Goal: Task Accomplishment & Management: Use online tool/utility

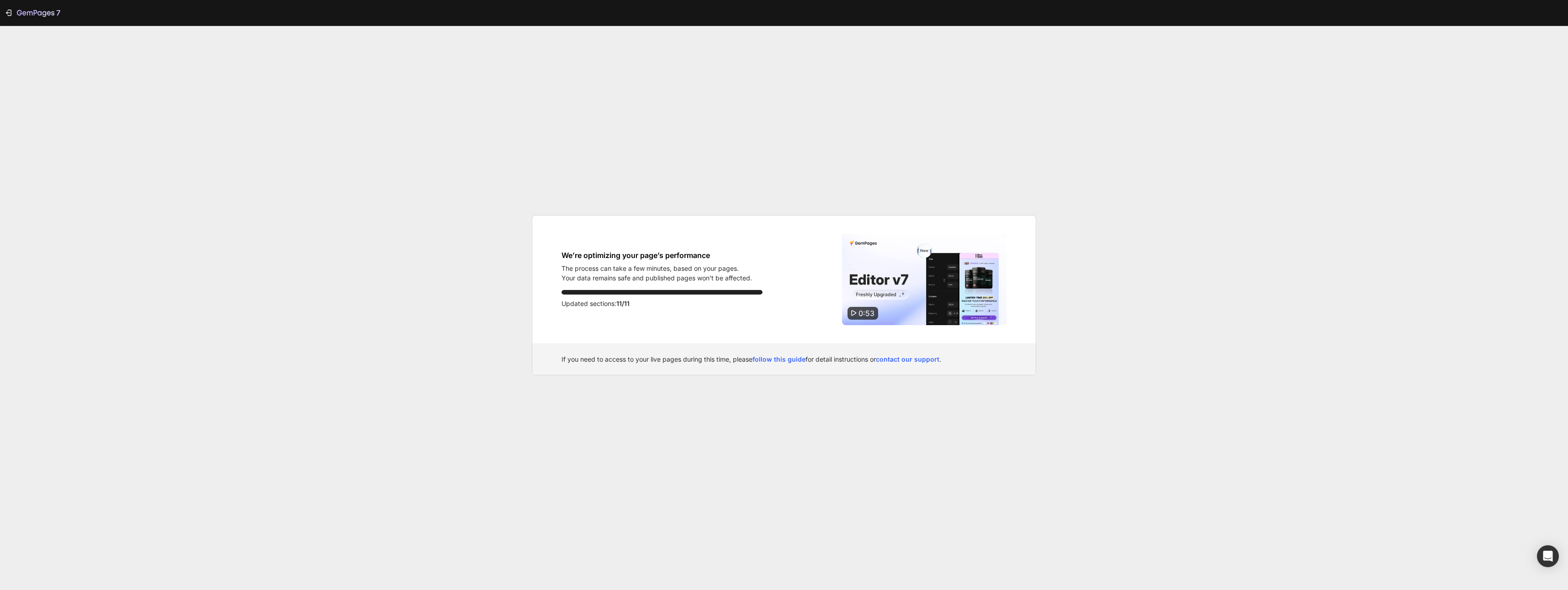
click at [869, 164] on div "7 We’re optimizing your page’s performance The process can take a few minutes, …" at bounding box center [784, 295] width 1568 height 590
click at [868, 317] on span "0:53" at bounding box center [866, 313] width 16 height 9
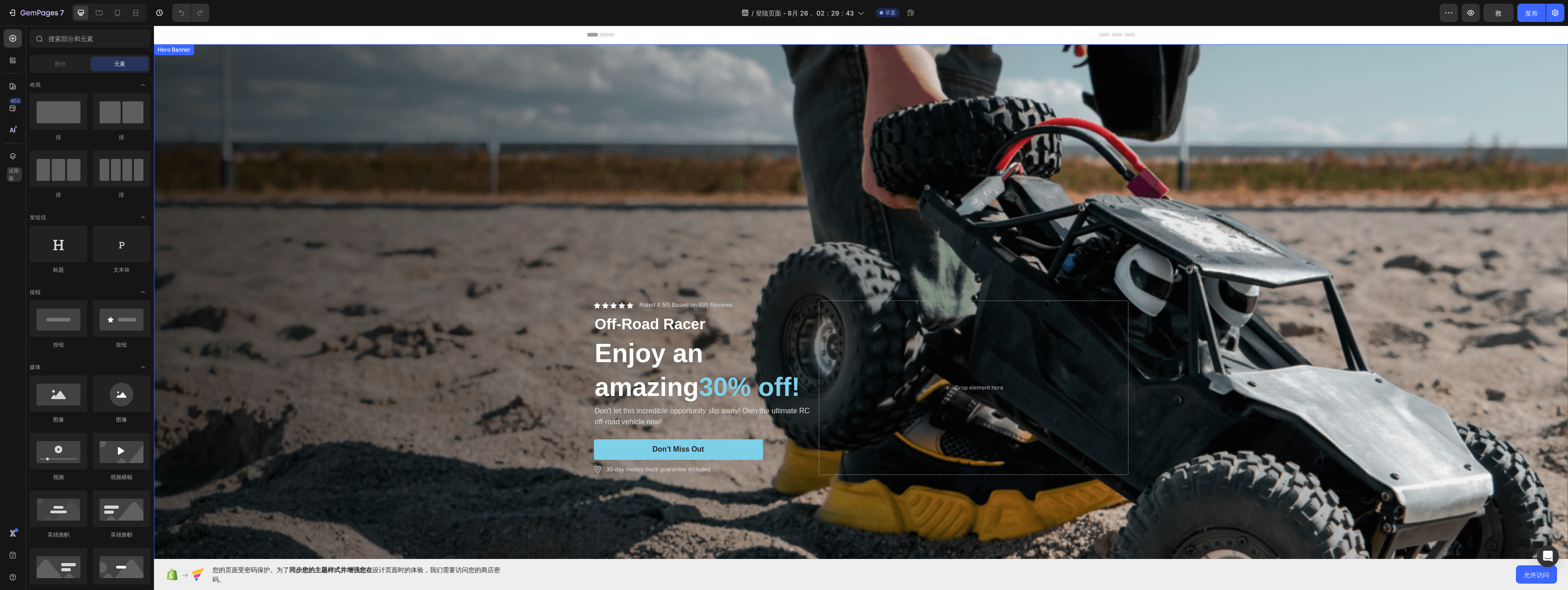
click at [548, 242] on div "Background Image" at bounding box center [861, 388] width 1414 height 688
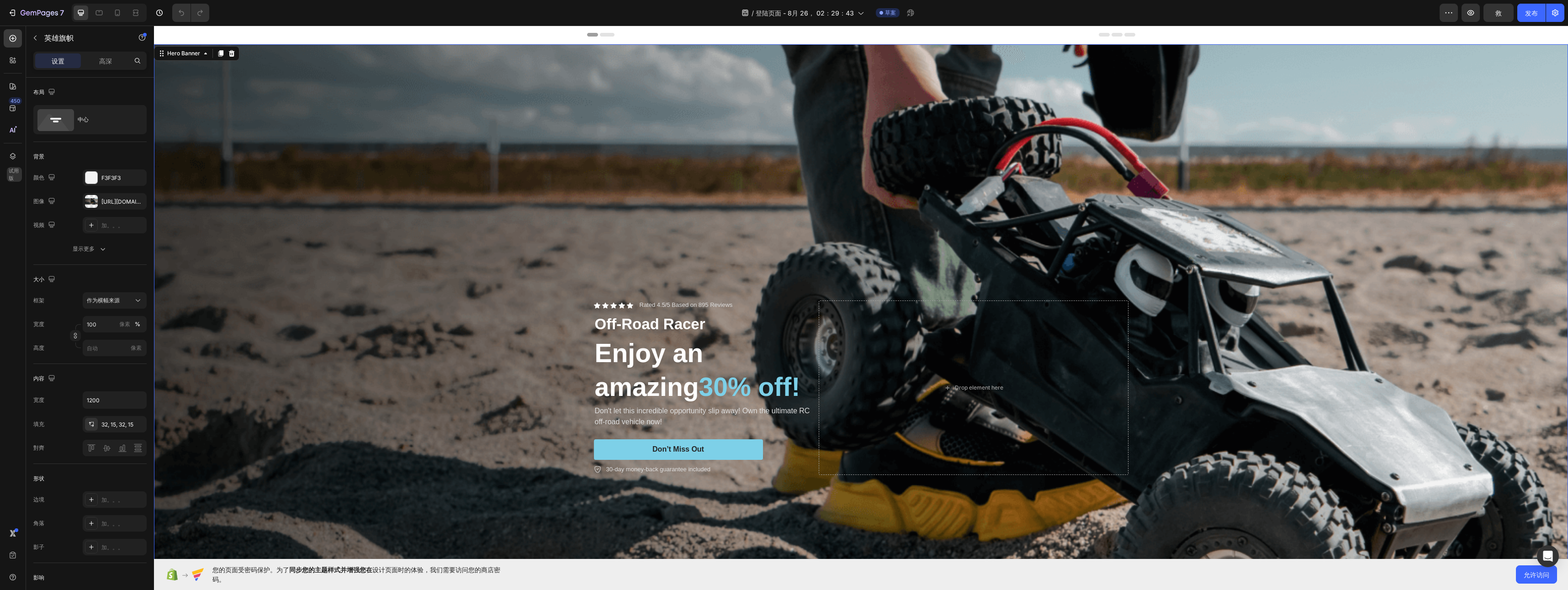
click at [535, 254] on div "Background Image" at bounding box center [861, 388] width 1414 height 688
click at [47, 203] on icon "button" at bounding box center [51, 200] width 9 height 9
click at [99, 204] on div "[URL][DOMAIN_NAME]" at bounding box center [114, 202] width 64 height 17
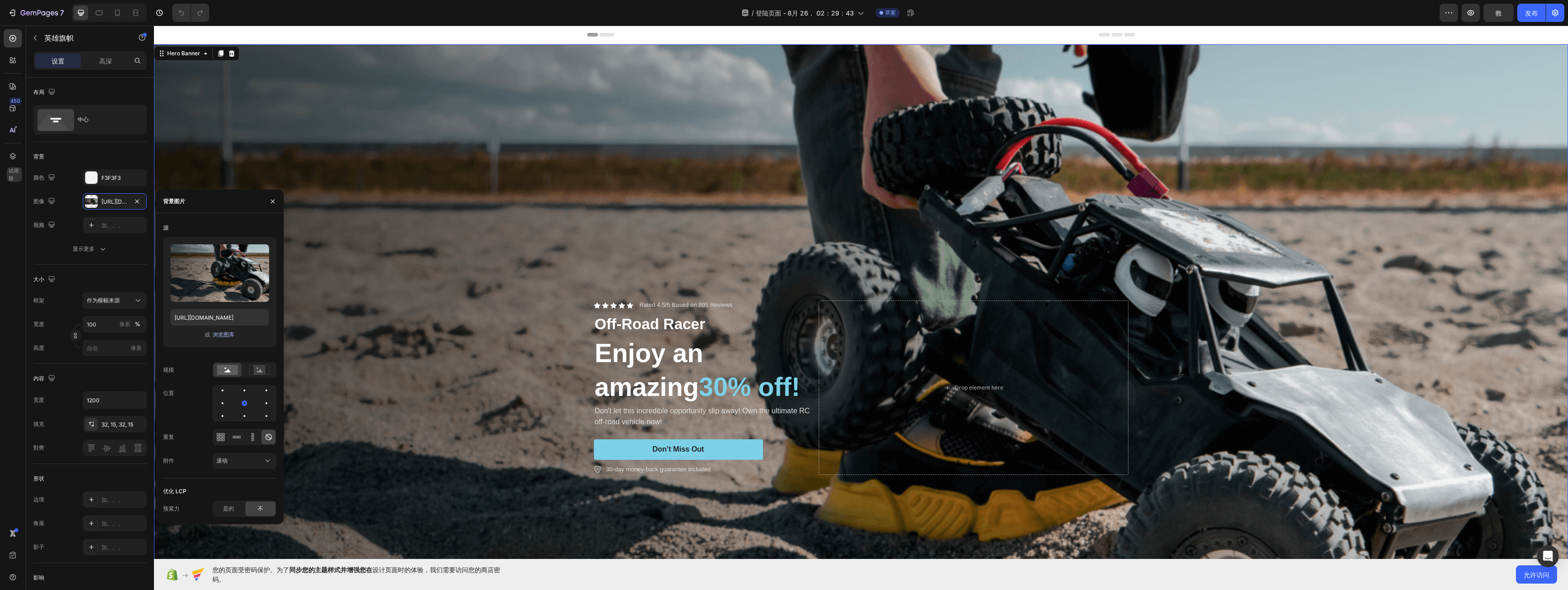
click at [228, 333] on font "浏览图库" at bounding box center [223, 335] width 22 height 8
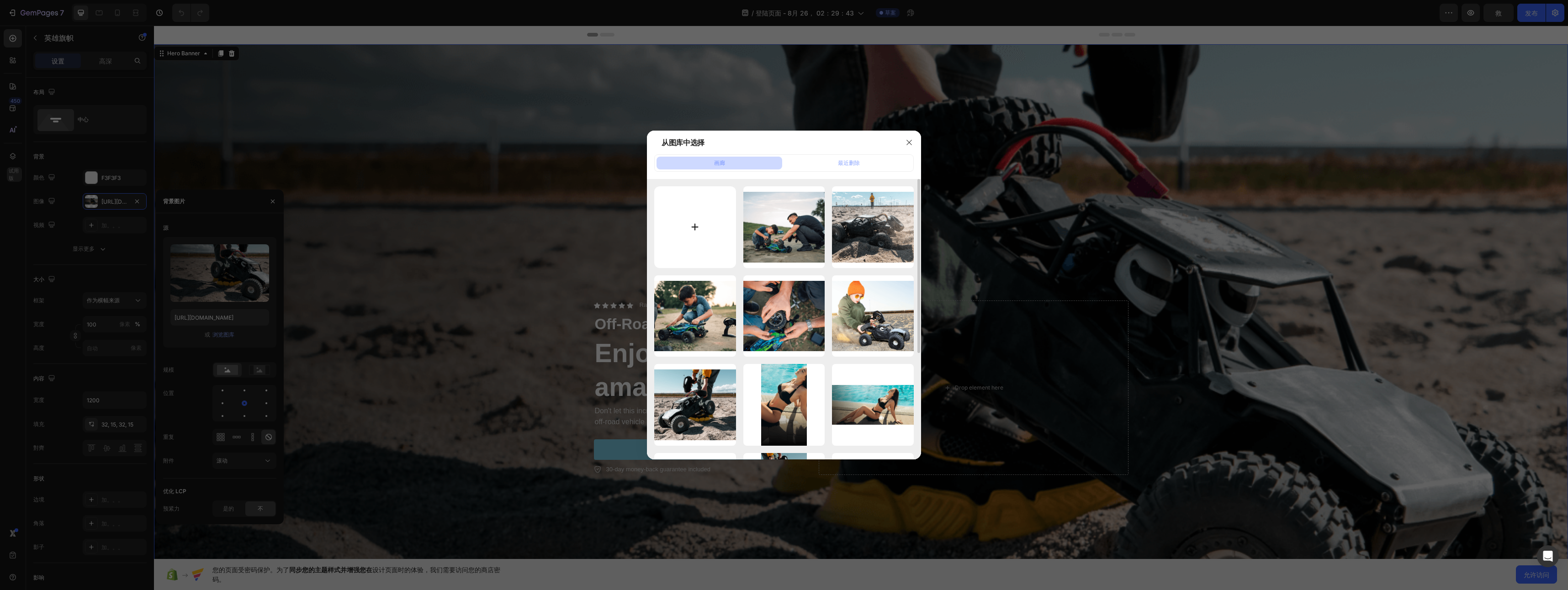
click at [707, 237] on input "file" at bounding box center [695, 227] width 82 height 82
type input "C:\fakepath\海岛上的影子_1_离城_来自小红书网页版.jpg"
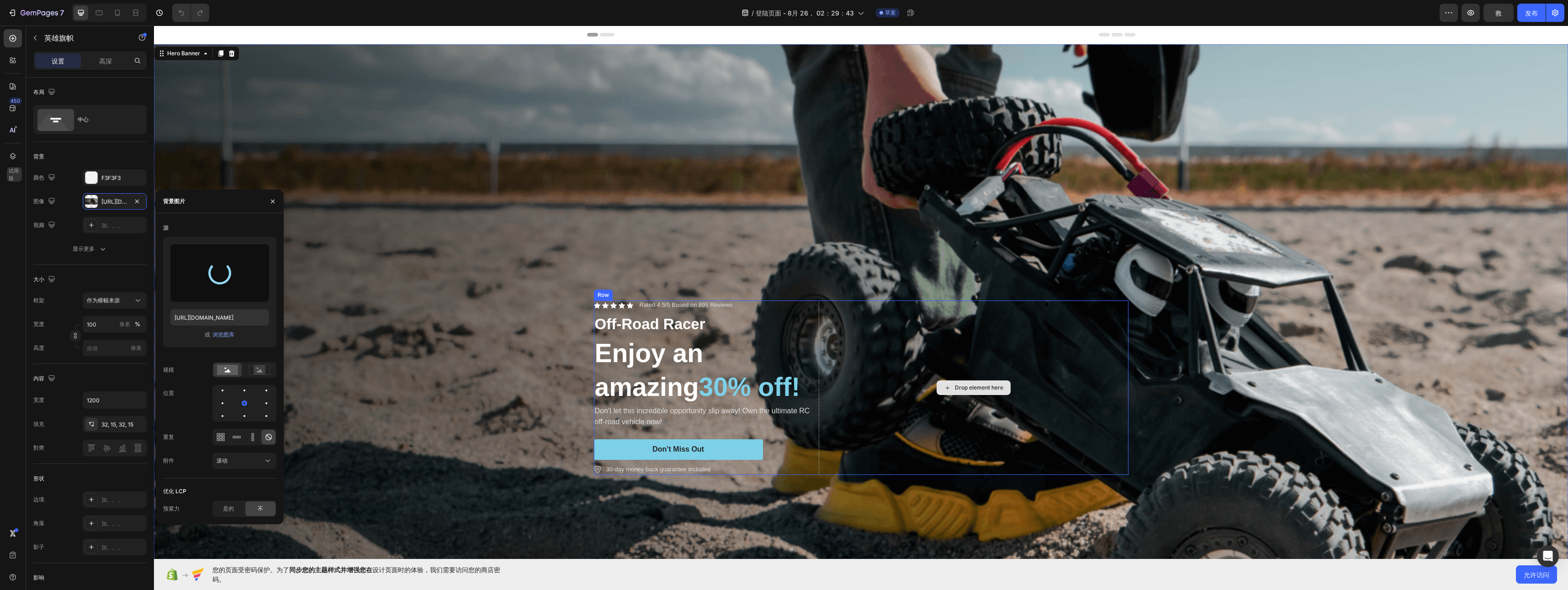
type input "[URL][DOMAIN_NAME]"
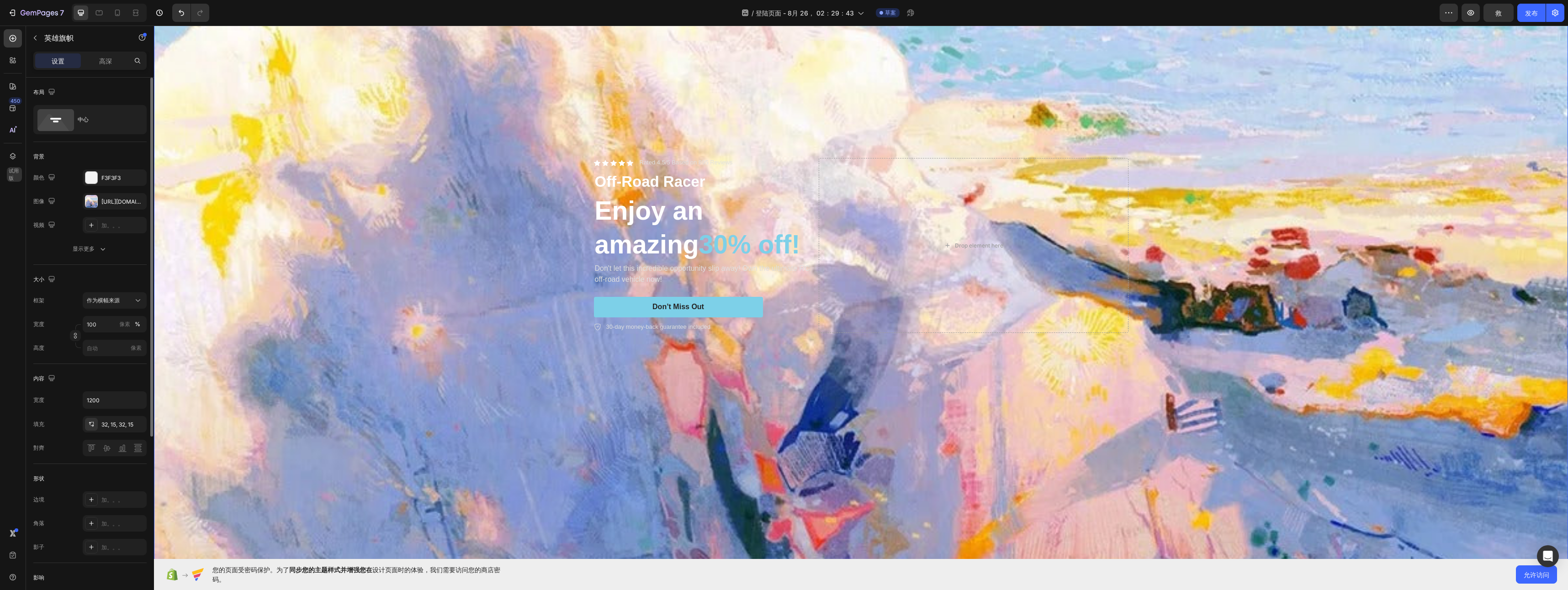
click at [98, 91] on div "布局" at bounding box center [89, 93] width 113 height 15
click at [99, 60] on p "高深" at bounding box center [105, 61] width 12 height 10
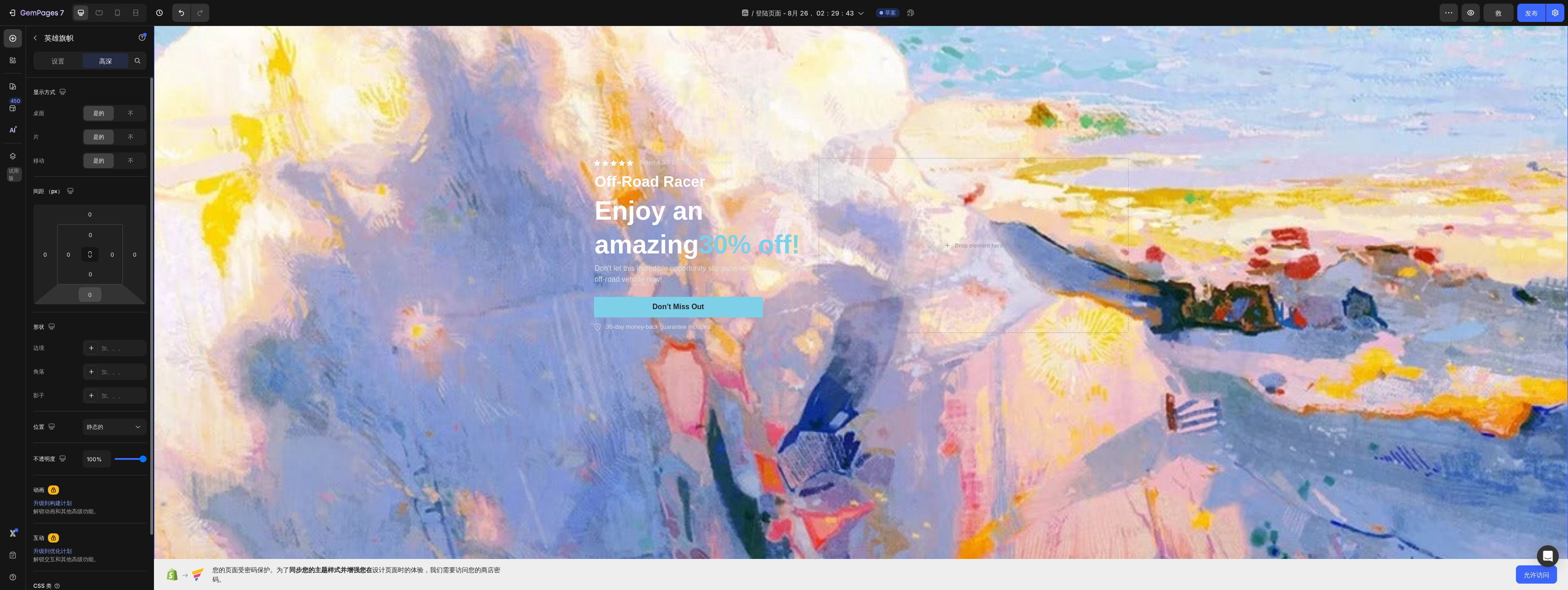
click at [94, 295] on input "0" at bounding box center [90, 295] width 18 height 14
click at [99, 0] on html "7 / 登陆页面 - [DATE] 02：29：43 草案 Preview 救 发布 450 试用版 Sections(18) Elements(83) 部分…" at bounding box center [784, 0] width 1568 height 0
click at [98, 218] on input "0" at bounding box center [90, 214] width 18 height 14
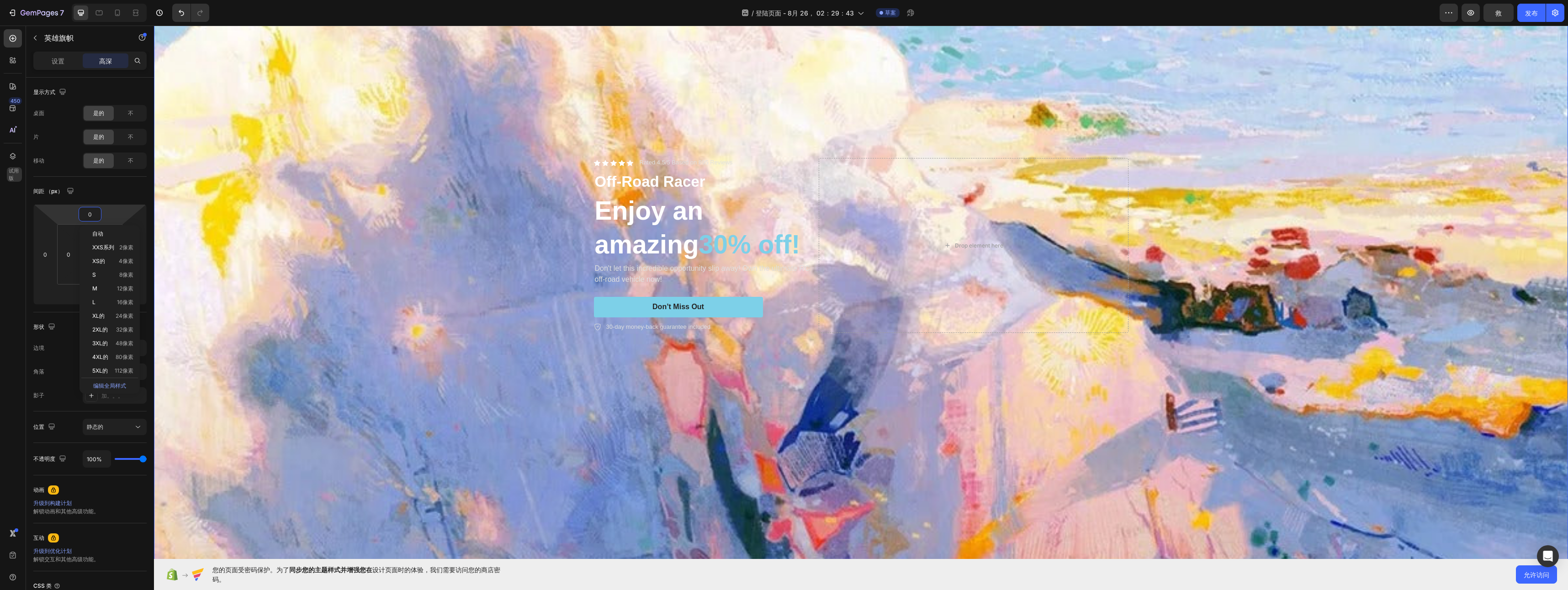
click at [117, 0] on html "7 / 登陆页面 - [DATE] 02：29：43 草案 Preview 救 发布 450 试用版 Sections(18) Elements(83) 部分…" at bounding box center [784, 0] width 1568 height 0
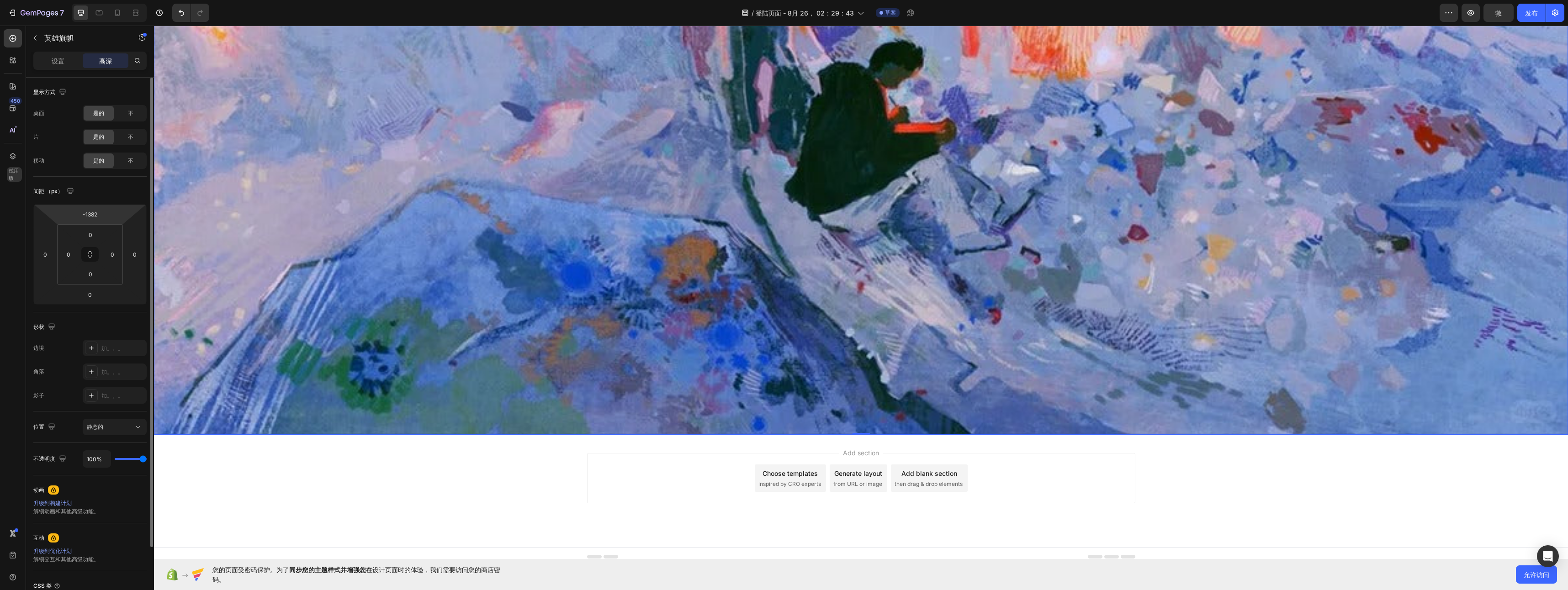
drag, startPoint x: 117, startPoint y: 217, endPoint x: 143, endPoint y: 506, distance: 290.2
click at [114, 0] on html "7 / 登陆页面 - [DATE] 02：29：43 草案 Preview 救 发布 450 试用版 Sections(18) Elements(83) 部分…" at bounding box center [784, 0] width 1568 height 0
type input "-1380"
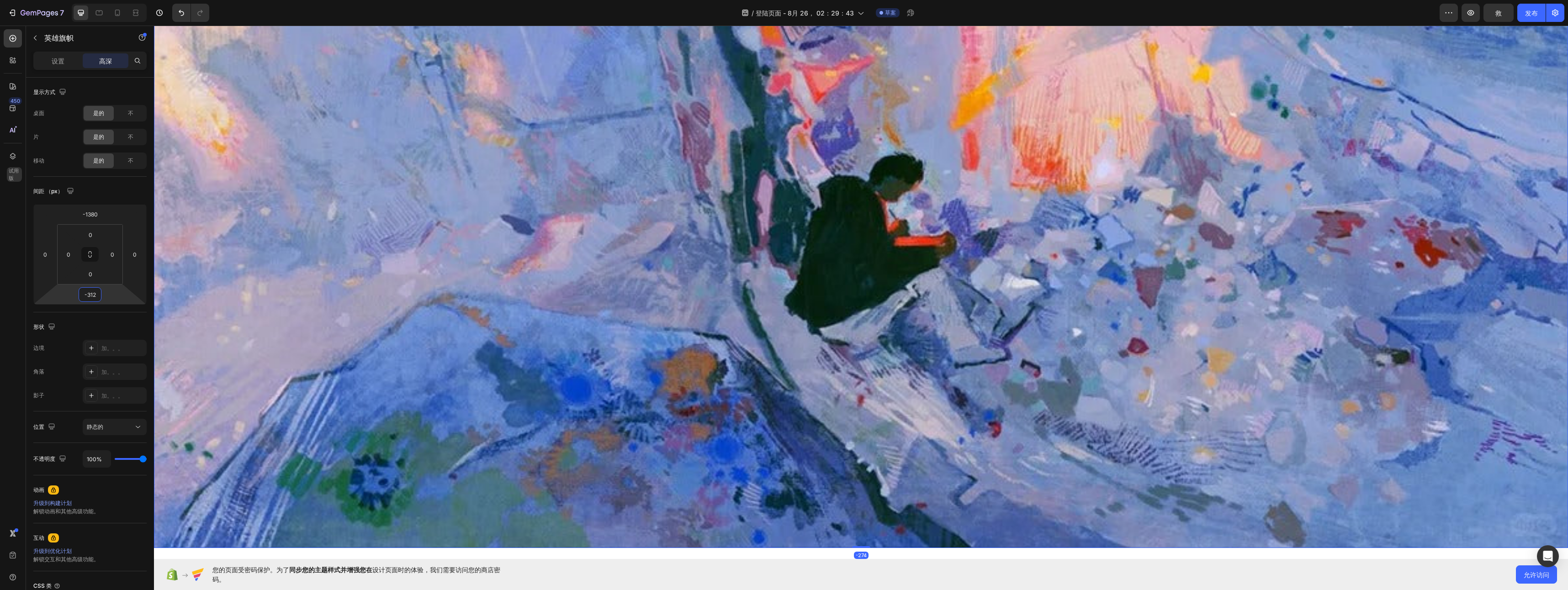
scroll to position [357, 0]
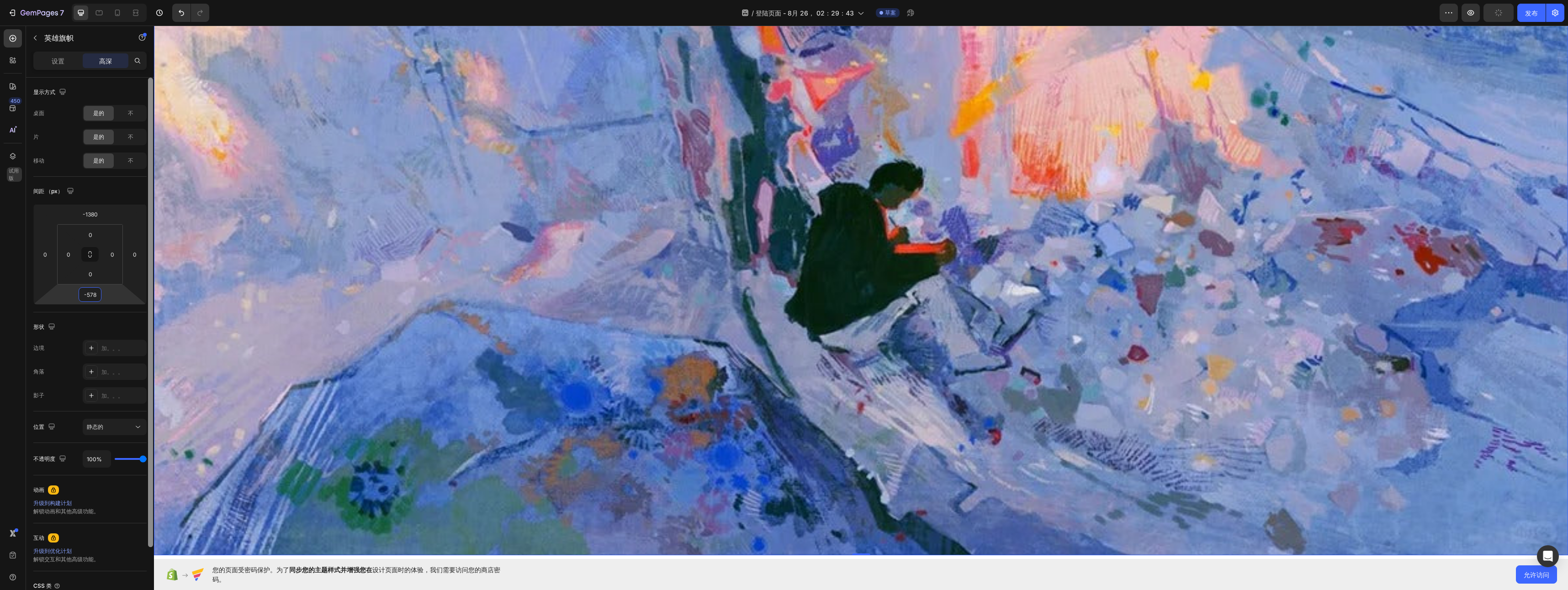
drag, startPoint x: 106, startPoint y: 323, endPoint x: 154, endPoint y: 381, distance: 75.3
click at [106, 0] on html "7 / 登陆页面 - [DATE] 02：29：43 草案 Preview 发布 450 试用版 Sections(18) Elements(83) 部分 元…" at bounding box center [784, 0] width 1568 height 0
drag, startPoint x: 113, startPoint y: 305, endPoint x: 112, endPoint y: 295, distance: 10.0
click at [112, 0] on html "7 / 登陆页面 - [DATE] 02：29：43 草案 Preview 救 发布 450 试用版 Sections(18) Elements(83) 部分…" at bounding box center [784, 0] width 1568 height 0
type input "-646"
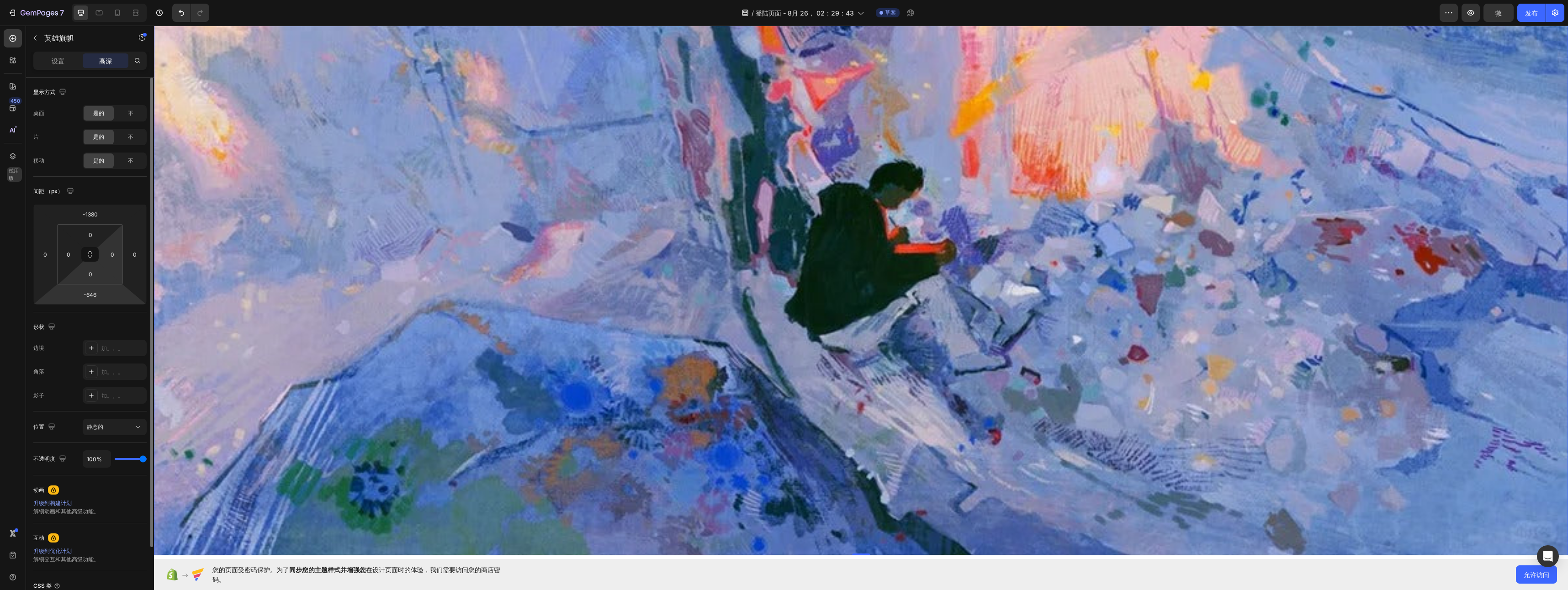
click at [112, 0] on html "7 / 登陆页面 - [DATE] 02：29：43 草案 Preview 救 发布 450 试用版 Sections(18) Elements(83) 部分…" at bounding box center [784, 0] width 1568 height 0
drag, startPoint x: 100, startPoint y: 279, endPoint x: 100, endPoint y: 286, distance: 7.0
click at [100, 286] on div "-1380 0 -646 0 0 0 0 0" at bounding box center [89, 254] width 113 height 100
drag, startPoint x: 102, startPoint y: 276, endPoint x: 92, endPoint y: 257, distance: 21.5
click at [96, 0] on html "7 / 登陆页面 - [DATE] 02：29：43 草案 Preview 救 发布 450 试用版 Sections(18) Elements(83) 部分…" at bounding box center [784, 0] width 1568 height 0
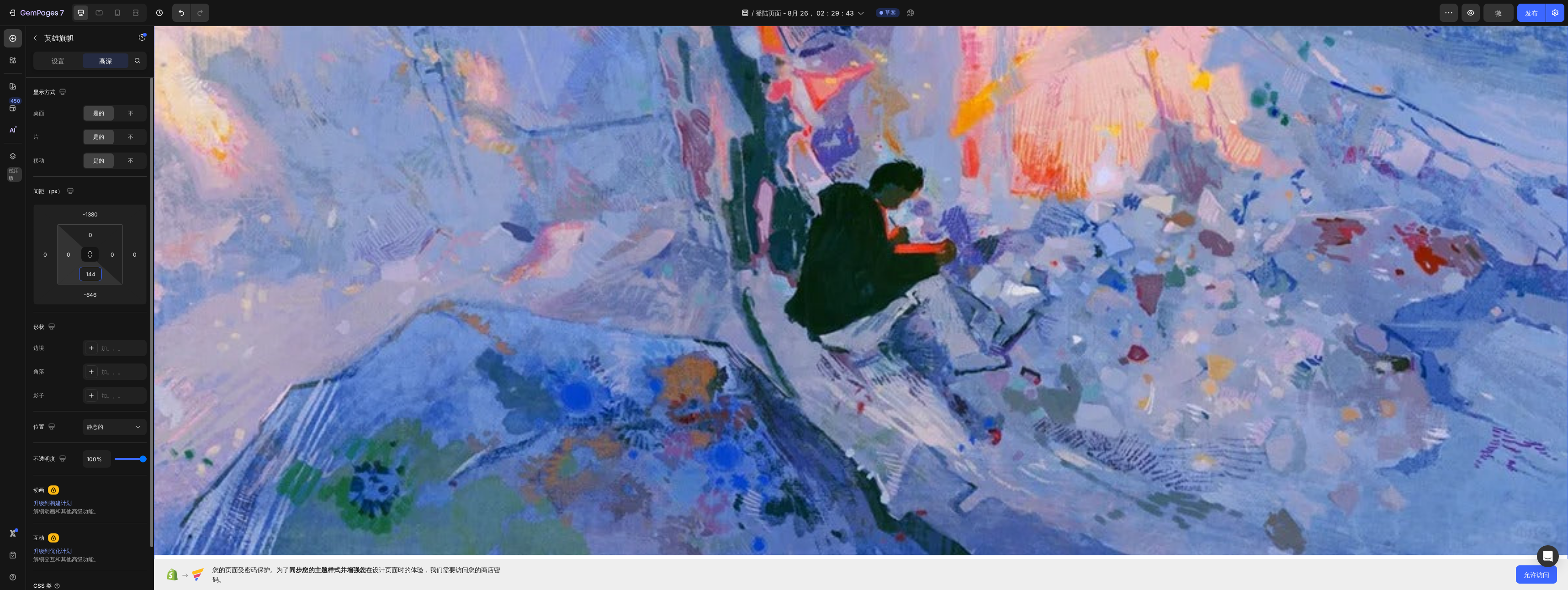
drag, startPoint x: 95, startPoint y: 272, endPoint x: 73, endPoint y: 268, distance: 22.4
click at [73, 268] on div "0 0 144 0" at bounding box center [90, 254] width 66 height 60
click at [97, 276] on input "144" at bounding box center [90, 274] width 18 height 14
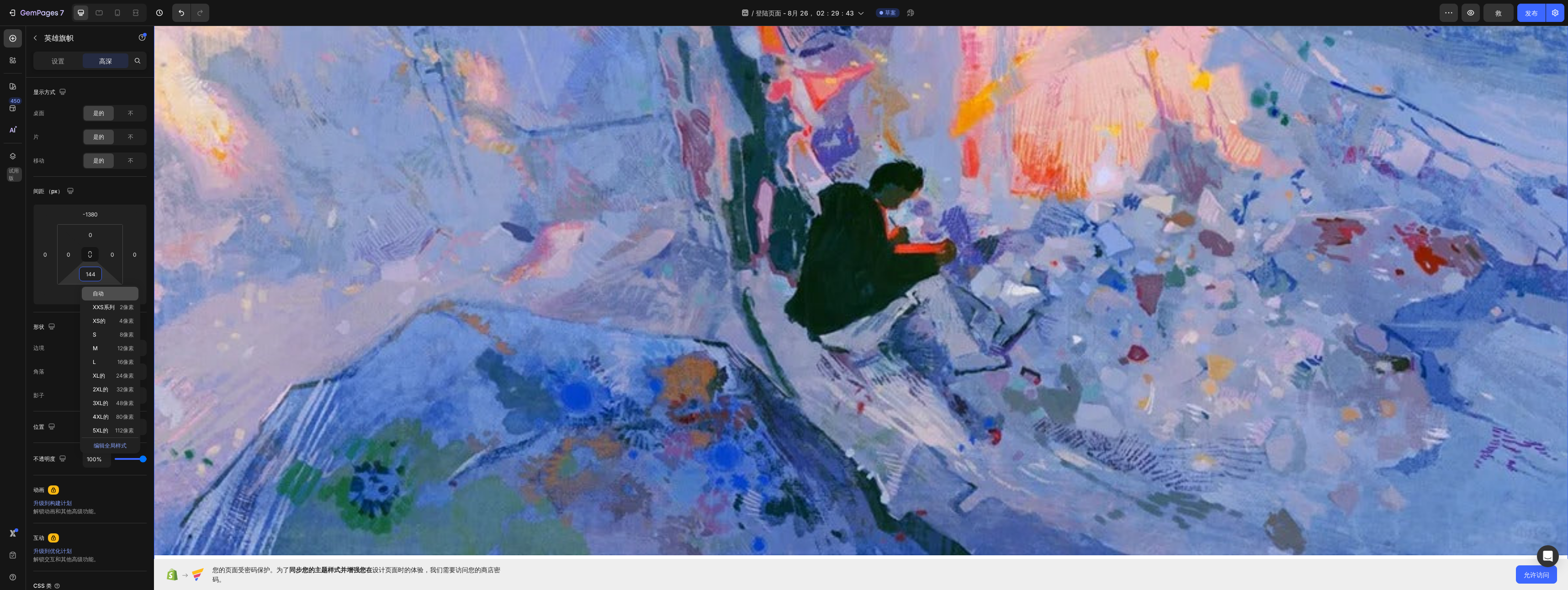
click at [103, 294] on span "自动" at bounding box center [98, 294] width 11 height 7
type input "Auto"
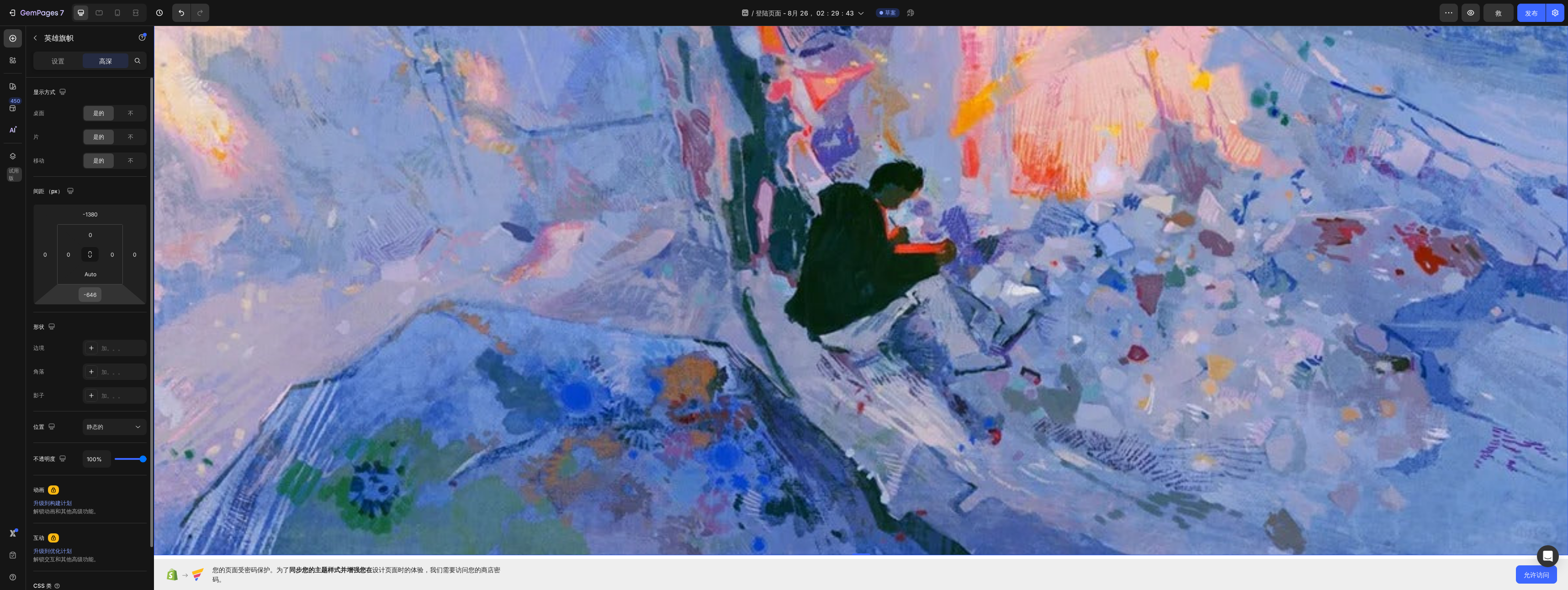
click at [101, 299] on div "-646" at bounding box center [90, 295] width 23 height 15
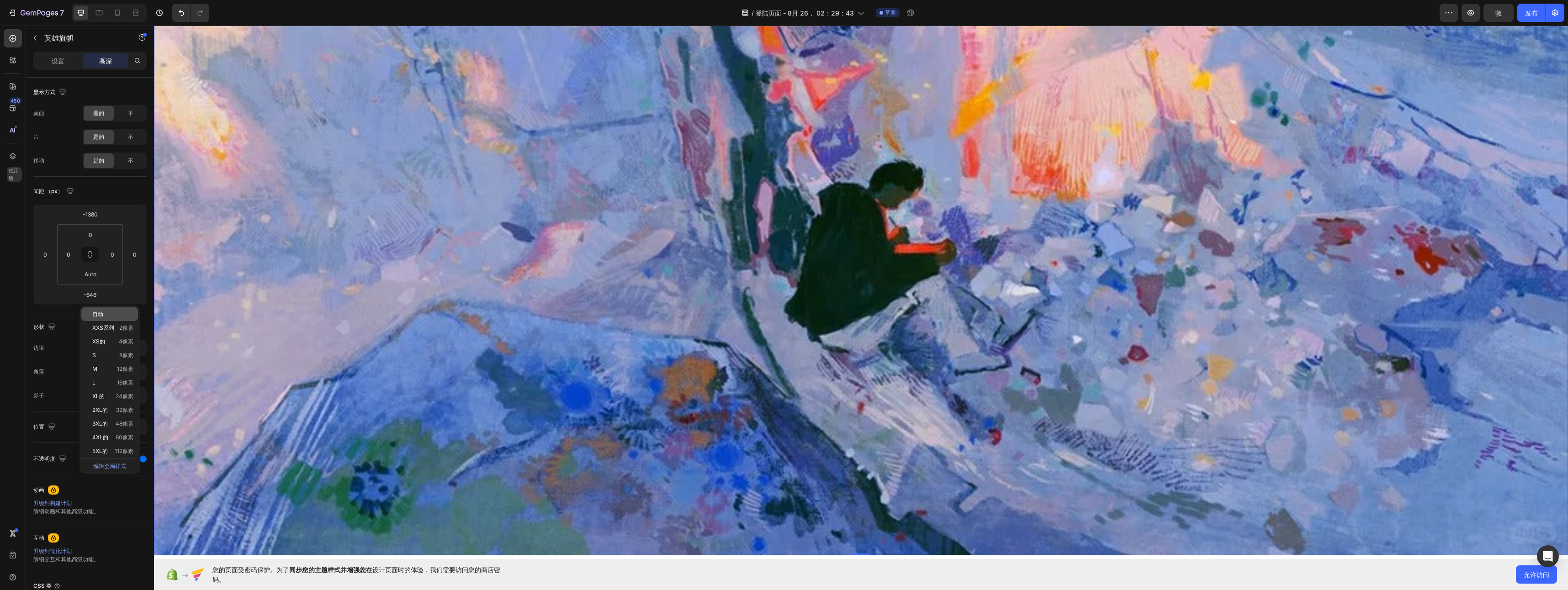
click at [108, 312] on p "自动" at bounding box center [113, 314] width 41 height 7
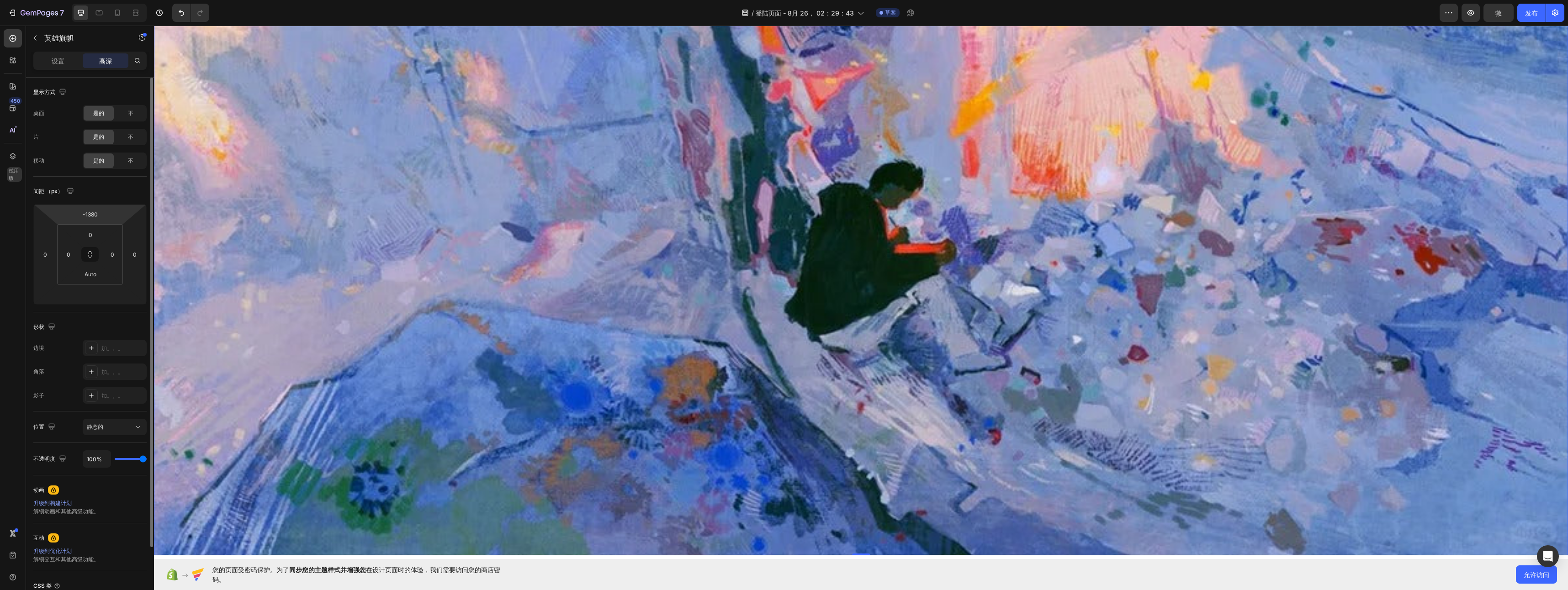
click at [103, 0] on html "7 / 登陆页面 - [DATE] 02：29：43 草案 Preview 救 发布 450 试用版 Sections(18) Elements(83) 部分…" at bounding box center [784, 0] width 1568 height 0
click at [113, 0] on html "7 / 登陆页面 - [DATE] 02：29：43 草案 Preview 救 发布 450 试用版 Sections(18) Elements(83) 部分…" at bounding box center [784, 0] width 1568 height 0
type input "-1378"
click at [112, 0] on html "7 / 登陆页面 - [DATE] 02：29：43 草案 Preview 救 发布 450 试用版 Sections(18) Elements(83) 部分…" at bounding box center [784, 0] width 1568 height 0
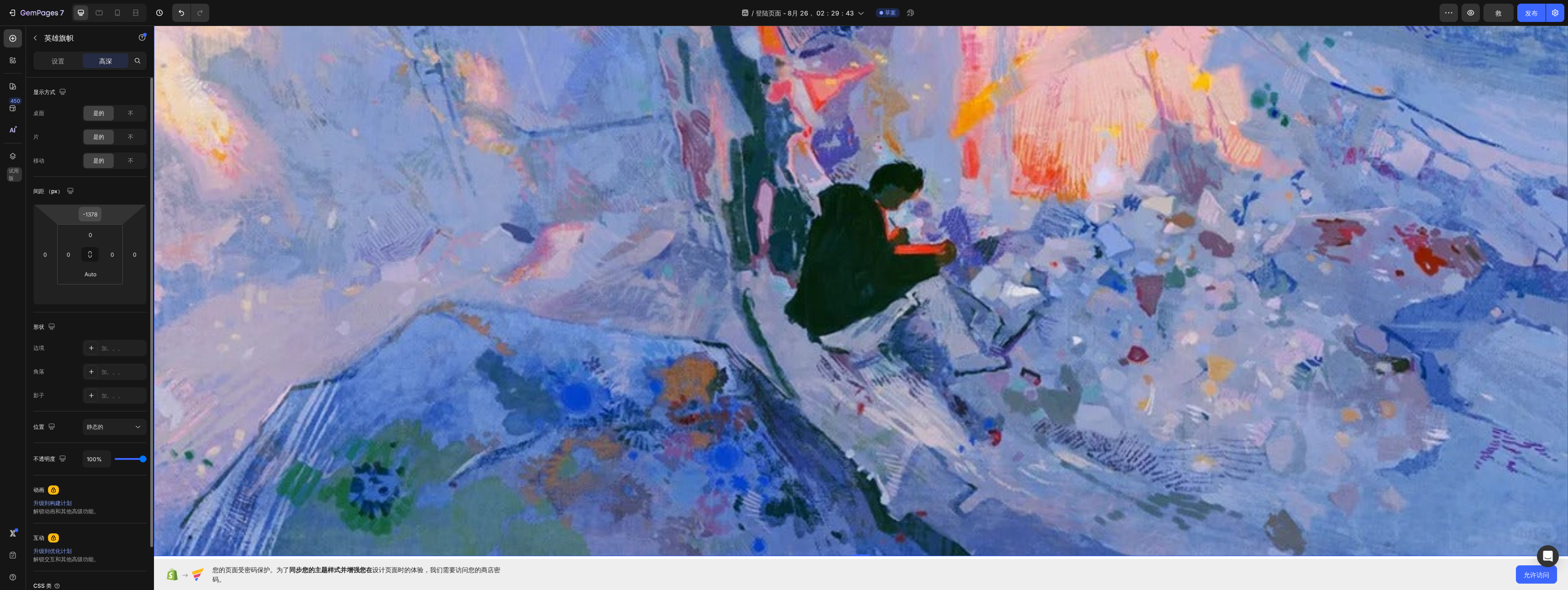
click at [98, 216] on input "-1378" at bounding box center [90, 214] width 18 height 14
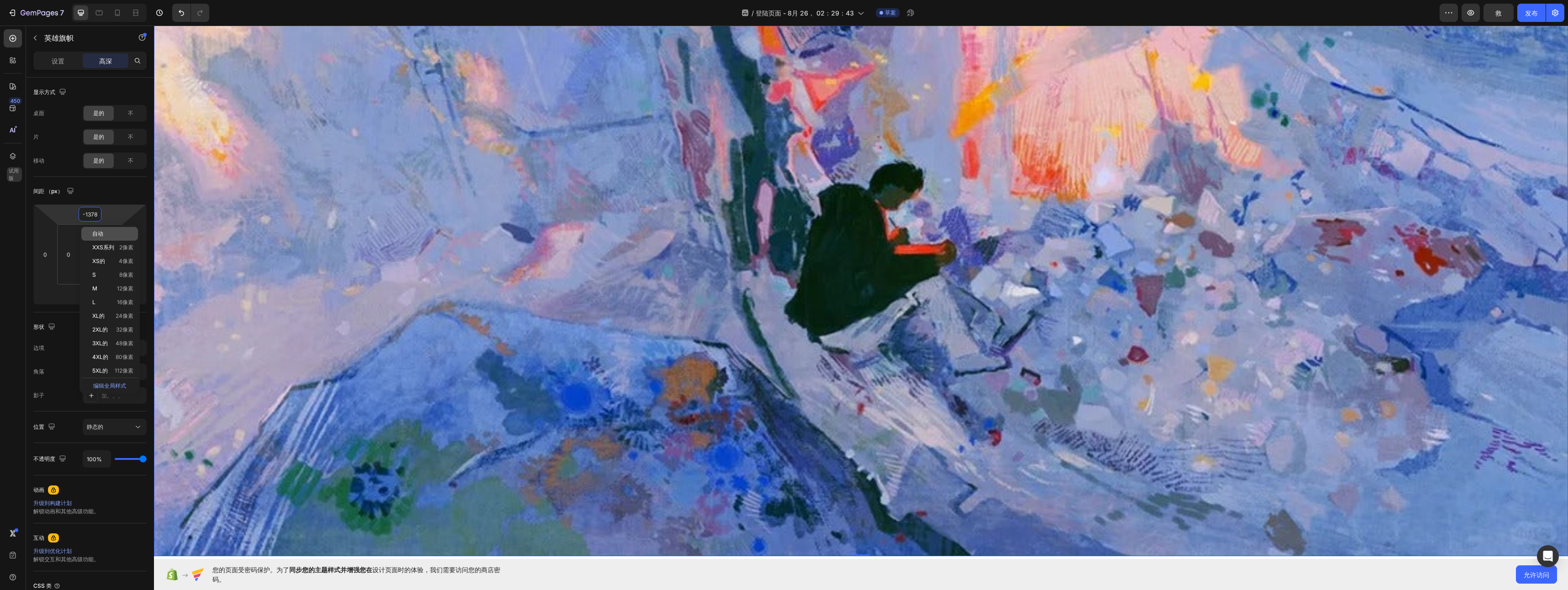
click at [97, 236] on span "自动" at bounding box center [98, 234] width 11 height 7
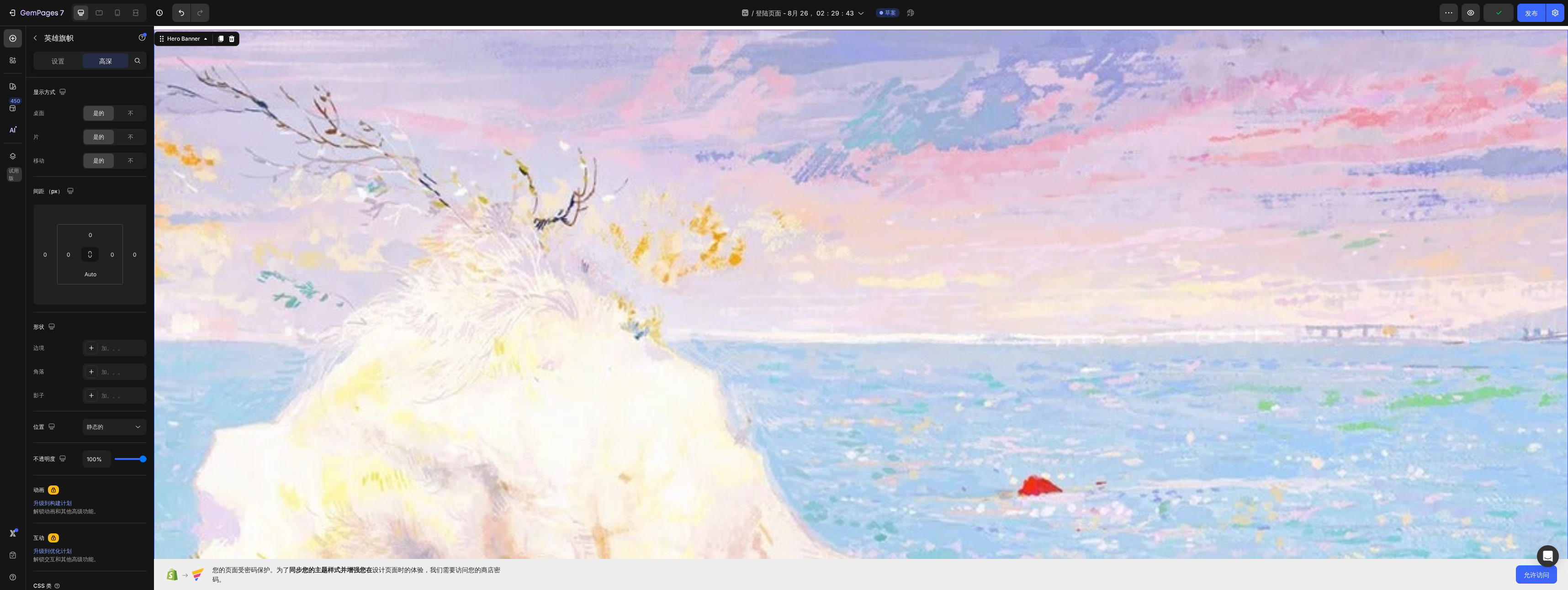
scroll to position [0, 0]
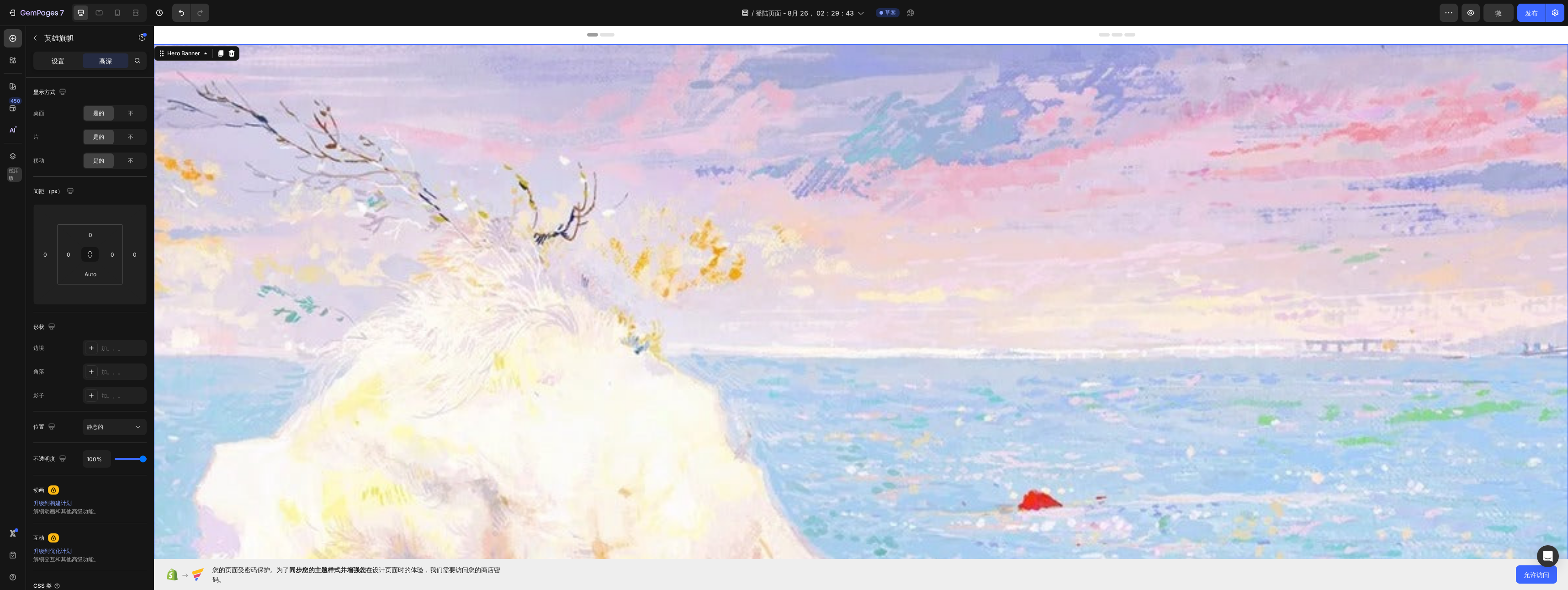
click at [63, 59] on p "设置" at bounding box center [57, 61] width 12 height 10
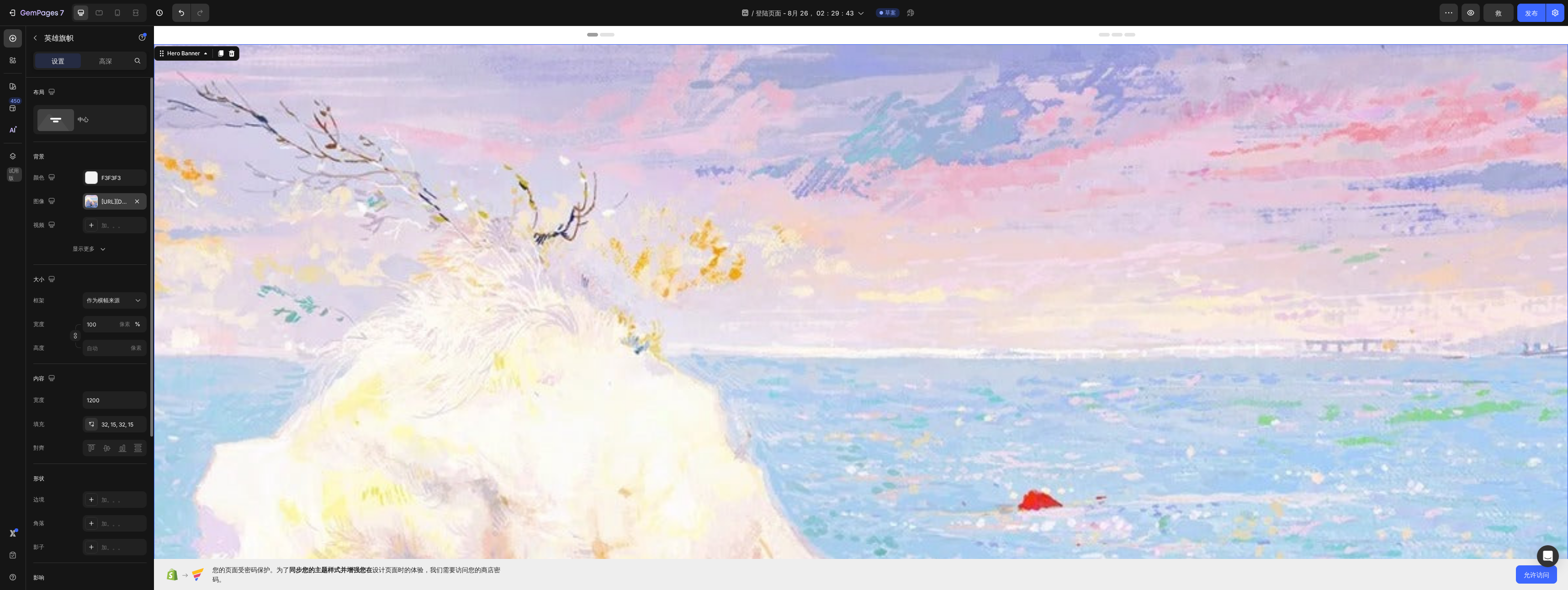
click at [94, 200] on div at bounding box center [91, 201] width 12 height 12
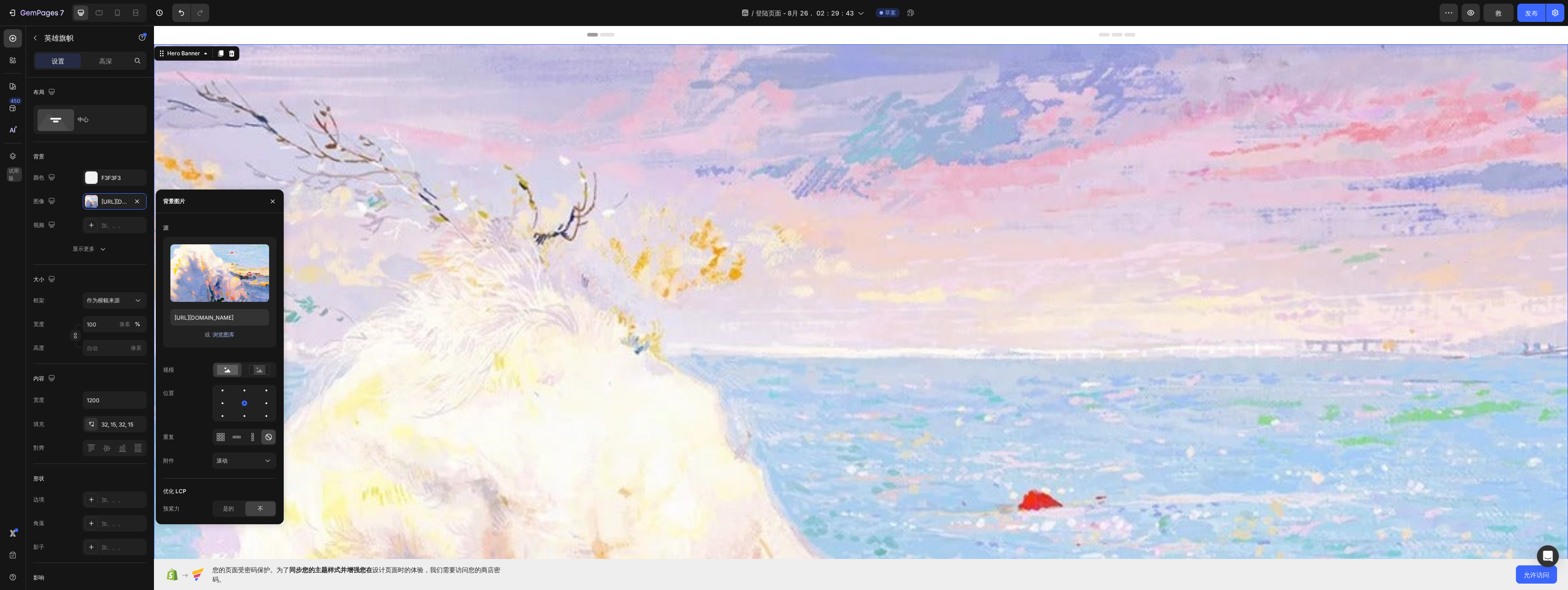
click at [222, 335] on font "浏览图库" at bounding box center [223, 335] width 22 height 8
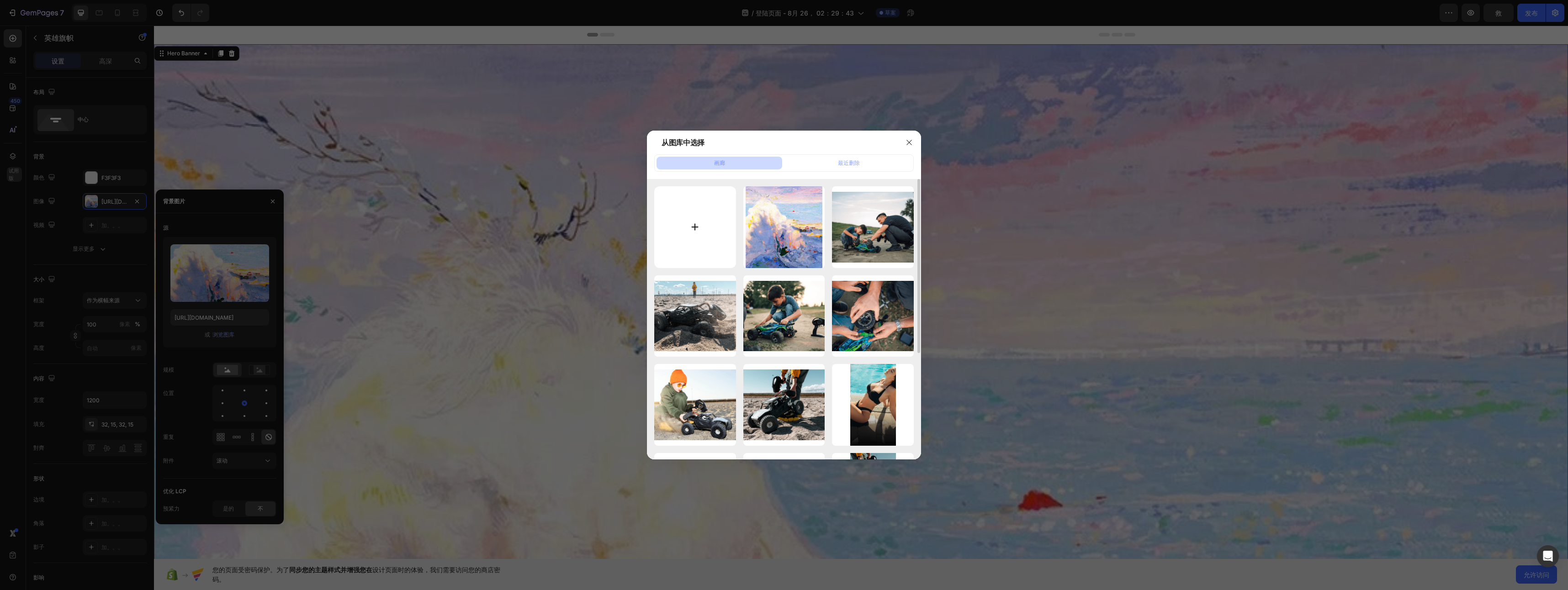
click at [714, 237] on input "file" at bounding box center [695, 227] width 82 height 82
click at [710, 308] on div "img86.png 239.51 kb" at bounding box center [695, 316] width 82 height 82
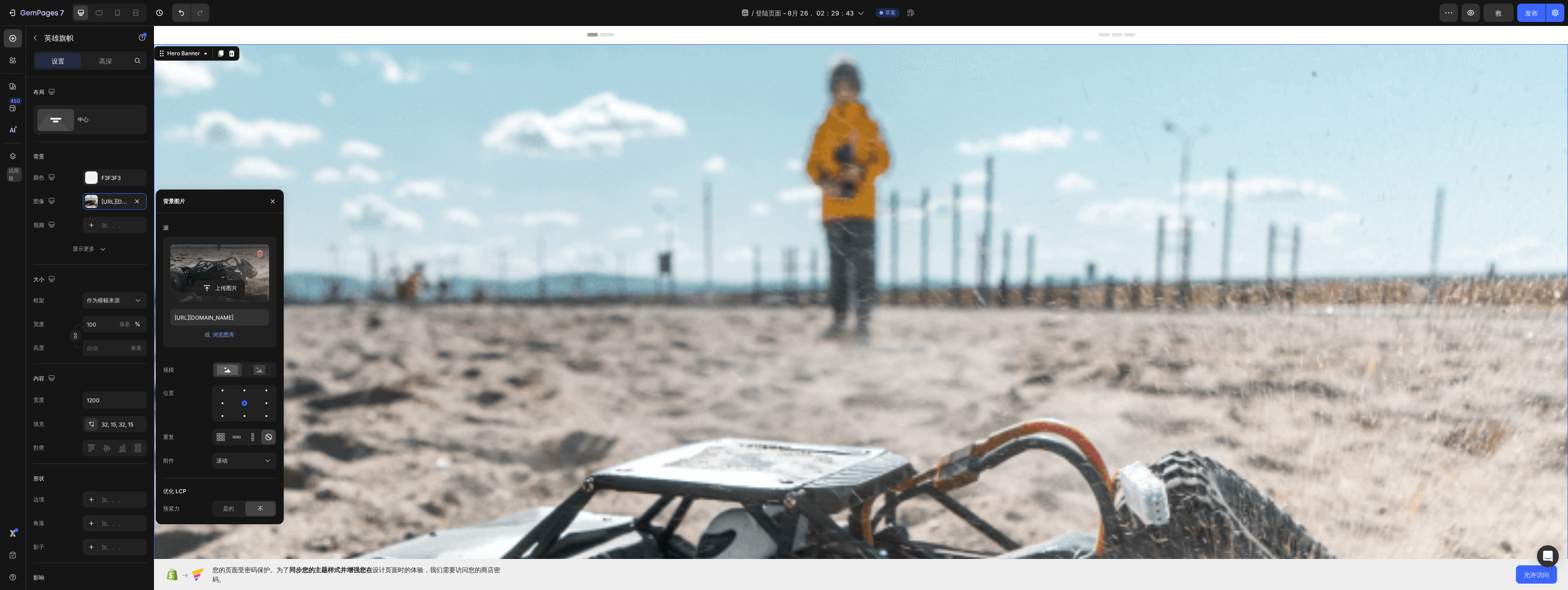
click at [228, 266] on label at bounding box center [219, 273] width 98 height 58
click at [228, 281] on input "file" at bounding box center [220, 288] width 50 height 16
click at [221, 337] on font "浏览图库" at bounding box center [223, 335] width 22 height 8
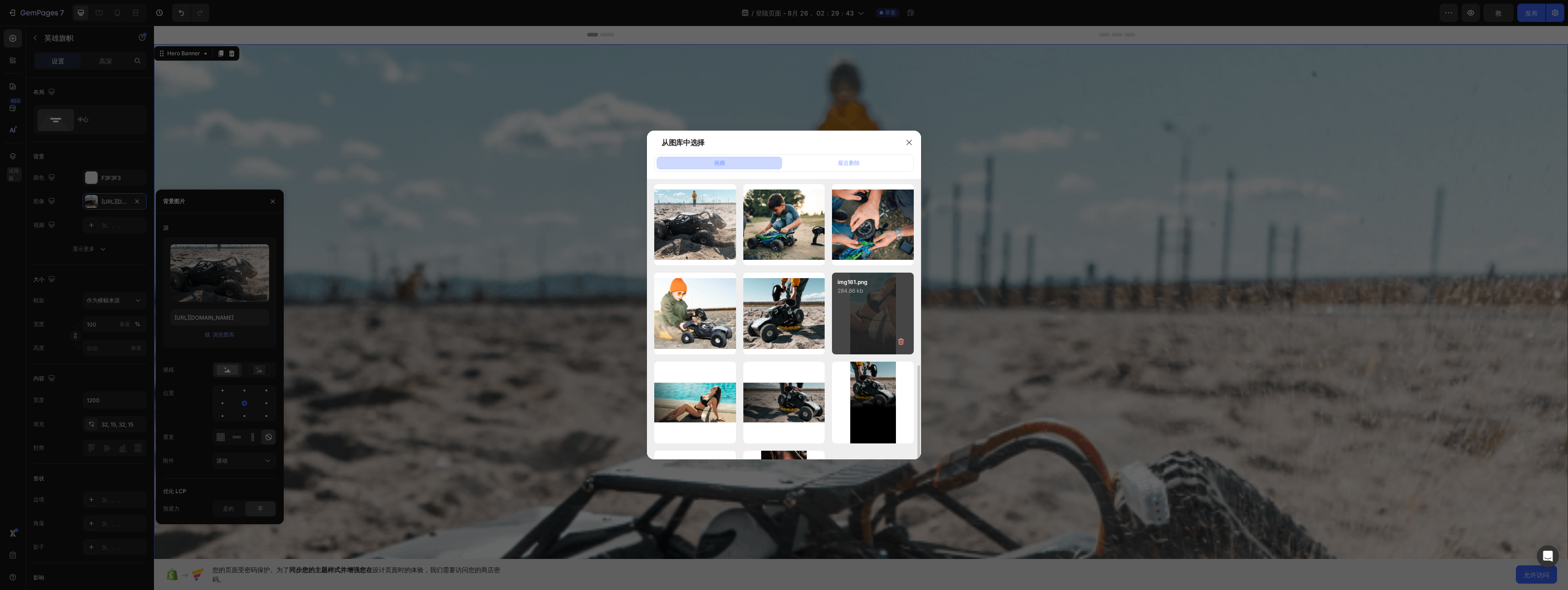
scroll to position [171, 0]
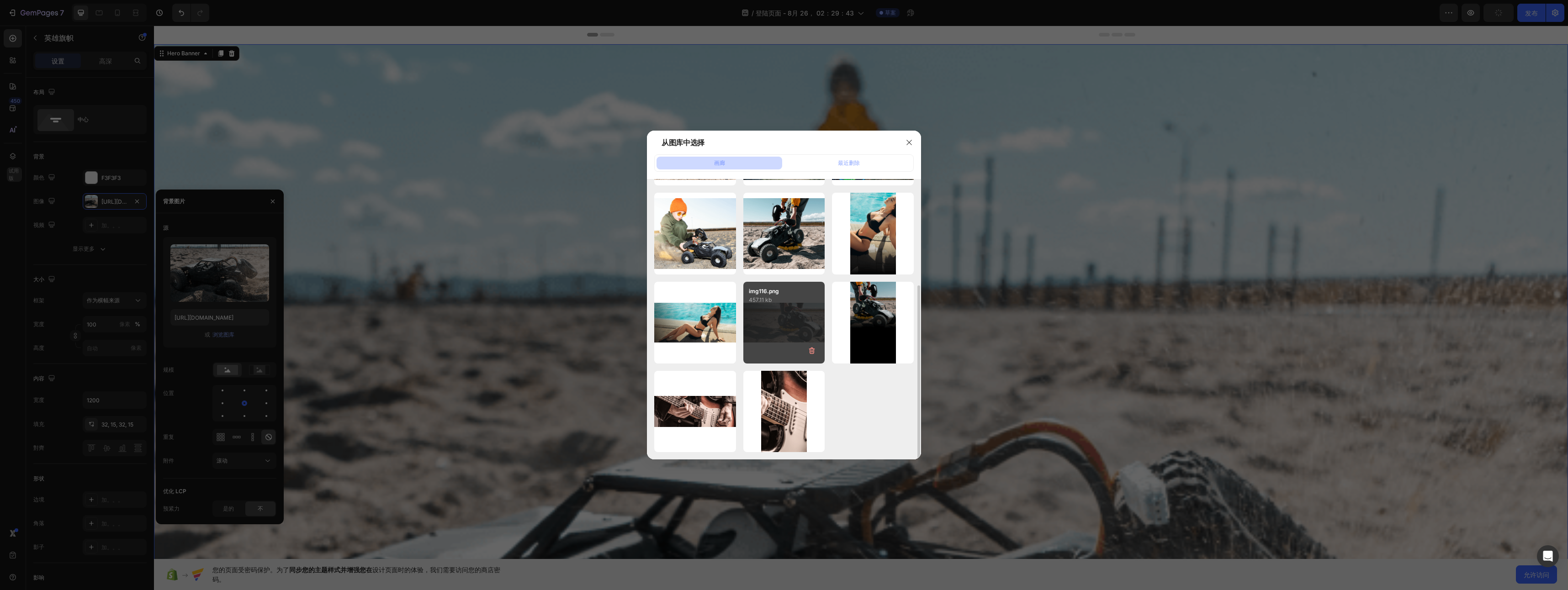
click at [770, 309] on div "img116.png 457.11 kb" at bounding box center [784, 323] width 82 height 82
type input "[URL][DOMAIN_NAME]"
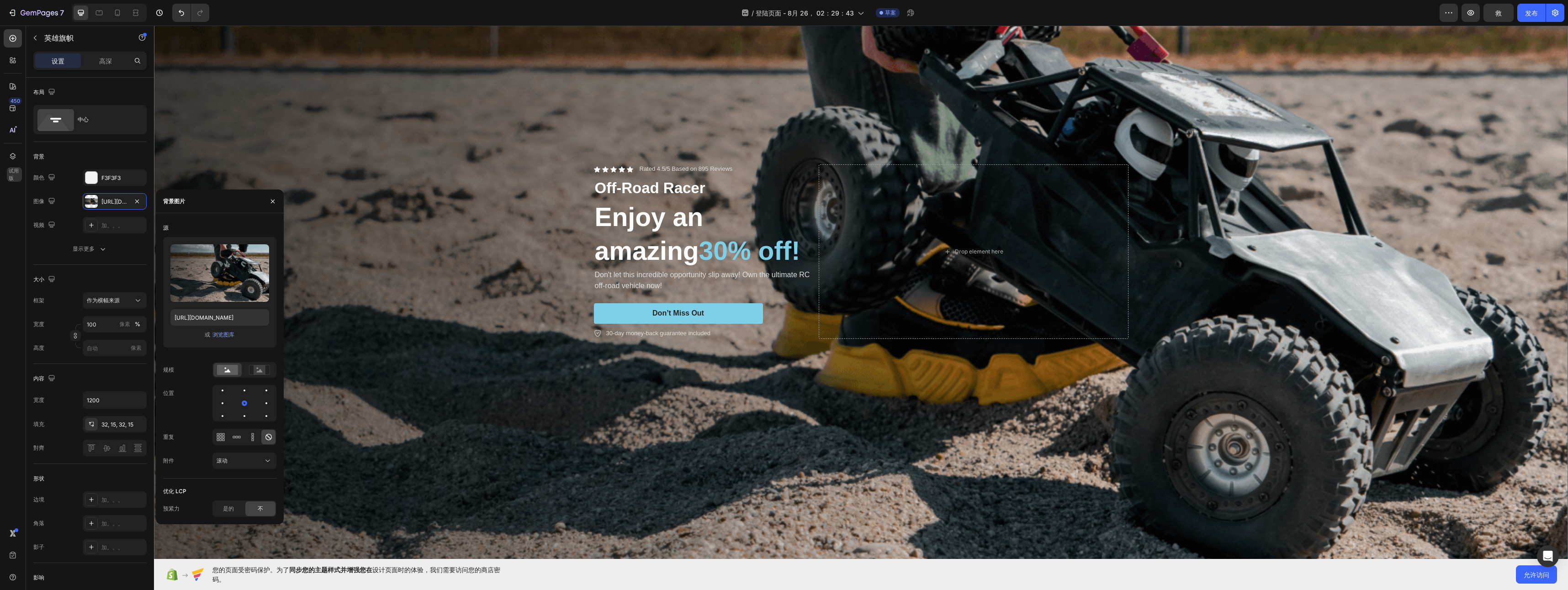
scroll to position [300, 0]
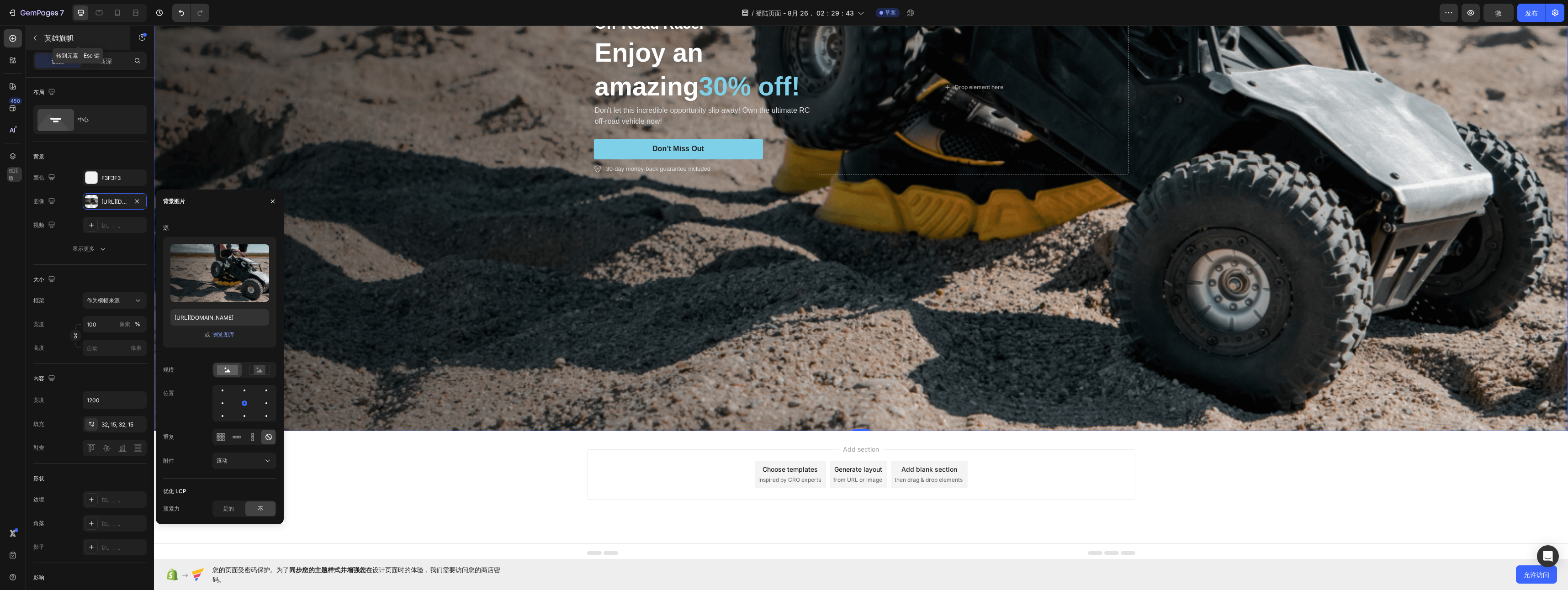
click at [36, 38] on icon "button" at bounding box center [35, 37] width 7 height 7
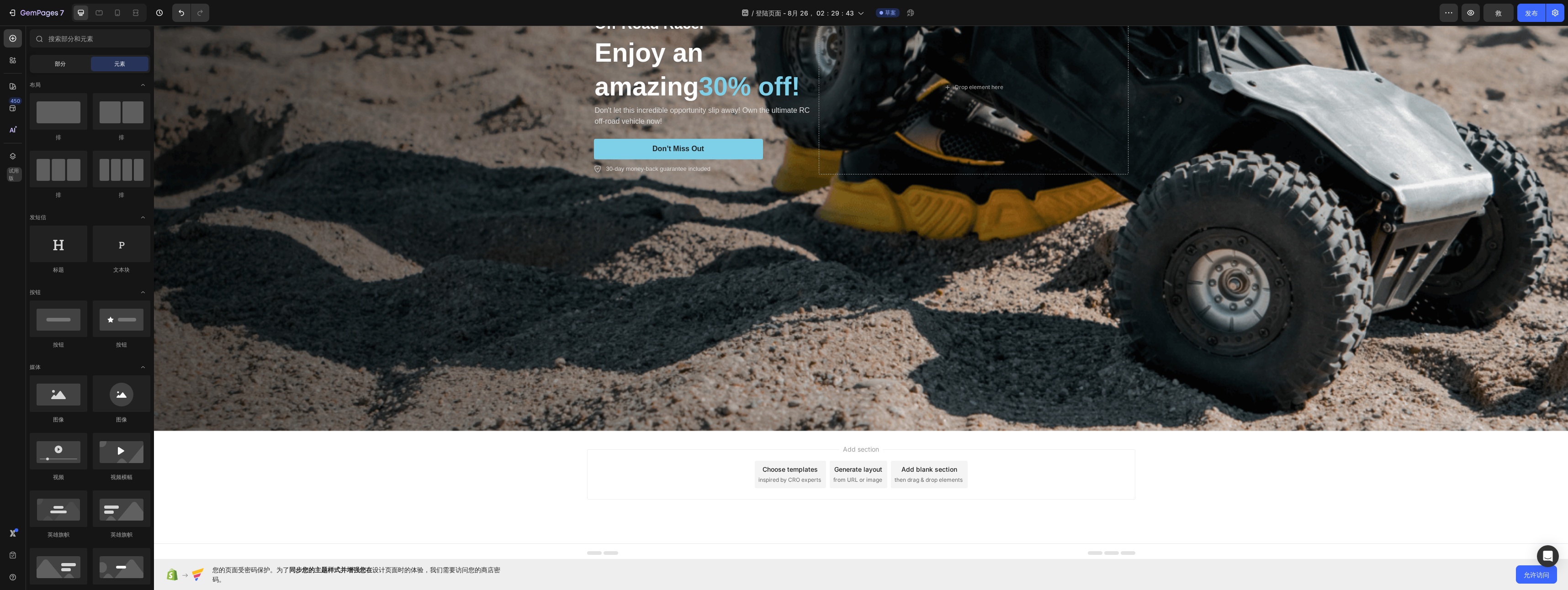
click at [54, 60] on div "部分" at bounding box center [60, 64] width 58 height 15
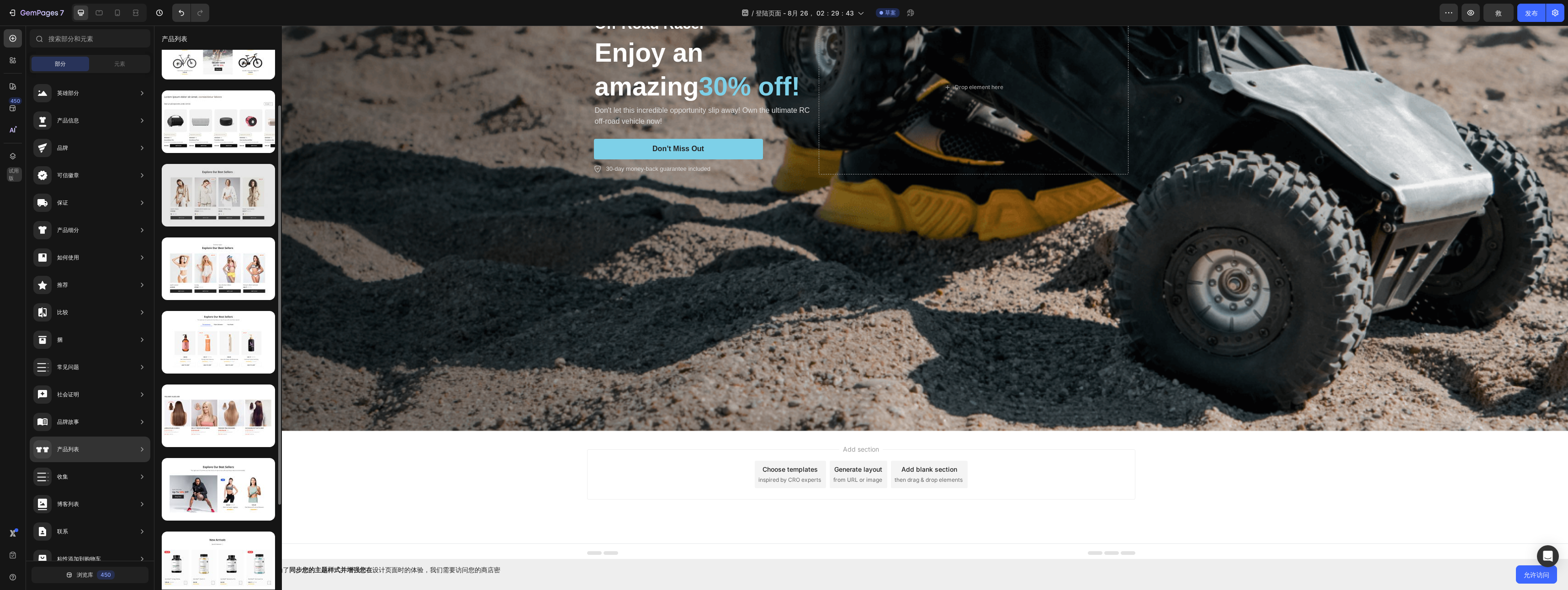
scroll to position [190, 0]
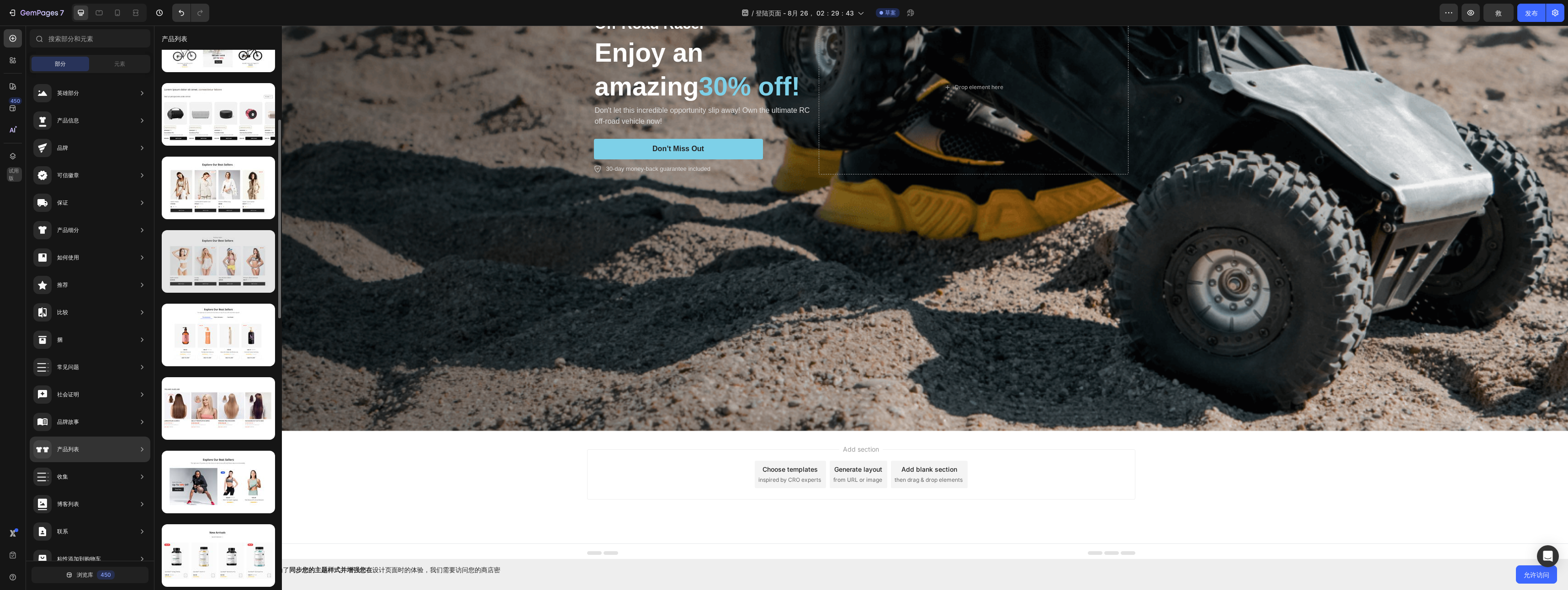
click at [237, 266] on div at bounding box center [218, 261] width 113 height 63
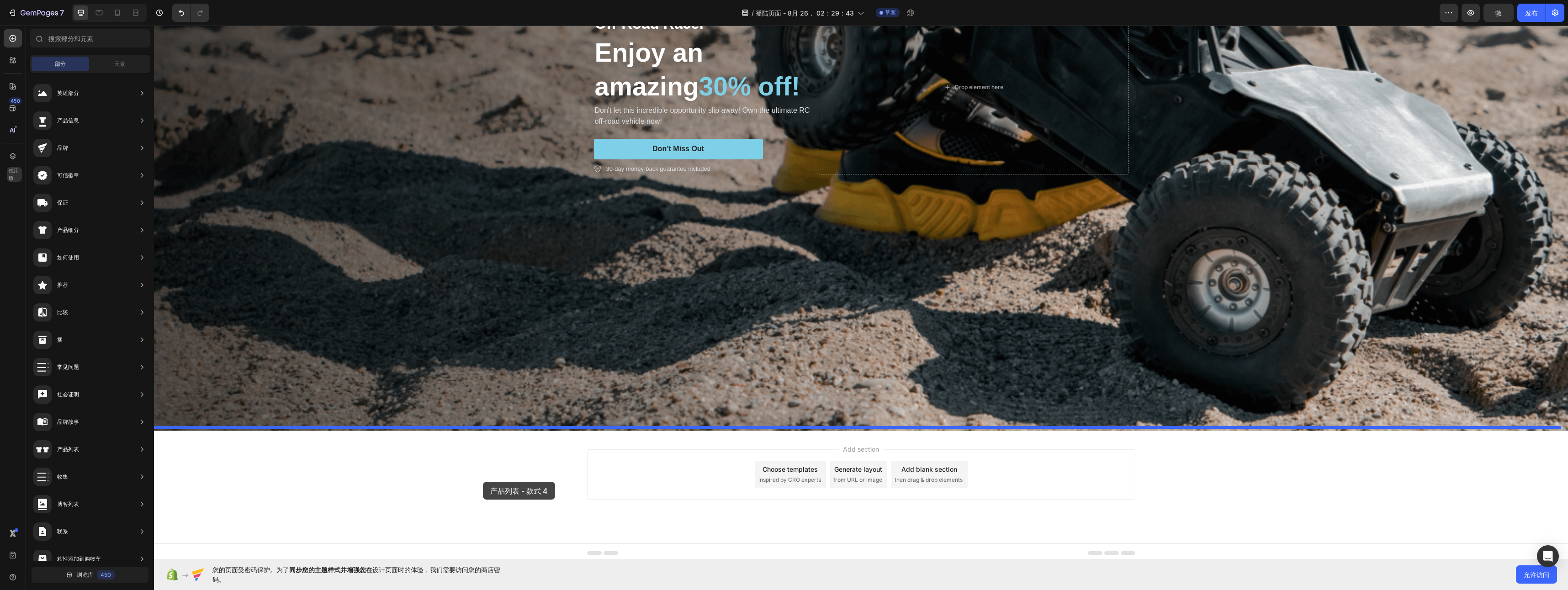
drag, startPoint x: 308, startPoint y: 336, endPoint x: 483, endPoint y: 482, distance: 227.9
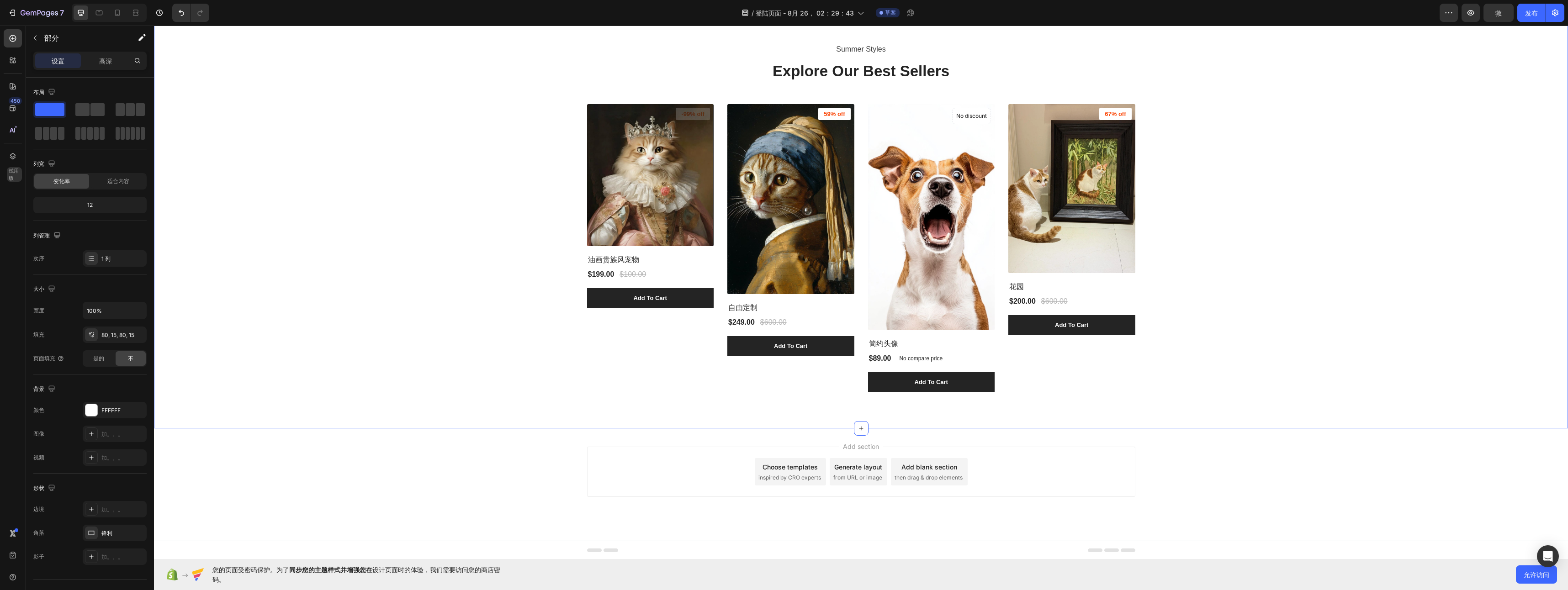
scroll to position [724, 0]
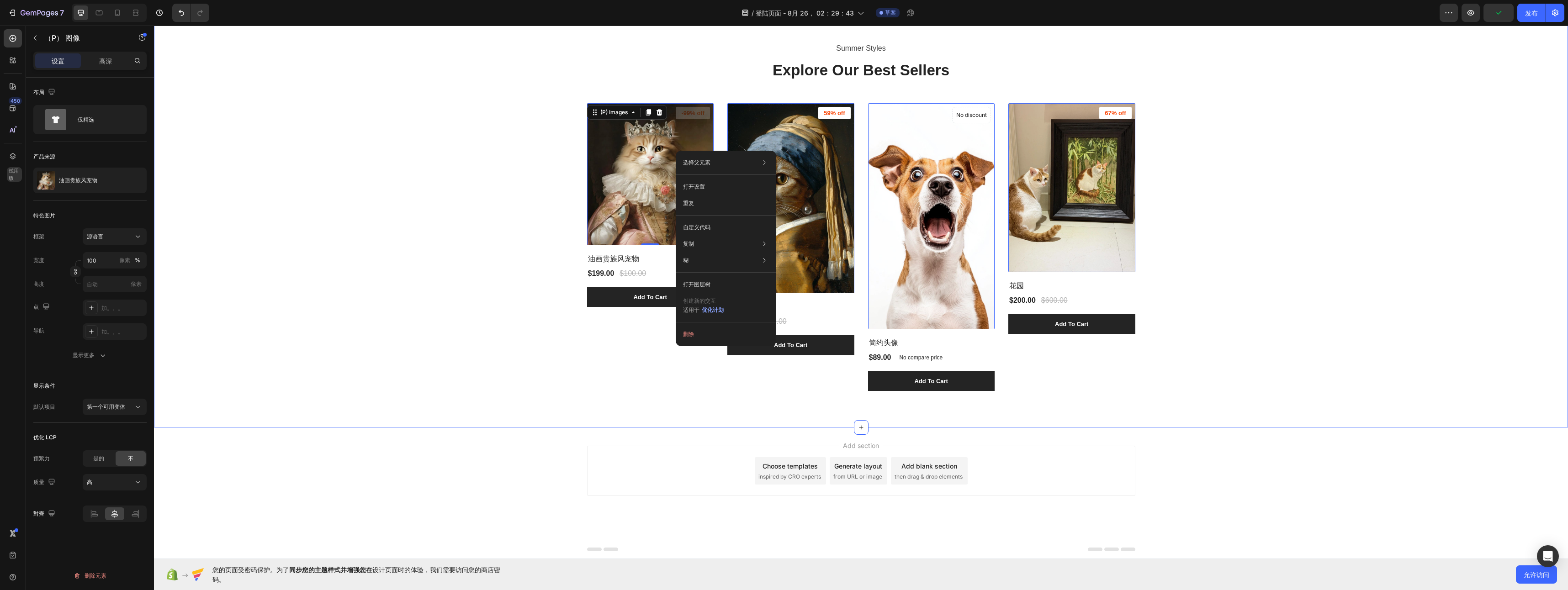
click at [455, 208] on div "Summer Styles Text block Explore Our Best Sellers Heading (P) Images 0 -99% off…" at bounding box center [861, 216] width 1400 height 350
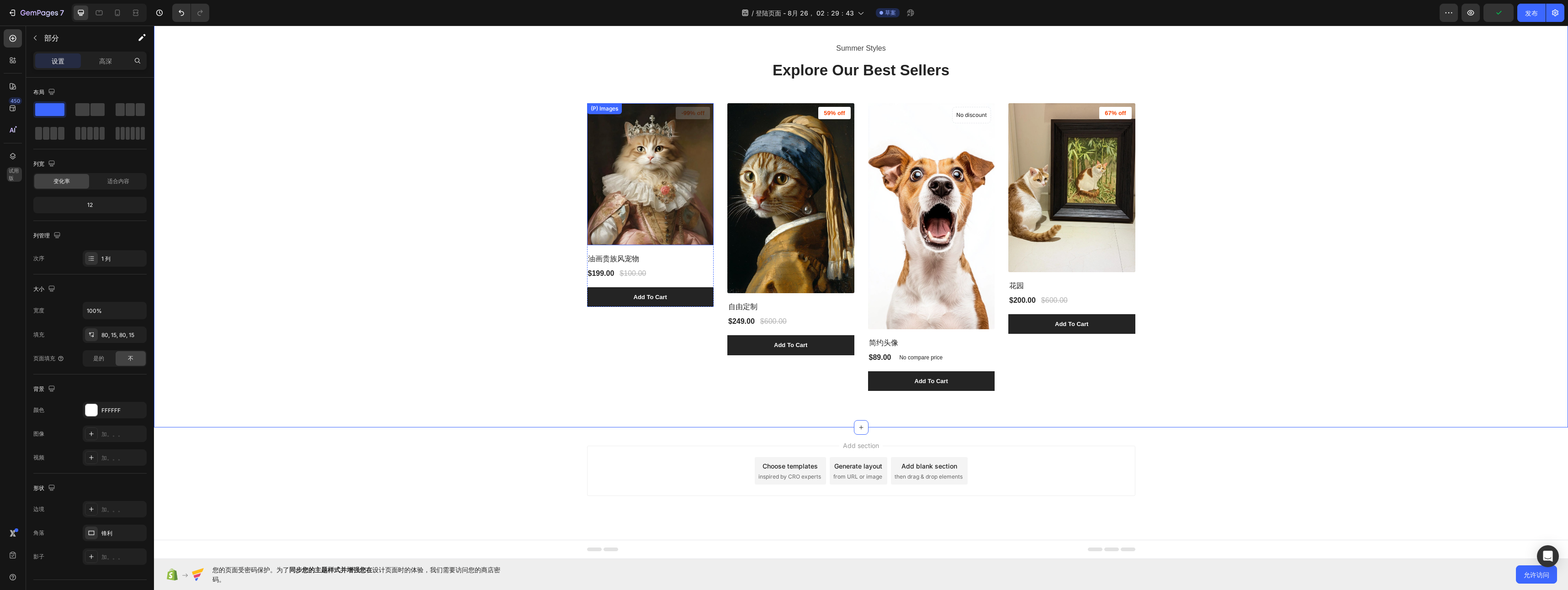
click at [636, 196] on img at bounding box center [651, 175] width 127 height 142
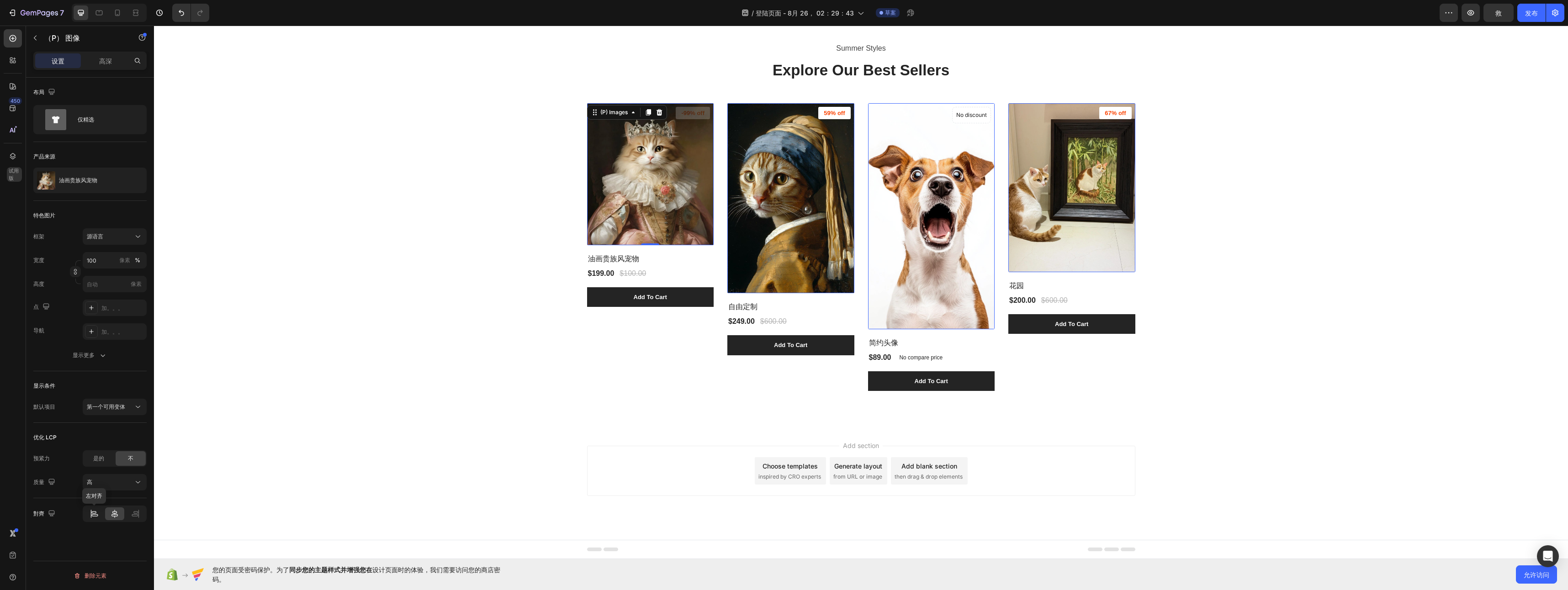
click at [100, 514] on div at bounding box center [94, 513] width 19 height 12
click at [109, 516] on div at bounding box center [114, 513] width 19 height 12
click at [107, 406] on span "第一个可用变体" at bounding box center [106, 407] width 38 height 7
click at [107, 405] on span "第一个可用变体" at bounding box center [106, 407] width 38 height 7
click at [800, 252] on img at bounding box center [791, 199] width 127 height 190
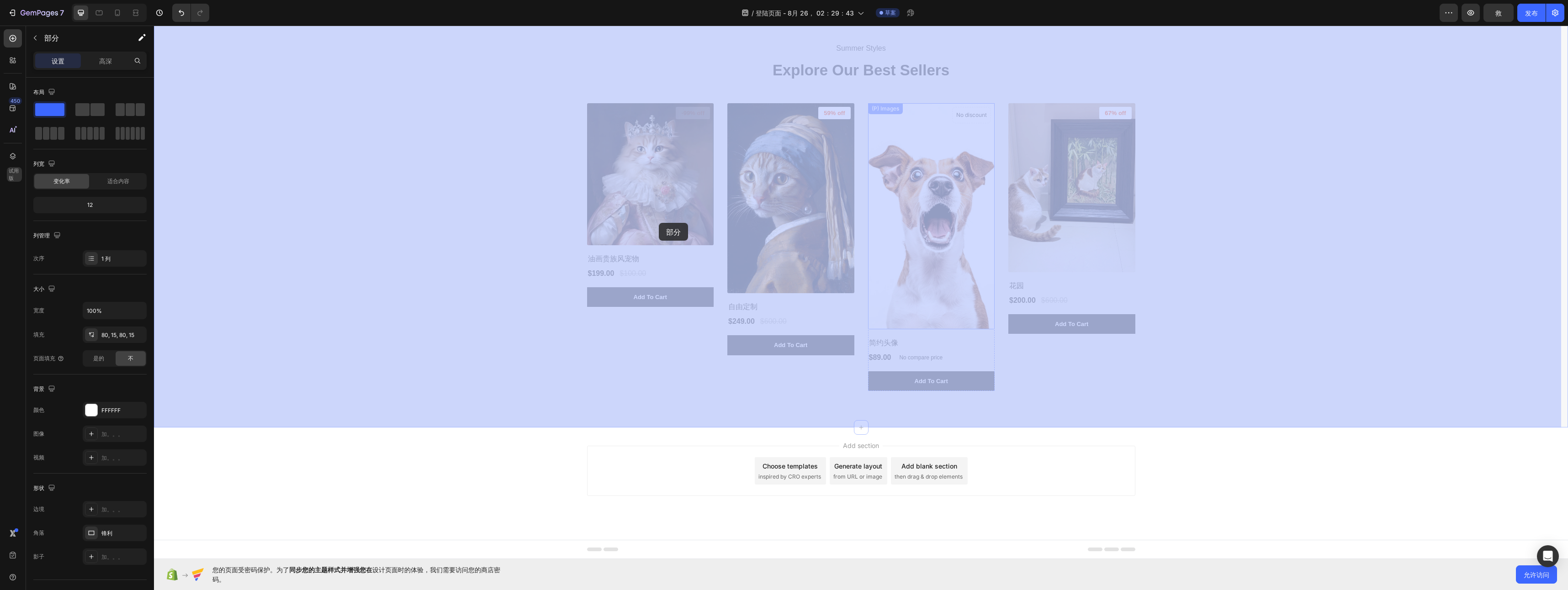
drag, startPoint x: 1229, startPoint y: 305, endPoint x: 659, endPoint y: 223, distance: 575.9
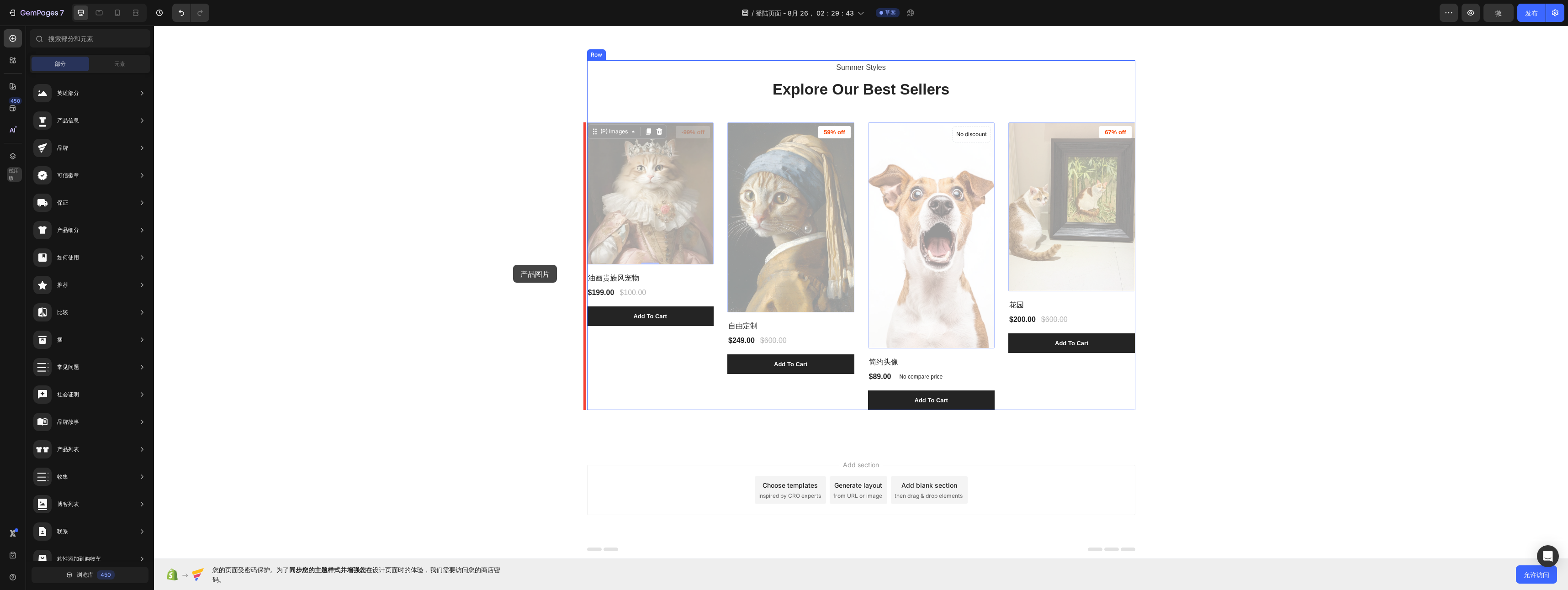
click at [513, 265] on div at bounding box center [861, 282] width 1414 height 554
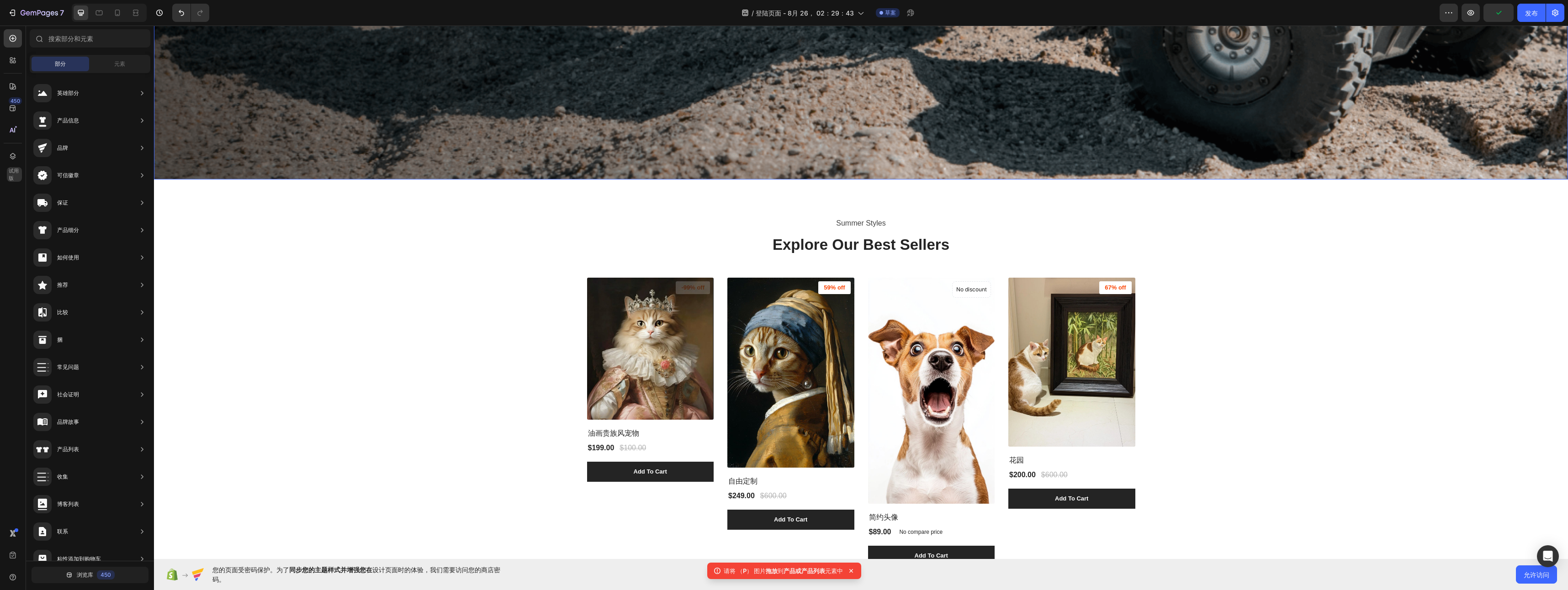
scroll to position [724, 0]
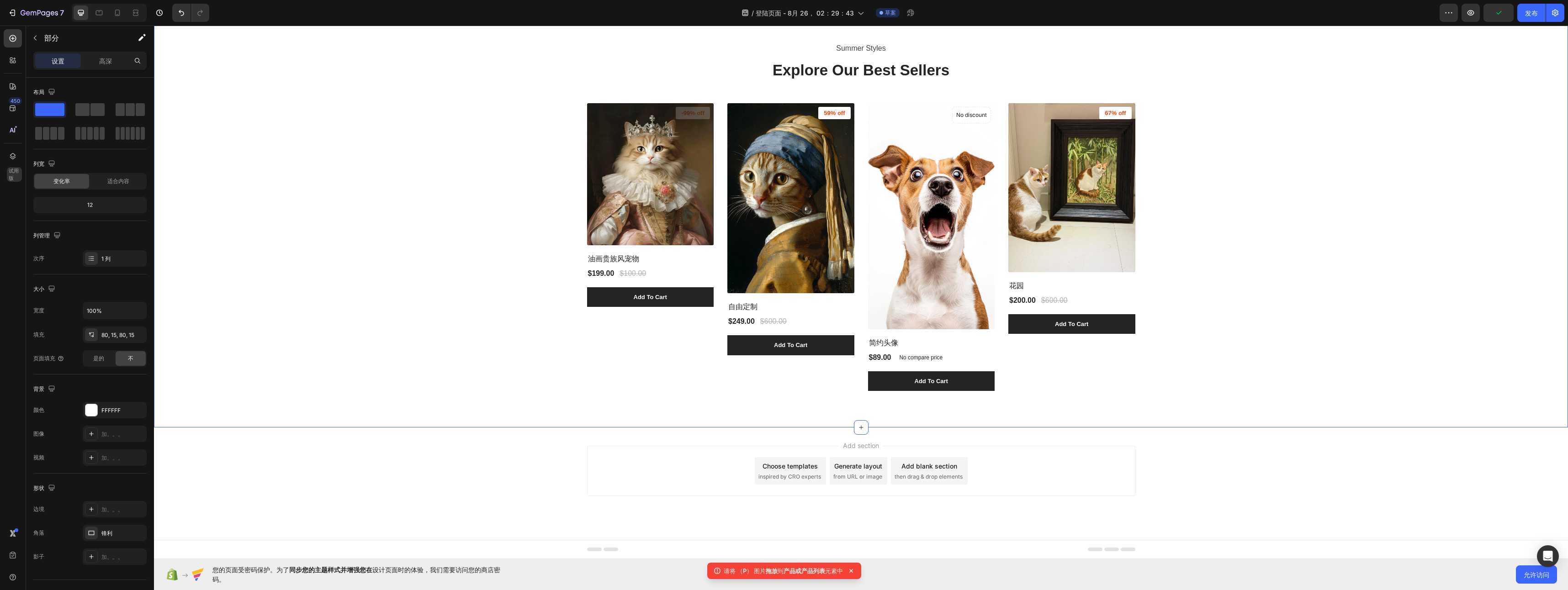
click at [517, 256] on div "Summer Styles Text block Explore Our Best Sellers Heading (P) Images -99% off P…" at bounding box center [861, 216] width 1400 height 350
click at [85, 114] on span at bounding box center [82, 109] width 14 height 12
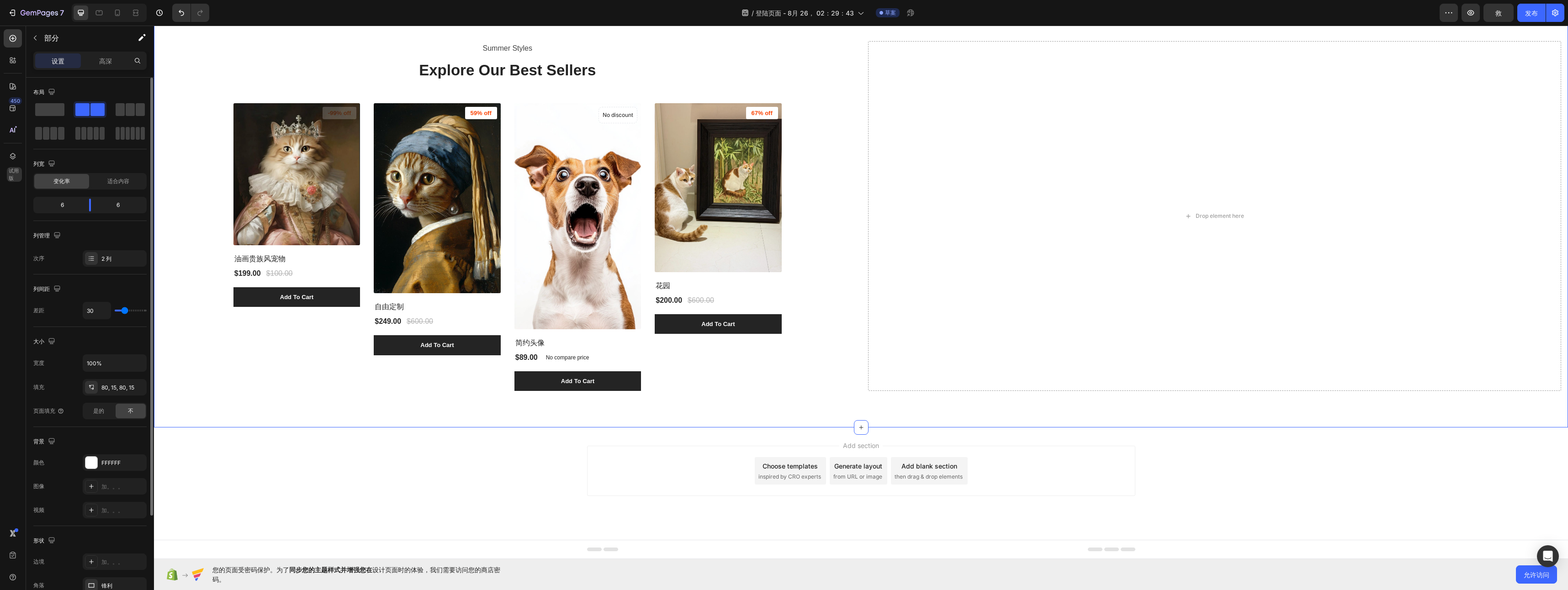
click at [137, 119] on div at bounding box center [89, 122] width 113 height 41
click at [137, 113] on span at bounding box center [140, 109] width 9 height 12
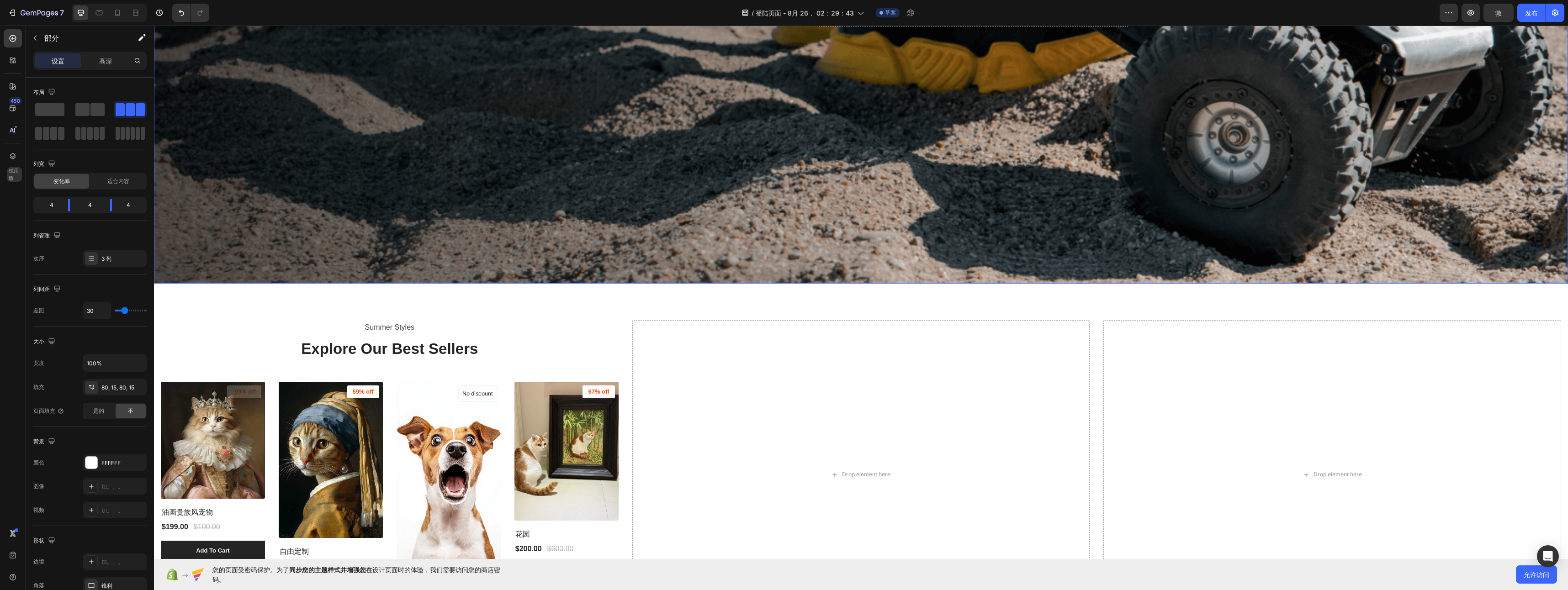
scroll to position [683, 0]
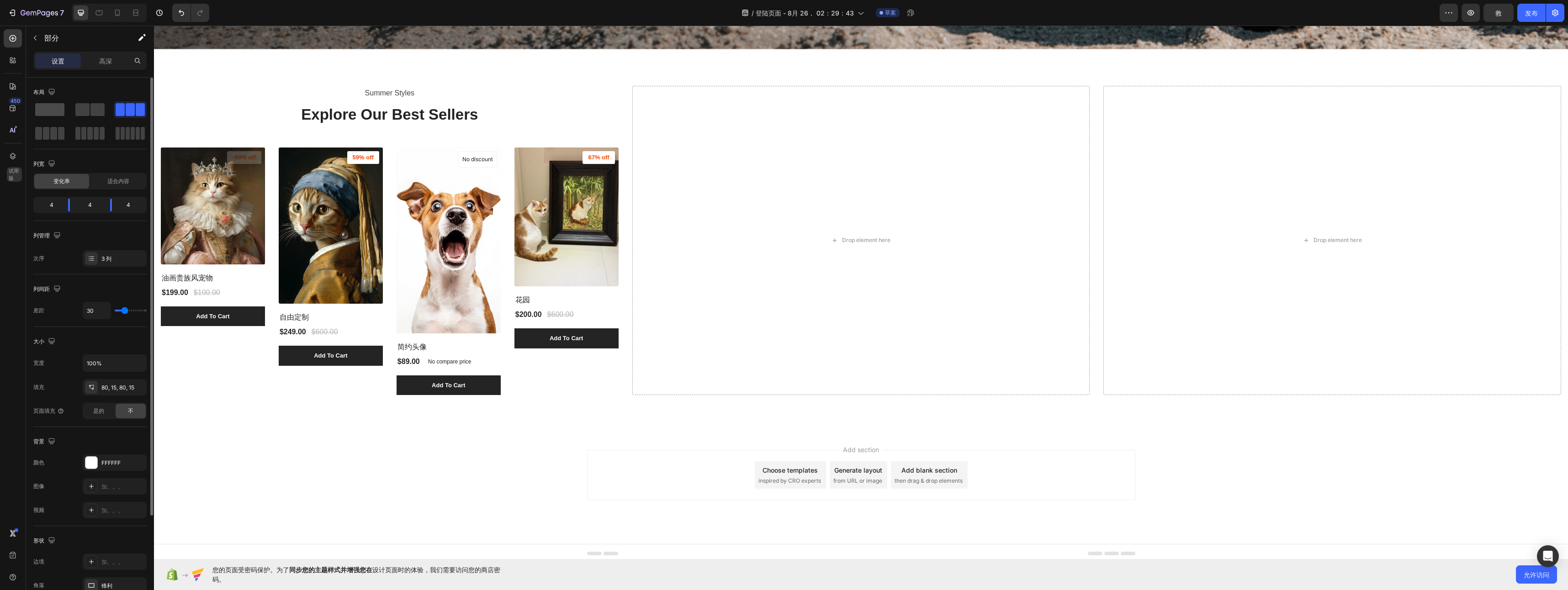
click at [39, 113] on span at bounding box center [50, 109] width 29 height 12
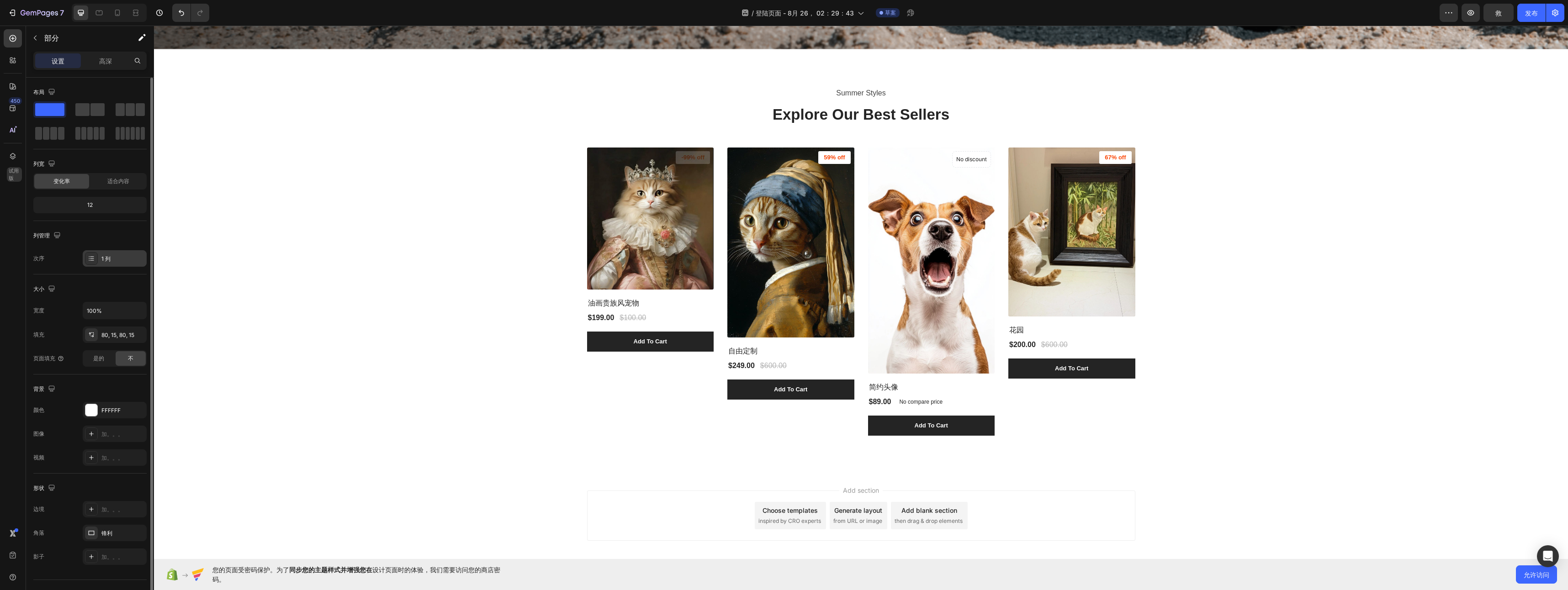
click at [94, 260] on icon at bounding box center [91, 258] width 7 height 7
click at [682, 228] on img at bounding box center [651, 218] width 127 height 142
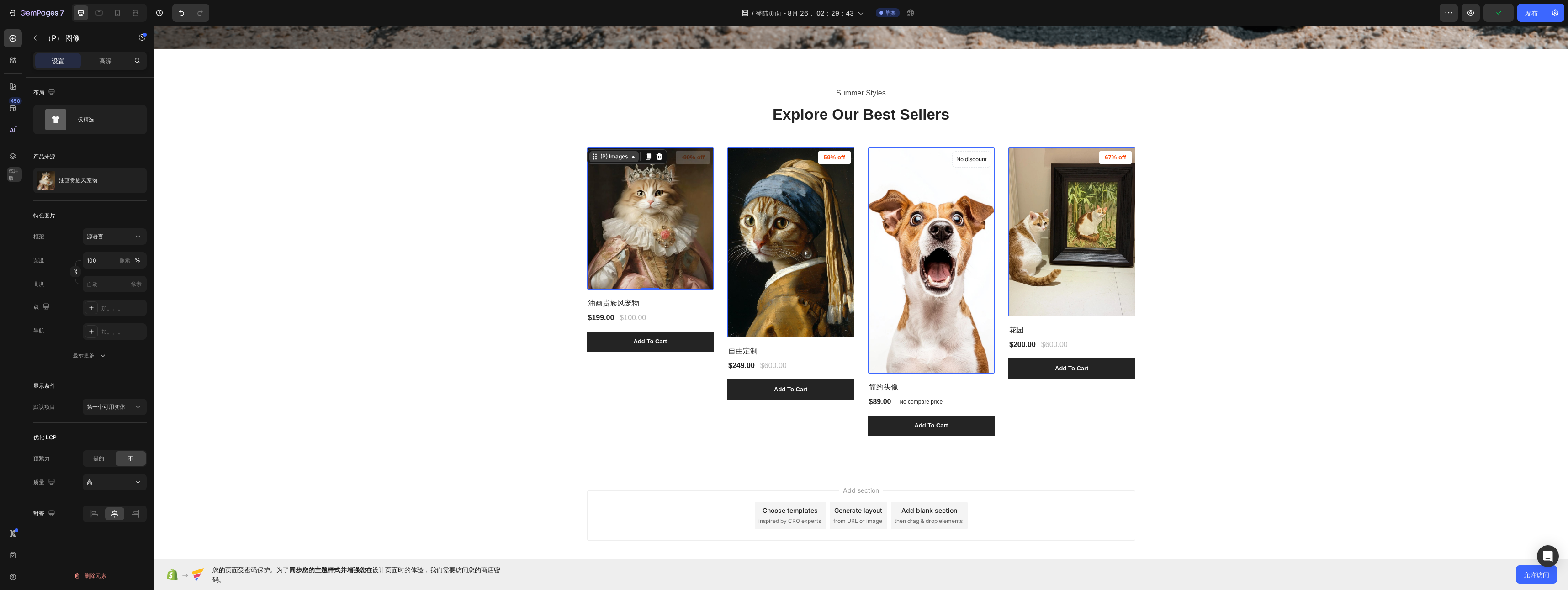
click at [628, 159] on div "(P) Images" at bounding box center [614, 156] width 50 height 11
click at [548, 202] on div "Summer Styles Text block Explore Our Best Sellers Heading (P) Images Row 1 col …" at bounding box center [861, 261] width 1400 height 350
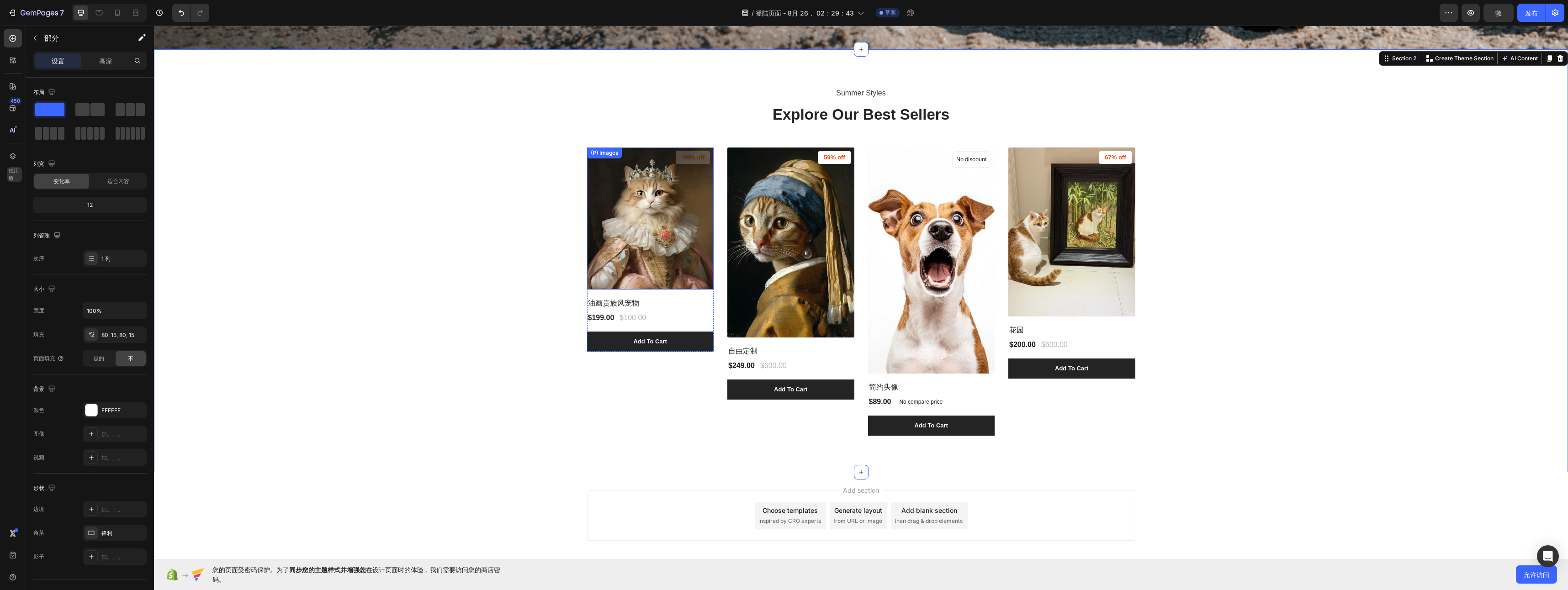
click at [629, 178] on img at bounding box center [651, 218] width 127 height 142
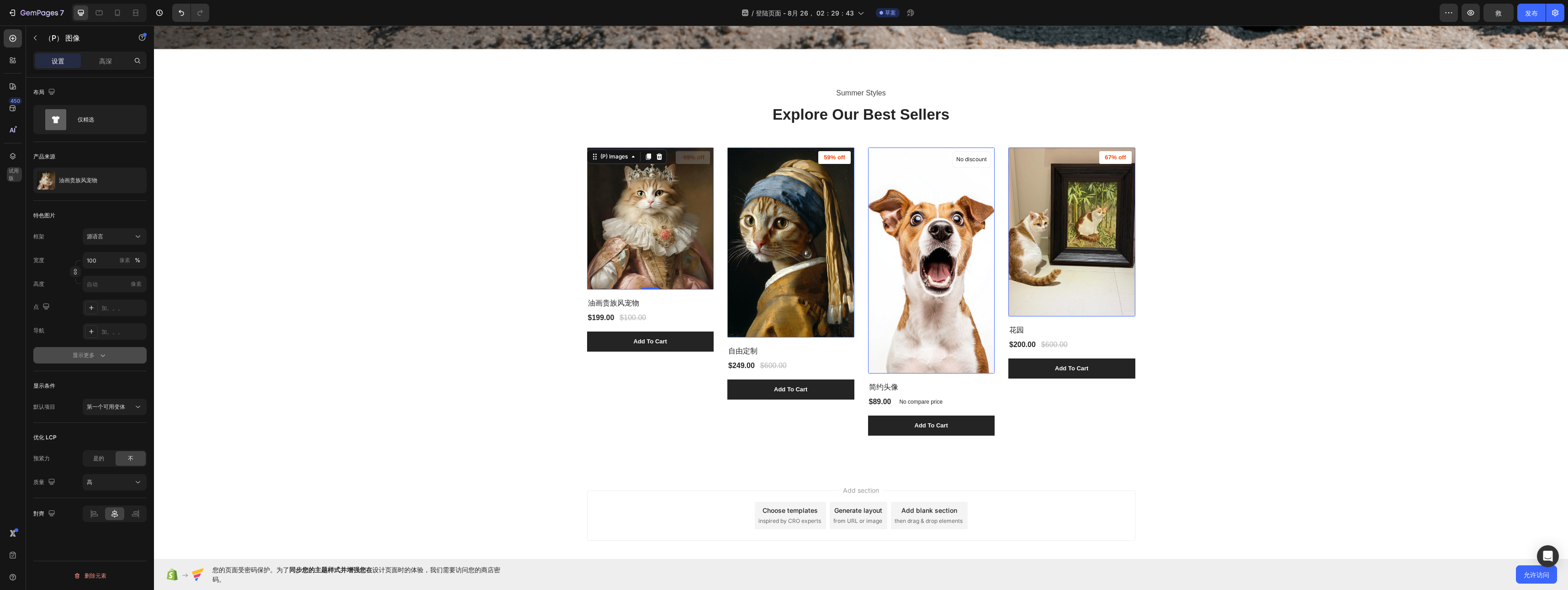
click at [103, 357] on icon "button" at bounding box center [103, 355] width 9 height 9
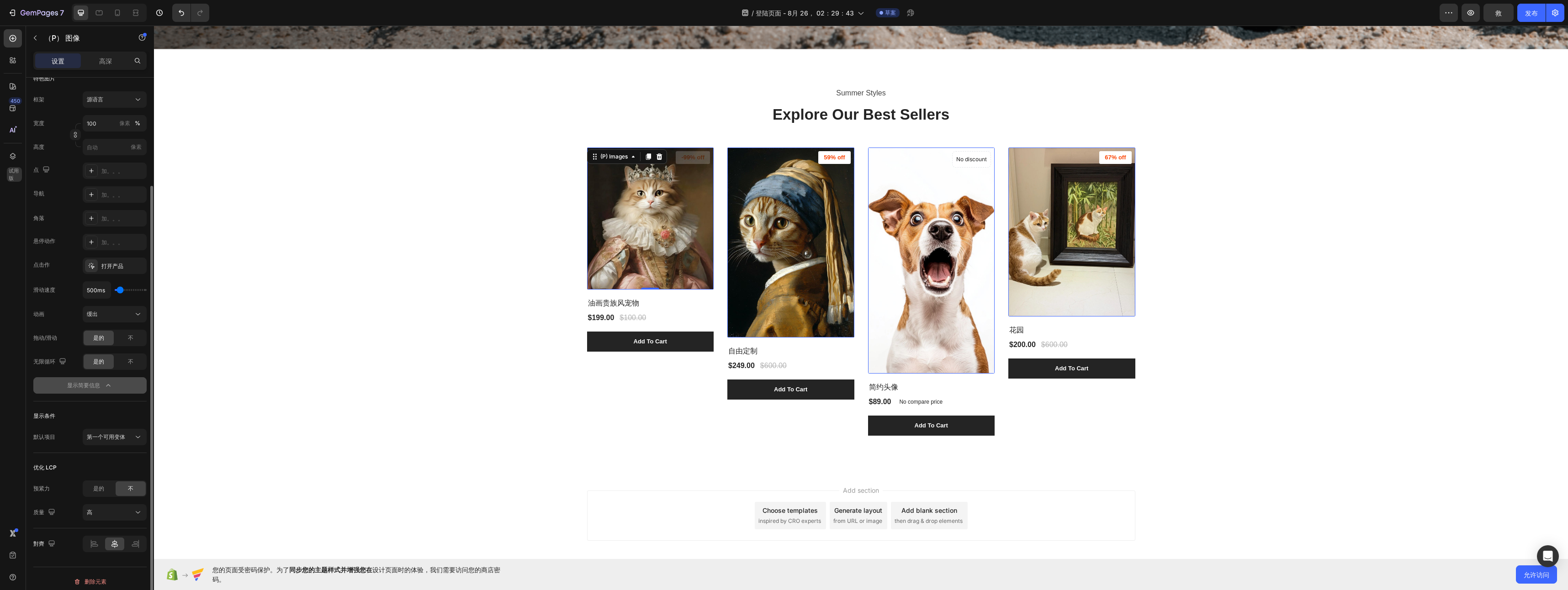
scroll to position [143, 0]
click at [127, 509] on div "高" at bounding box center [110, 506] width 46 height 8
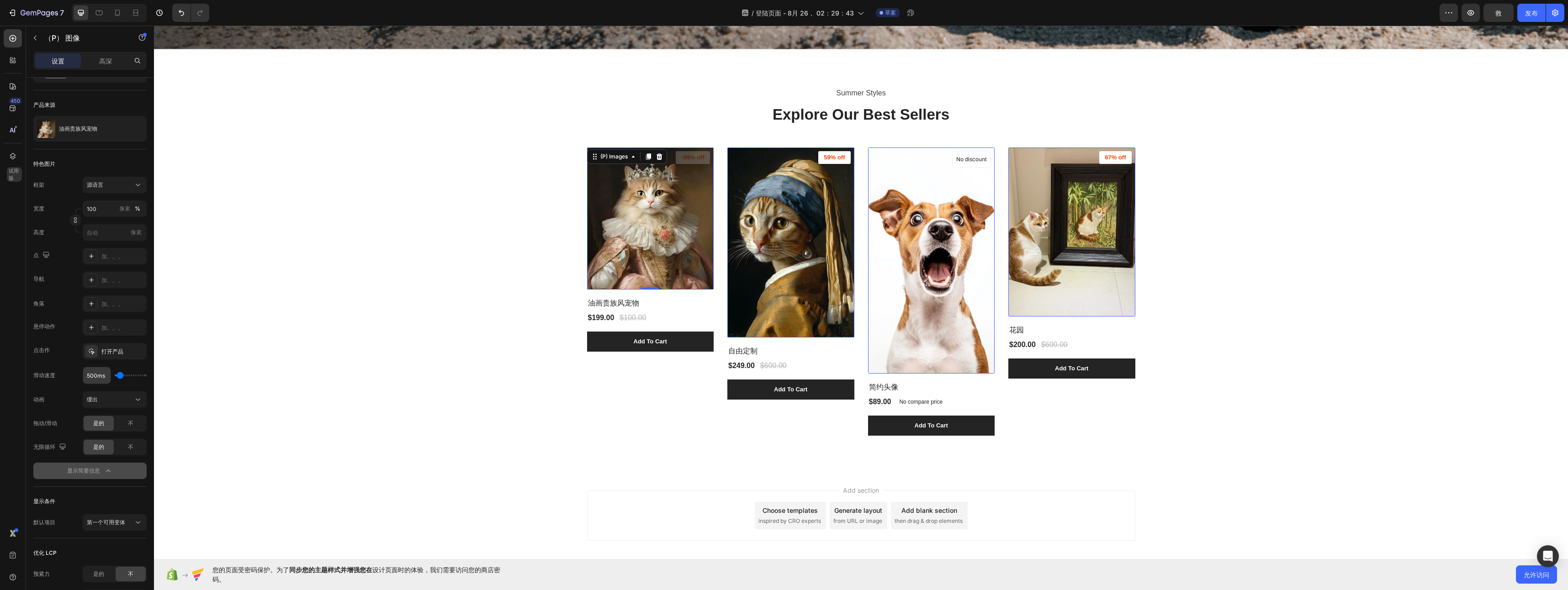
scroll to position [0, 0]
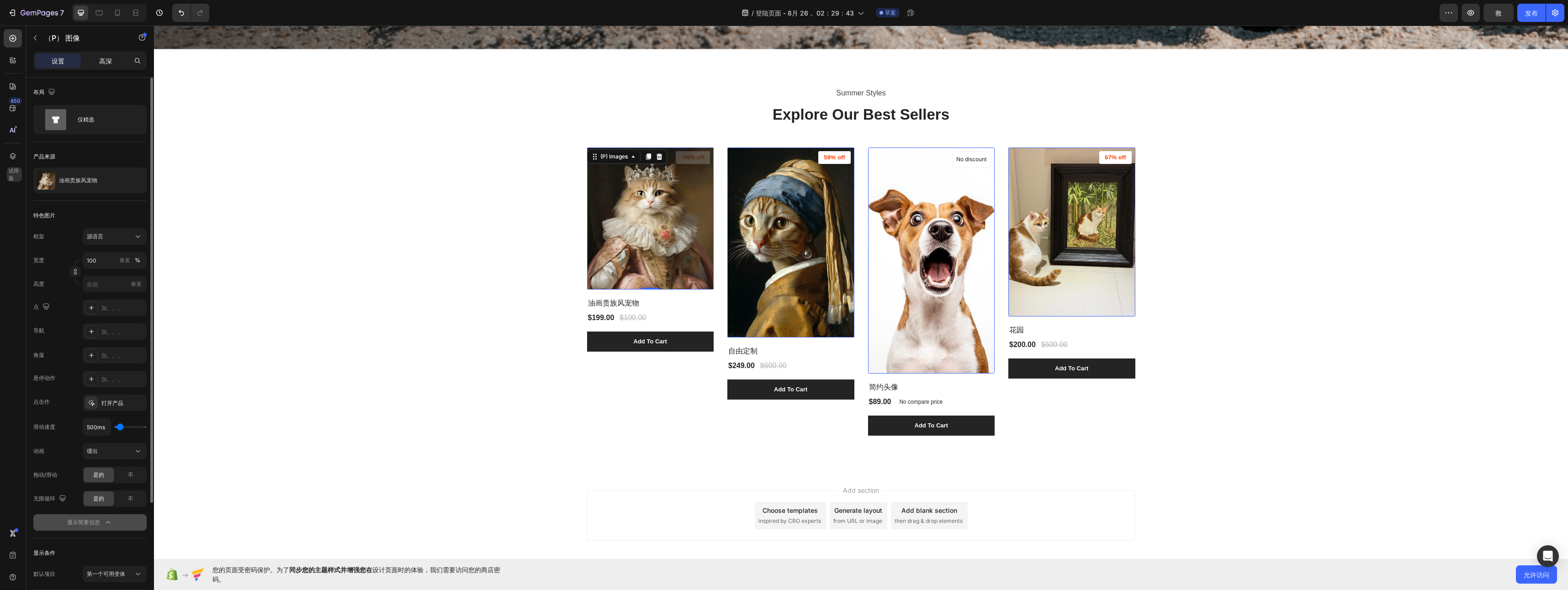
click at [94, 65] on div "高深" at bounding box center [105, 61] width 46 height 15
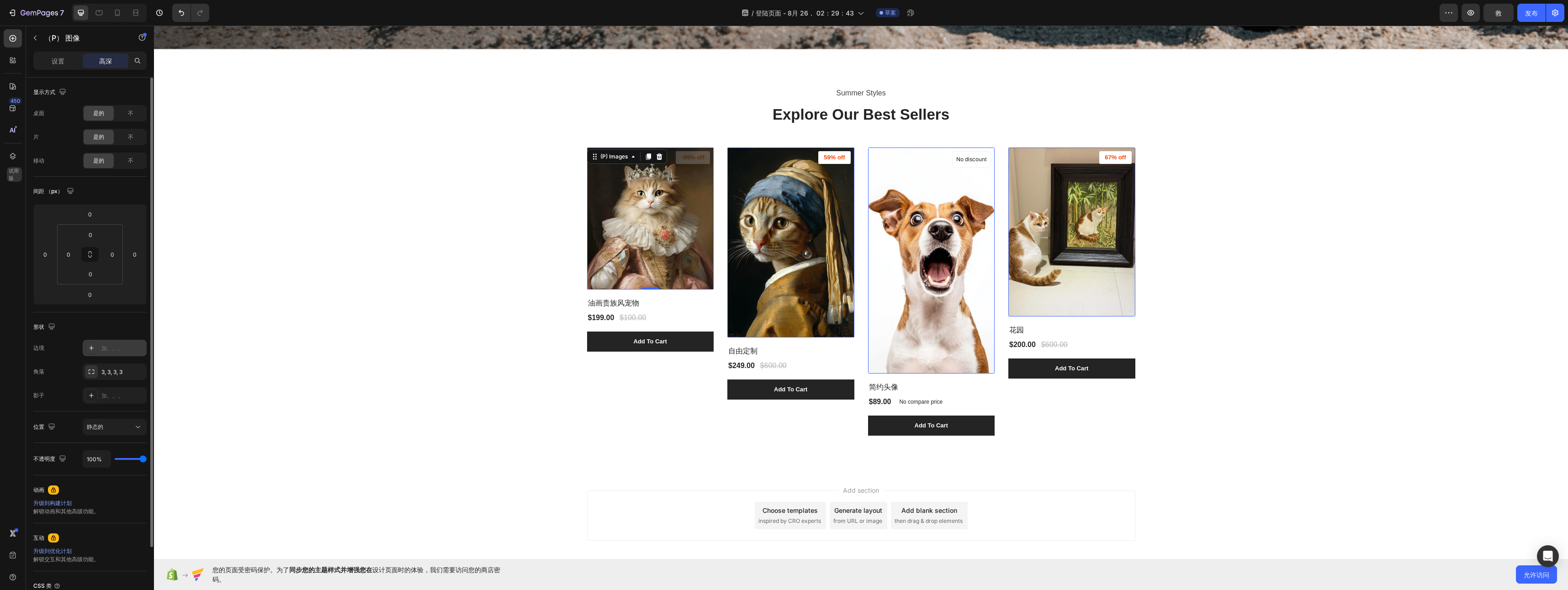
click at [108, 347] on div "加。。。" at bounding box center [123, 348] width 43 height 8
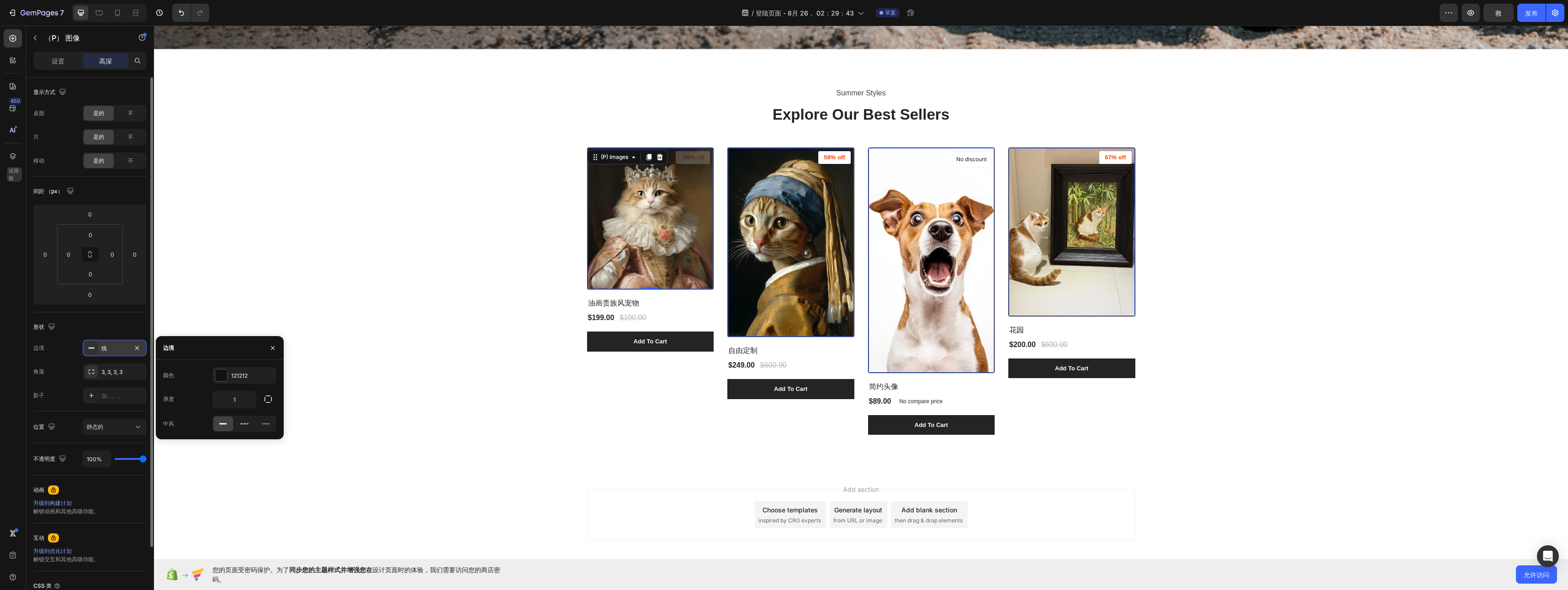
click at [92, 349] on icon at bounding box center [91, 348] width 7 height 7
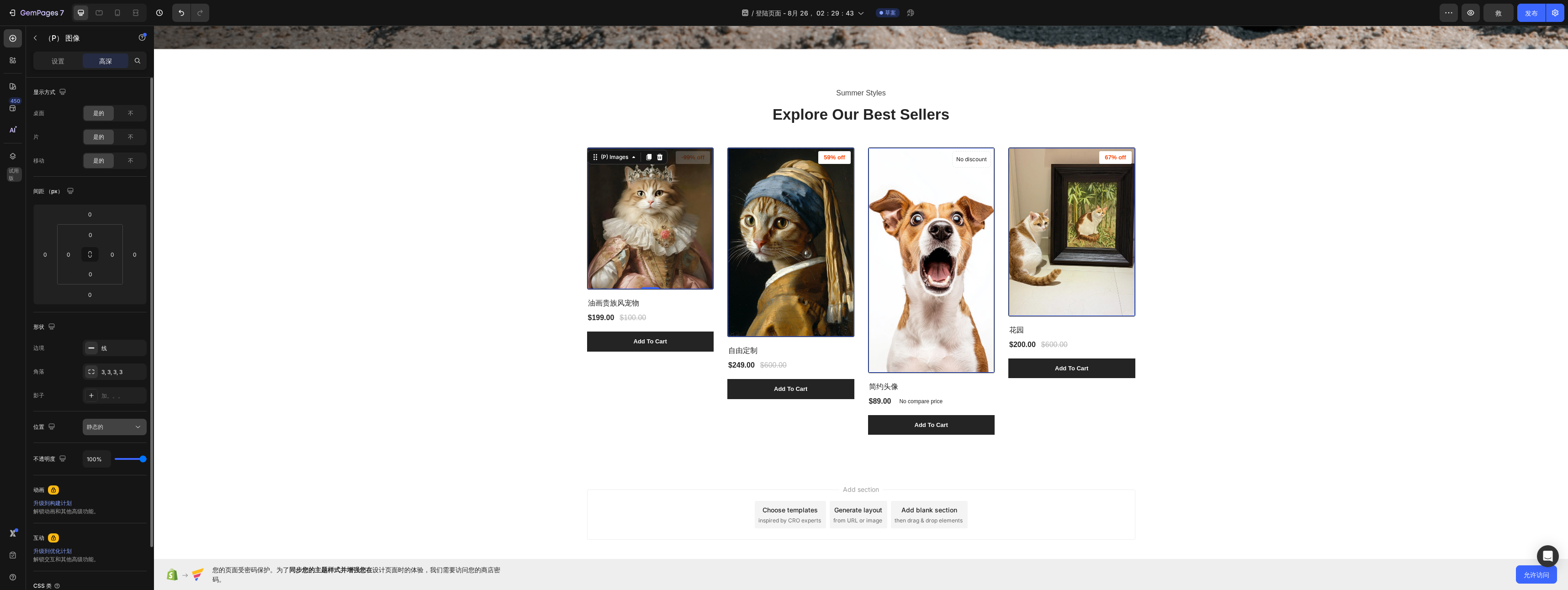
click at [97, 424] on span "静态的" at bounding box center [95, 427] width 17 height 7
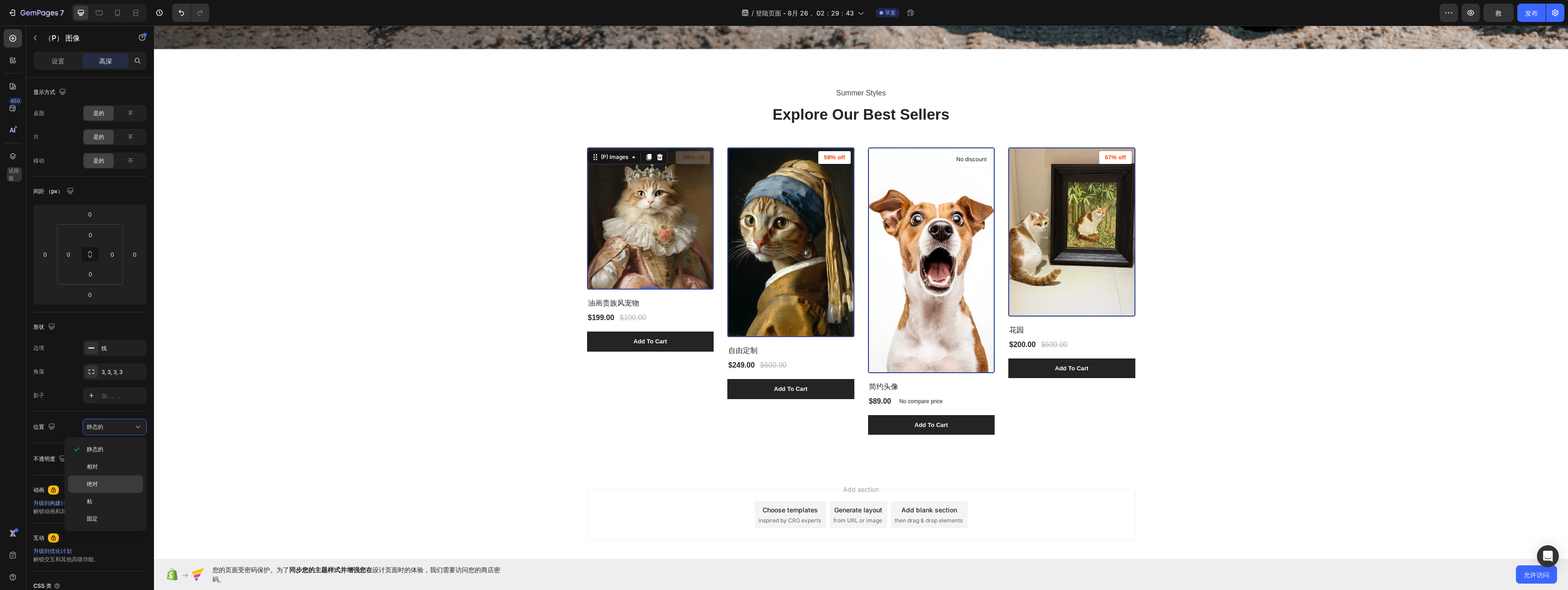
click at [98, 493] on div "绝对" at bounding box center [105, 501] width 75 height 17
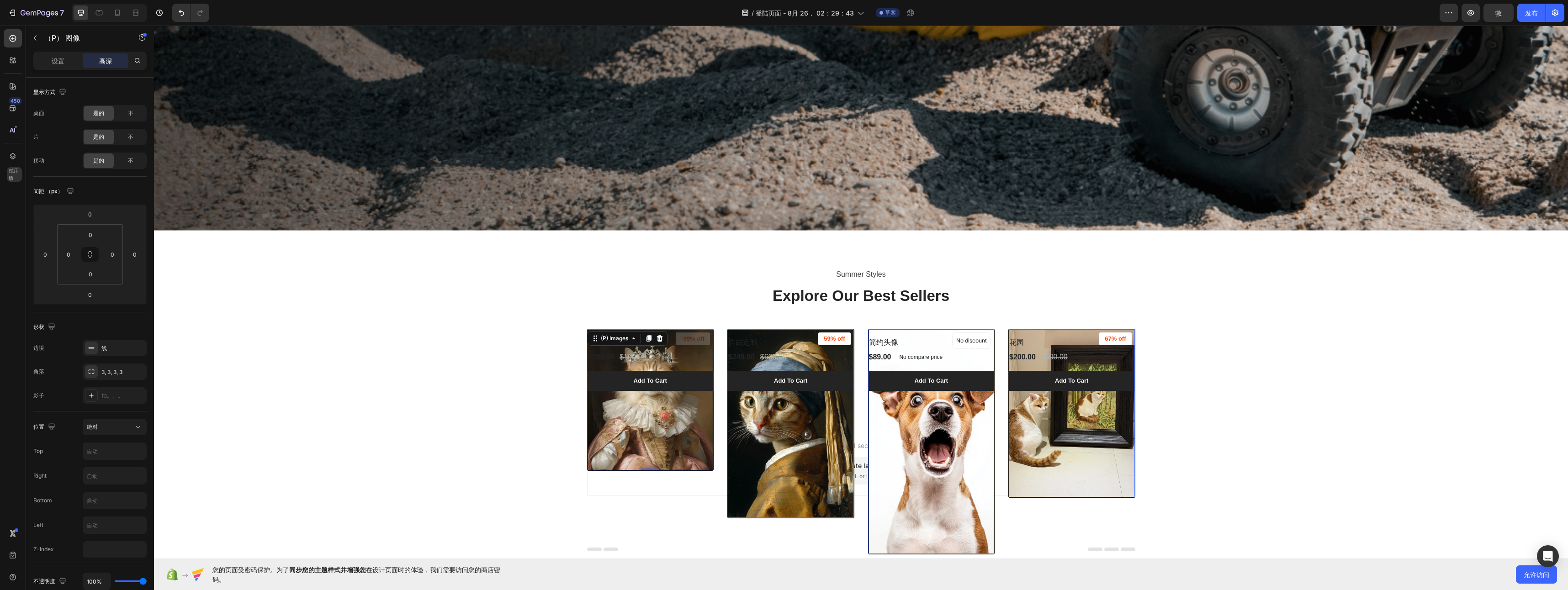
scroll to position [497, 0]
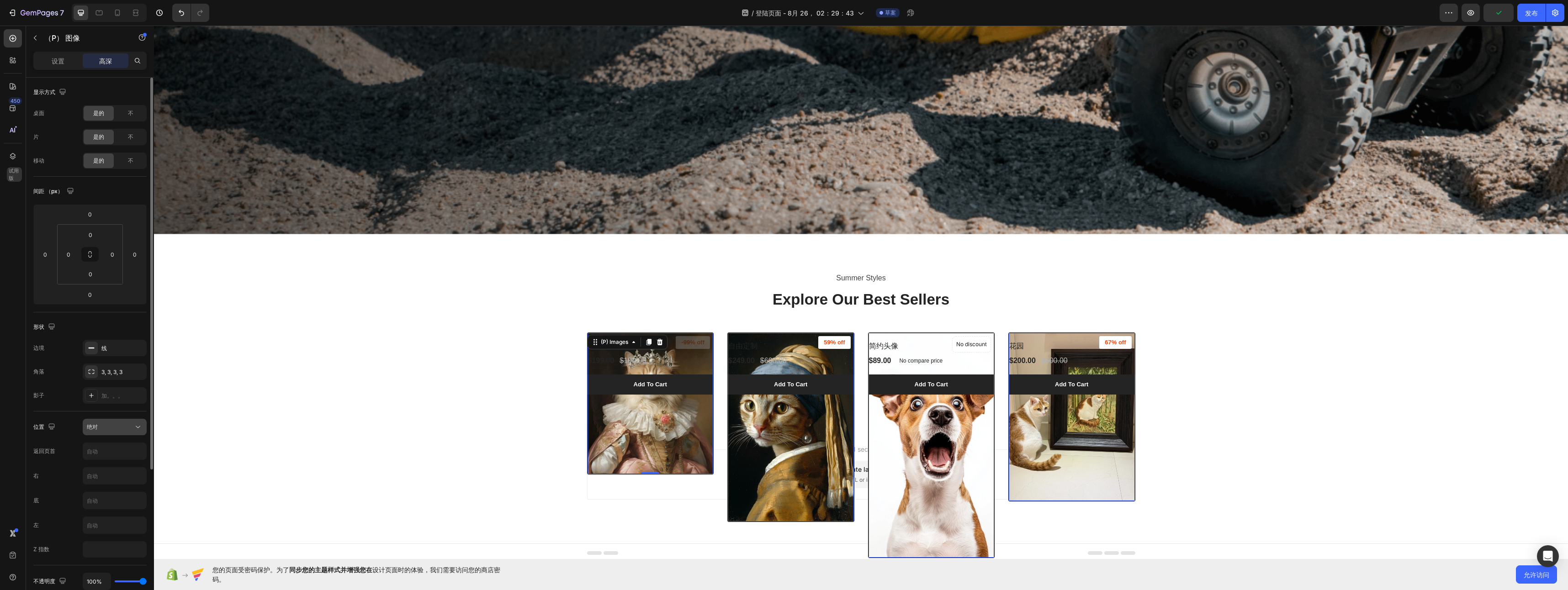
click at [104, 426] on div "绝对" at bounding box center [110, 427] width 46 height 8
click at [100, 458] on div "静态的" at bounding box center [105, 467] width 75 height 17
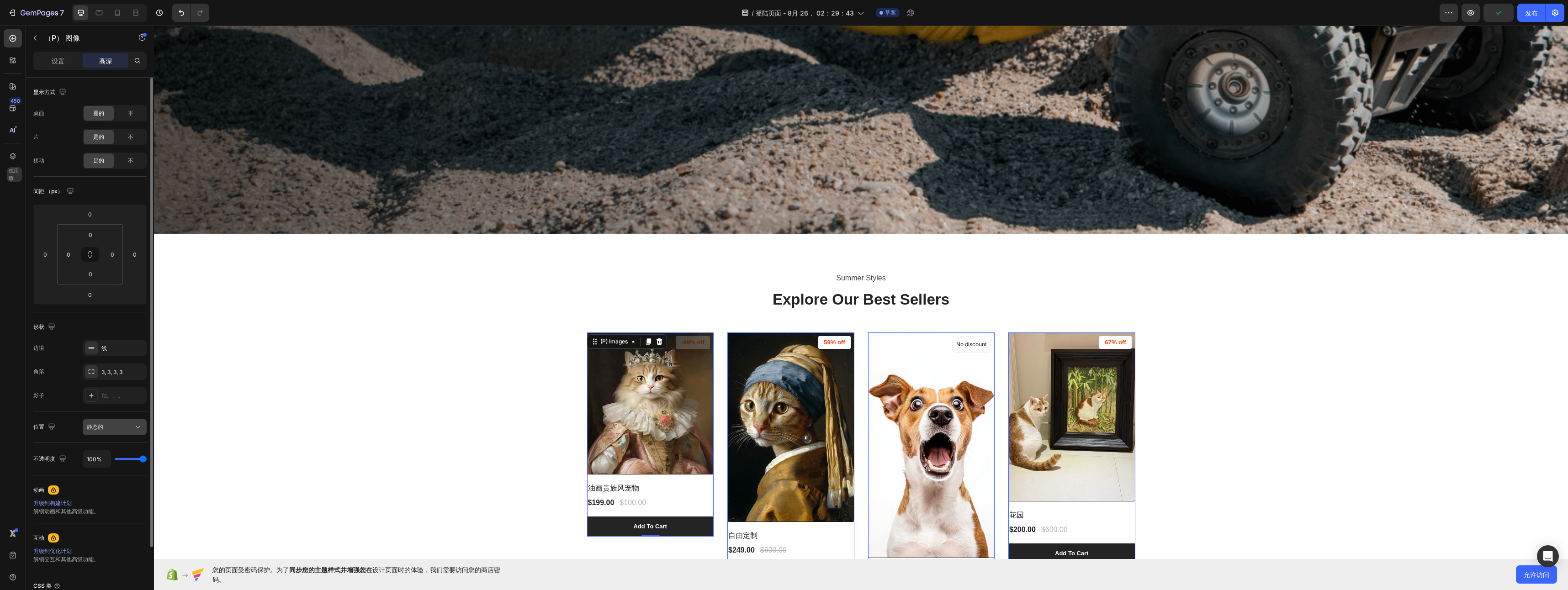
click at [101, 429] on span "静态的" at bounding box center [95, 427] width 17 height 7
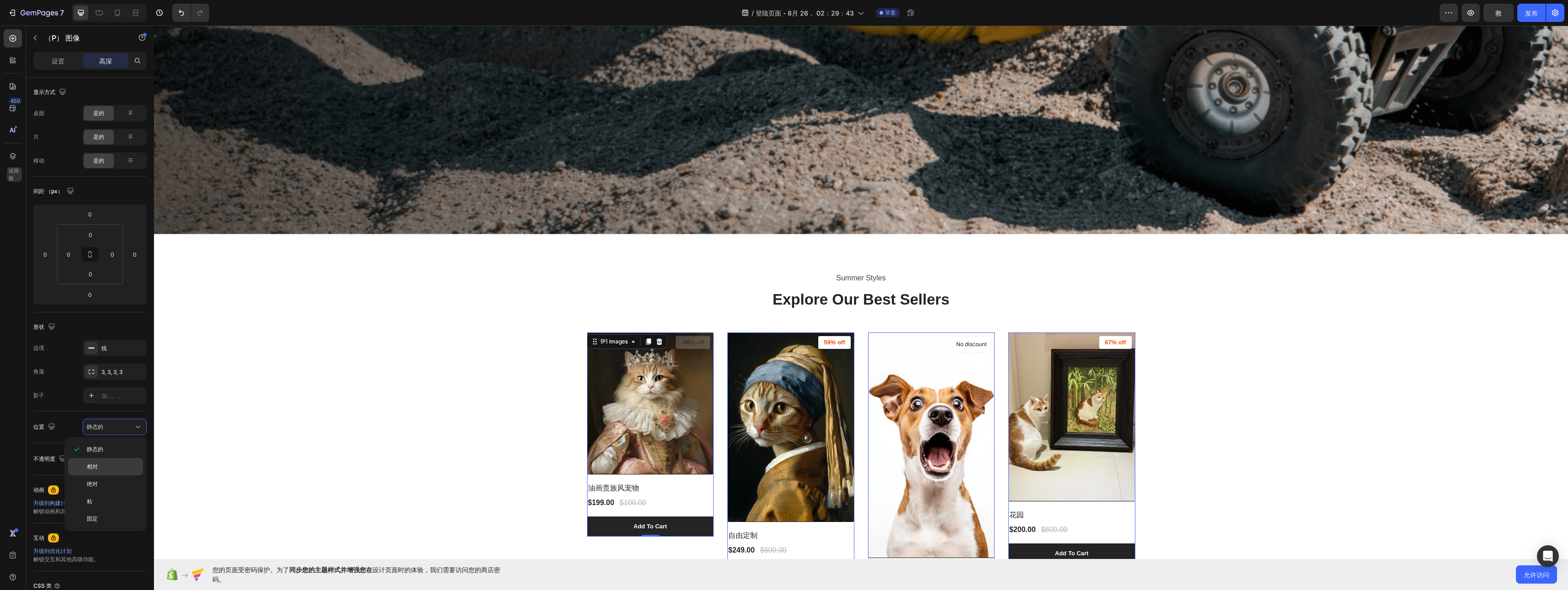
click at [99, 470] on p "相对" at bounding box center [113, 467] width 52 height 8
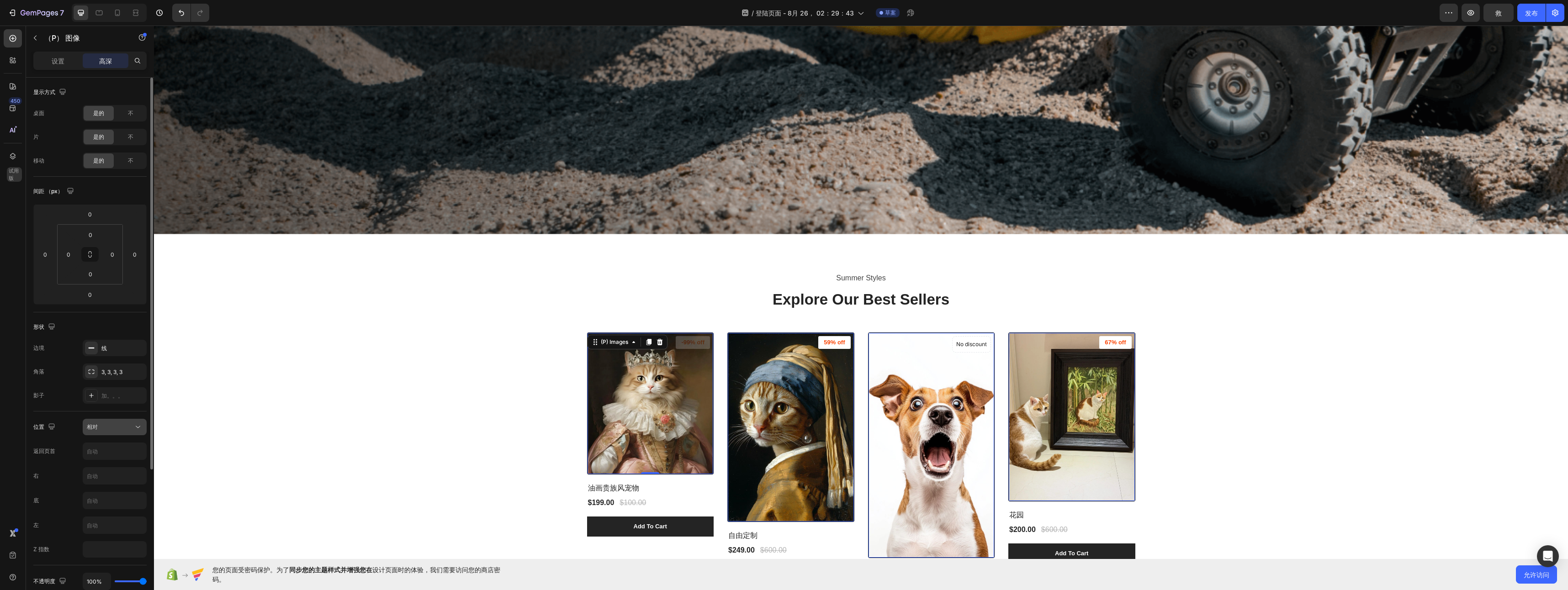
click at [106, 432] on button "相对" at bounding box center [114, 427] width 64 height 17
click at [100, 493] on div "绝对" at bounding box center [105, 501] width 75 height 17
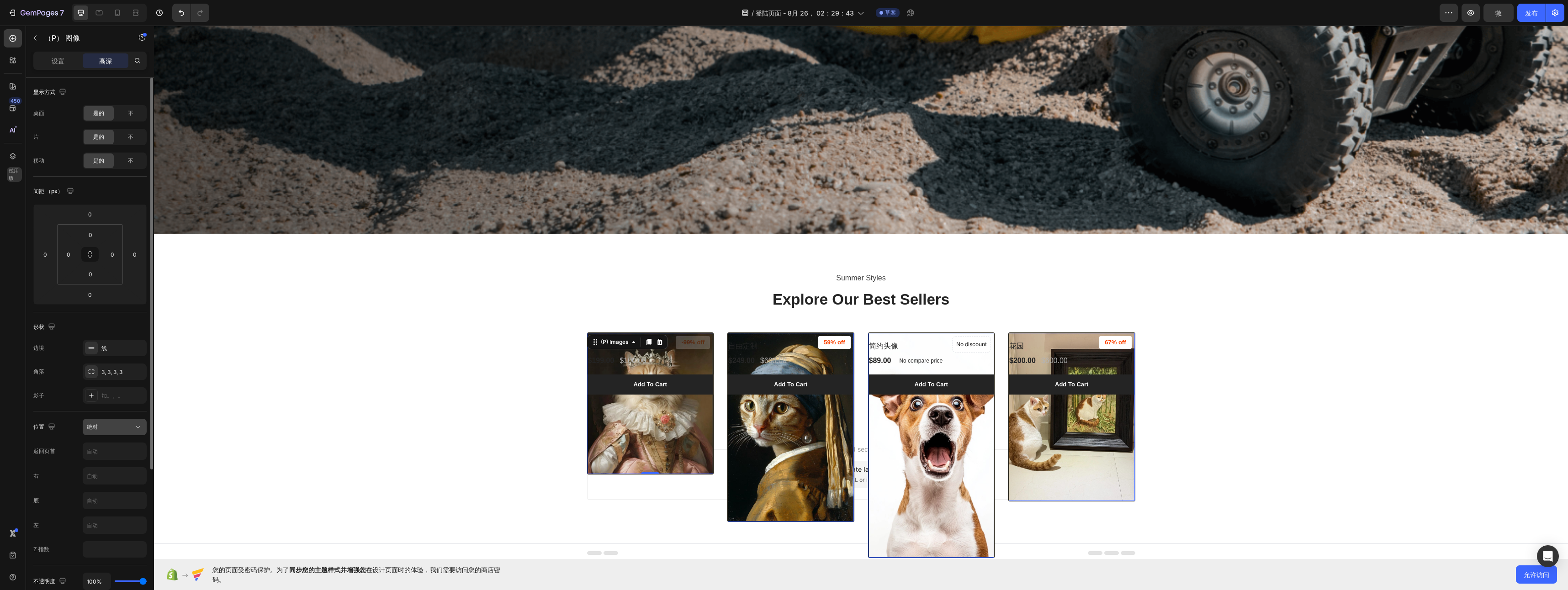
click at [105, 432] on button "绝对" at bounding box center [114, 427] width 64 height 17
click at [95, 511] on div "固定" at bounding box center [105, 519] width 75 height 17
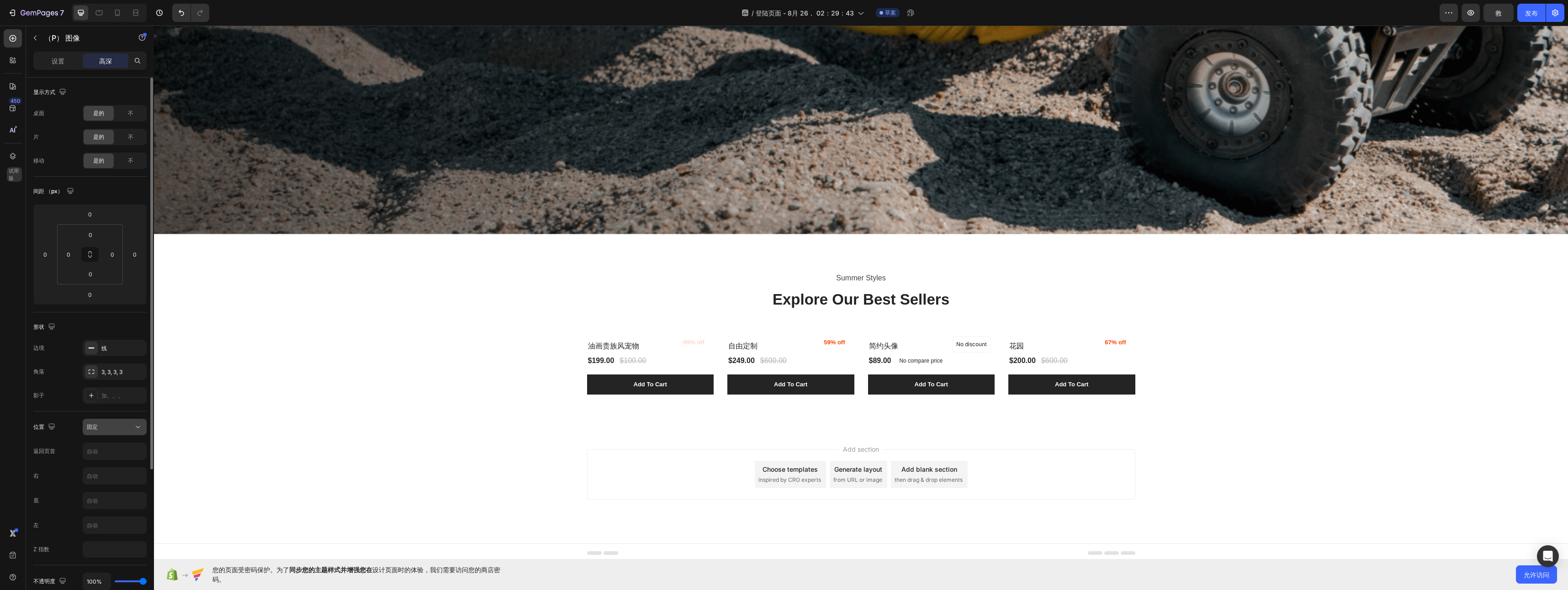
click at [108, 427] on div "固定" at bounding box center [110, 427] width 46 height 8
click at [109, 446] on p "静态的" at bounding box center [113, 449] width 52 height 8
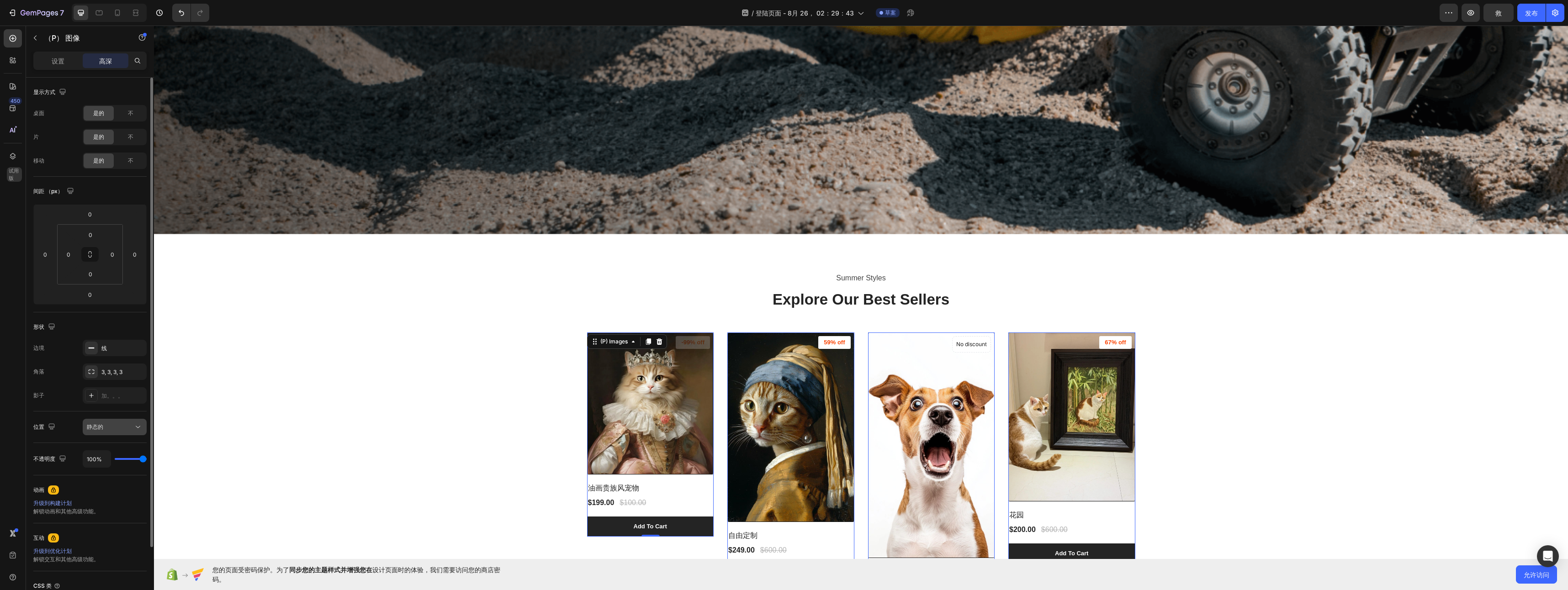
click at [106, 427] on div "静态的" at bounding box center [110, 427] width 46 height 8
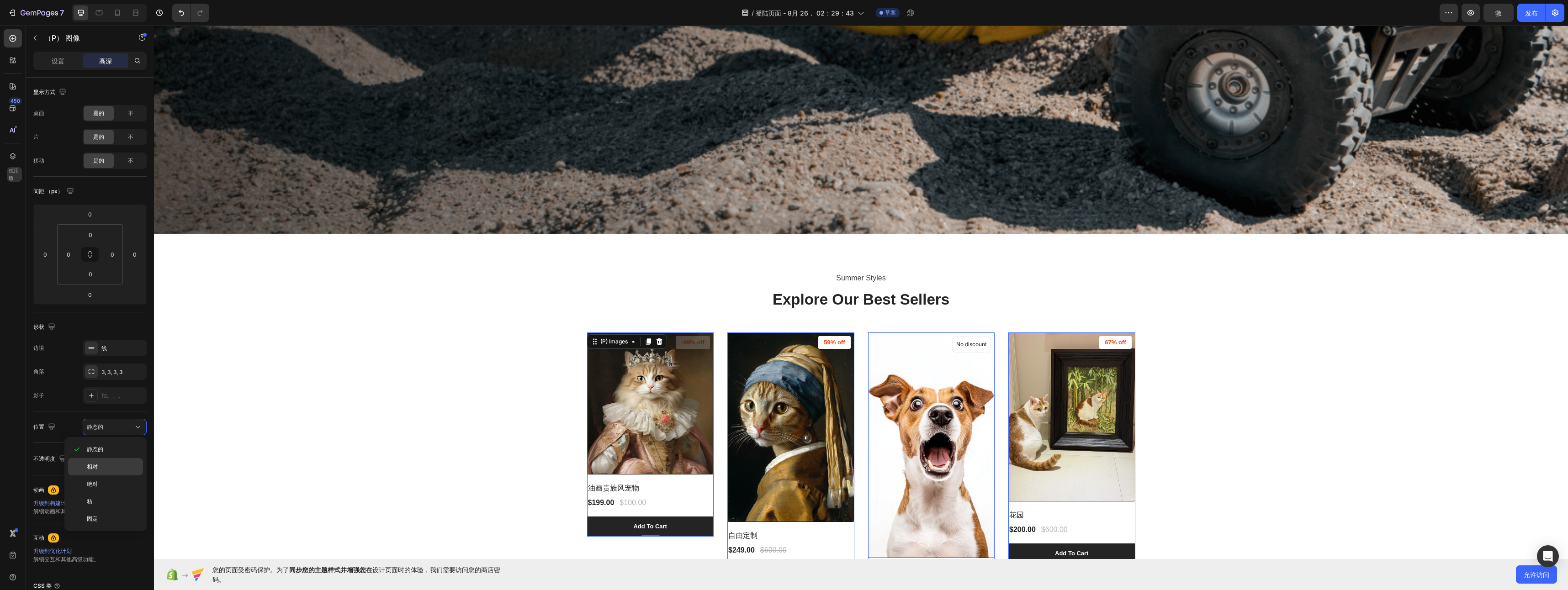
click at [107, 468] on p "相对" at bounding box center [113, 467] width 52 height 8
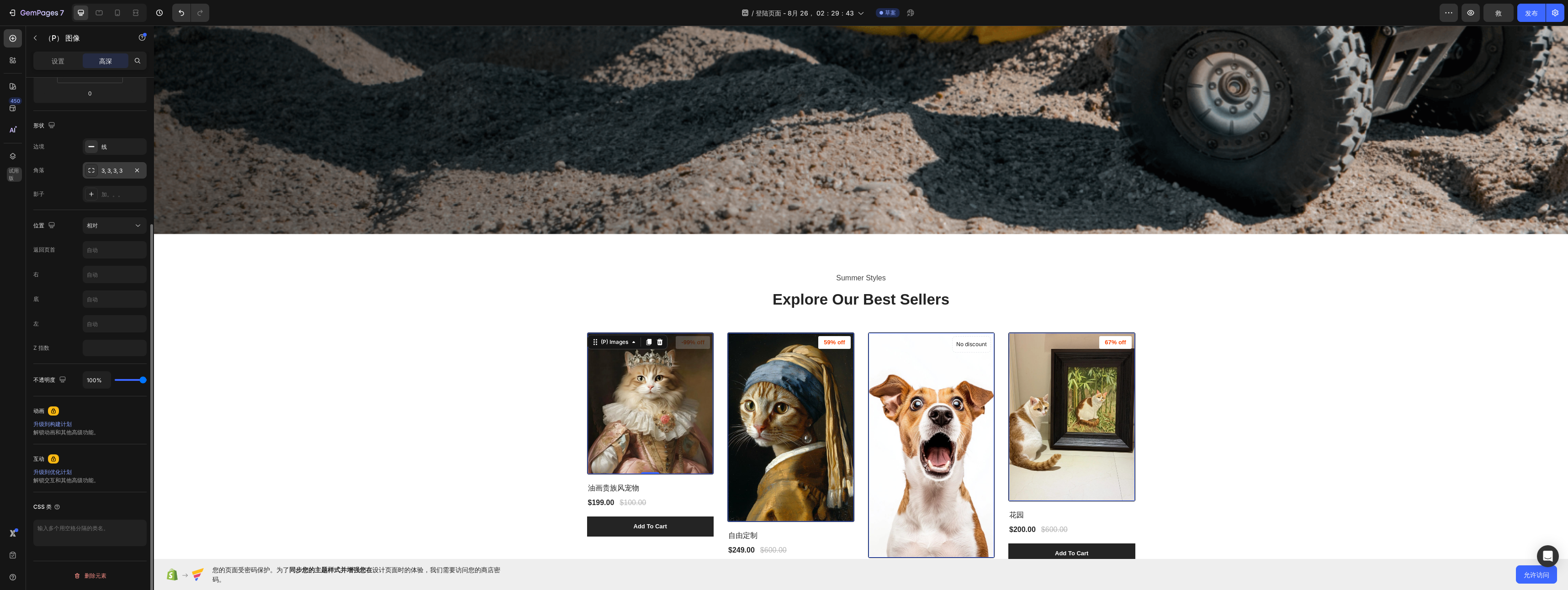
scroll to position [0, 0]
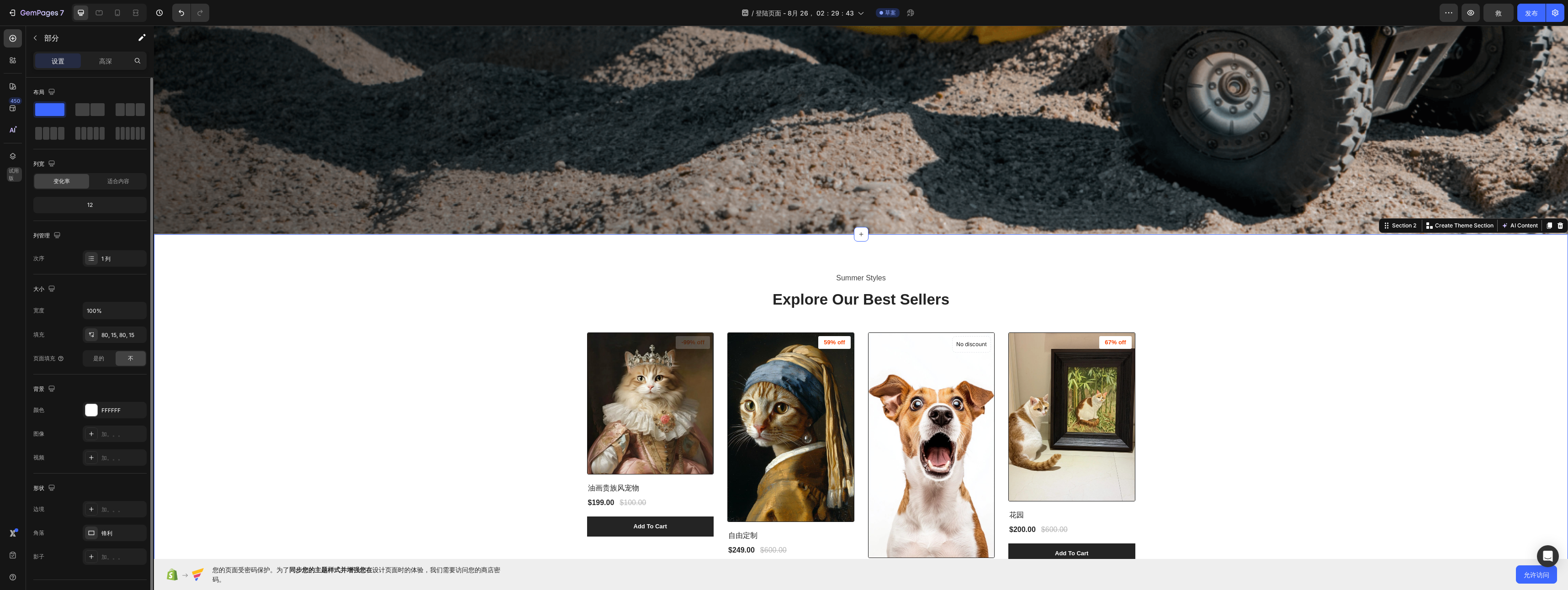
click at [360, 357] on div "Summer Styles Text block Explore Our Best Sellers Heading (P) Images -99% off P…" at bounding box center [861, 445] width 1400 height 349
click at [244, 288] on div "Summer Styles Text block Explore Our Best Sellers Heading (P) Images -99% off P…" at bounding box center [861, 445] width 1400 height 349
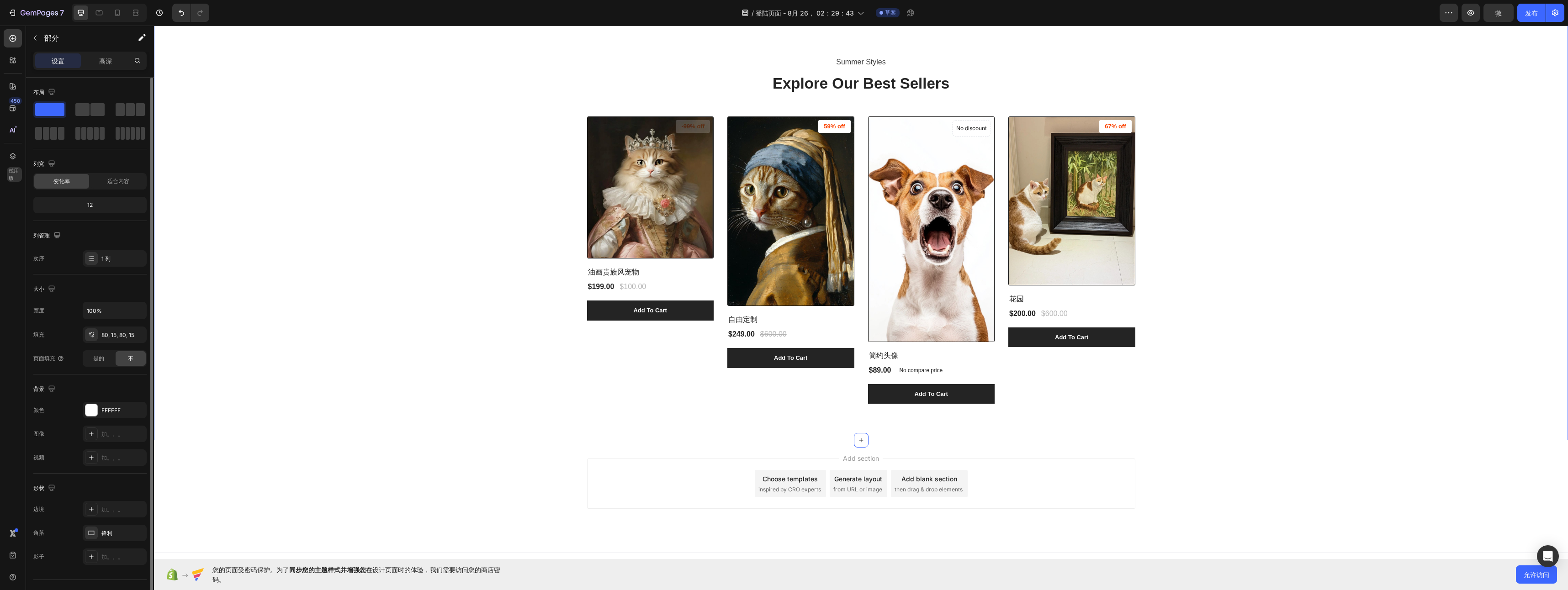
scroll to position [723, 0]
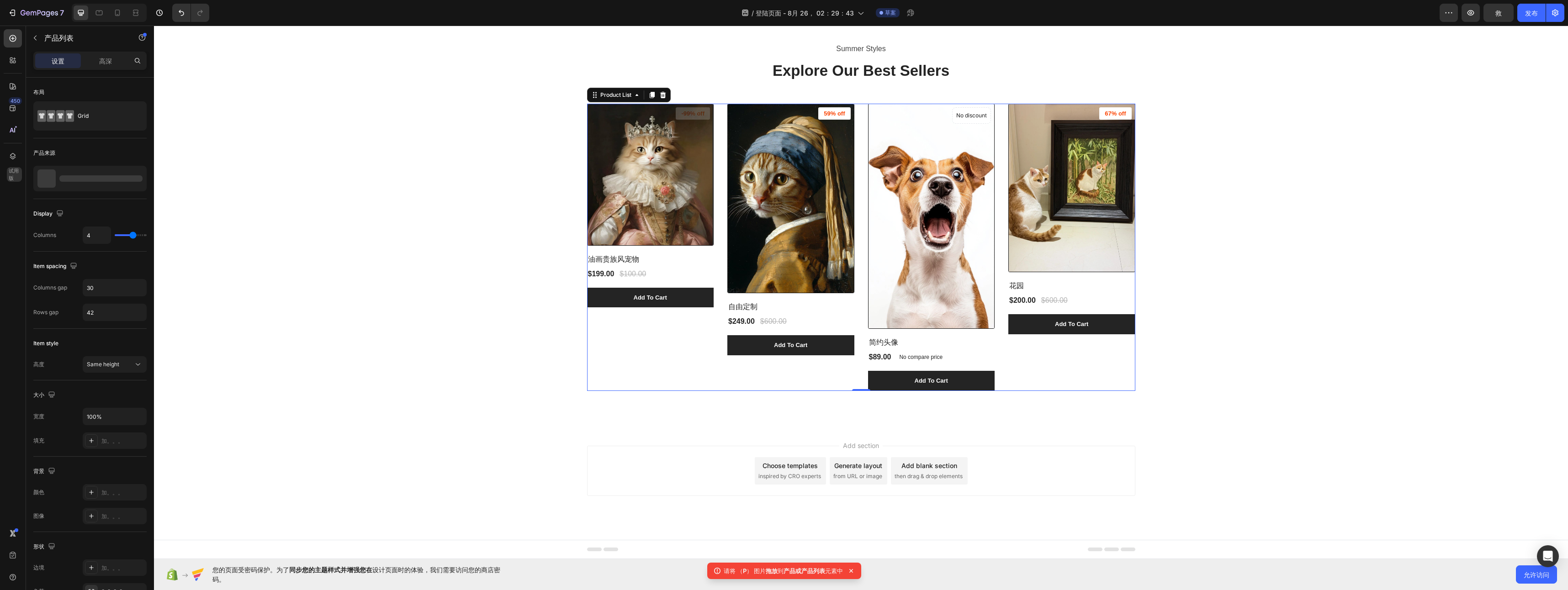
click at [645, 367] on div "(P) Images -99% off Product Badge 油画贵族风宠物 (P) Title $199.00 (P) Price (P) Price…" at bounding box center [651, 247] width 127 height 287
click at [617, 335] on div "(P) Images -99% off Product Badge 油画贵族风宠物 (P) Title $199.00 (P) Price (P) Price…" at bounding box center [651, 247] width 127 height 287
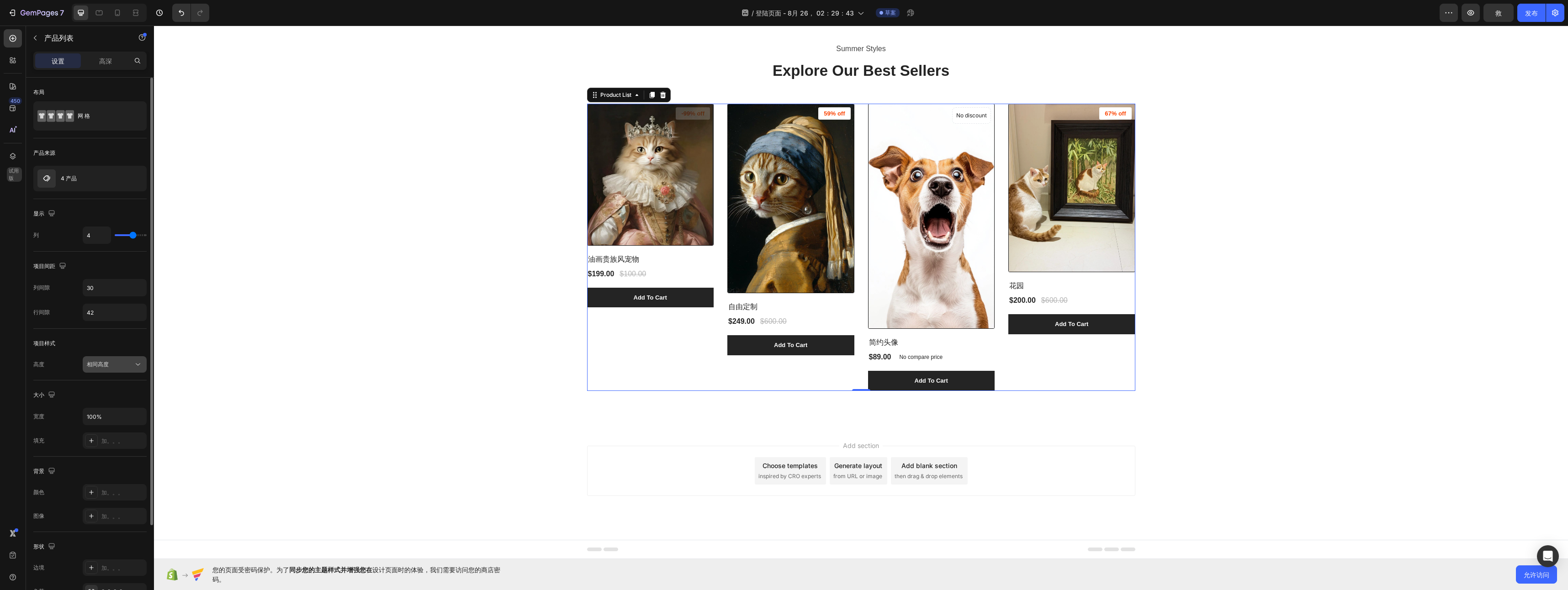
click at [132, 362] on div "相同高度" at bounding box center [110, 365] width 46 height 8
click at [127, 400] on div "适合内容高度" at bounding box center [105, 404] width 75 height 17
click at [98, 127] on div "网 格" at bounding box center [89, 116] width 113 height 29
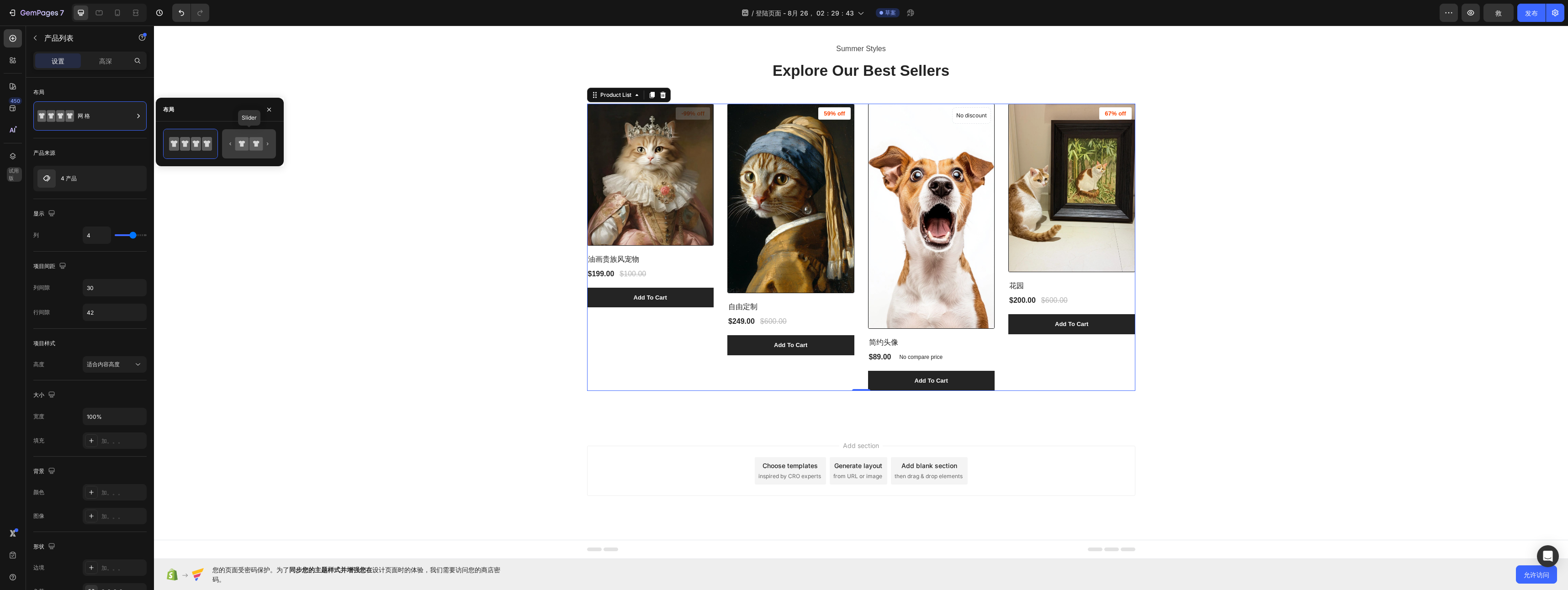
click at [236, 137] on icon at bounding box center [249, 144] width 43 height 18
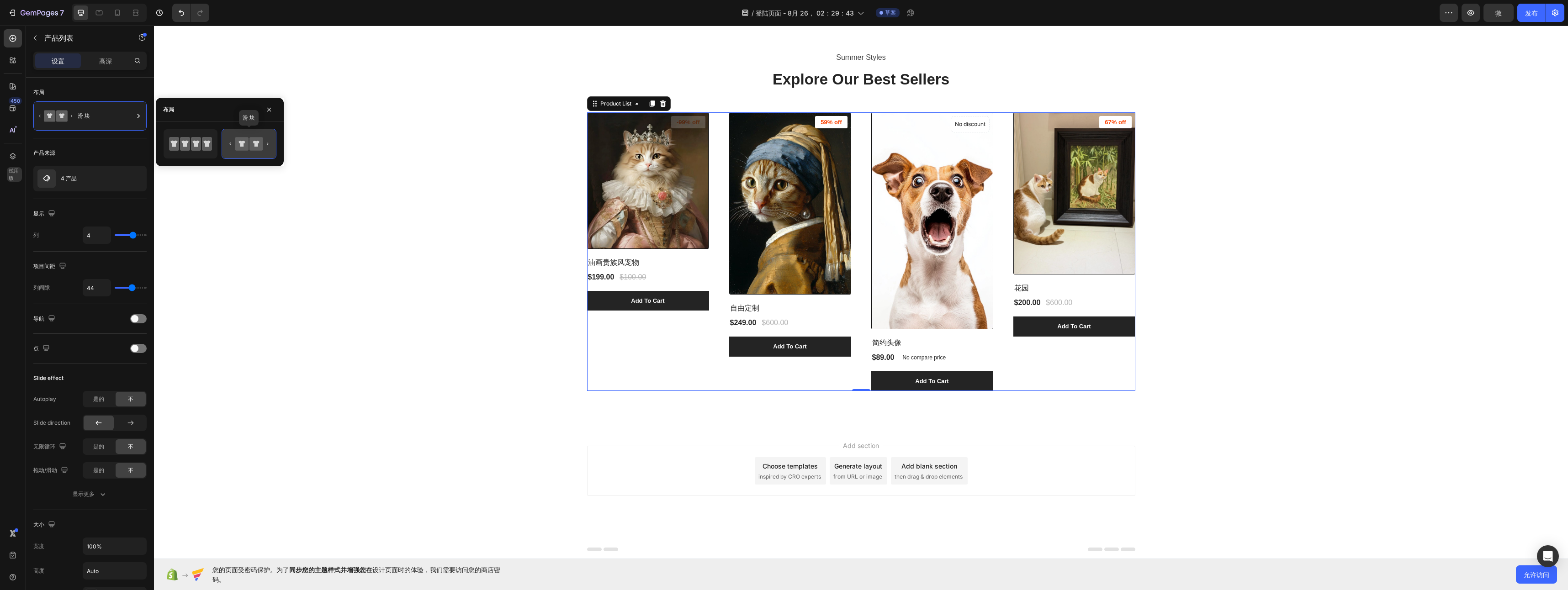
scroll to position [715, 0]
click at [264, 148] on icon at bounding box center [249, 144] width 43 height 18
click at [175, 148] on icon at bounding box center [174, 144] width 10 height 14
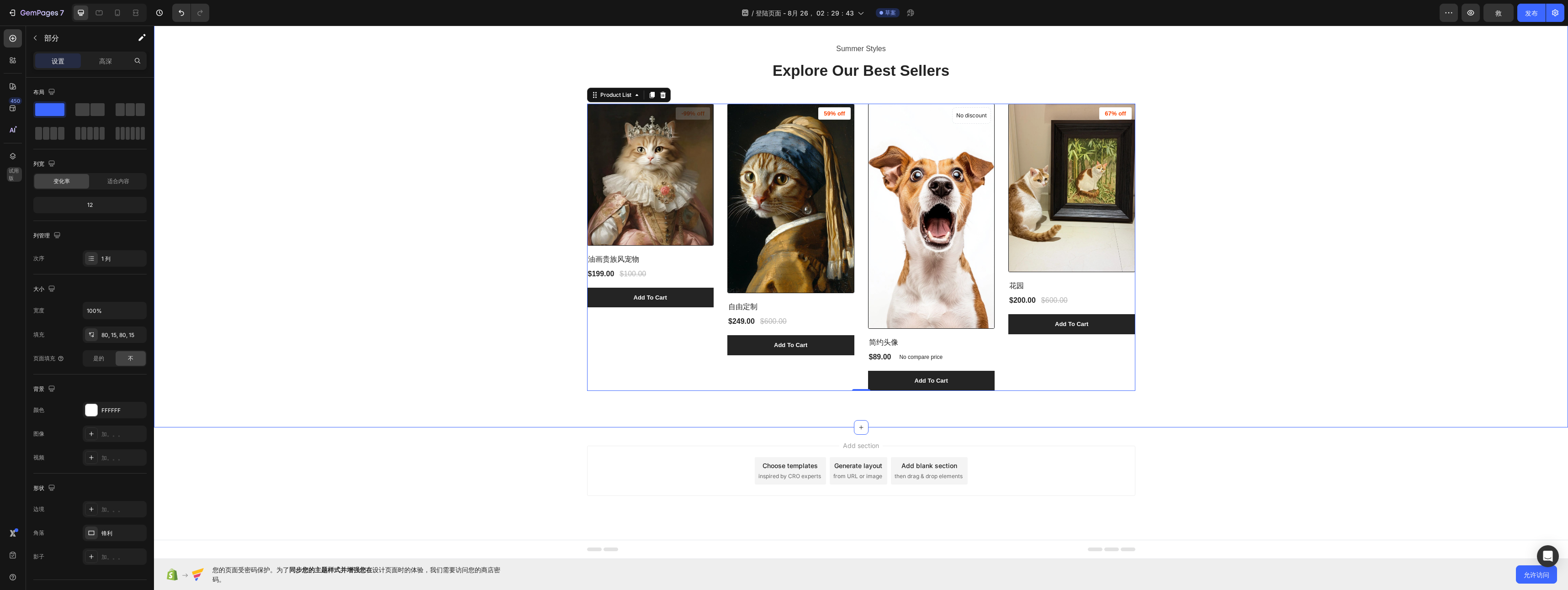
click at [454, 236] on div "Summer Styles Text block Explore Our Best Sellers Heading (P) Images -99% off P…" at bounding box center [861, 216] width 1400 height 349
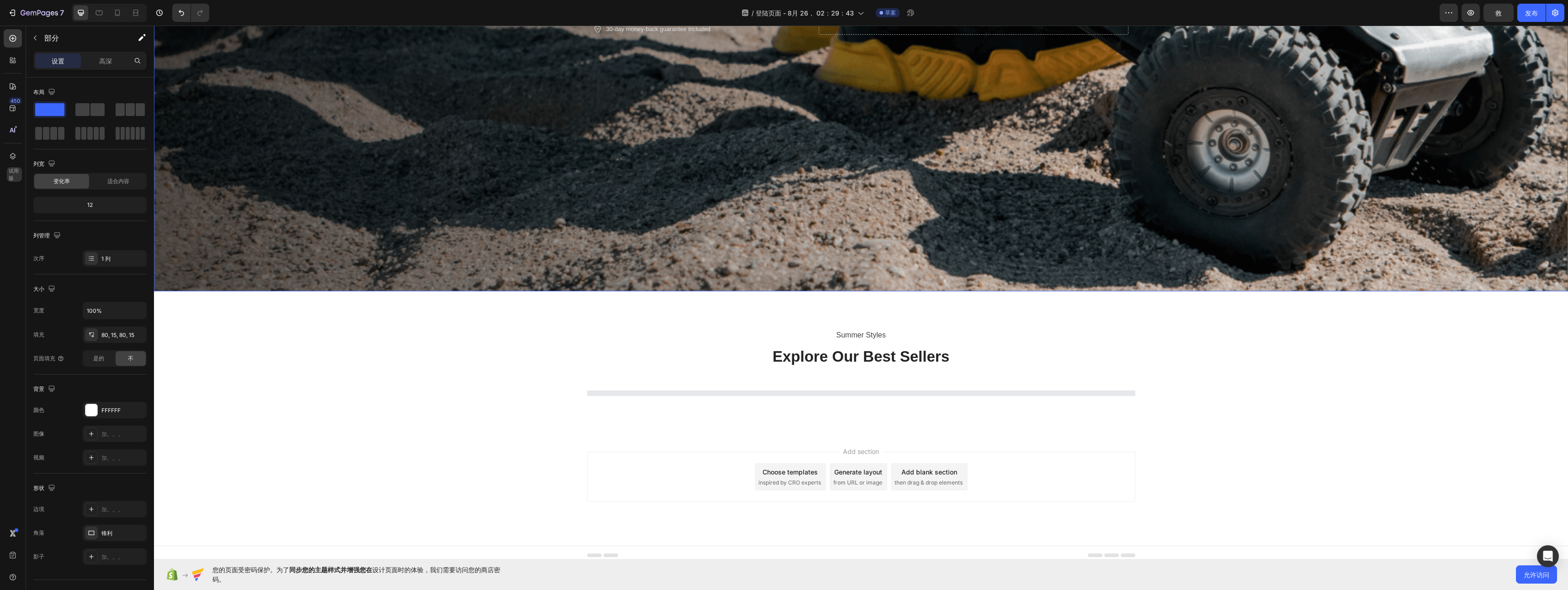
scroll to position [444, 0]
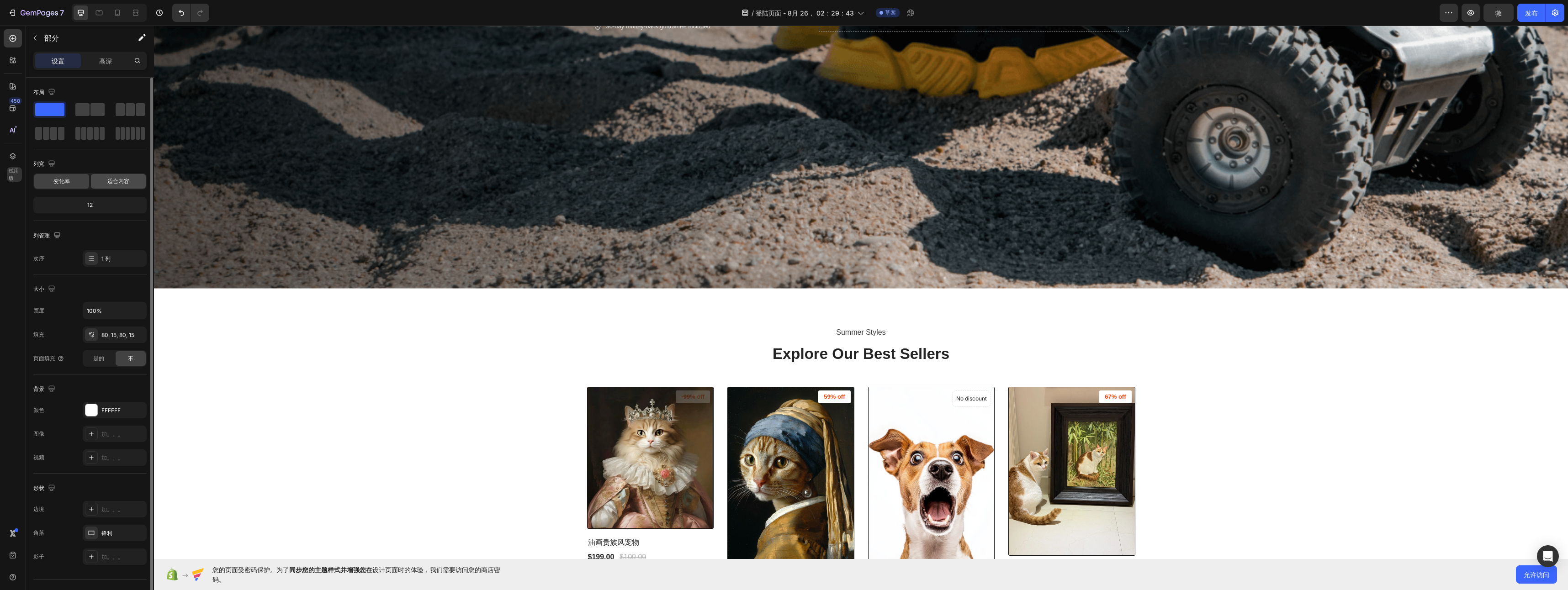
click at [119, 185] on span "适合内容" at bounding box center [118, 181] width 22 height 8
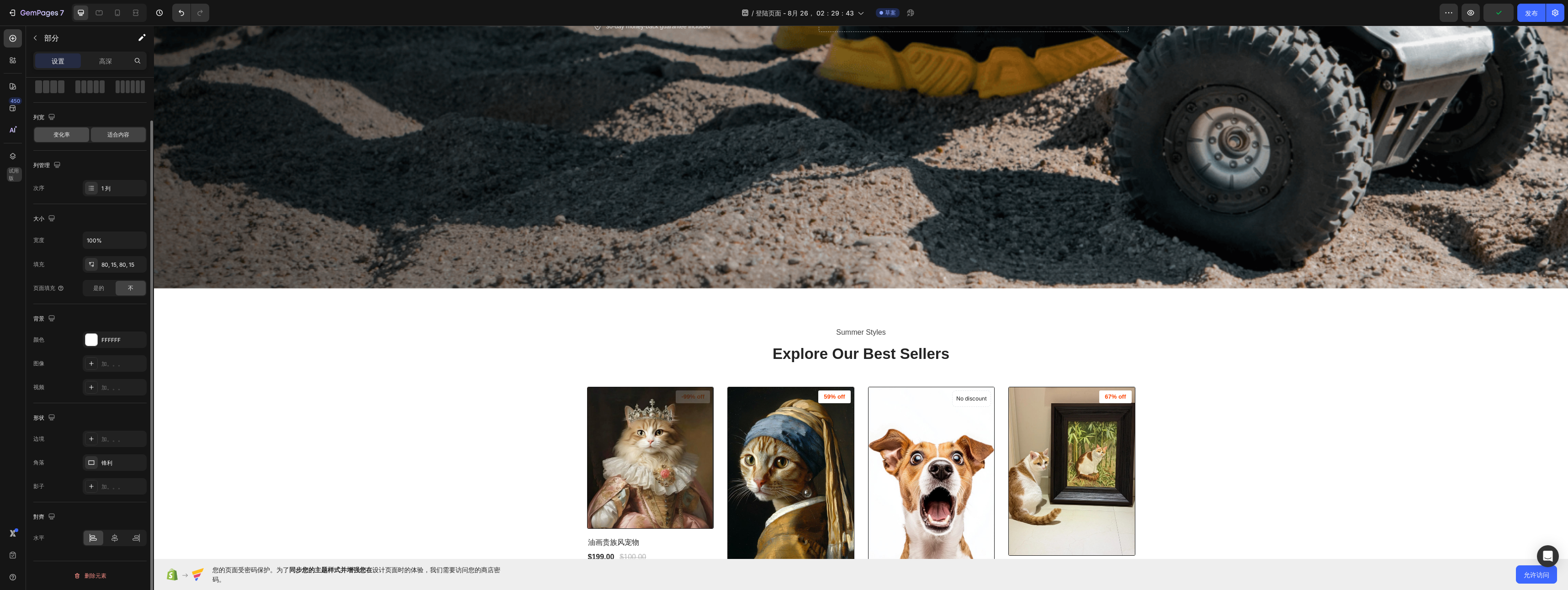
click at [79, 139] on div "变化率" at bounding box center [61, 135] width 55 height 15
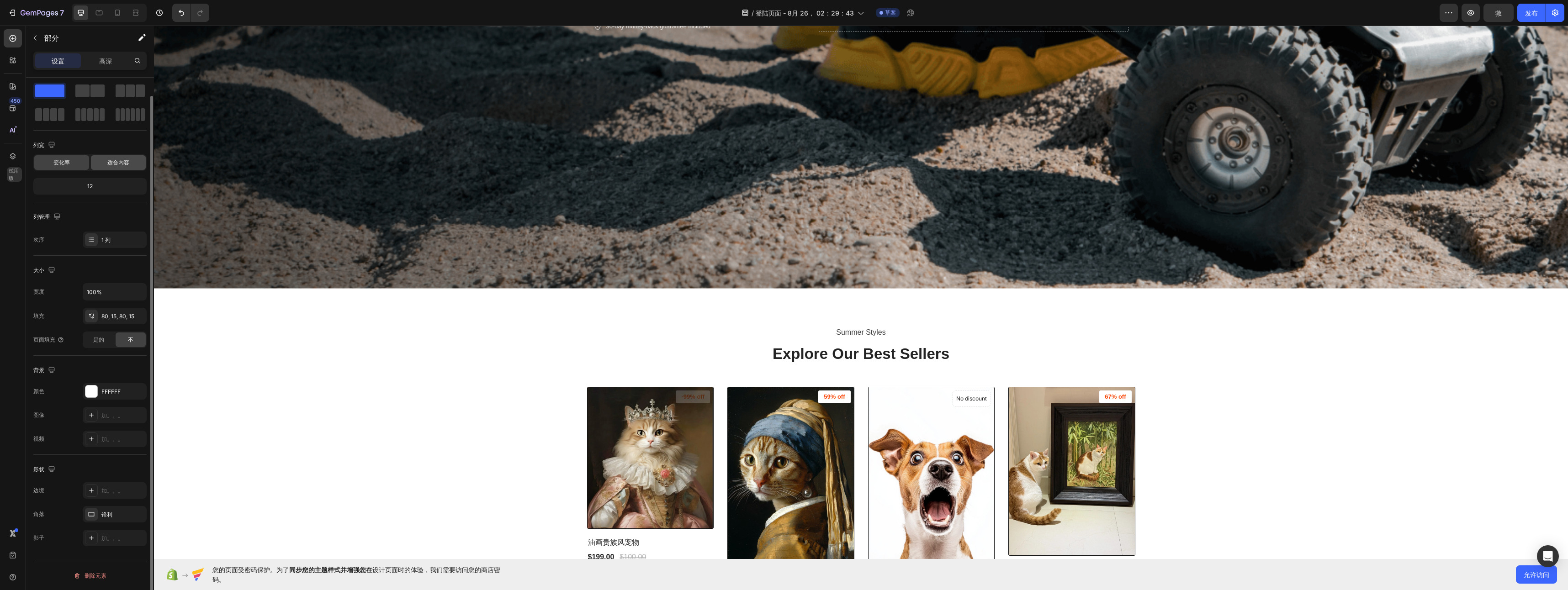
click at [123, 167] on div "适合内容" at bounding box center [118, 163] width 55 height 15
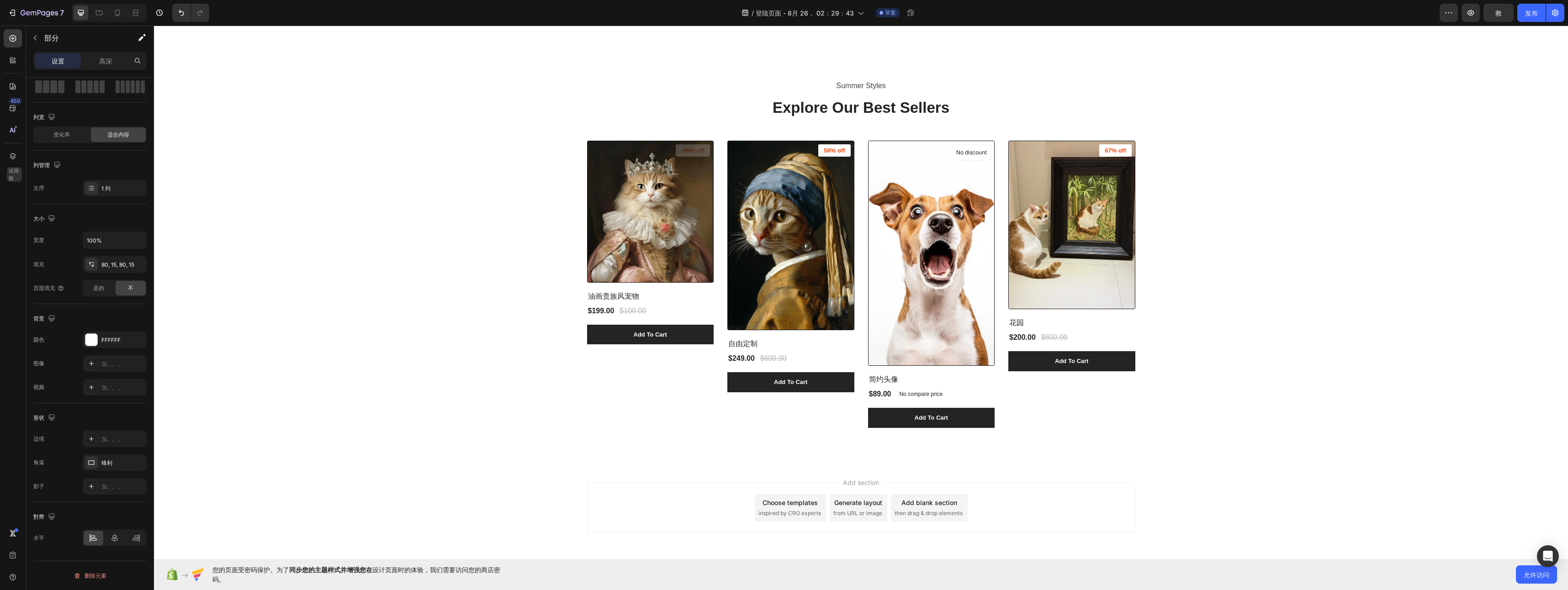
scroll to position [723, 0]
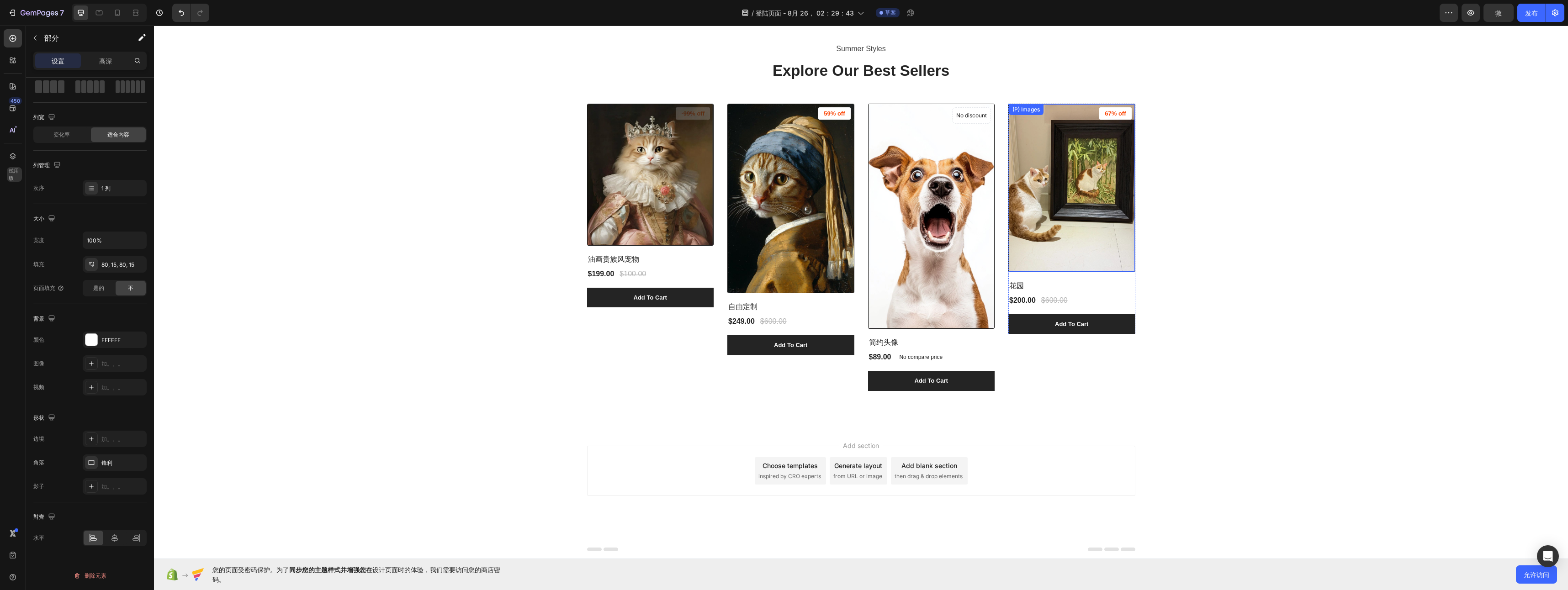
click at [1047, 224] on img at bounding box center [1072, 188] width 126 height 168
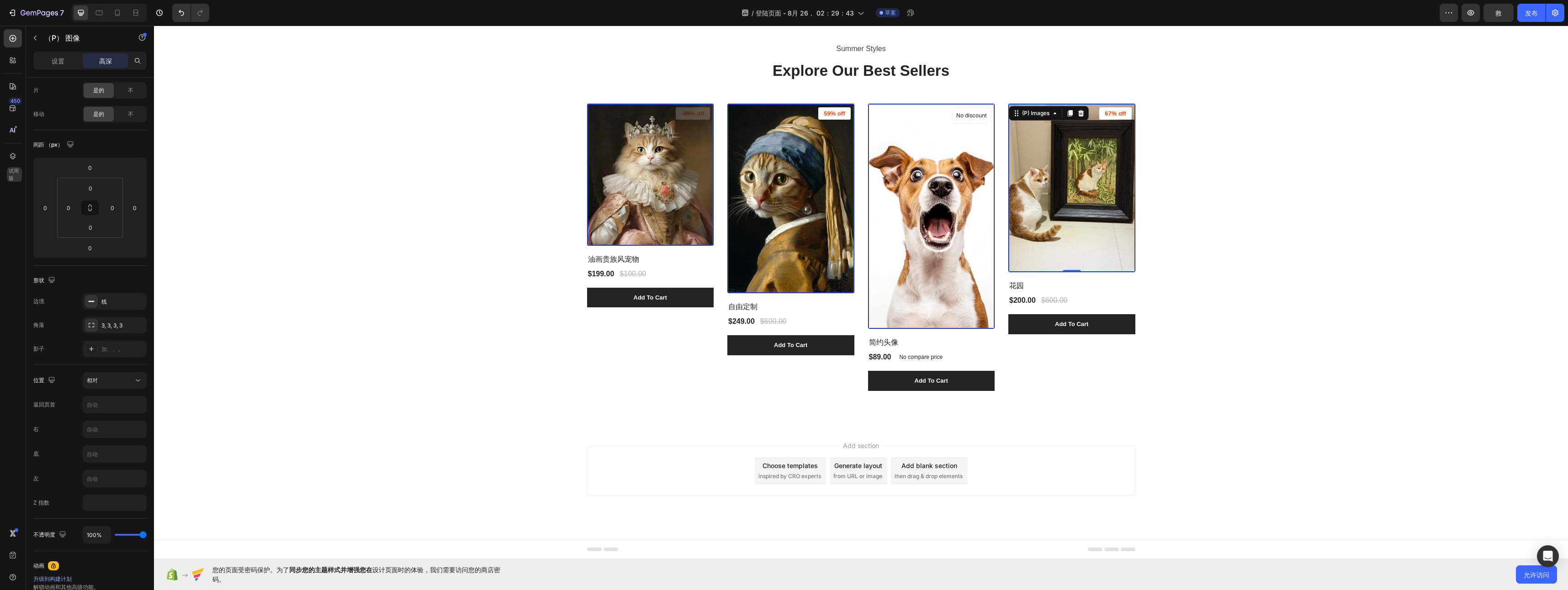
scroll to position [0, 0]
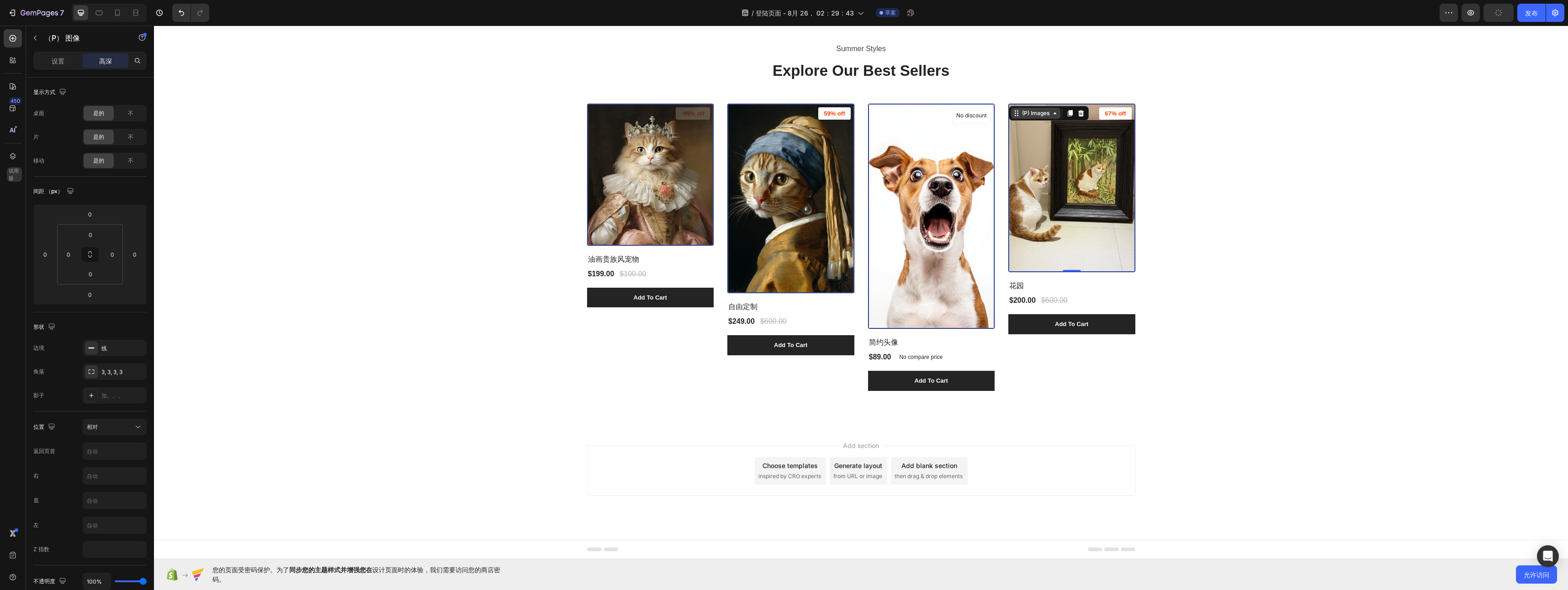
click at [154, 26] on icon at bounding box center [154, 26] width 0 height 0
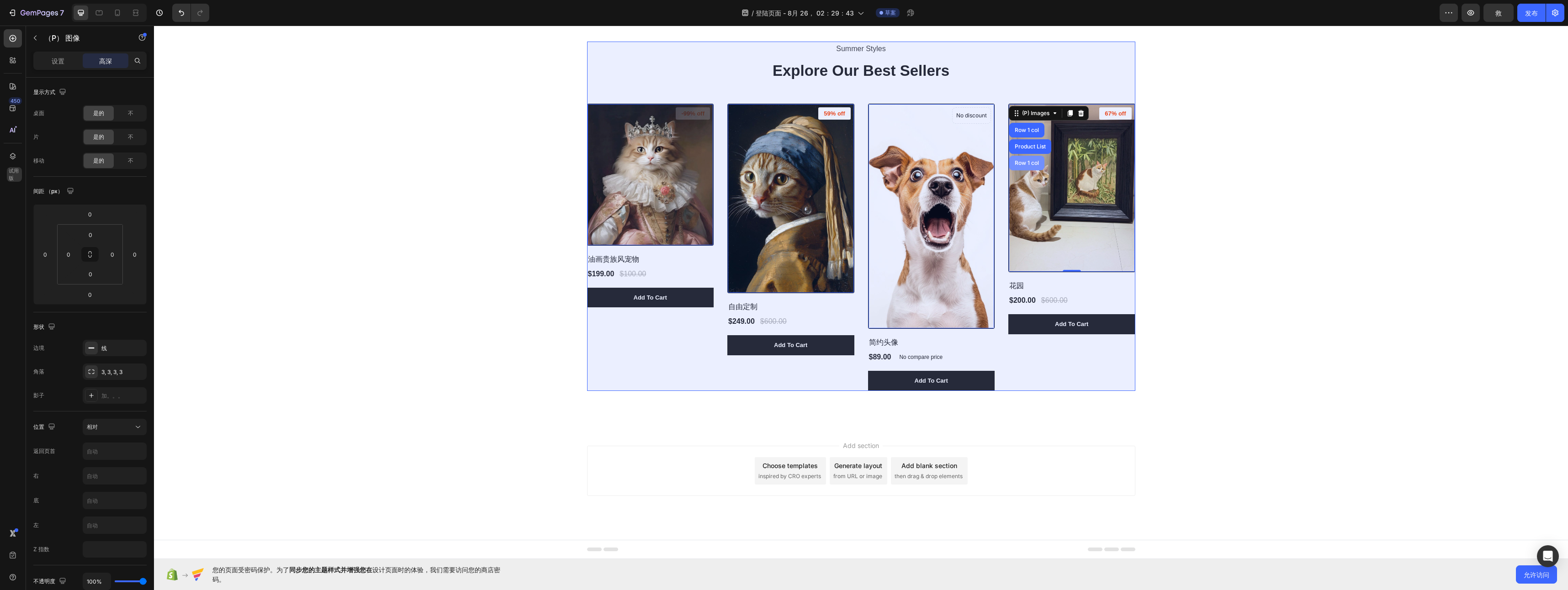
click at [1025, 161] on div "Row 1 col" at bounding box center [1027, 163] width 28 height 6
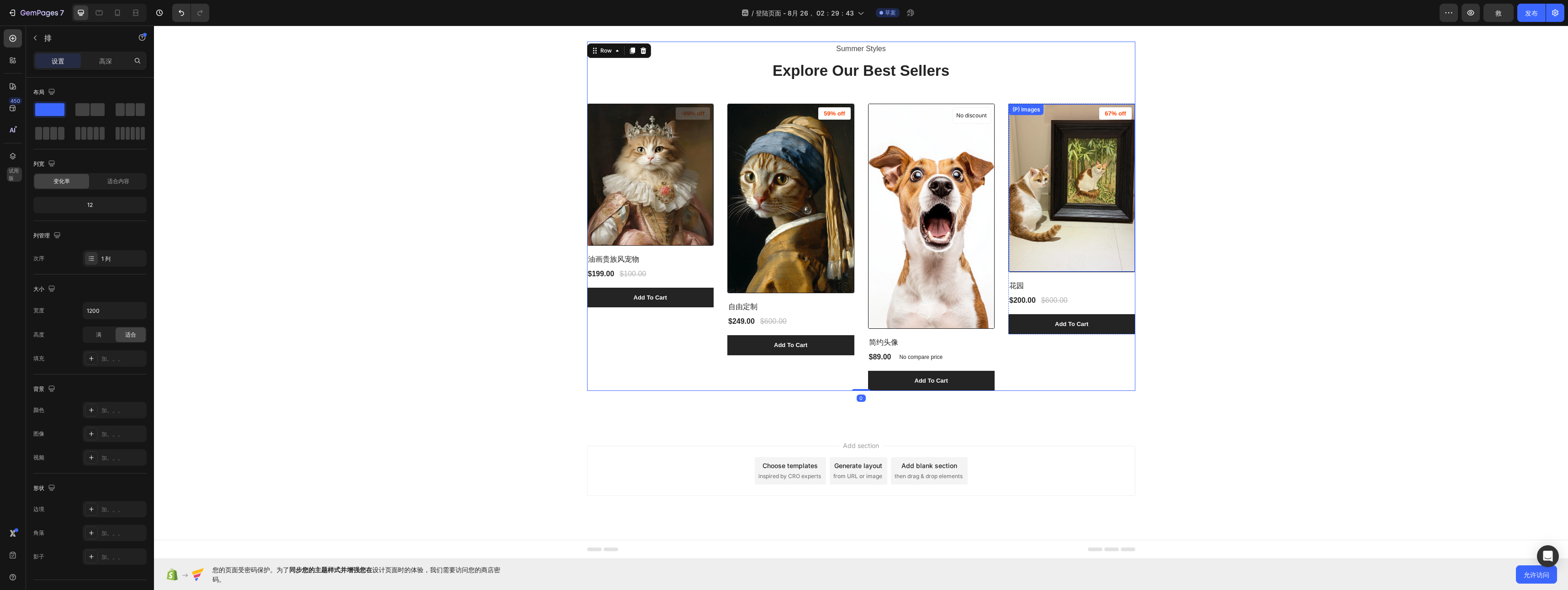
click at [621, 103] on div "(P) Images" at bounding box center [606, 98] width 31 height 8
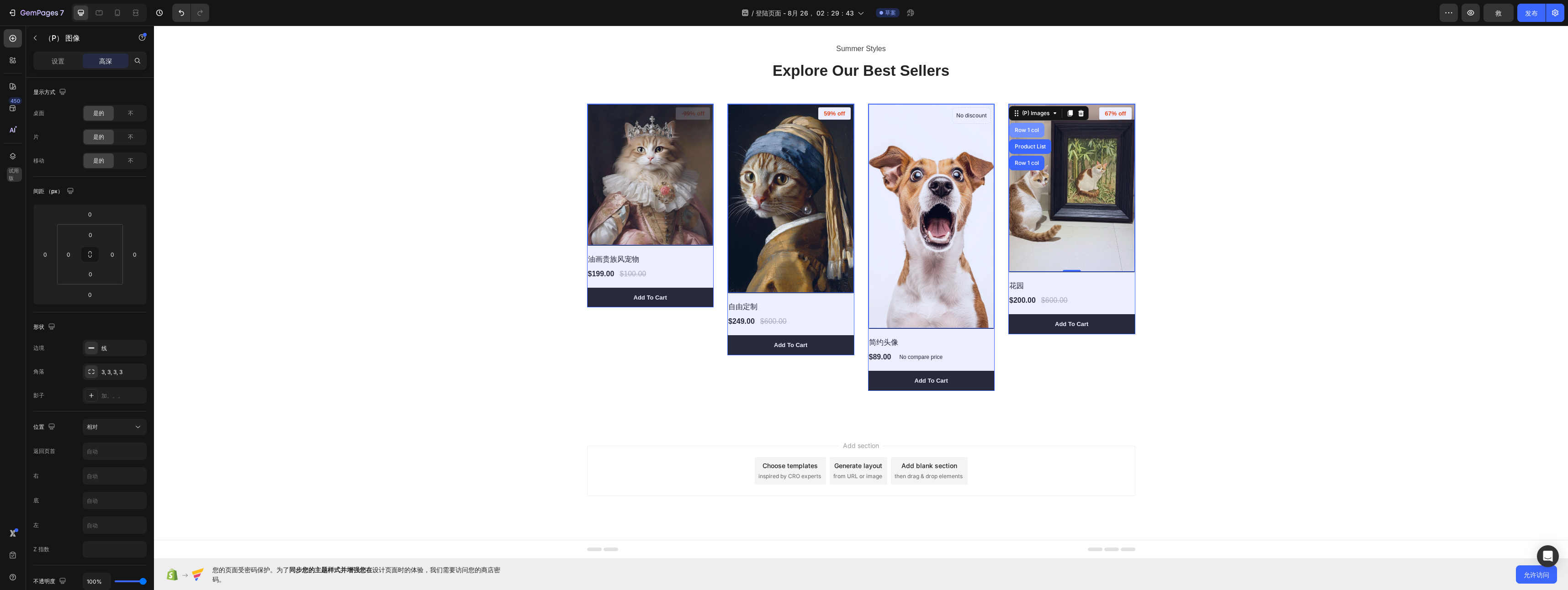
click at [154, 26] on div "Row 1 col" at bounding box center [154, 26] width 0 height 0
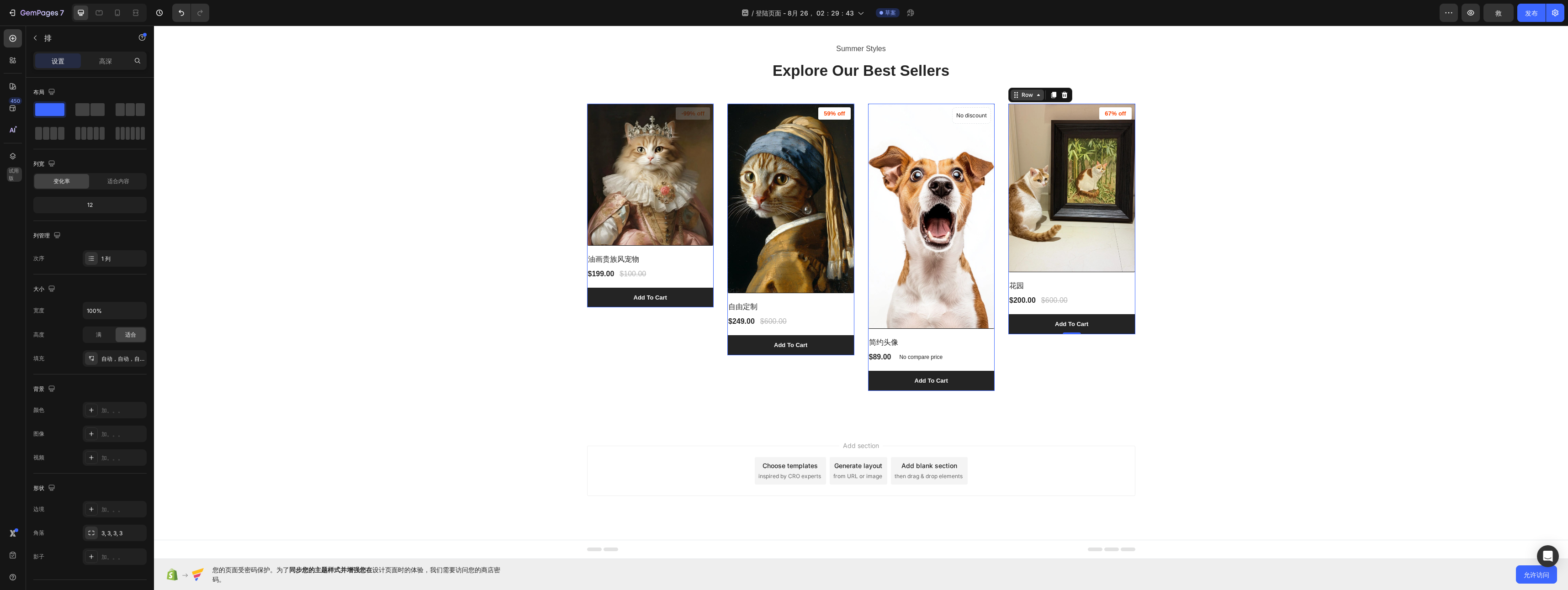
click at [605, 95] on div "Row" at bounding box center [597, 98] width 15 height 8
click at [1545, 216] on div "Summer Styles Text block Explore Our Best Sellers Heading (P) Images -99% off P…" at bounding box center [861, 216] width 1400 height 349
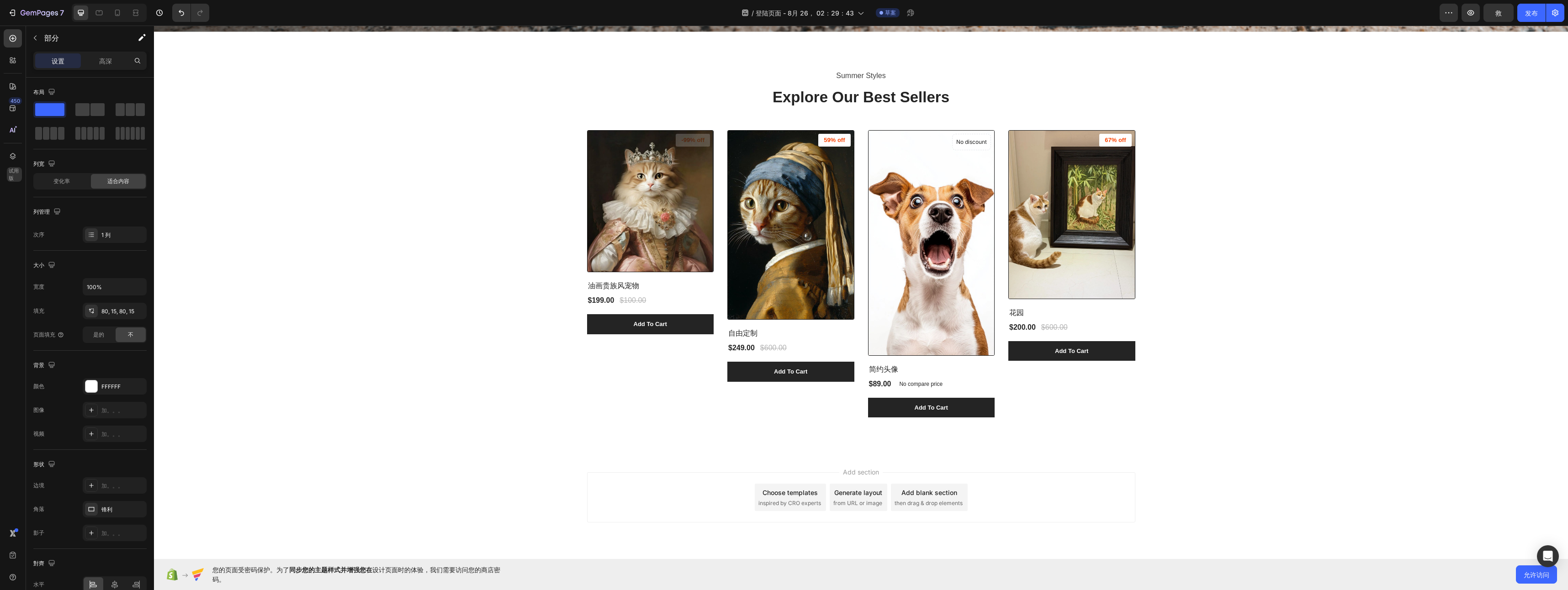
scroll to position [723, 0]
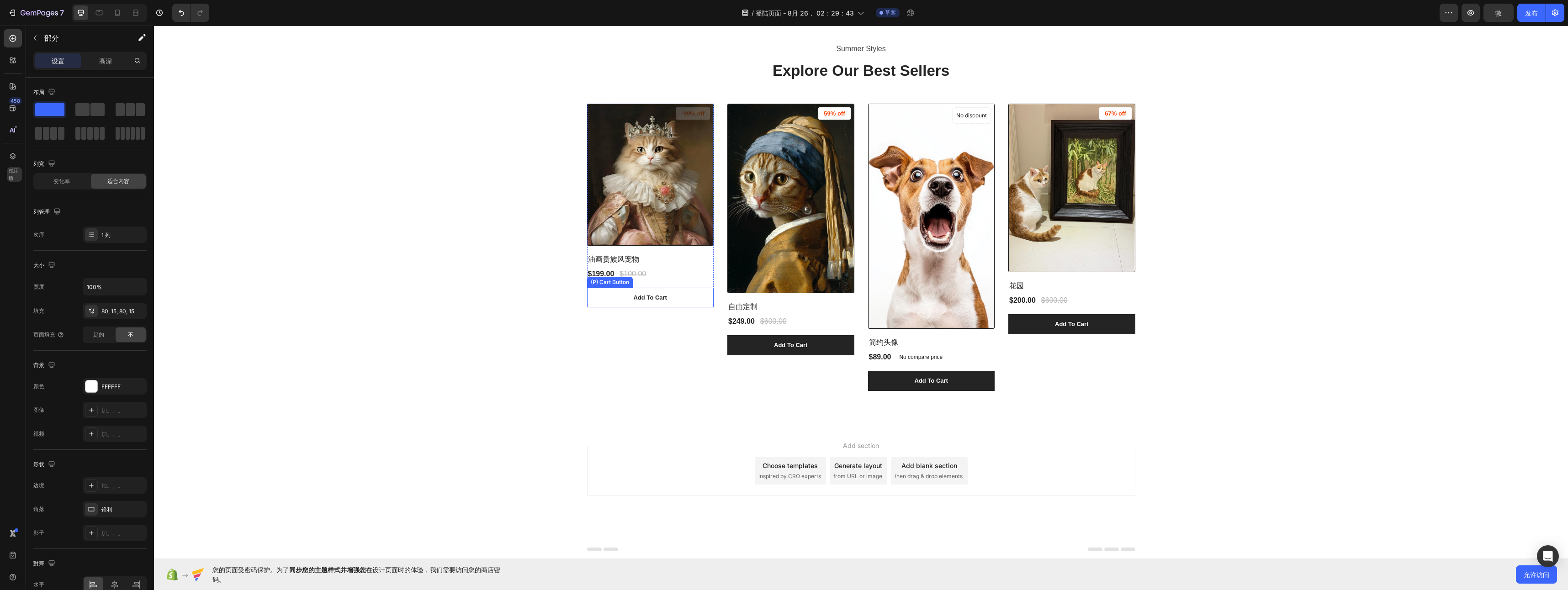
click at [674, 303] on button "Add To Cart" at bounding box center [651, 298] width 127 height 20
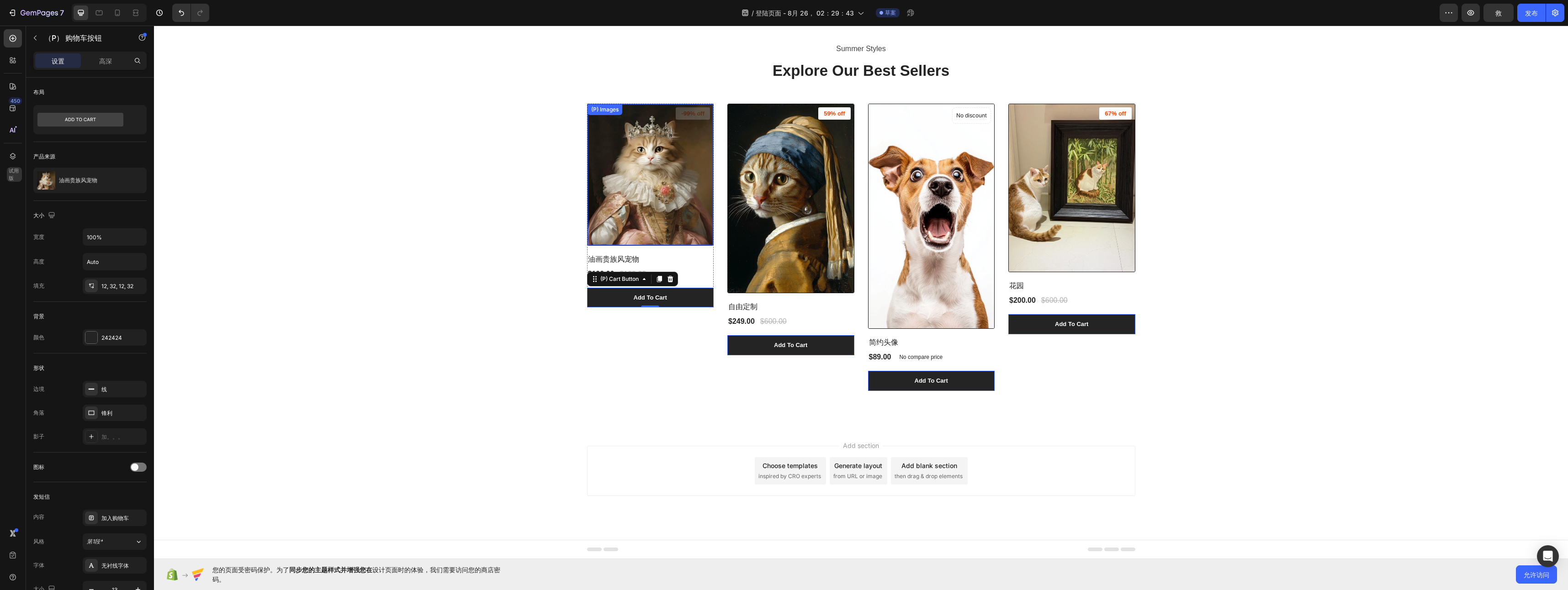
click at [647, 204] on img at bounding box center [650, 175] width 126 height 142
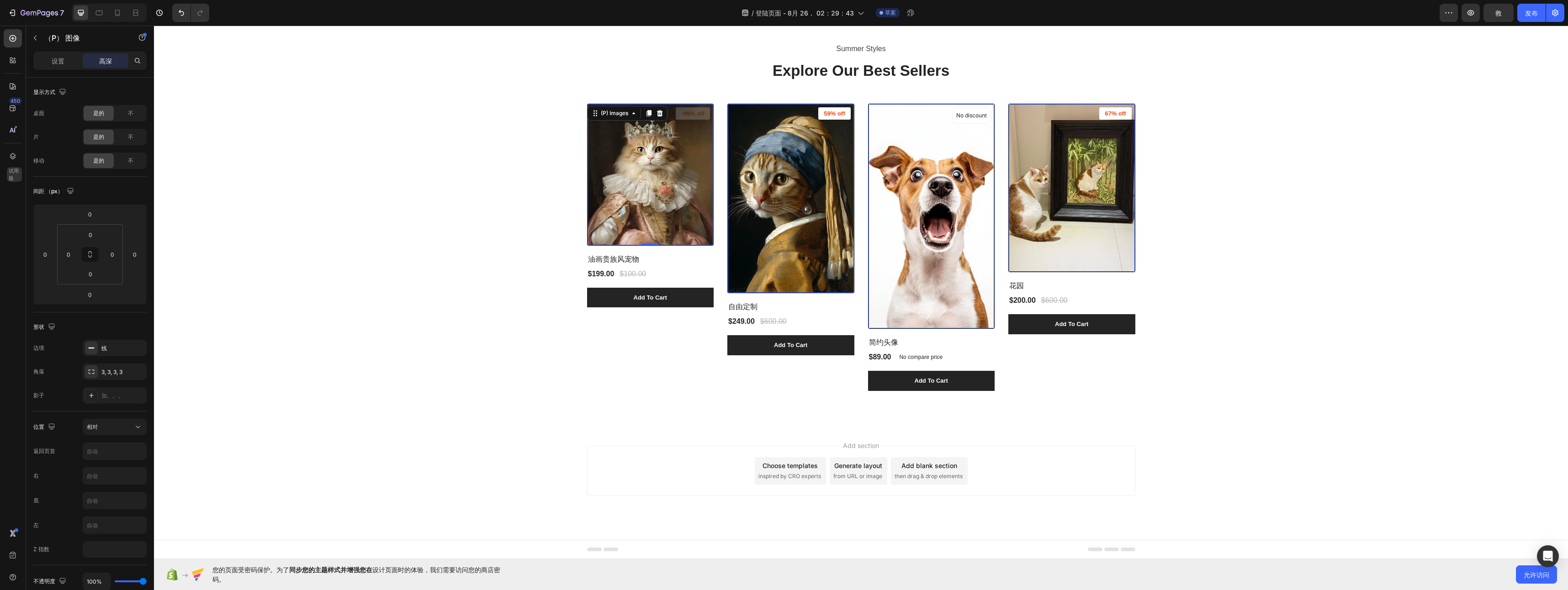
click at [633, 204] on img at bounding box center [650, 175] width 126 height 142
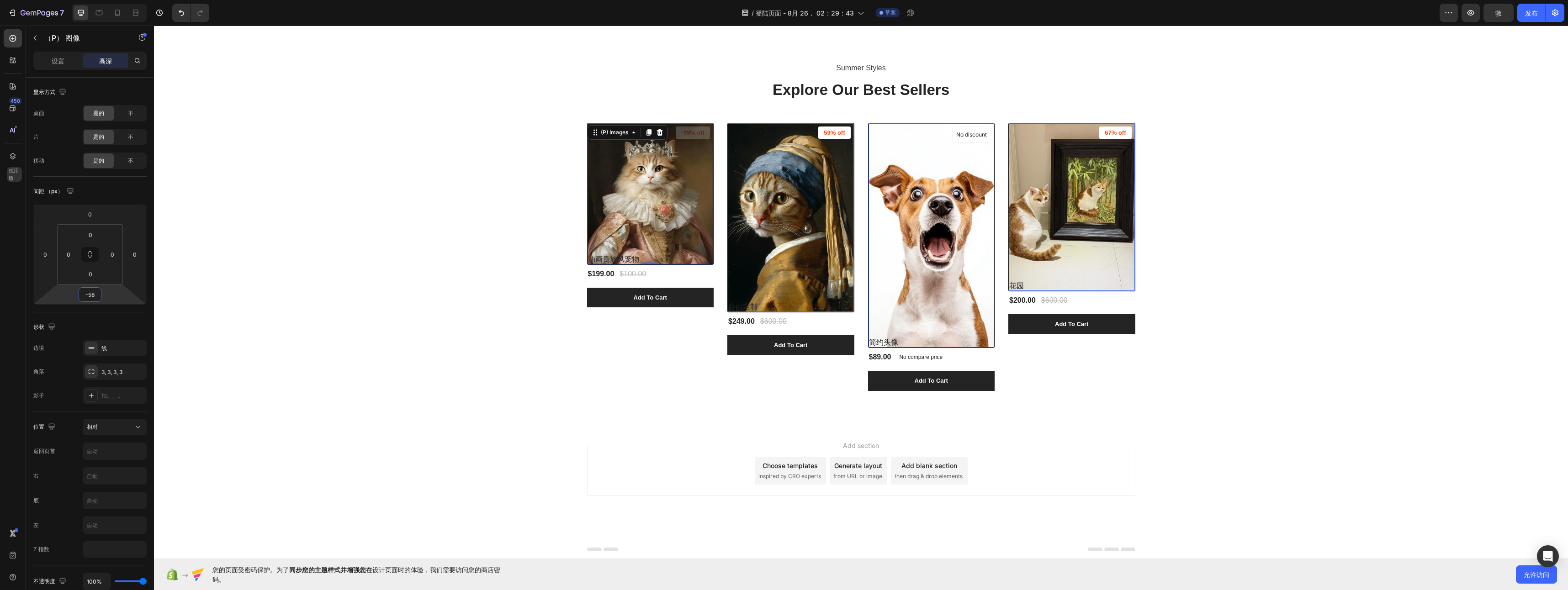
scroll to position [15, 0]
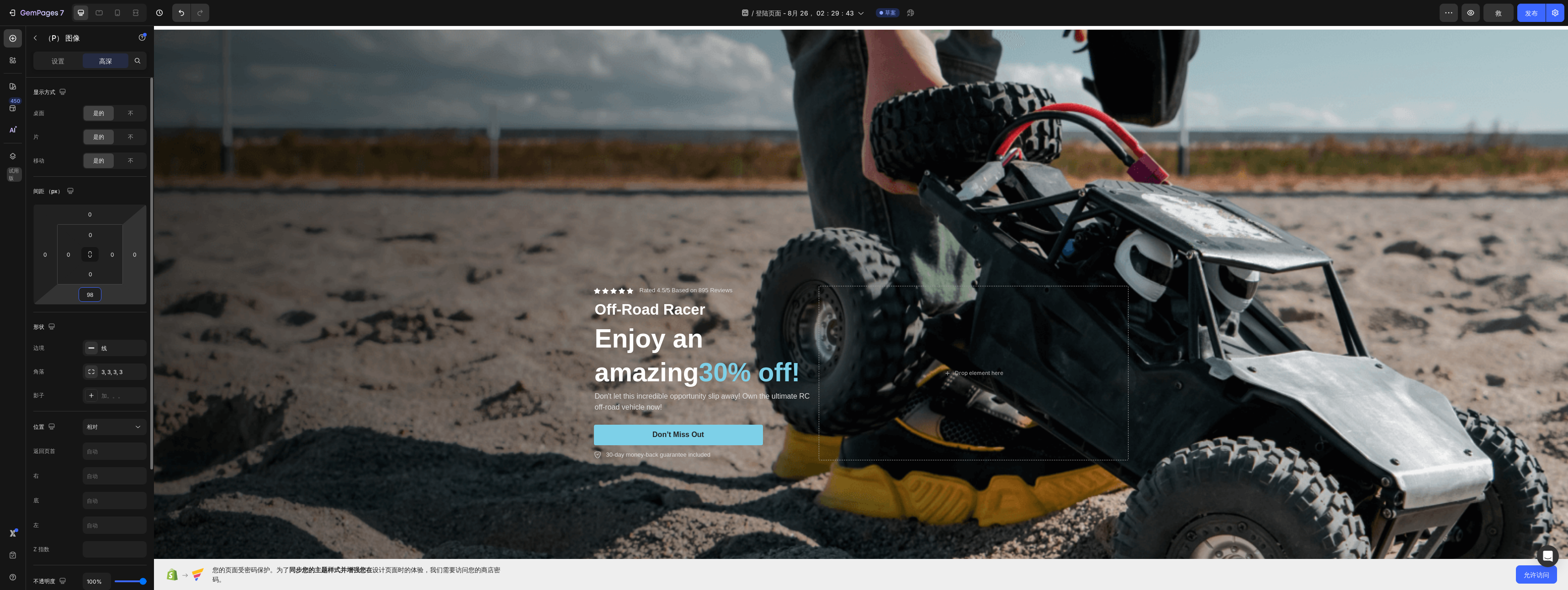
drag, startPoint x: 113, startPoint y: 296, endPoint x: 134, endPoint y: 274, distance: 30.4
click at [126, 0] on html "7 / 登陆页面 - [DATE] 02：29：43 草案 Preview 救 发布 450 试用版 Sections(18) Elements(83) 部分…" at bounding box center [784, 0] width 1568 height 0
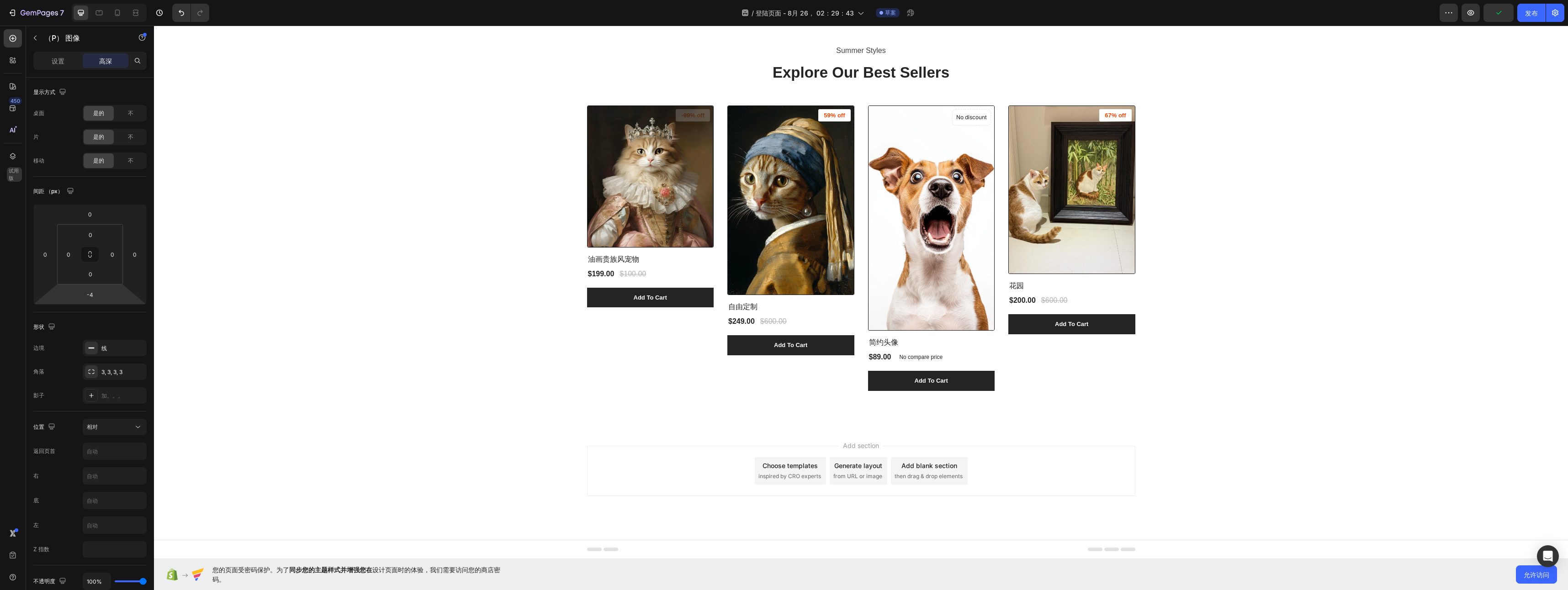
scroll to position [724, 0]
type input "2"
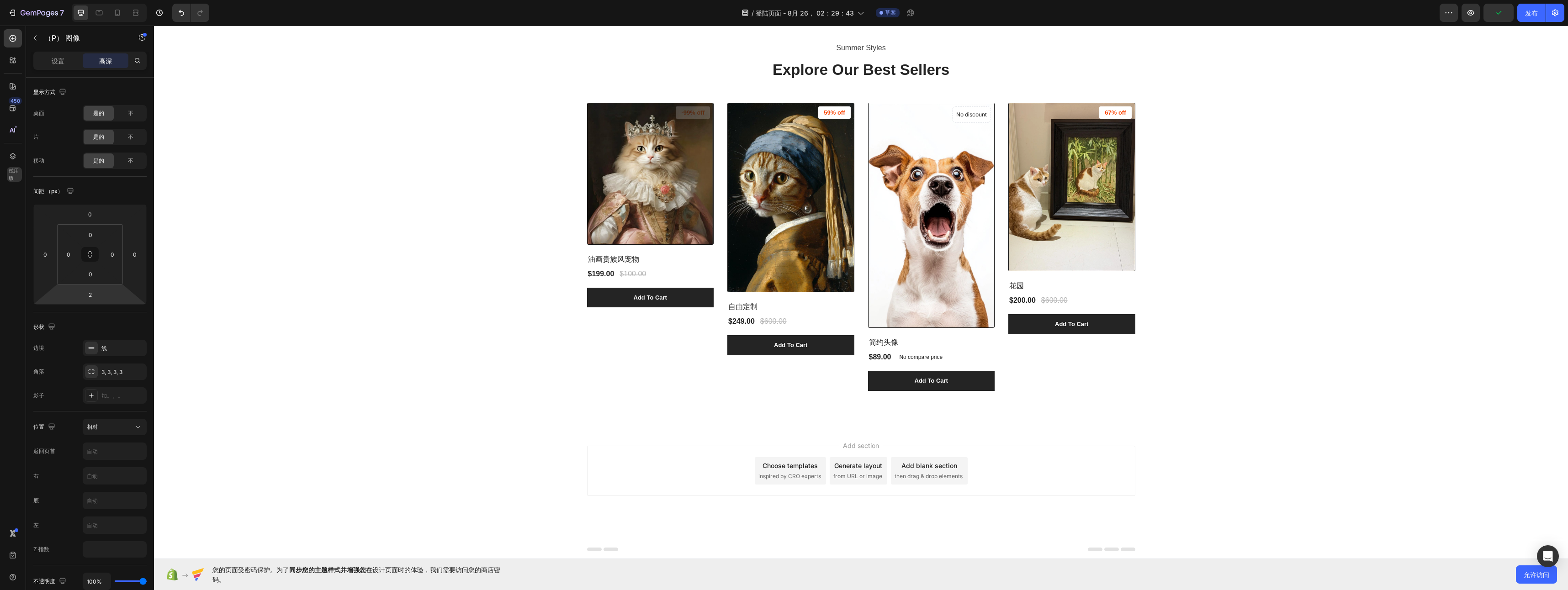
drag, startPoint x: 110, startPoint y: 295, endPoint x: 130, endPoint y: 317, distance: 29.7
click at [130, 0] on html "7 / 登陆页面 - [DATE] 02：29：43 草案 Preview 发布 450 试用版 Sections(18) Elements(83) 部分 元…" at bounding box center [784, 0] width 1568 height 0
click at [117, 0] on html "7 / 登陆页面 - [DATE] 02：29：43 草案 Preview 救 发布 450 试用版 Sections(18) Elements(83) 部分…" at bounding box center [784, 0] width 1568 height 0
click at [94, 293] on input "2" at bounding box center [90, 295] width 18 height 14
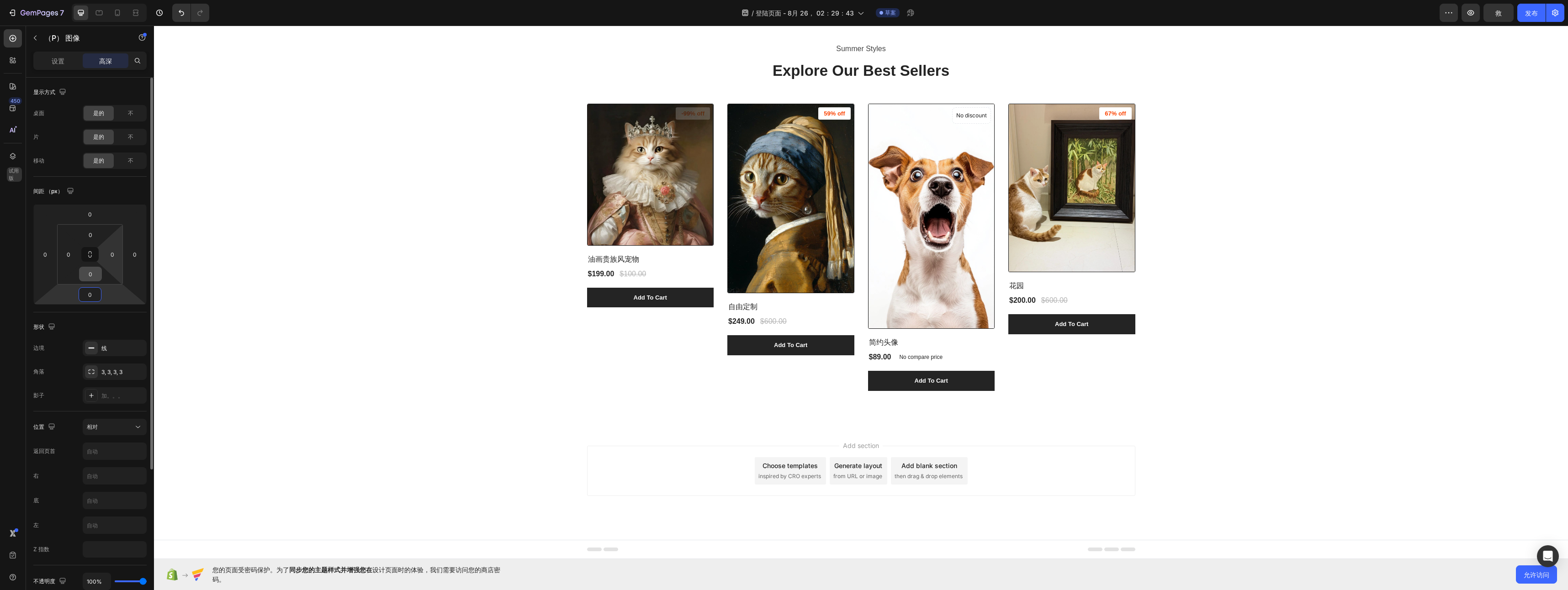
type input "0"
click at [100, 278] on div "0" at bounding box center [91, 274] width 23 height 15
drag, startPoint x: 103, startPoint y: 277, endPoint x: 90, endPoint y: 311, distance: 36.4
click at [90, 0] on html "7 / 登陆页面 - [DATE] 02：29：43 草案 Preview 救 发布 450 试用版 Sections(18) Elements(83) 部分…" at bounding box center [784, 0] width 1568 height 0
click at [102, 0] on html "7 / 登陆页面 - [DATE] 02：29：43 草案 Preview 救 发布 450 试用版 Sections(18) Elements(83) 部分…" at bounding box center [784, 0] width 1568 height 0
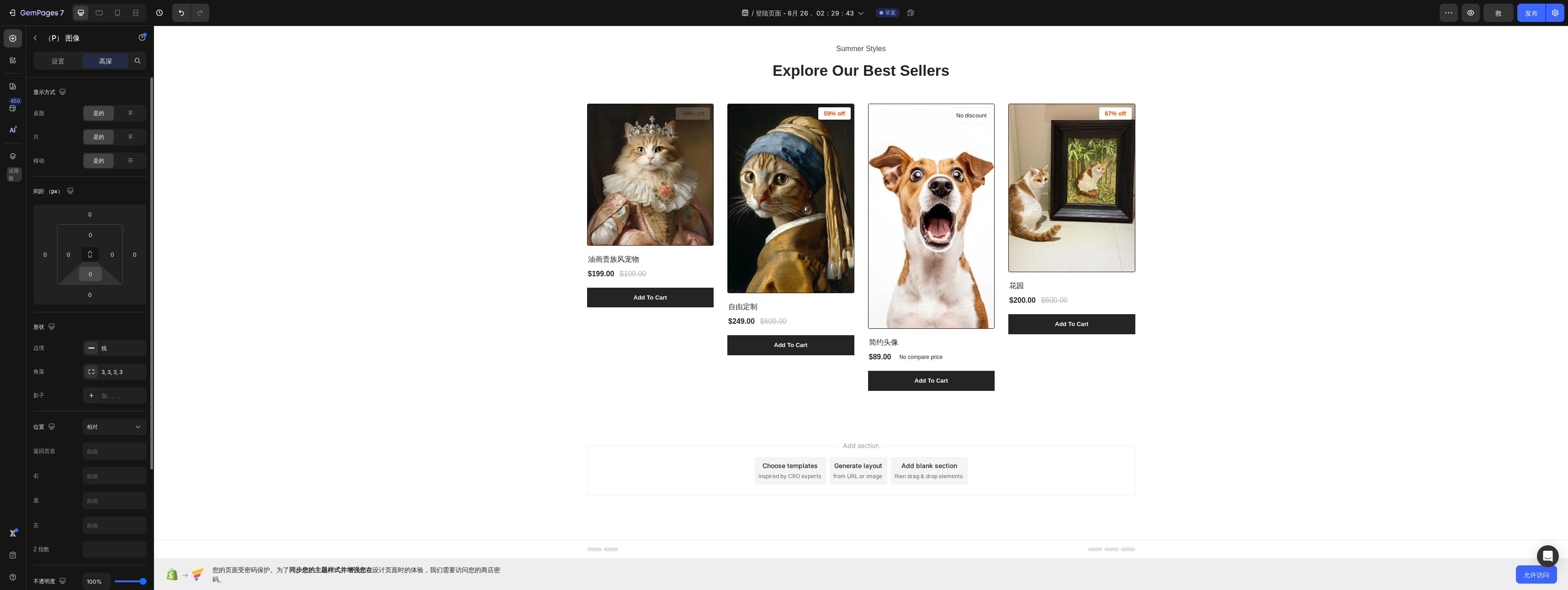
drag, startPoint x: 104, startPoint y: 278, endPoint x: 89, endPoint y: 281, distance: 15.3
click at [104, 0] on html "7 / 登陆页面 - [DATE] 02：29：43 草案 Preview 救 发布 450 试用版 Sections(18) Elements(83) 部分…" at bounding box center [784, 0] width 1568 height 0
click at [74, 0] on html "7 / 登陆页面 - [DATE] 02：29：43 草案 Preview 发布 450 试用版 Sections(18) Elements(83) 部分 元…" at bounding box center [784, 0] width 1568 height 0
drag, startPoint x: 74, startPoint y: 276, endPoint x: 77, endPoint y: 290, distance: 14.3
click at [77, 0] on html "7 / 登陆页面 - [DATE] 02：29：43 草案 Preview 发布 450 试用版 Sections(18) Elements(83) 部分 元…" at bounding box center [784, 0] width 1568 height 0
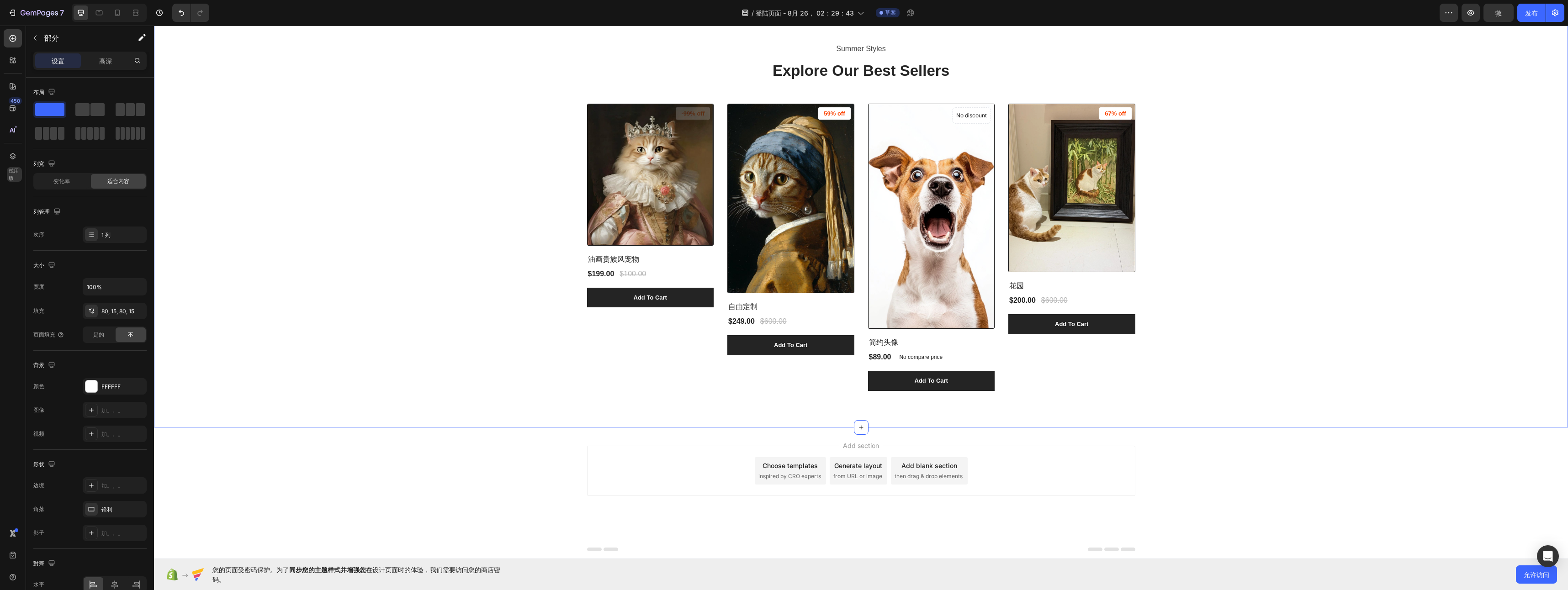
drag, startPoint x: 186, startPoint y: 270, endPoint x: 155, endPoint y: 279, distance: 32.3
click at [186, 271] on div "Summer Styles Text block Explore Our Best Sellers Heading (P) Images -99% off P…" at bounding box center [861, 216] width 1400 height 349
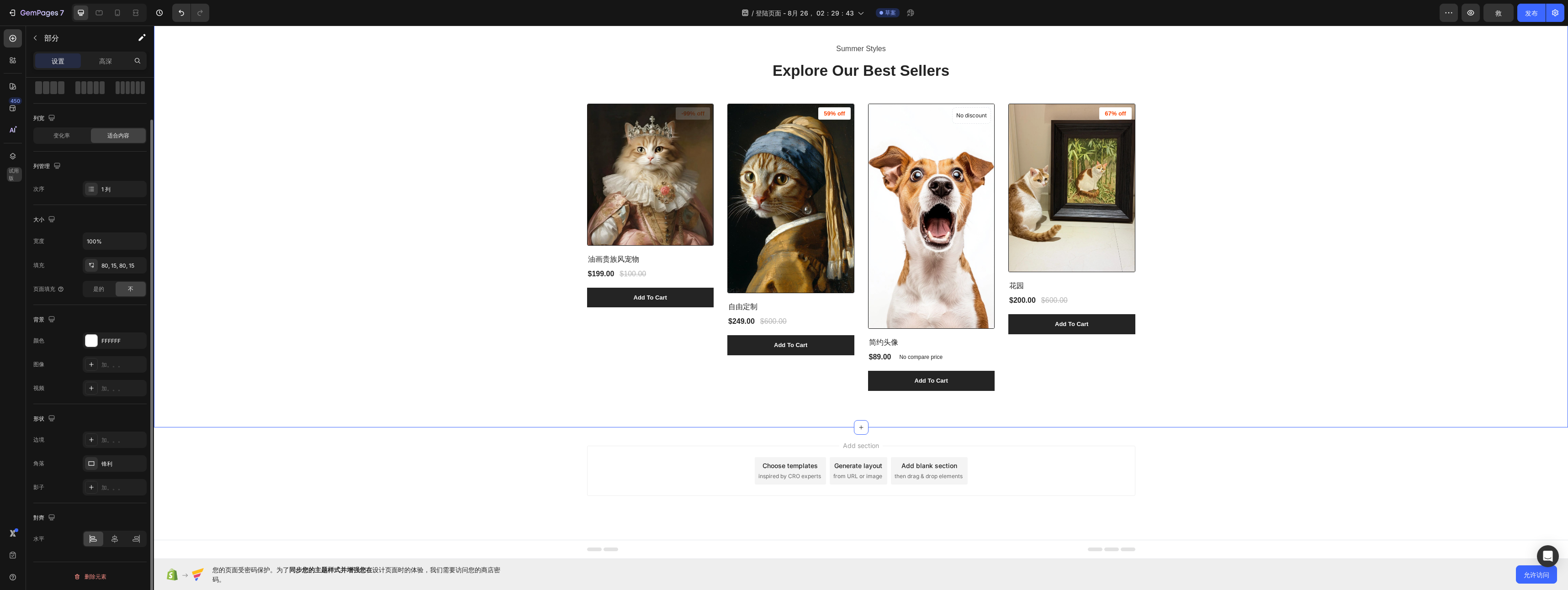
scroll to position [0, 0]
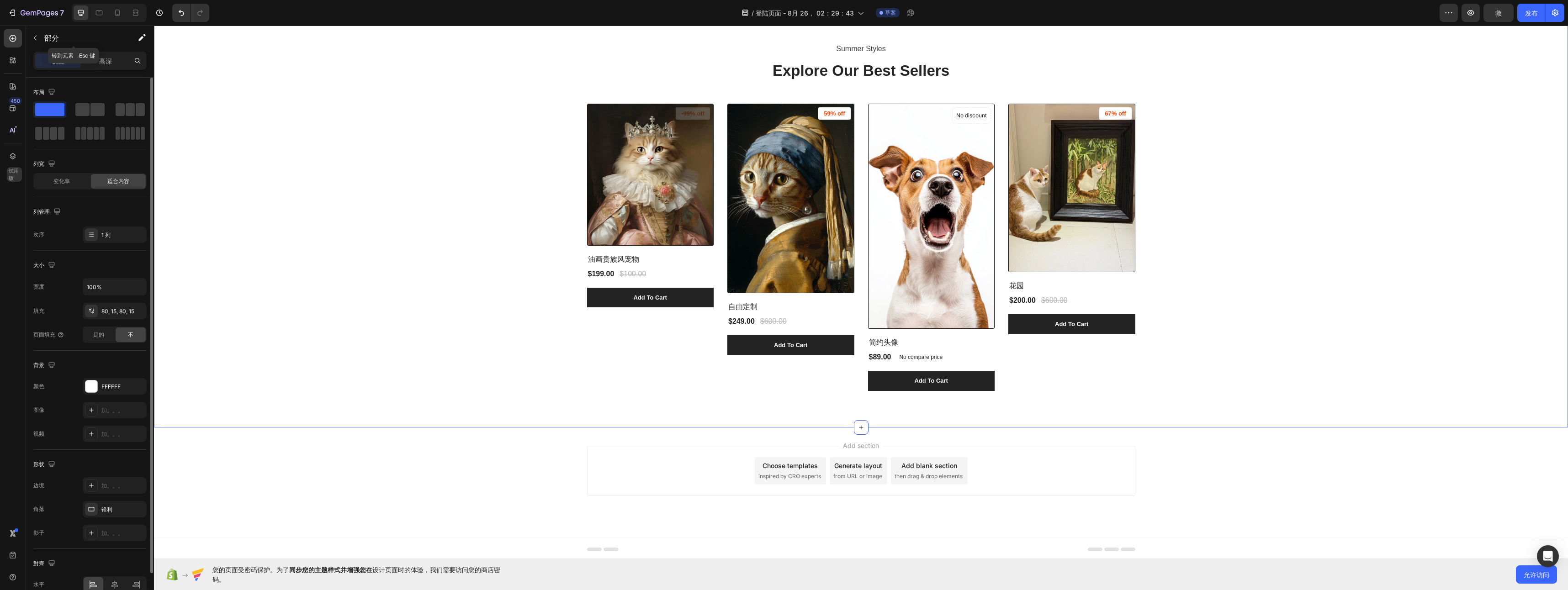
click at [99, 50] on div "部分" at bounding box center [73, 38] width 95 height 26
click at [113, 56] on div "高深" at bounding box center [105, 61] width 46 height 15
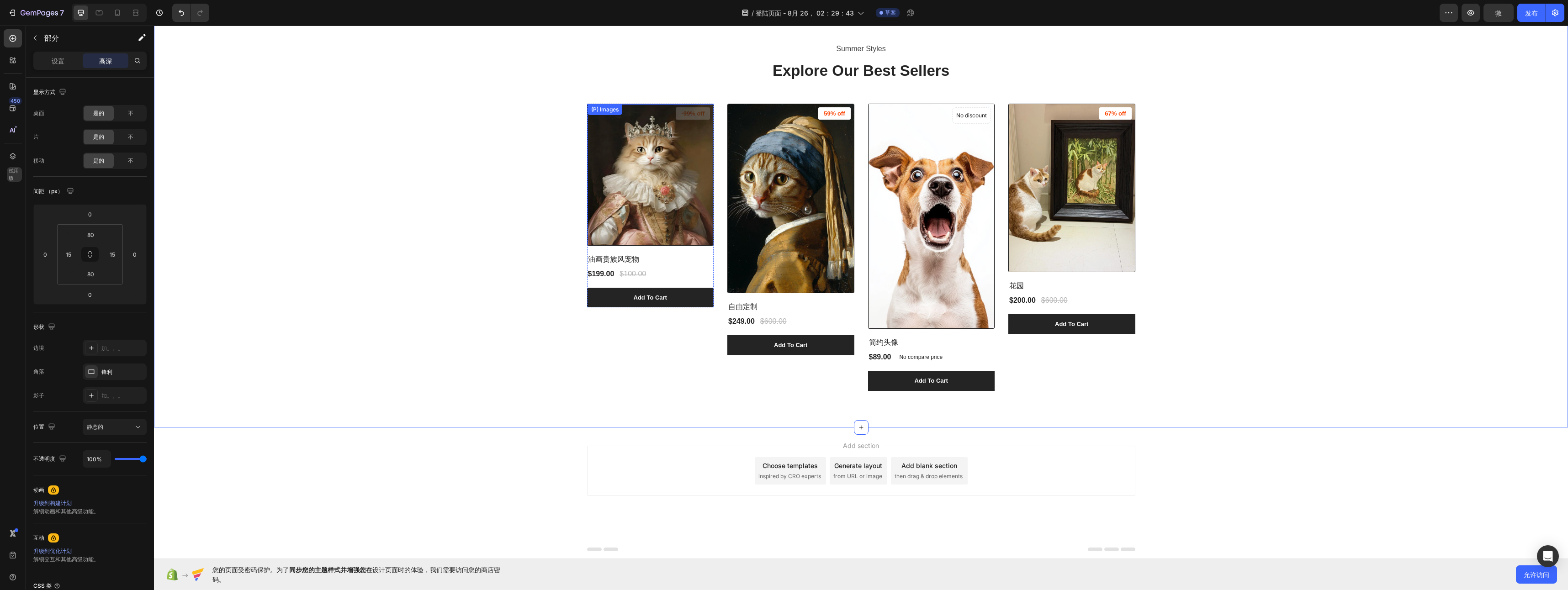
click at [631, 233] on img at bounding box center [650, 175] width 126 height 142
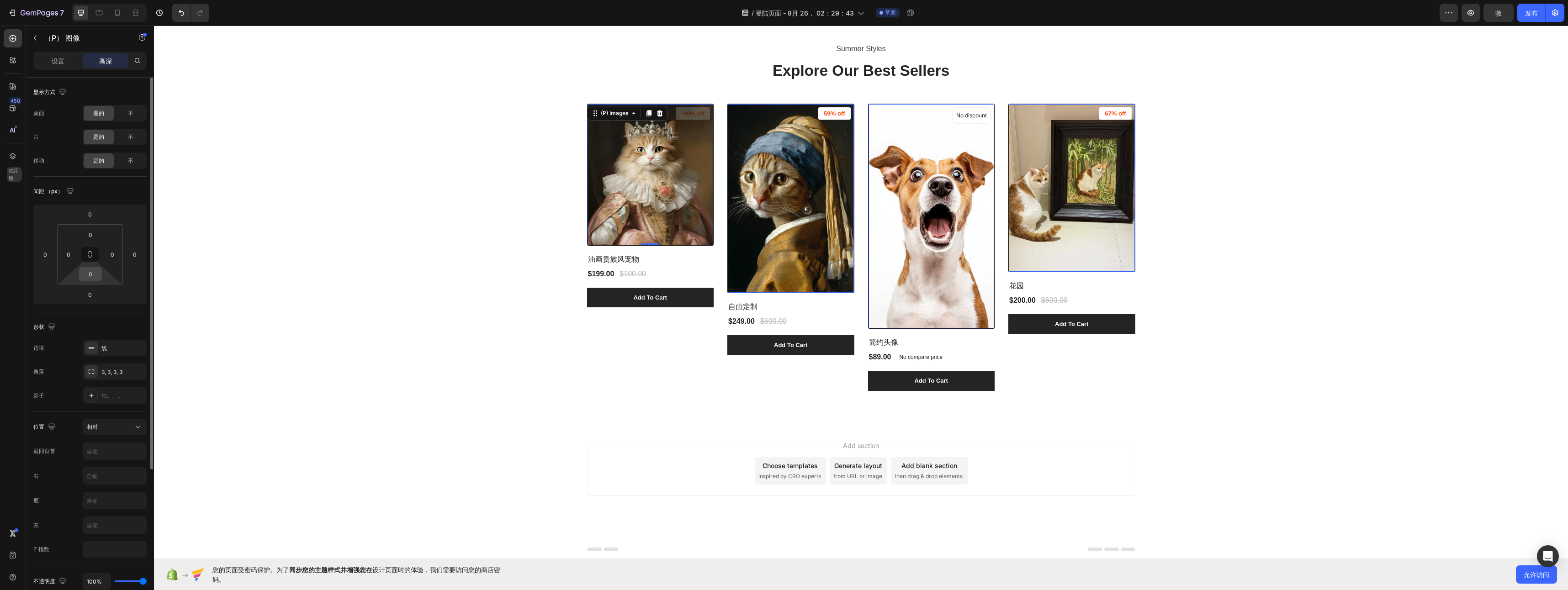
drag, startPoint x: 91, startPoint y: 256, endPoint x: 94, endPoint y: 280, distance: 24.2
click at [94, 280] on div "0 0 0 0" at bounding box center [90, 254] width 66 height 60
click at [94, 278] on input "0" at bounding box center [90, 274] width 18 height 14
click at [103, 310] on span "XXS系列" at bounding box center [103, 308] width 22 height 7
click at [87, 277] on input "2" at bounding box center [90, 274] width 18 height 14
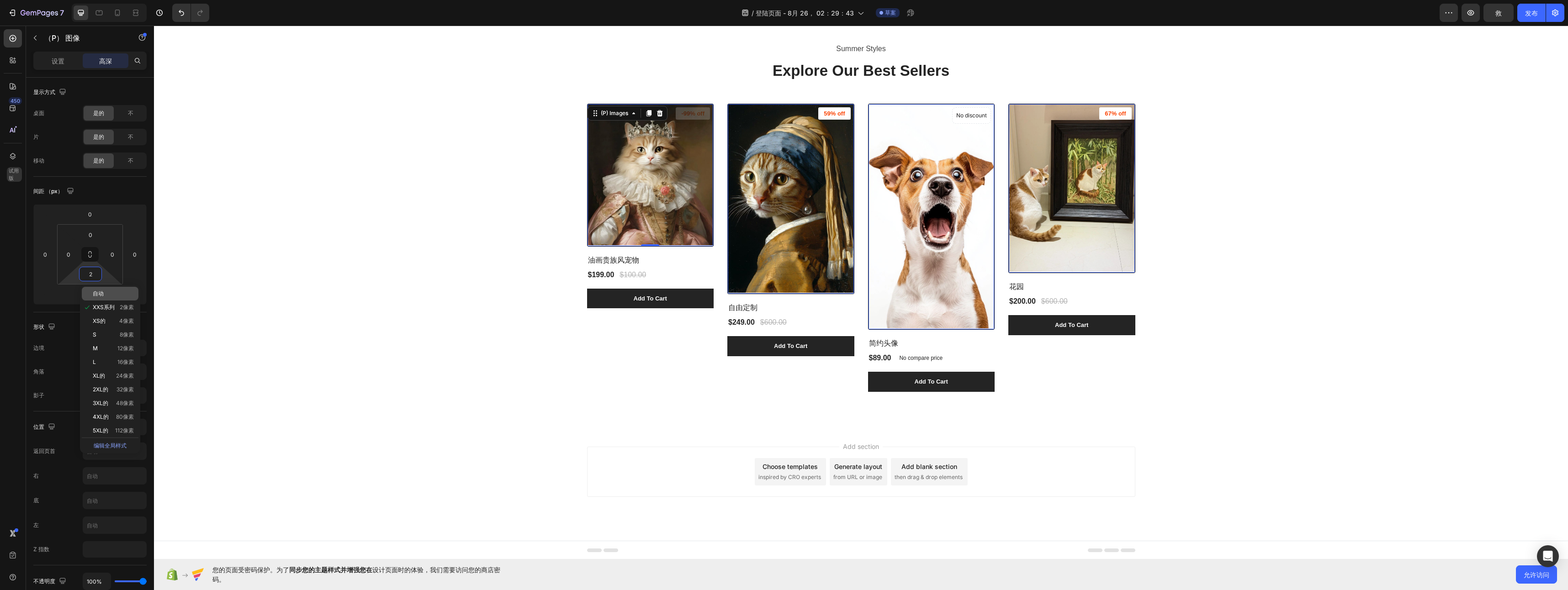
click at [98, 291] on span "自动" at bounding box center [98, 294] width 11 height 7
type input "Auto"
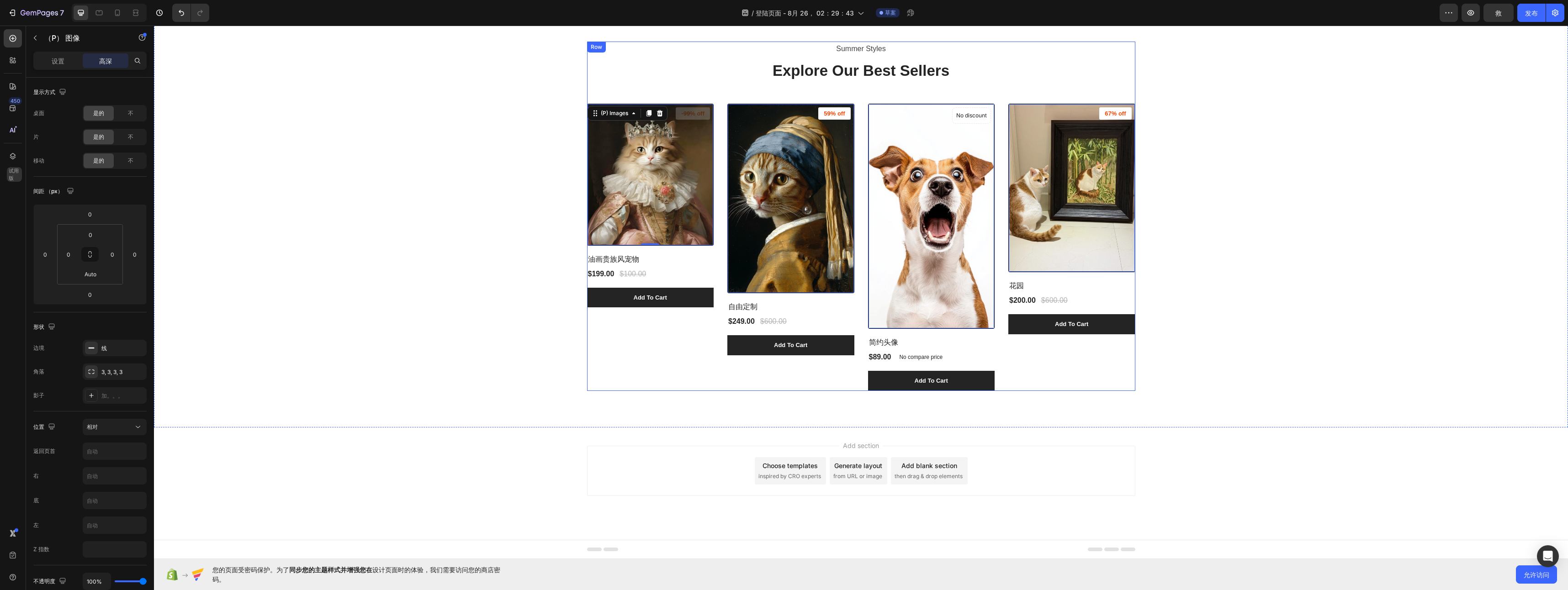
click at [684, 89] on div "Summer Styles Text block Explore Our Best Sellers Heading (P) Images 0 -99% off…" at bounding box center [861, 216] width 549 height 349
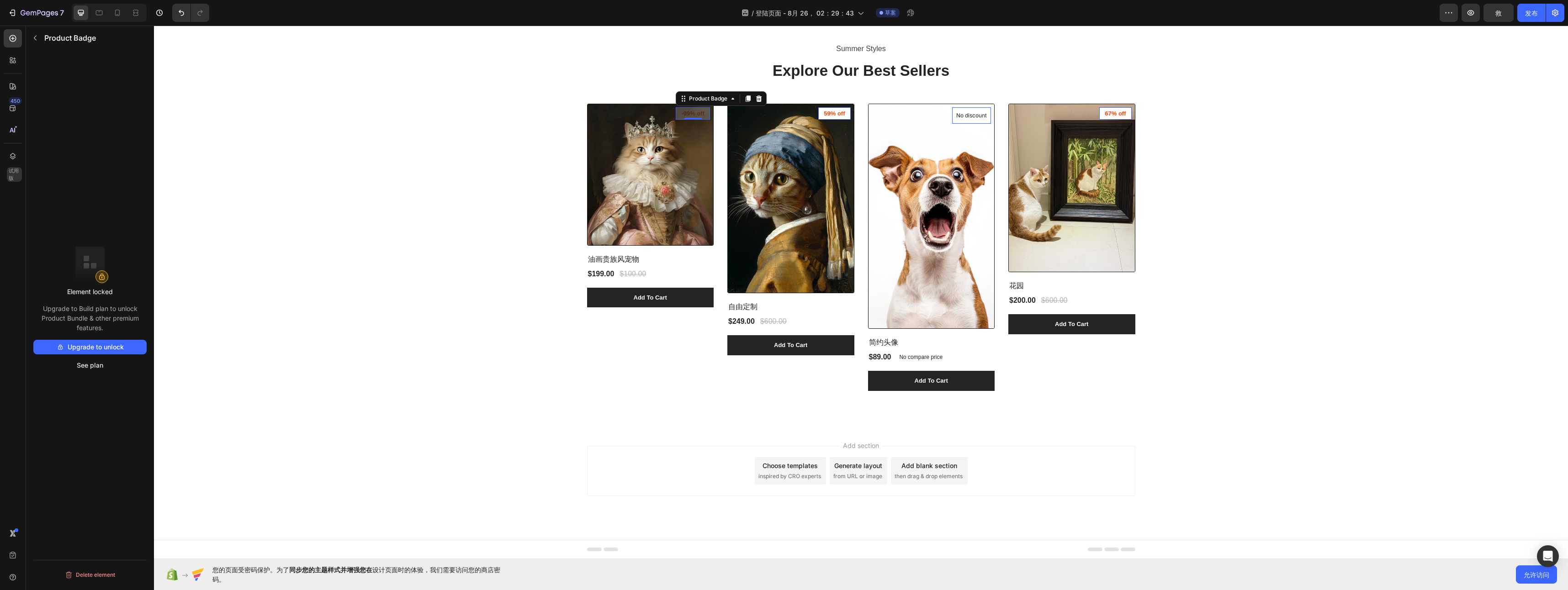
click at [682, 118] on div "-99% off Product Badge 0" at bounding box center [693, 113] width 34 height 12
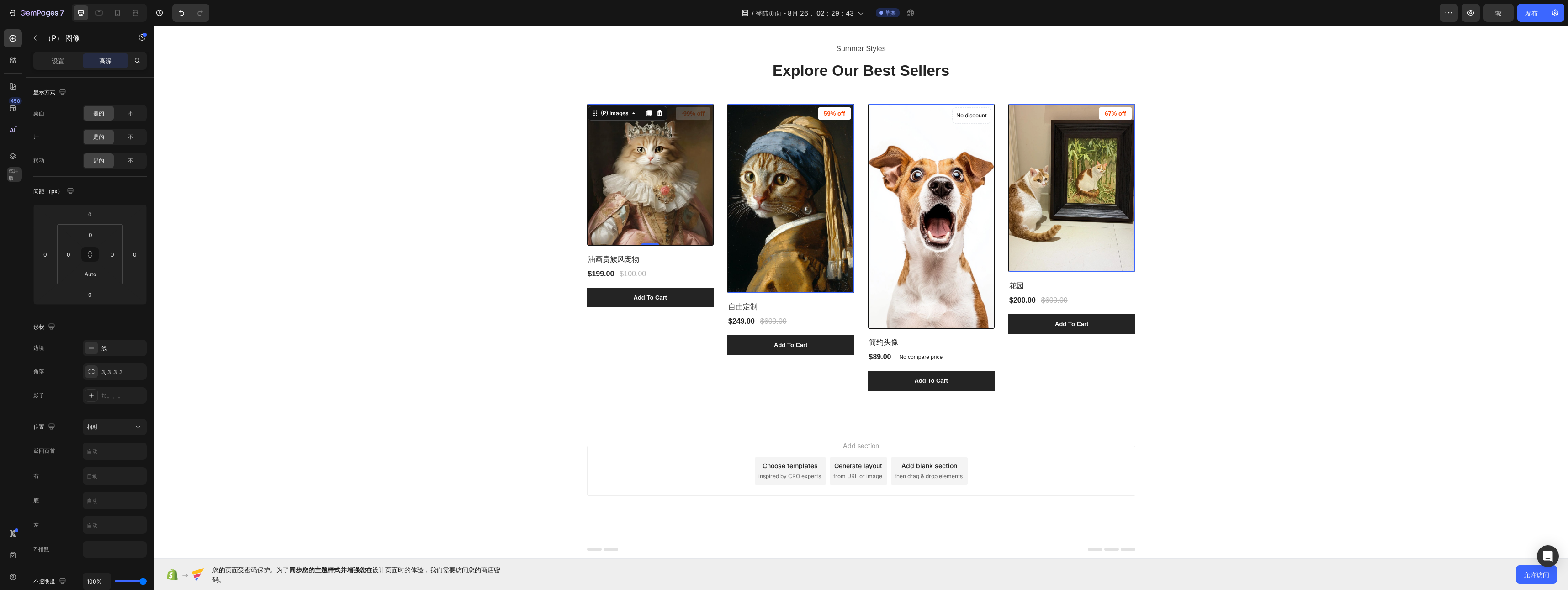
click at [640, 189] on img at bounding box center [650, 175] width 126 height 142
click at [16, 91] on div at bounding box center [12, 86] width 18 height 18
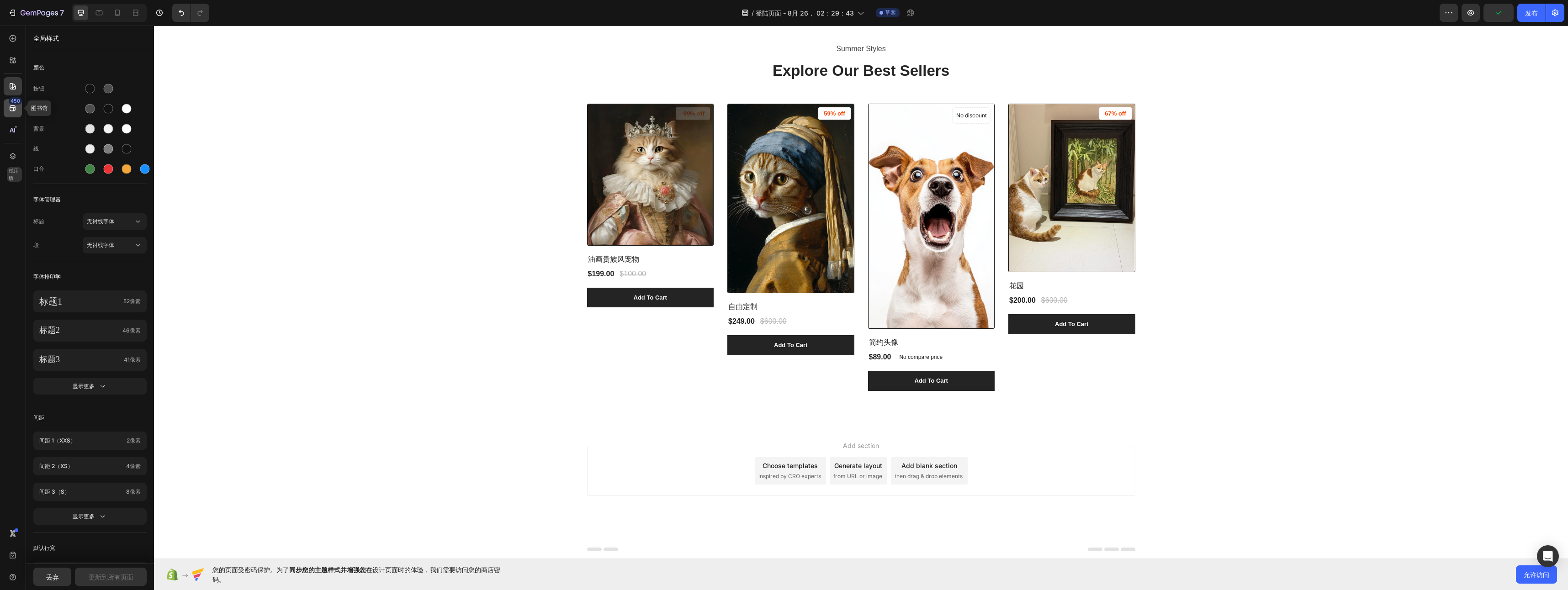
click at [8, 111] on icon at bounding box center [12, 108] width 9 height 9
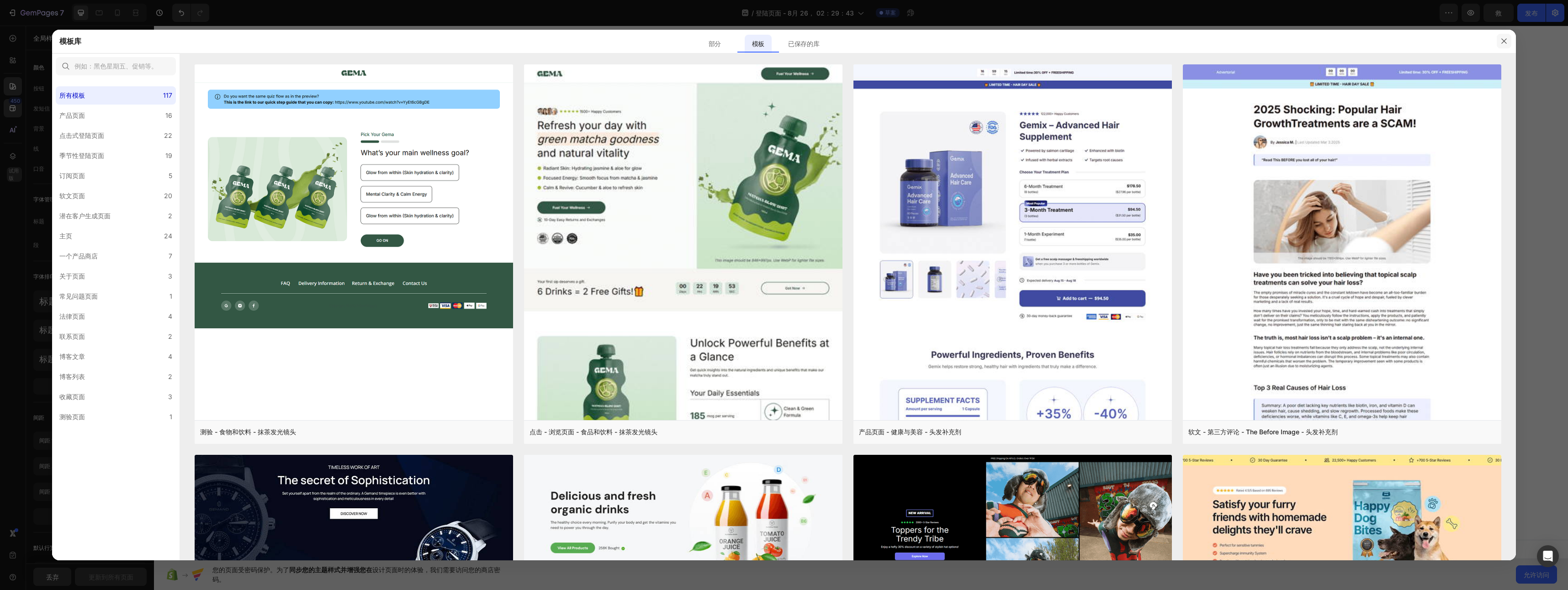
click at [1500, 41] on icon "button" at bounding box center [1503, 41] width 7 height 7
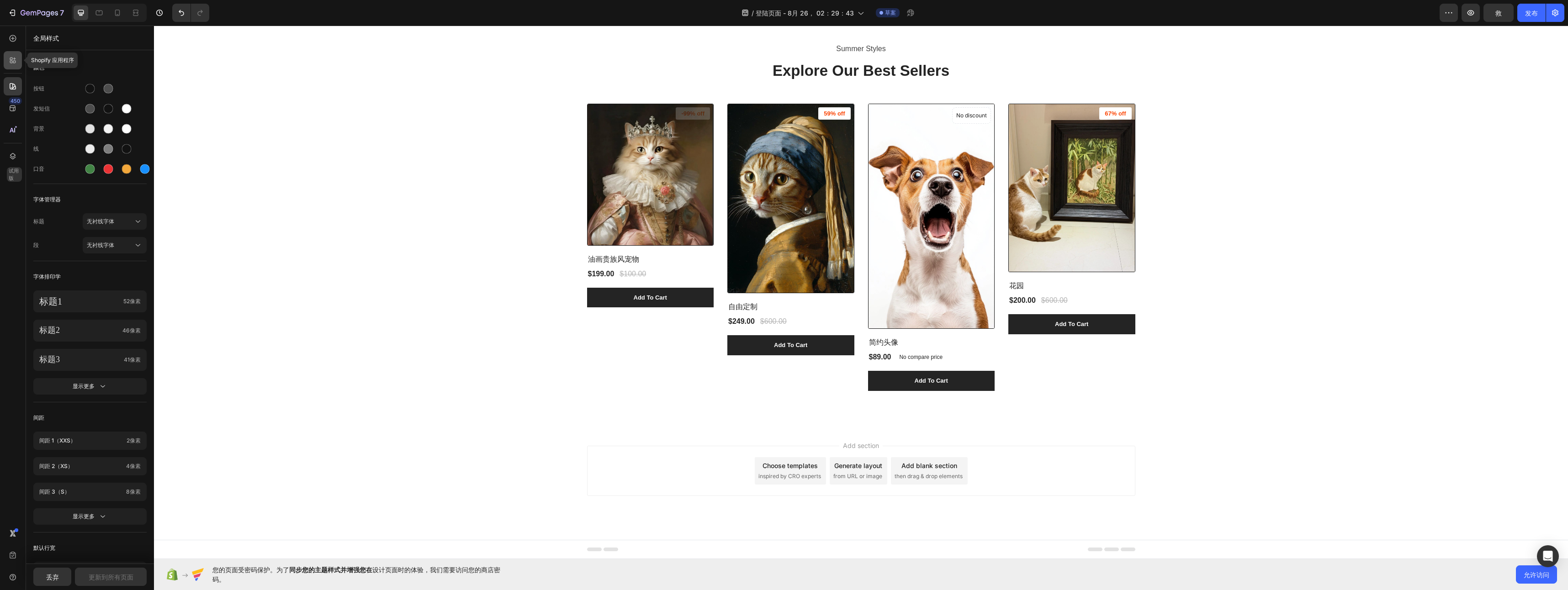
click at [4, 61] on div at bounding box center [12, 60] width 18 height 18
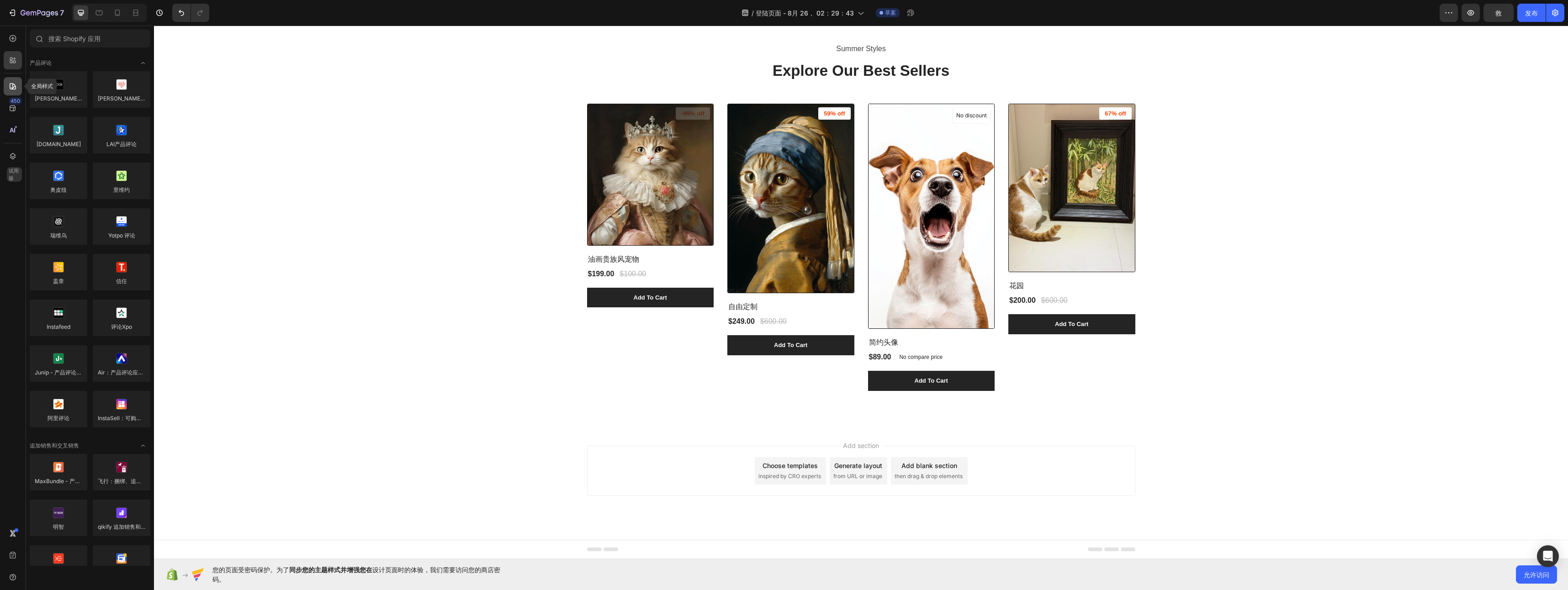
click at [10, 87] on icon at bounding box center [13, 86] width 7 height 7
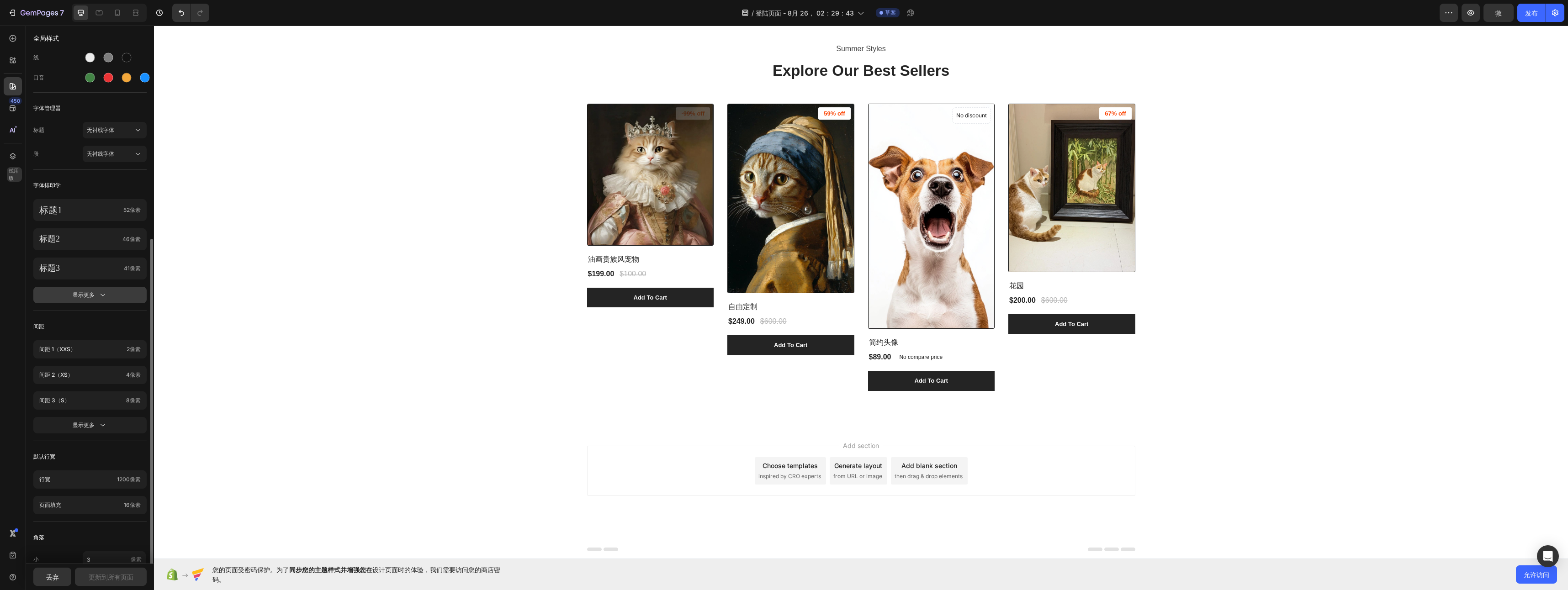
scroll to position [158, 0]
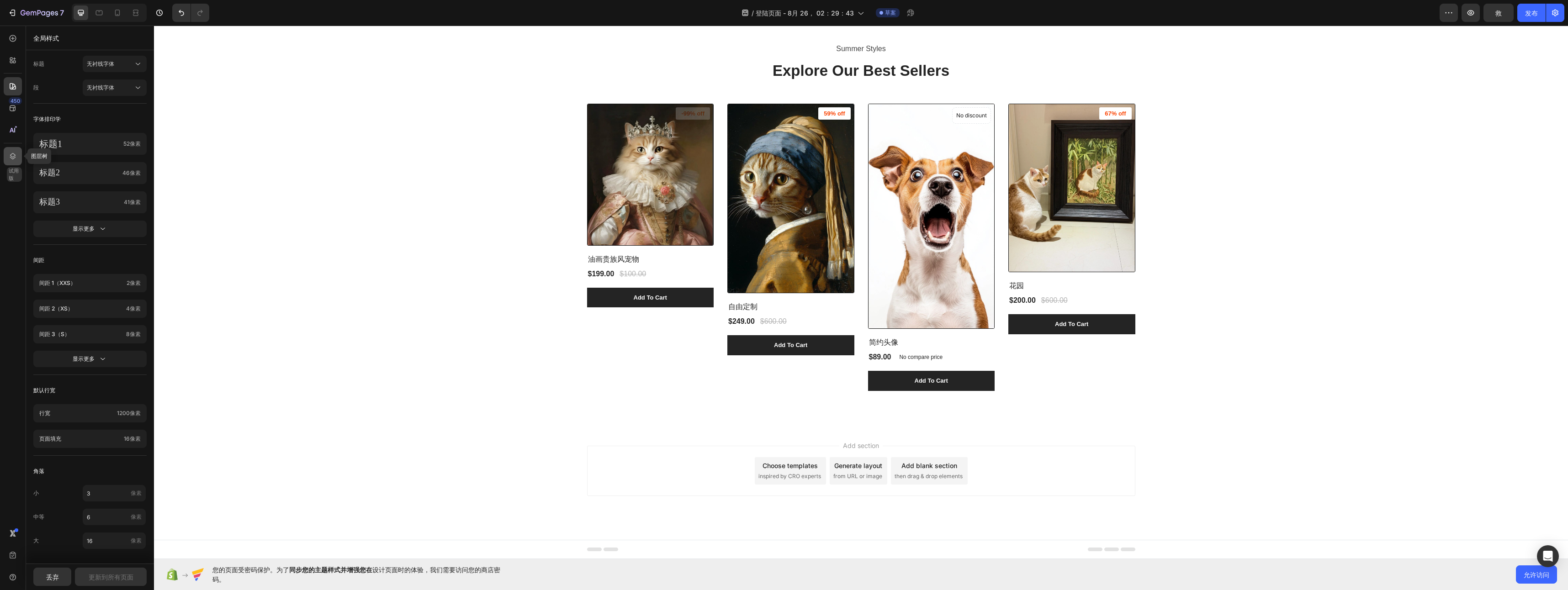
click at [18, 159] on div at bounding box center [12, 156] width 18 height 18
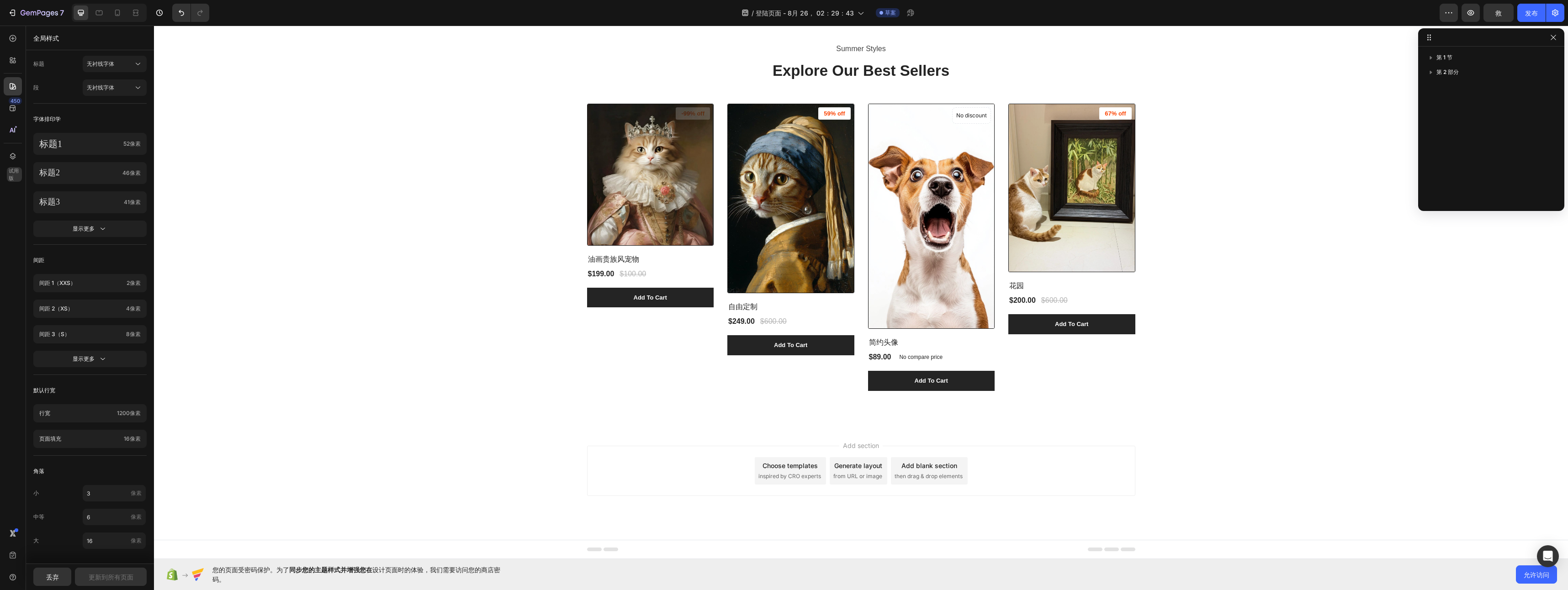
click at [542, 242] on div "Summer Styles Text block Explore Our Best Sellers Heading (P) Images -99% off P…" at bounding box center [861, 216] width 1400 height 349
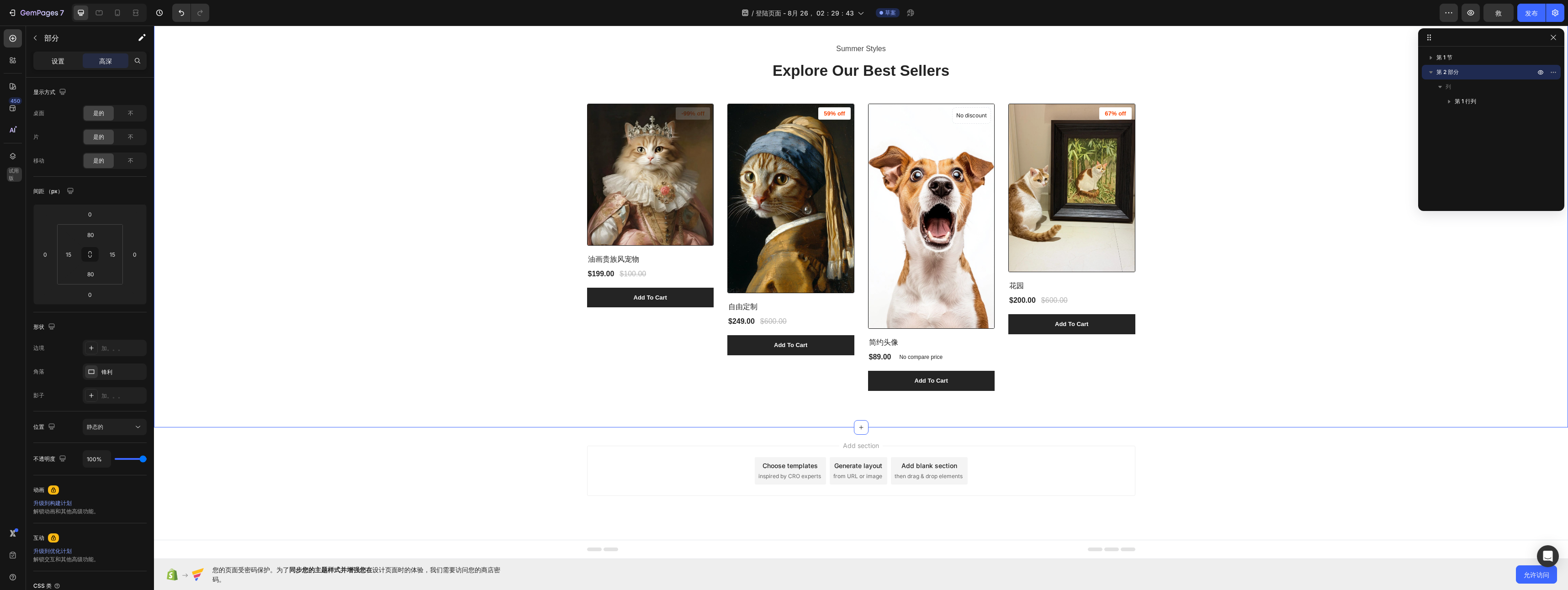
click at [51, 65] on p "设置" at bounding box center [57, 61] width 12 height 10
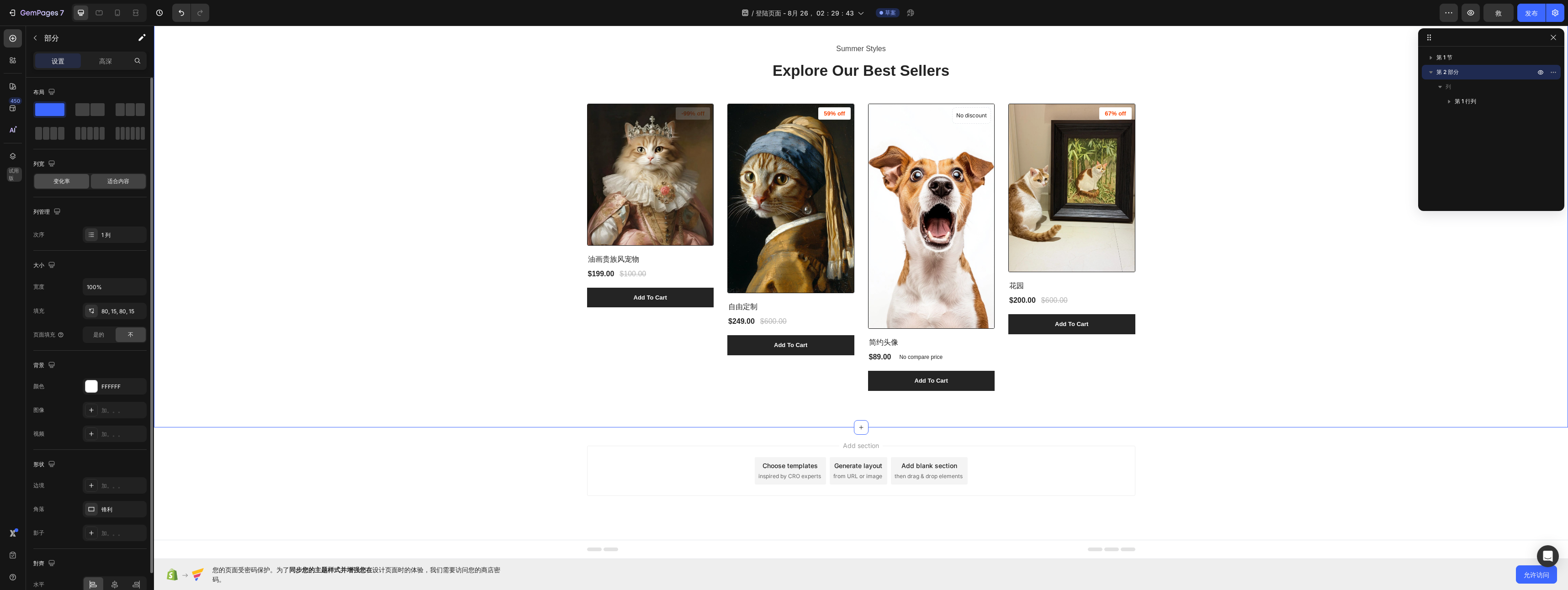
click at [73, 182] on div "变化率" at bounding box center [61, 181] width 55 height 15
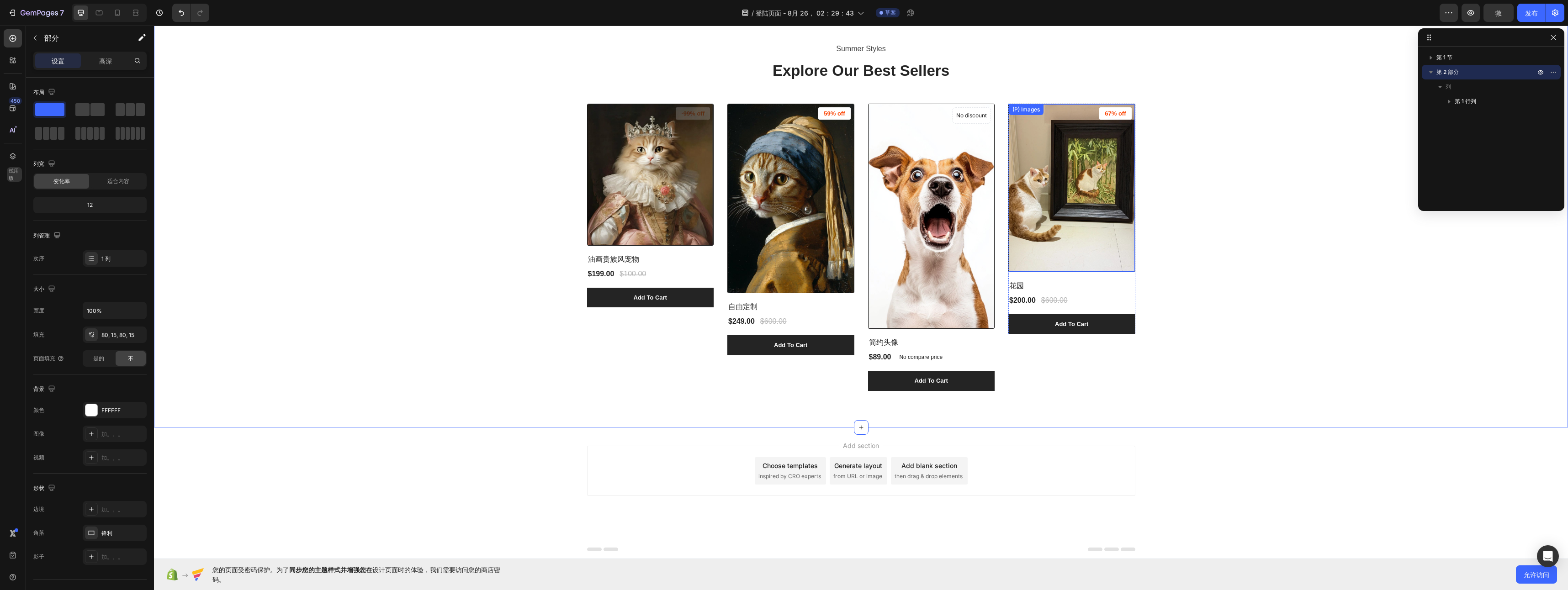
click at [1124, 229] on img at bounding box center [1072, 188] width 126 height 168
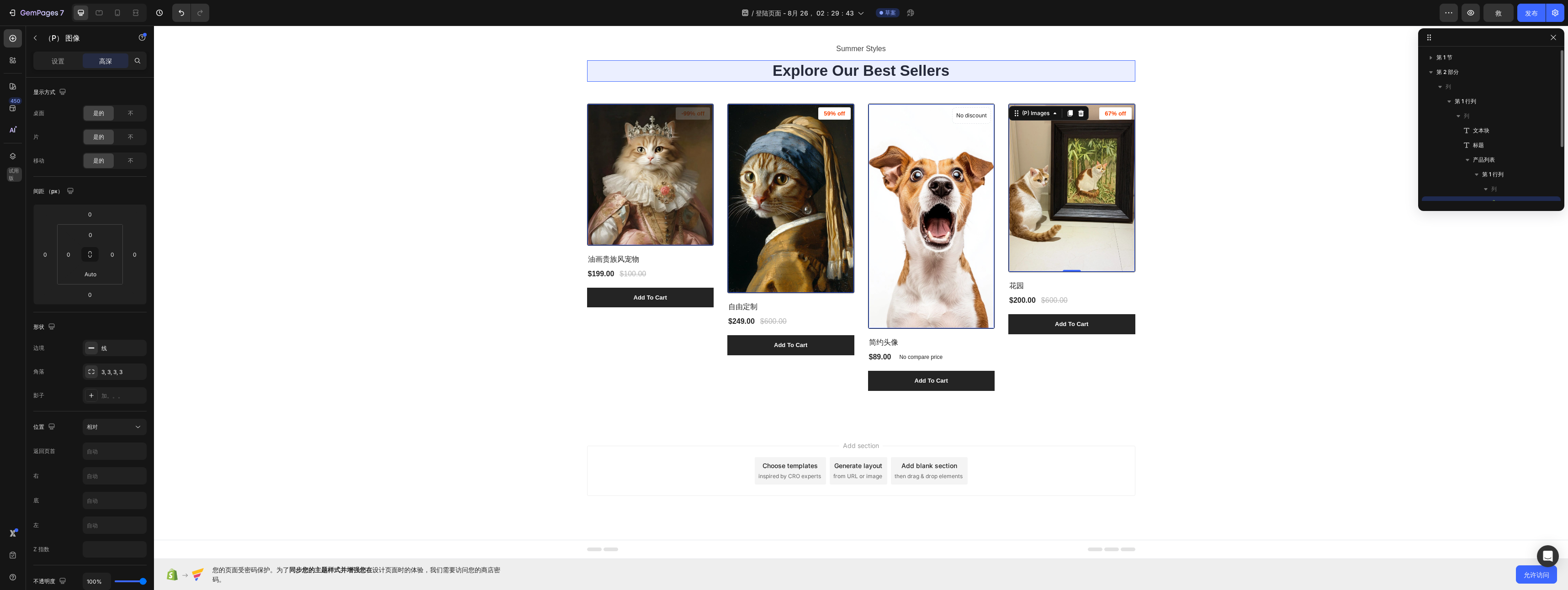
scroll to position [83, 0]
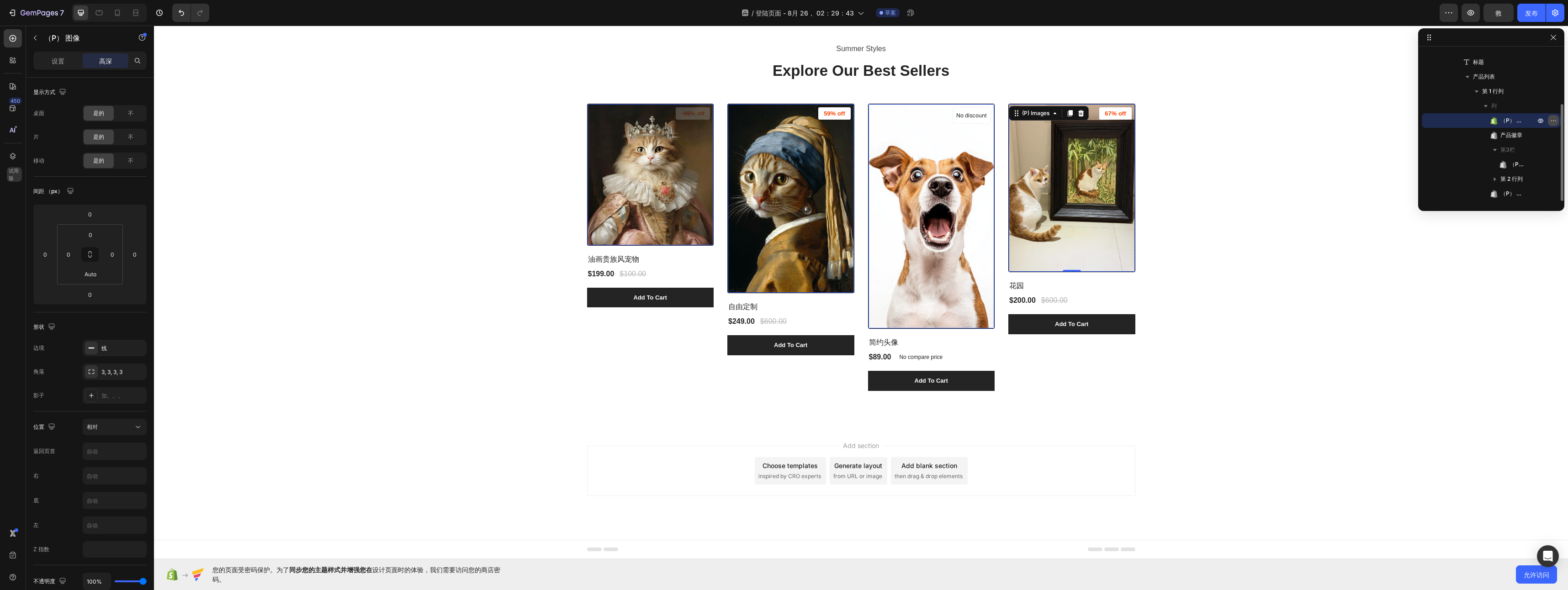
click at [1551, 118] on icon "button" at bounding box center [1553, 120] width 7 height 7
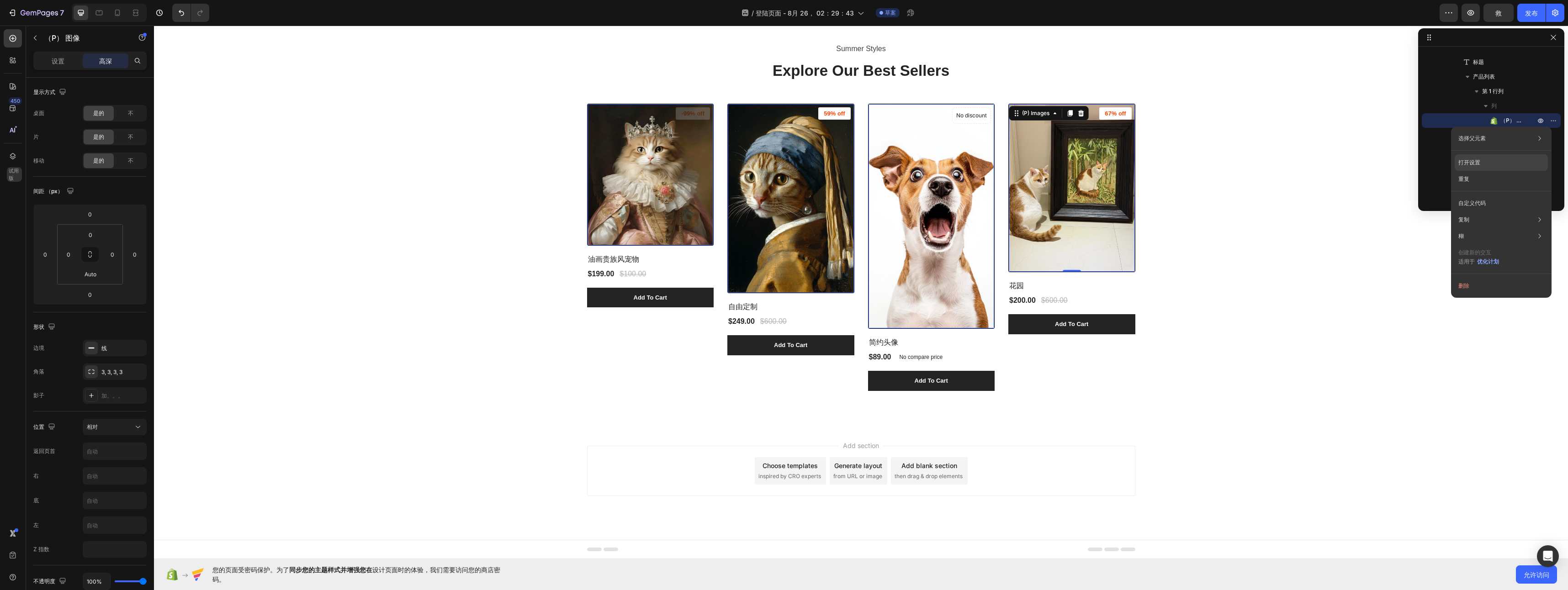
click at [1501, 161] on div "打开设置" at bounding box center [1501, 163] width 94 height 17
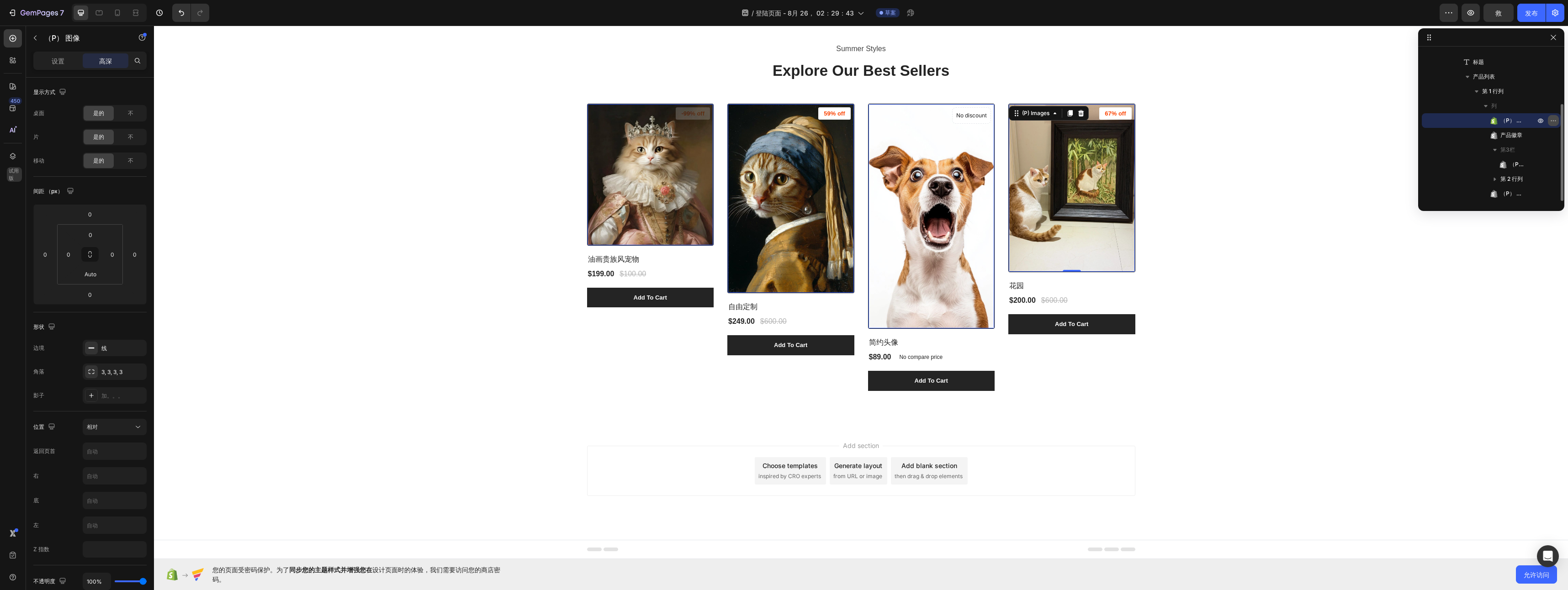
click at [1548, 121] on button "button" at bounding box center [1553, 120] width 11 height 11
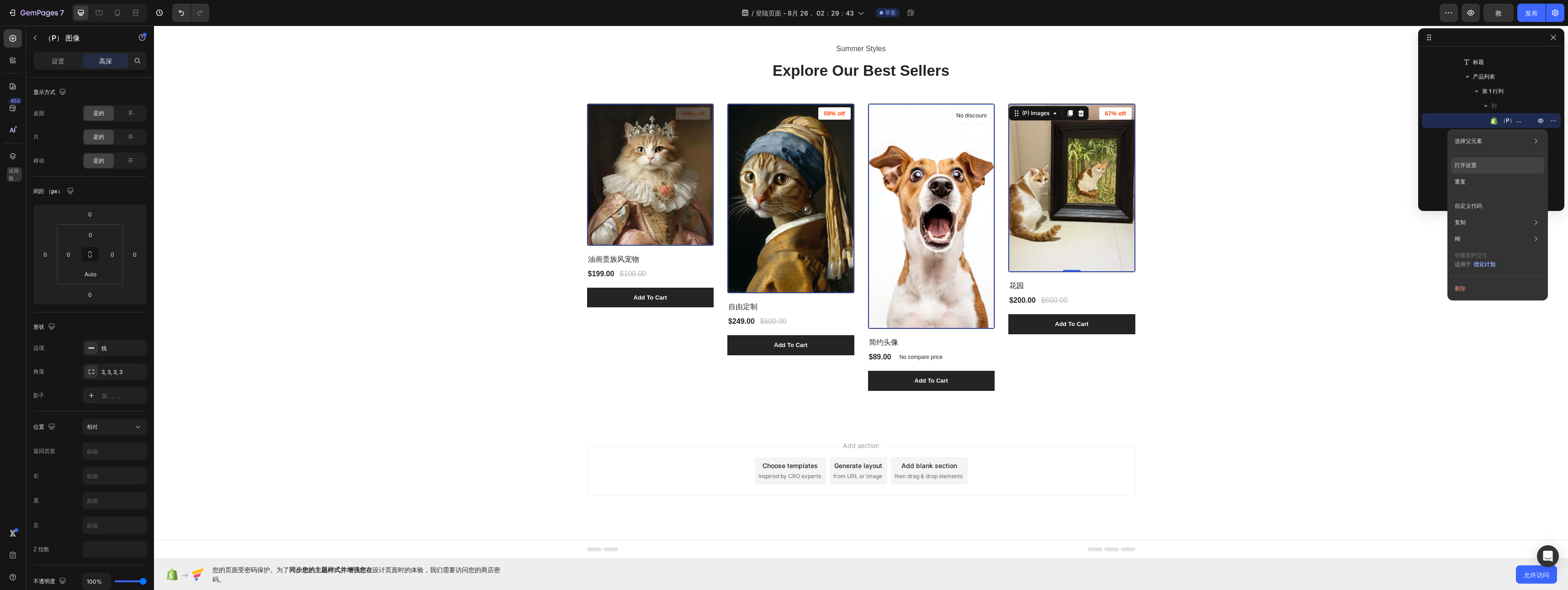
click at [1498, 160] on div "打开设置" at bounding box center [1498, 165] width 94 height 17
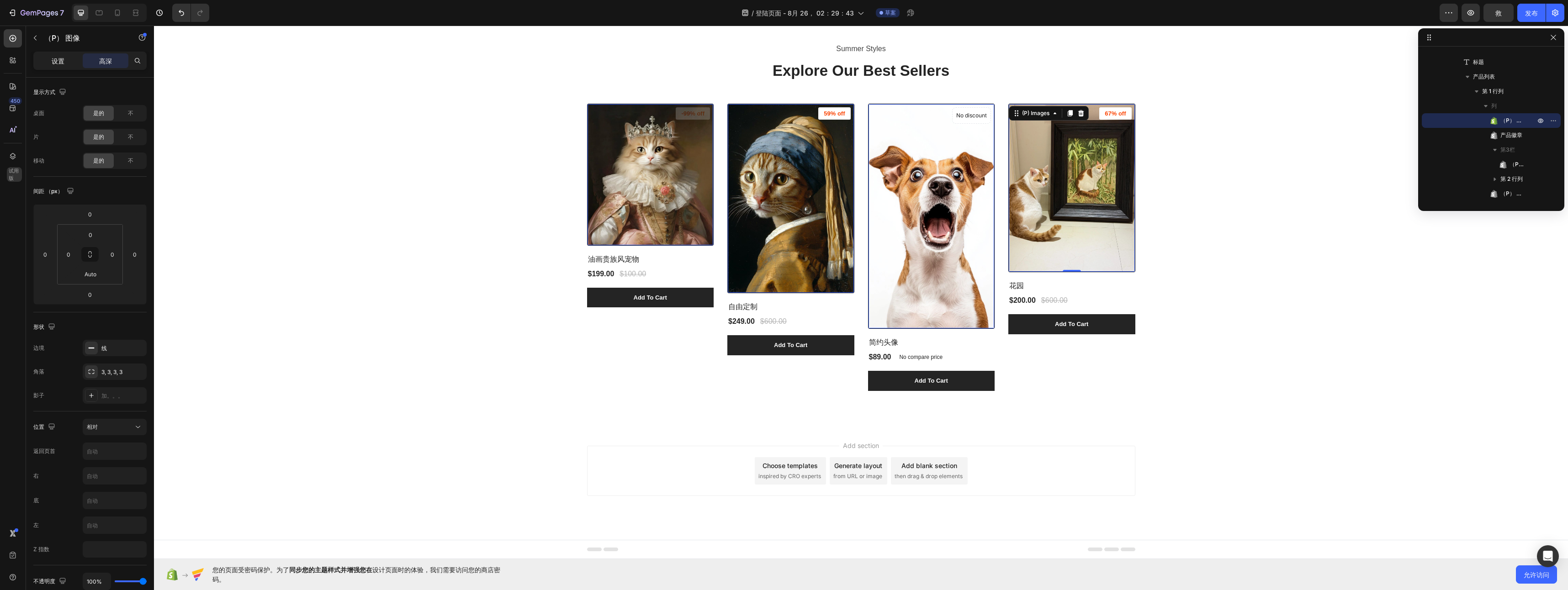
click at [41, 63] on div "设置" at bounding box center [58, 61] width 46 height 15
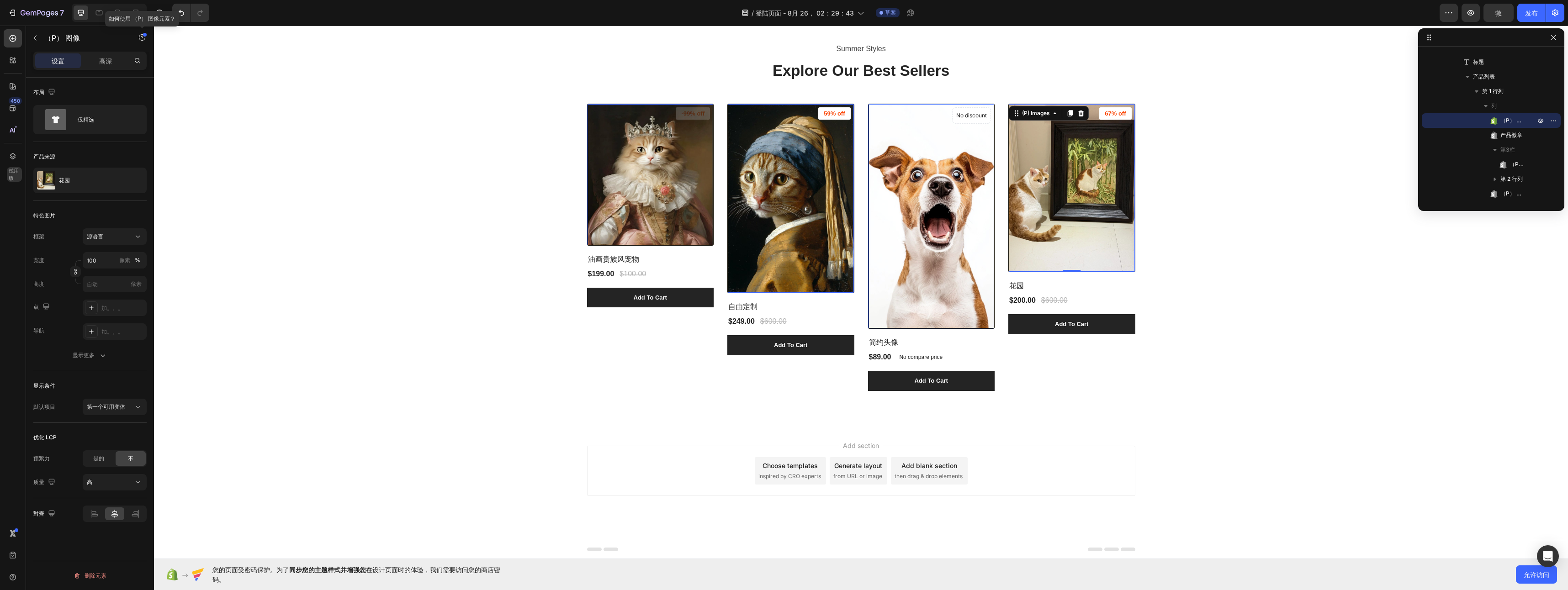
click at [145, 33] on div at bounding box center [145, 35] width 3 height 3
click at [129, 58] on button "帮助中心" at bounding box center [108, 59] width 76 height 17
click at [117, 233] on div "源语言" at bounding box center [109, 237] width 45 height 8
click at [133, 261] on icon at bounding box center [134, 259] width 9 height 9
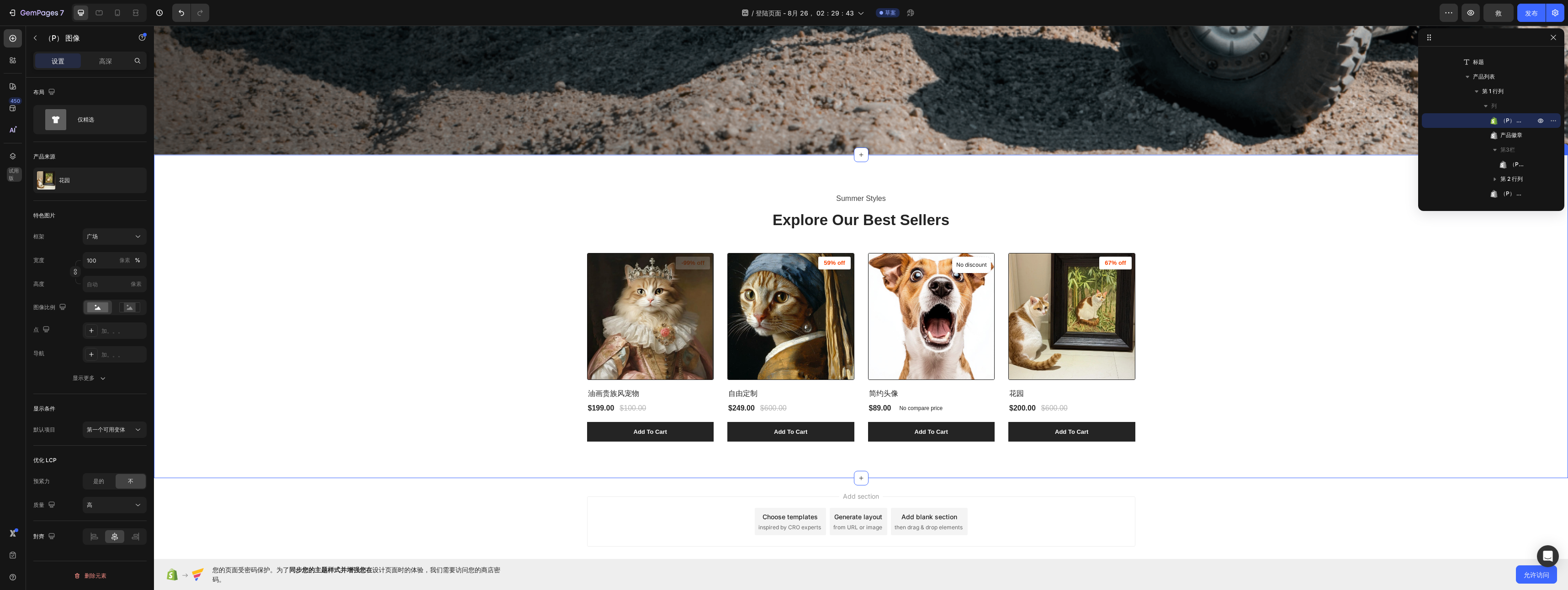
scroll to position [625, 0]
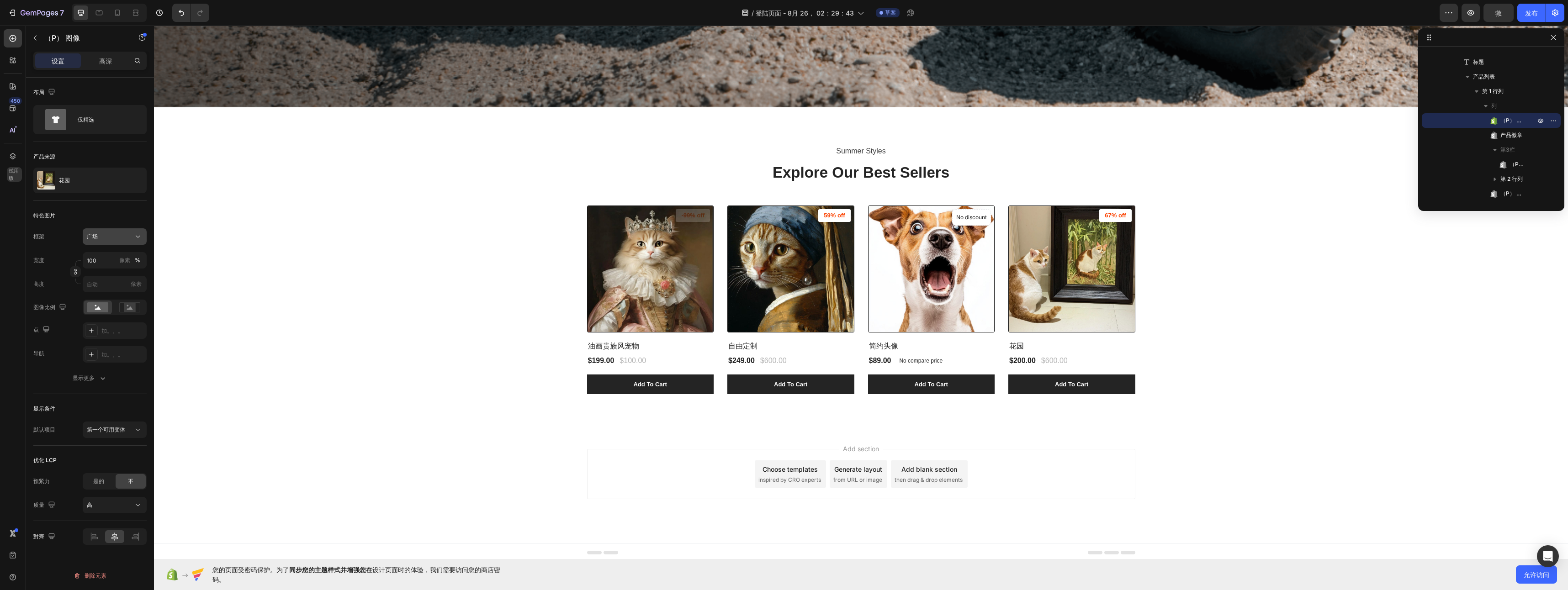
click at [137, 239] on icon at bounding box center [137, 237] width 9 height 9
click at [132, 278] on icon at bounding box center [135, 276] width 6 height 8
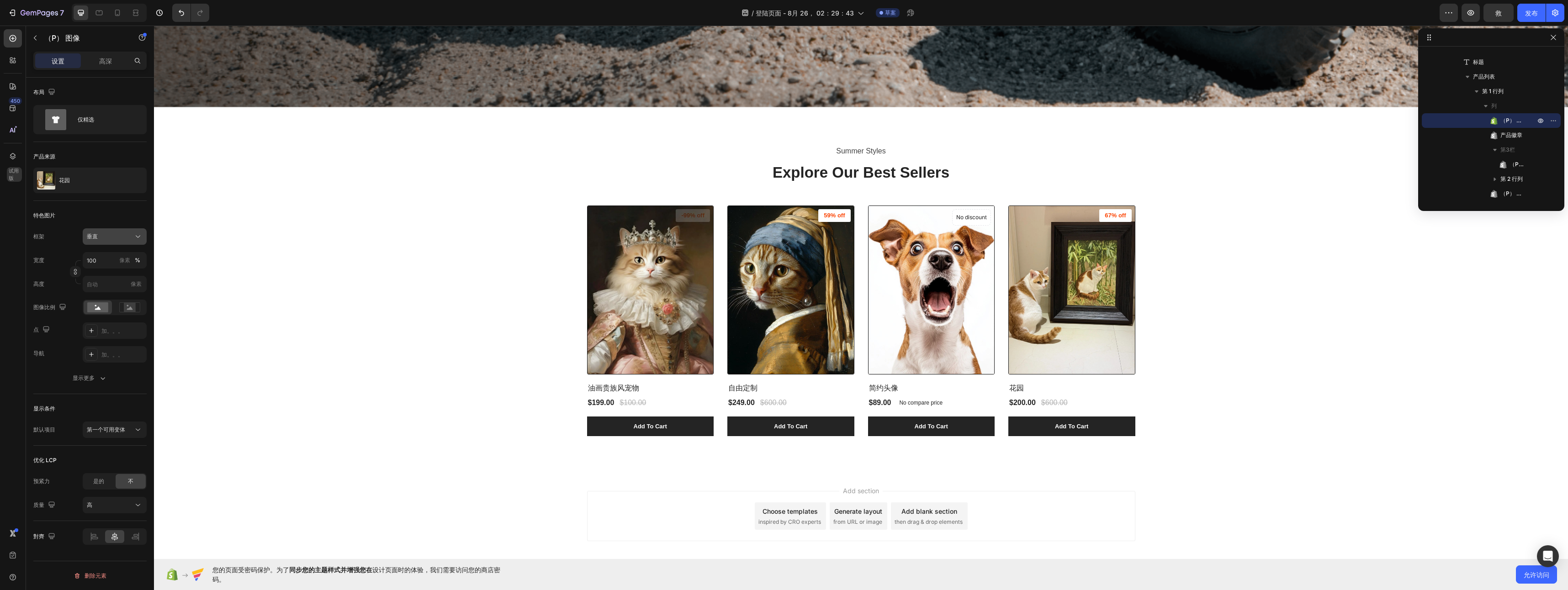
click at [141, 236] on icon at bounding box center [137, 237] width 9 height 9
click at [138, 295] on icon at bounding box center [134, 294] width 9 height 9
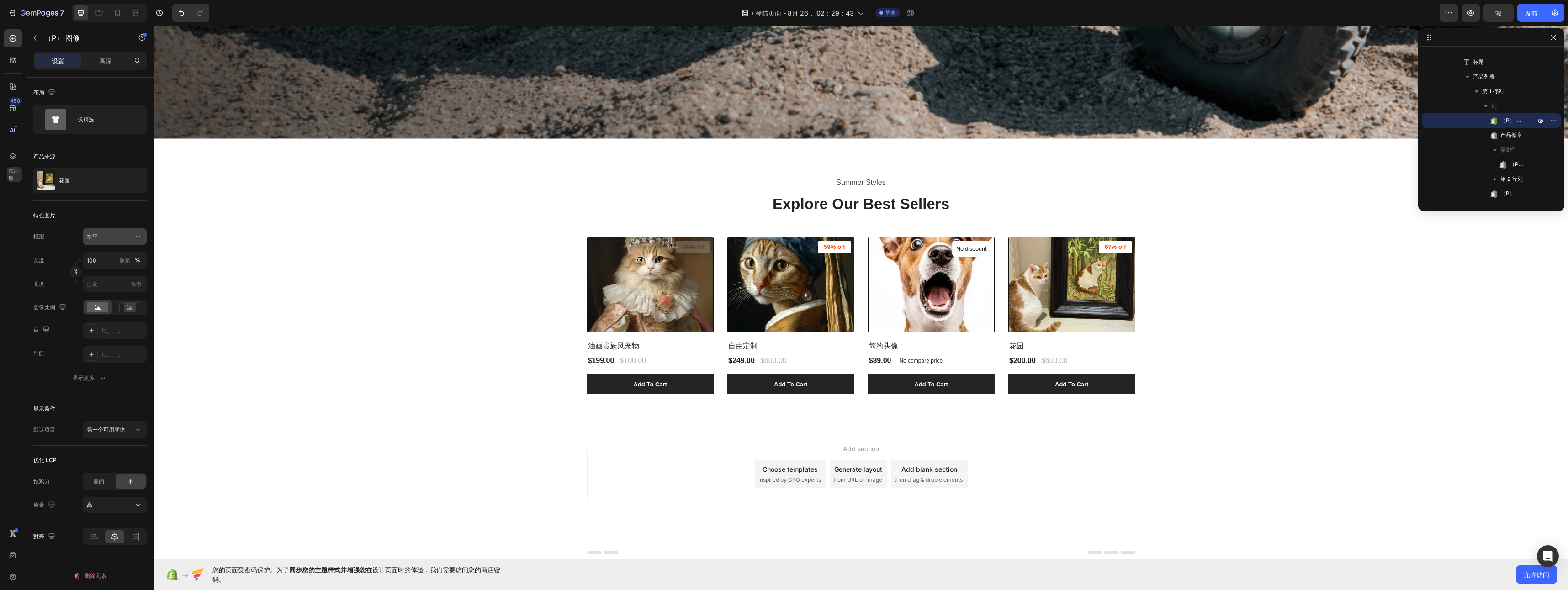
click at [128, 240] on div "水平" at bounding box center [109, 237] width 45 height 8
click at [134, 276] on icon at bounding box center [134, 276] width 9 height 9
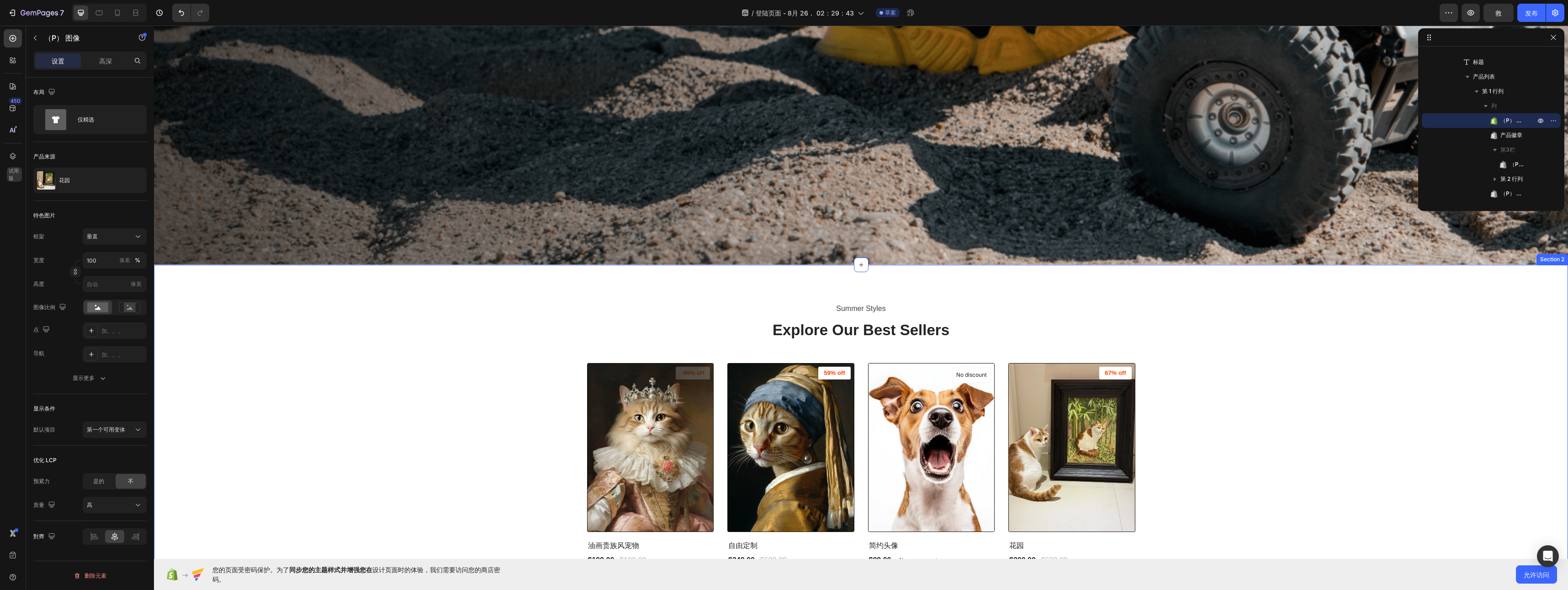
scroll to position [667, 0]
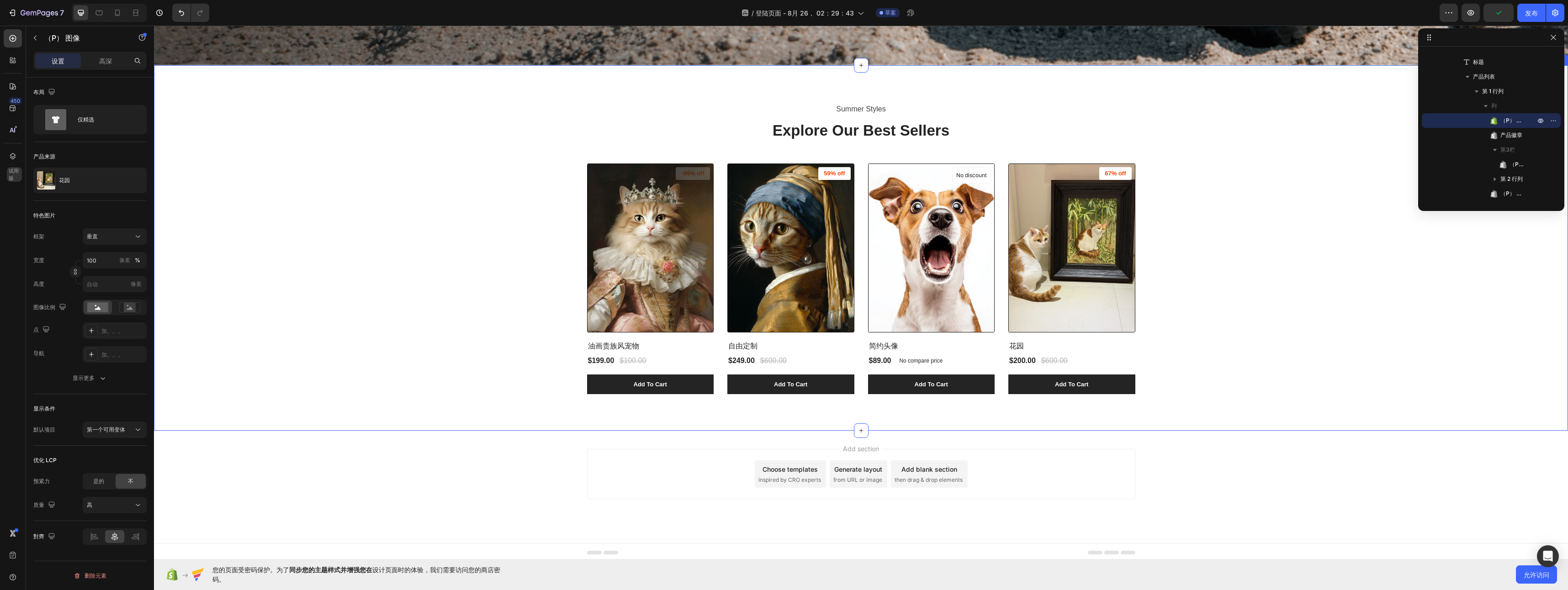
click at [492, 237] on div "Summer Styles Text block Explore Our Best Sellers Heading (P) Images -99% off P…" at bounding box center [861, 248] width 1400 height 293
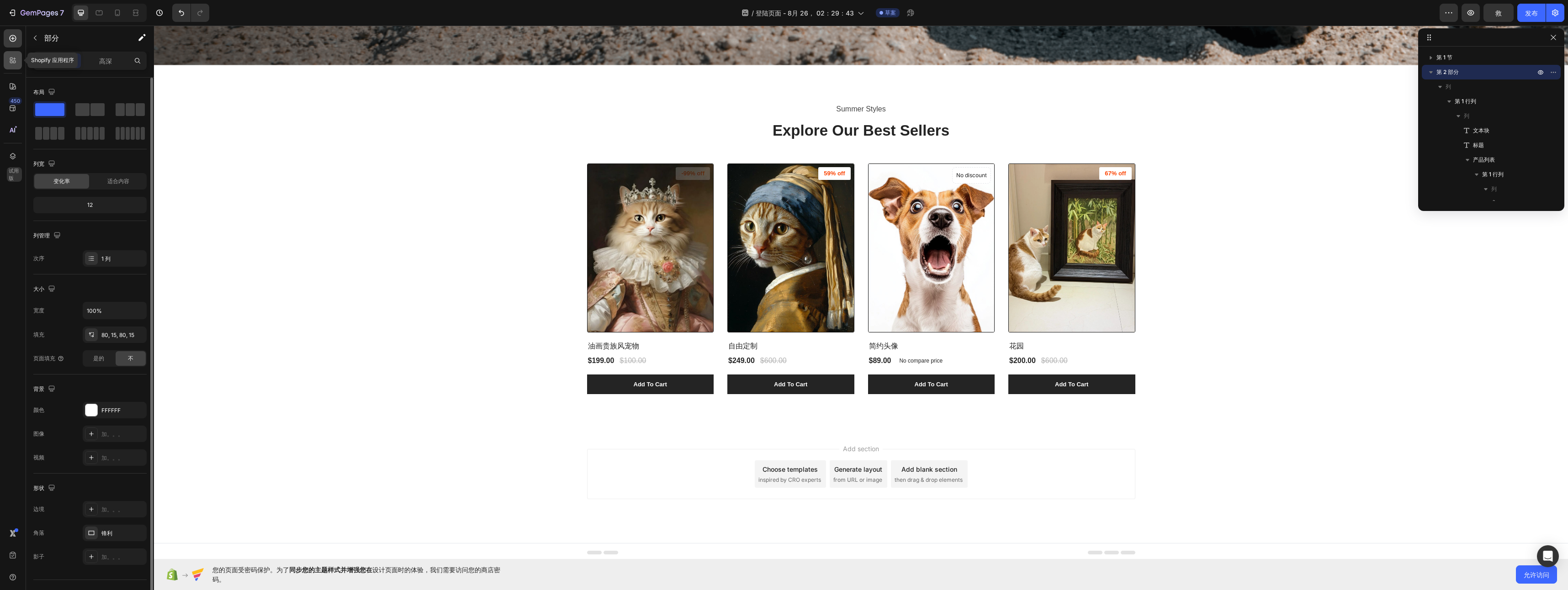
click at [17, 67] on div at bounding box center [12, 60] width 18 height 18
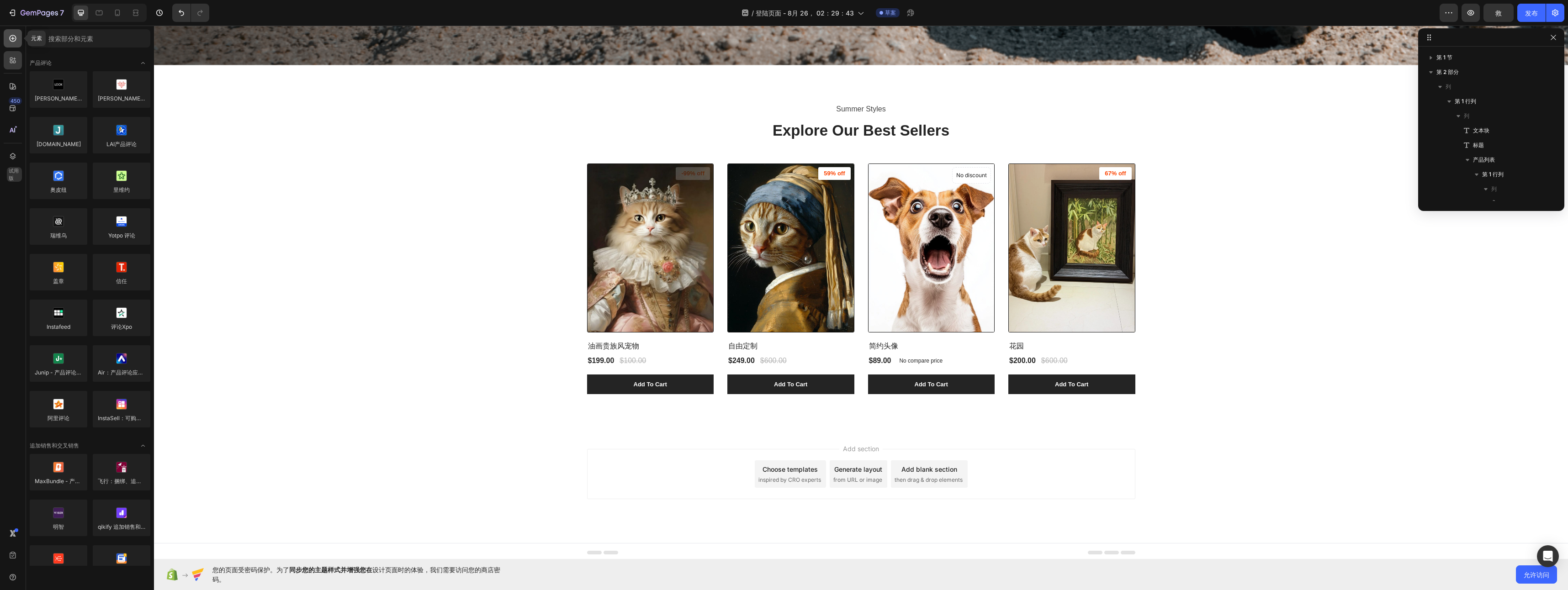
click at [17, 44] on div at bounding box center [12, 38] width 18 height 18
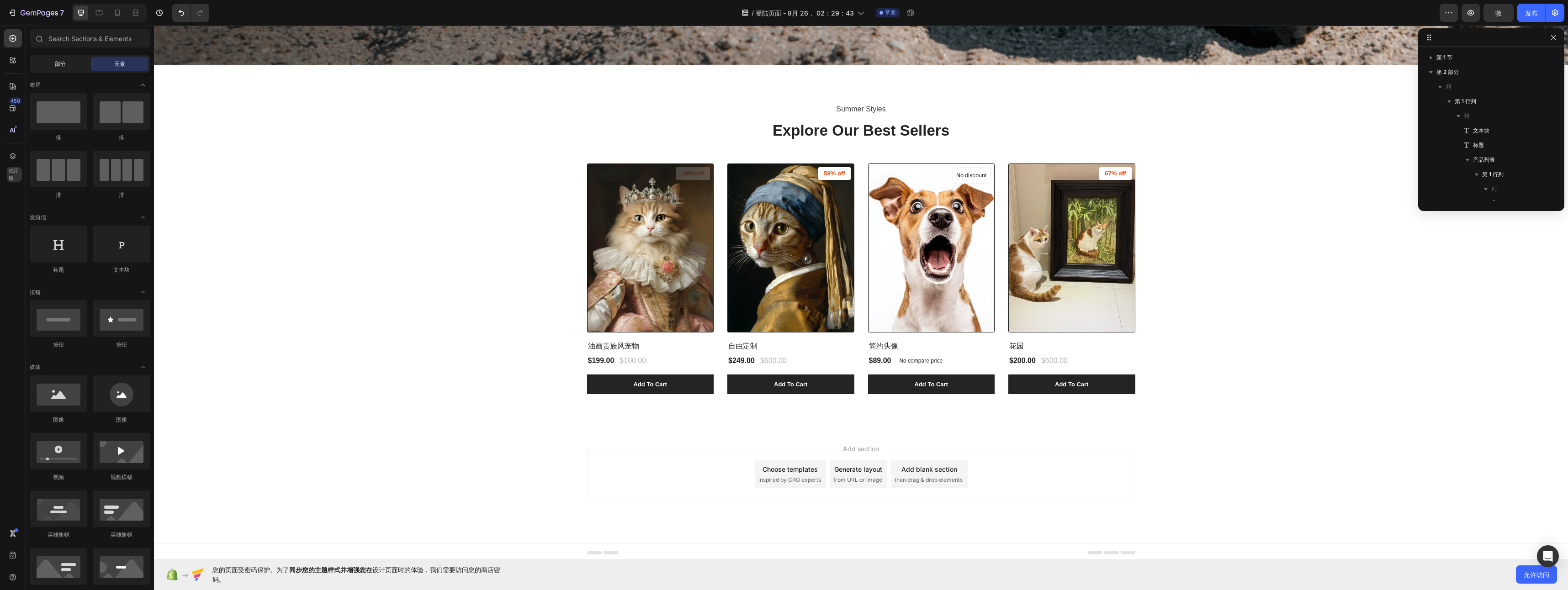
click at [72, 65] on div "部分" at bounding box center [60, 64] width 58 height 15
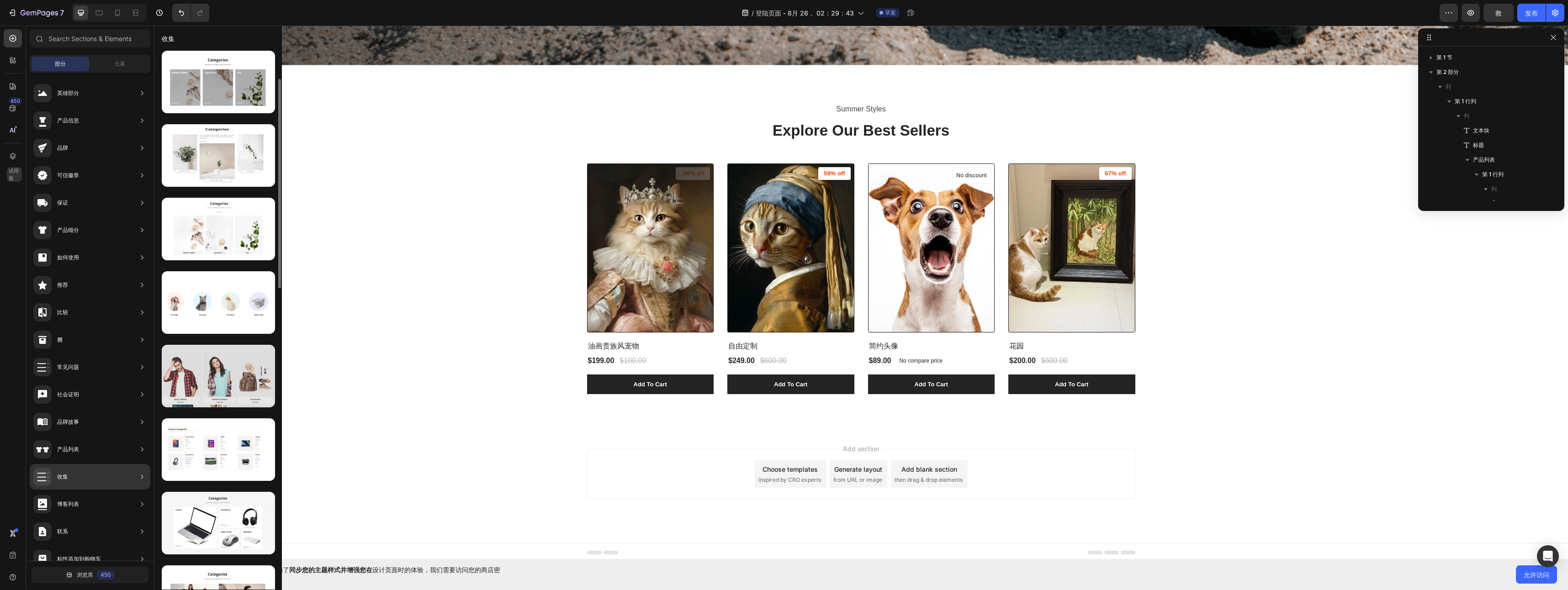
scroll to position [0, 0]
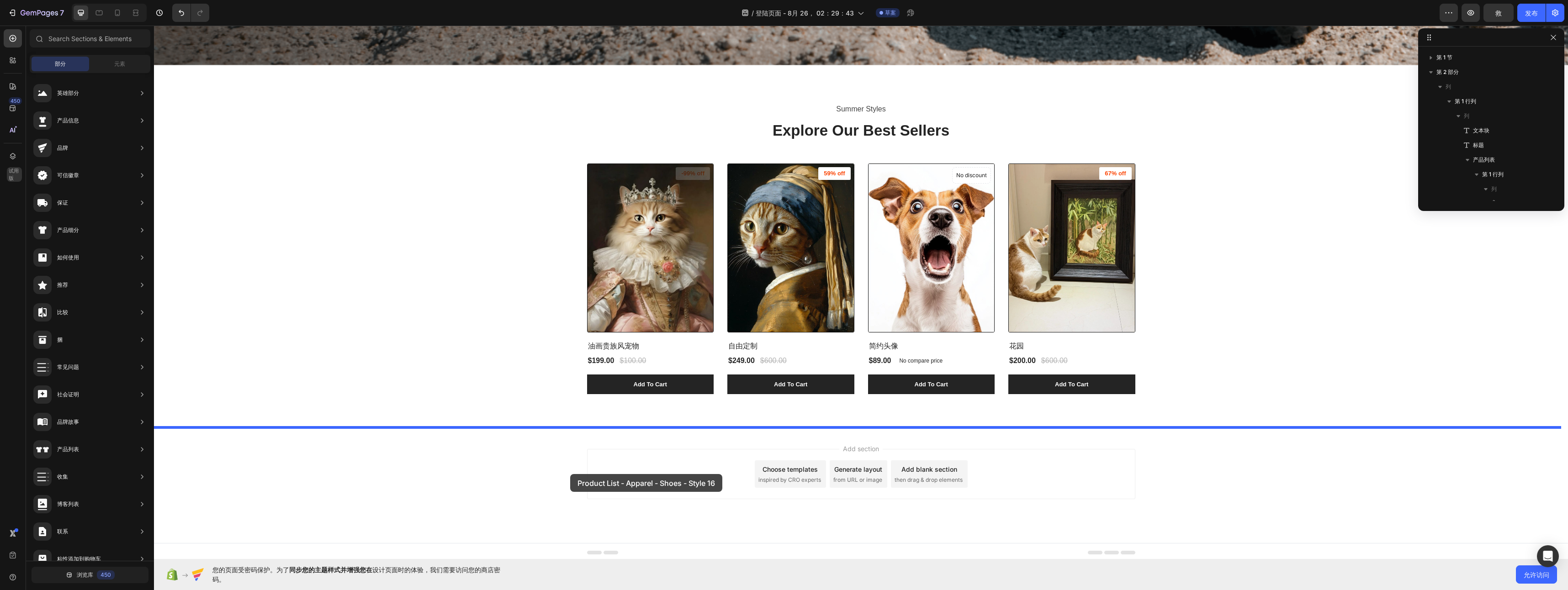
drag, startPoint x: 348, startPoint y: 189, endPoint x: 570, endPoint y: 474, distance: 361.3
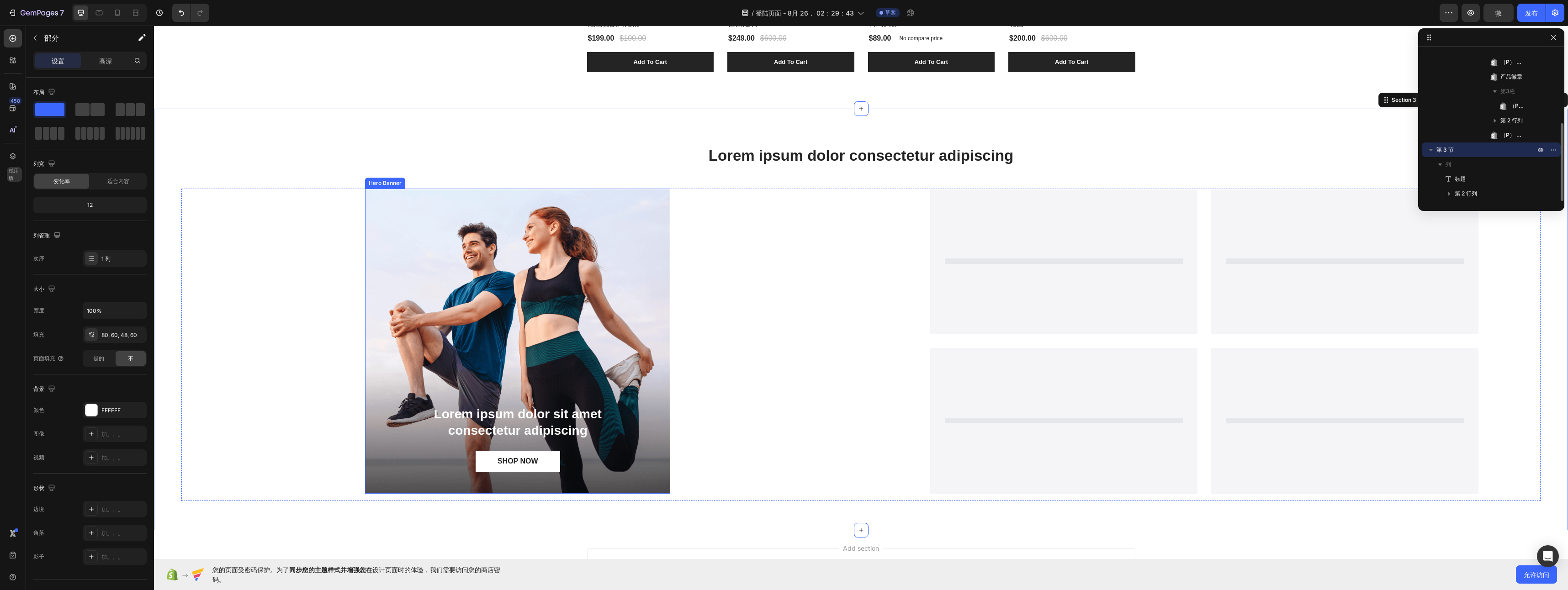
scroll to position [1037, 0]
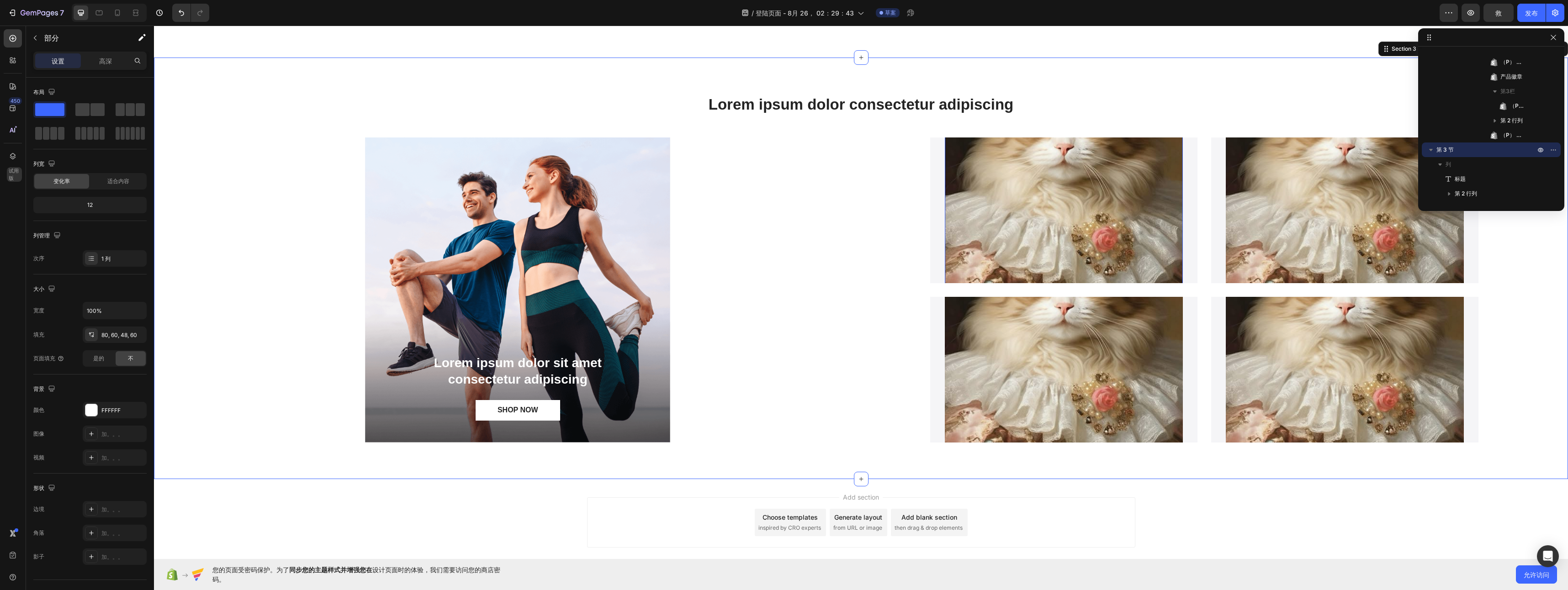
click at [1100, 245] on img at bounding box center [1064, 194] width 238 height 396
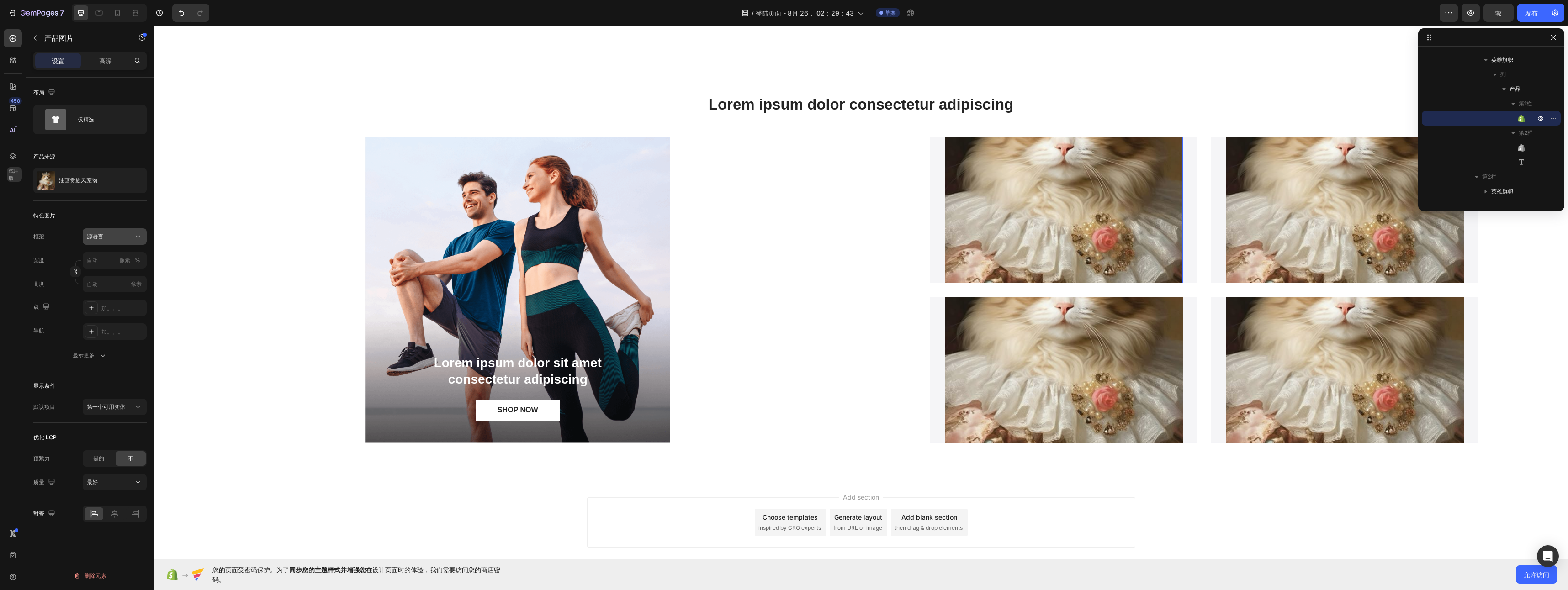
click at [131, 233] on div "源语言" at bounding box center [109, 237] width 45 height 8
click at [129, 275] on div "垂直" at bounding box center [113, 276] width 53 height 9
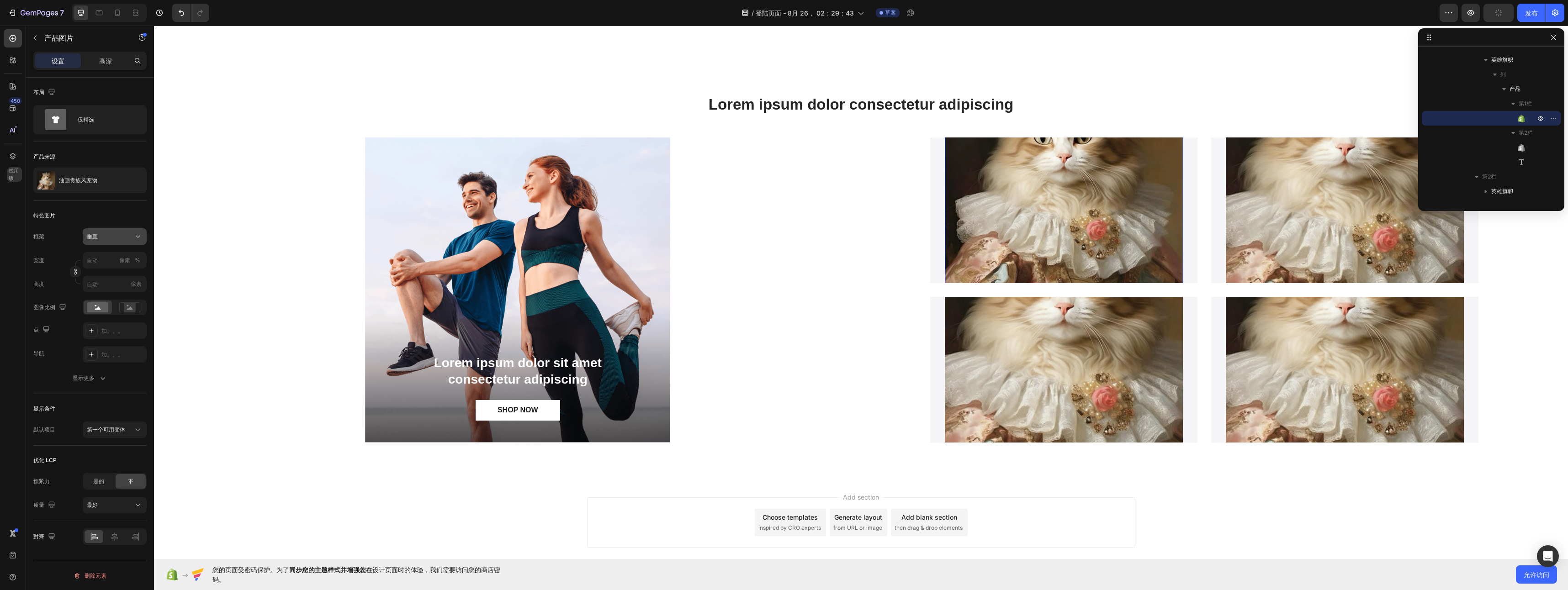
click at [132, 239] on div "垂直" at bounding box center [114, 237] width 55 height 9
click at [118, 256] on div "广场" at bounding box center [113, 259] width 53 height 9
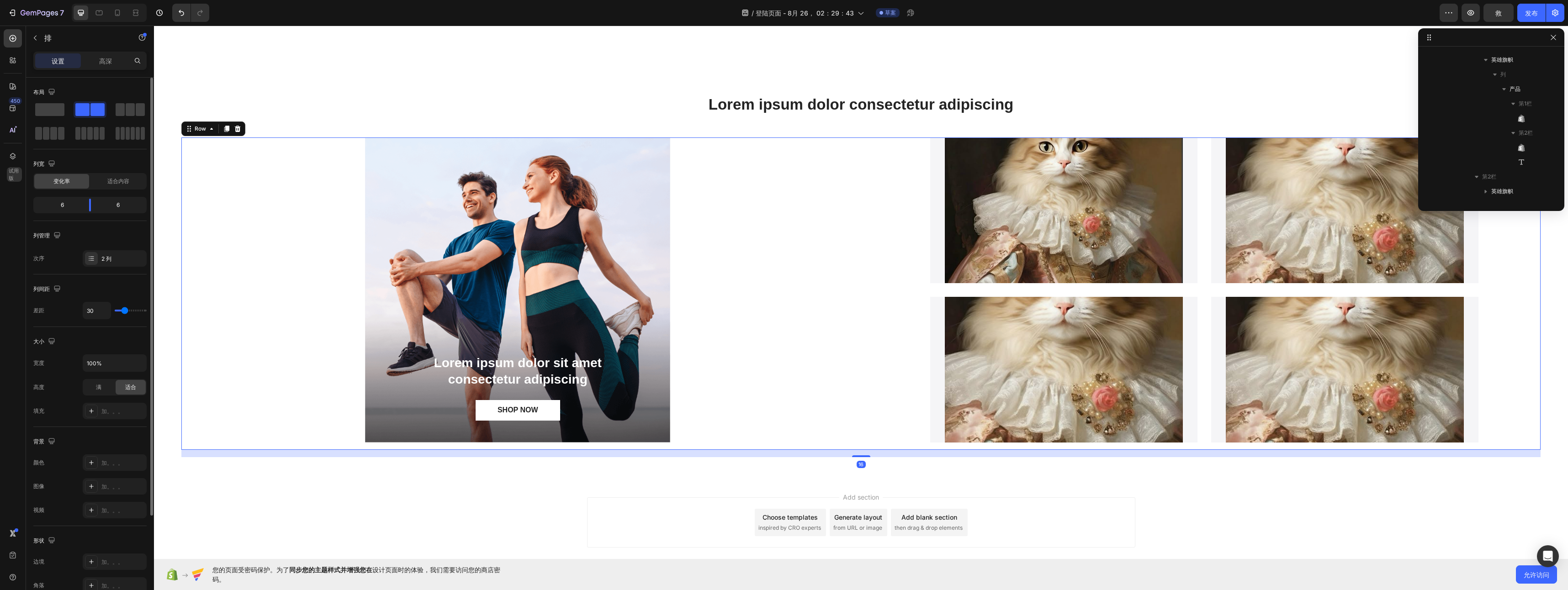
click at [832, 308] on div "Lorem ipsum dolor sit amet consectetur adipiscing Text Block SHOP NOW Button He…" at bounding box center [517, 294] width 673 height 313
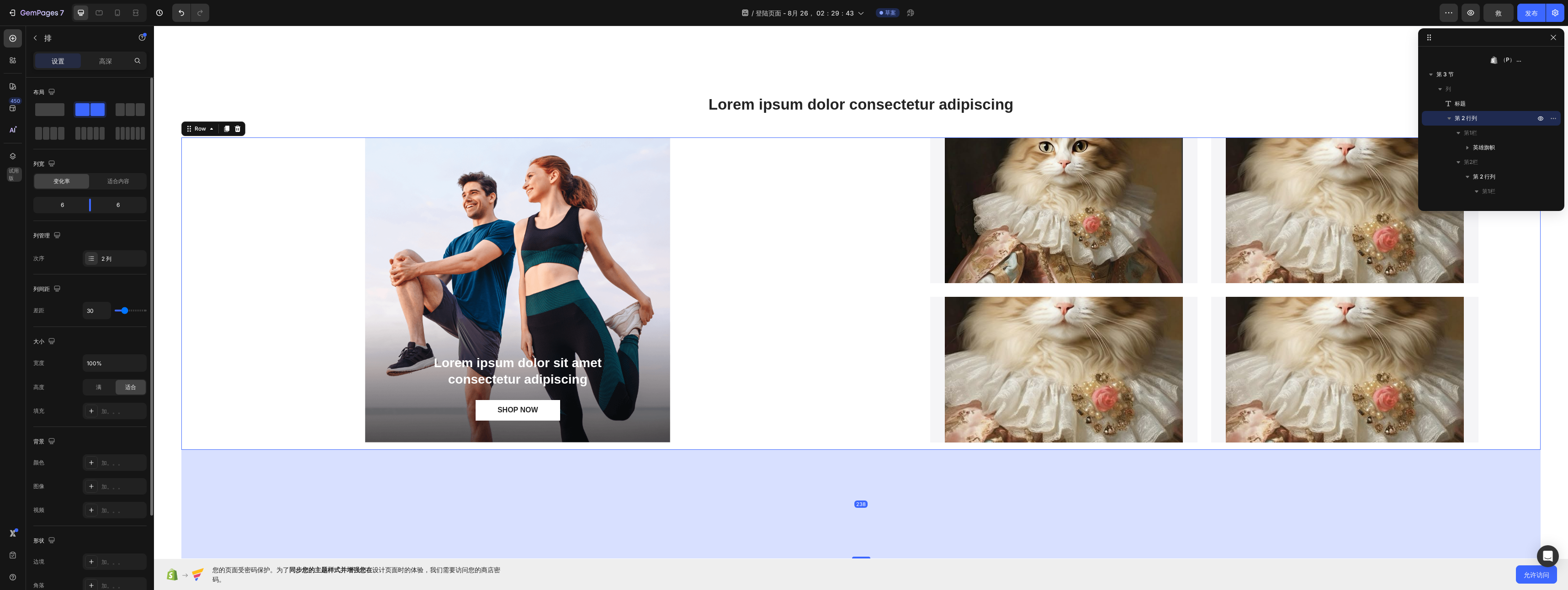
drag, startPoint x: 859, startPoint y: 456, endPoint x: 847, endPoint y: 558, distance: 102.7
click at [847, 450] on div "238" at bounding box center [861, 450] width 1359 height 0
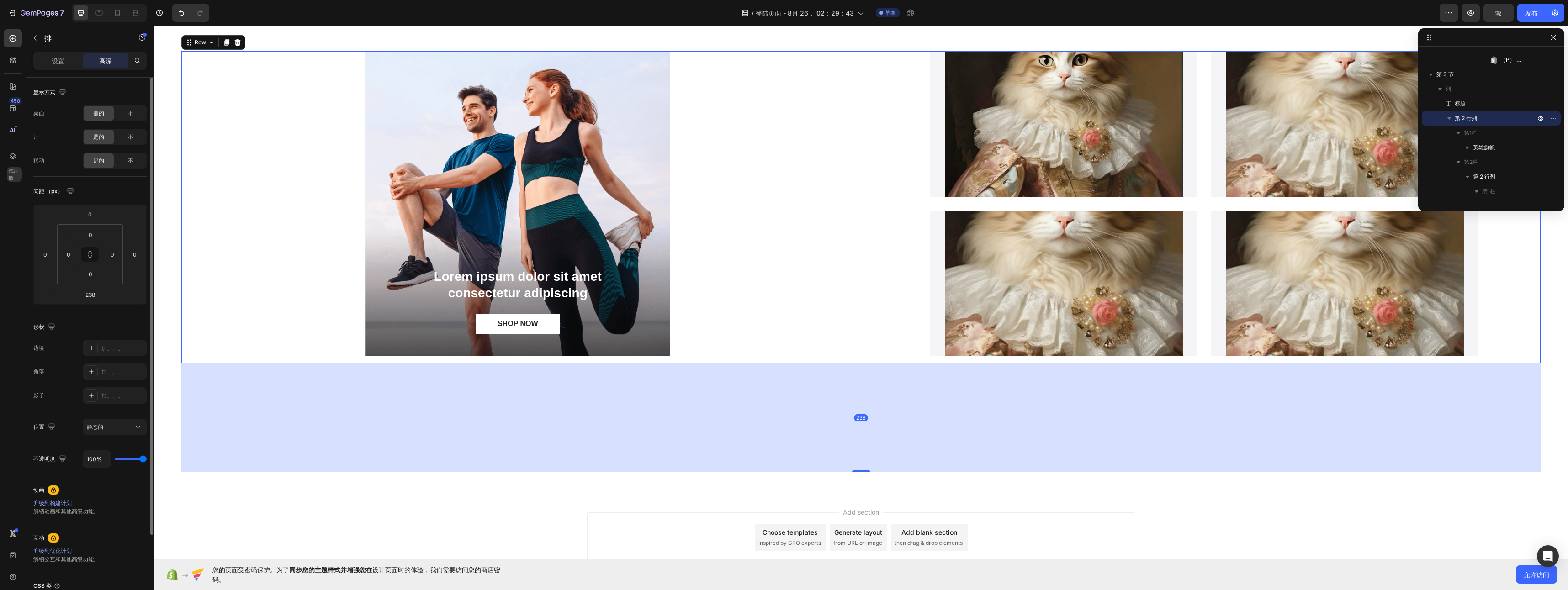
scroll to position [1174, 0]
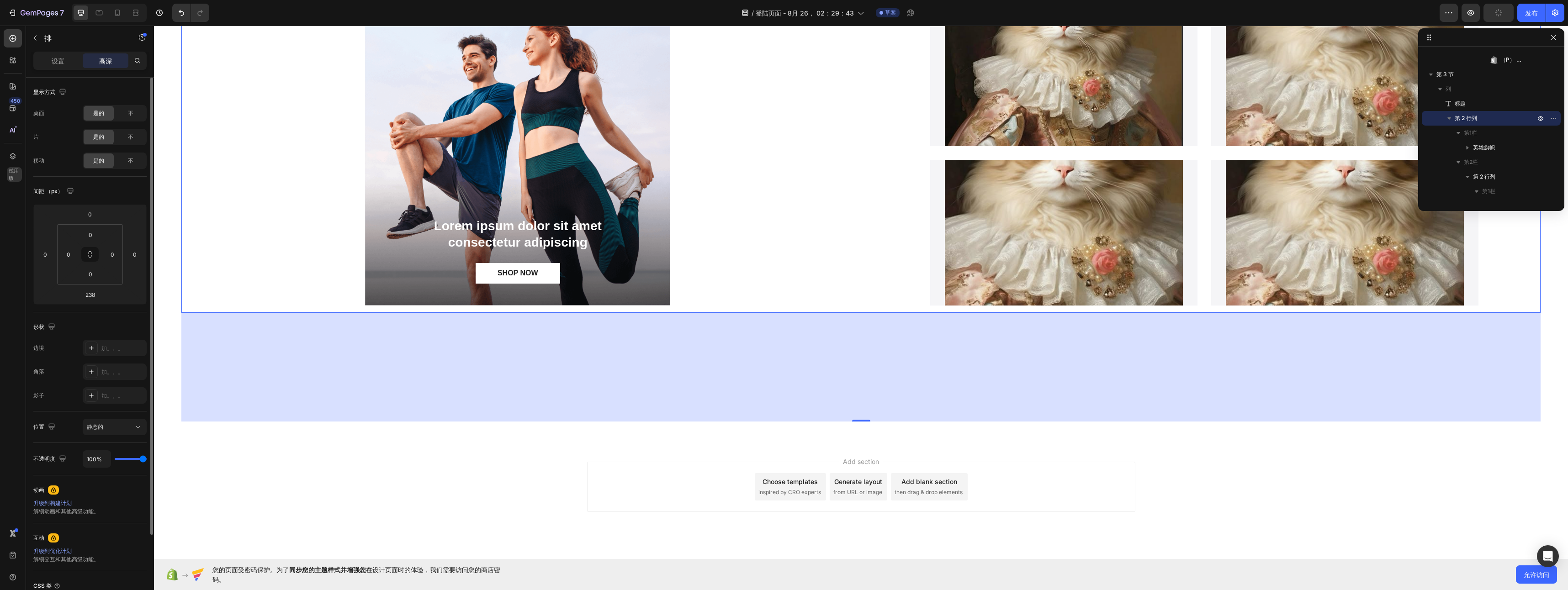
click at [846, 314] on div "238" at bounding box center [861, 367] width 1359 height 108
click at [997, 280] on img at bounding box center [1064, 216] width 238 height 396
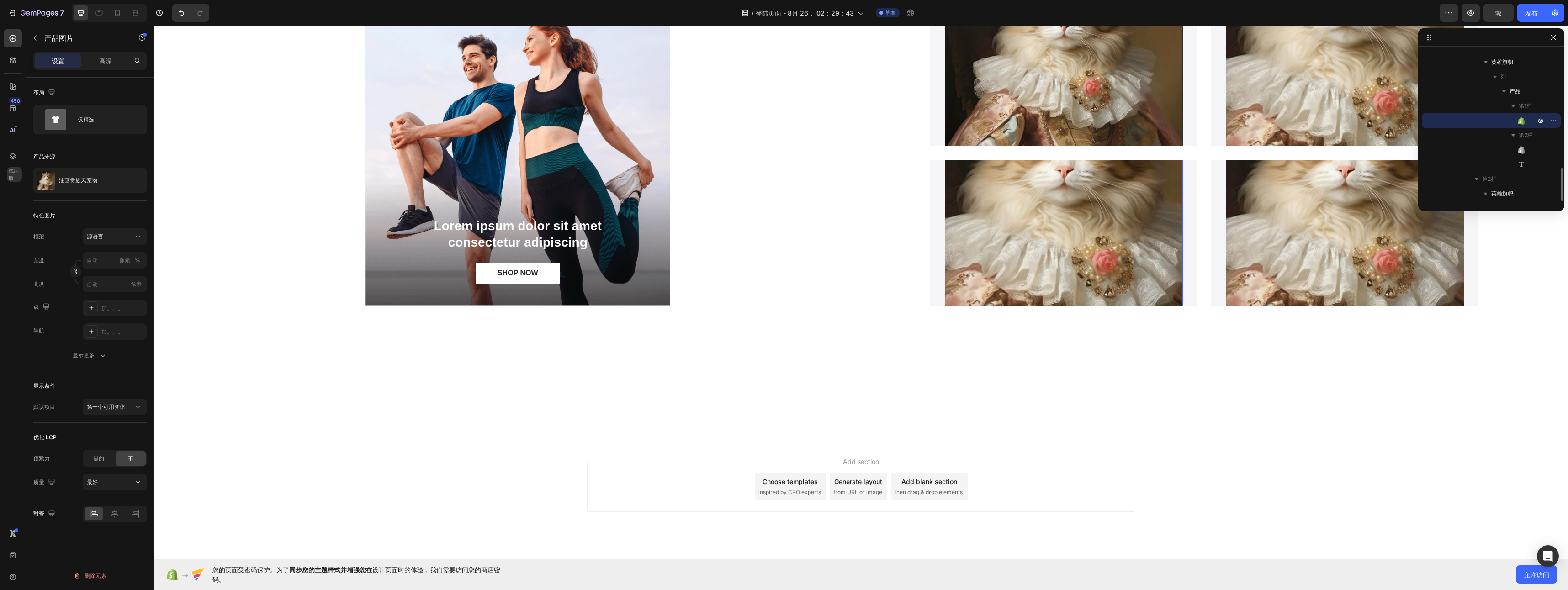
click at [1021, 274] on img at bounding box center [1064, 216] width 238 height 396
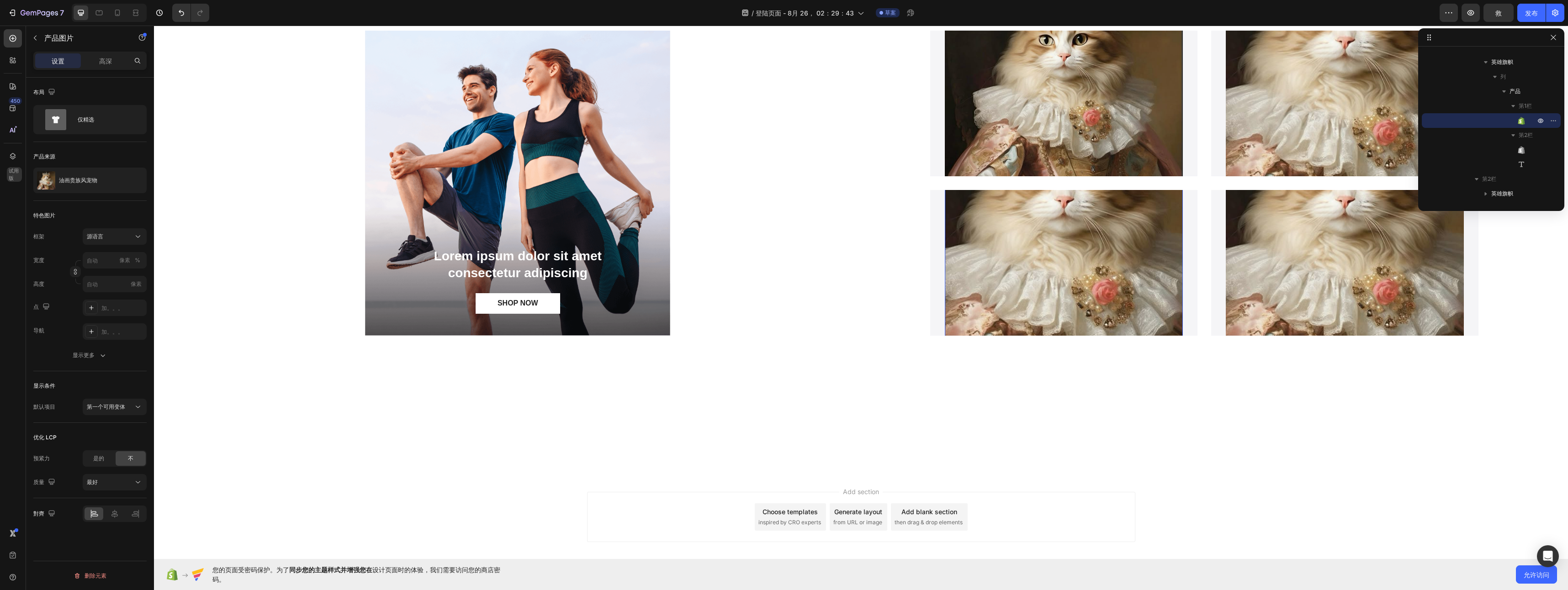
scroll to position [911, 0]
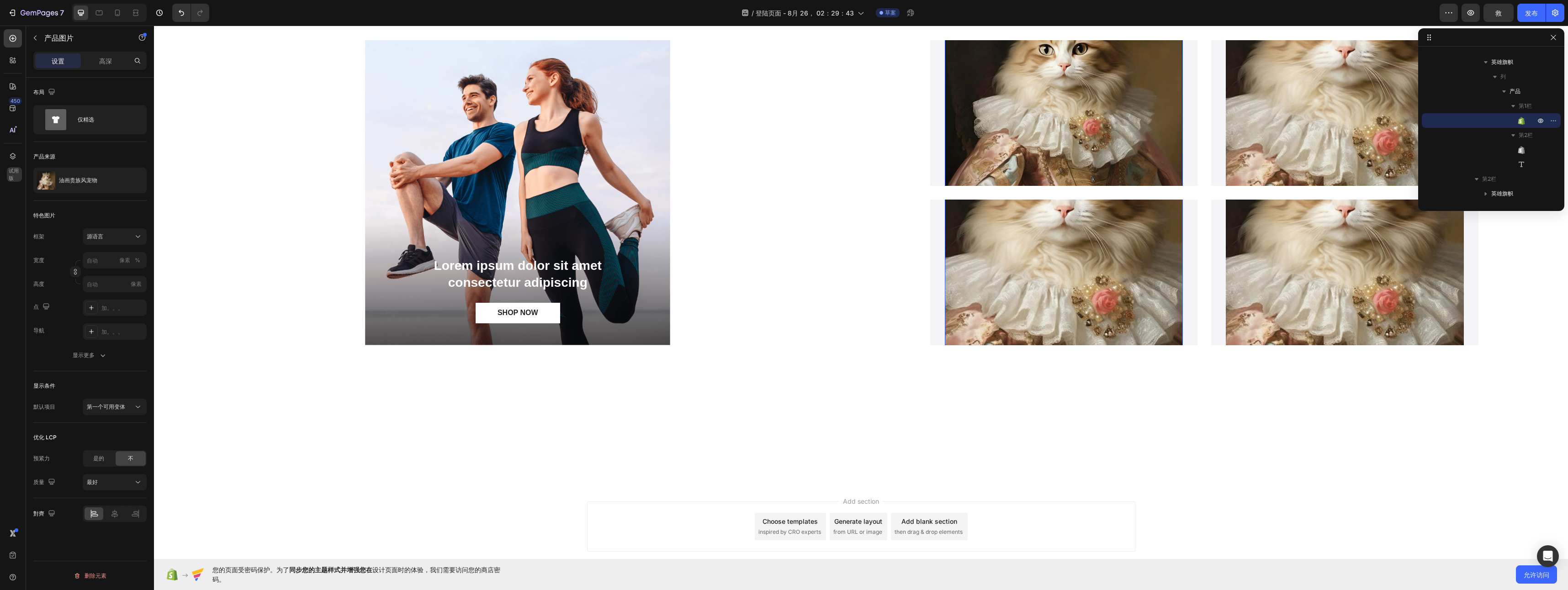
click at [1050, 153] on img at bounding box center [1064, 97] width 238 height 238
click at [74, 271] on icon "button" at bounding box center [75, 272] width 7 height 7
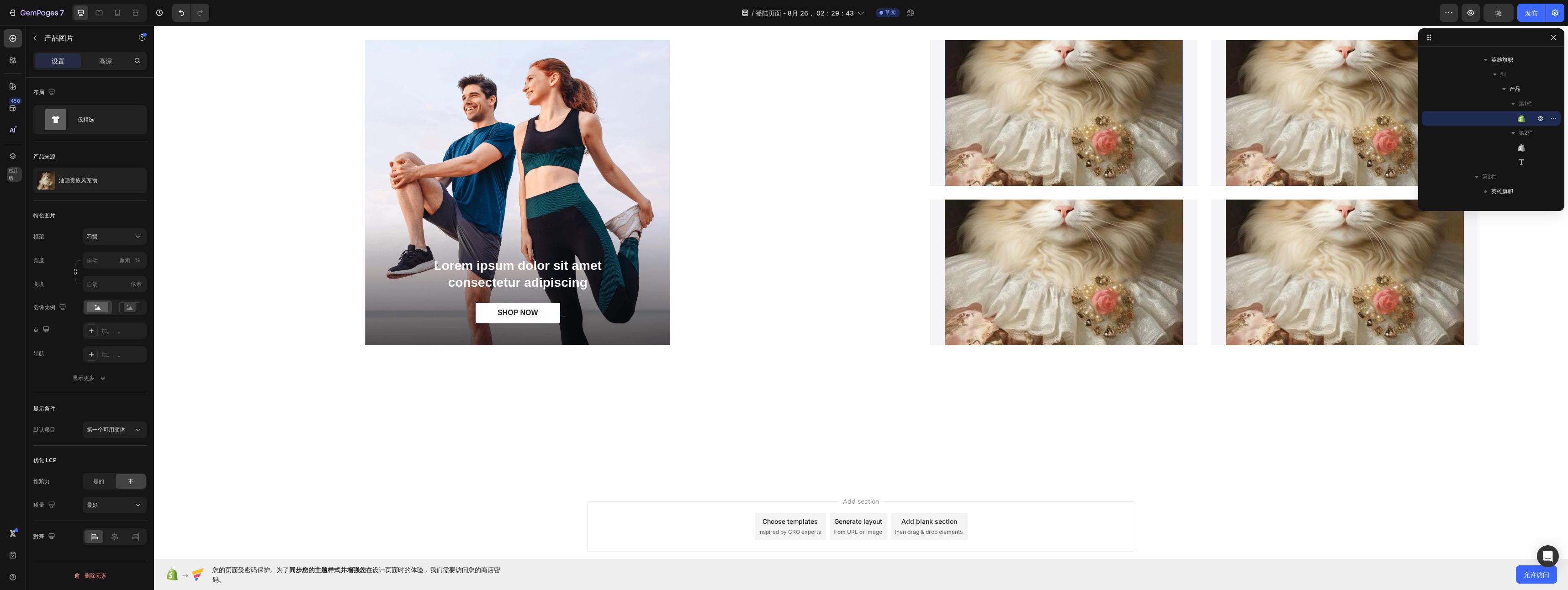
click at [99, 247] on div "框架 习惯 宽度 像素 % 高度 像素" at bounding box center [89, 260] width 113 height 64
click at [106, 242] on button "习惯" at bounding box center [114, 237] width 64 height 17
click at [121, 275] on div "垂直" at bounding box center [113, 276] width 53 height 9
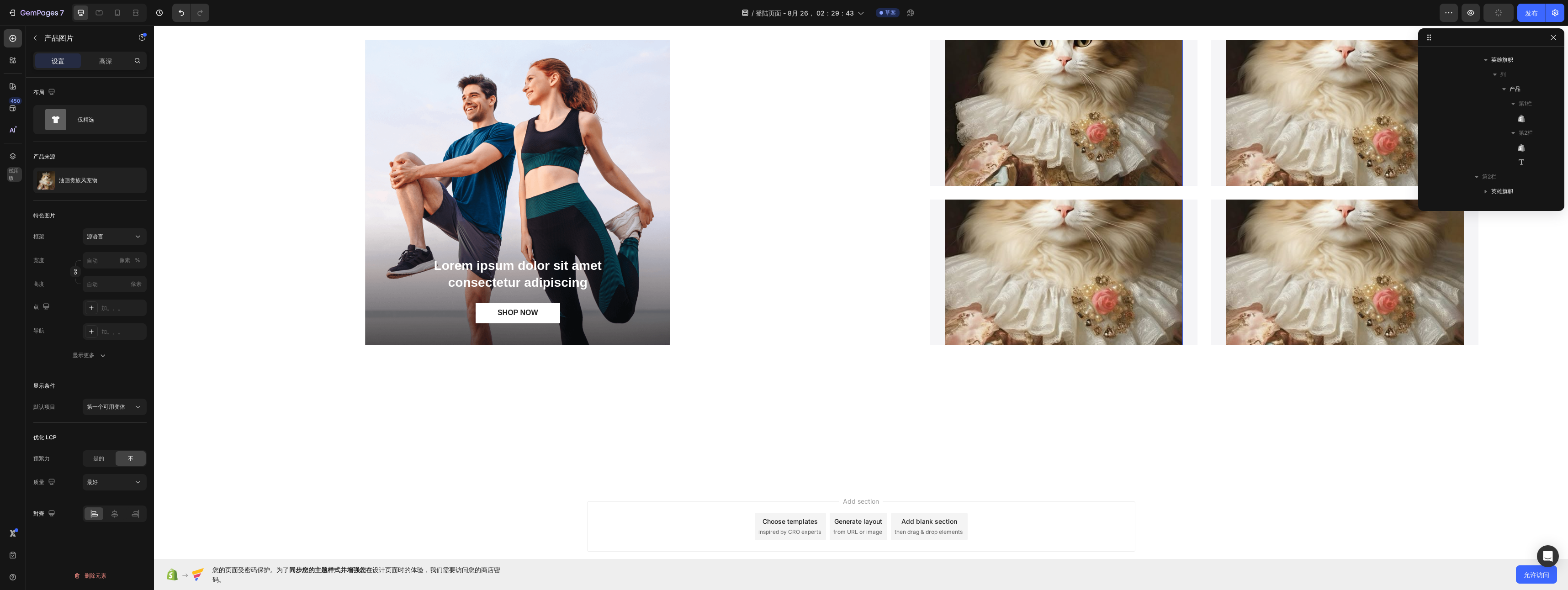
scroll to position [536, 0]
click at [1071, 341] on img at bounding box center [1064, 256] width 238 height 396
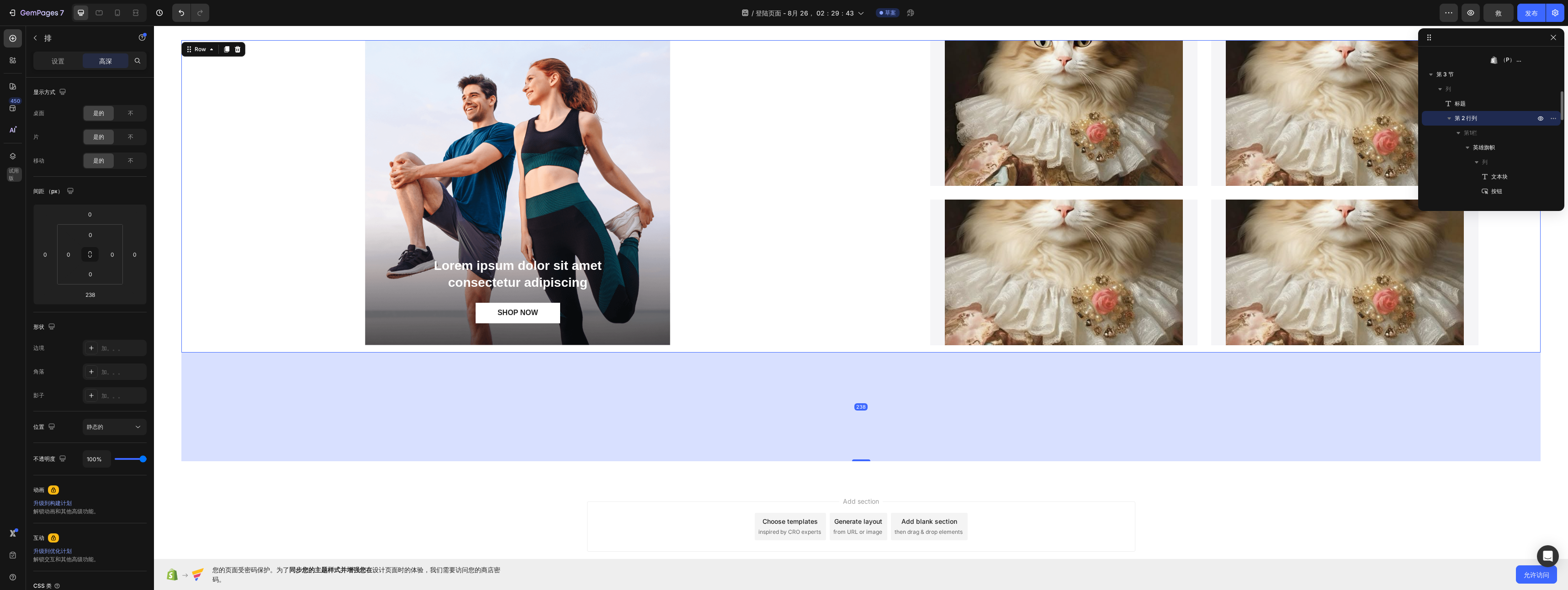
click at [1071, 347] on div "Product Images 油画贵族风宠物 Product Title Nemo enim ipsam voluptatem Text Block Prod…" at bounding box center [1204, 197] width 673 height 313
click at [1072, 284] on img at bounding box center [1064, 256] width 238 height 396
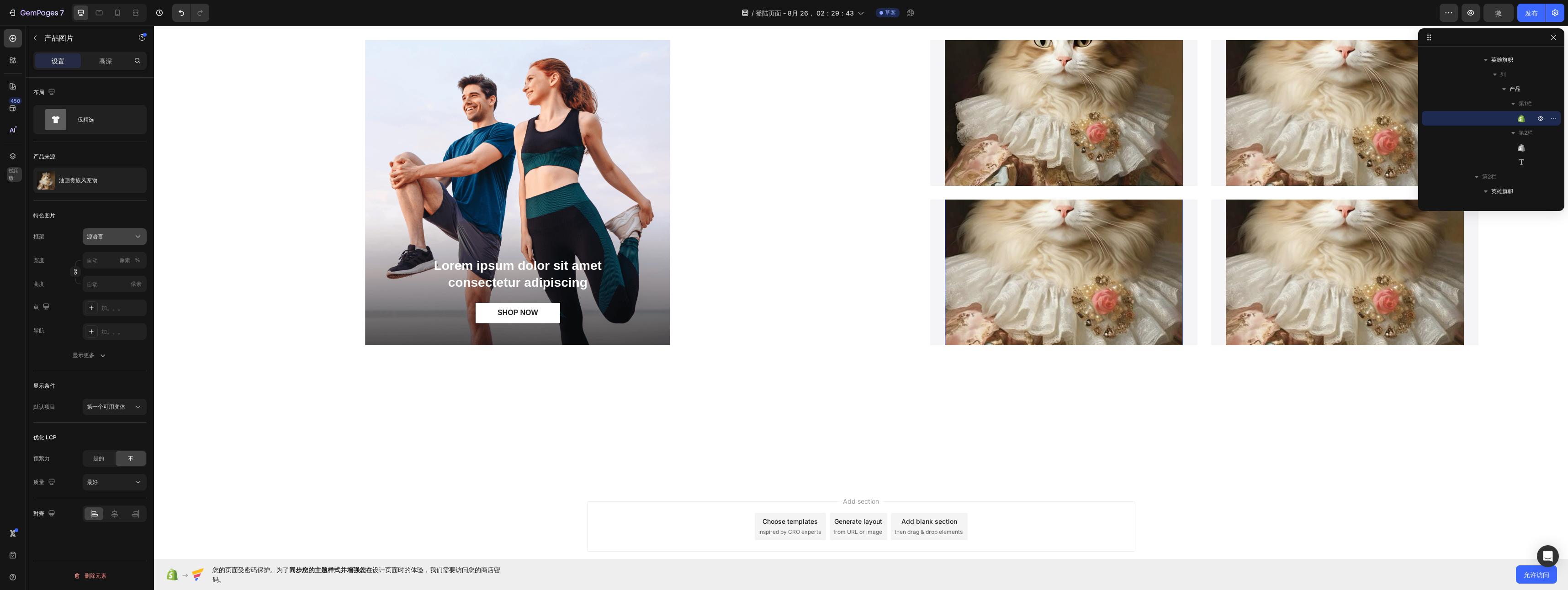
click at [91, 235] on span "源语言" at bounding box center [95, 237] width 17 height 8
click at [105, 262] on div "广场" at bounding box center [113, 259] width 53 height 9
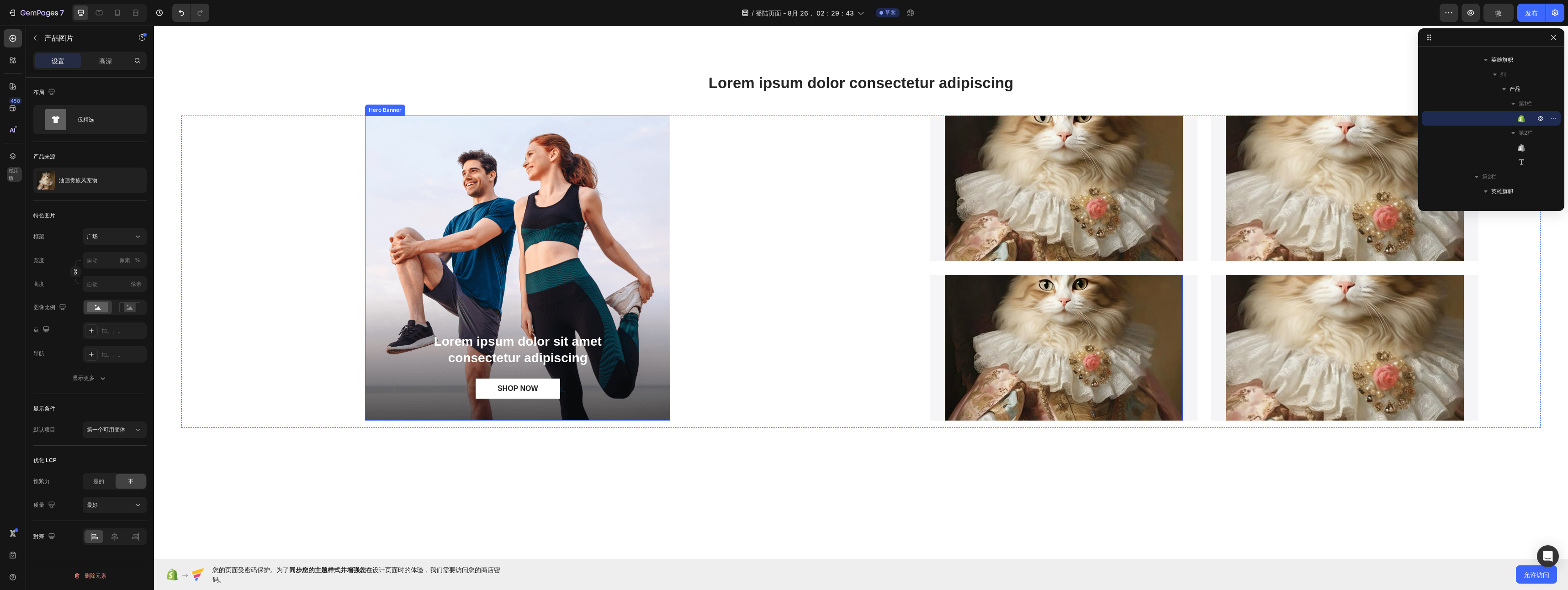
scroll to position [448, 0]
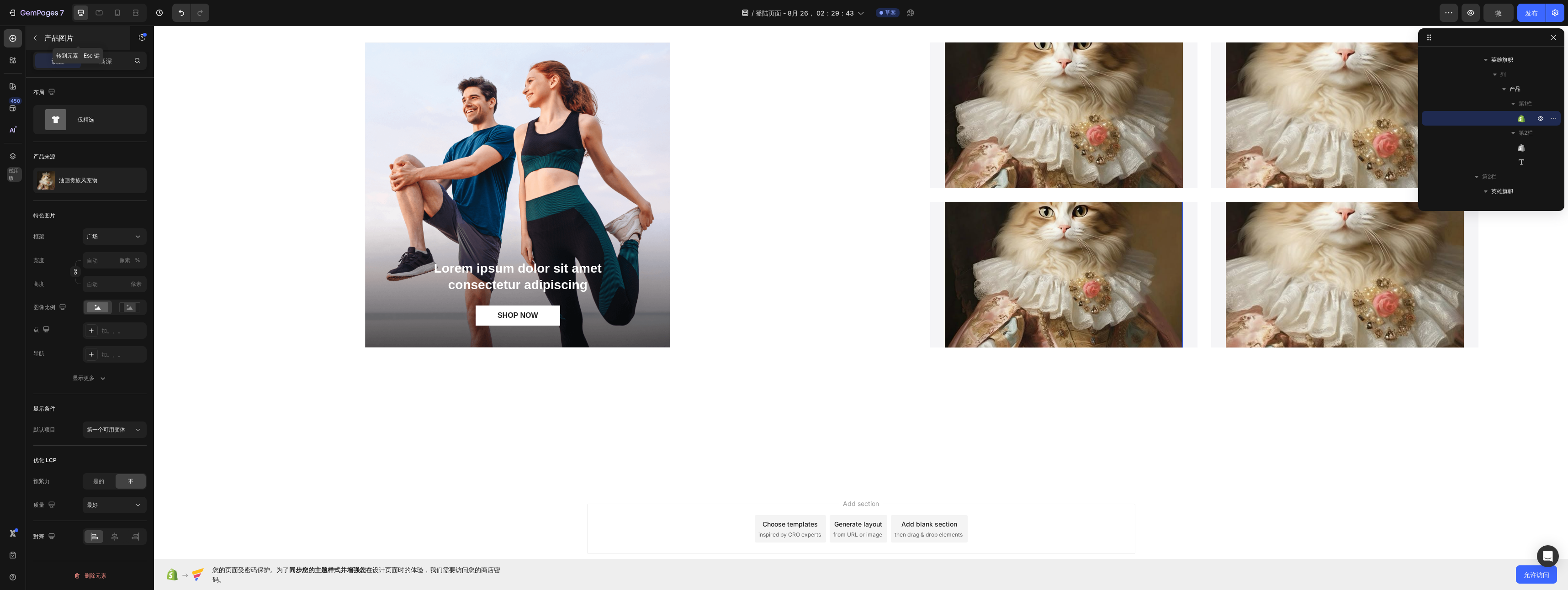
click at [36, 40] on icon "button" at bounding box center [35, 37] width 7 height 7
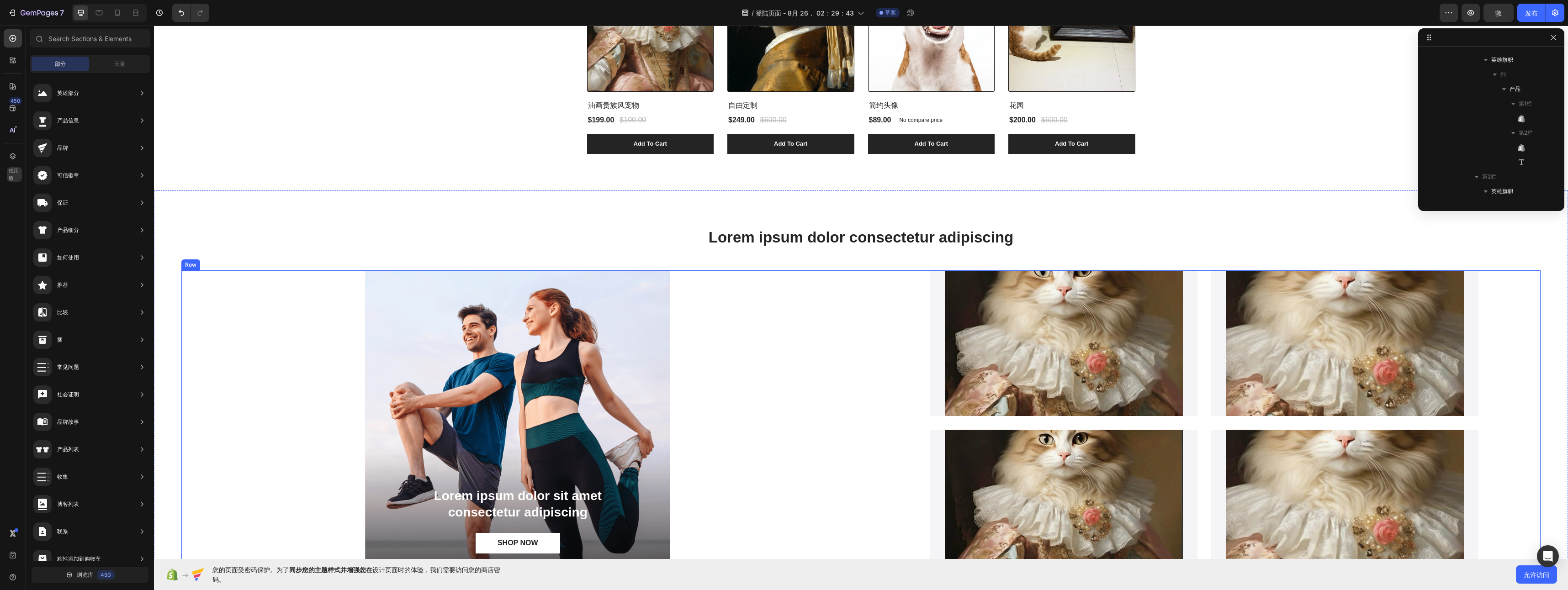
scroll to position [1005, 0]
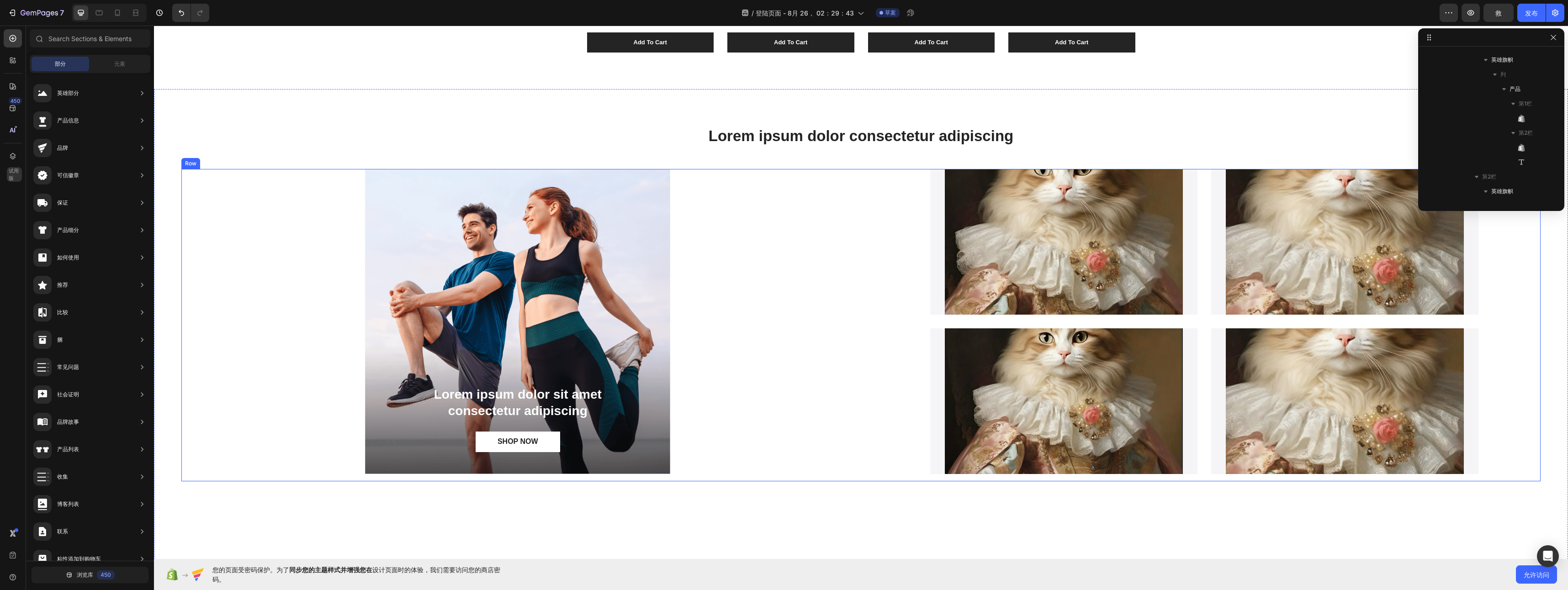
click at [838, 376] on div "Lorem ipsum dolor sit amet consectetur adipiscing Text Block SHOP NOW Button He…" at bounding box center [517, 325] width 673 height 313
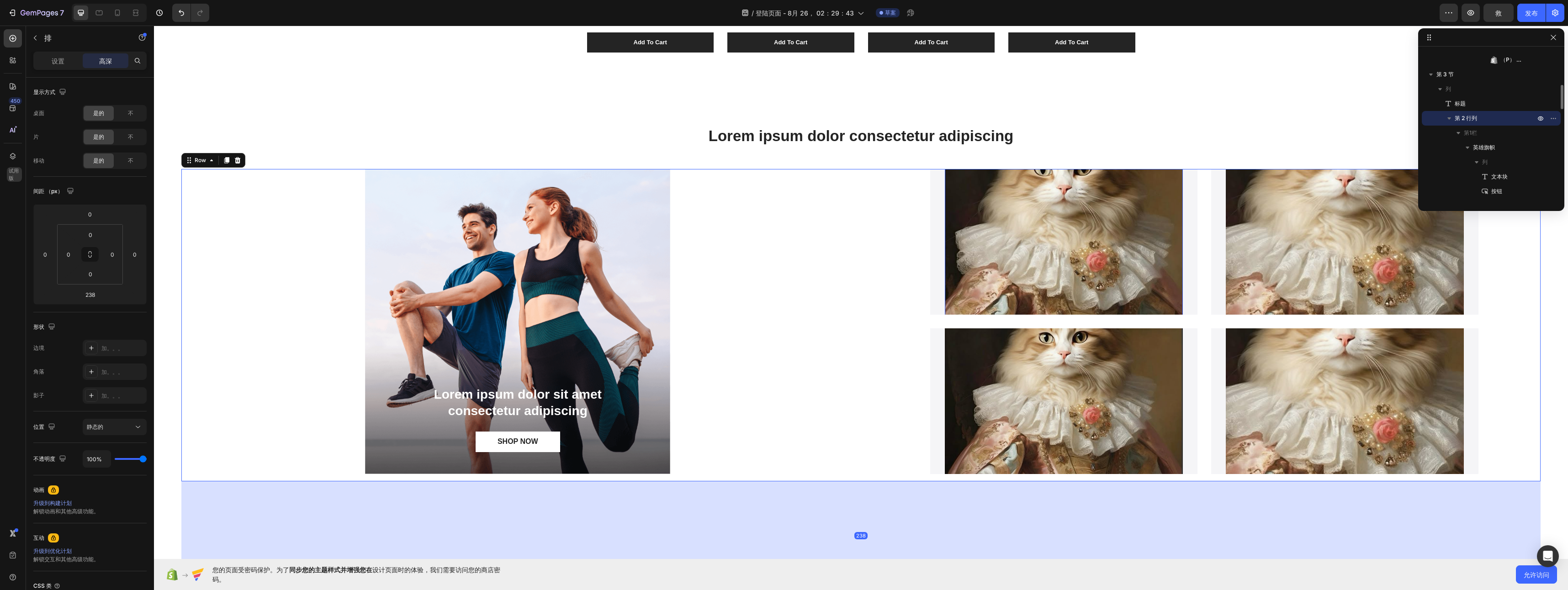
click at [1059, 267] on img at bounding box center [1064, 226] width 238 height 318
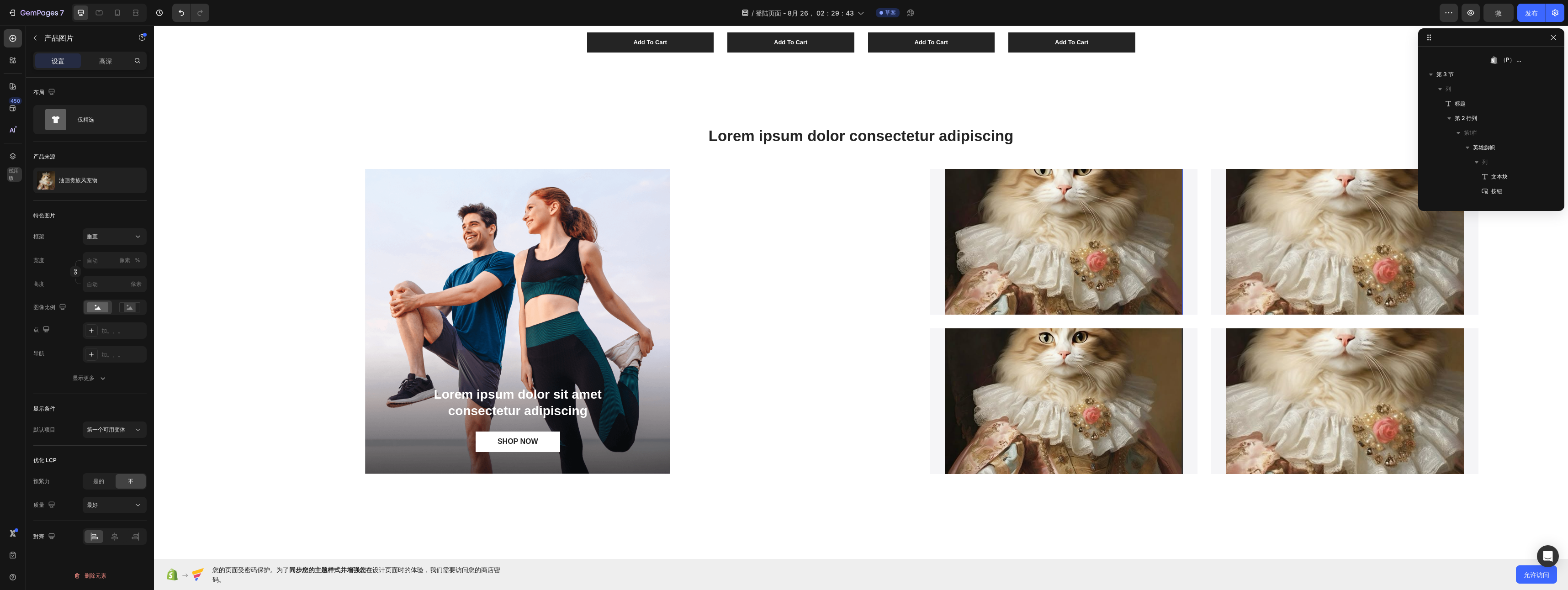
scroll to position [407, 0]
click at [1057, 253] on img at bounding box center [1064, 226] width 238 height 318
click at [96, 260] on input "像素 %" at bounding box center [114, 261] width 64 height 17
click at [100, 277] on div "满 100%" at bounding box center [105, 282] width 75 height 17
type input "100"
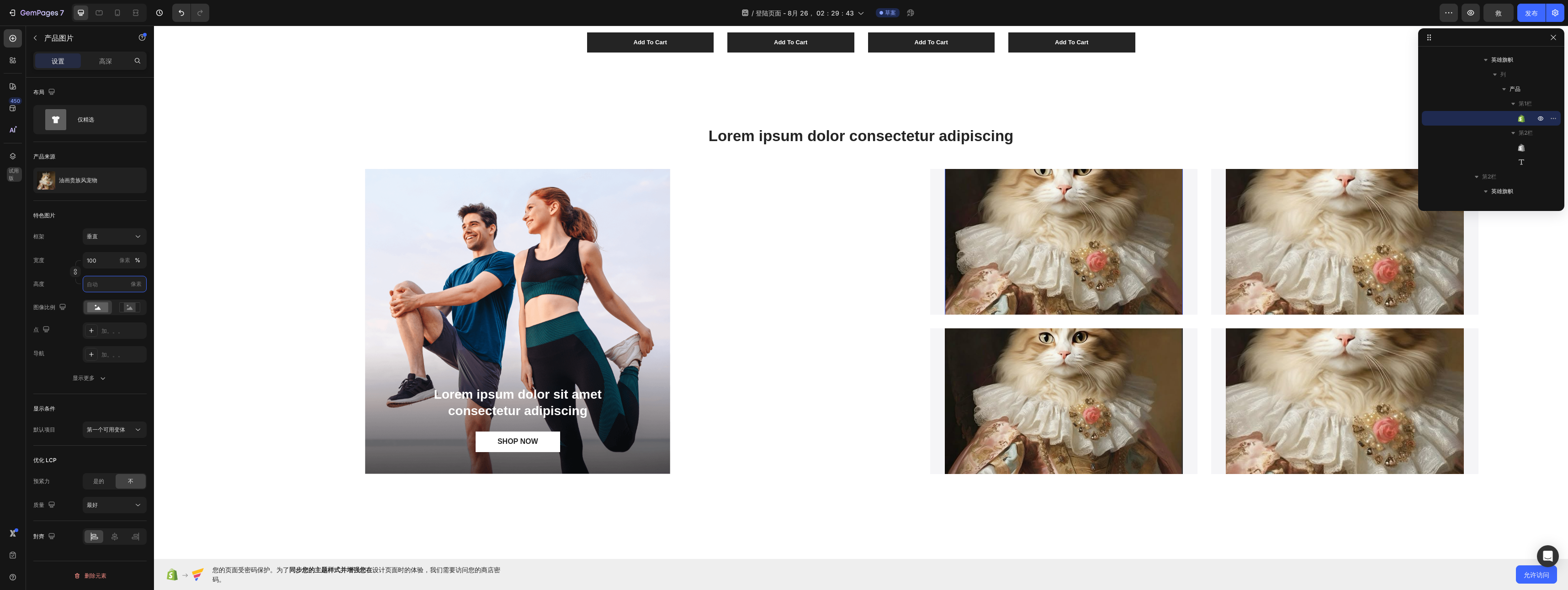
click at [100, 277] on input "像素" at bounding box center [114, 285] width 64 height 17
click at [100, 291] on input "像素" at bounding box center [114, 285] width 64 height 17
click at [1186, 428] on div "Product Images 油画贵族风宠物 Product Title Nemo enim ipsam voluptatem Text Block Prod…" at bounding box center [1063, 401] width 267 height 300
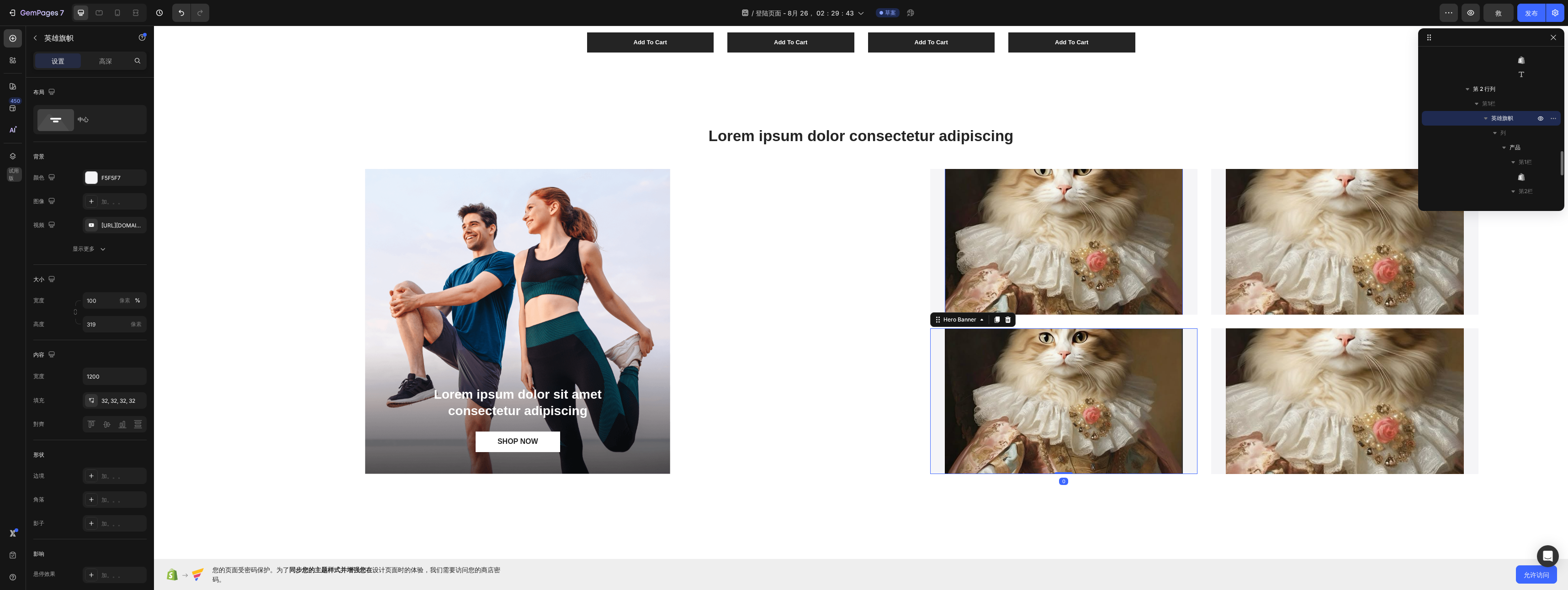
click at [1051, 290] on img at bounding box center [1064, 226] width 238 height 318
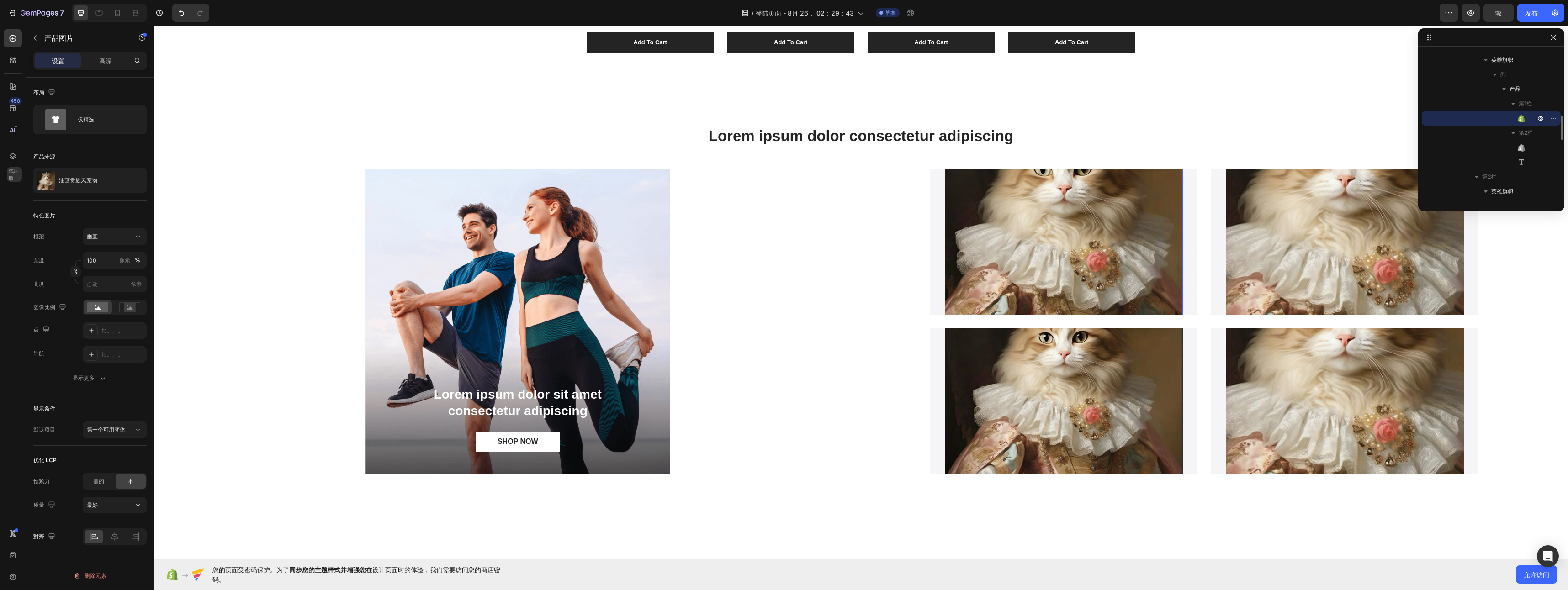
click at [1036, 268] on img at bounding box center [1064, 226] width 238 height 318
click at [1025, 272] on img at bounding box center [1064, 226] width 238 height 318
click at [1023, 273] on img at bounding box center [1064, 226] width 238 height 318
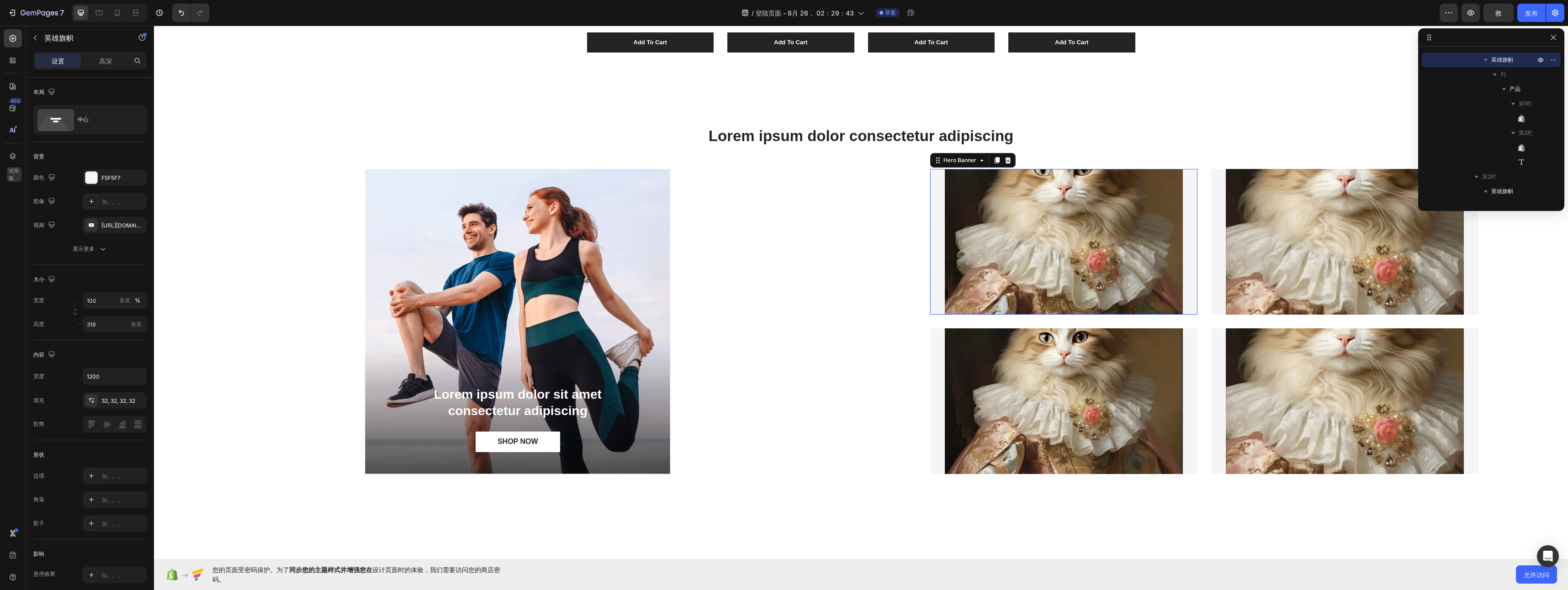
click at [932, 279] on div "Product Images 油画贵族风宠物 Product Title Nemo enim ipsam voluptatem Text Block Prod…" at bounding box center [1063, 242] width 267 height 379
click at [978, 160] on icon at bounding box center [981, 160] width 7 height 7
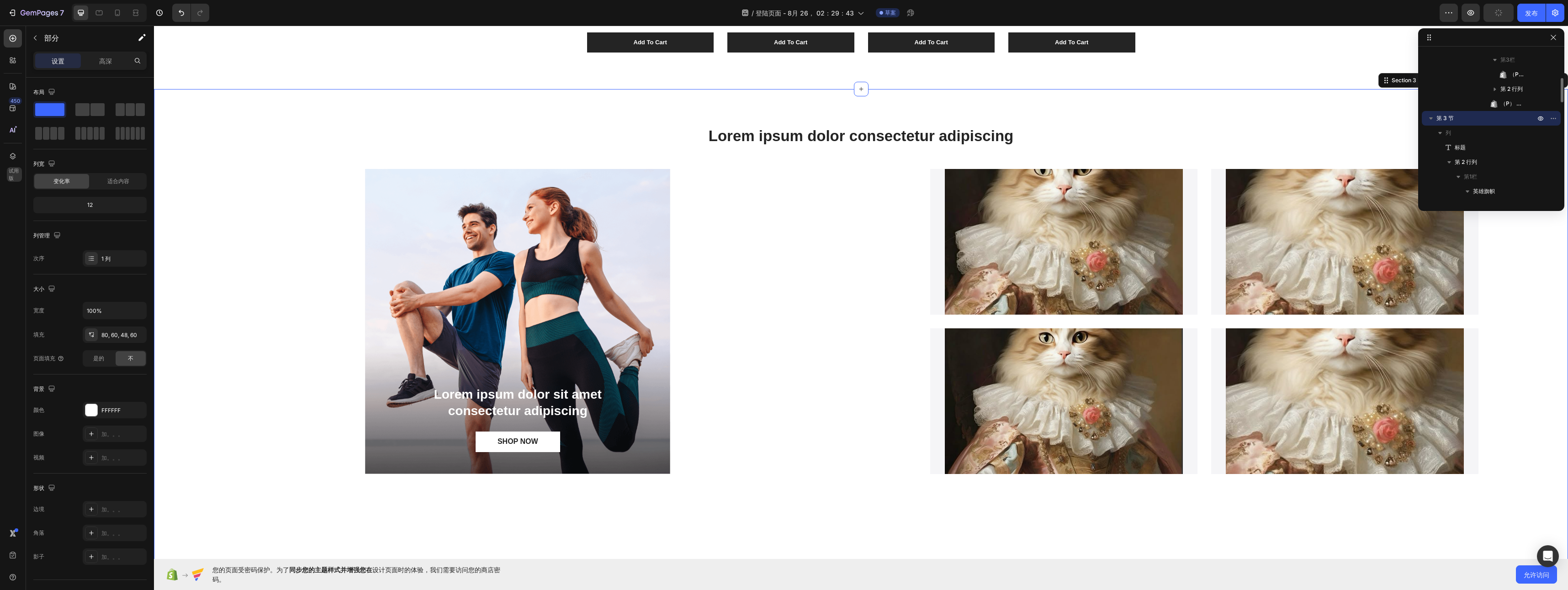
click at [973, 168] on div "Lorem ipsum dolor consectetur adipiscing Heading Lorem ipsum dolor sit amet con…" at bounding box center [861, 358] width 1359 height 465
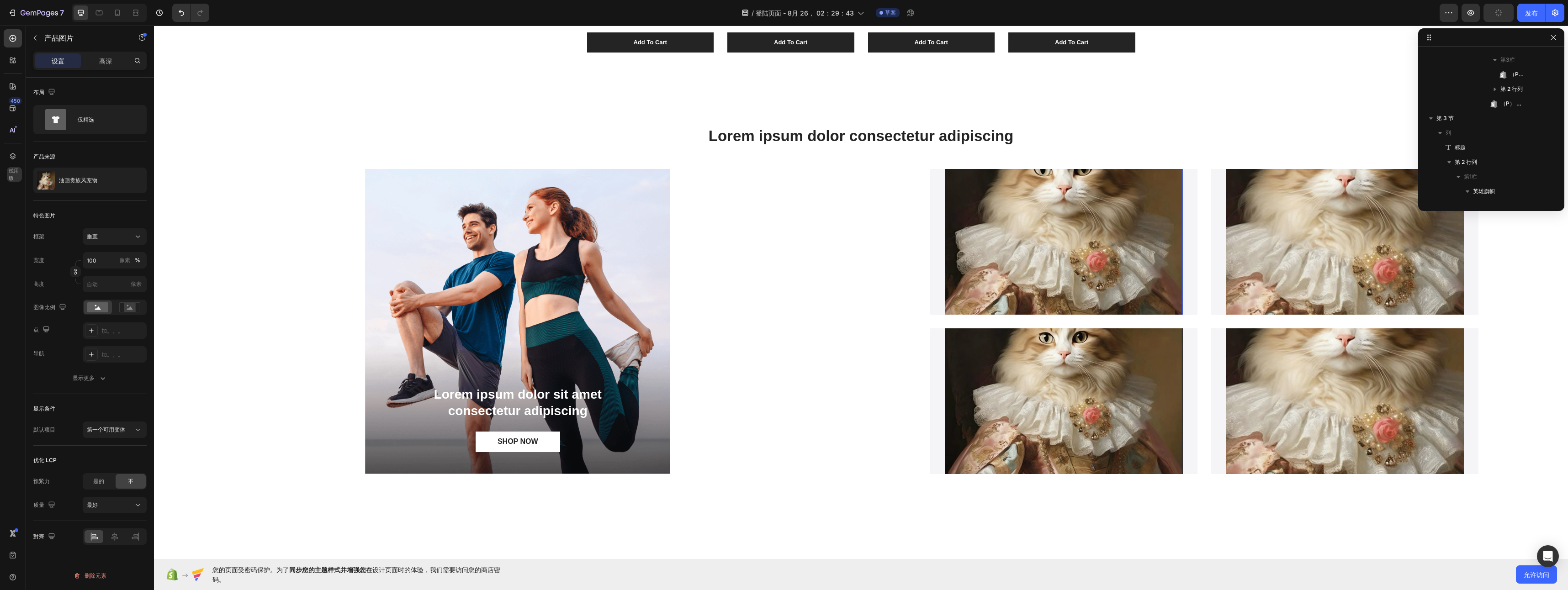
click at [970, 189] on img at bounding box center [1064, 226] width 238 height 318
click at [970, 226] on img at bounding box center [1064, 226] width 238 height 318
click at [101, 309] on rect at bounding box center [97, 308] width 21 height 10
click at [62, 306] on icon "button" at bounding box center [62, 307] width 9 height 9
click at [64, 357] on icon "button" at bounding box center [64, 354] width 9 height 9
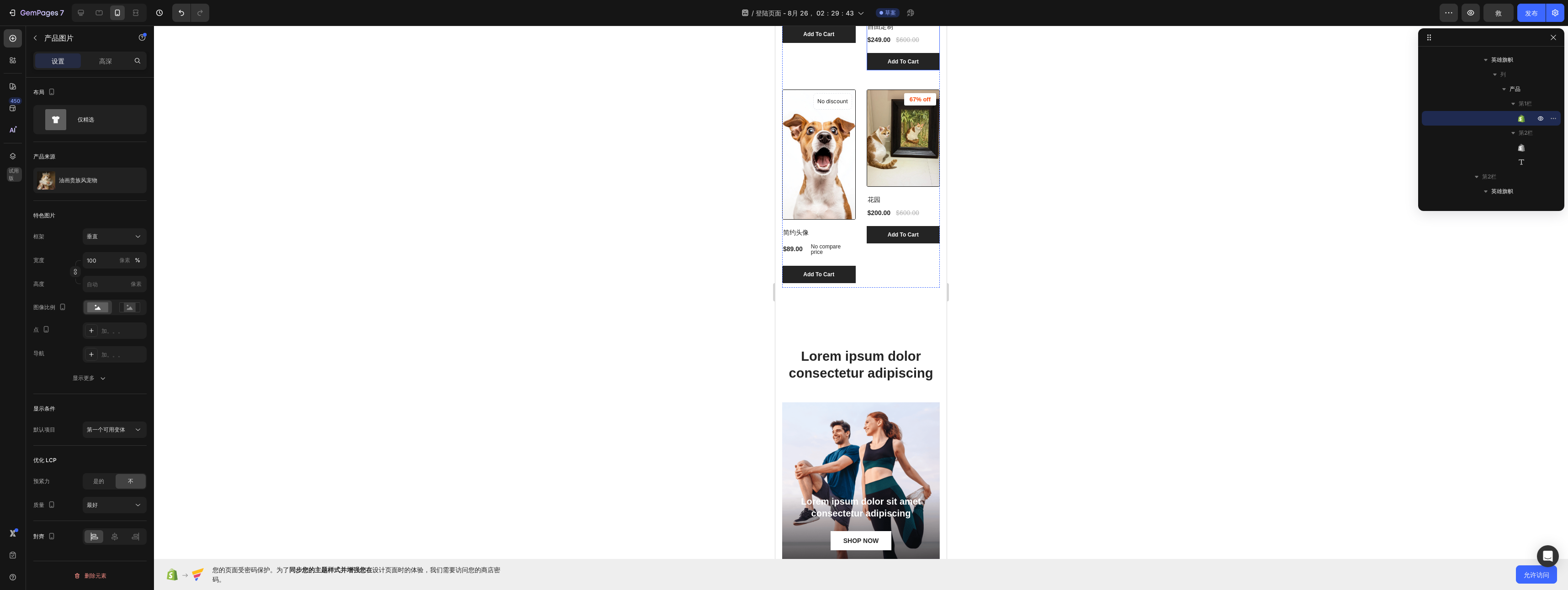
scroll to position [549, 0]
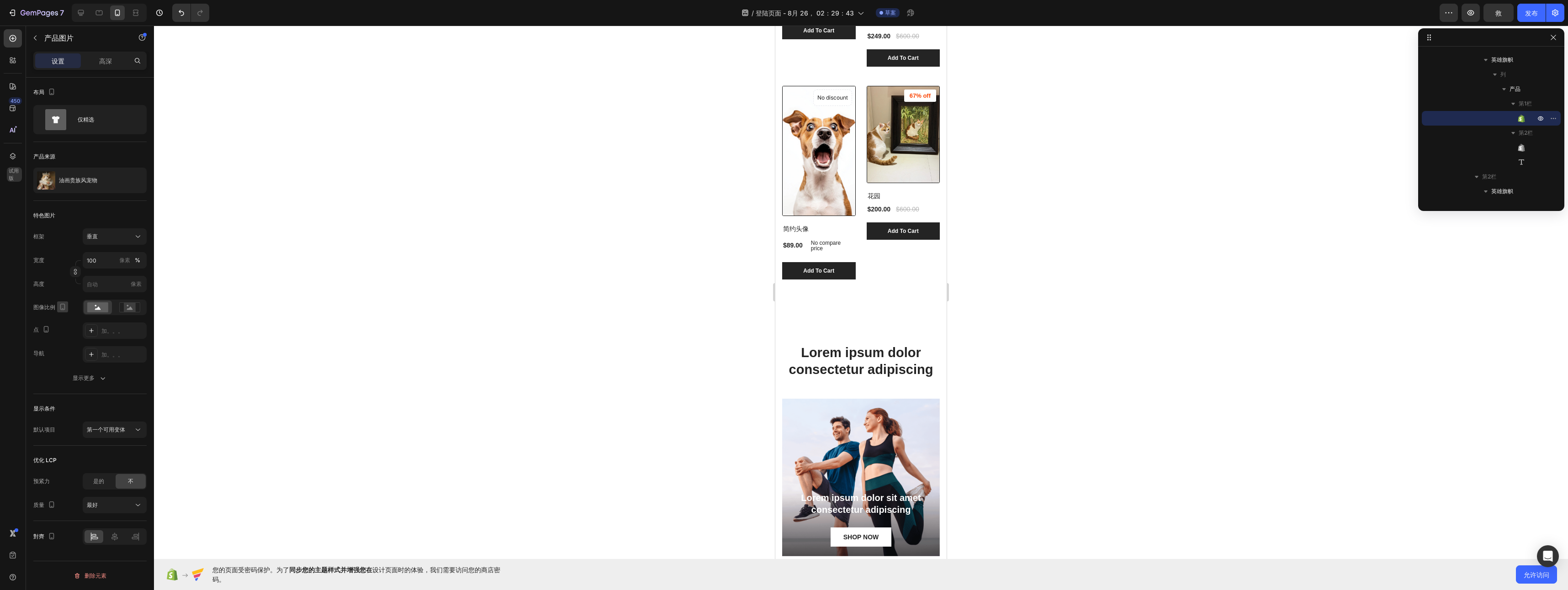
click at [60, 307] on icon "button" at bounding box center [63, 307] width 5 height 7
click at [65, 321] on icon "button" at bounding box center [64, 321] width 9 height 9
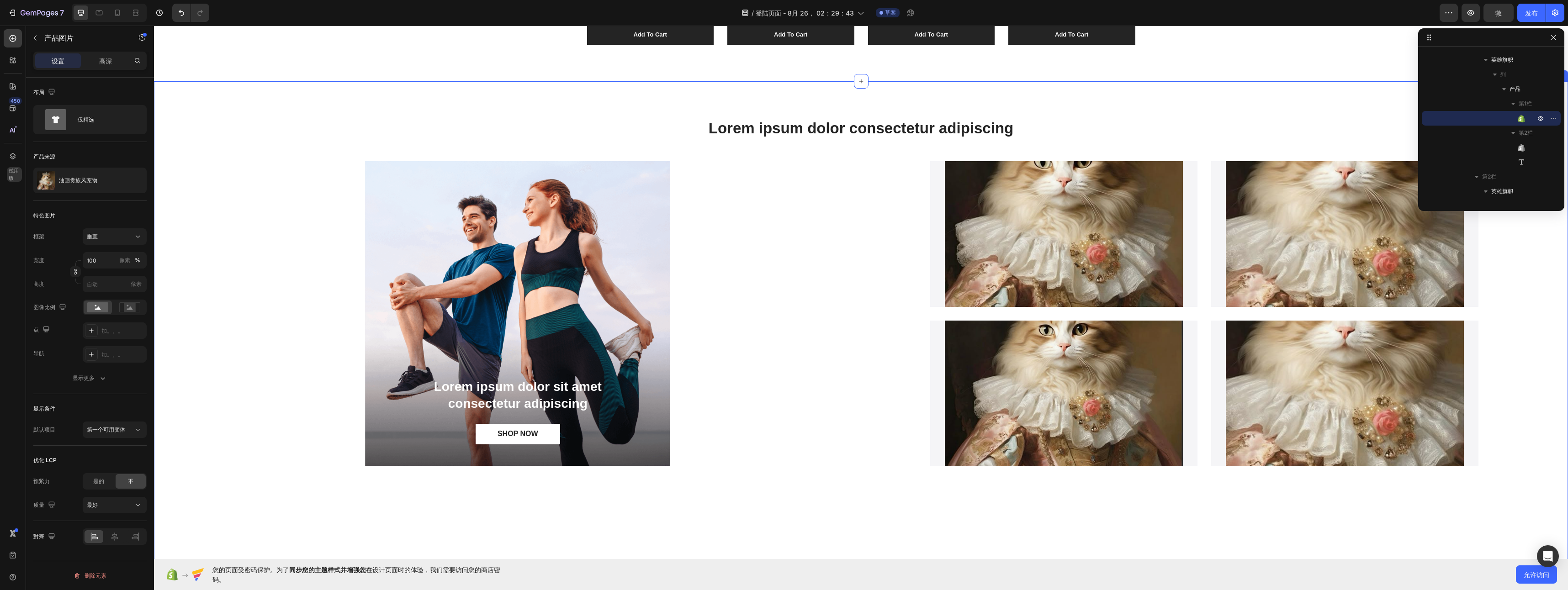
scroll to position [623, 0]
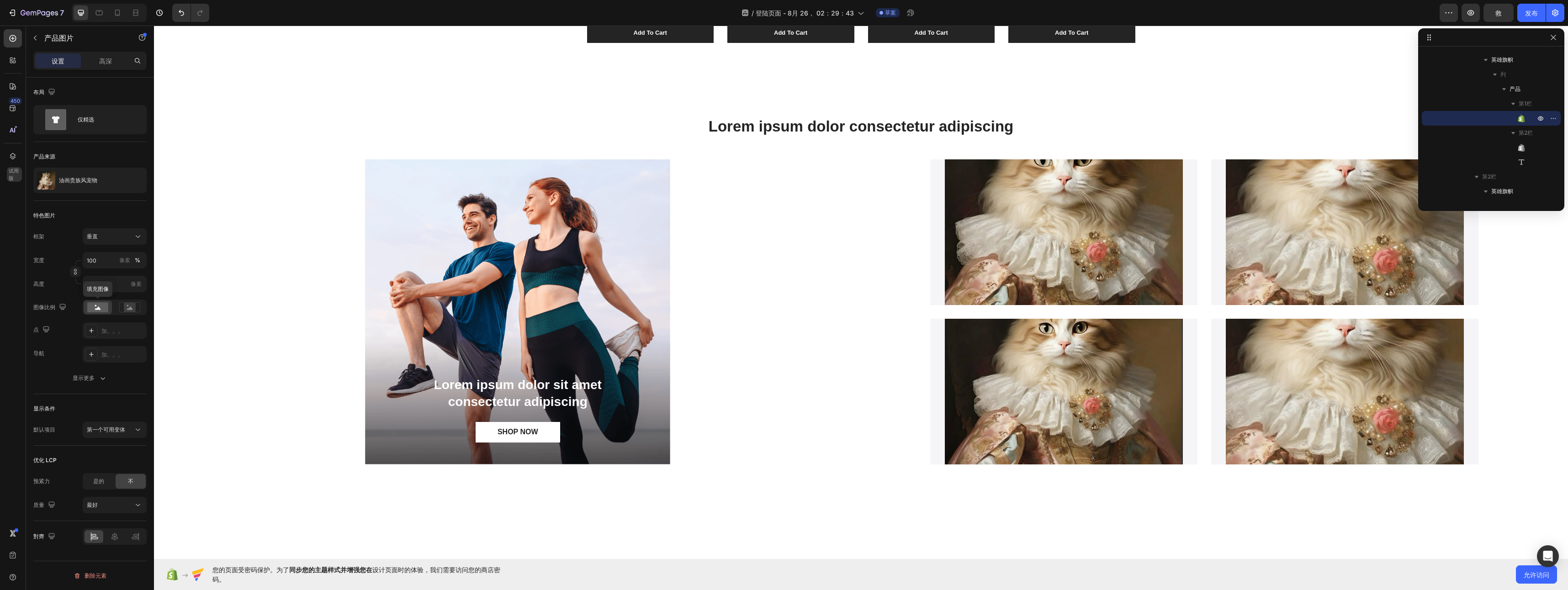
click at [101, 311] on rect at bounding box center [97, 308] width 21 height 10
click at [133, 301] on div at bounding box center [130, 307] width 28 height 14
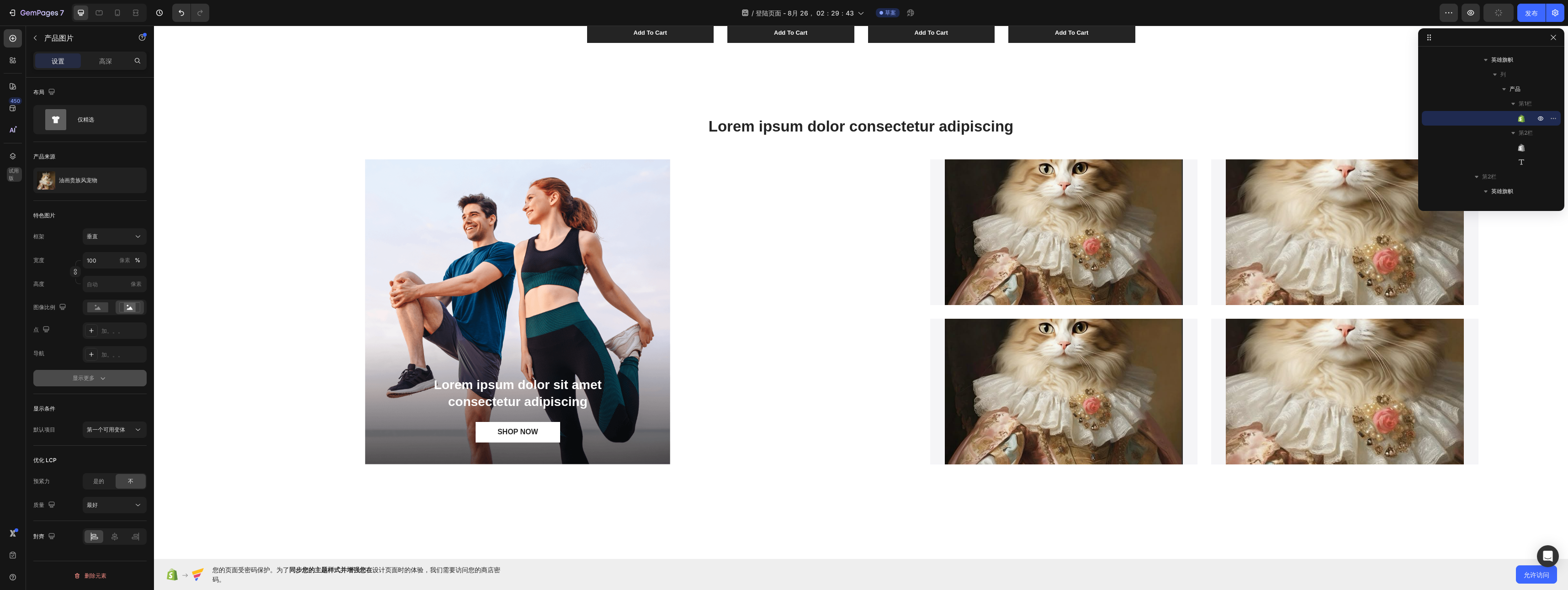
click at [103, 381] on icon "button" at bounding box center [103, 378] width 9 height 9
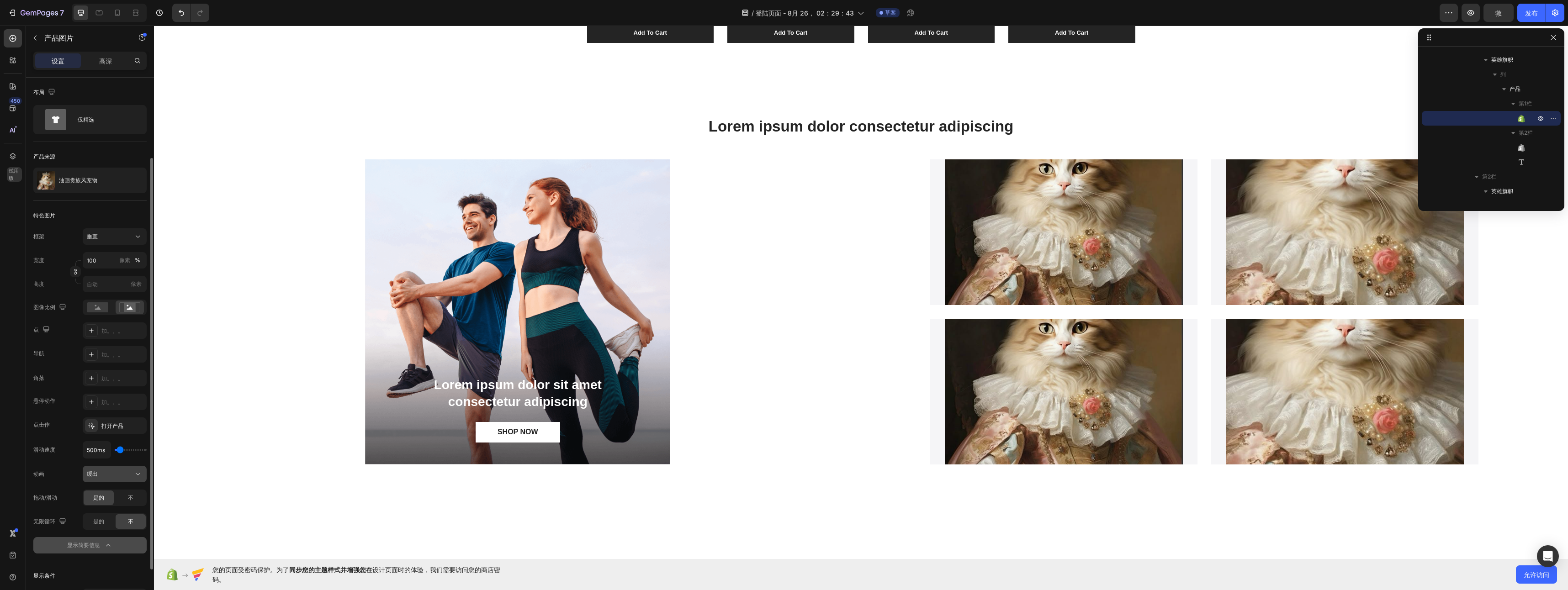
scroll to position [165, 0]
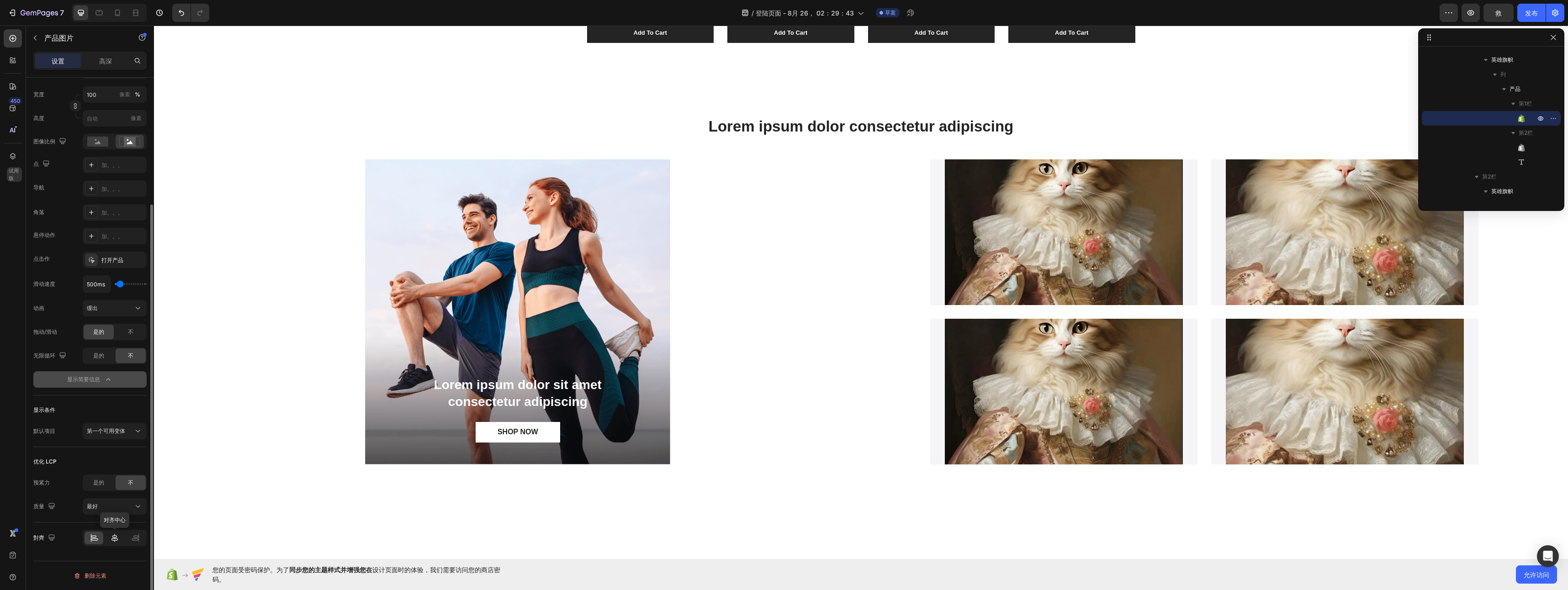
click at [117, 544] on div at bounding box center [114, 538] width 19 height 12
click at [137, 542] on icon at bounding box center [135, 538] width 9 height 9
click at [91, 544] on div at bounding box center [94, 538] width 19 height 12
click at [112, 541] on icon at bounding box center [114, 538] width 9 height 9
click at [992, 379] on img at bounding box center [1064, 376] width 238 height 238
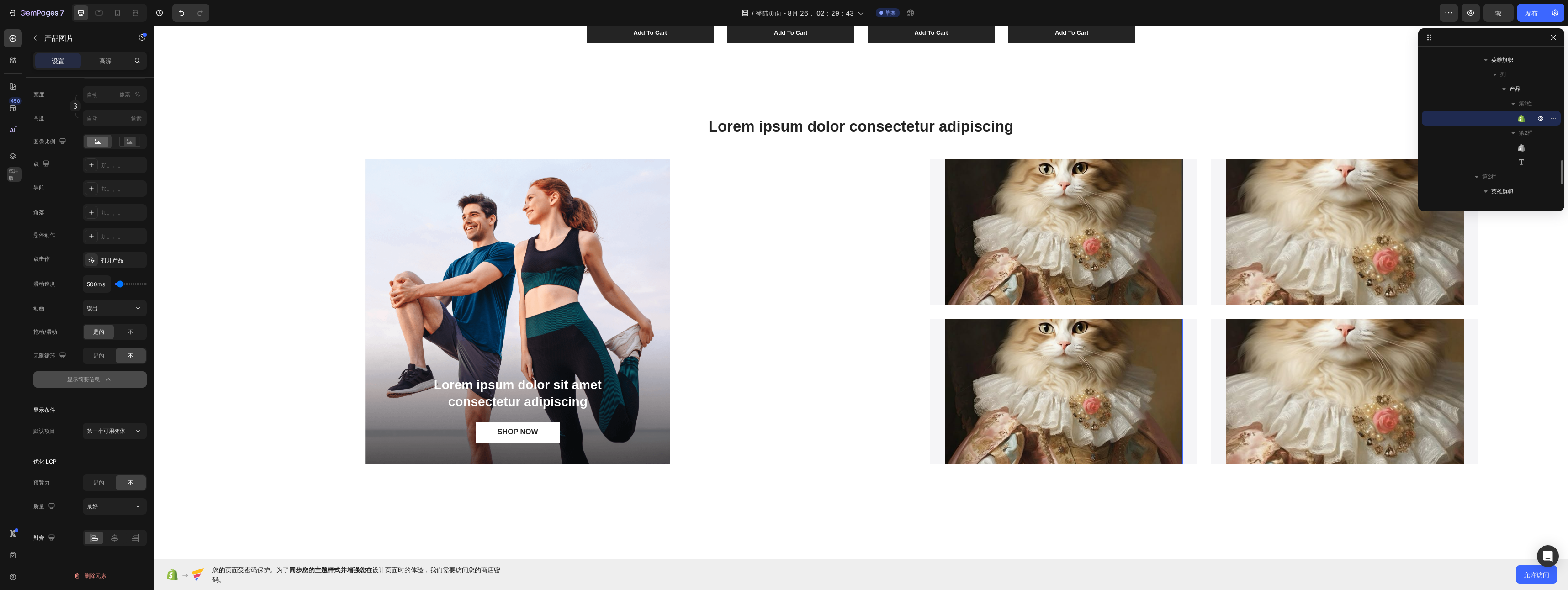
click at [1048, 343] on img at bounding box center [1064, 376] width 238 height 238
click at [789, 304] on div "Lorem ipsum dolor sit amet consectetur adipiscing Text Block SHOP NOW Button He…" at bounding box center [517, 316] width 673 height 313
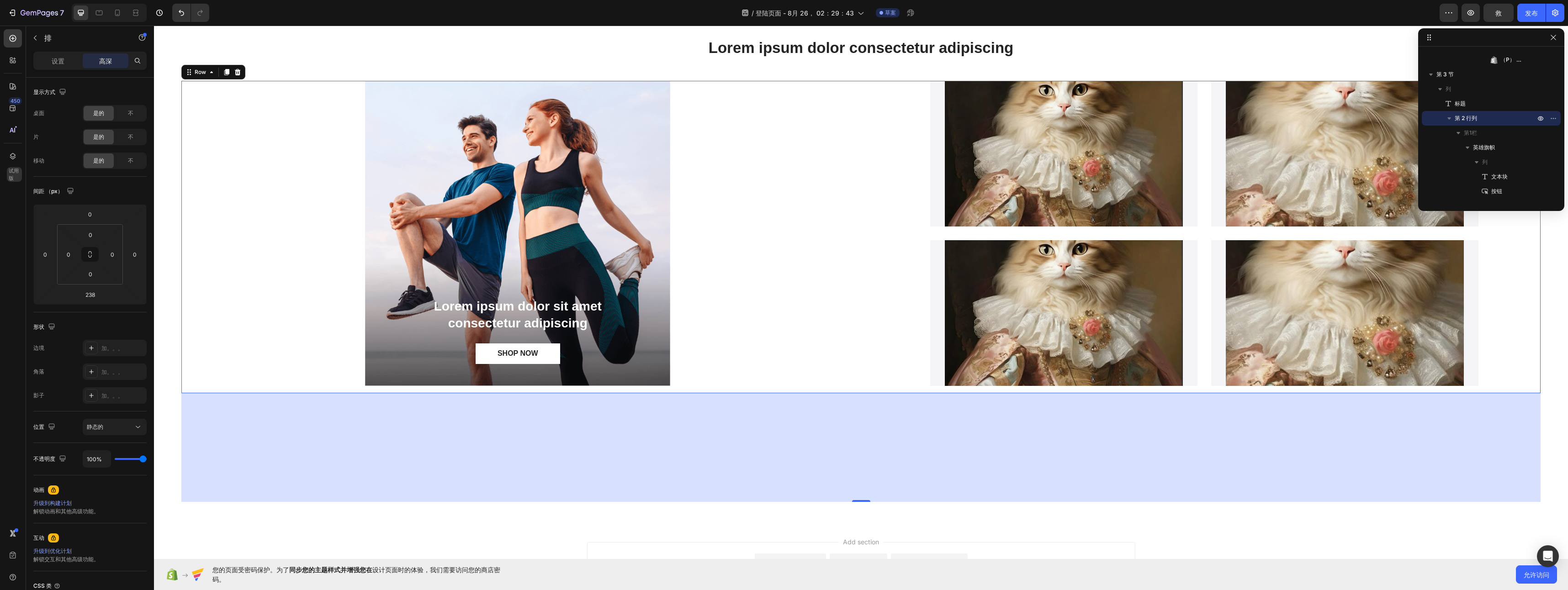
scroll to position [570, 0]
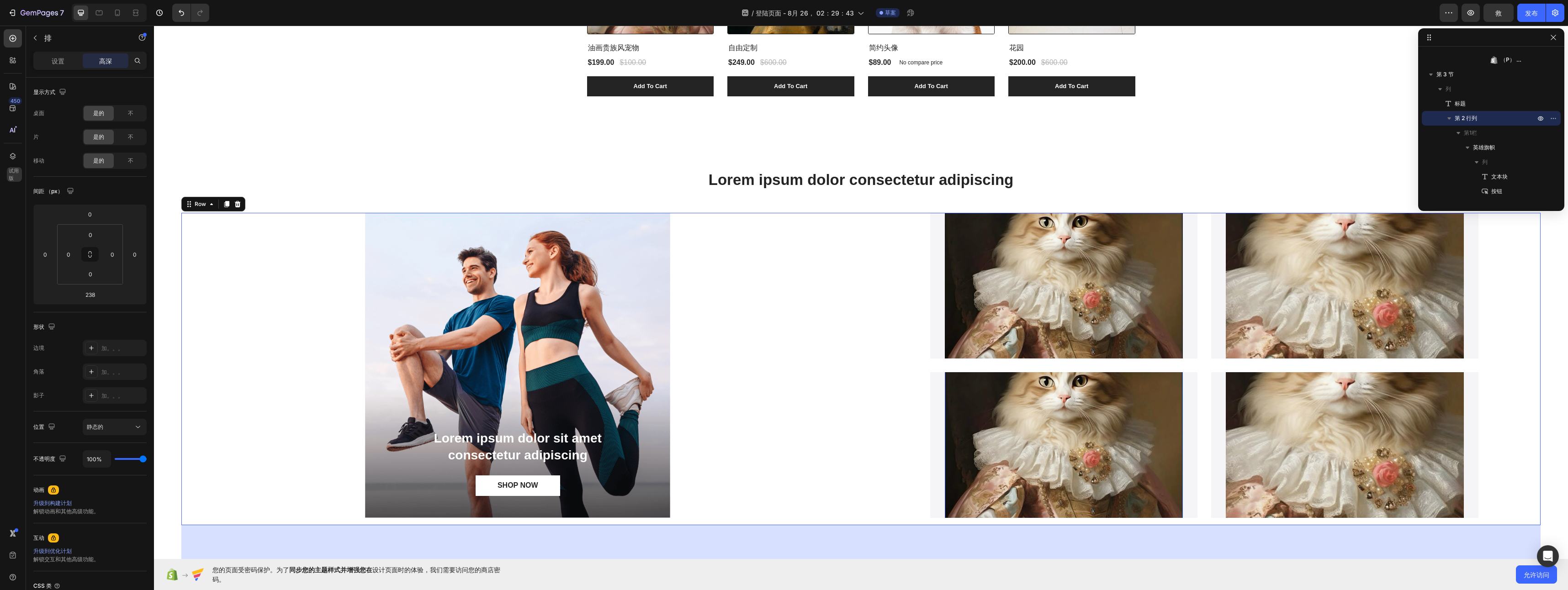
click at [959, 393] on img at bounding box center [1064, 429] width 238 height 238
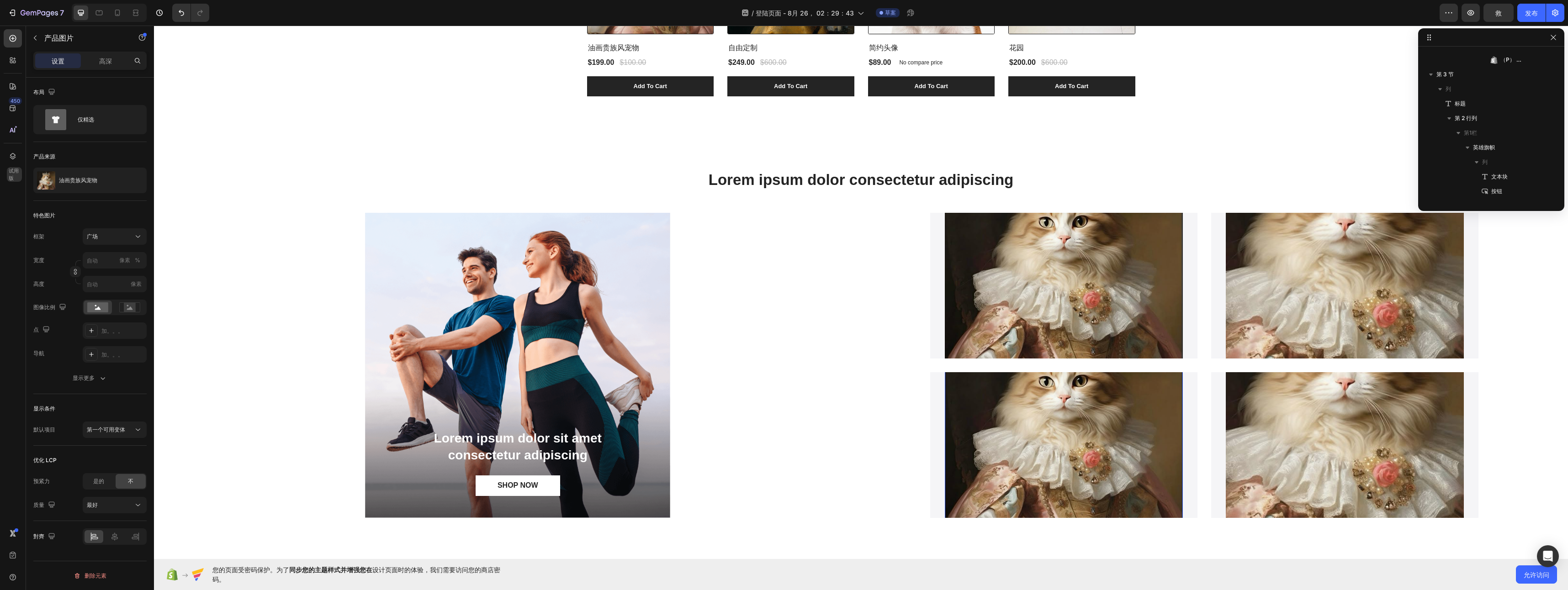
scroll to position [685, 0]
click at [10, 82] on icon at bounding box center [12, 86] width 9 height 9
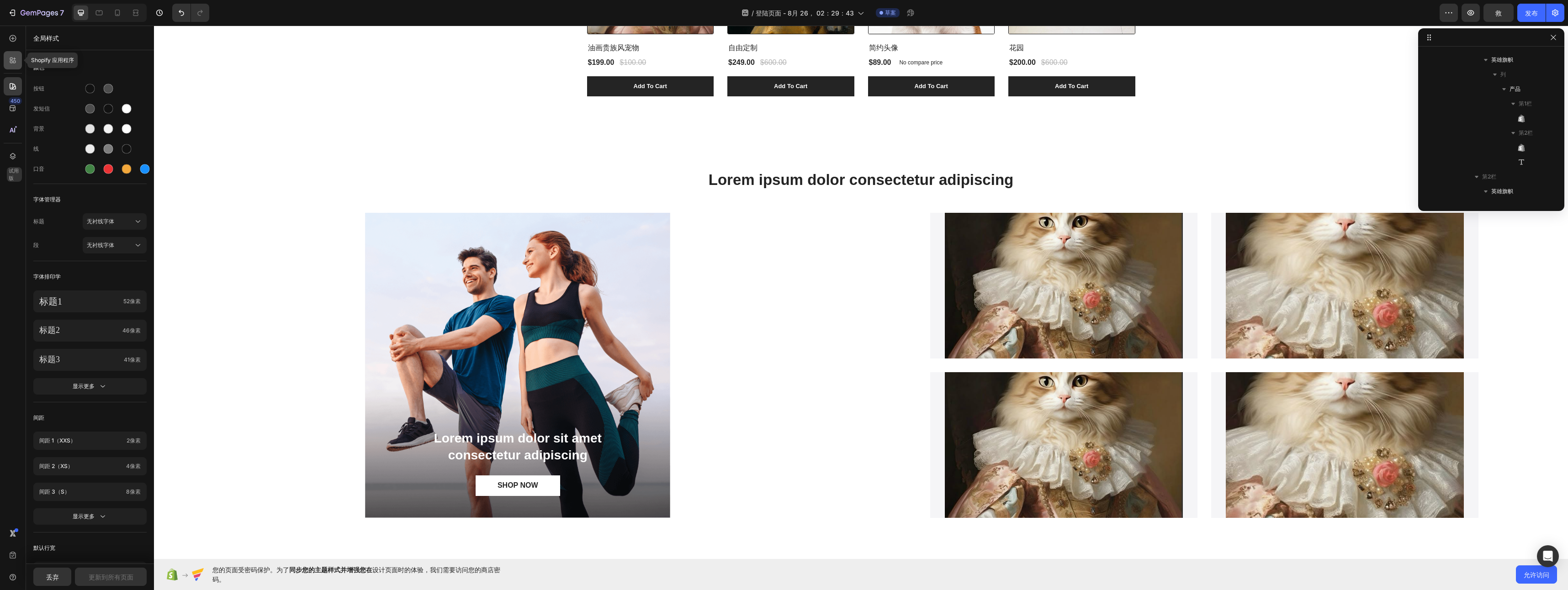
click at [14, 60] on icon at bounding box center [12, 60] width 9 height 9
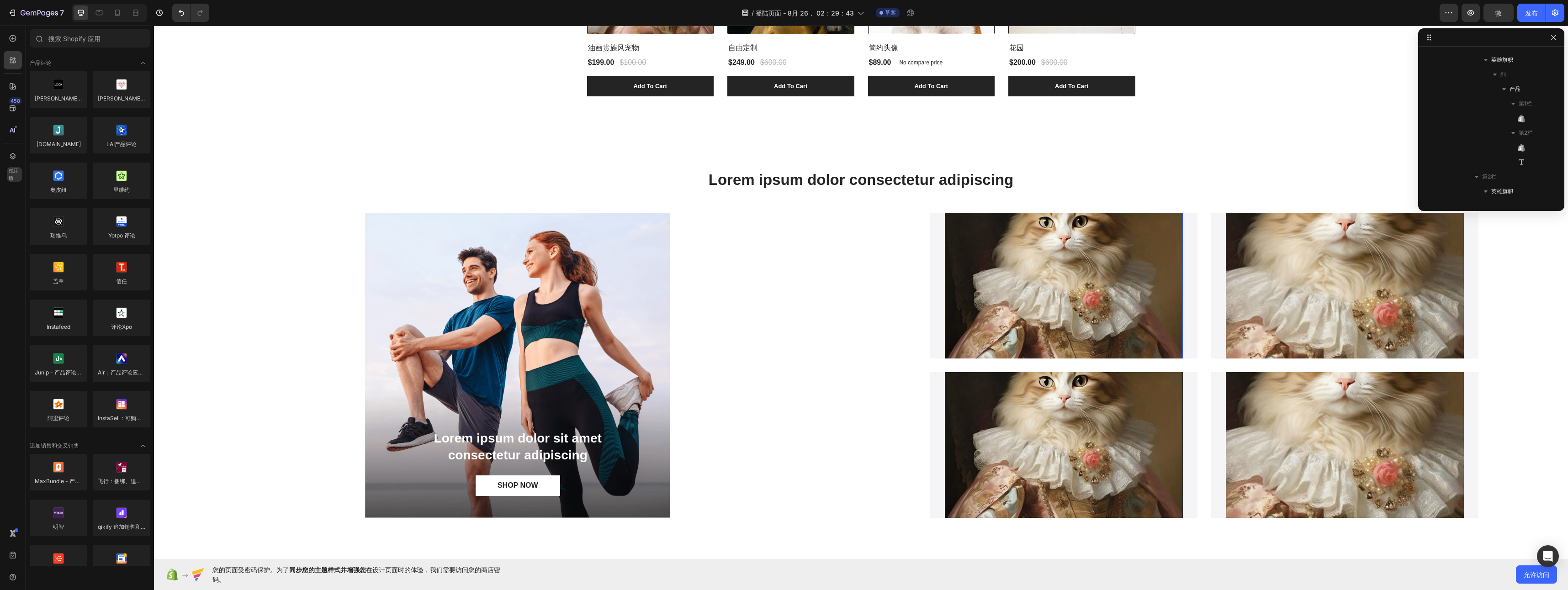
click at [945, 324] on img at bounding box center [1064, 270] width 238 height 318
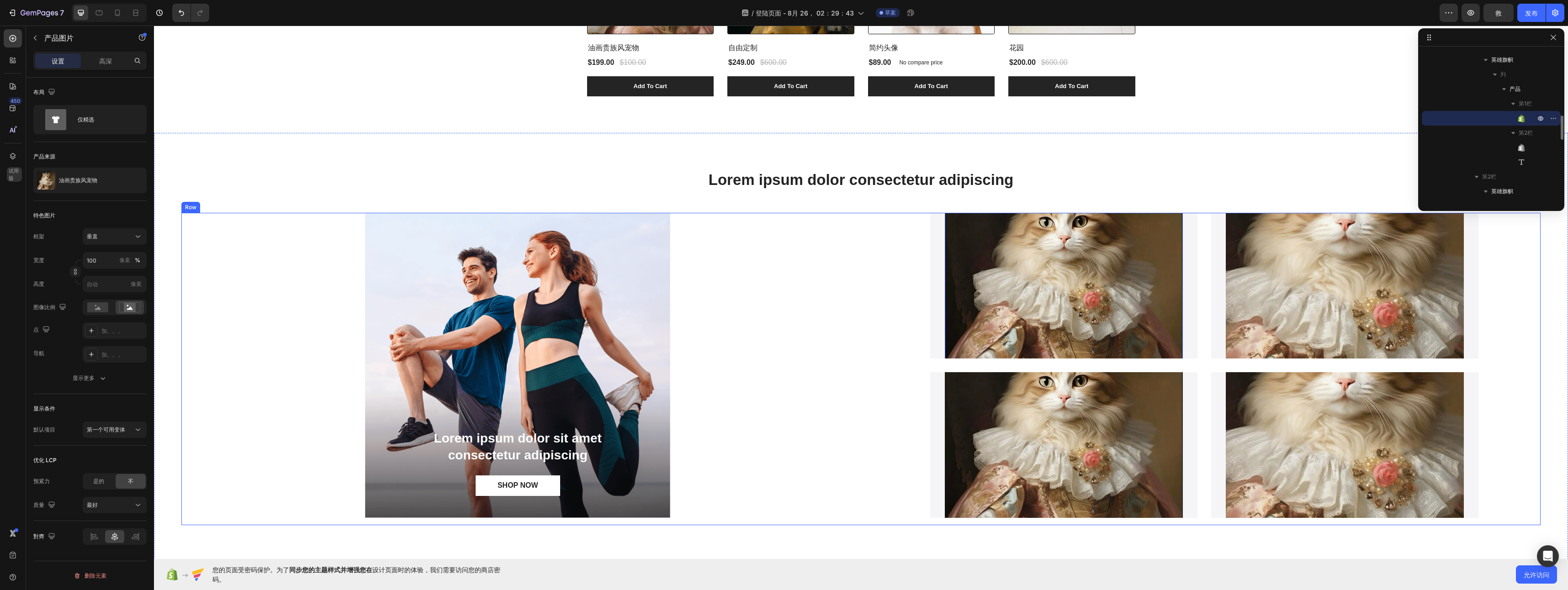
click at [834, 319] on div "Lorem ipsum dolor sit amet consectetur adipiscing Text Block SHOP NOW Button He…" at bounding box center [517, 369] width 673 height 313
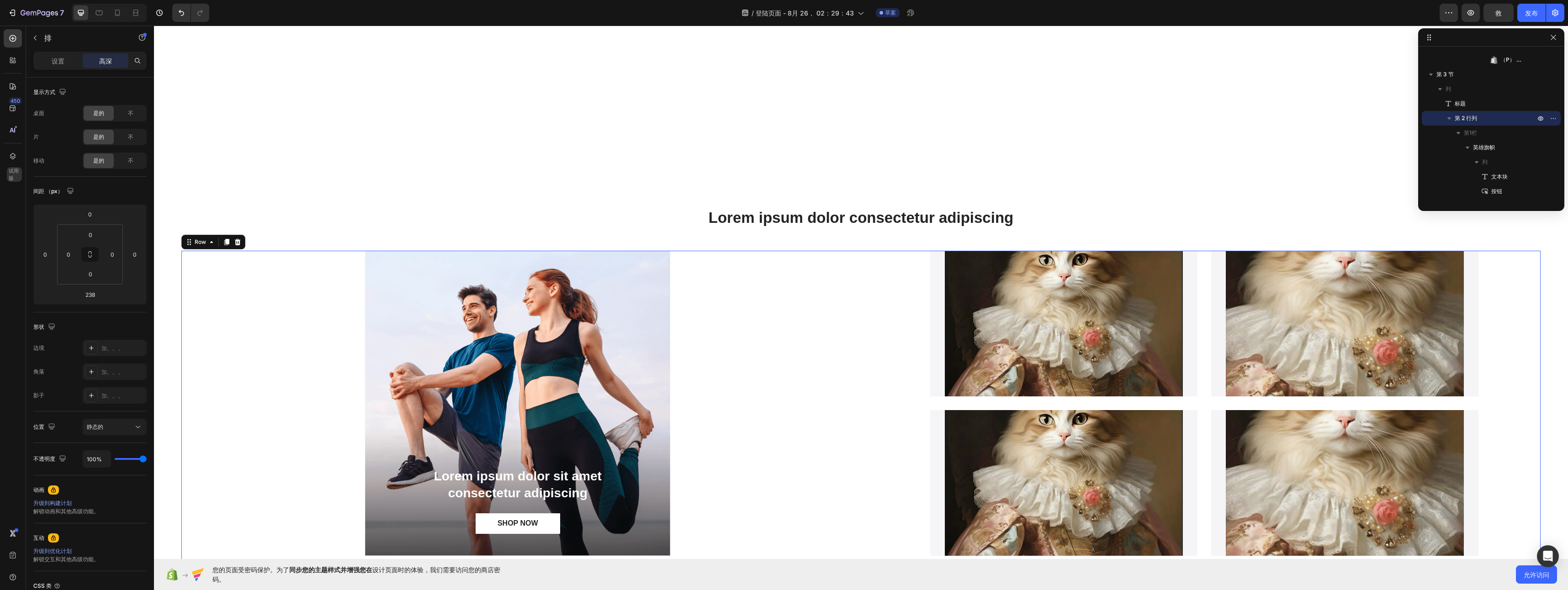
scroll to position [524, 0]
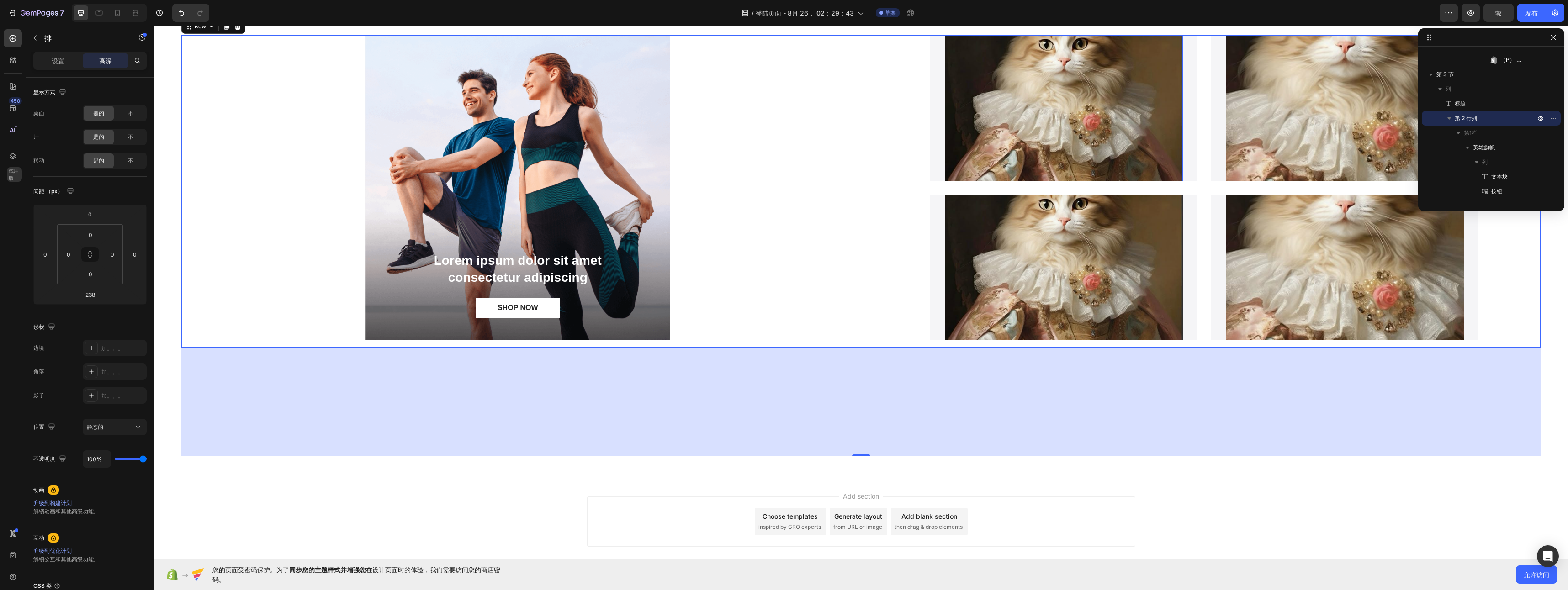
click at [1076, 127] on img at bounding box center [1064, 92] width 238 height 318
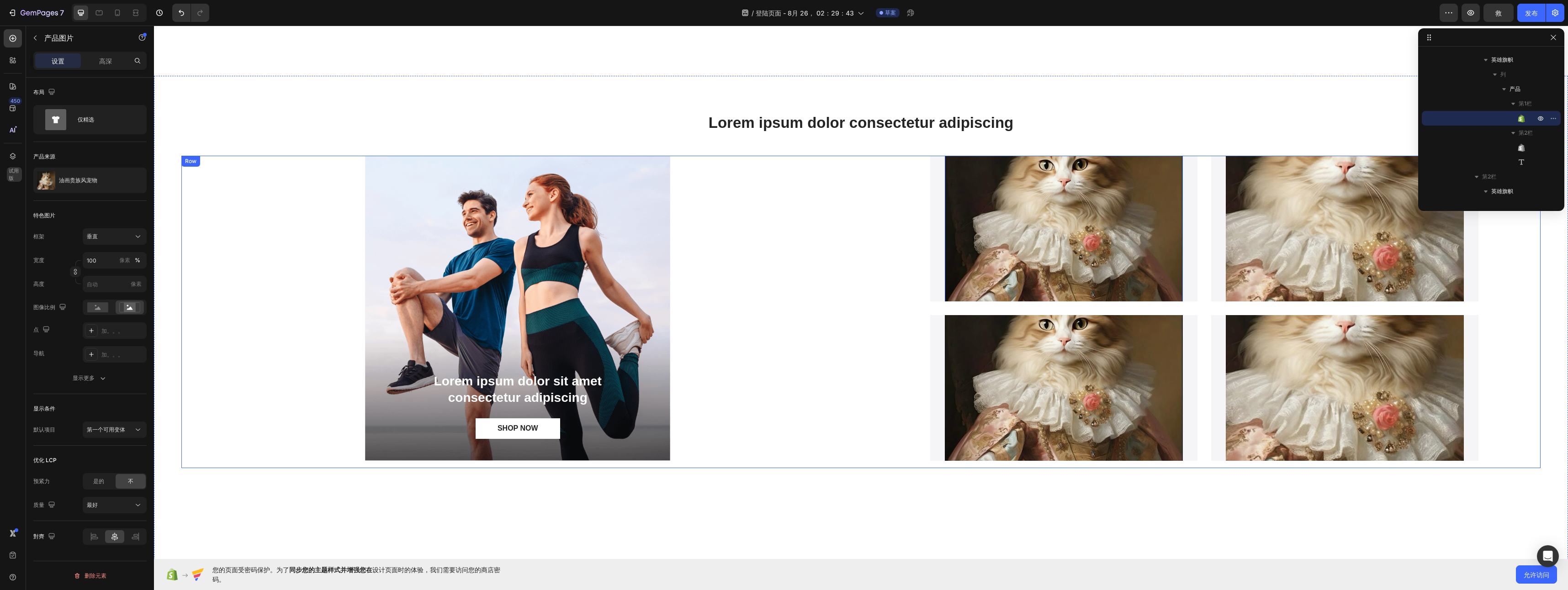
scroll to position [47, 0]
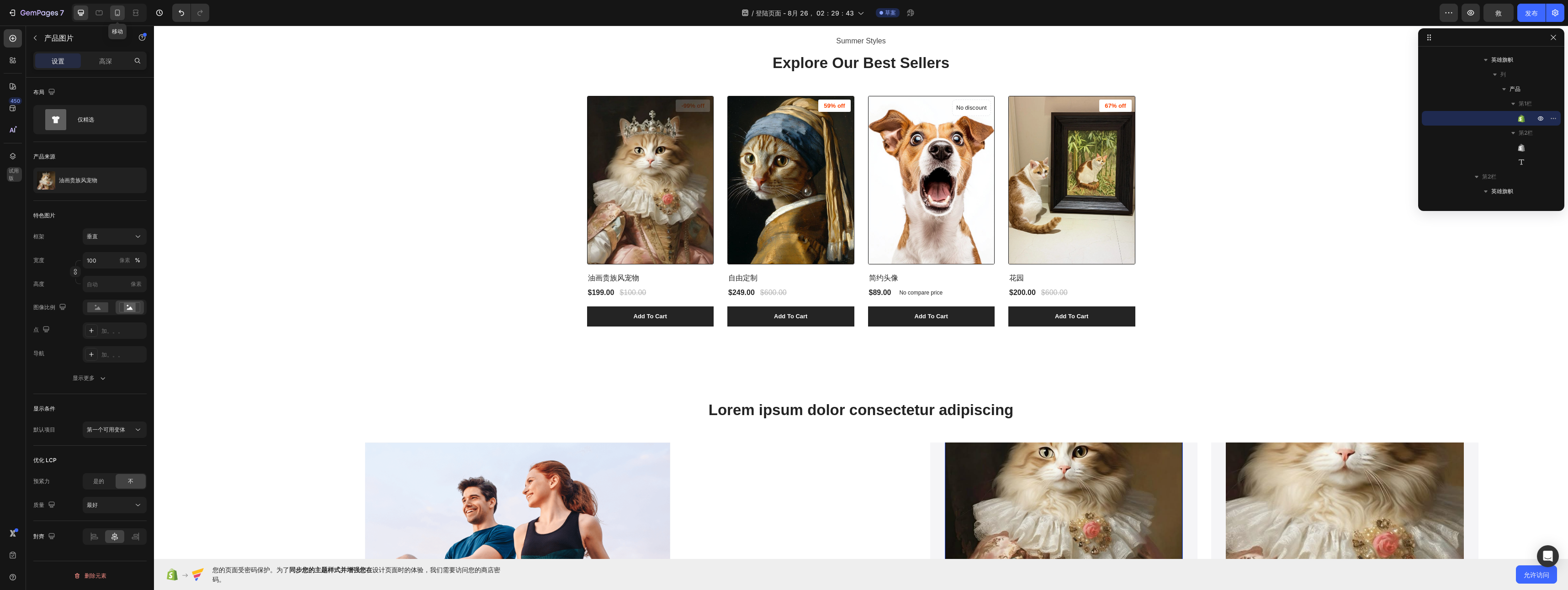
click at [113, 15] on icon at bounding box center [117, 12] width 9 height 9
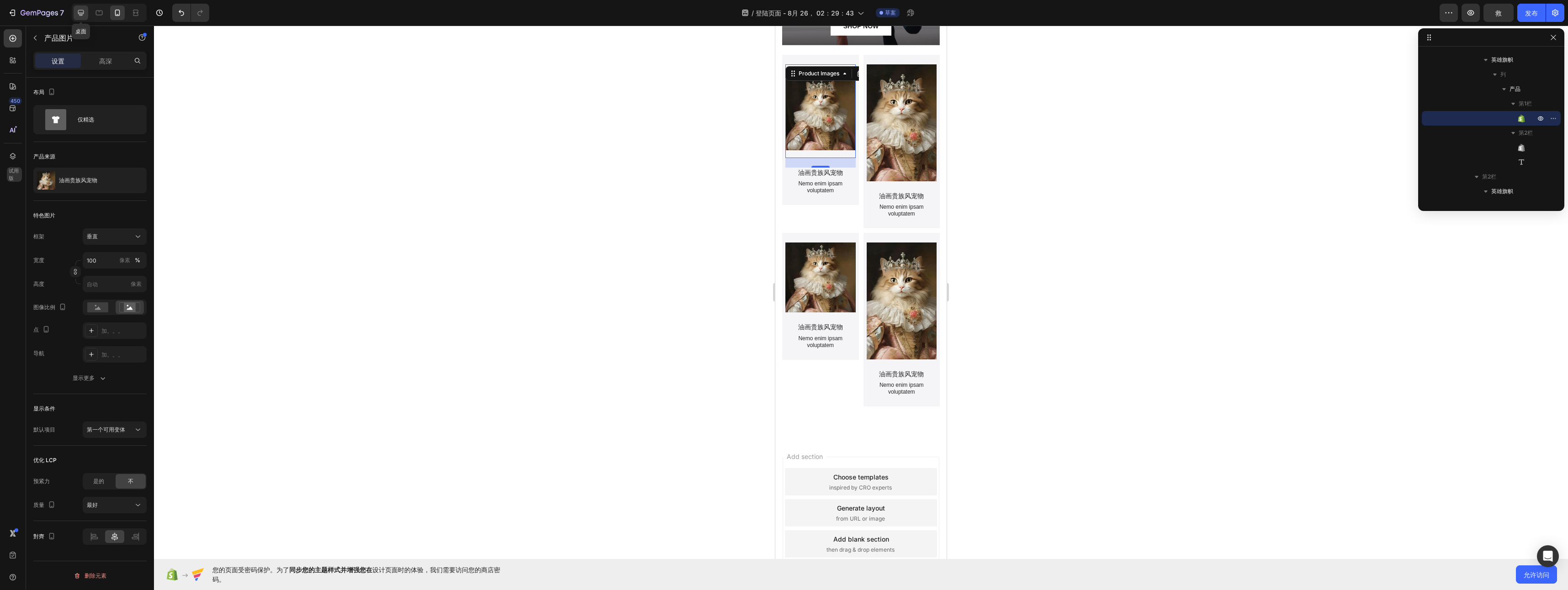
click at [79, 12] on icon at bounding box center [80, 12] width 9 height 9
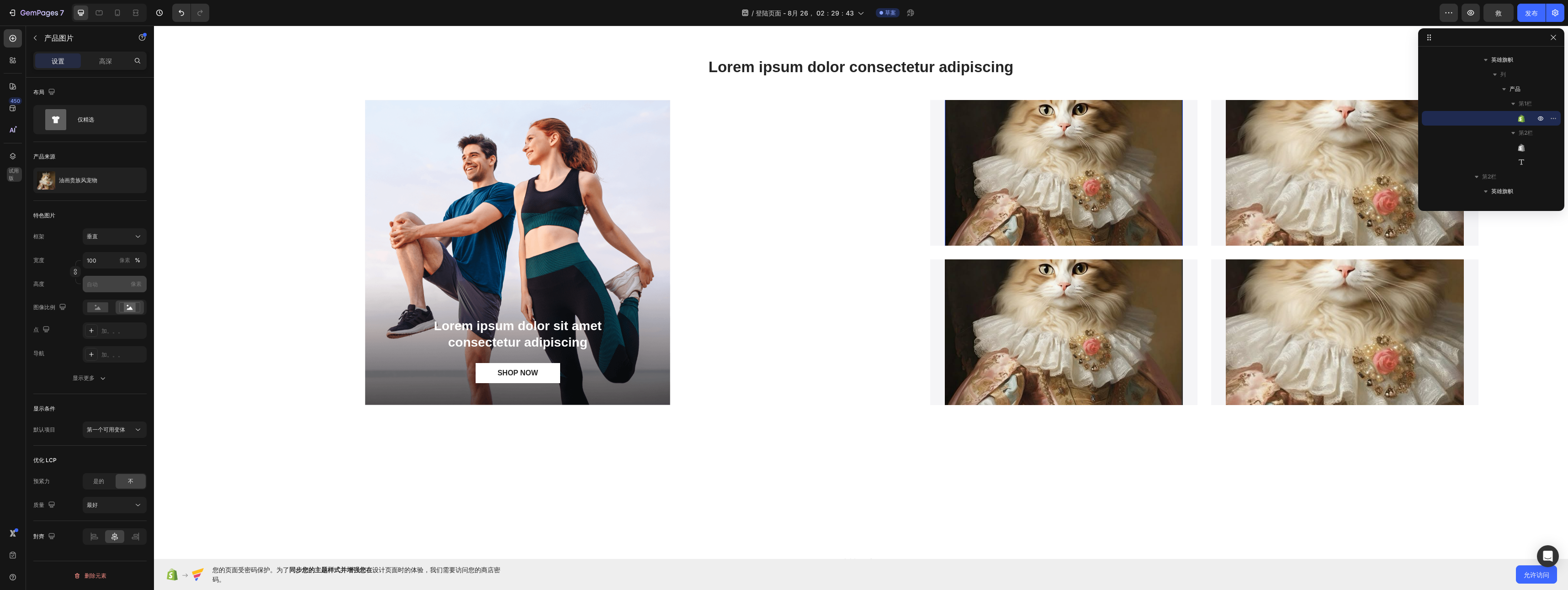
scroll to position [506, 0]
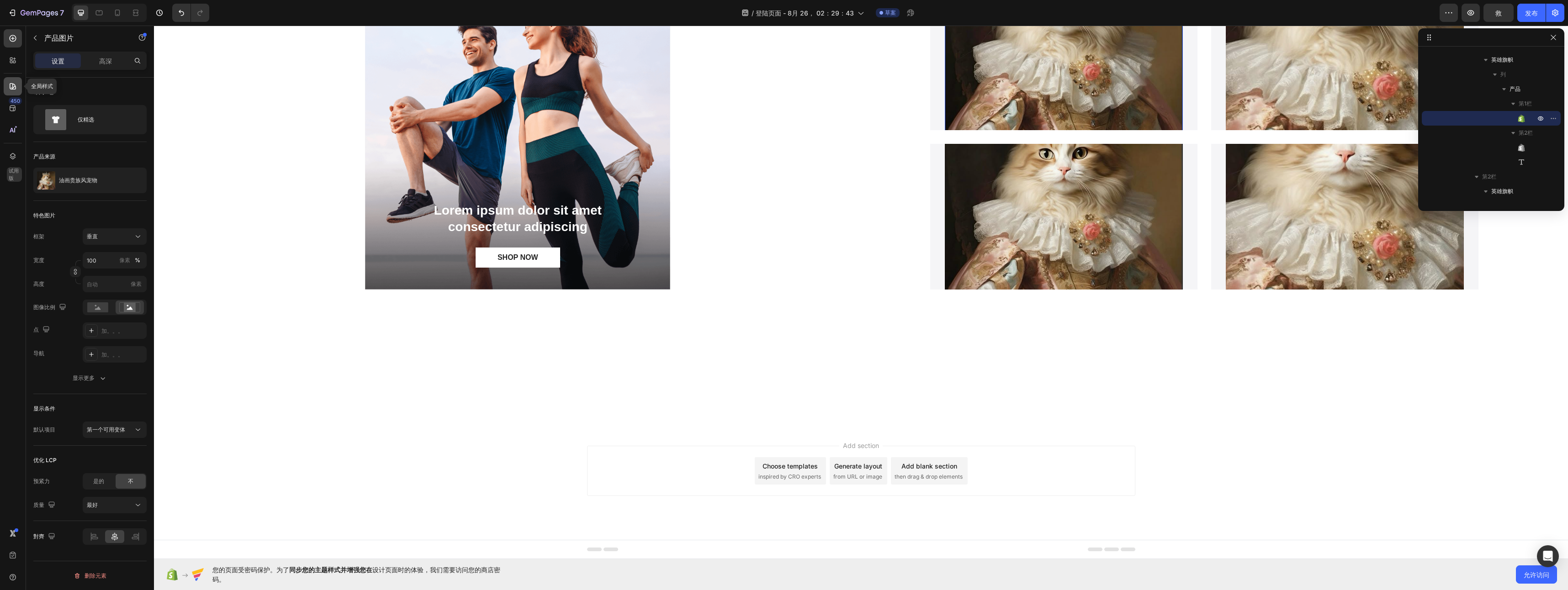
click at [8, 87] on icon at bounding box center [12, 86] width 9 height 9
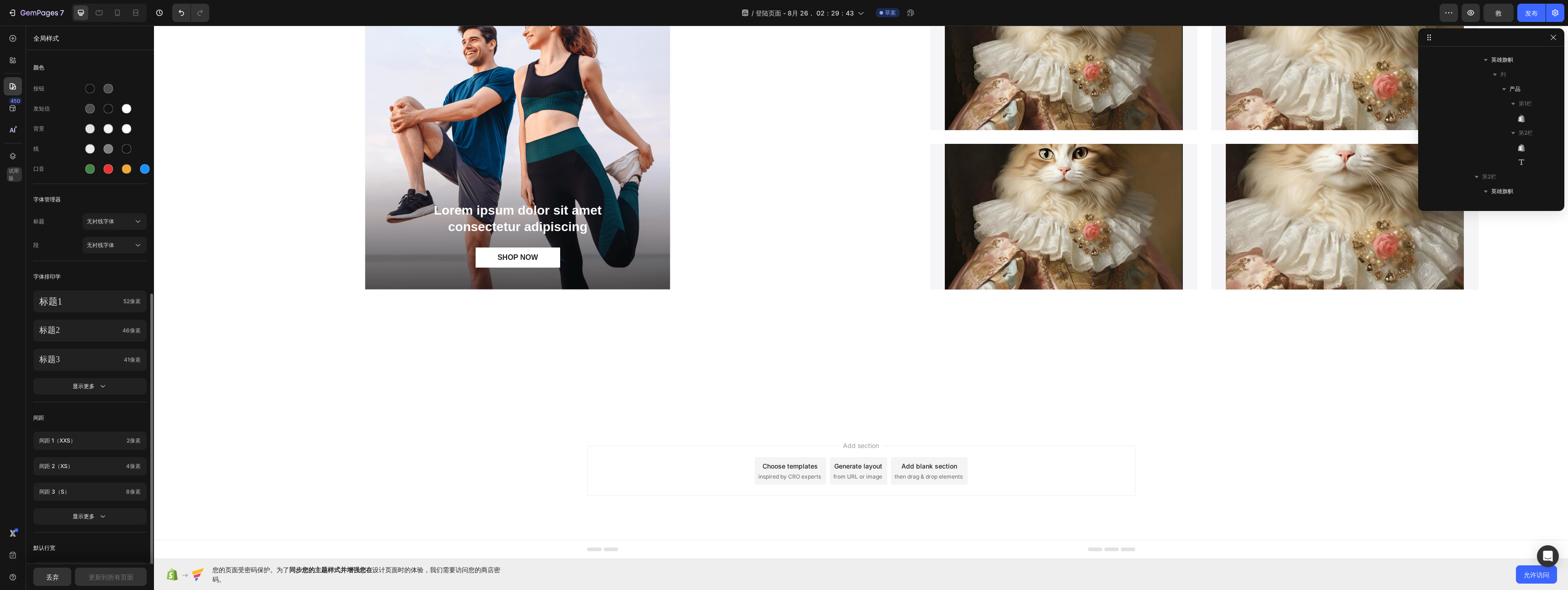
scroll to position [158, 0]
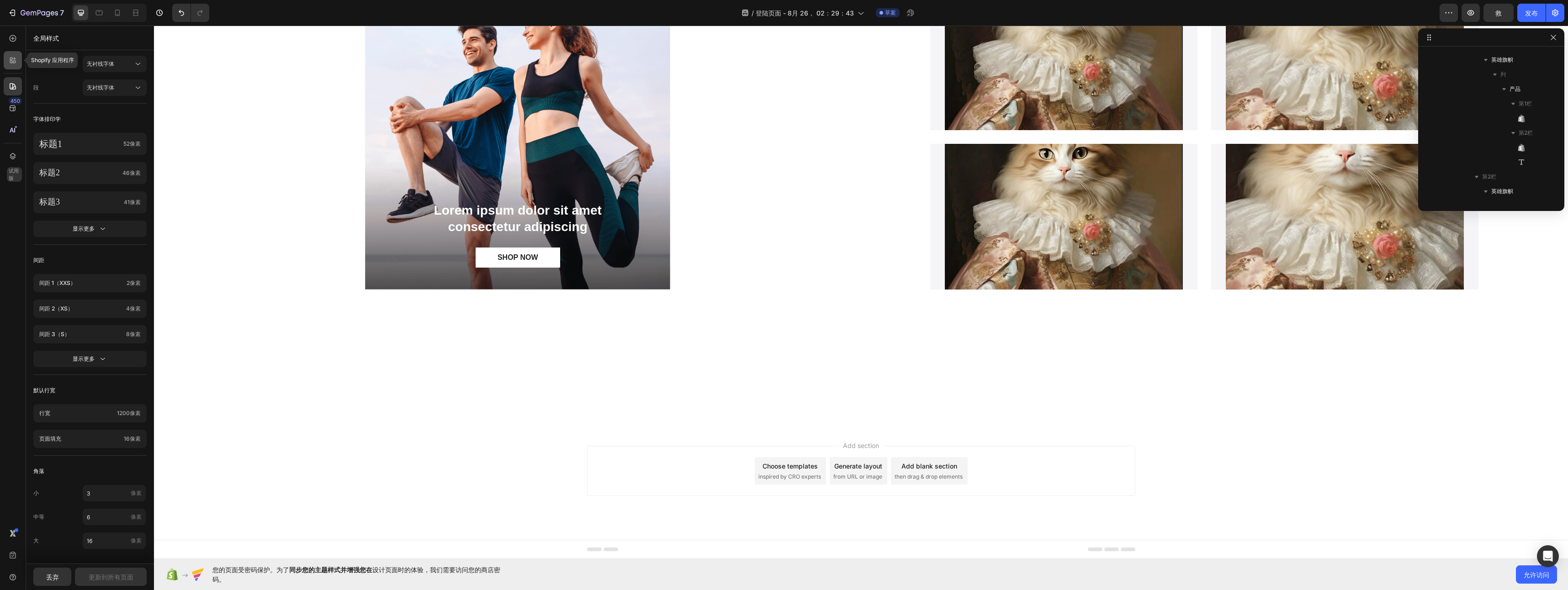
click at [10, 62] on icon at bounding box center [12, 60] width 9 height 9
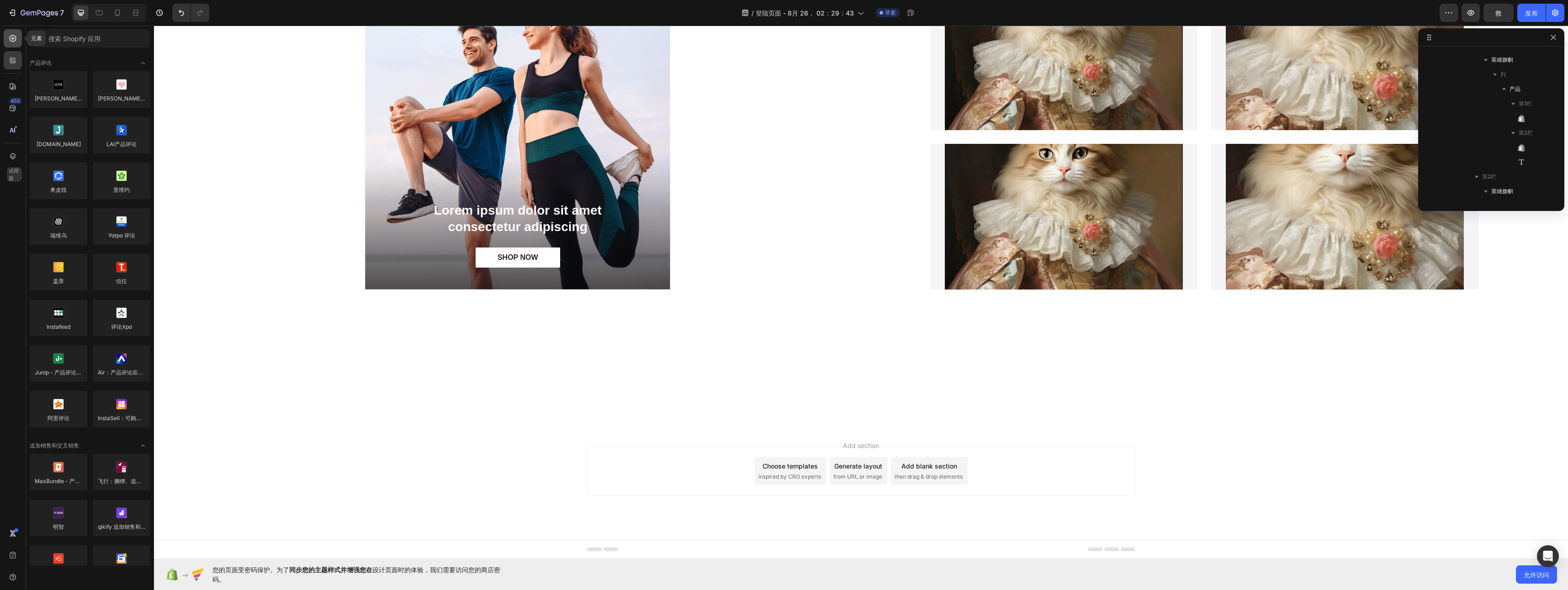
click at [10, 42] on icon at bounding box center [12, 38] width 9 height 9
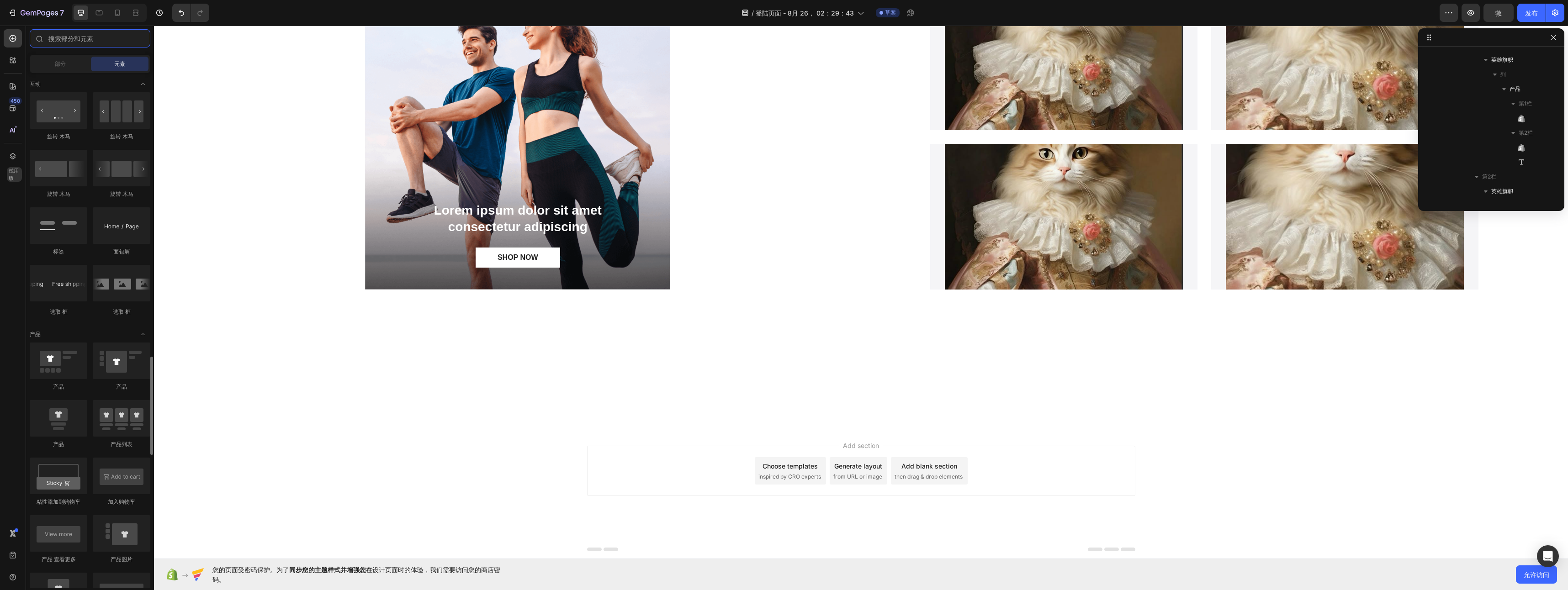
scroll to position [868, 0]
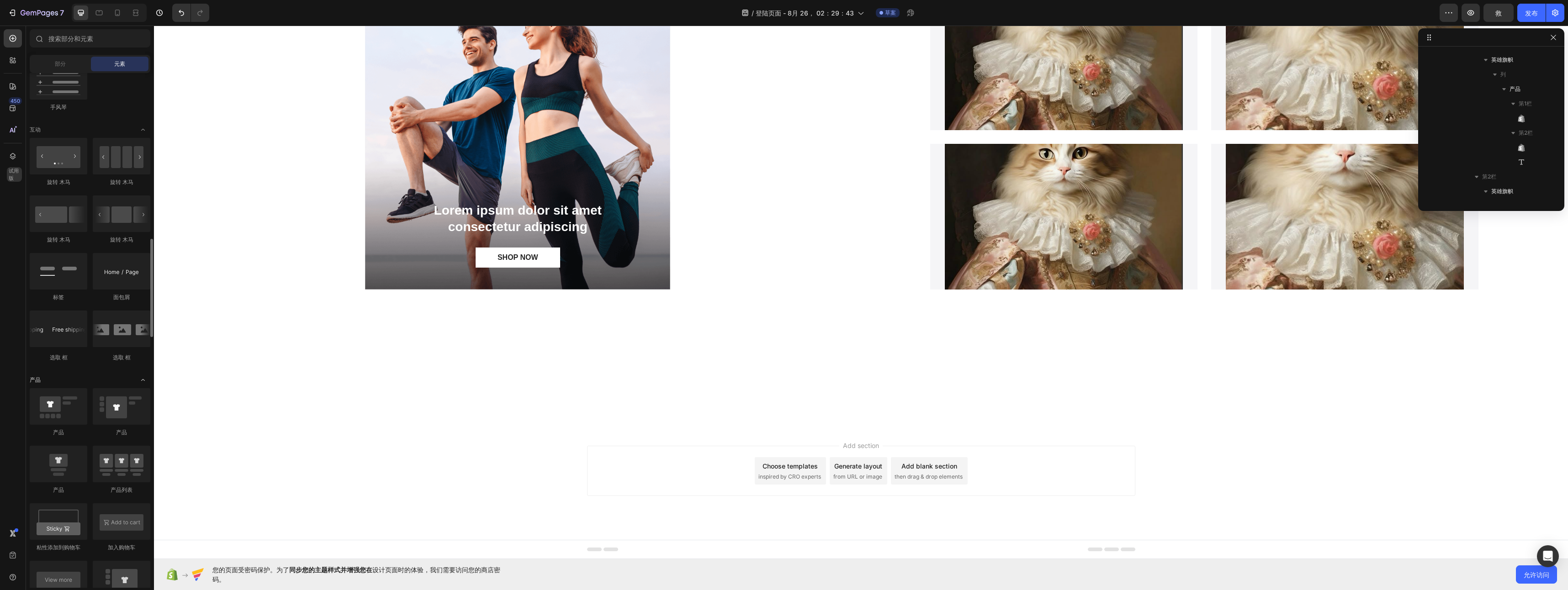
click at [142, 380] on icon "切换打开" at bounding box center [143, 380] width 3 height 2
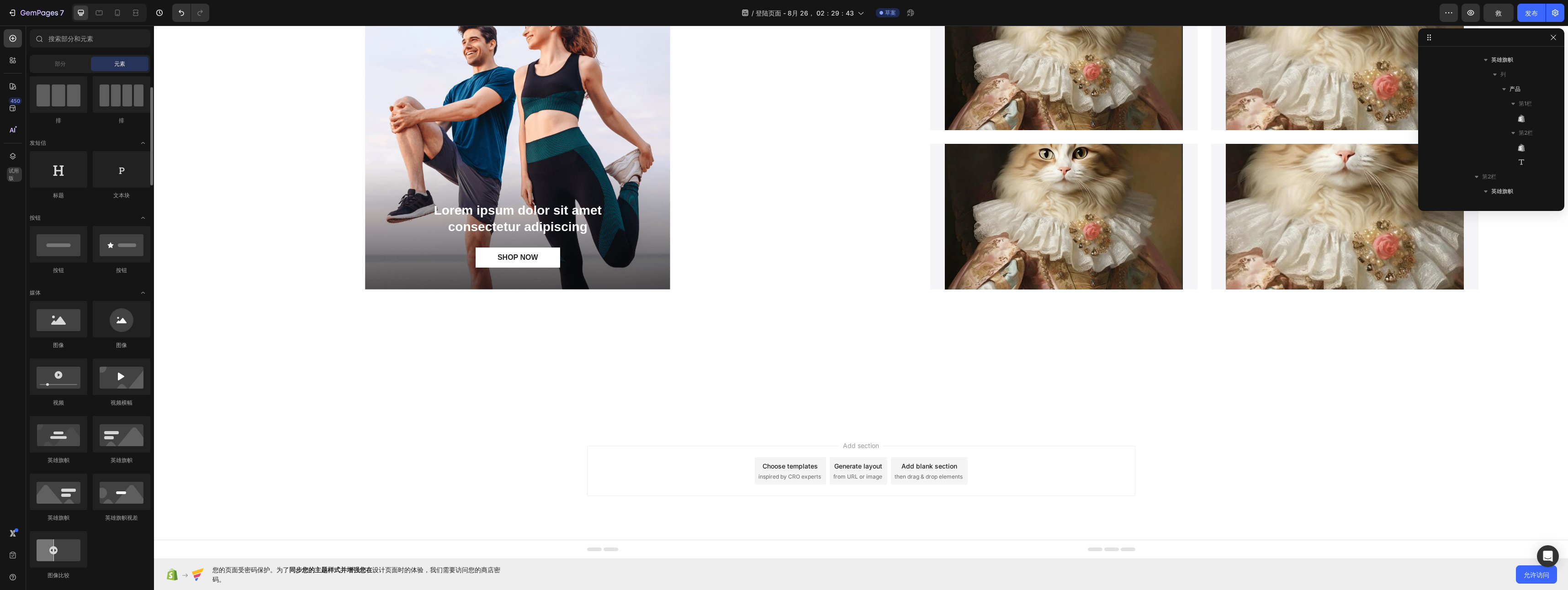
scroll to position [0, 0]
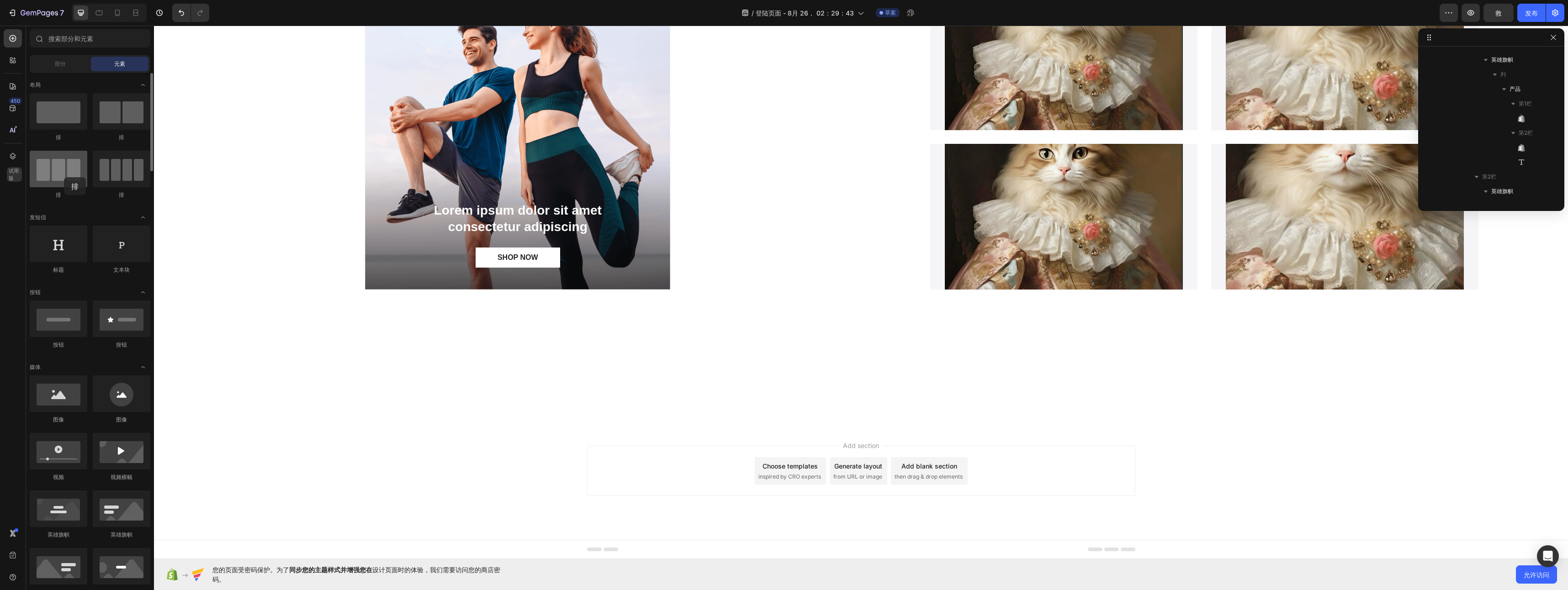
drag, startPoint x: 130, startPoint y: 168, endPoint x: 64, endPoint y: 177, distance: 66.6
click at [64, 226] on div "排 排 排 排" at bounding box center [90, 254] width 121 height 56
click at [137, 86] on span "切换打开" at bounding box center [143, 85] width 15 height 15
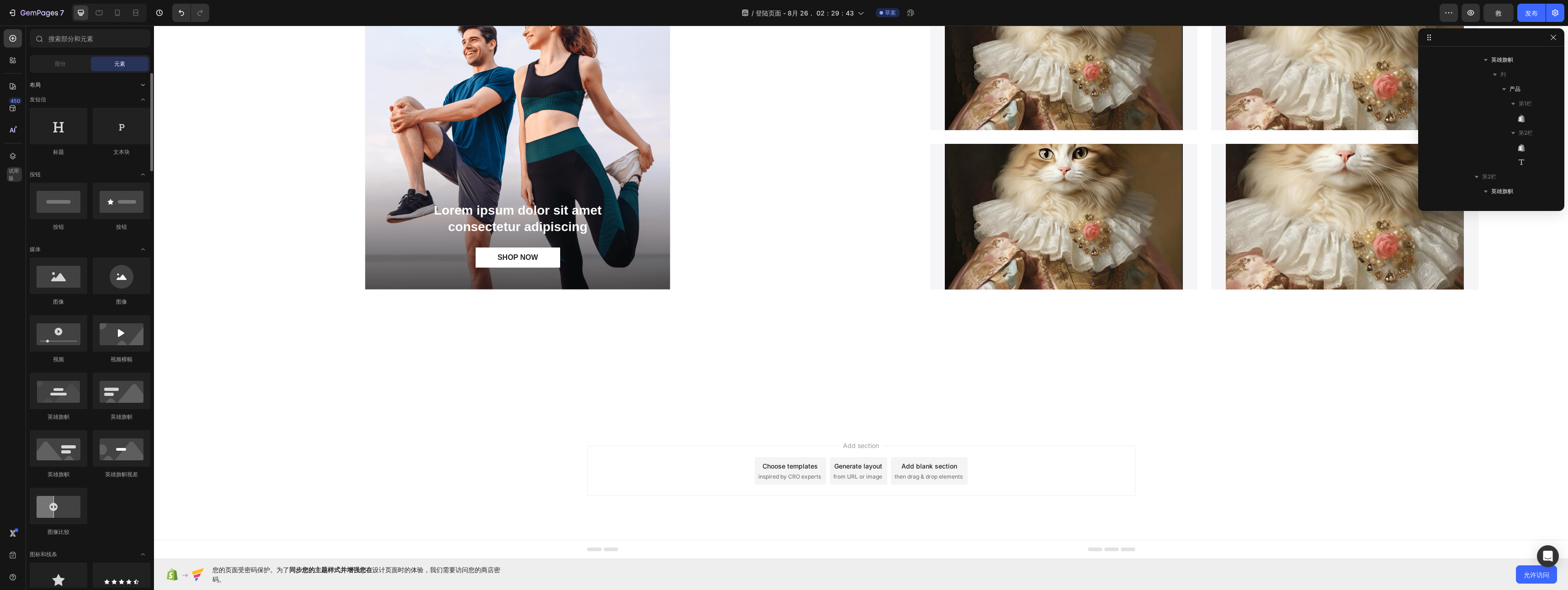
click at [137, 86] on span "切换打开" at bounding box center [143, 85] width 15 height 15
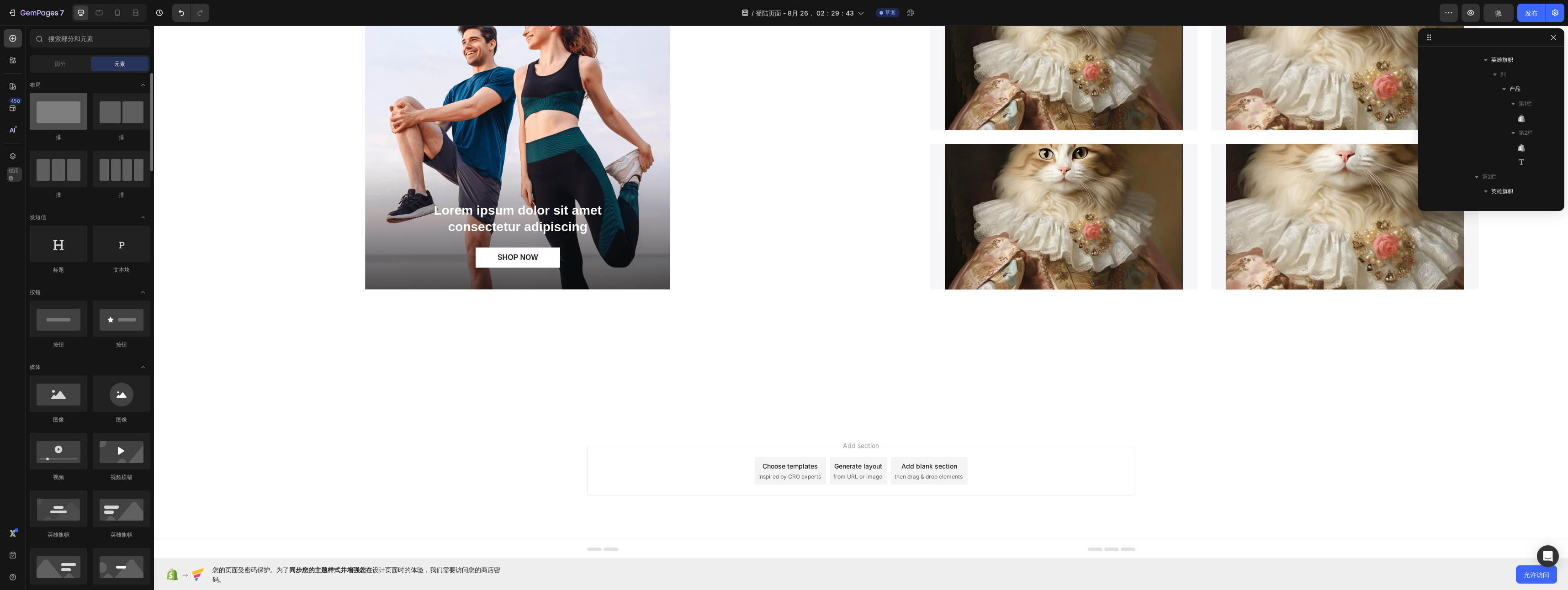
click at [63, 122] on div at bounding box center [59, 112] width 58 height 36
click at [108, 122] on div at bounding box center [122, 112] width 58 height 36
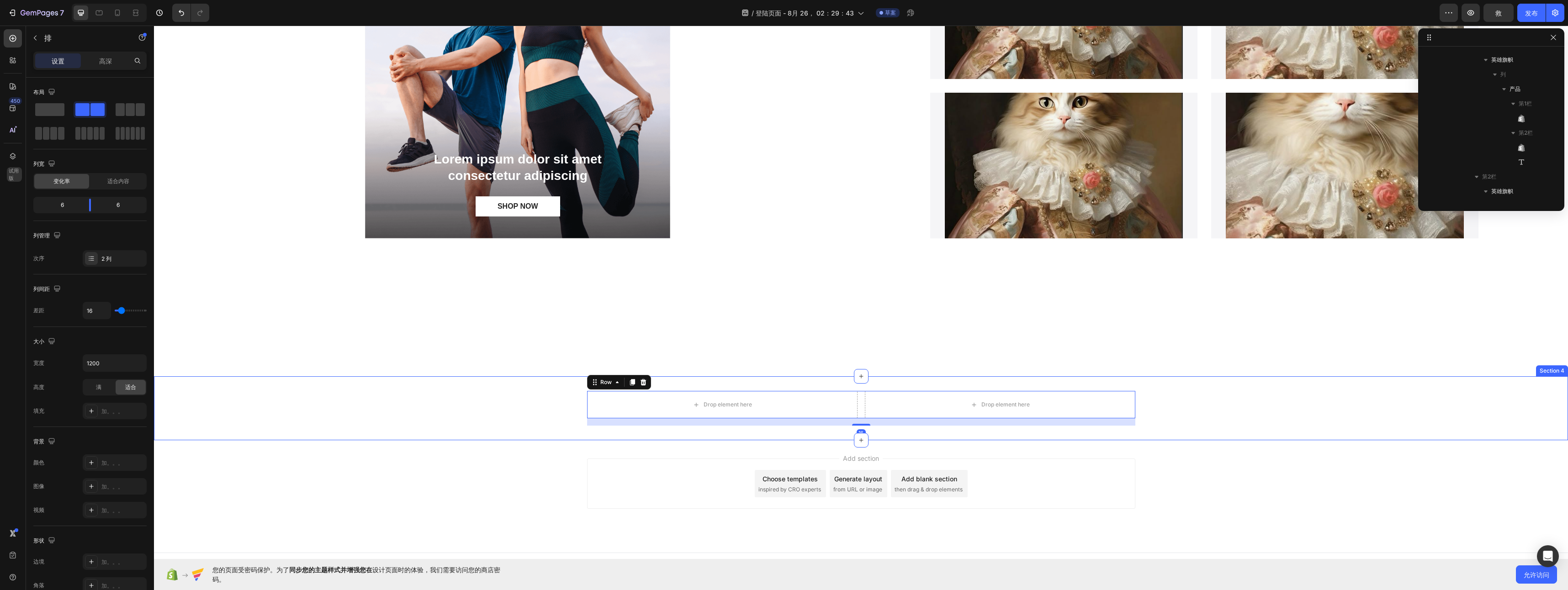
scroll to position [829, 0]
click at [640, 381] on icon at bounding box center [643, 382] width 6 height 7
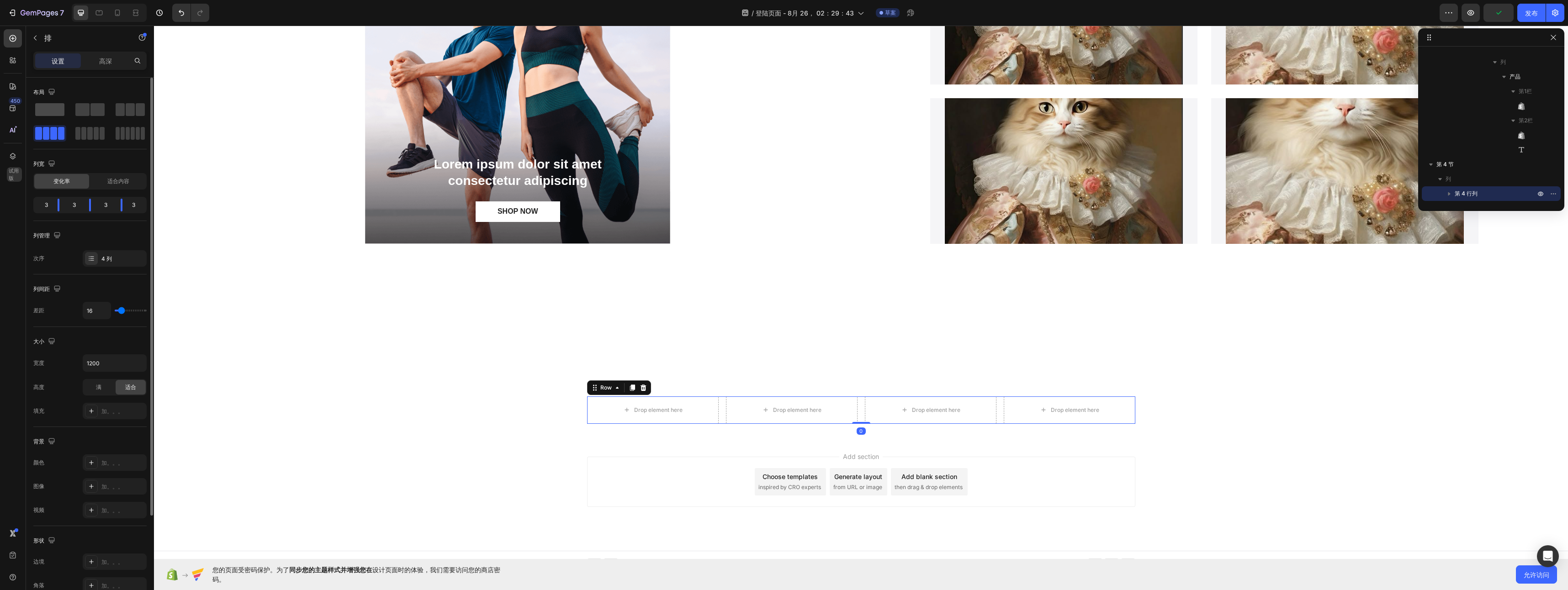
click at [41, 110] on span at bounding box center [50, 109] width 29 height 12
click at [63, 133] on span at bounding box center [61, 133] width 7 height 12
click at [642, 384] on icon at bounding box center [643, 387] width 7 height 7
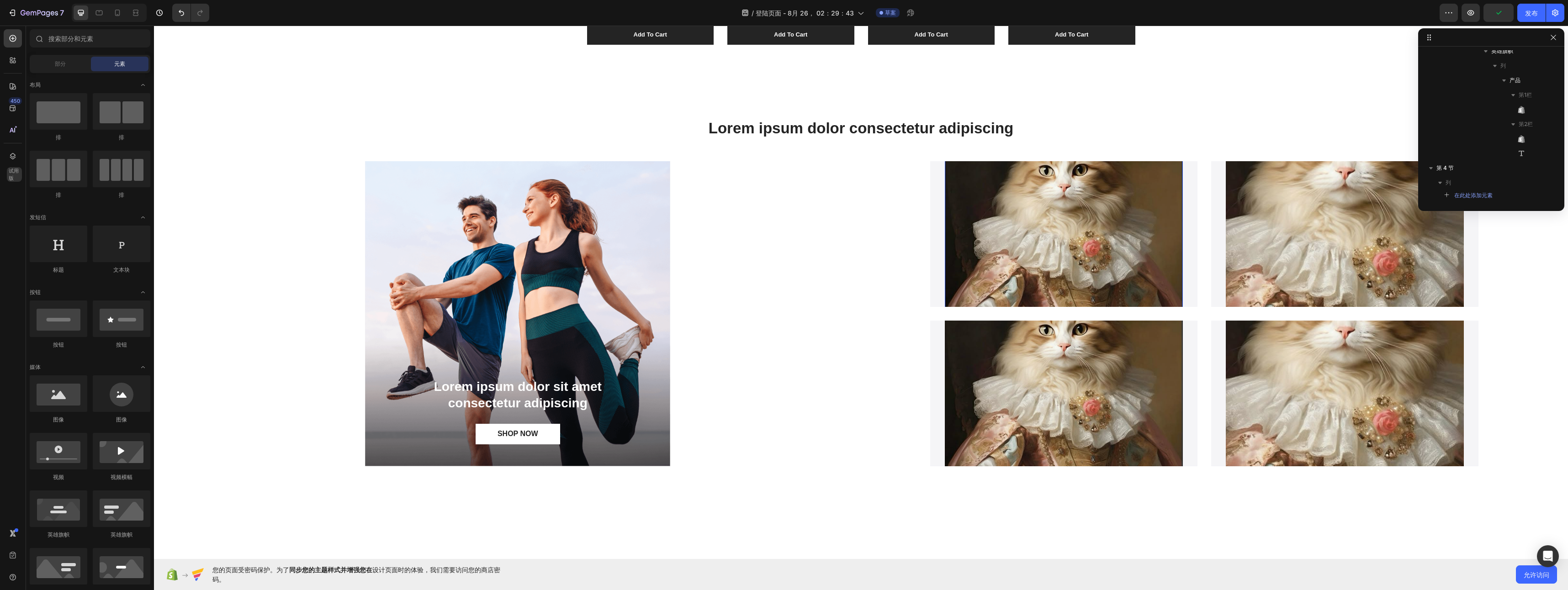
scroll to position [1014, 0]
click at [1057, 386] on img at bounding box center [1064, 377] width 238 height 238
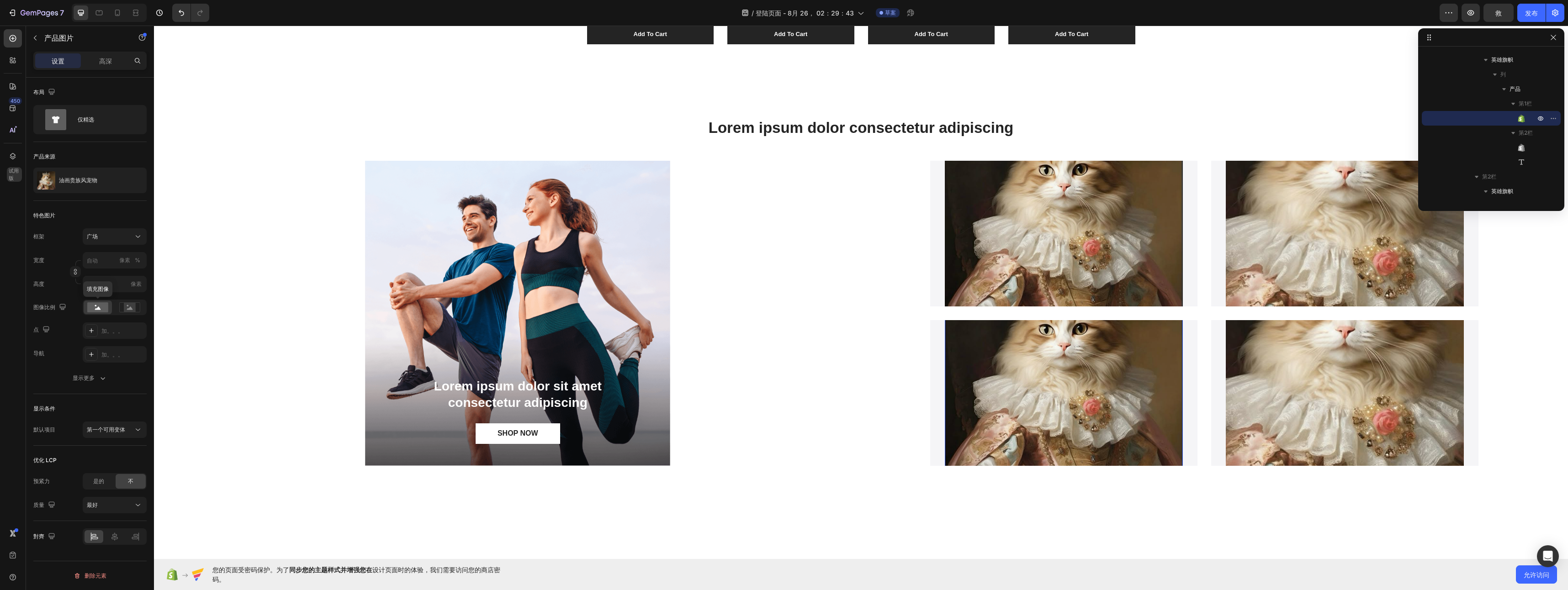
click at [94, 311] on rect at bounding box center [97, 308] width 21 height 10
click at [107, 261] on input "像素 %" at bounding box center [114, 261] width 64 height 17
drag, startPoint x: 134, startPoint y: 260, endPoint x: 127, endPoint y: 296, distance: 36.7
click at [127, 296] on div "框架 广场 宽度 像素 % 高度 像素 图像比例 点 加。。。 导航 加。。。" at bounding box center [89, 295] width 113 height 134
click at [105, 263] on input "像素 %" at bounding box center [114, 261] width 64 height 17
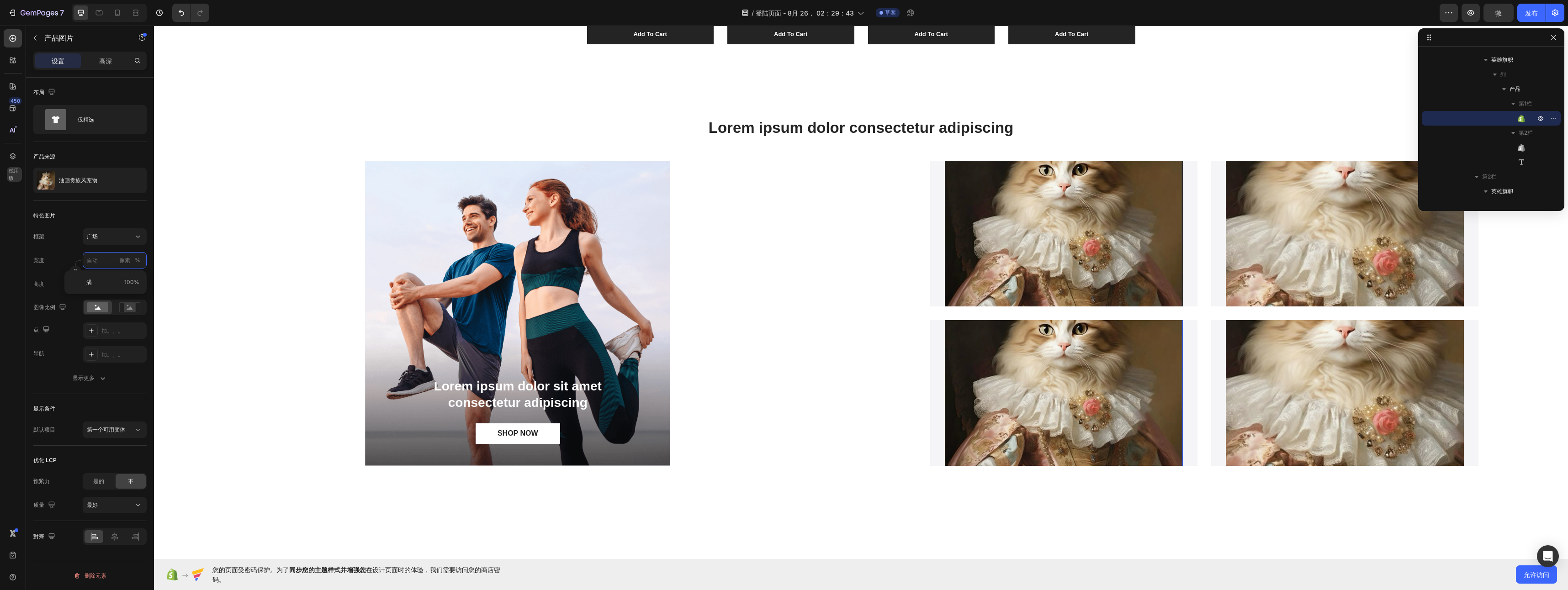
type input "3"
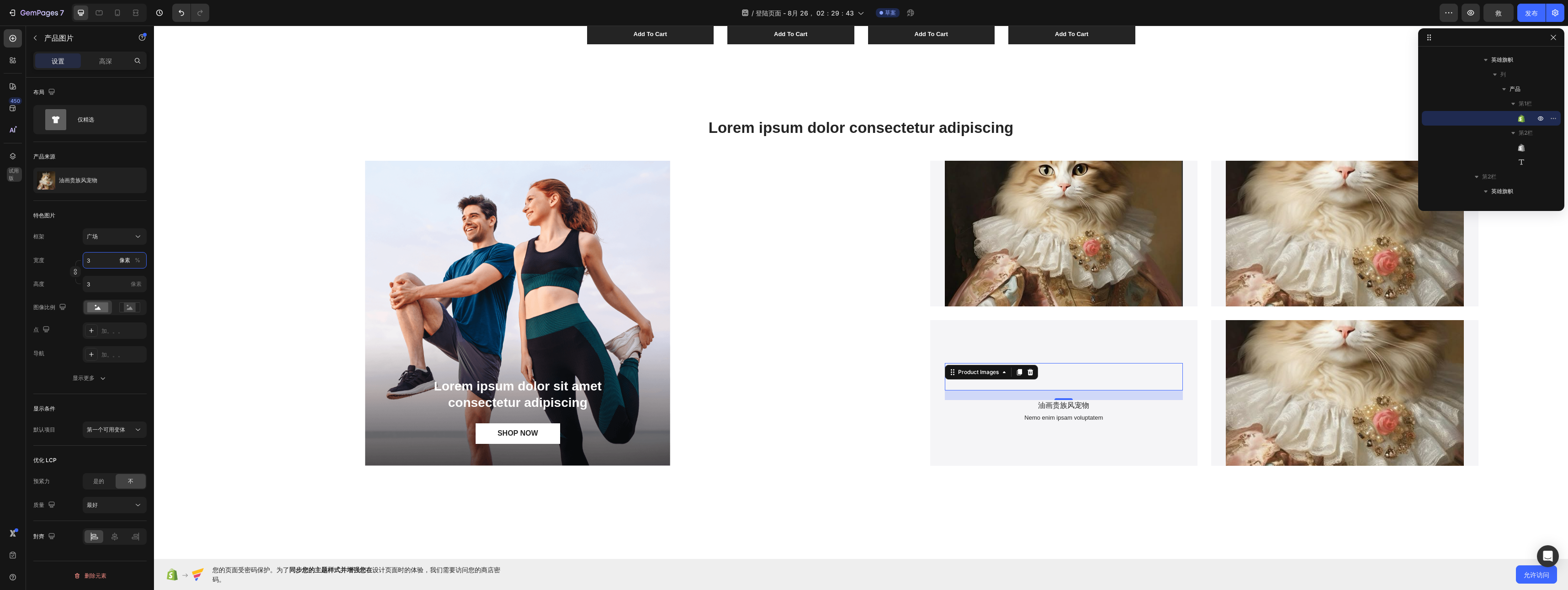
type input "32"
type input "323"
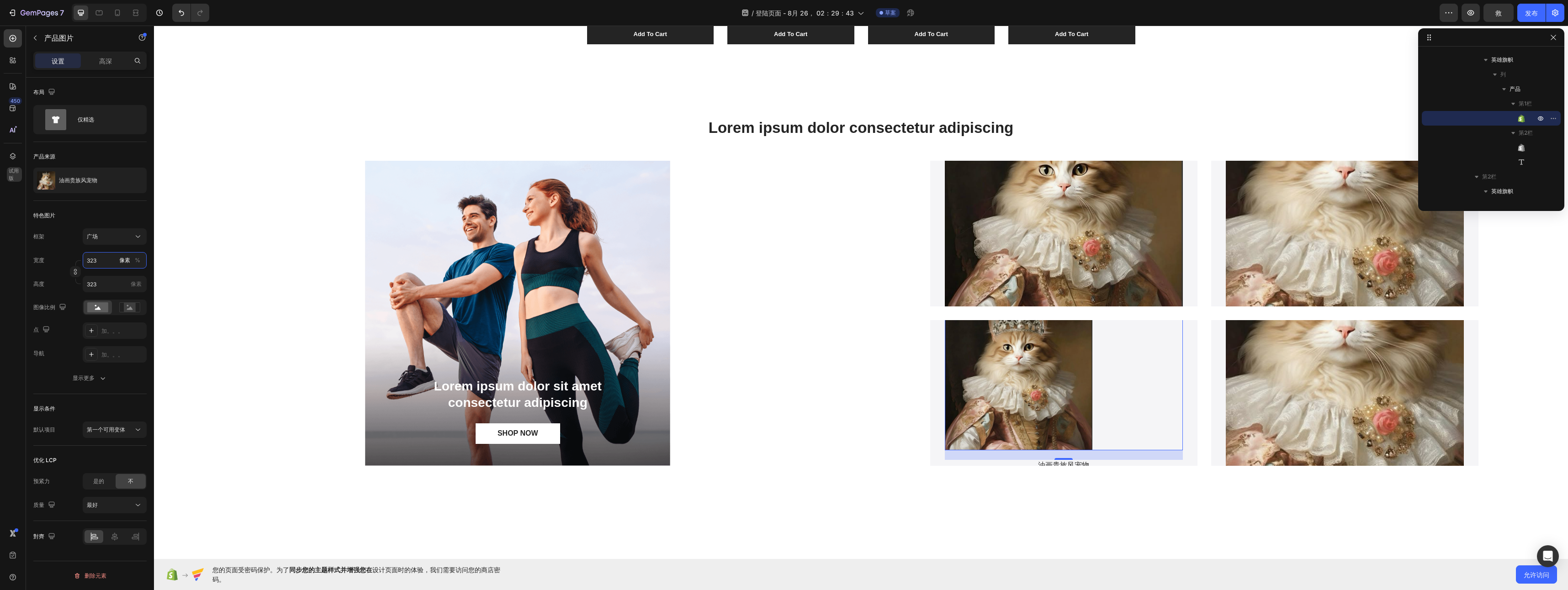
type input "3233"
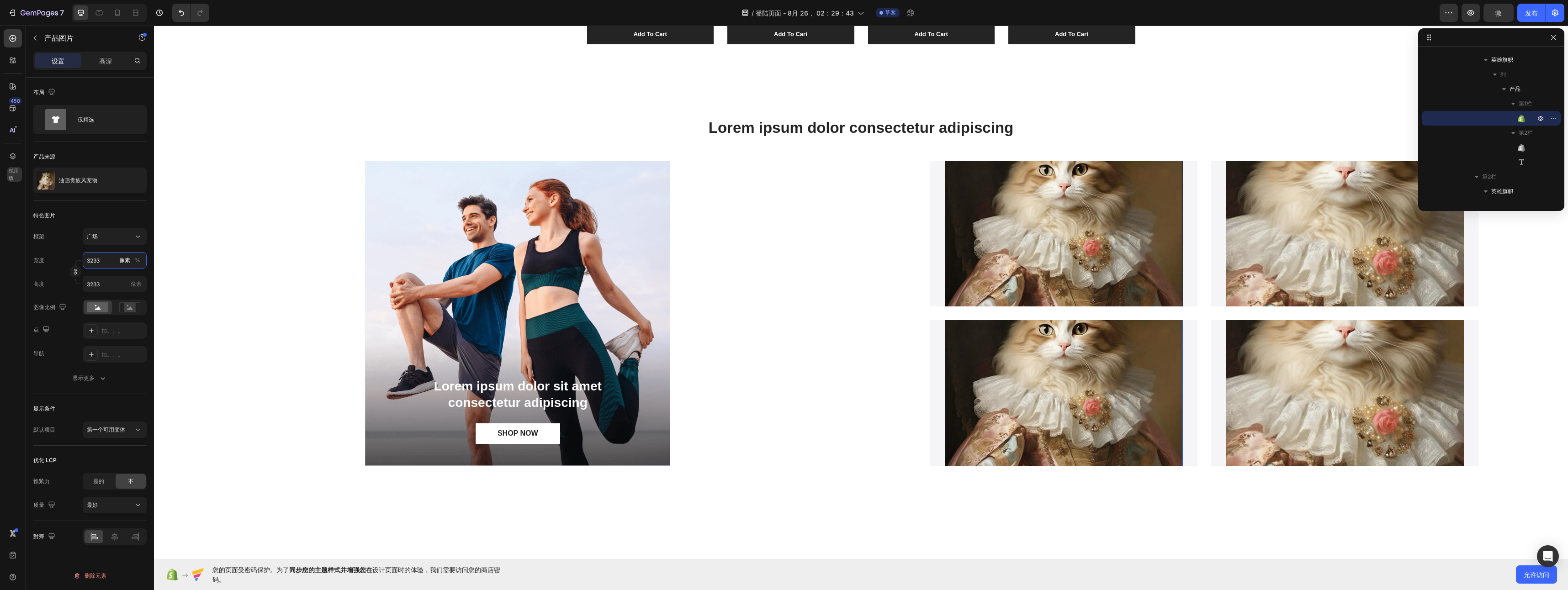
type input "32333"
type input "3233"
type input "323"
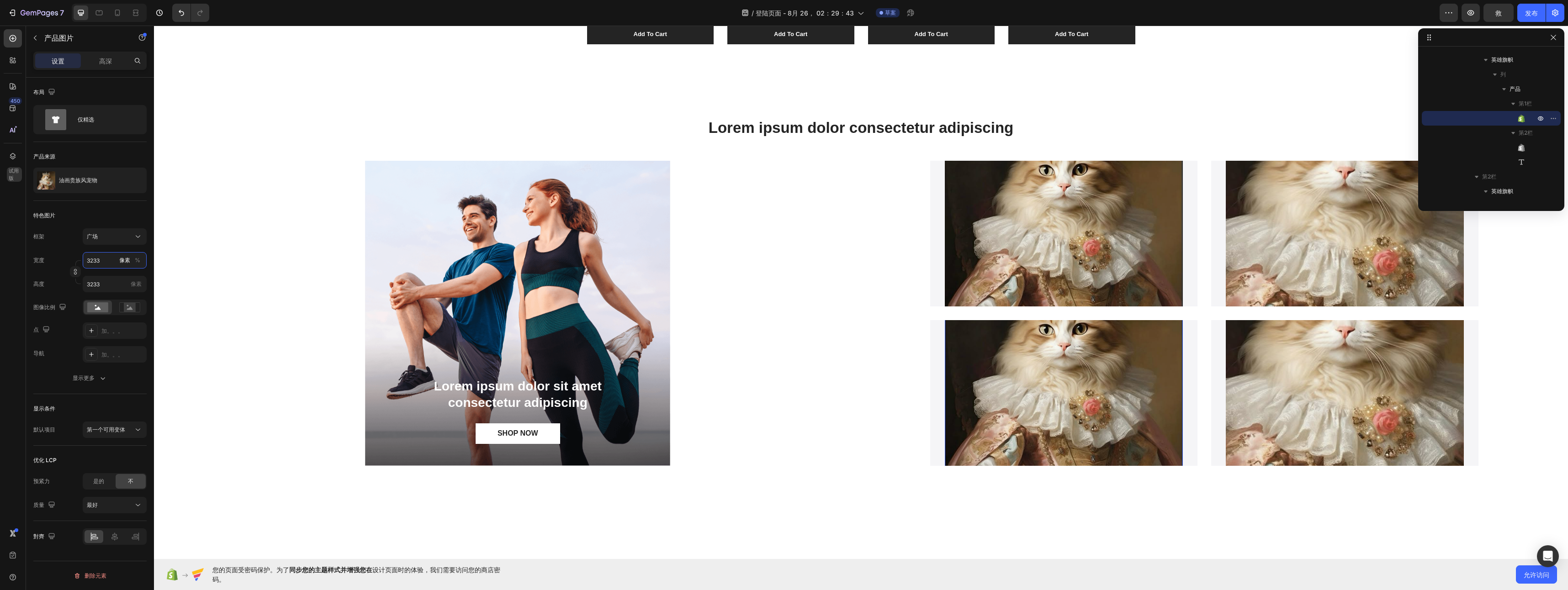
type input "323"
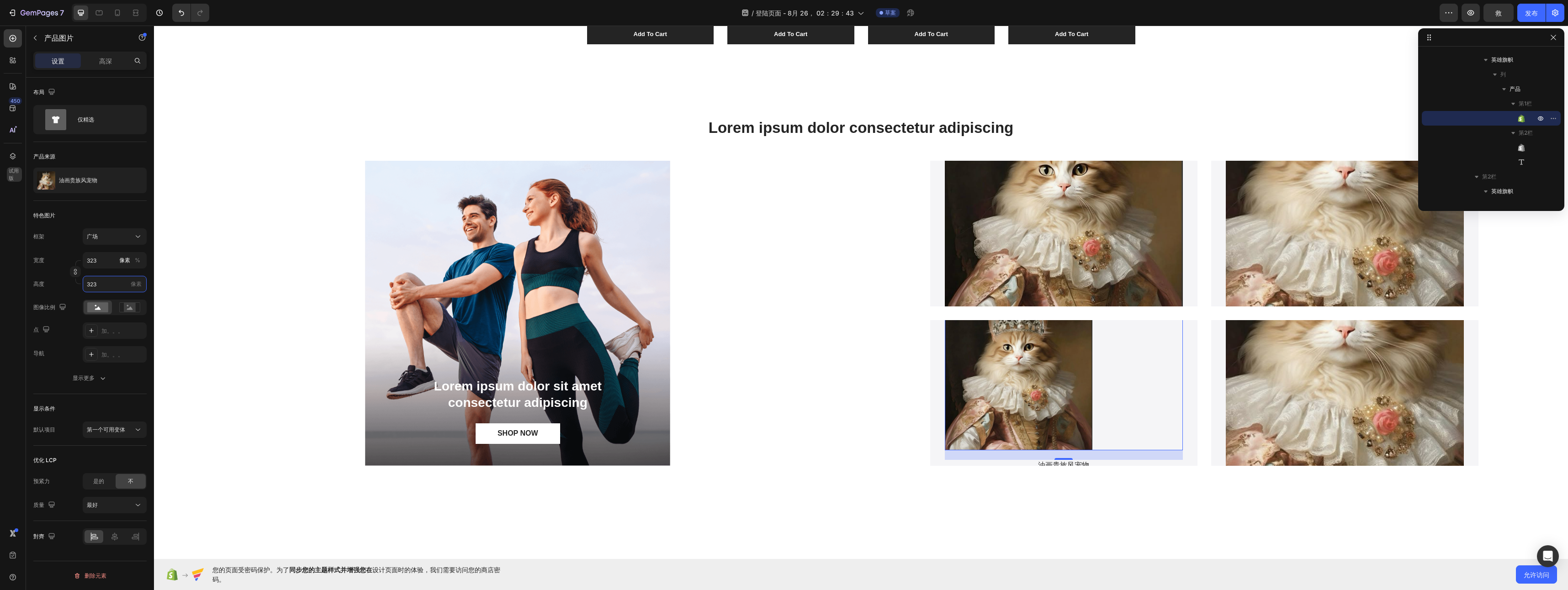
click at [114, 282] on input "323" at bounding box center [114, 285] width 64 height 17
type input "3"
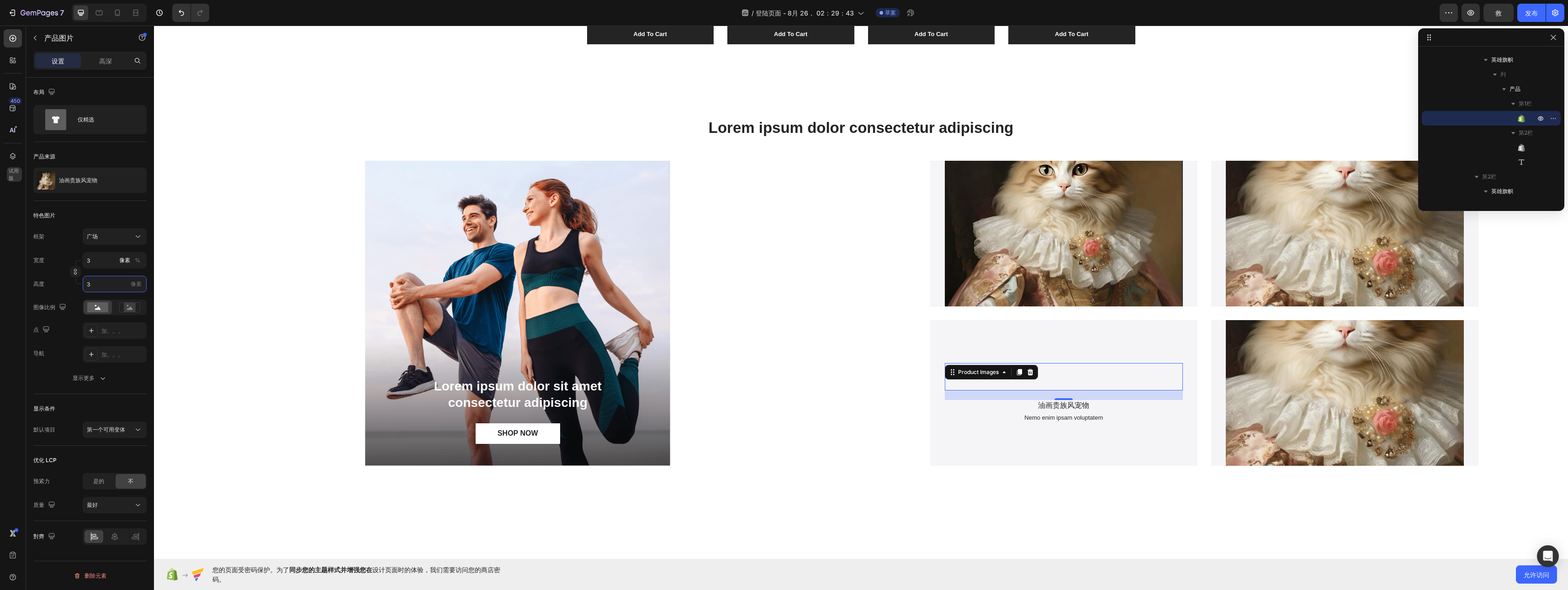
type input "33"
type input "3"
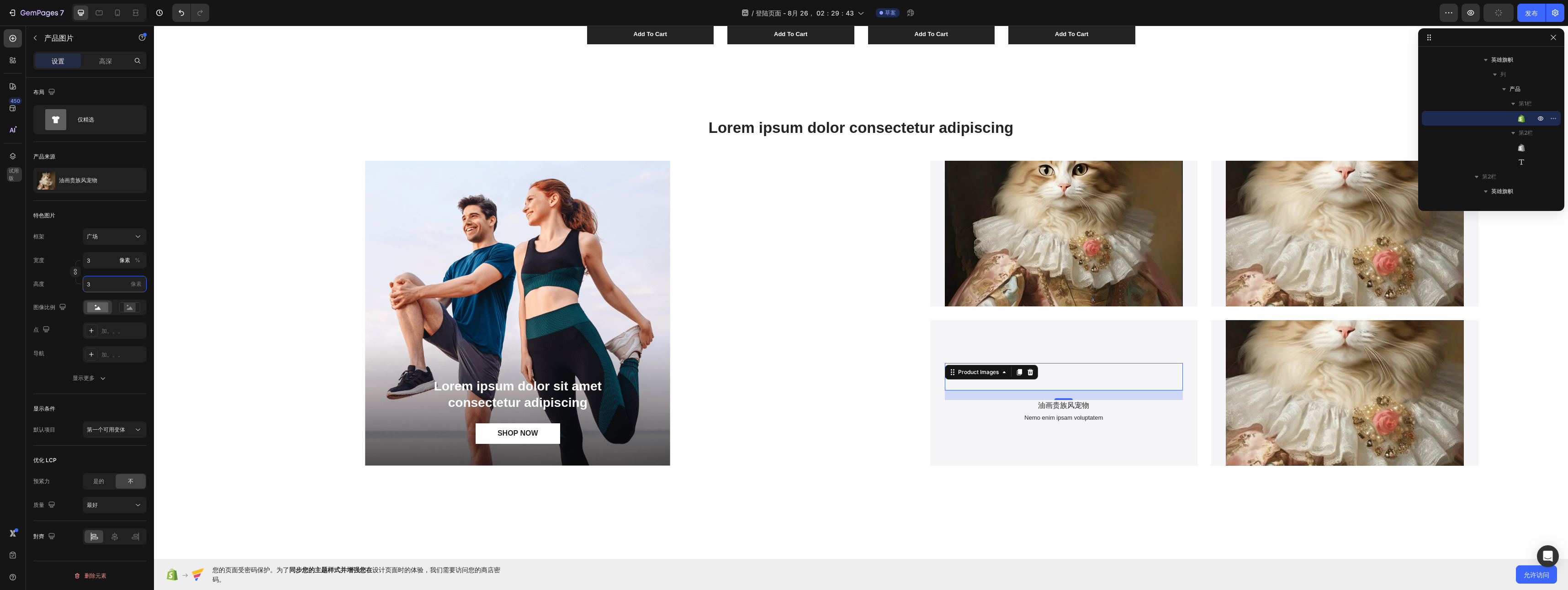
click at [114, 282] on input "3" at bounding box center [114, 285] width 64 height 17
type input "4"
click at [104, 255] on input "3" at bounding box center [114, 261] width 64 height 17
type input "3333"
click at [106, 290] on input "4" at bounding box center [114, 285] width 64 height 17
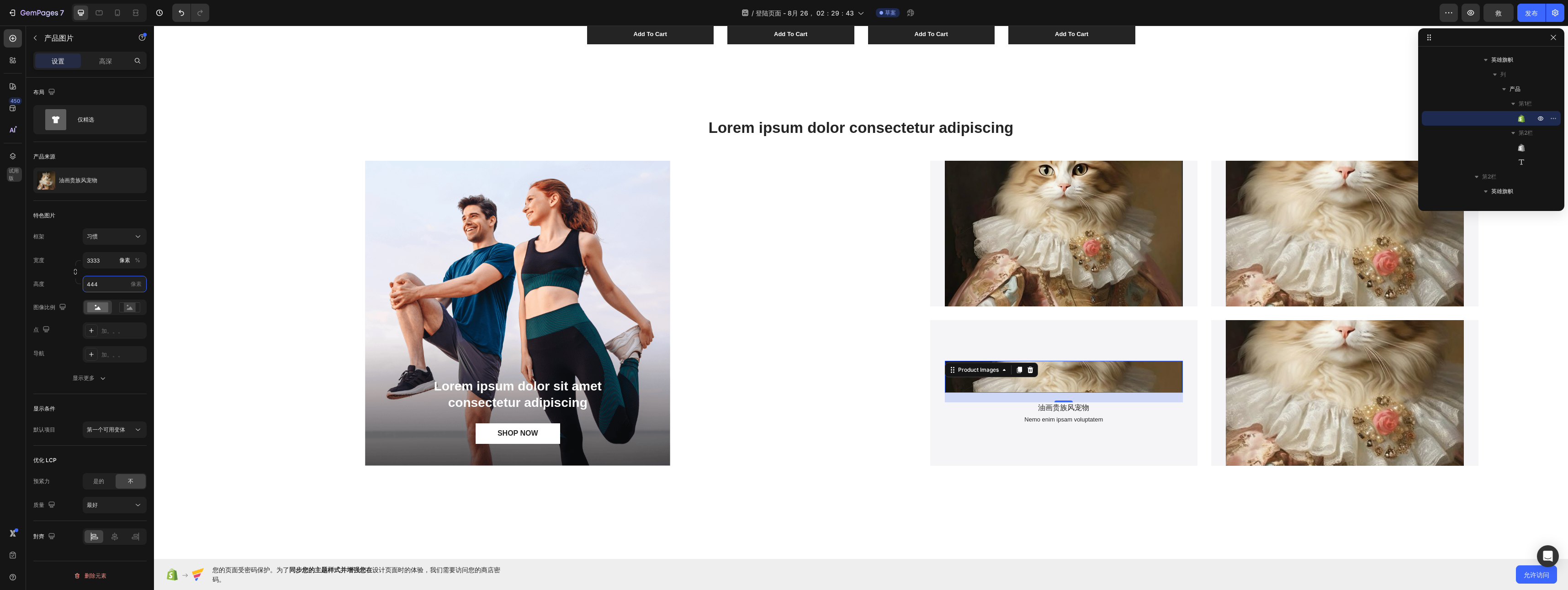
type input "4444"
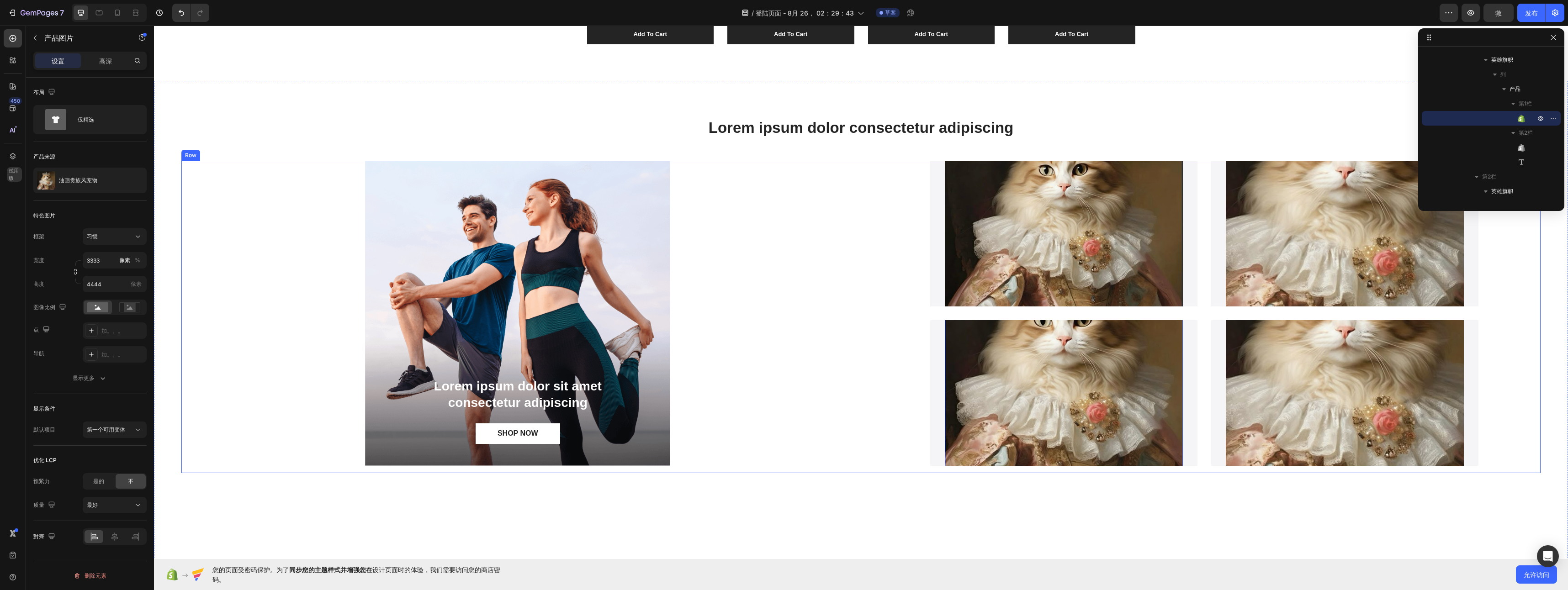
click at [306, 320] on div "Lorem ipsum dolor sit amet consectetur adipiscing Text Block SHOP NOW Button He…" at bounding box center [517, 317] width 673 height 313
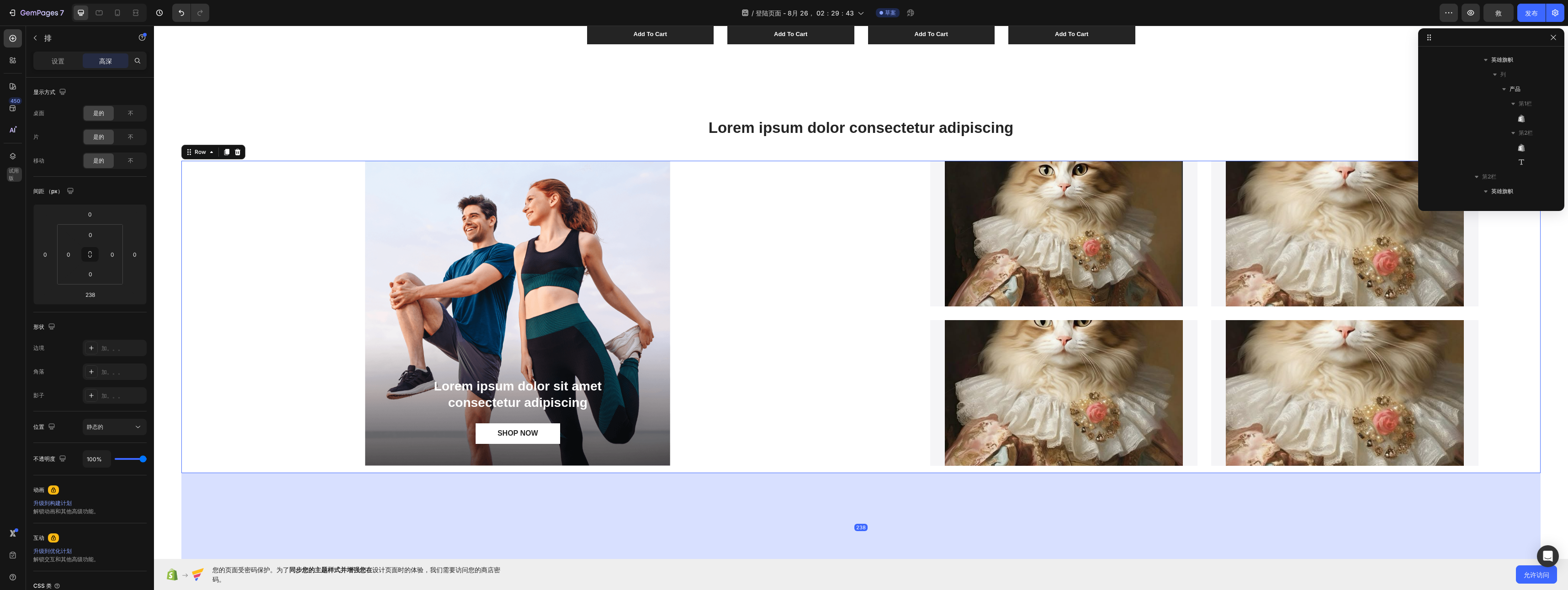
scroll to position [217, 0]
click at [910, 283] on div "Product Images 油画贵族风宠物 Product Title Nemo enim ipsam voluptatem Text Block Prod…" at bounding box center [1204, 317] width 673 height 313
click at [1027, 393] on img at bounding box center [1064, 377] width 238 height 318
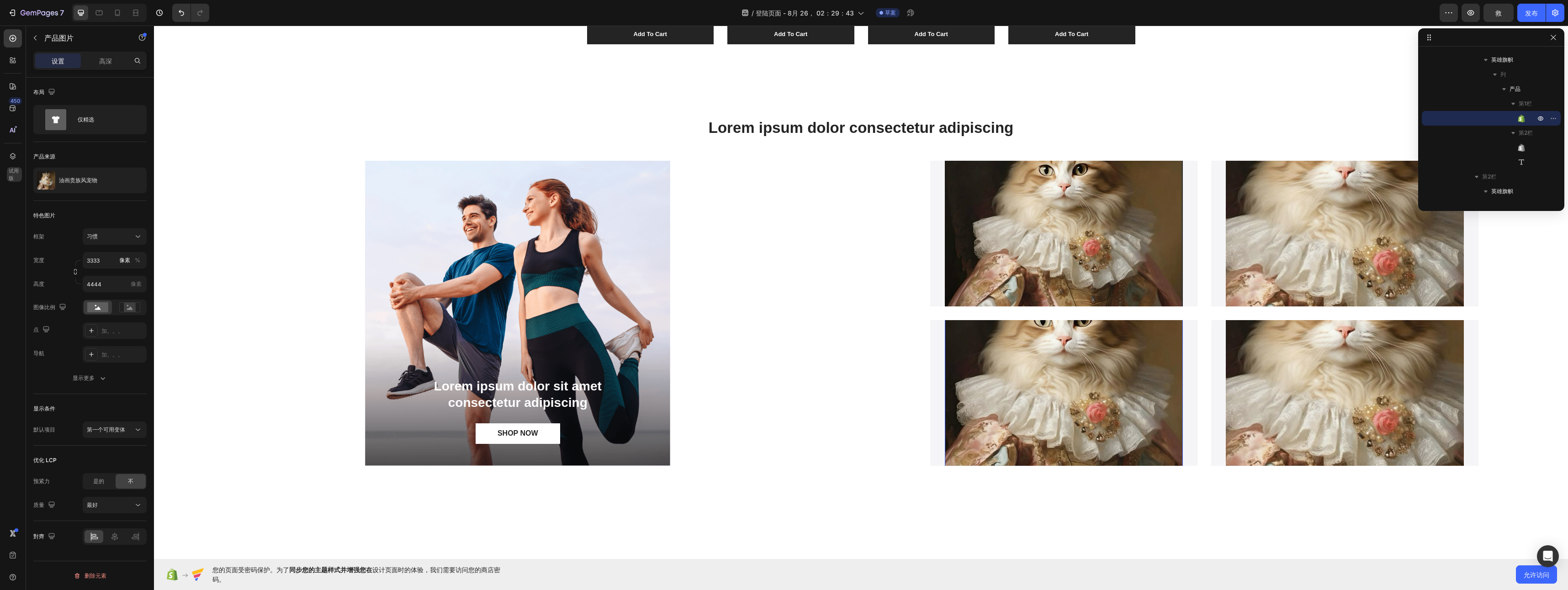
click at [1076, 401] on img at bounding box center [1064, 377] width 238 height 318
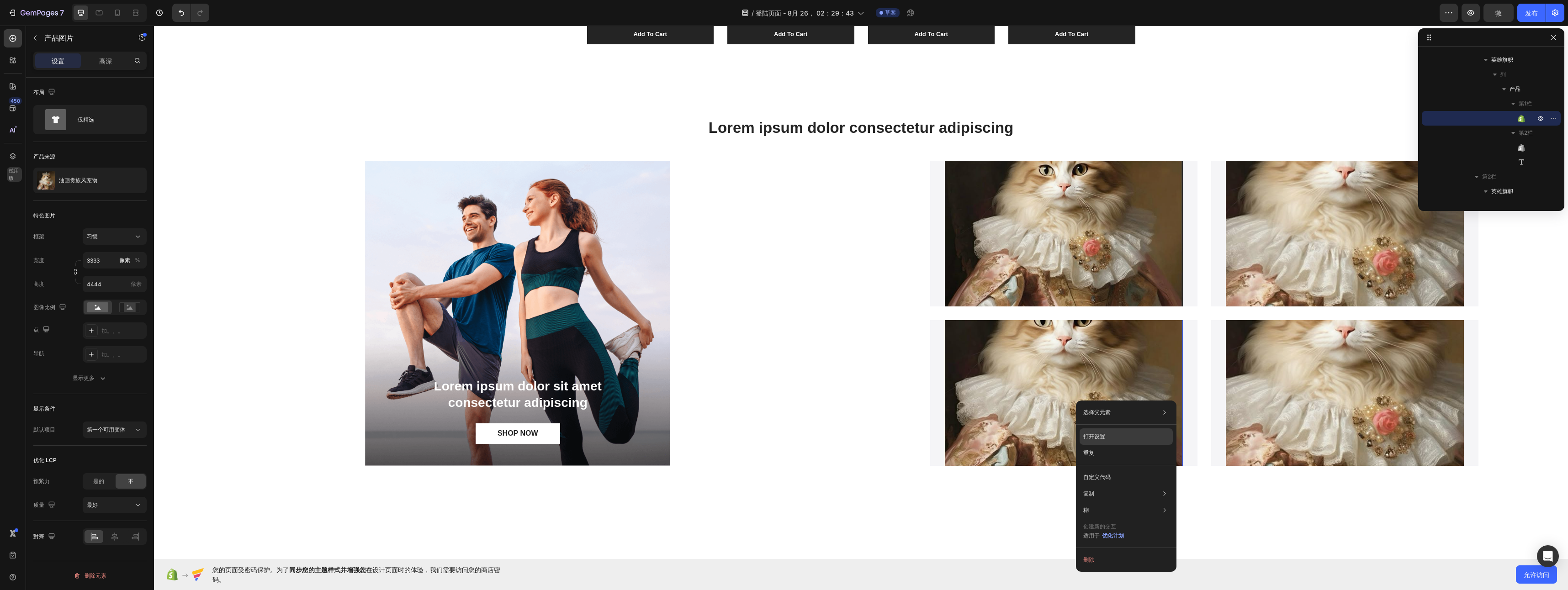
click at [1105, 437] on div "打开设置" at bounding box center [1126, 437] width 94 height 17
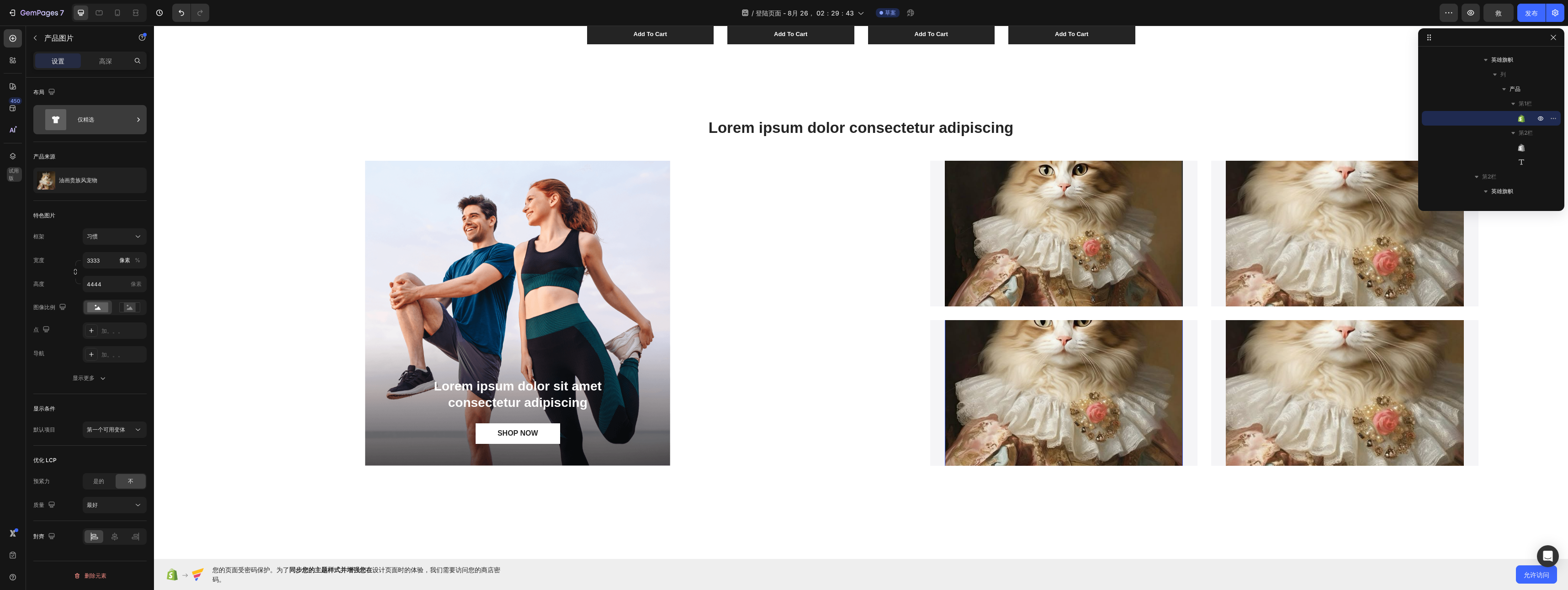
click at [113, 127] on div "仅精选" at bounding box center [105, 119] width 55 height 21
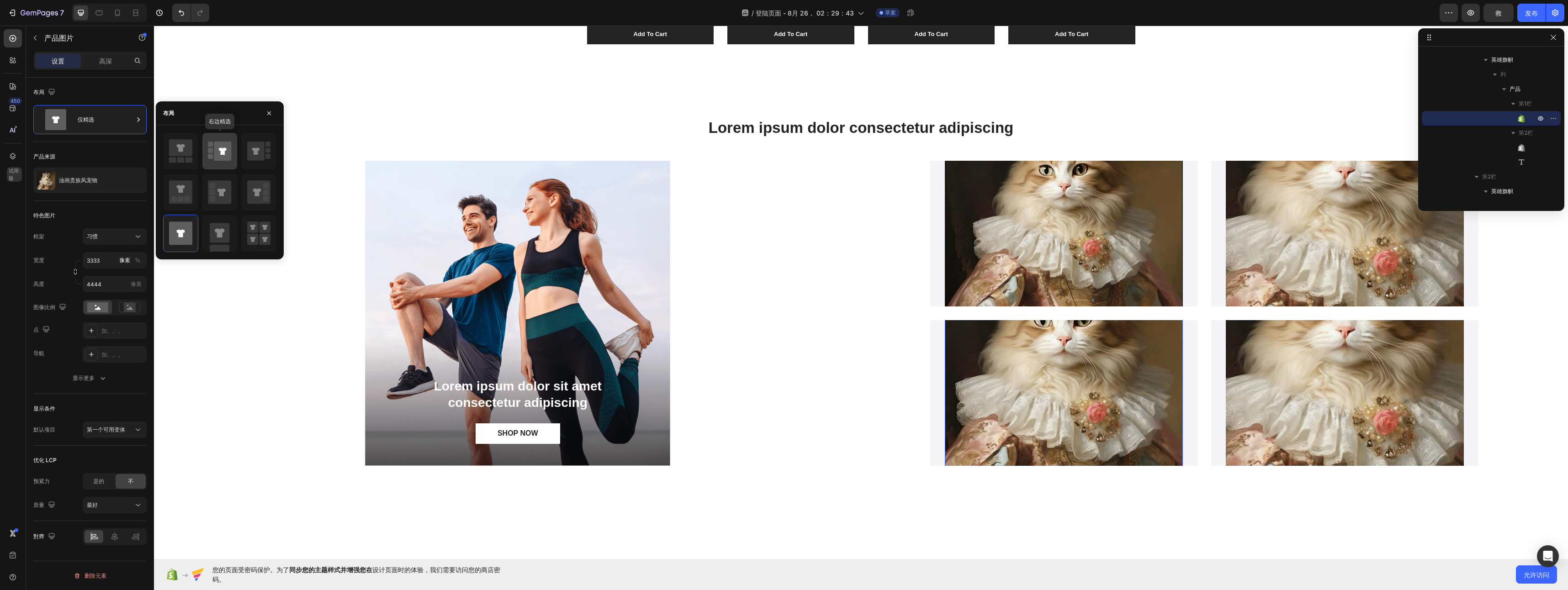
click at [218, 153] on icon at bounding box center [223, 151] width 17 height 19
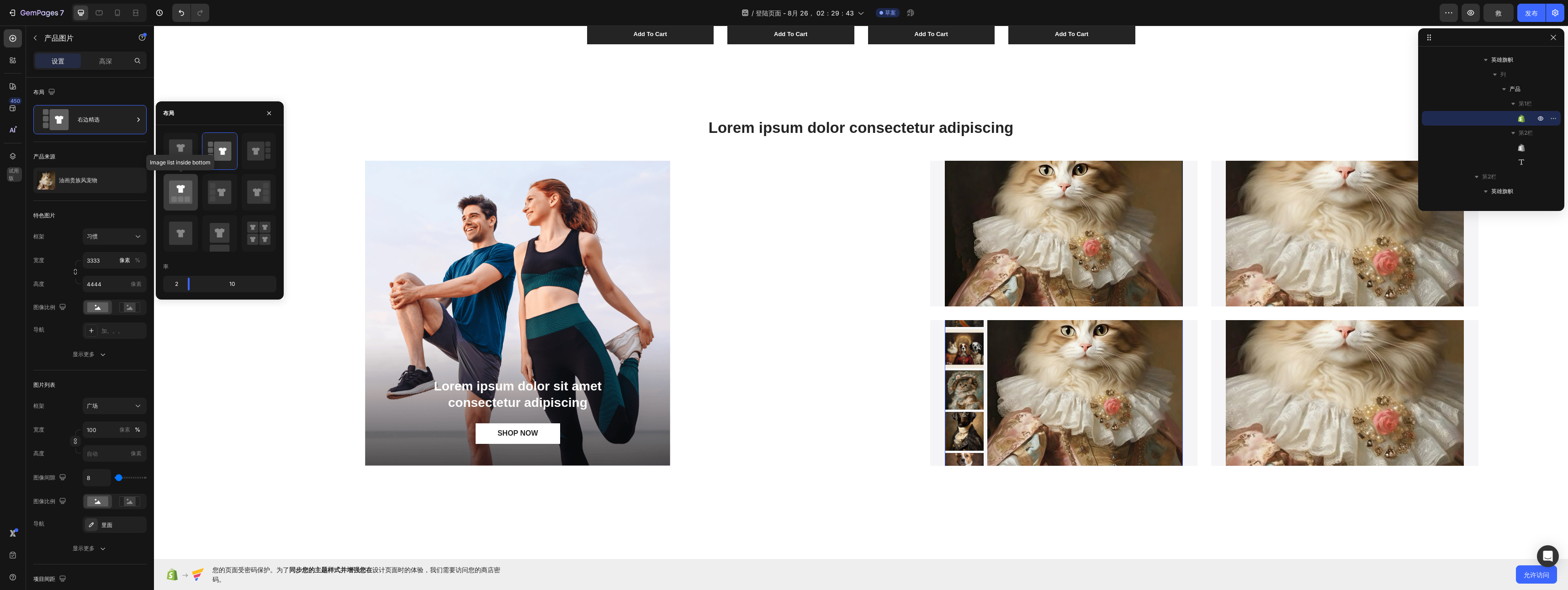
click at [185, 189] on icon at bounding box center [180, 192] width 23 height 23
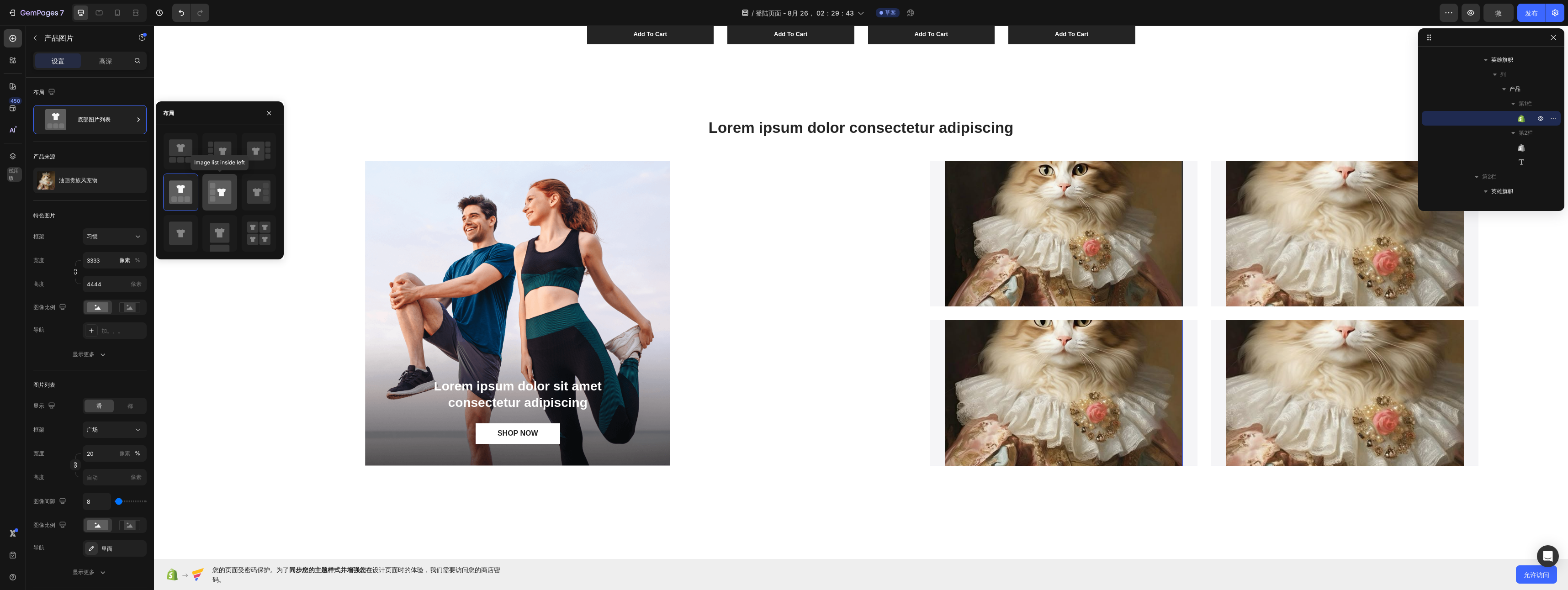
click at [224, 192] on icon at bounding box center [222, 192] width 8 height 7
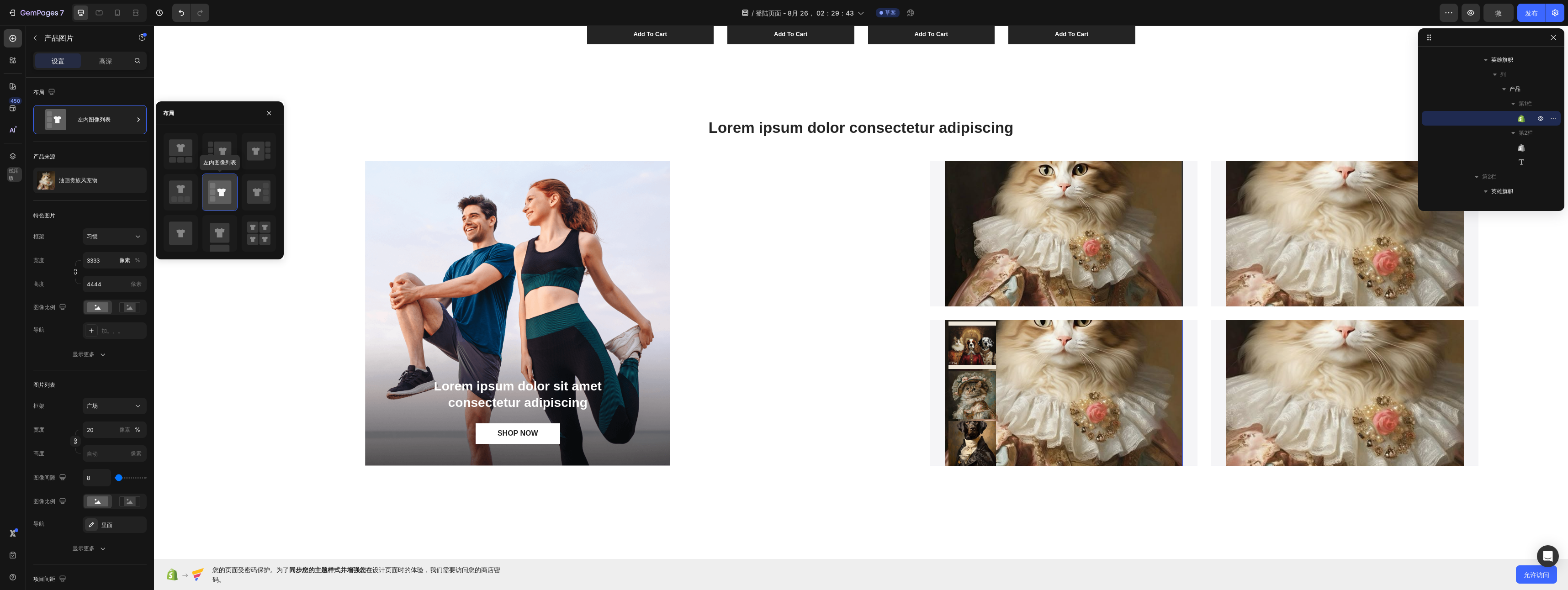
click at [223, 196] on icon at bounding box center [222, 192] width 8 height 7
click at [215, 231] on icon at bounding box center [220, 233] width 10 height 9
type input "100"
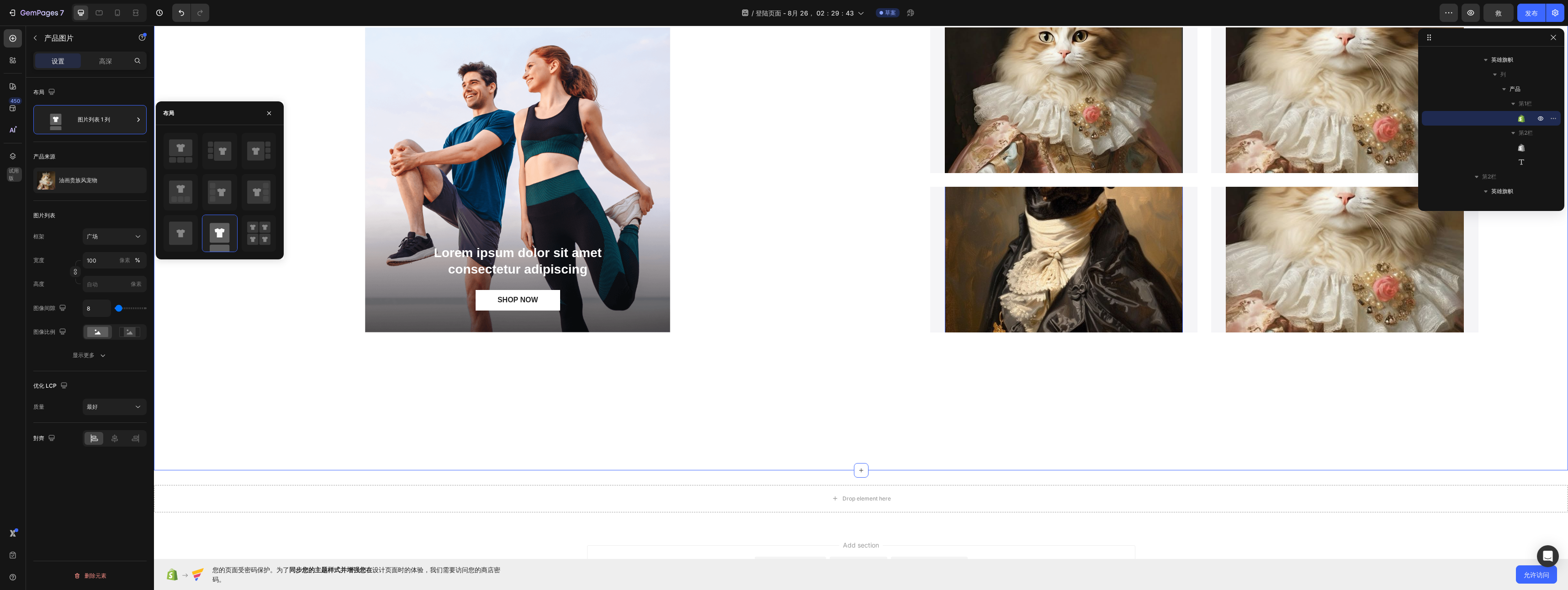
scroll to position [1150, 0]
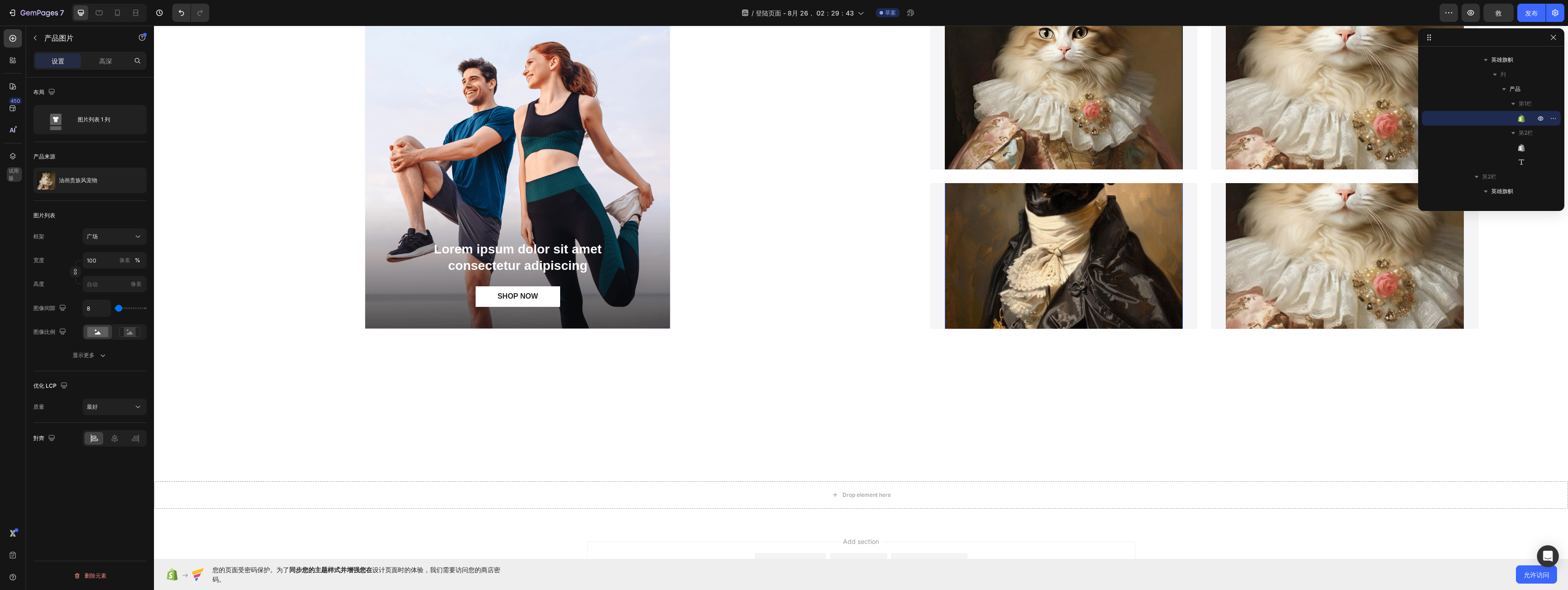
click at [1041, 290] on img at bounding box center [1064, 240] width 238 height 238
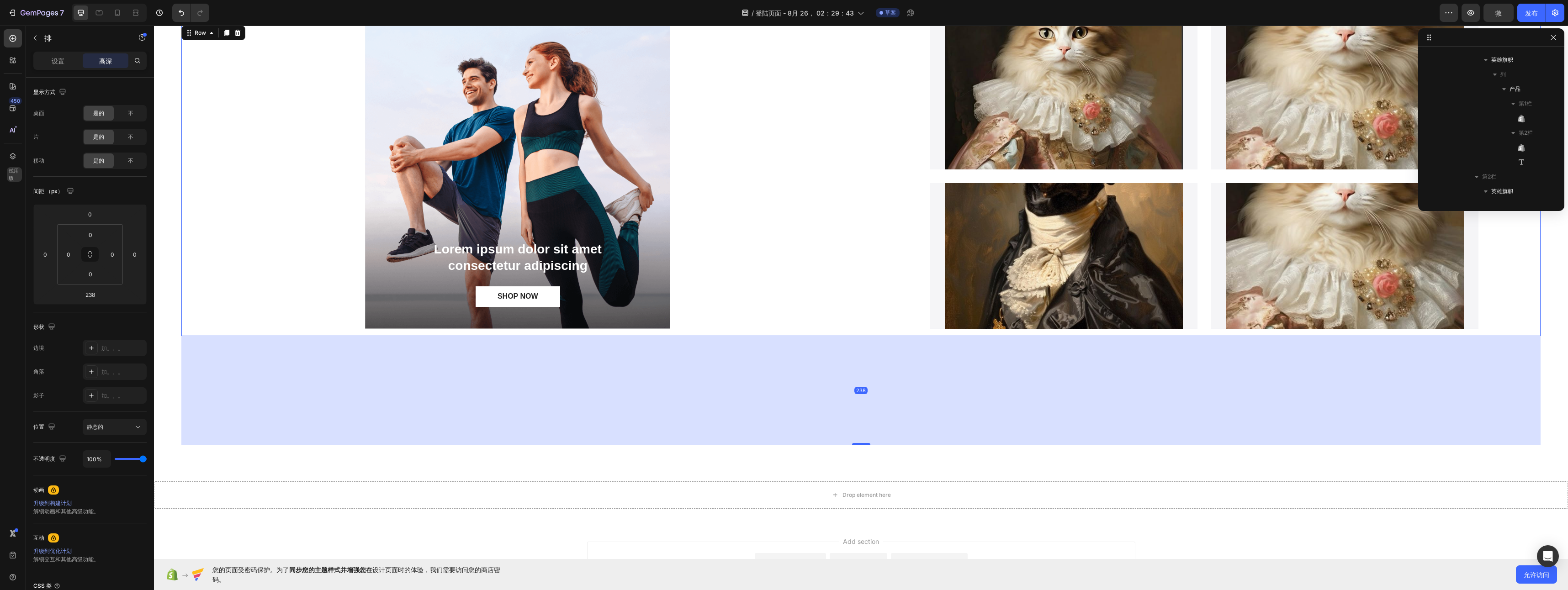
click at [712, 245] on div "Lorem ipsum dolor sit amet consectetur adipiscing Text Block SHOP NOW Button He…" at bounding box center [517, 180] width 673 height 313
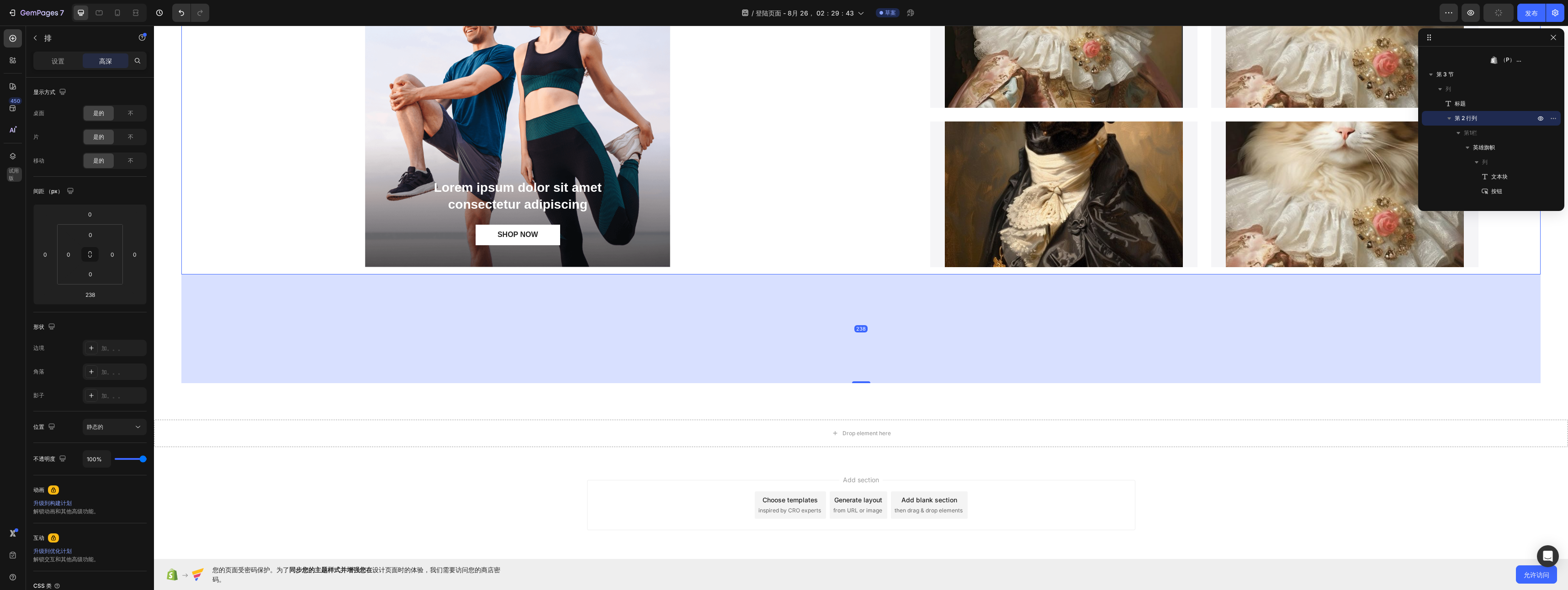
scroll to position [832, 0]
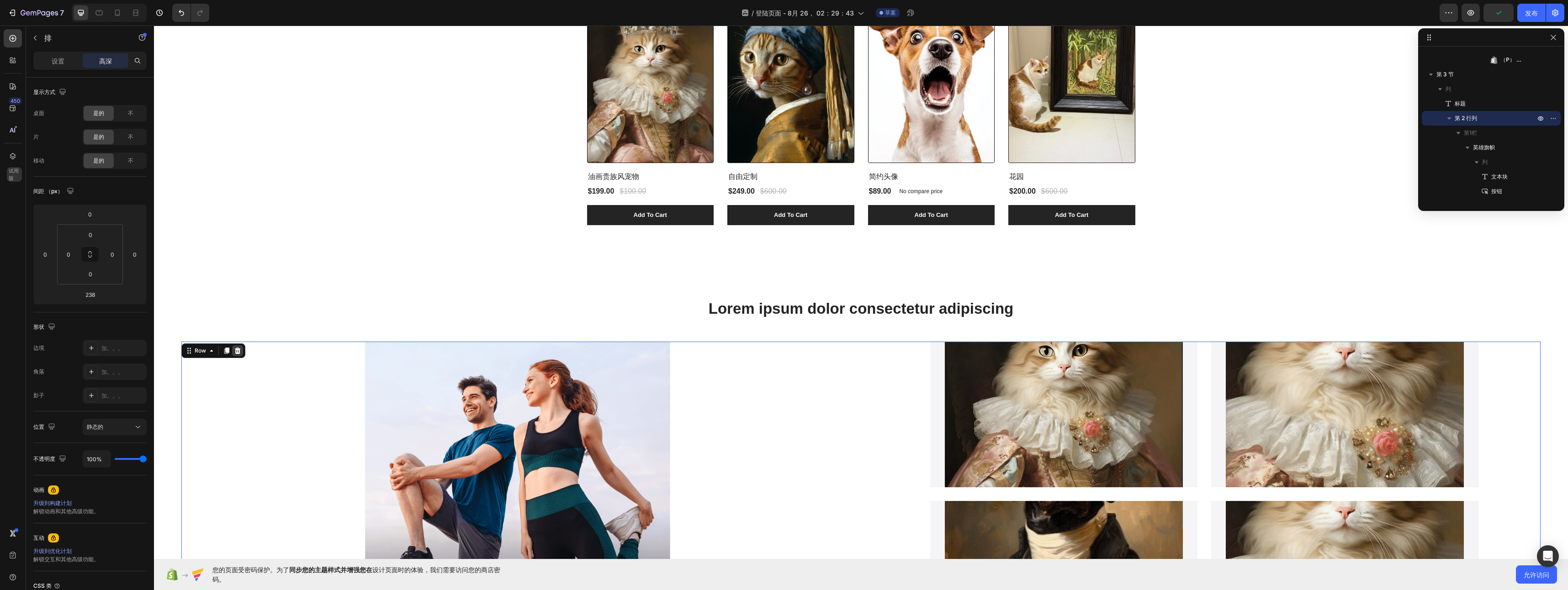
click at [241, 351] on icon at bounding box center [237, 351] width 7 height 7
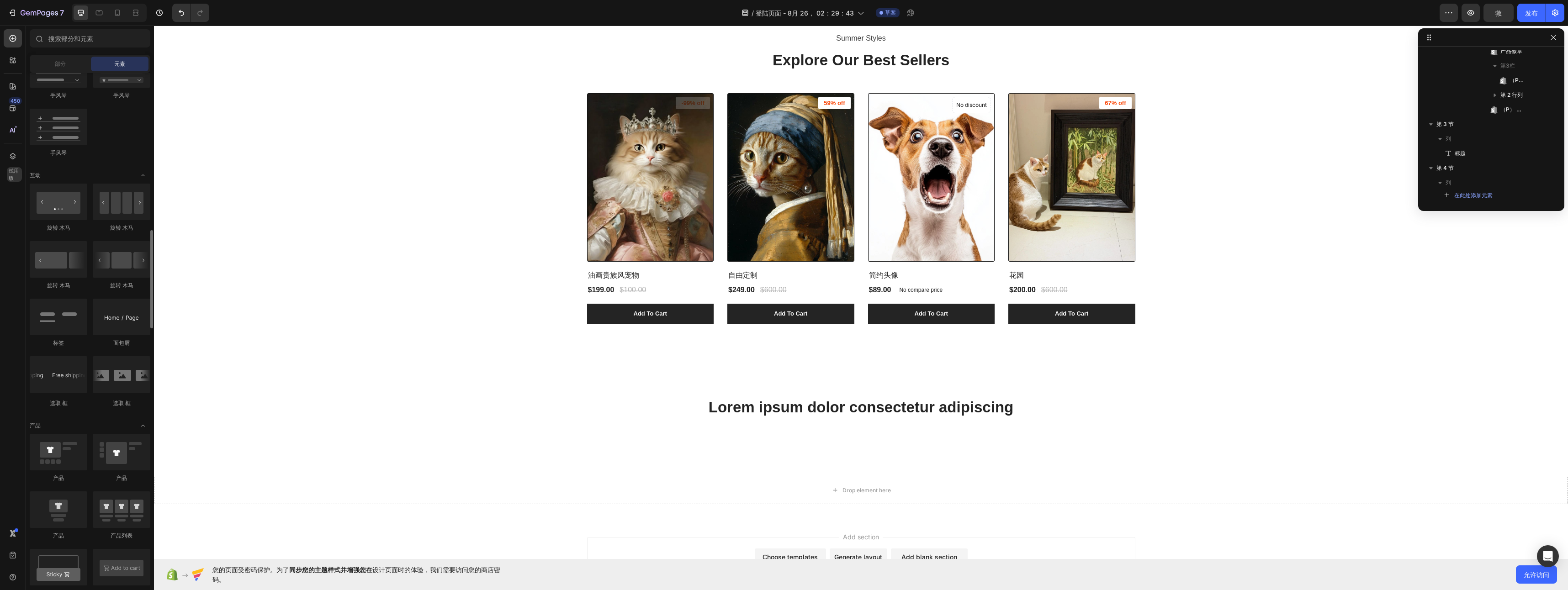
scroll to position [960, 0]
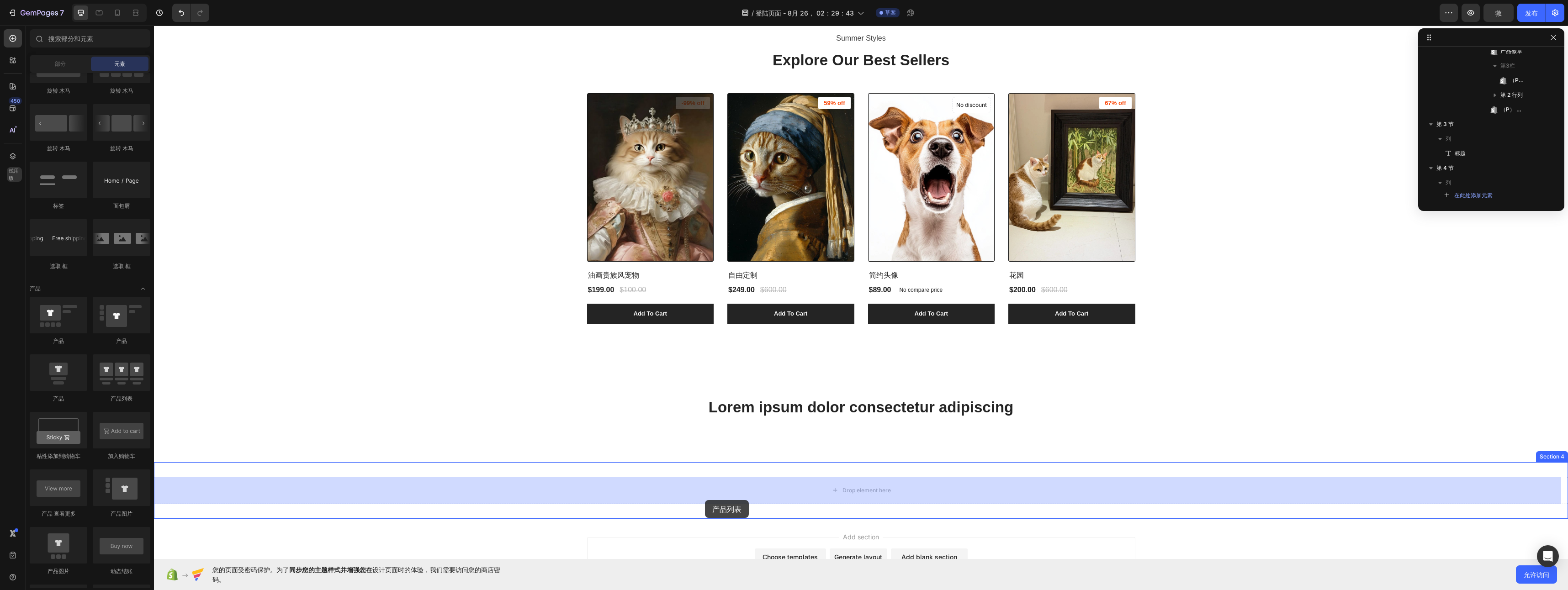
drag, startPoint x: 278, startPoint y: 396, endPoint x: 705, endPoint y: 500, distance: 439.5
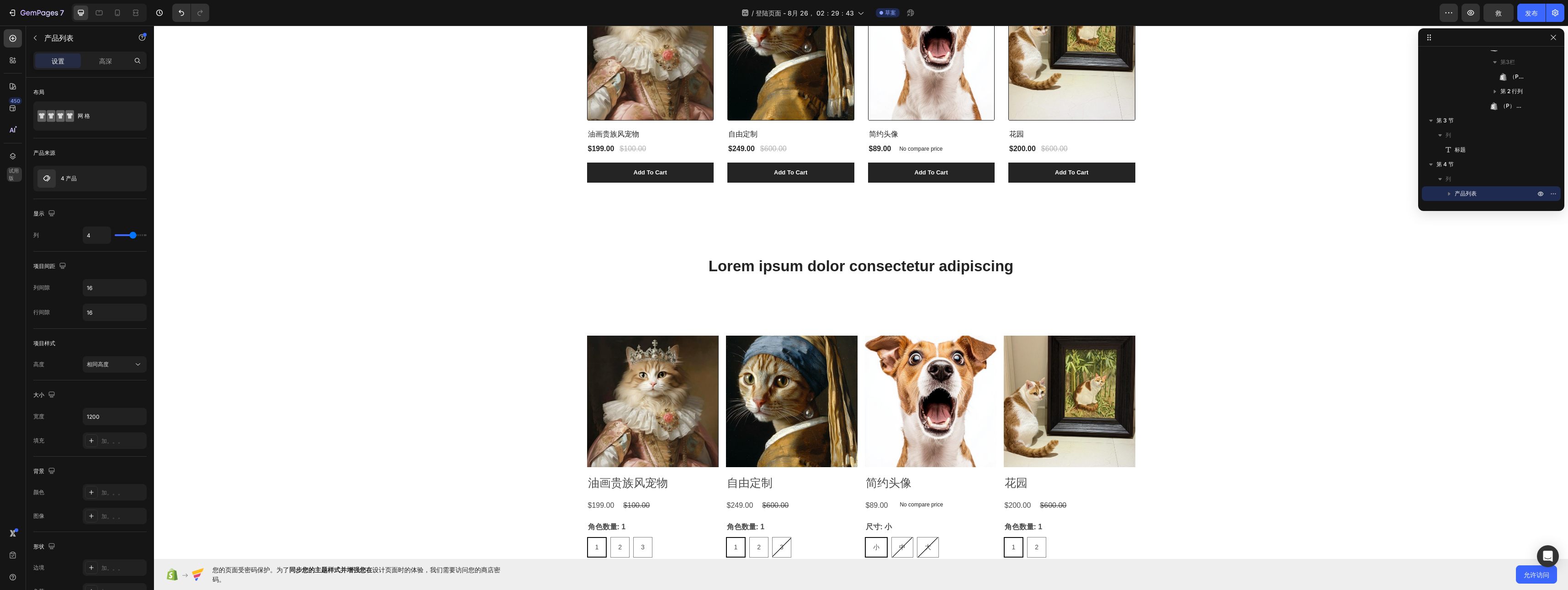
scroll to position [875, 0]
click at [659, 327] on div "Product Images 油画贵族风宠物 Product Title $199.00 Product Price Product Price $100.0…" at bounding box center [861, 489] width 1414 height 334
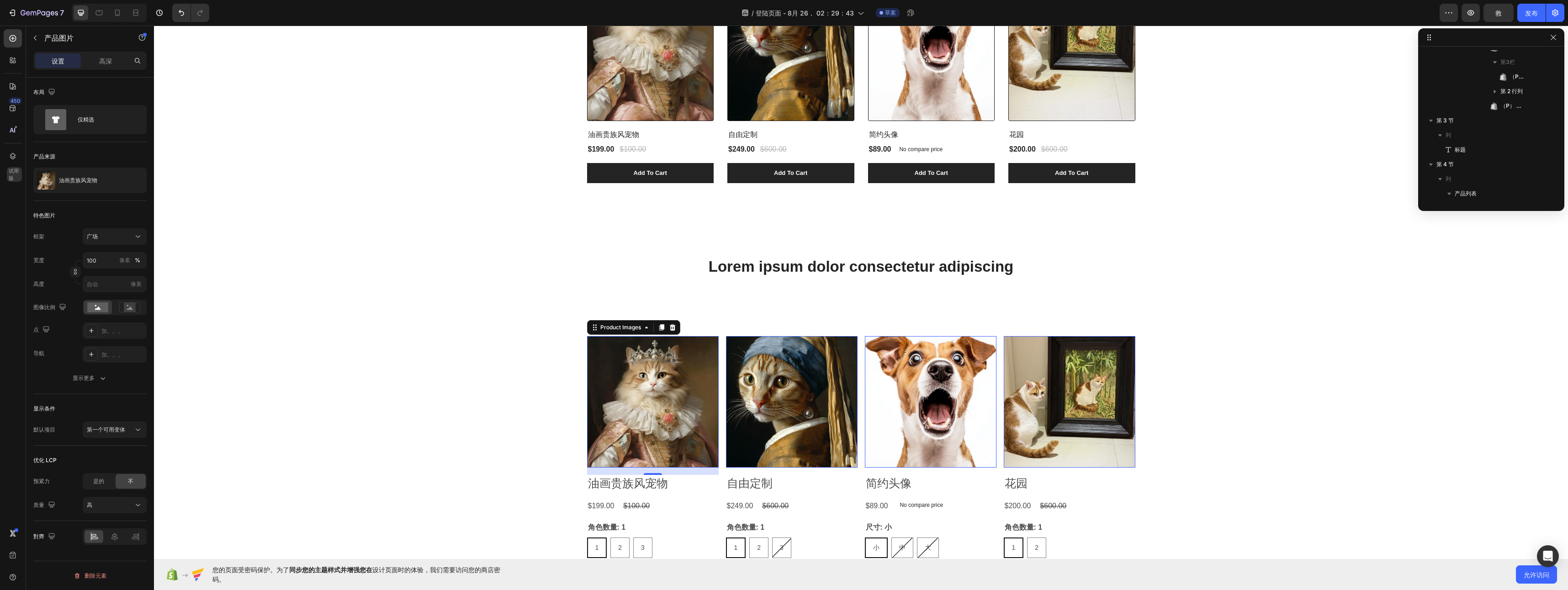
click at [684, 362] on img at bounding box center [653, 401] width 132 height 132
click at [534, 401] on div "Product Images 16 油画贵族风宠物 Product Title $199.00 Product Price Product Price $10…" at bounding box center [861, 488] width 1414 height 305
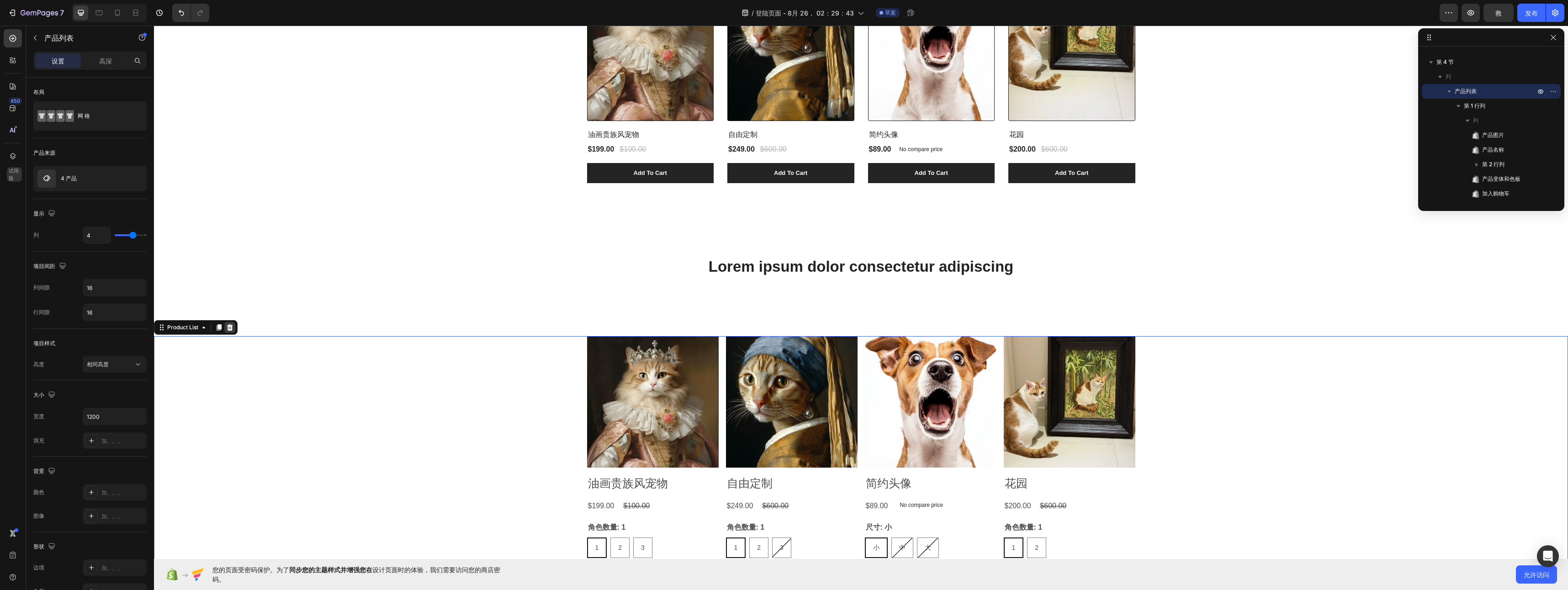
click at [228, 330] on icon at bounding box center [229, 328] width 6 height 7
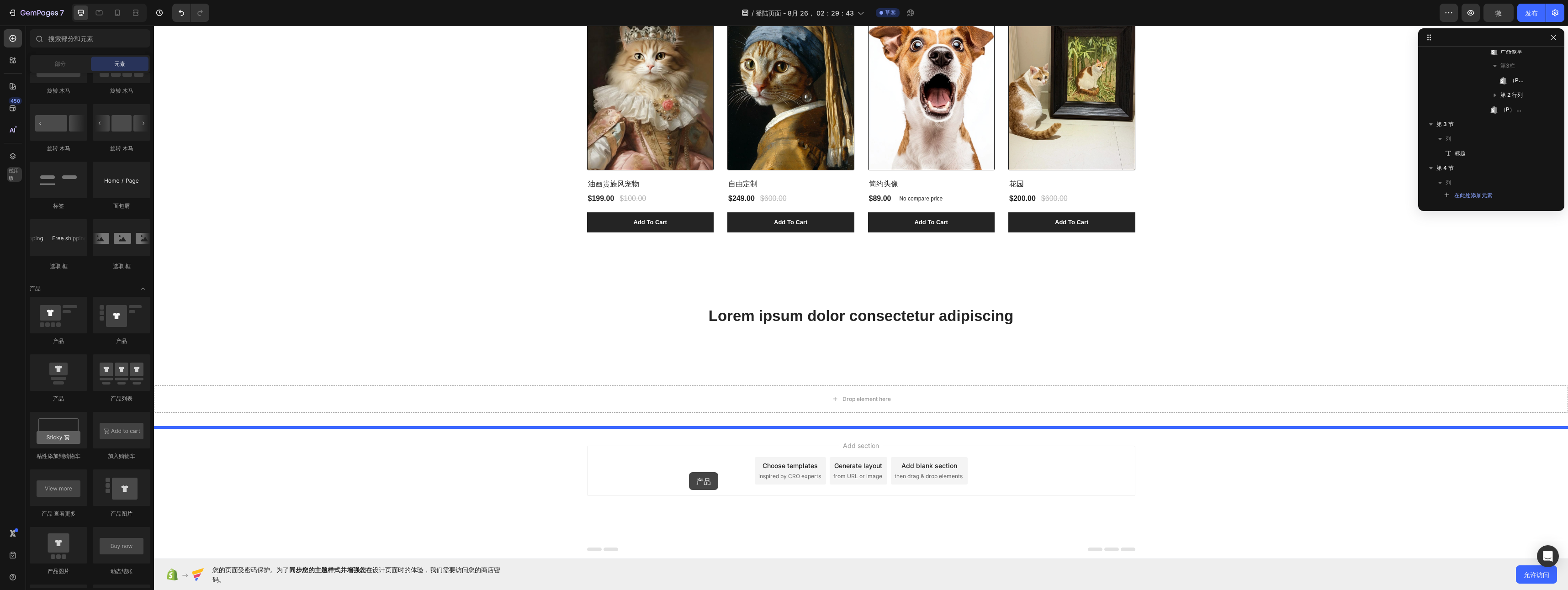
drag, startPoint x: 218, startPoint y: 354, endPoint x: 689, endPoint y: 472, distance: 485.6
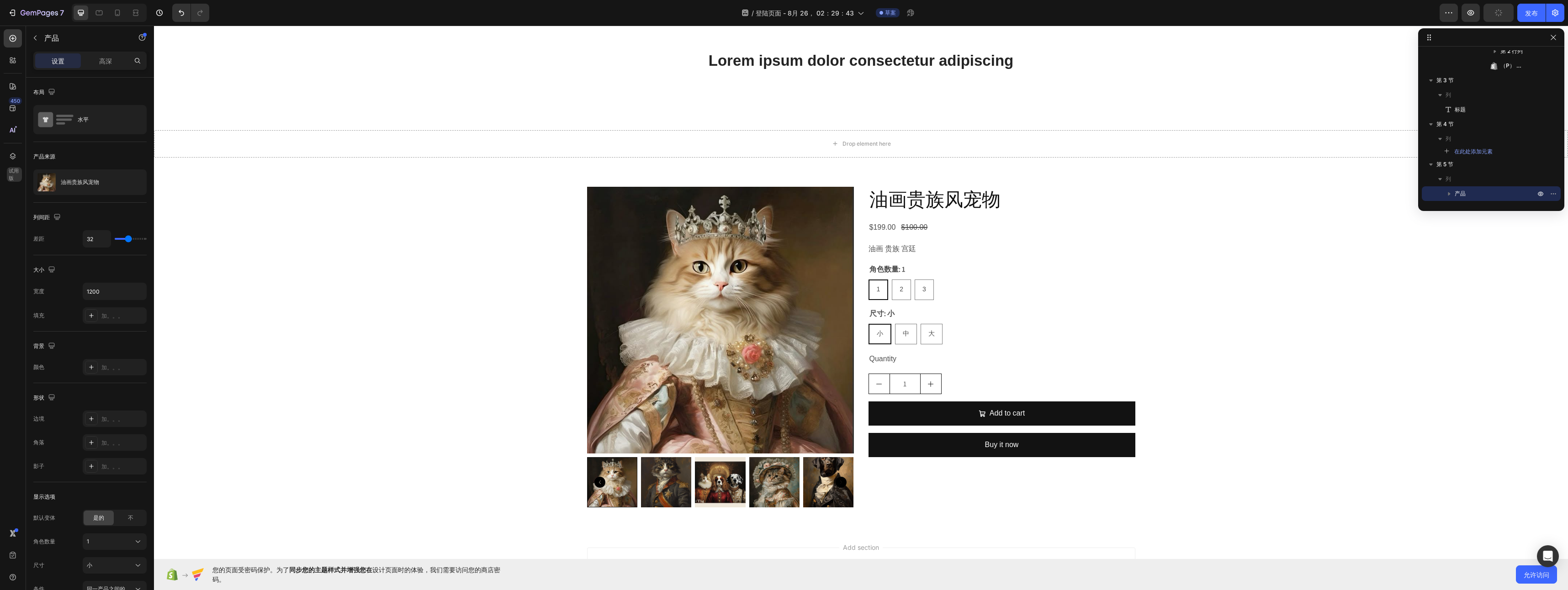
scroll to position [1045, 0]
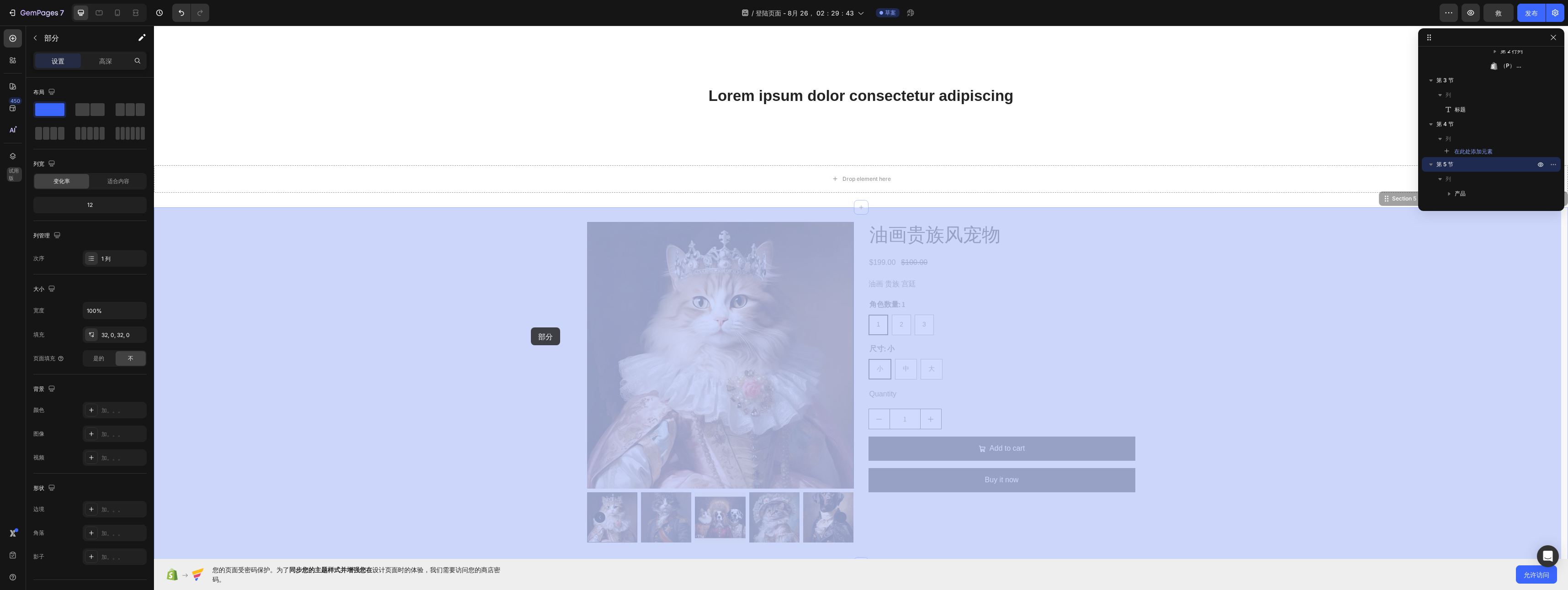
drag, startPoint x: 549, startPoint y: 349, endPoint x: 530, endPoint y: 325, distance: 30.6
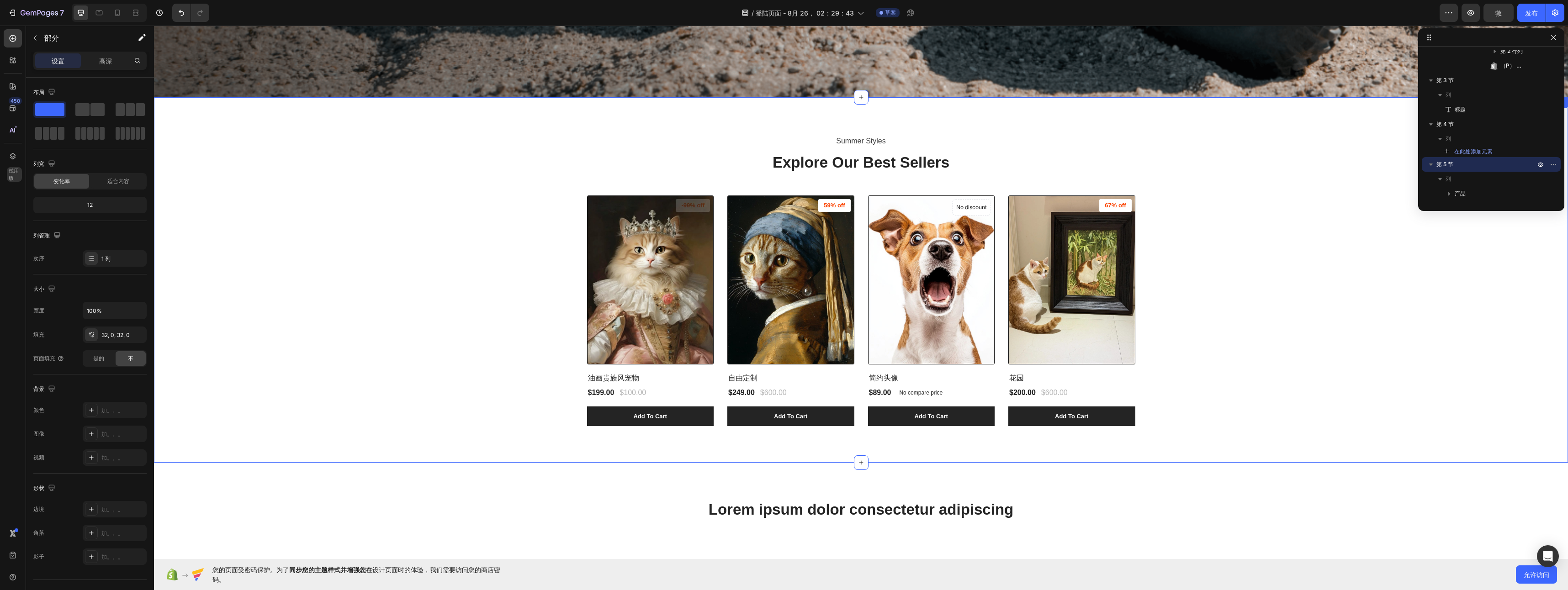
scroll to position [634, 0]
click at [501, 318] on div "Summer Styles Text block Explore Our Best Sellers Heading (P) Images -99% off P…" at bounding box center [861, 281] width 1400 height 293
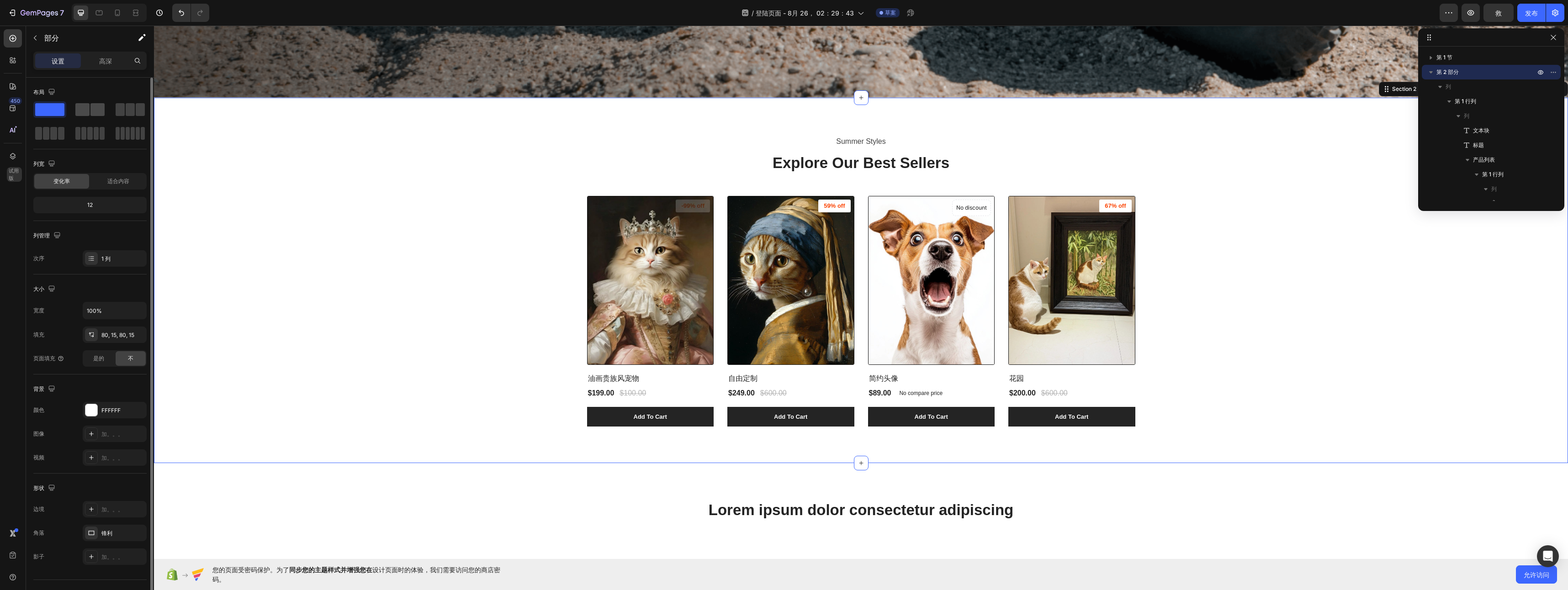
click at [88, 113] on span at bounding box center [82, 109] width 14 height 12
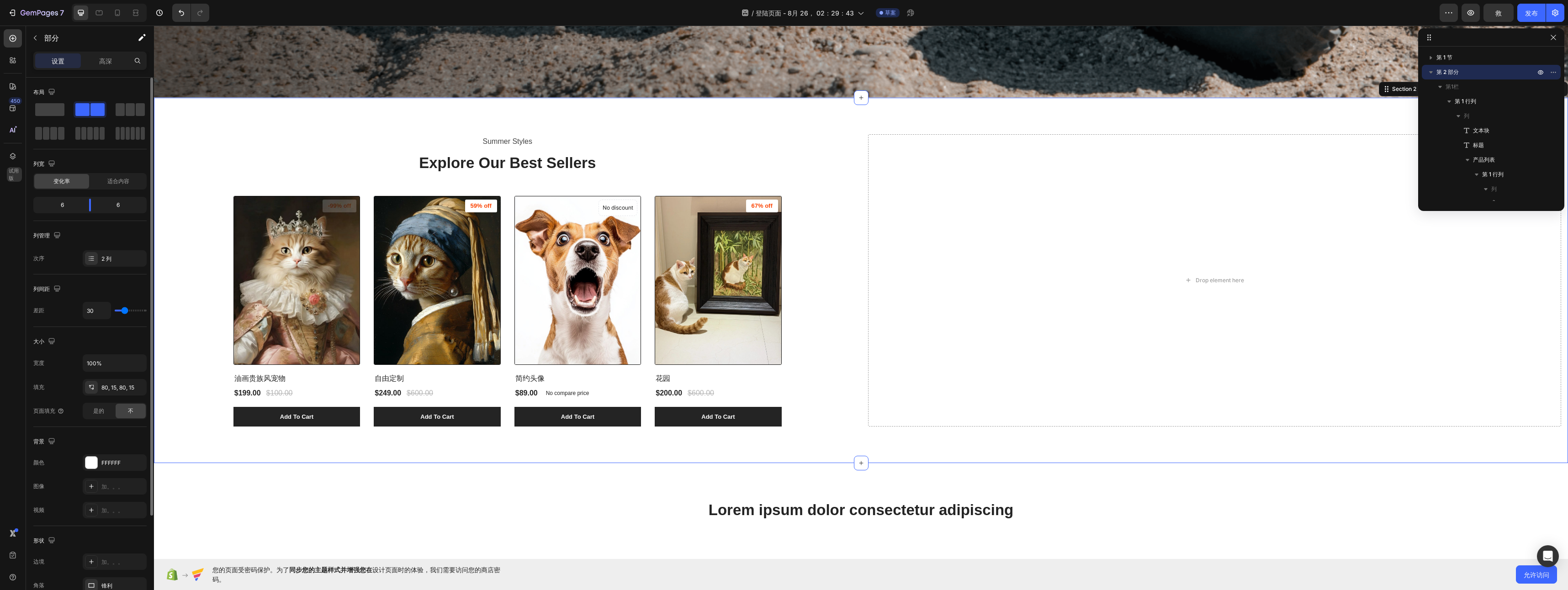
click at [90, 113] on div at bounding box center [89, 109] width 29 height 12
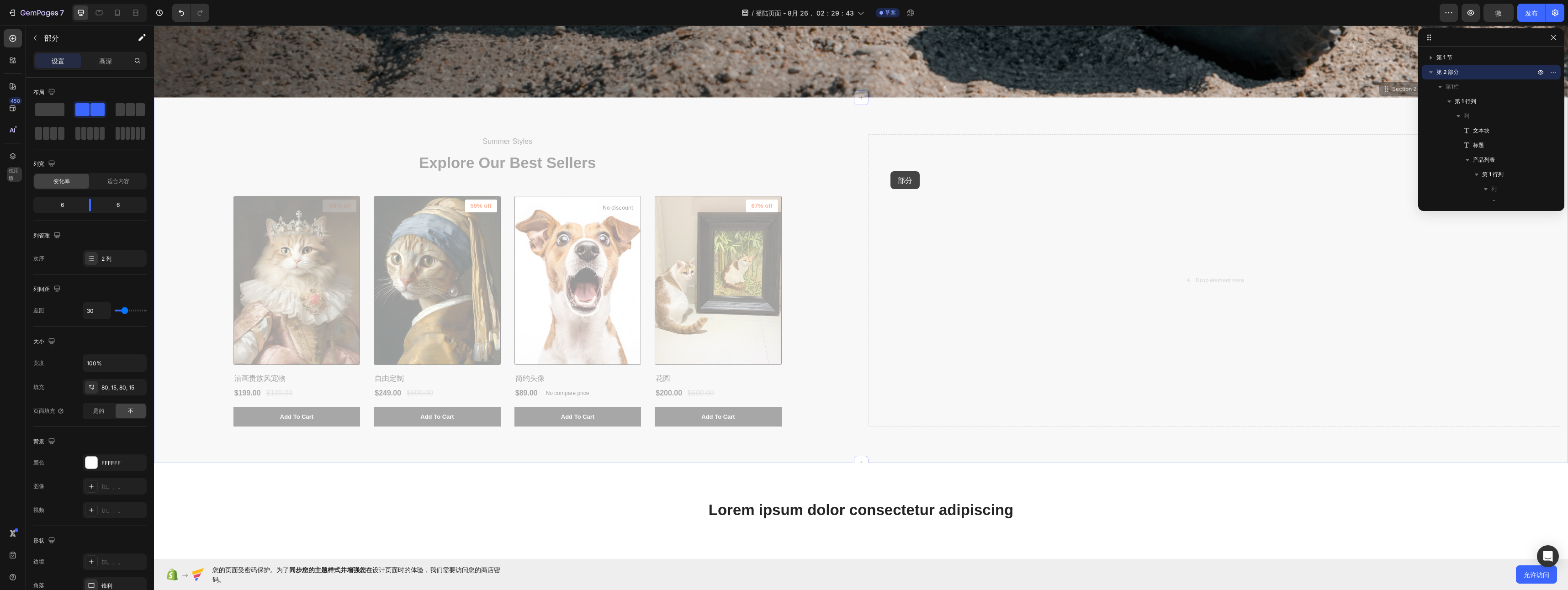
drag, startPoint x: 822, startPoint y: 164, endPoint x: 943, endPoint y: 174, distance: 121.4
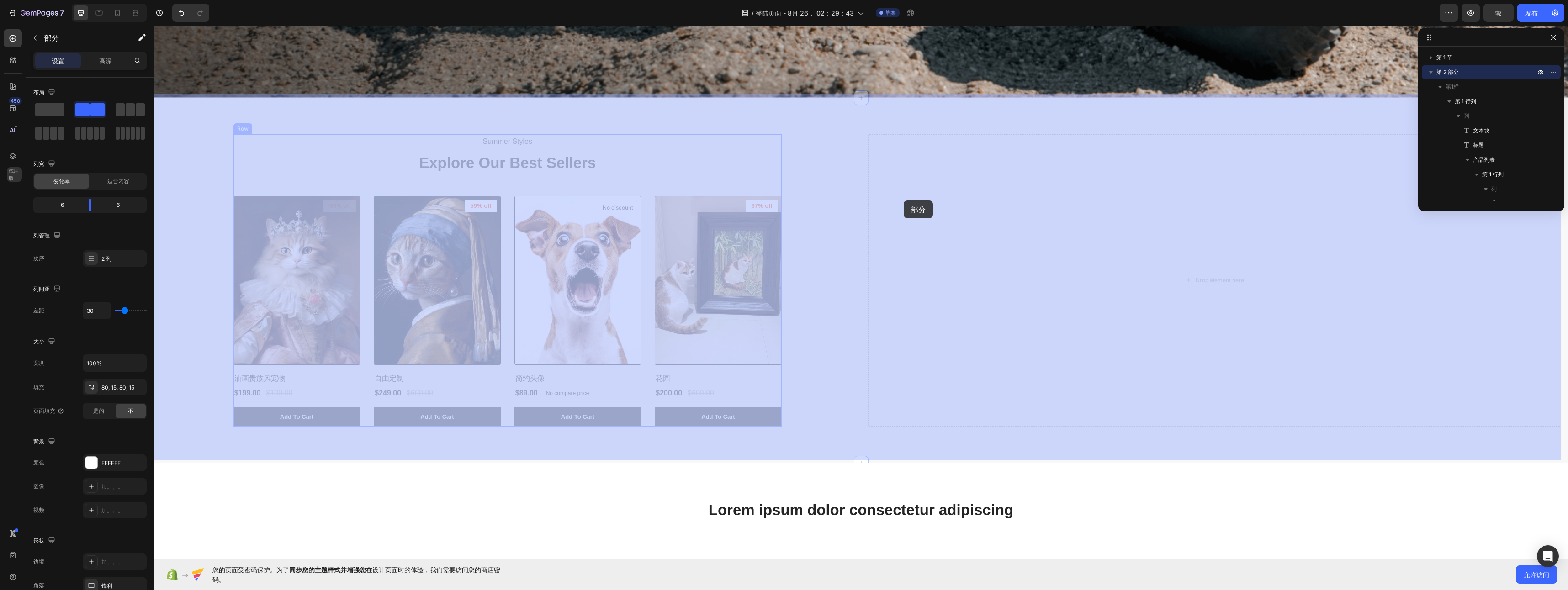
drag, startPoint x: 204, startPoint y: 176, endPoint x: 903, endPoint y: 200, distance: 699.4
drag, startPoint x: 914, startPoint y: 205, endPoint x: 573, endPoint y: 203, distance: 341.0
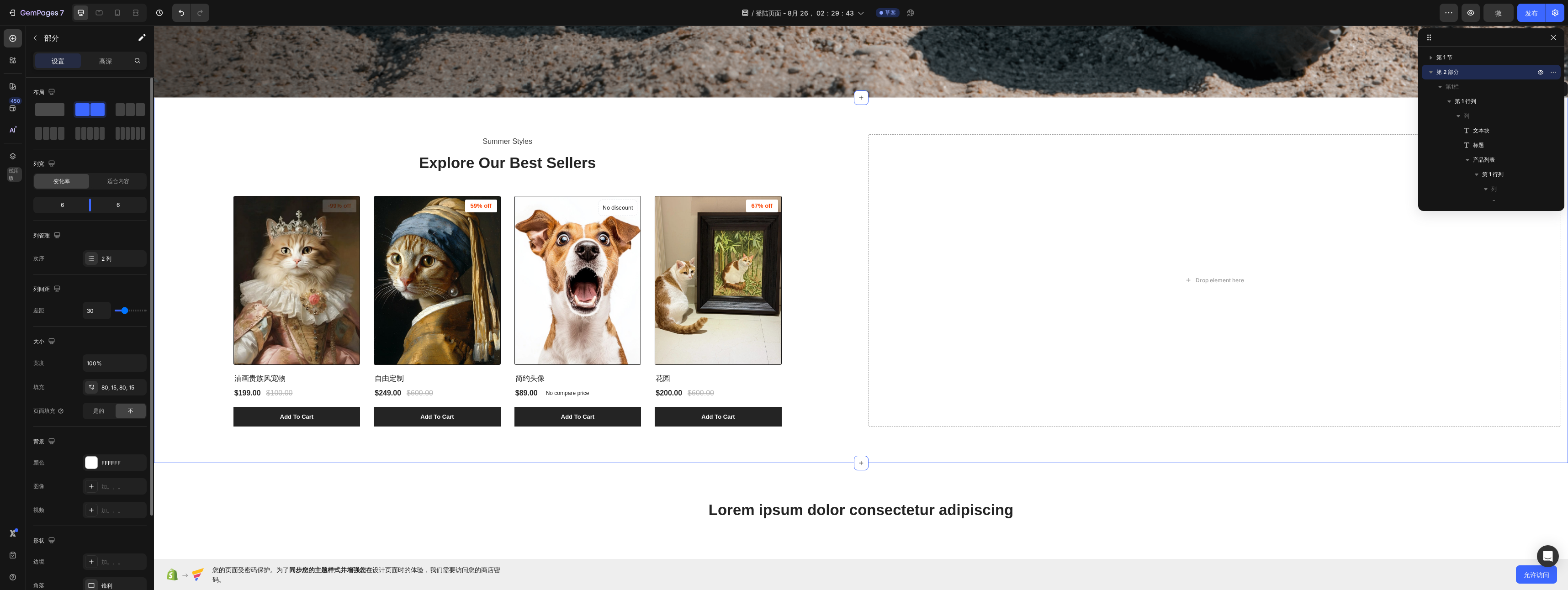
click at [51, 114] on span at bounding box center [50, 109] width 29 height 12
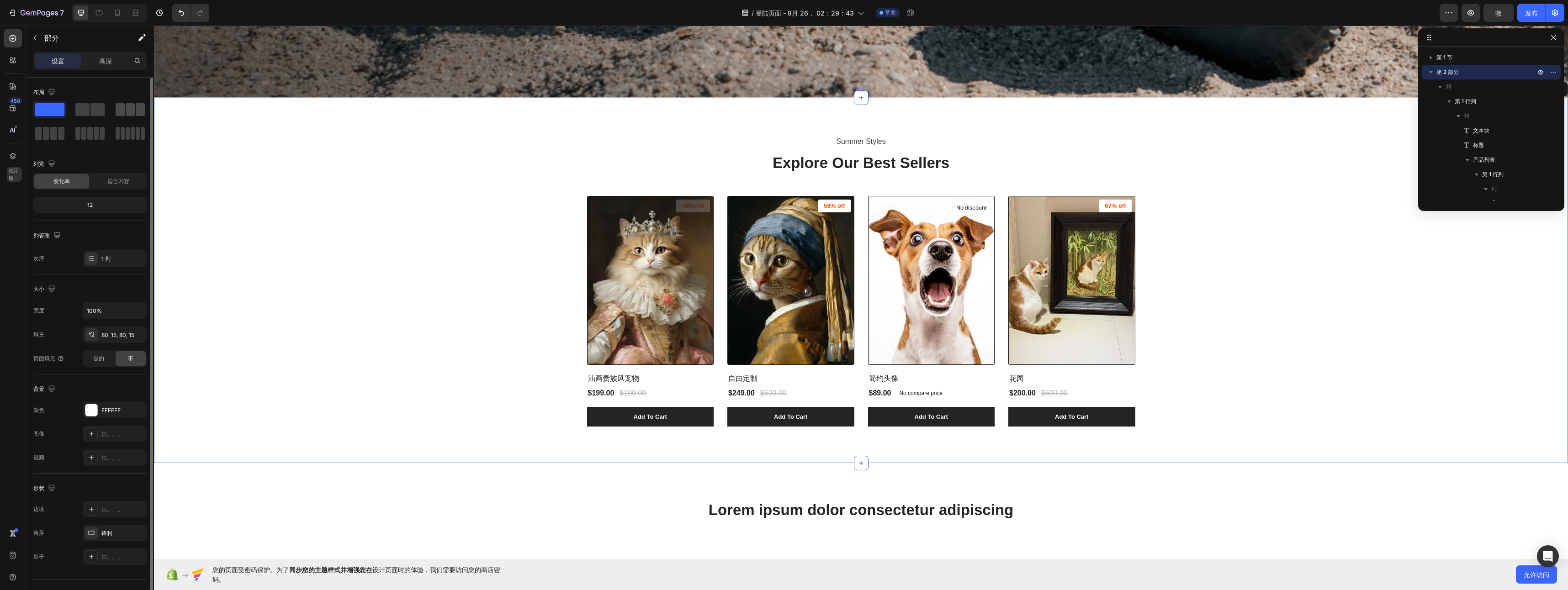
click at [120, 113] on span at bounding box center [120, 109] width 9 height 12
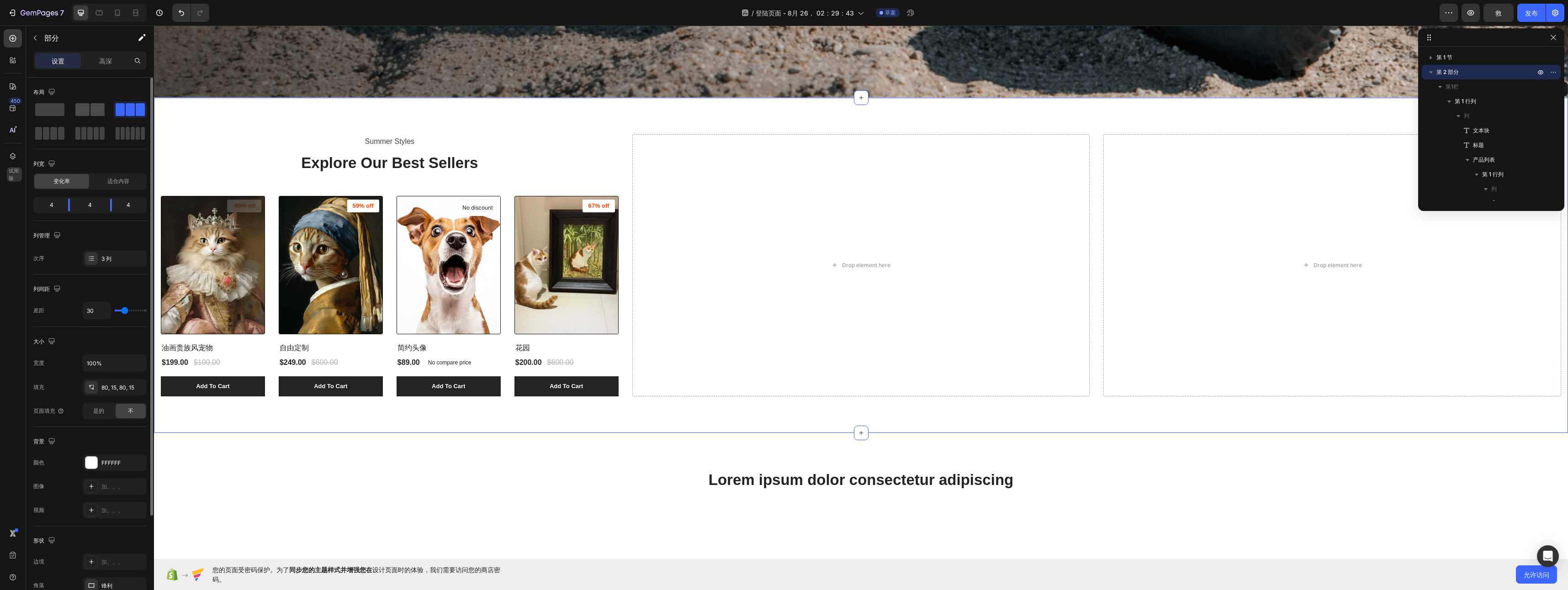
click at [77, 113] on span at bounding box center [82, 109] width 14 height 12
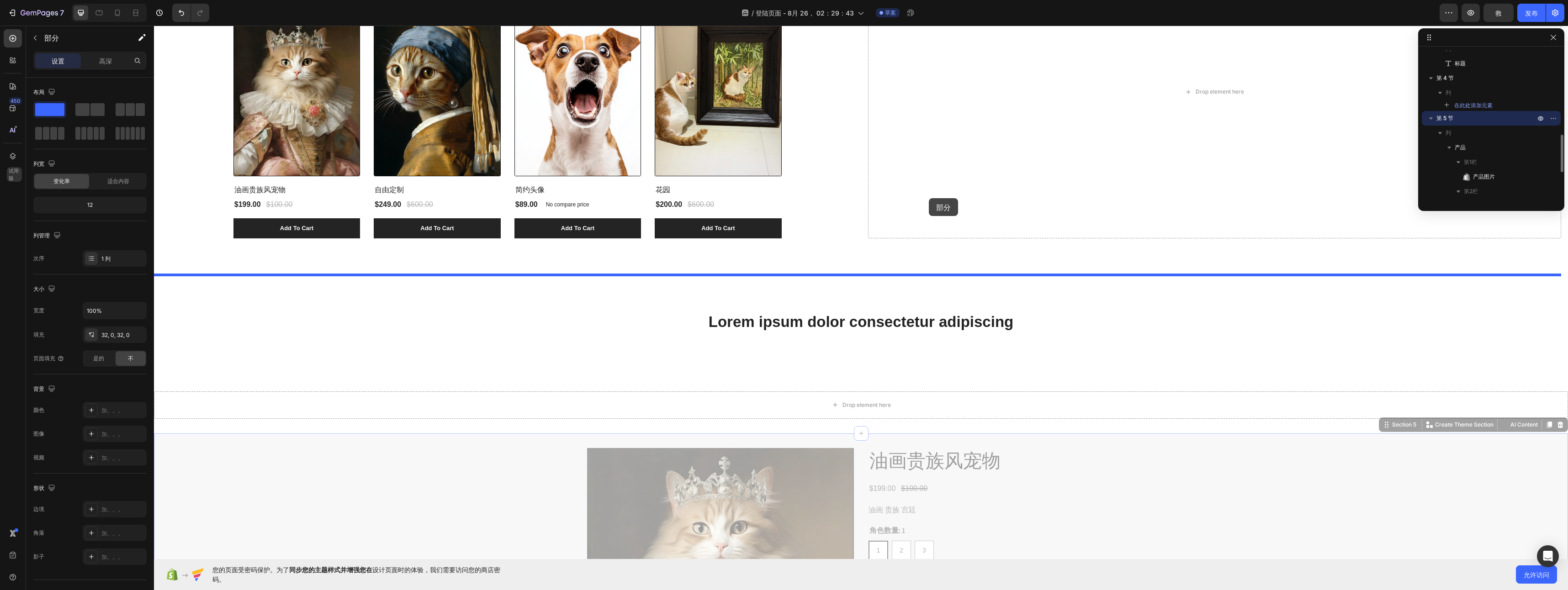
scroll to position [817, 0]
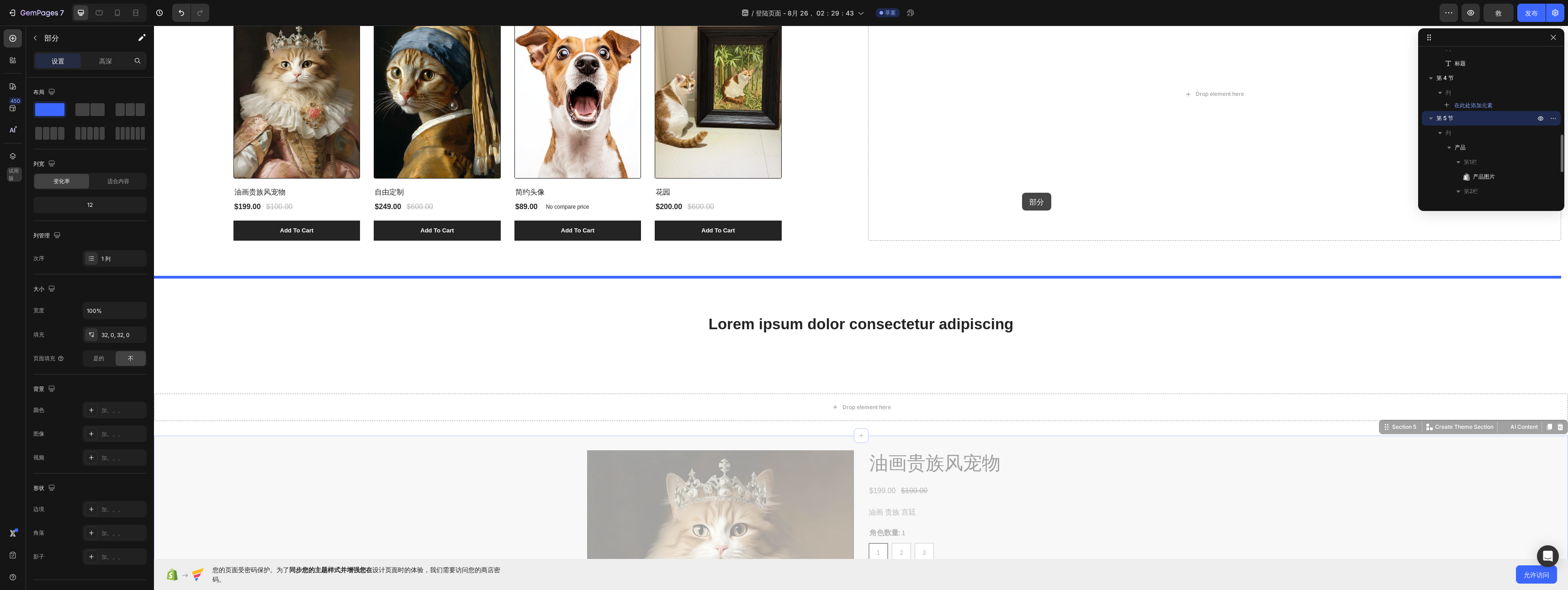
drag, startPoint x: 522, startPoint y: 290, endPoint x: 1053, endPoint y: 175, distance: 543.3
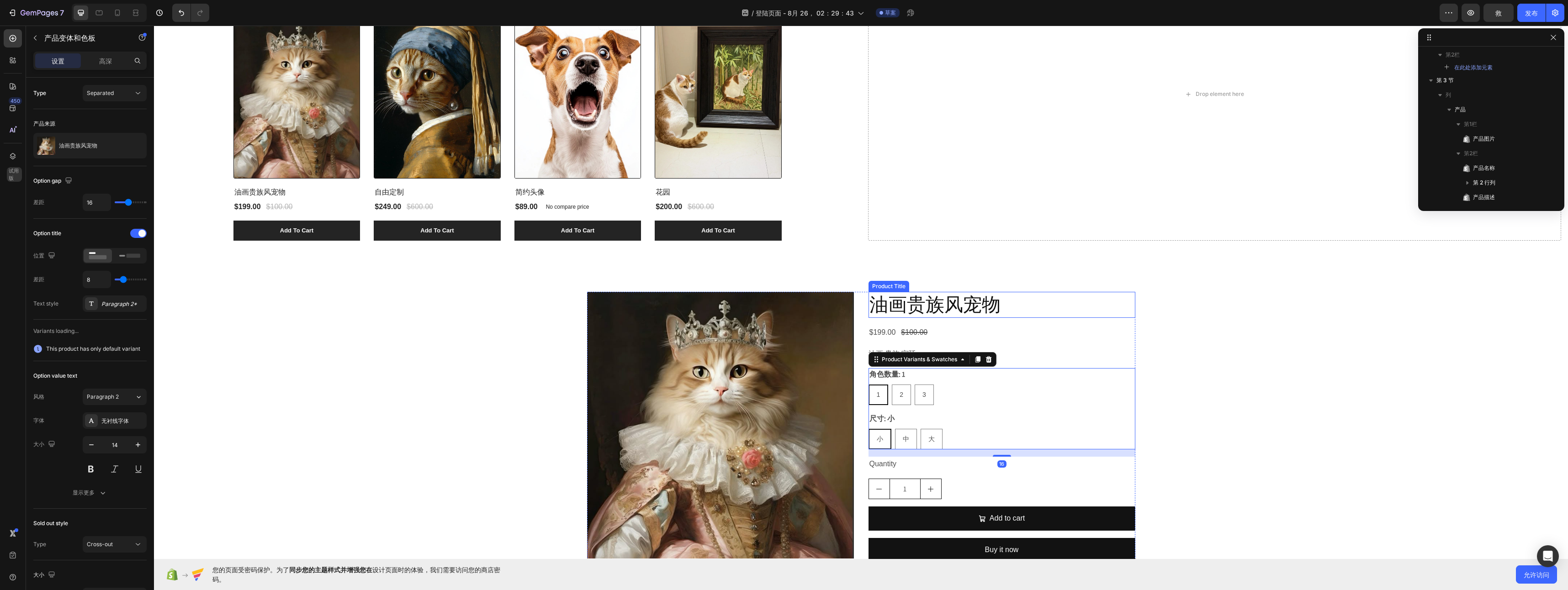
scroll to position [389, 0]
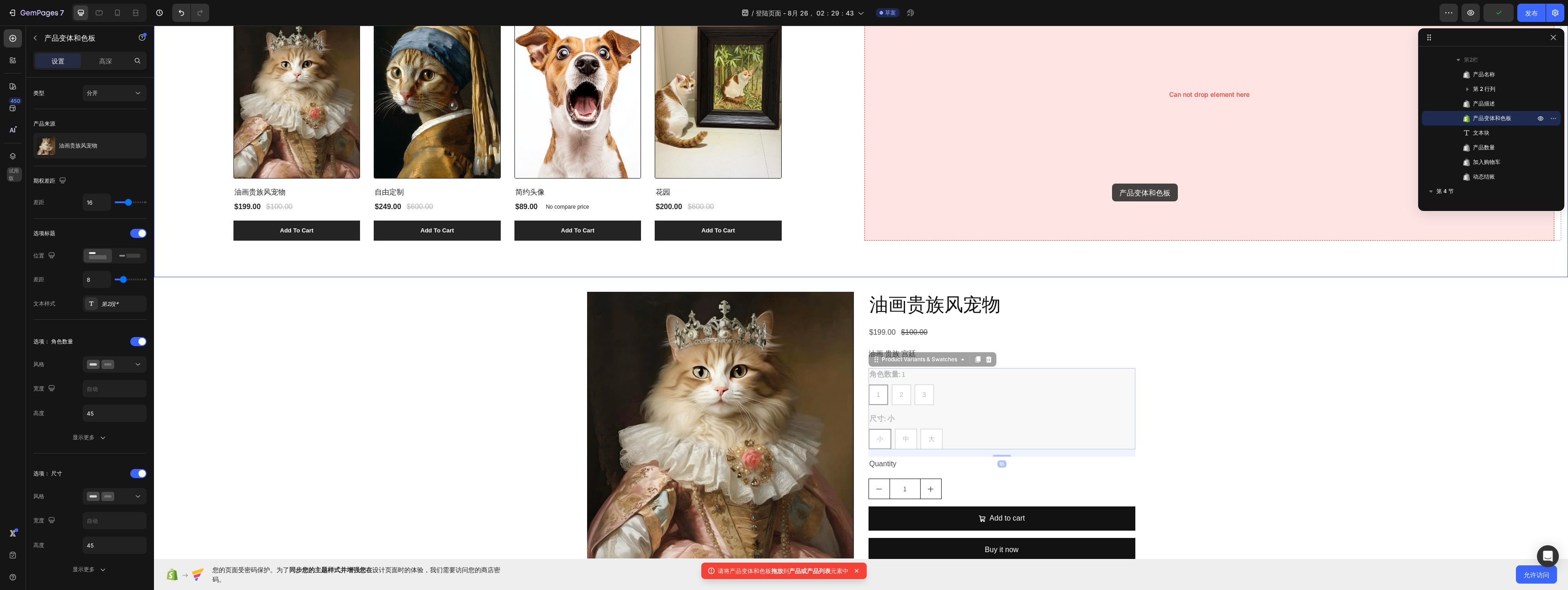
drag, startPoint x: 996, startPoint y: 369, endPoint x: 1112, endPoint y: 184, distance: 218.4
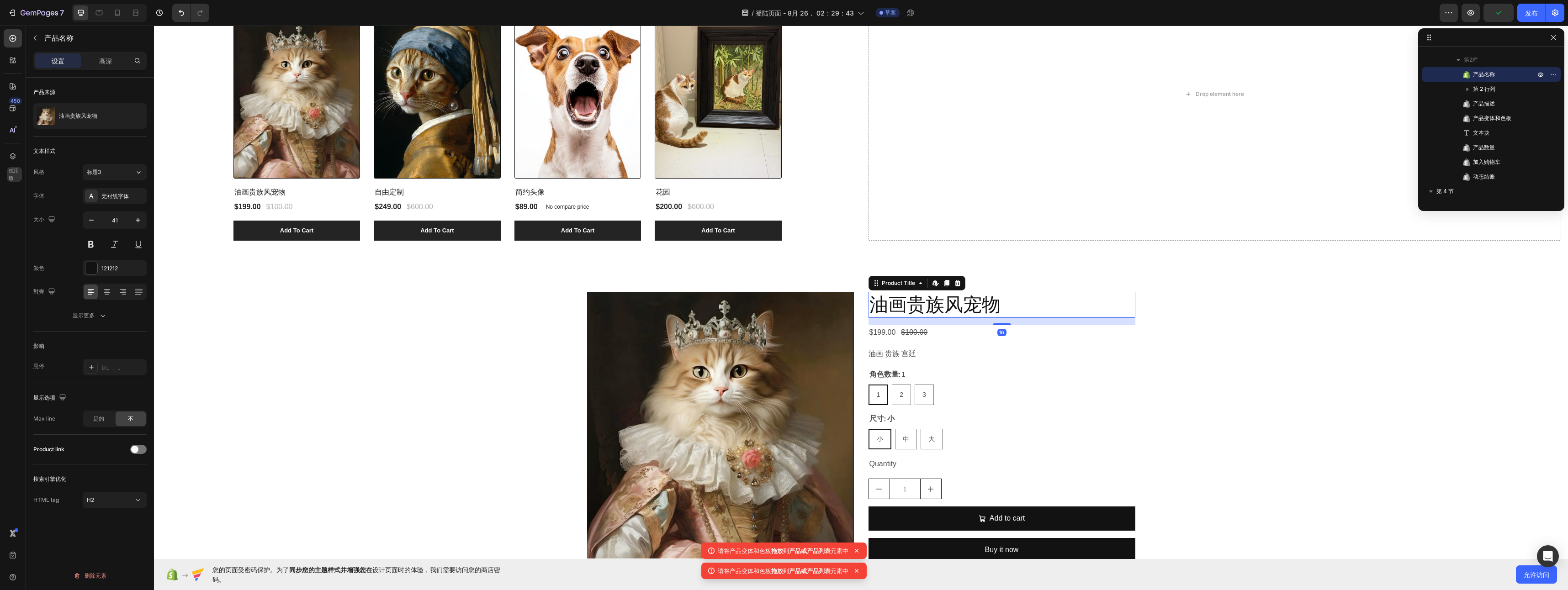
click at [1067, 301] on h2 "油画贵族风宠物" at bounding box center [1002, 305] width 266 height 26
click at [511, 344] on div "Product Images 油画贵族风宠物 Product Title Edit content in Shopify 16 $199.00 Product…" at bounding box center [861, 456] width 1414 height 328
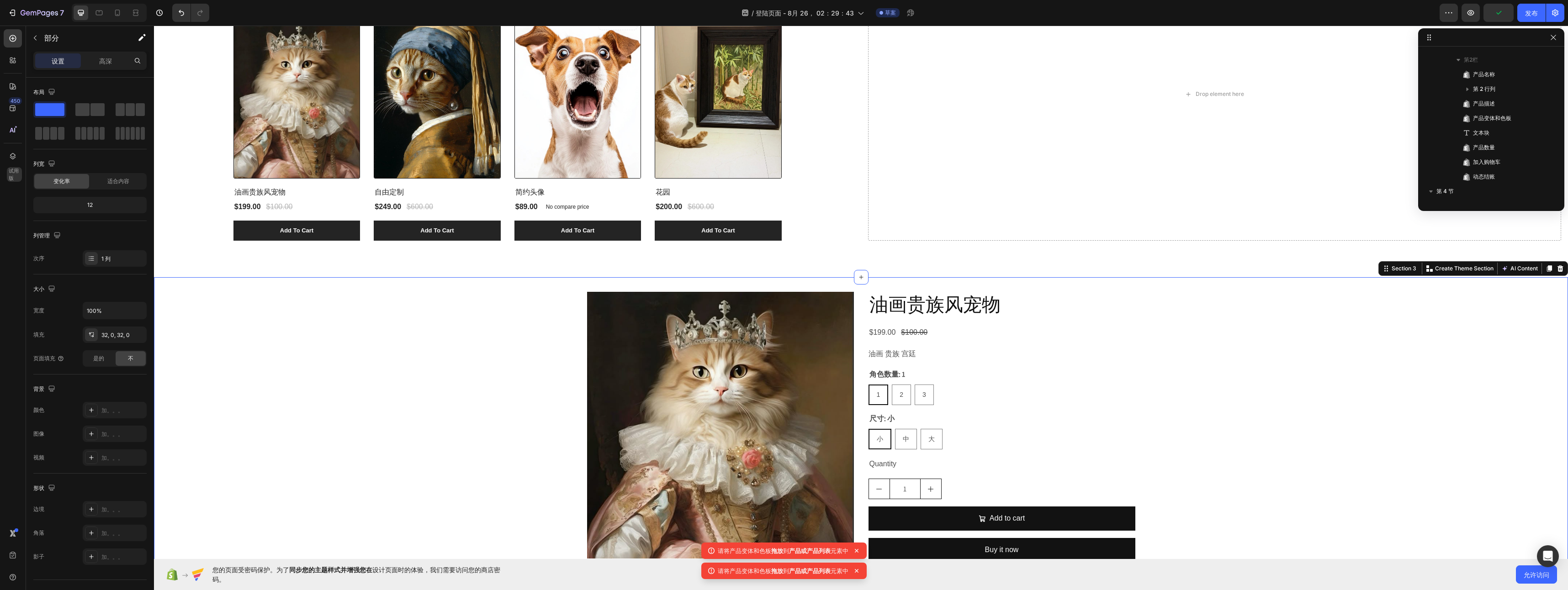
scroll to position [257, 0]
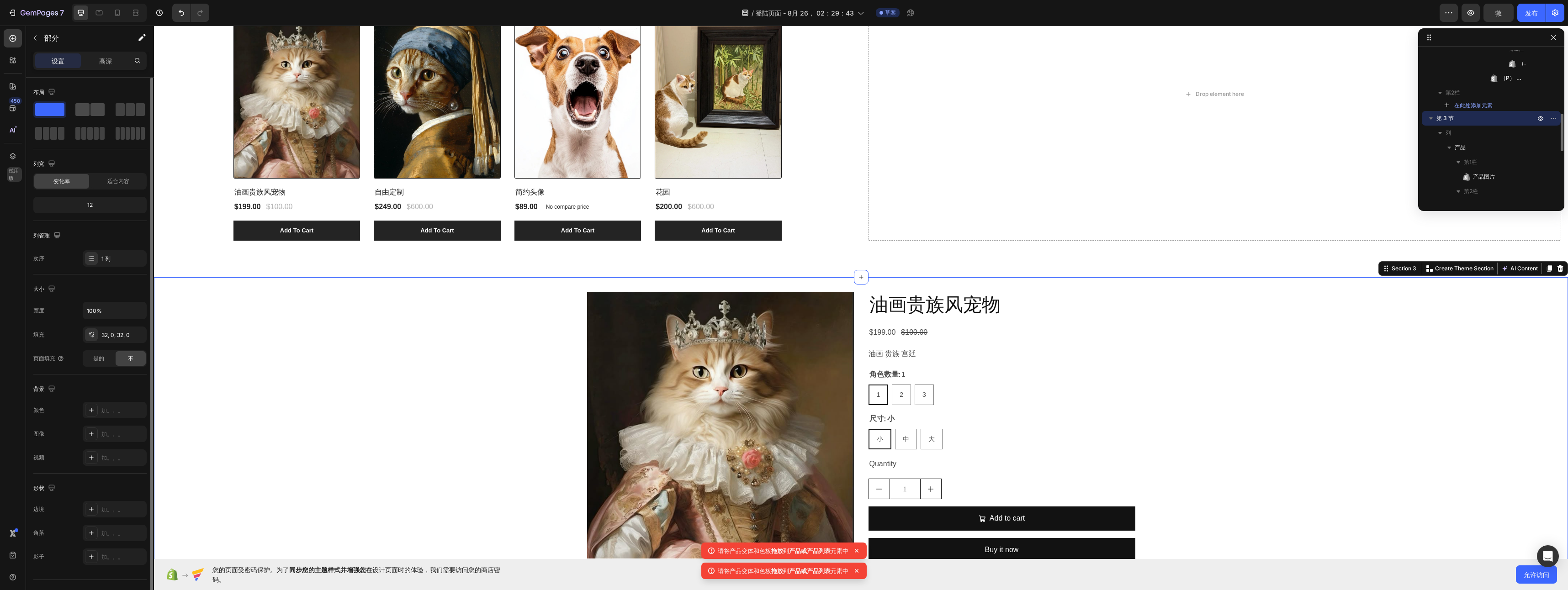
click at [82, 103] on span at bounding box center [82, 109] width 14 height 12
radio input "true"
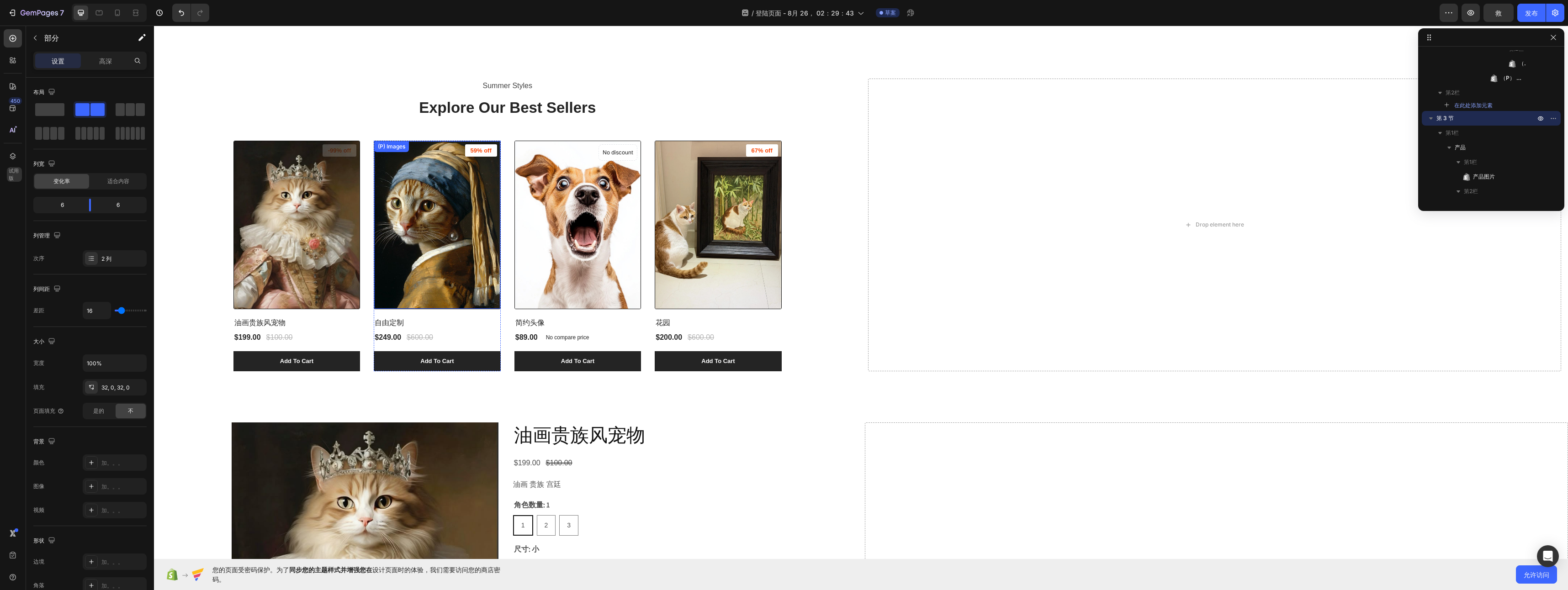
scroll to position [914, 0]
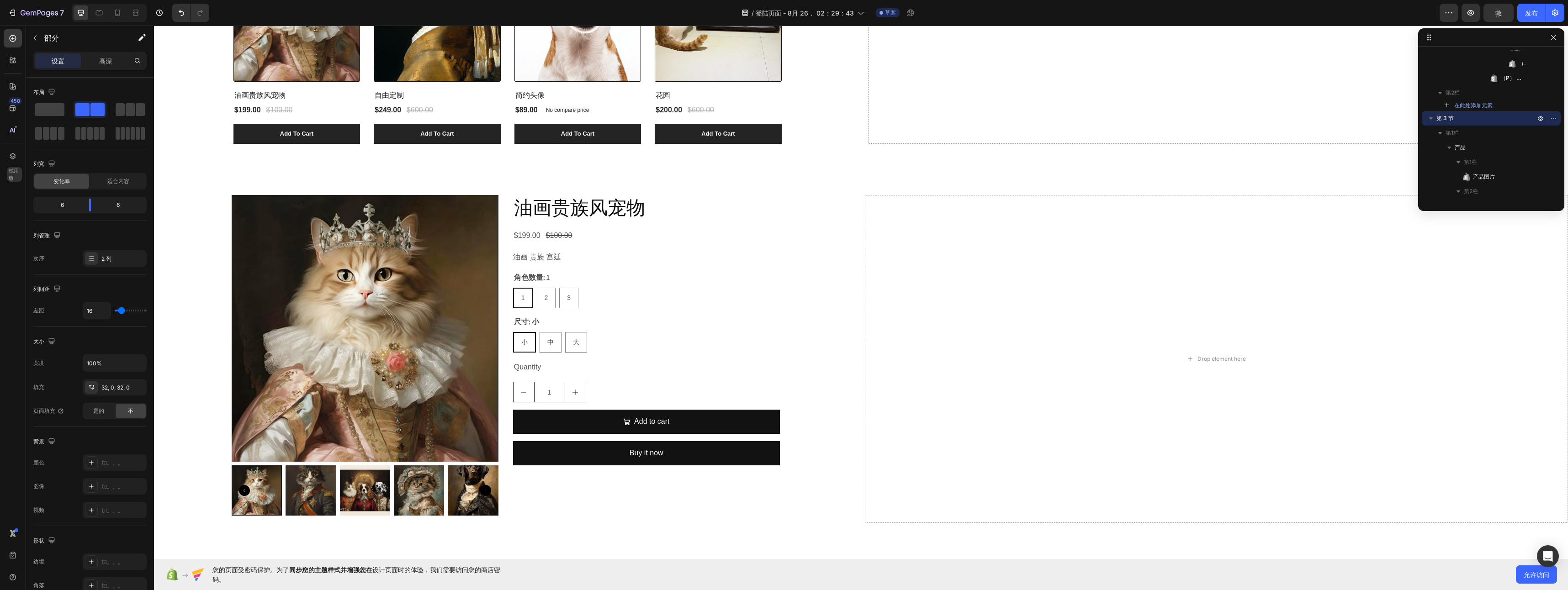
click at [842, 290] on div "Product Images 油画贵族风宠物 Product Title $199.00 Product Price Product Price $100.0…" at bounding box center [506, 359] width 703 height 328
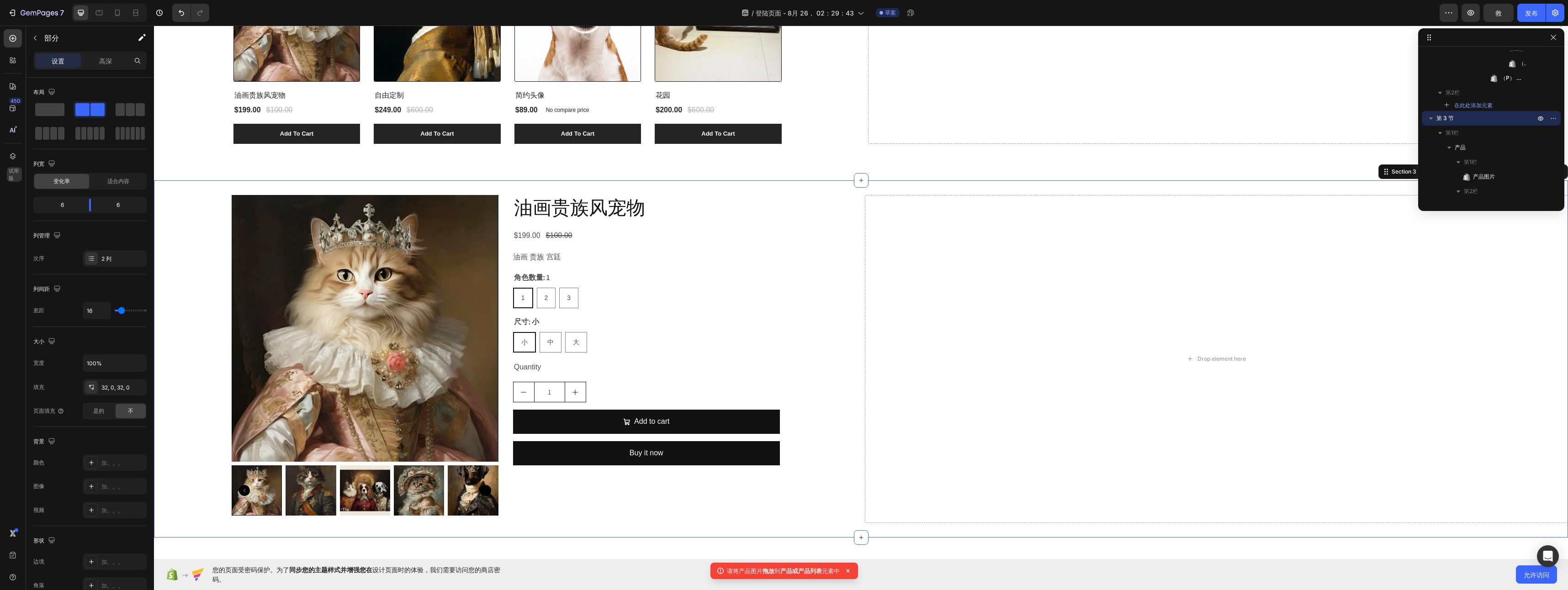
click at [201, 224] on div "Product Images 油画贵族风宠物 Product Title $199.00 Product Price Product Price $100.0…" at bounding box center [506, 359] width 703 height 328
click at [213, 202] on div "Product Images 油画贵族风宠物 Product Title $199.00 Product Price Product Price $100.0…" at bounding box center [506, 359] width 703 height 328
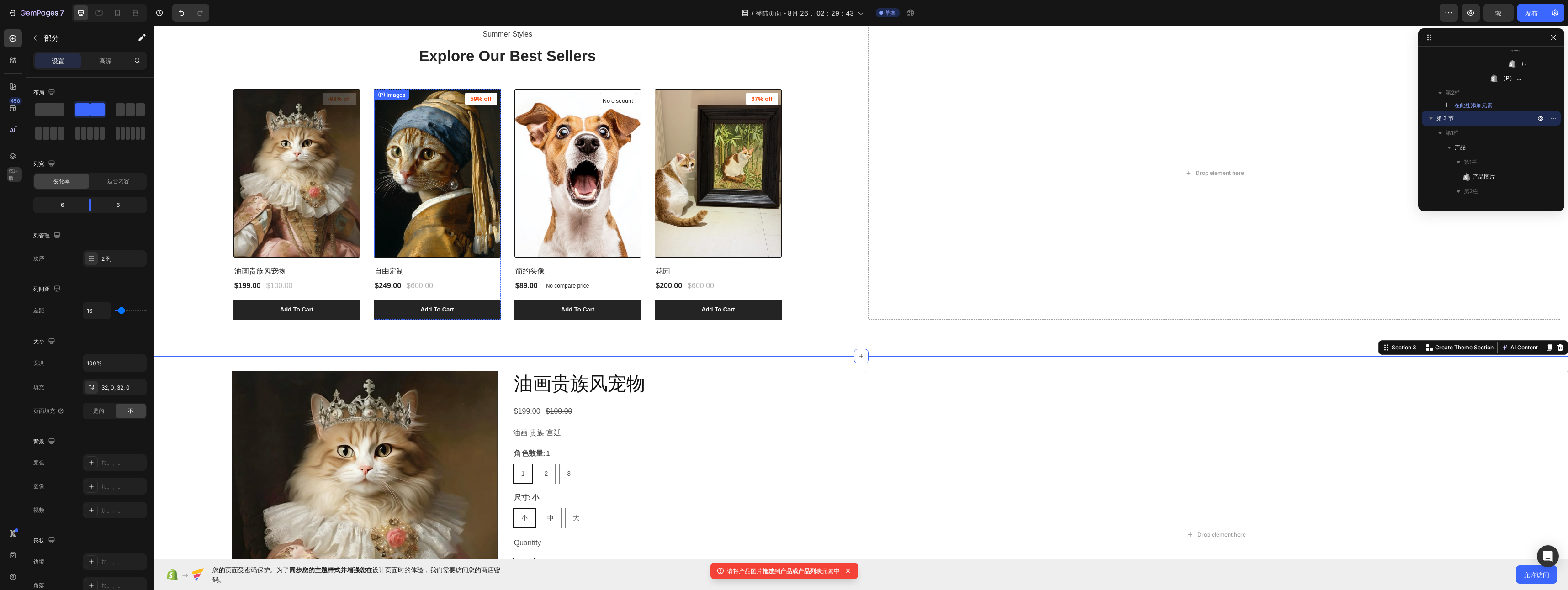
scroll to position [731, 0]
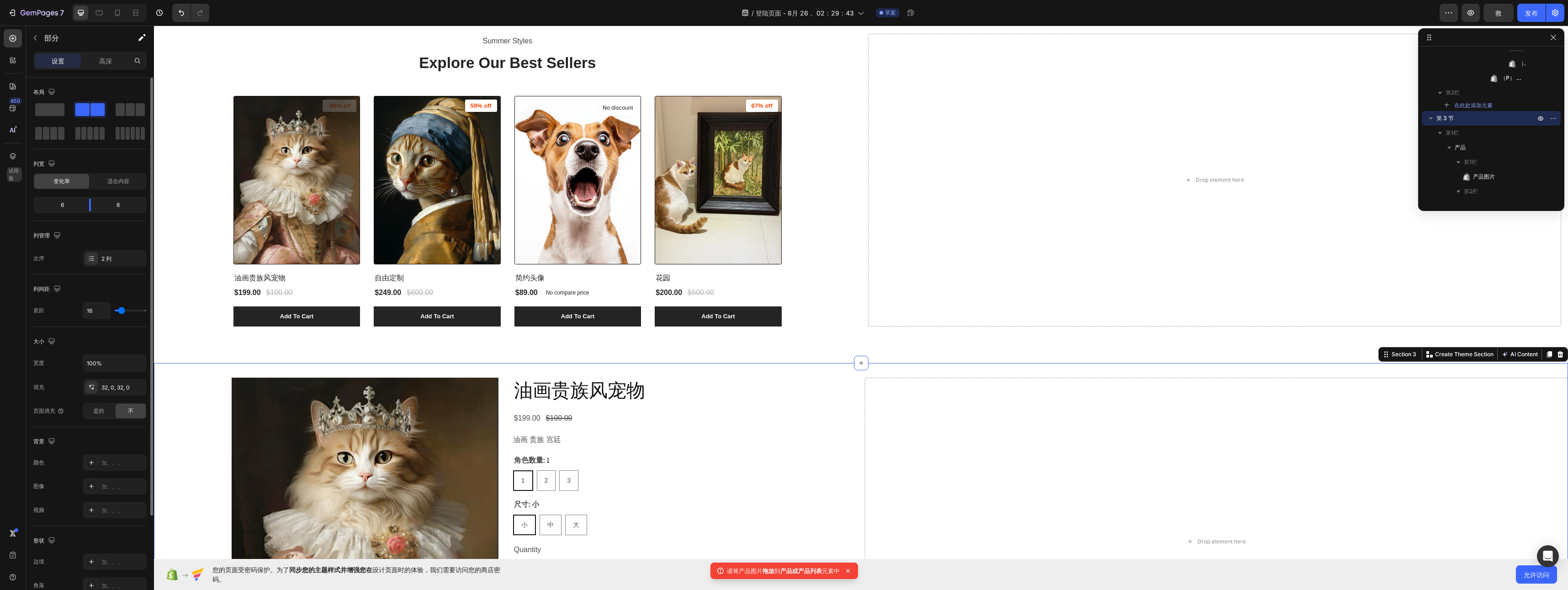
drag, startPoint x: 50, startPoint y: 110, endPoint x: 133, endPoint y: 143, distance: 89.3
click at [50, 110] on span at bounding box center [50, 109] width 29 height 12
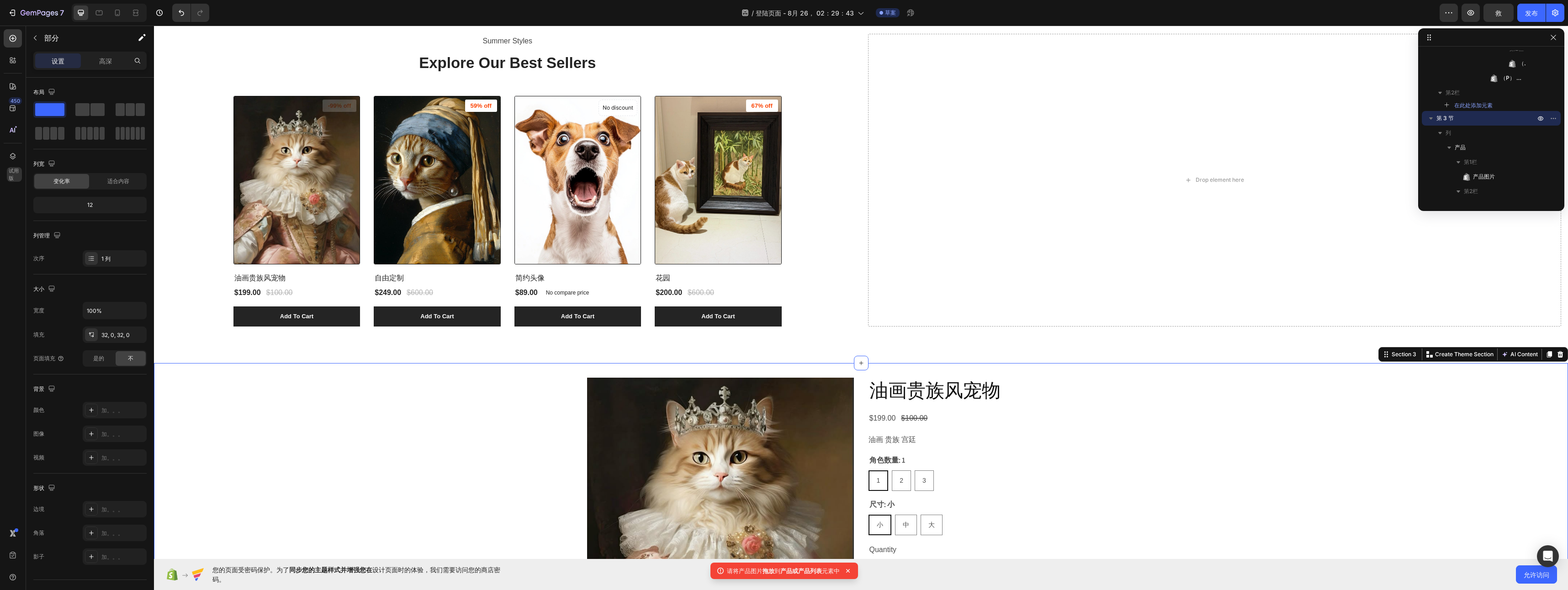
click at [504, 449] on div "Product Images 油画贵族风宠物 Product Title $199.00 Product Price Product Price $100.0…" at bounding box center [861, 542] width 1414 height 328
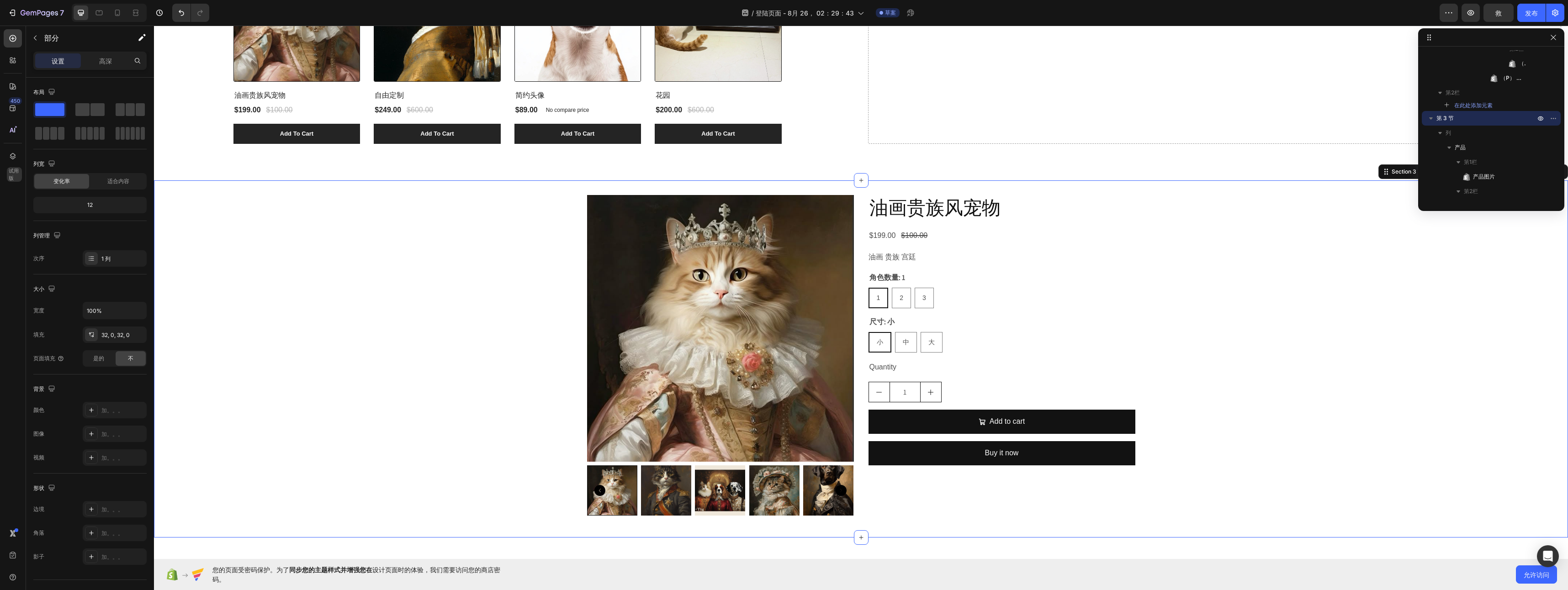
click at [314, 352] on div "Product Images 油画贵族风宠物 Product Title $199.00 Product Price Product Price $100.0…" at bounding box center [861, 359] width 1414 height 328
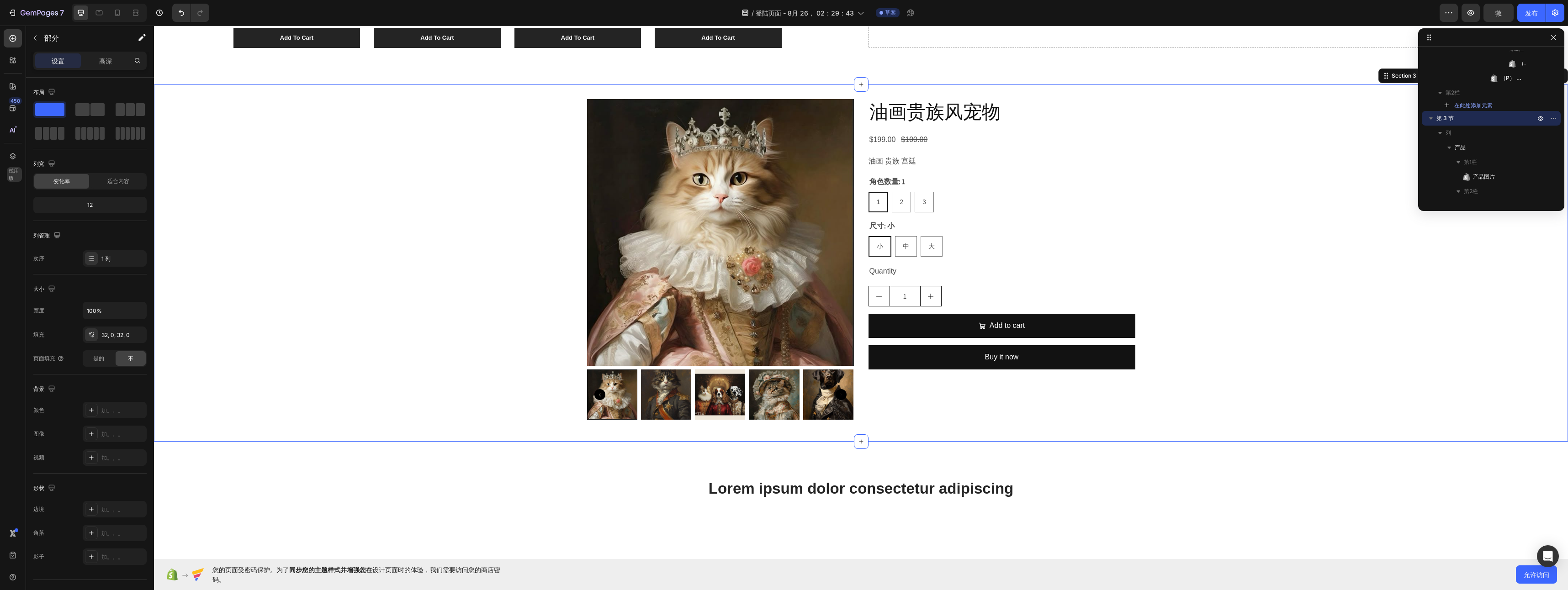
scroll to position [1051, 0]
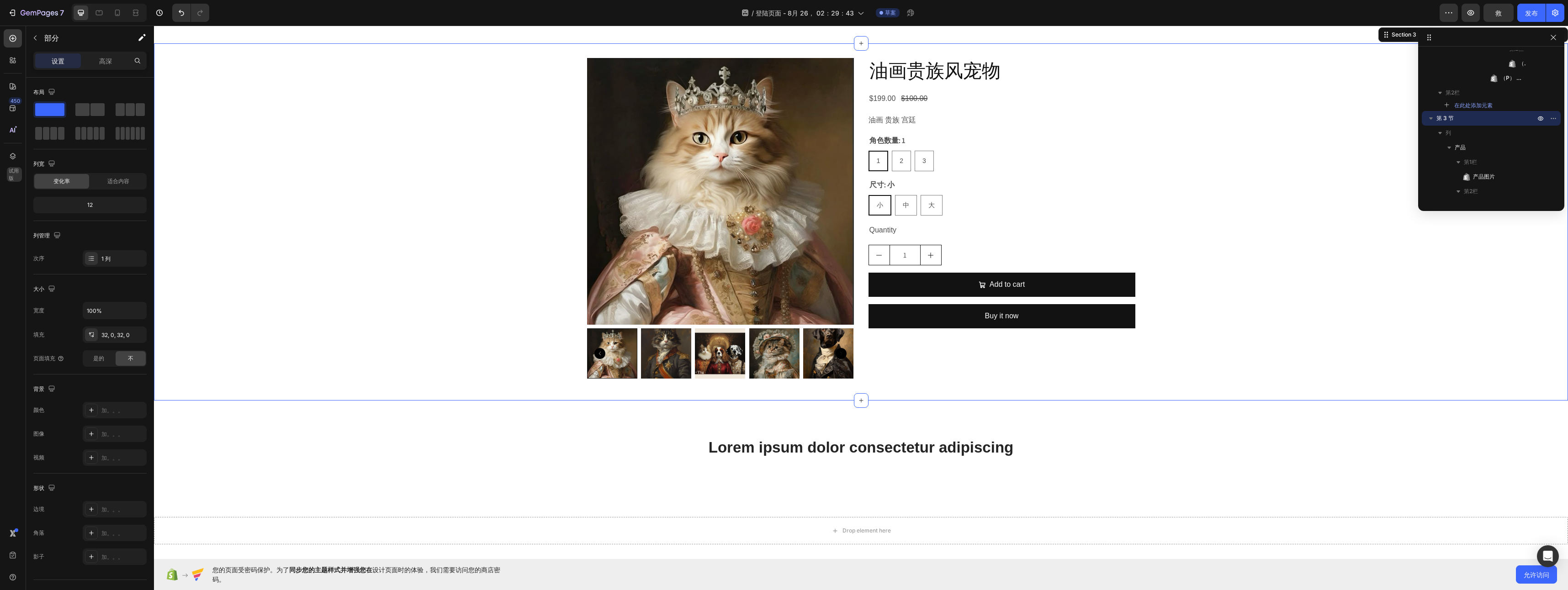
click at [396, 326] on div "Product Images 油画贵族风宠物 Product Title $199.00 Product Price Product Price $100.0…" at bounding box center [861, 222] width 1414 height 328
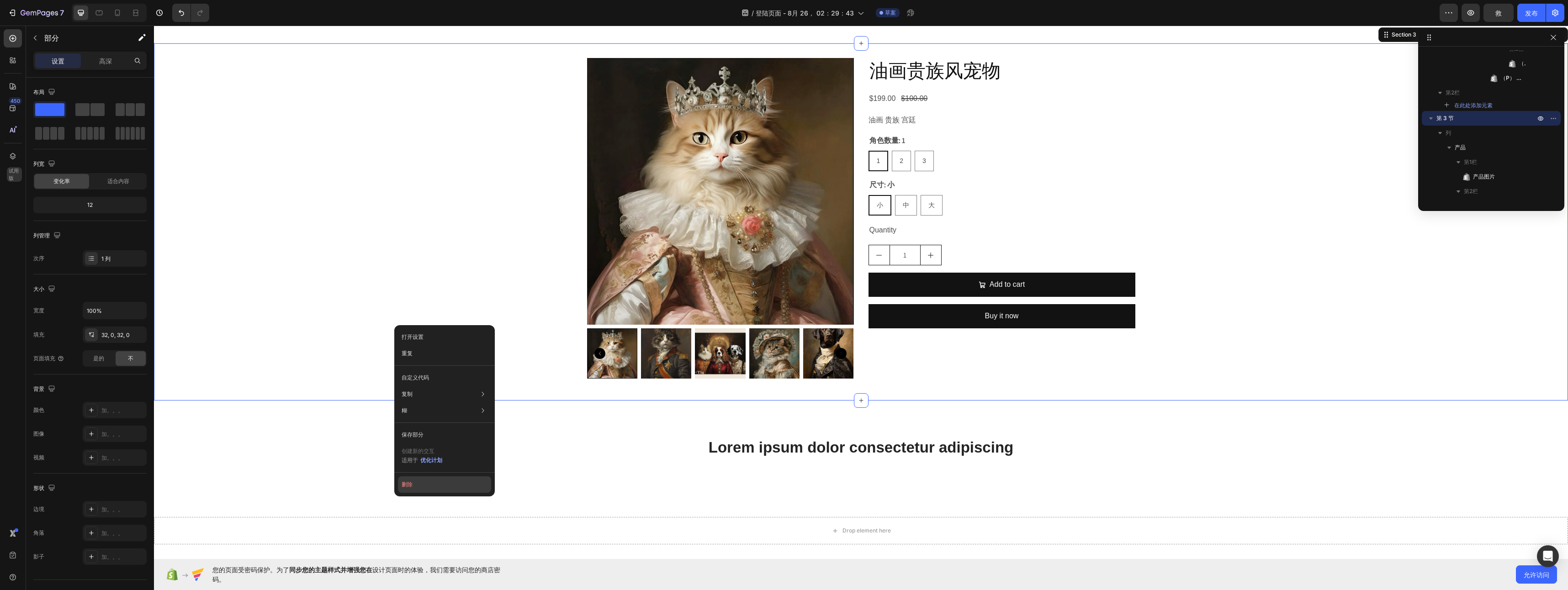
click at [433, 482] on button "删除" at bounding box center [444, 485] width 94 height 17
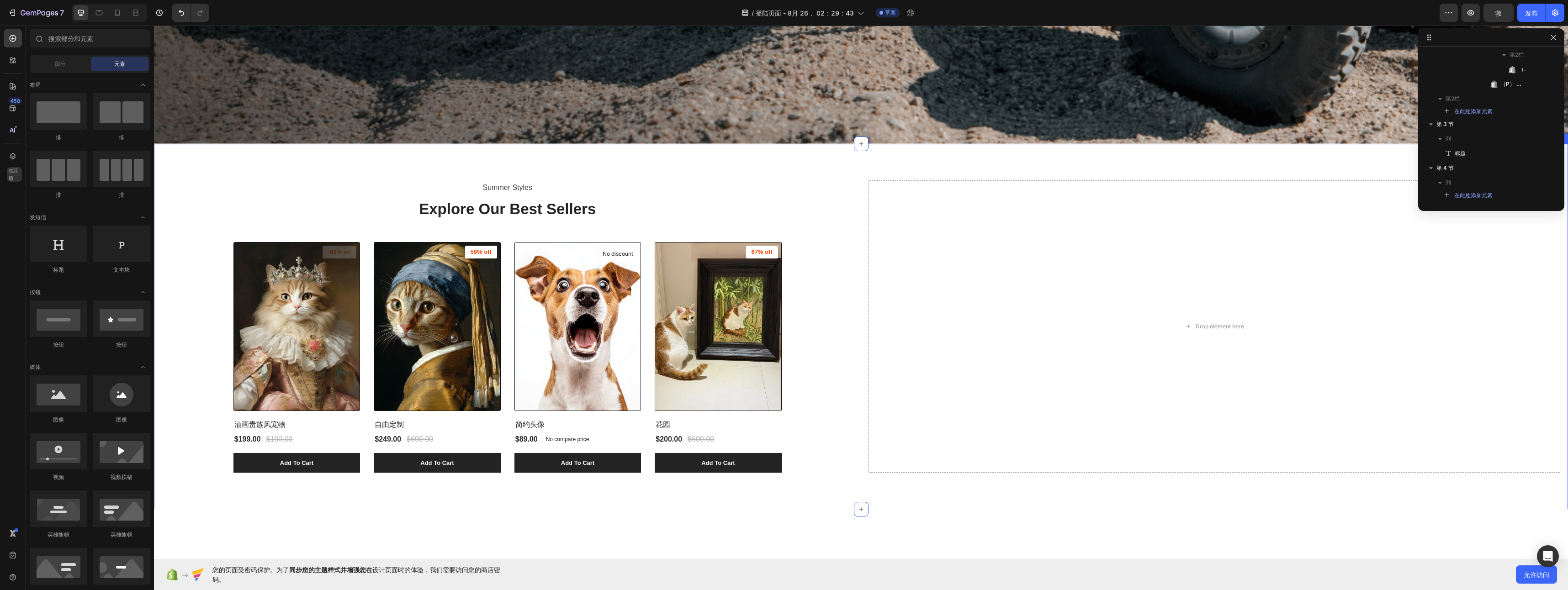
scroll to position [598, 0]
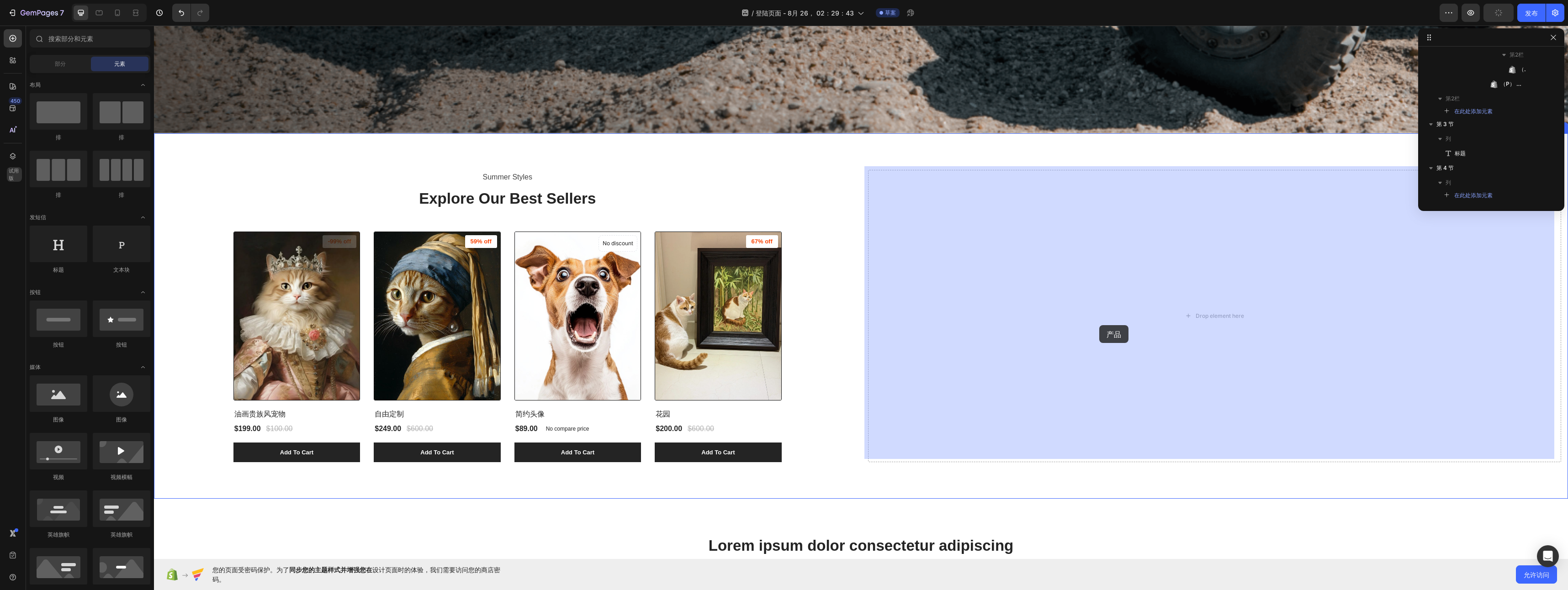
drag, startPoint x: 222, startPoint y: 408, endPoint x: 1100, endPoint y: 325, distance: 881.9
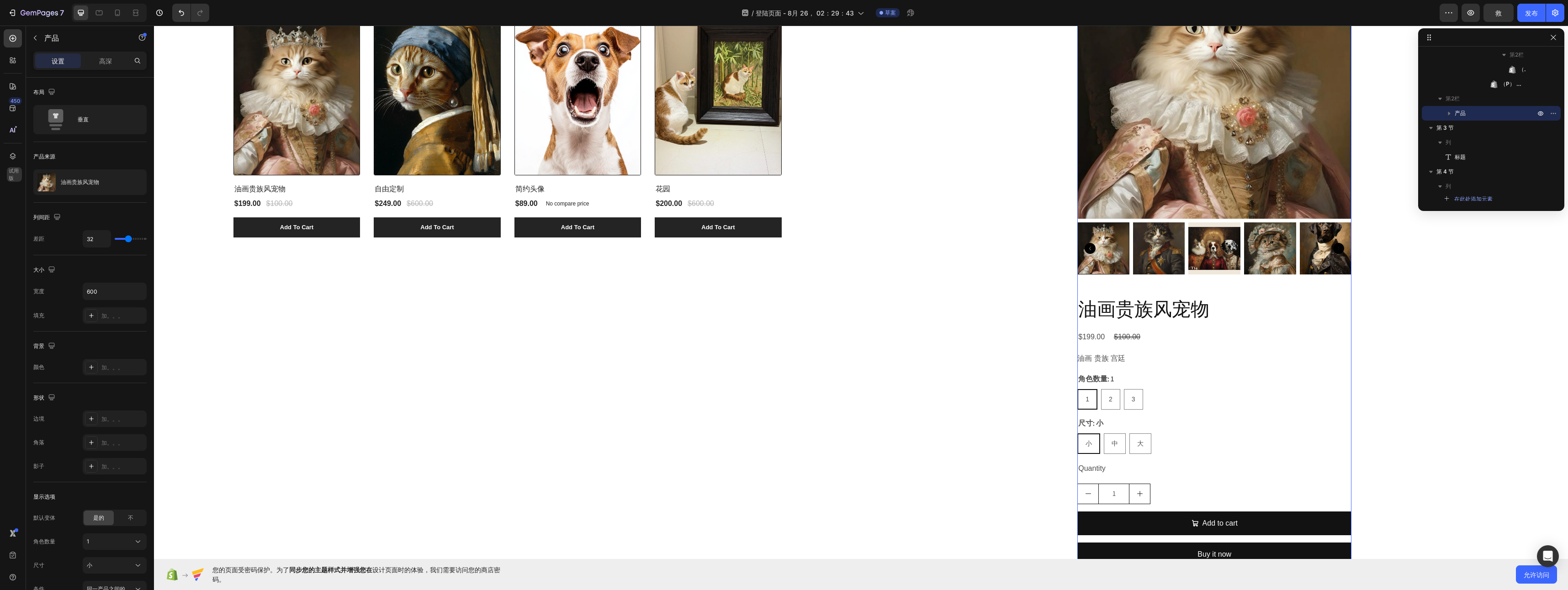
scroll to position [919, 0]
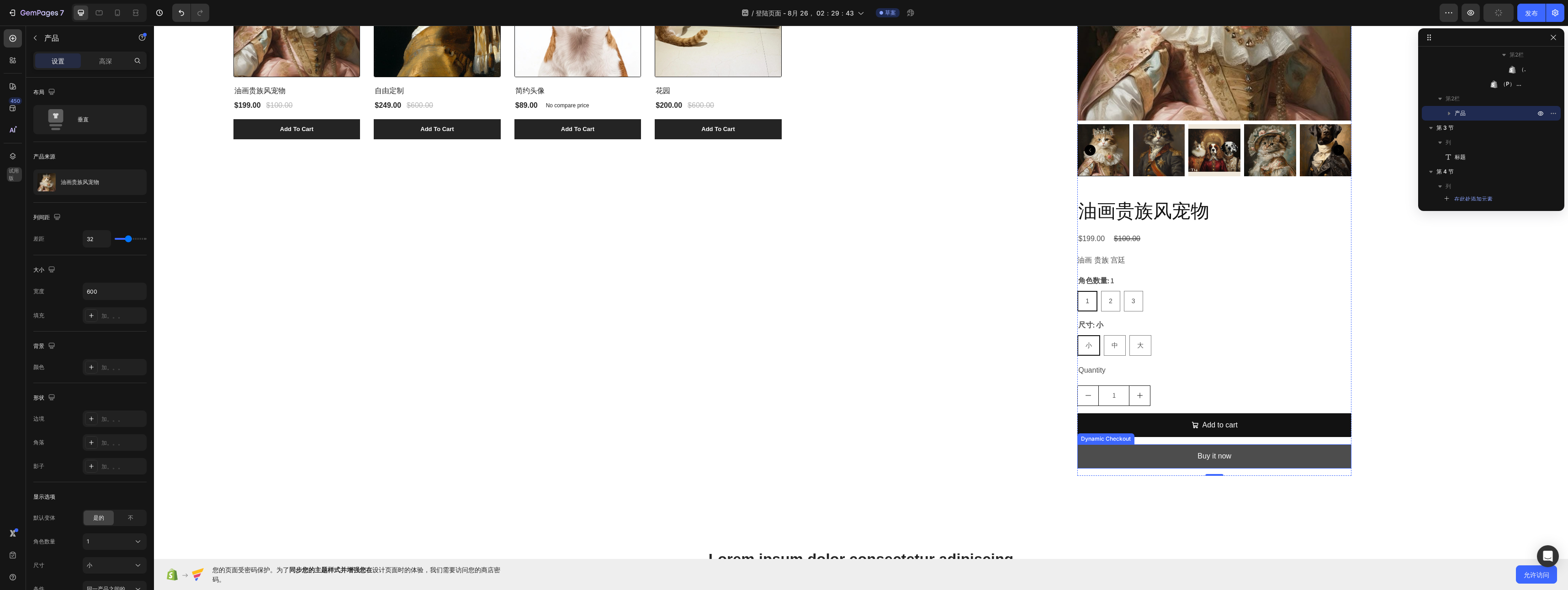
drag, startPoint x: 1254, startPoint y: 448, endPoint x: 1256, endPoint y: 444, distance: 4.5
click at [1254, 448] on button "Buy it now" at bounding box center [1214, 456] width 274 height 24
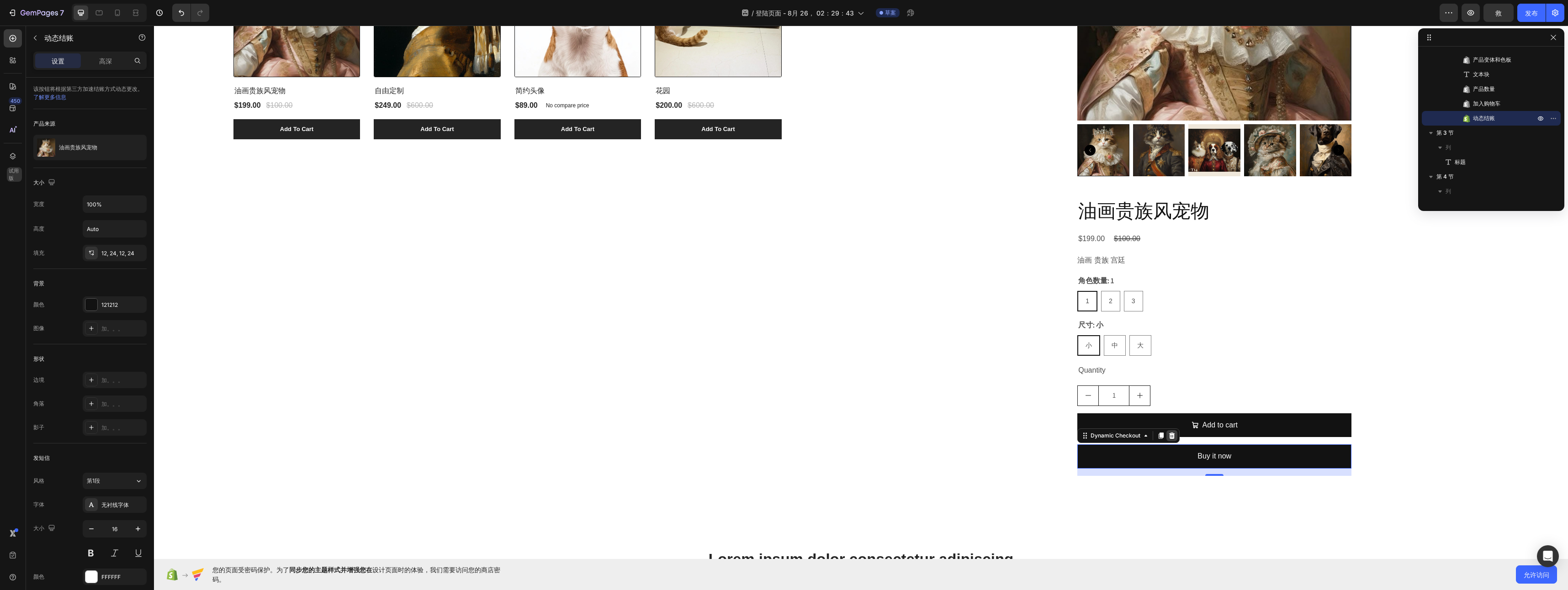
click at [1168, 437] on icon at bounding box center [1172, 435] width 7 height 7
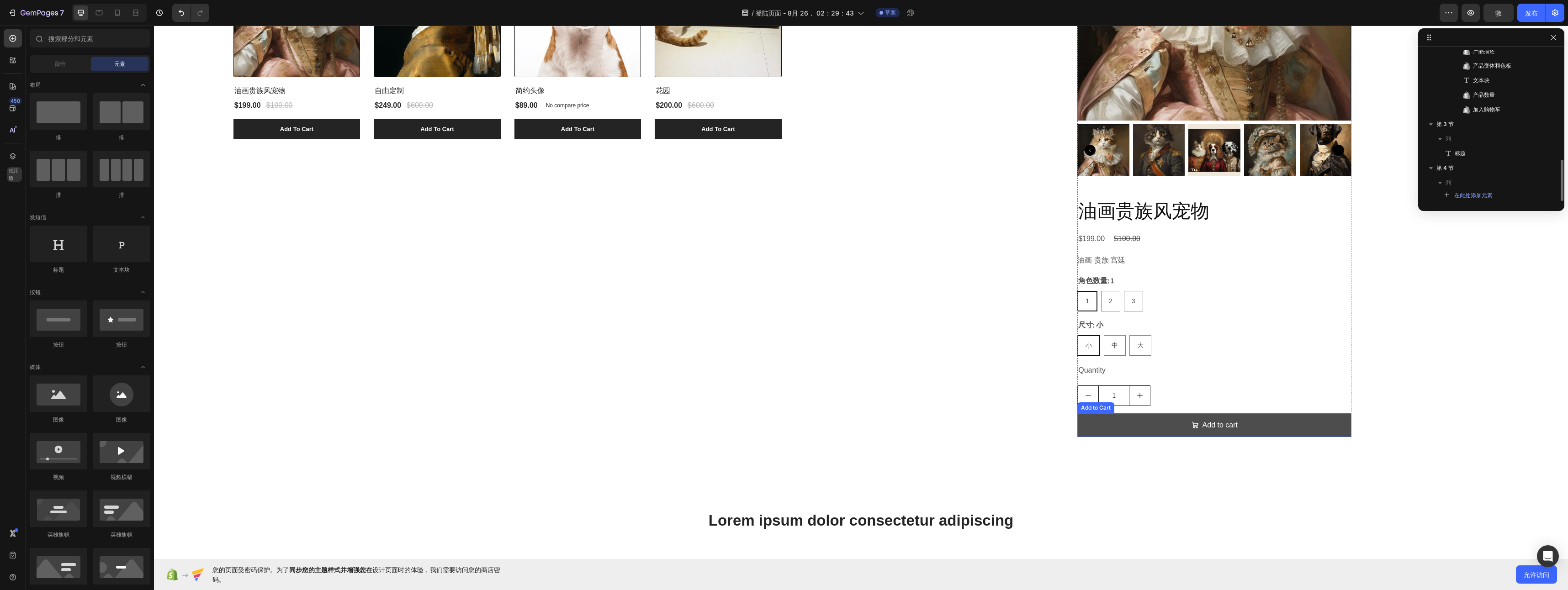
click at [1171, 429] on button "Add to cart" at bounding box center [1214, 425] width 274 height 24
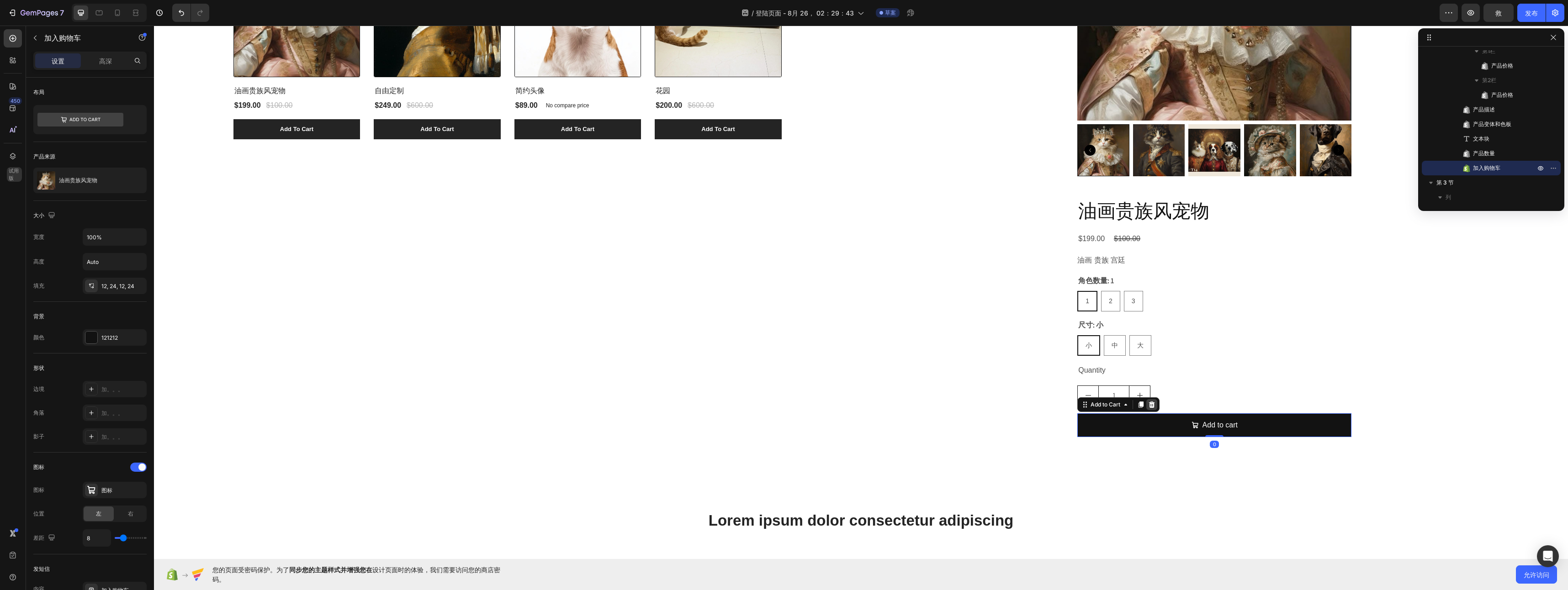
click at [1151, 405] on div at bounding box center [1151, 405] width 11 height 11
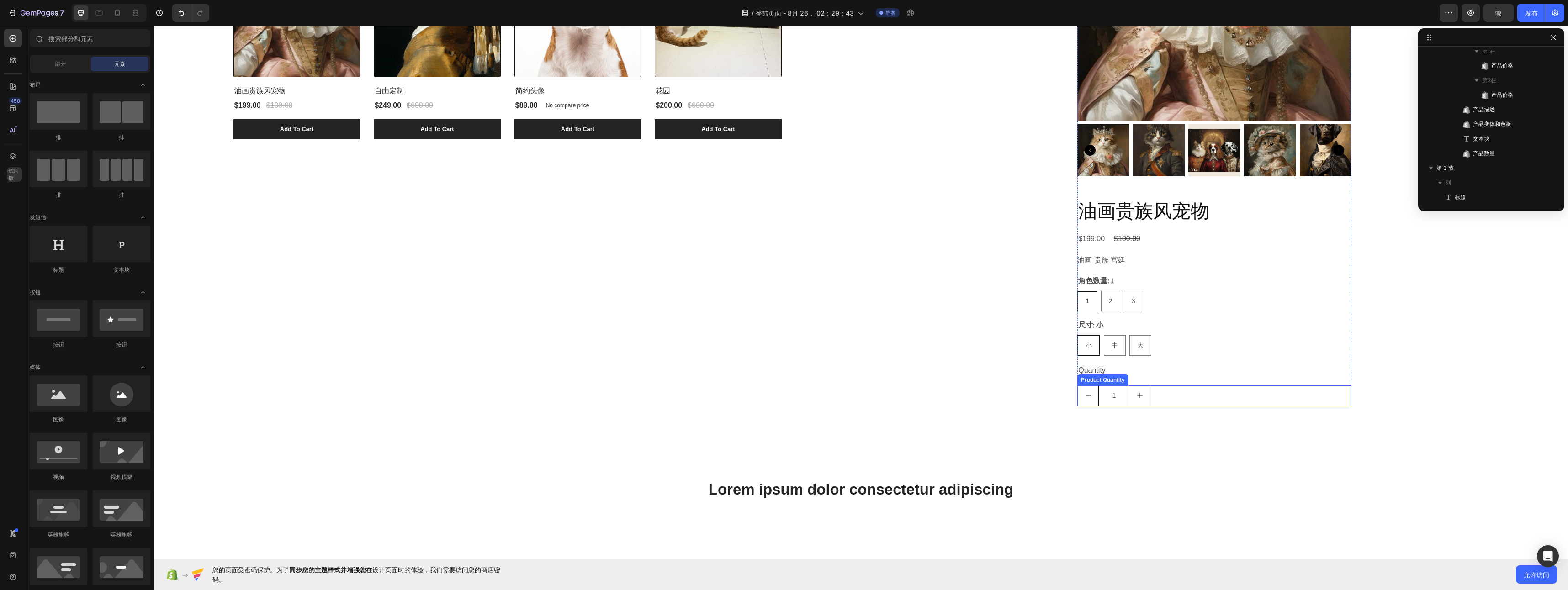
click at [1158, 391] on div "1" at bounding box center [1214, 396] width 274 height 21
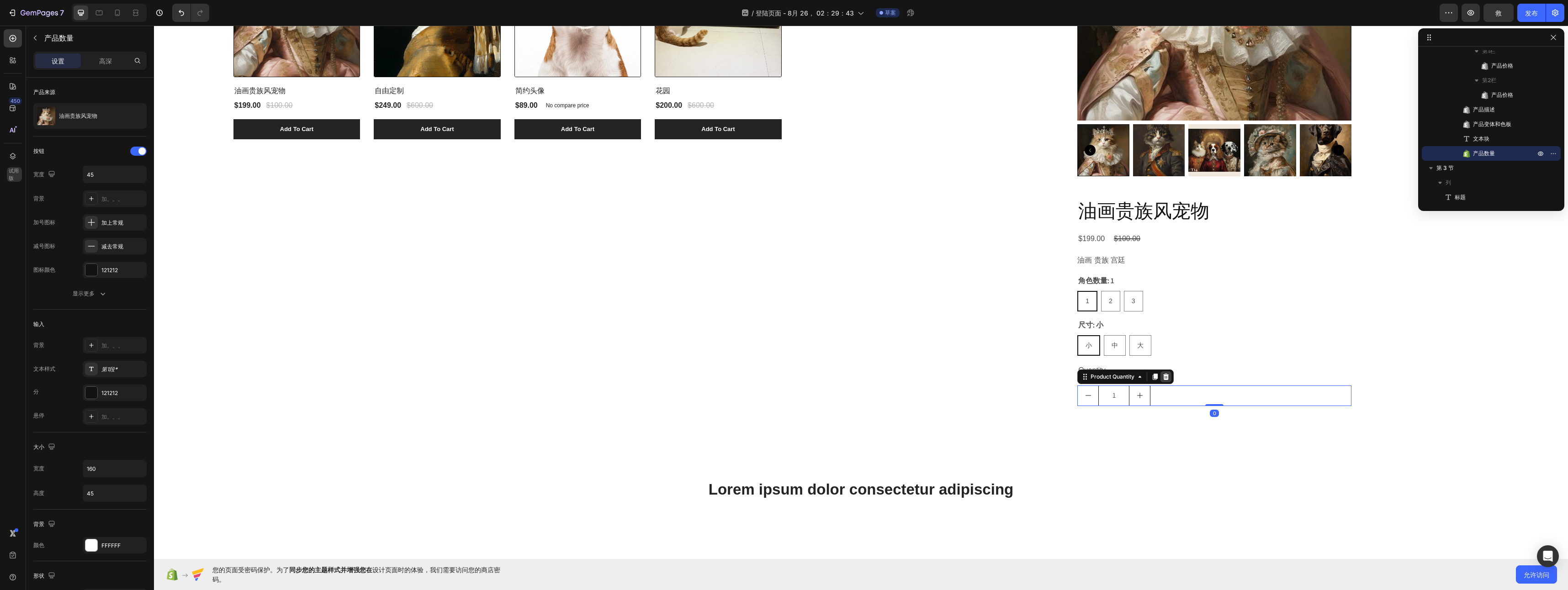
click at [1166, 378] on div at bounding box center [1166, 377] width 11 height 11
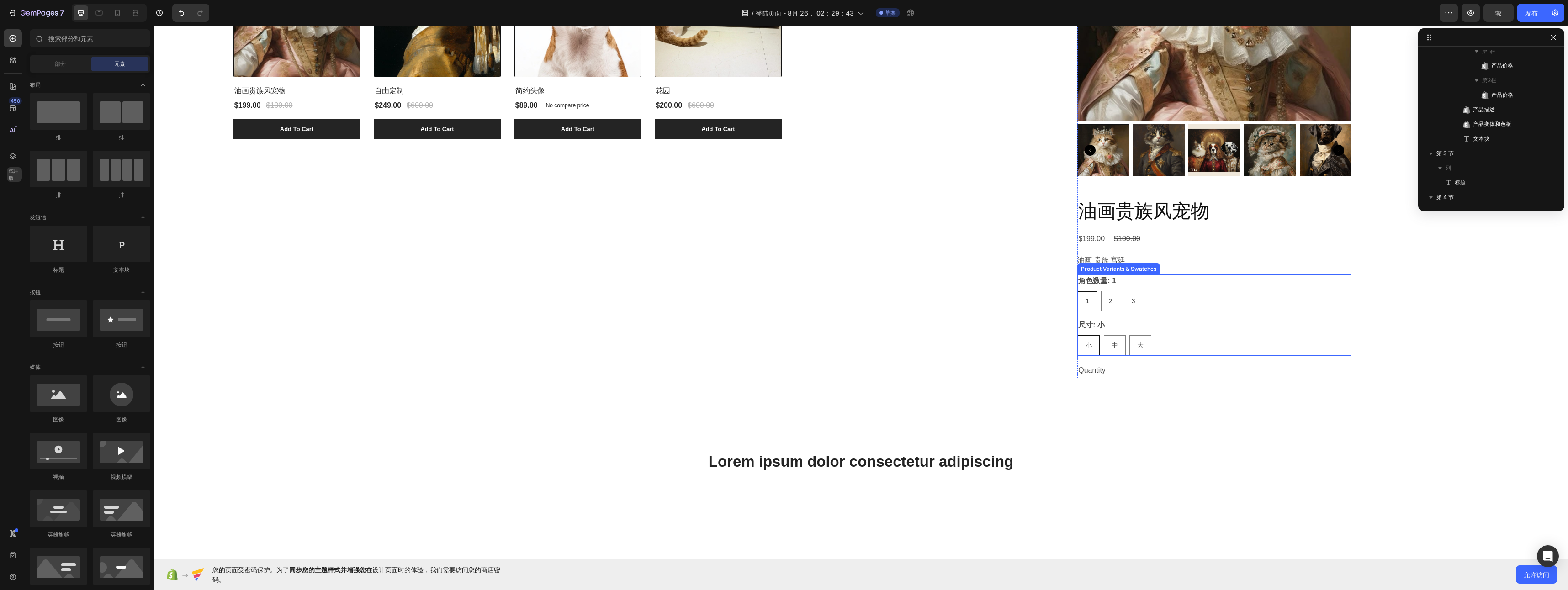
click at [1168, 350] on div "小 小 小 中 中 中 大 大 大" at bounding box center [1214, 345] width 274 height 21
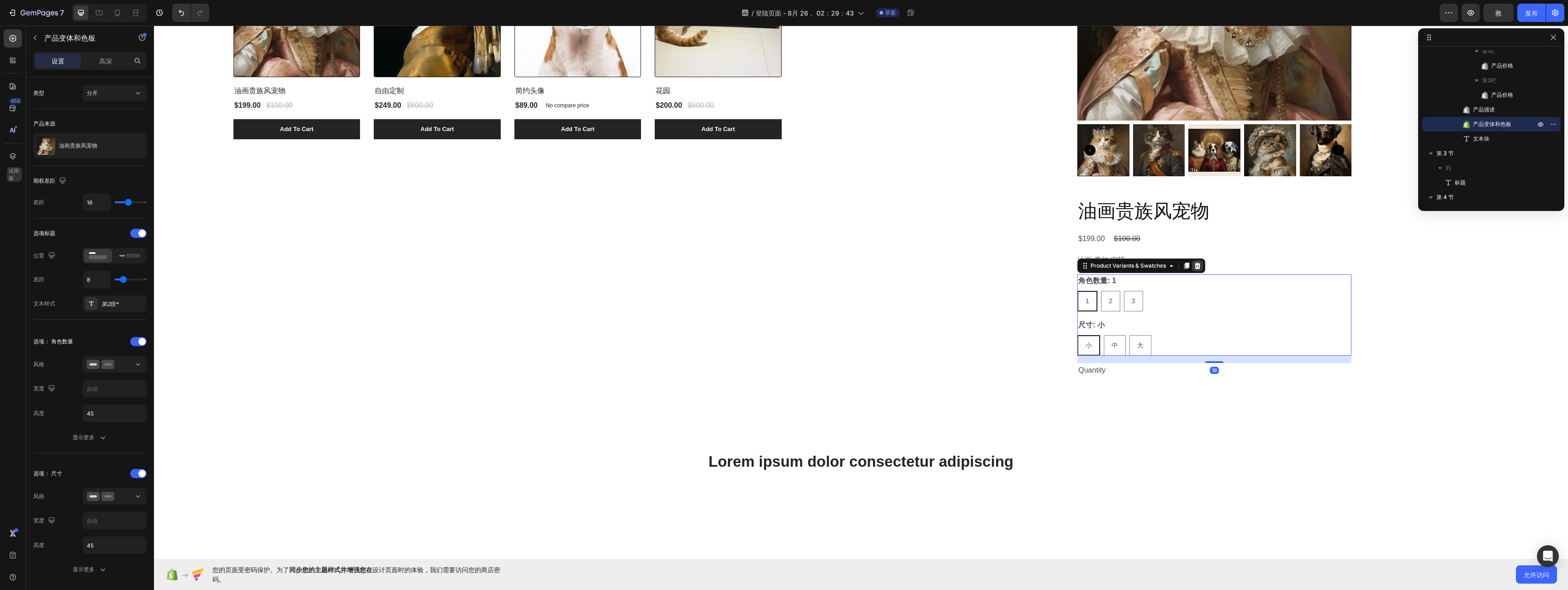
click at [1192, 261] on div at bounding box center [1197, 266] width 11 height 11
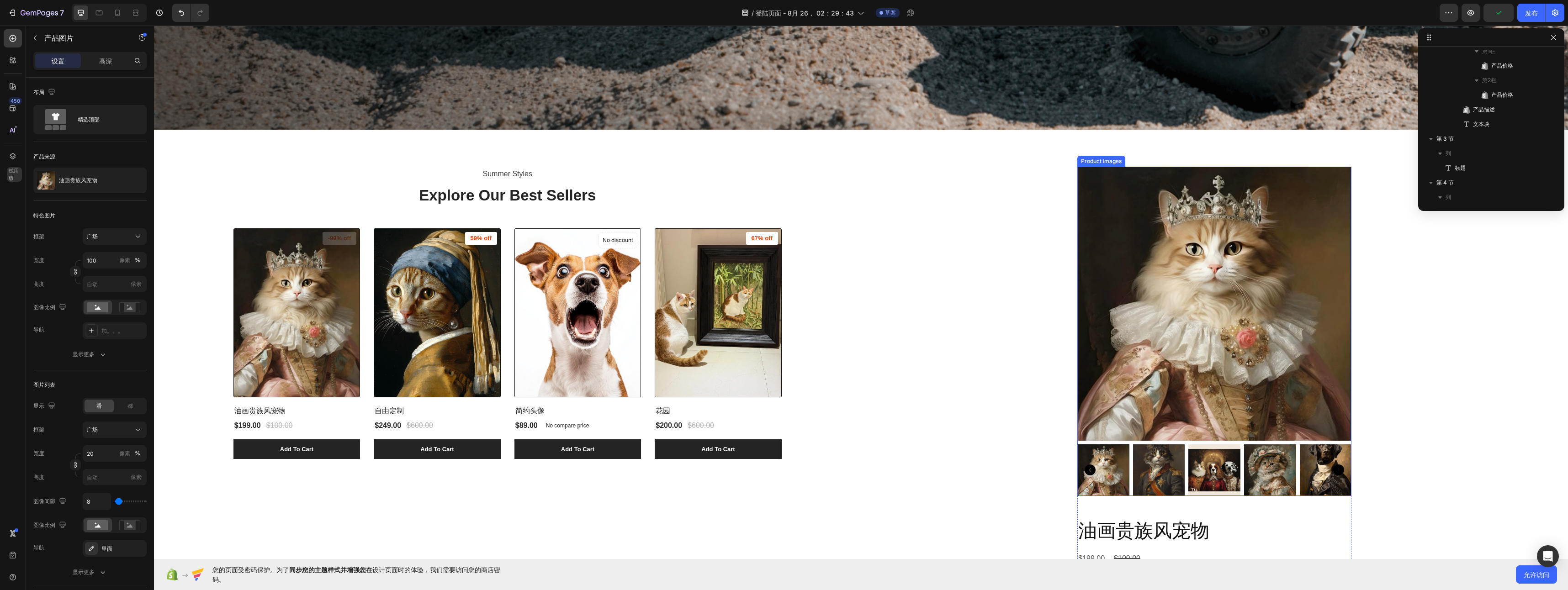
scroll to position [276, 0]
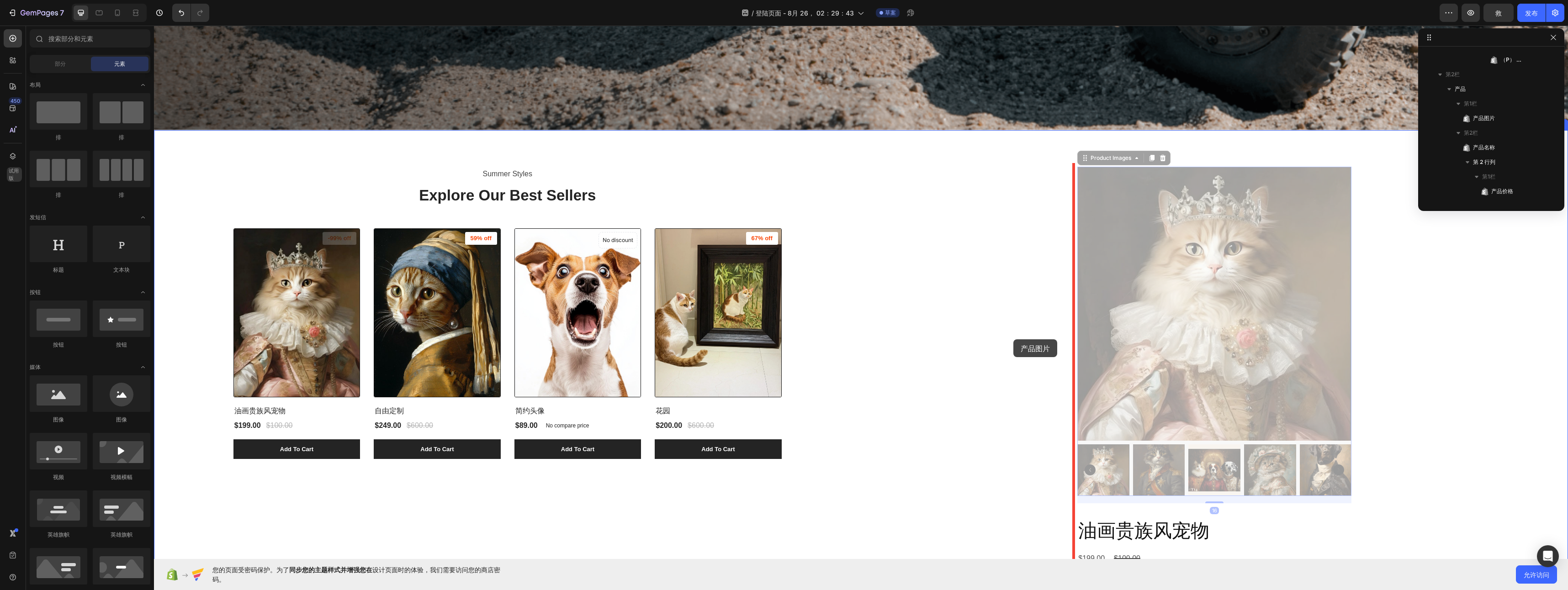
click at [1014, 339] on div at bounding box center [861, 180] width 1414 height 1513
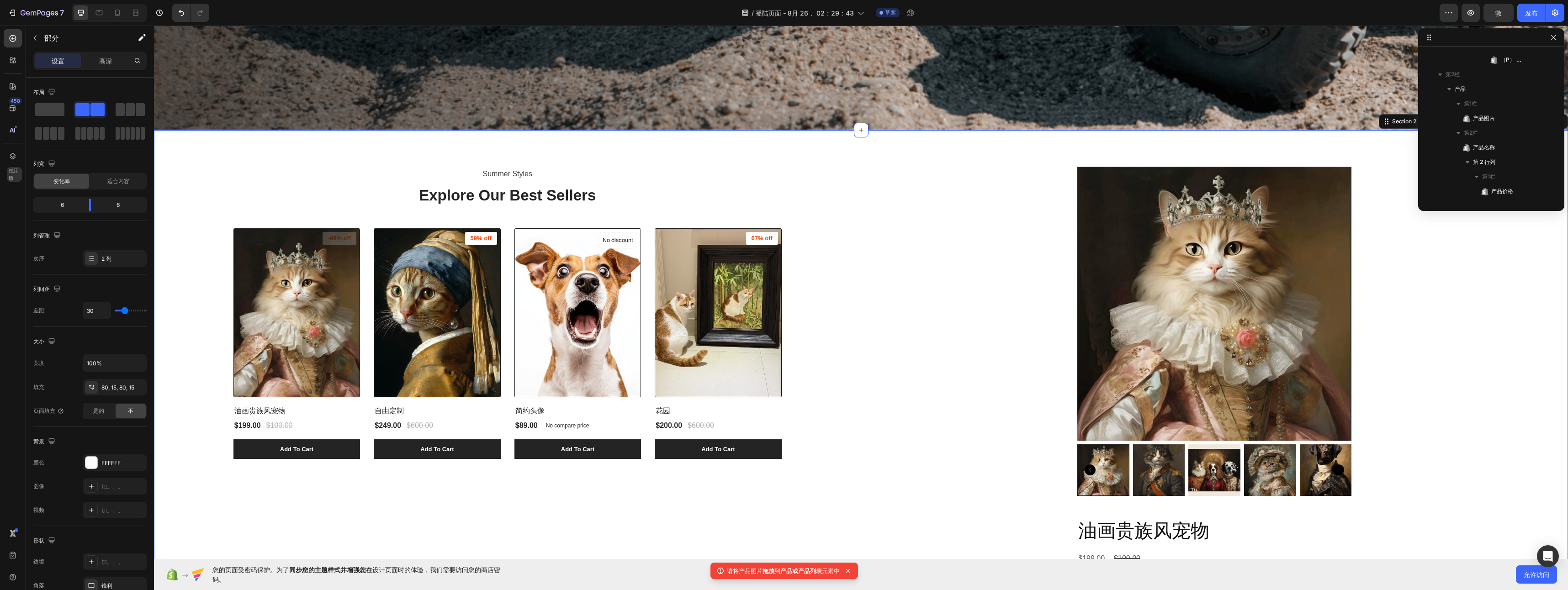
scroll to position [0, 0]
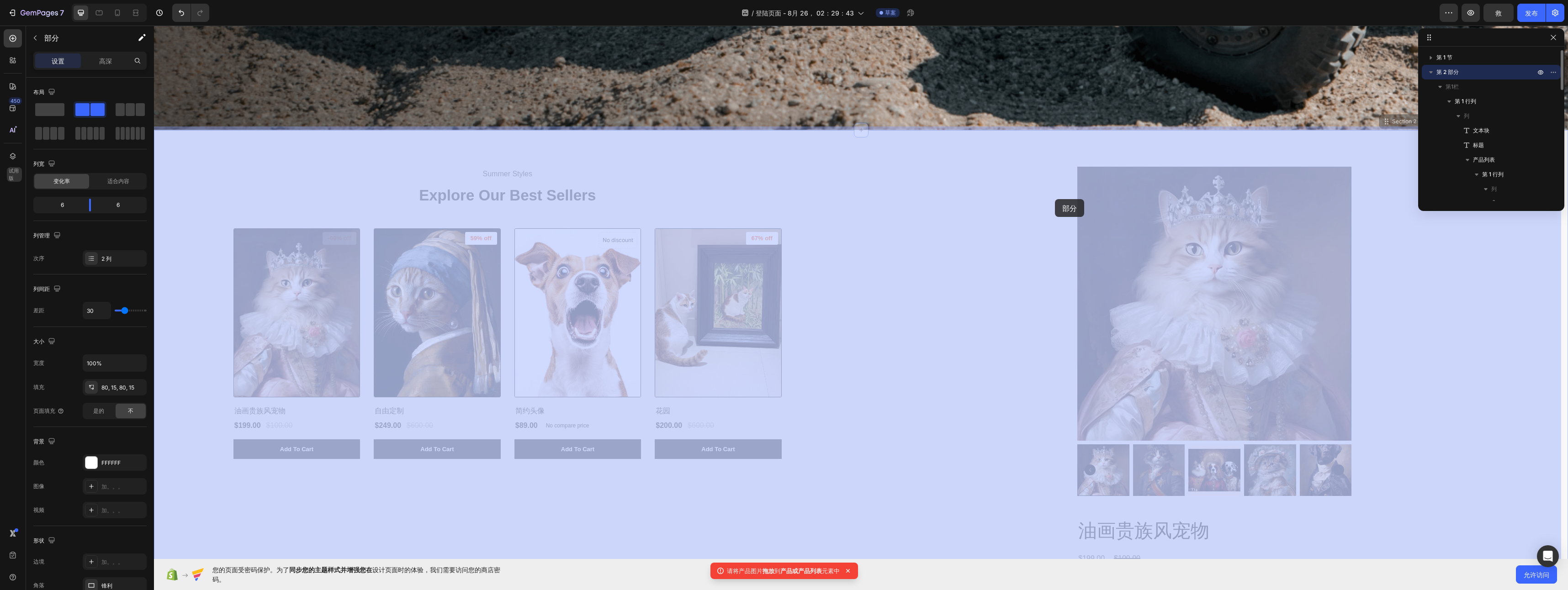
drag, startPoint x: 690, startPoint y: 156, endPoint x: 1055, endPoint y: 199, distance: 367.5
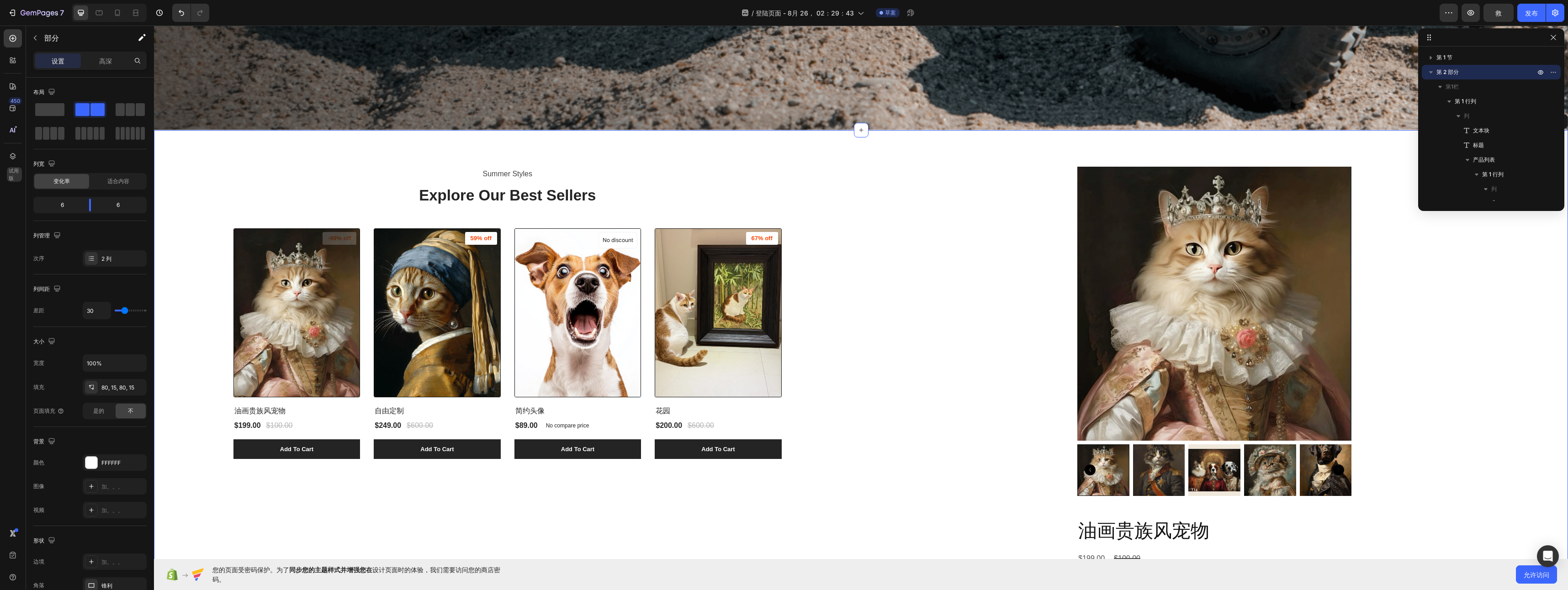
click at [1042, 230] on div "Product Images 油画贵族风宠物 Product Title $199.00 Product Price Product Price $100.0…" at bounding box center [1215, 388] width 693 height 443
click at [46, 93] on button "button" at bounding box center [51, 91] width 11 height 11
click at [55, 139] on icon "button" at bounding box center [53, 139] width 9 height 9
type input "0"
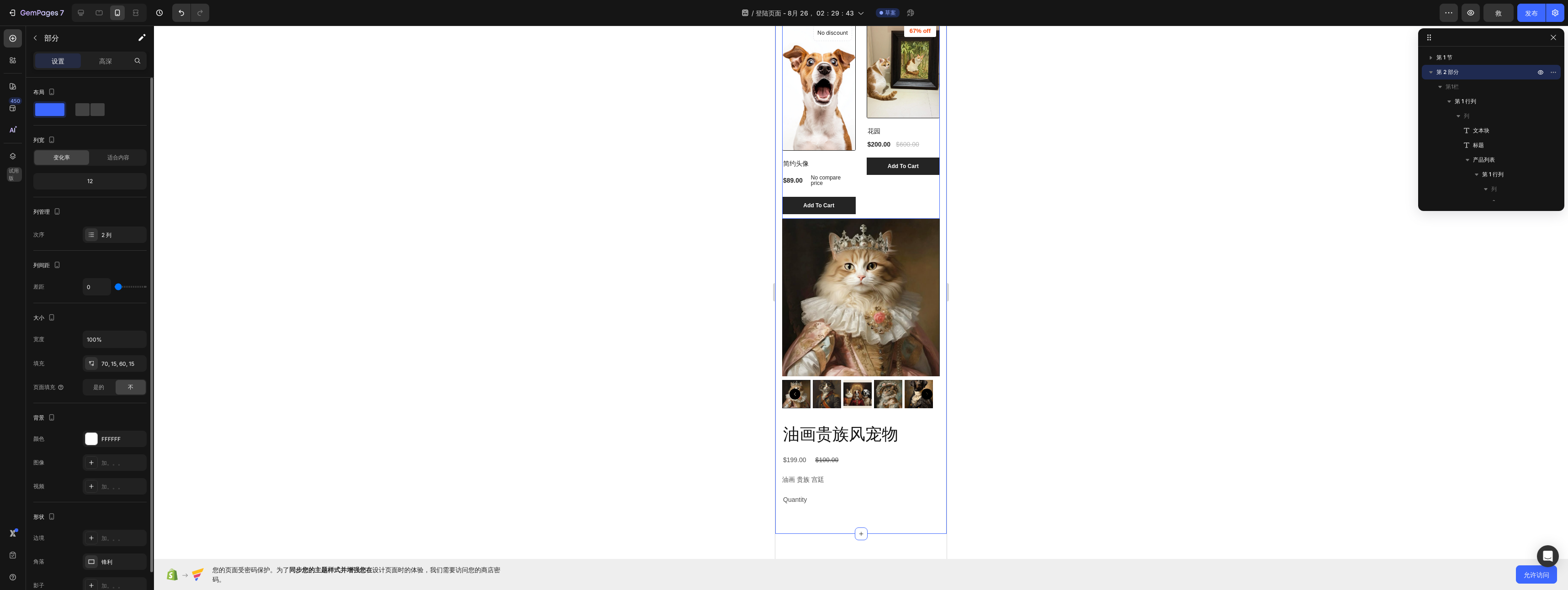
scroll to position [329, 0]
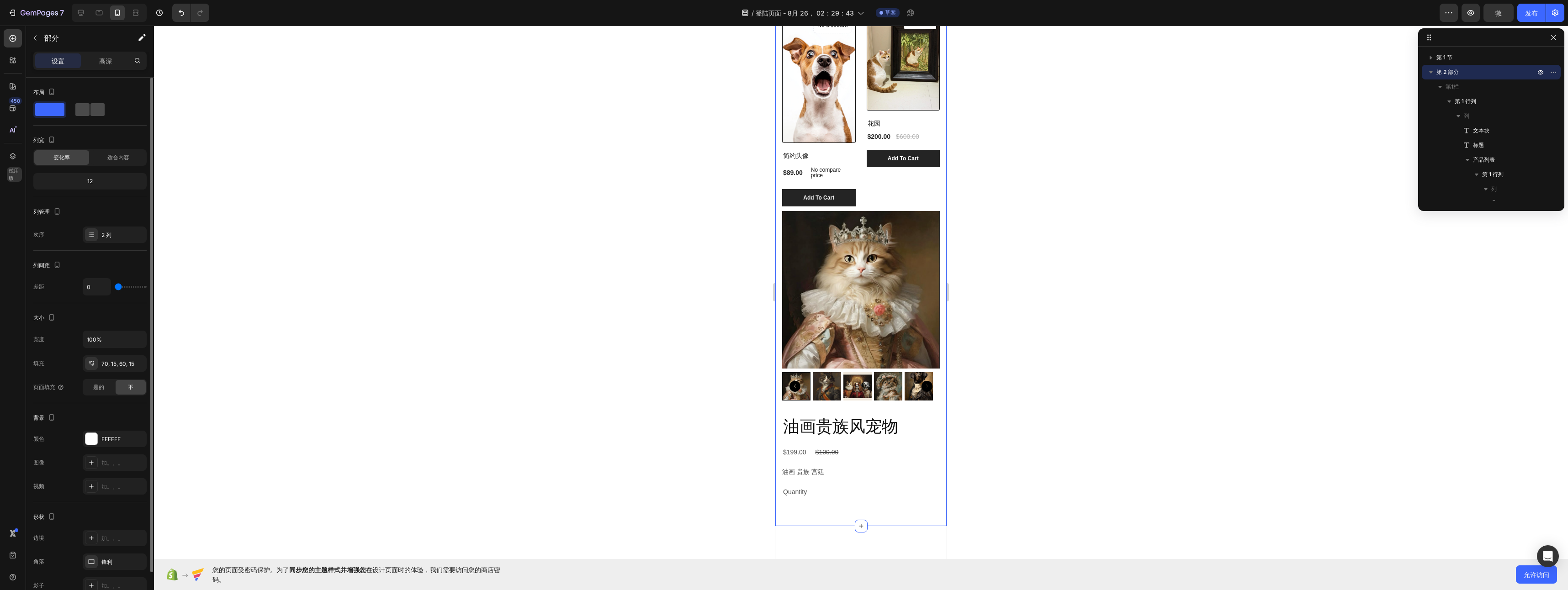
click at [90, 114] on span at bounding box center [97, 109] width 14 height 12
type input "30"
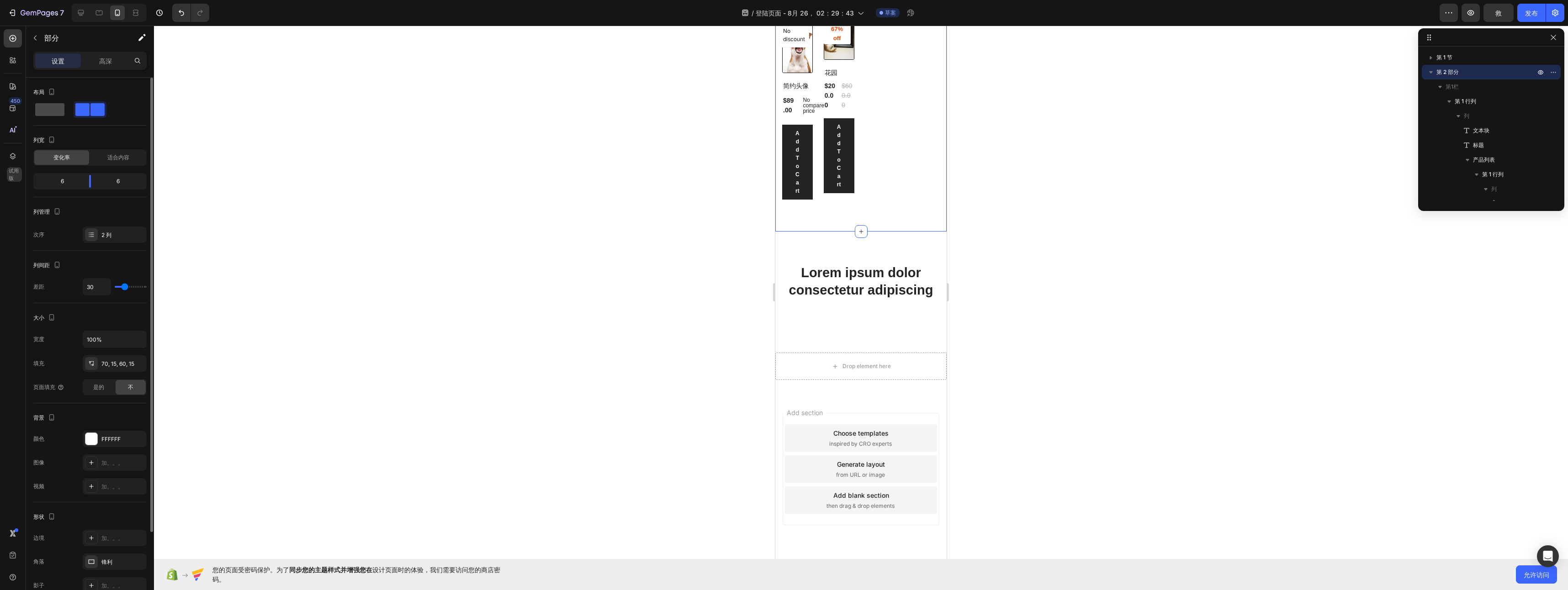
click at [40, 110] on span at bounding box center [50, 109] width 29 height 12
type input "0"
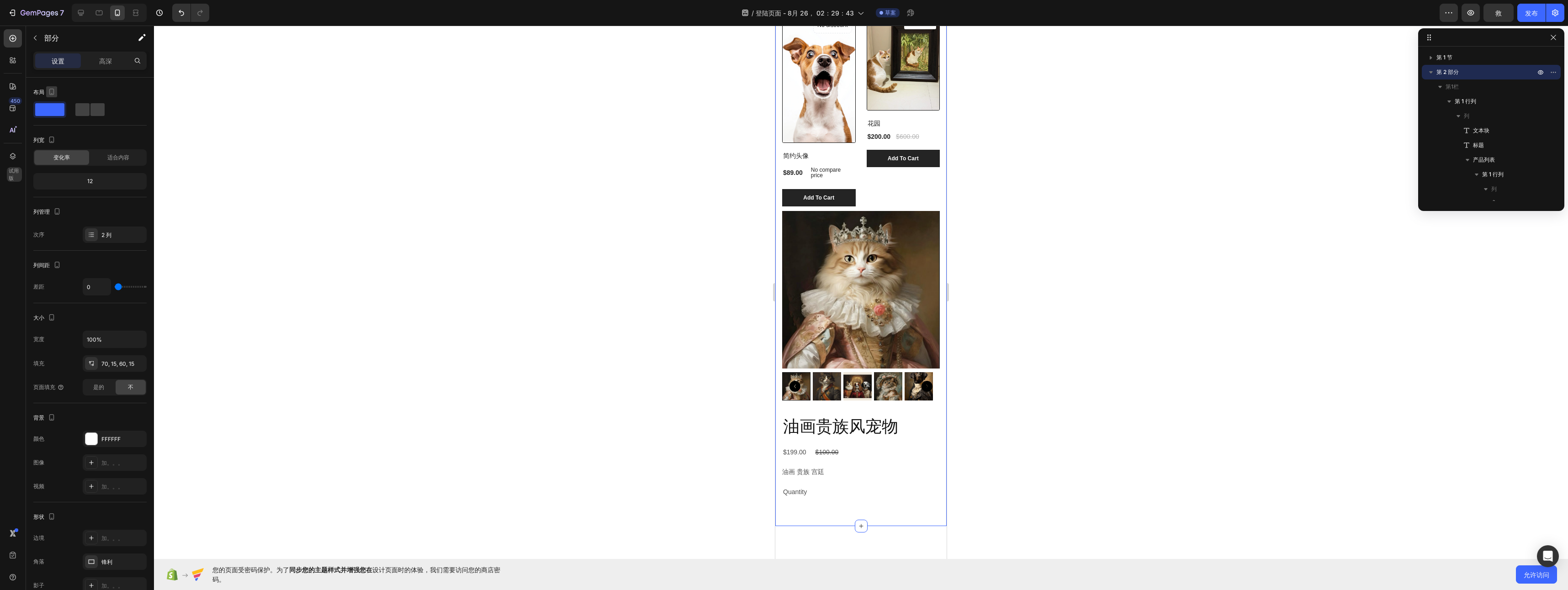
click at [49, 91] on icon "button" at bounding box center [51, 91] width 9 height 9
click at [53, 112] on button "button" at bounding box center [54, 107] width 15 height 15
type input "30"
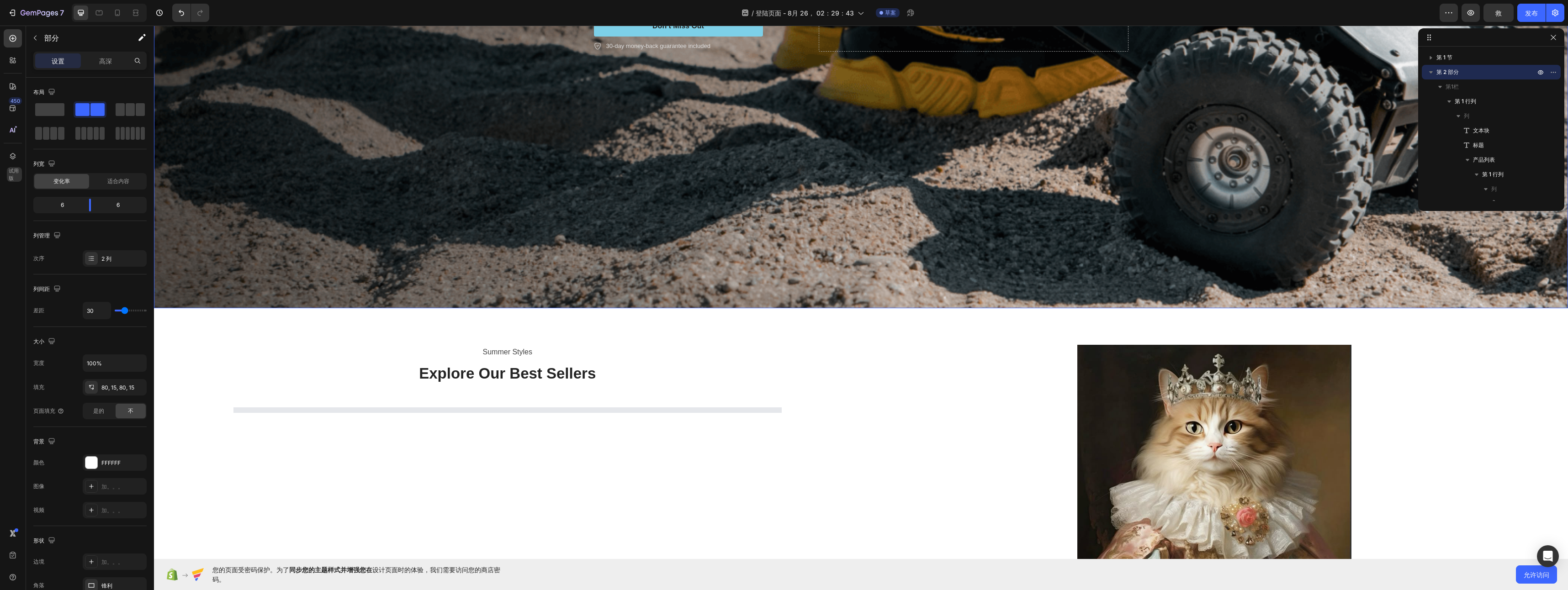
scroll to position [685, 0]
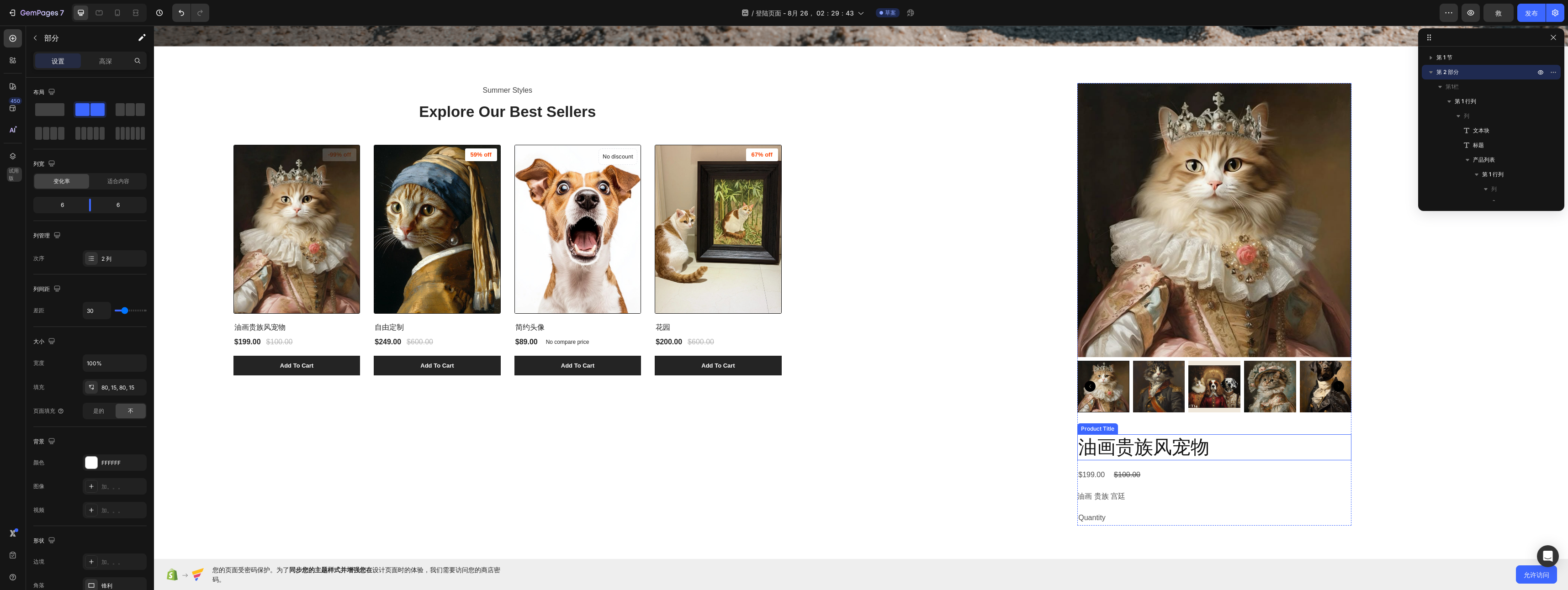
click at [1332, 442] on h2 "油画贵族风宠物" at bounding box center [1214, 447] width 274 height 26
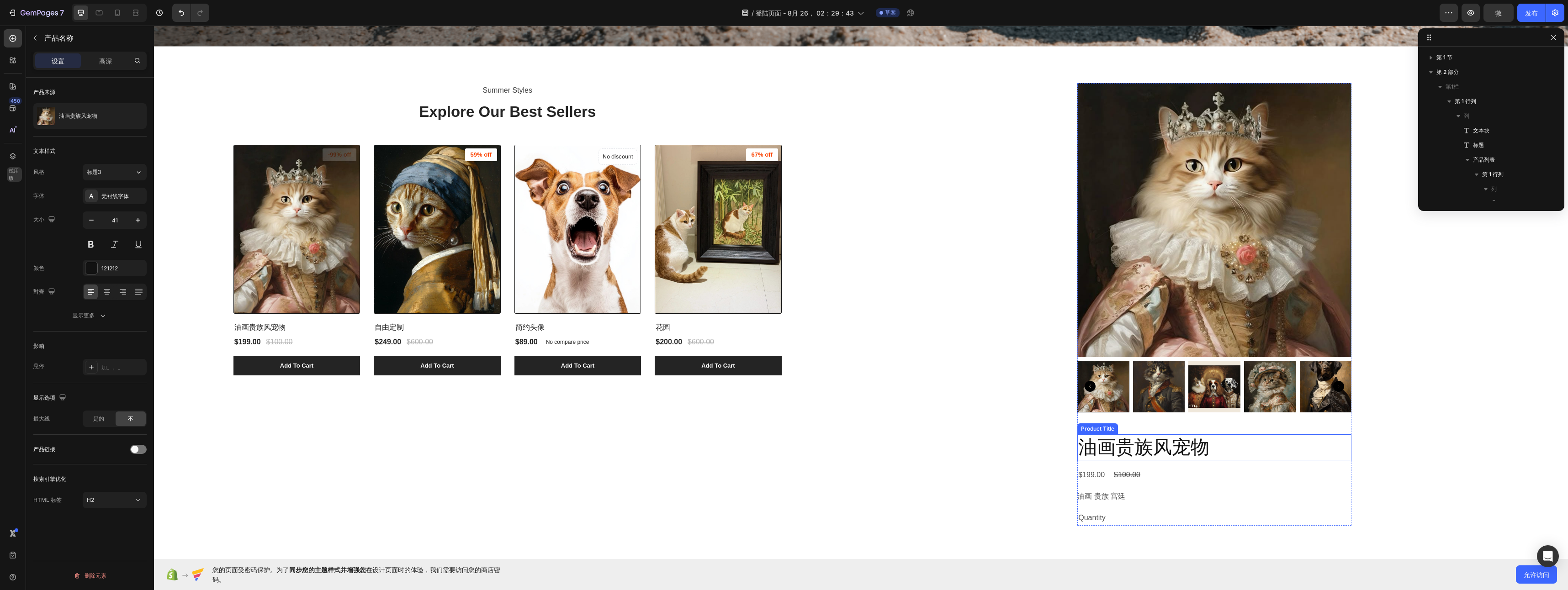
scroll to position [305, 0]
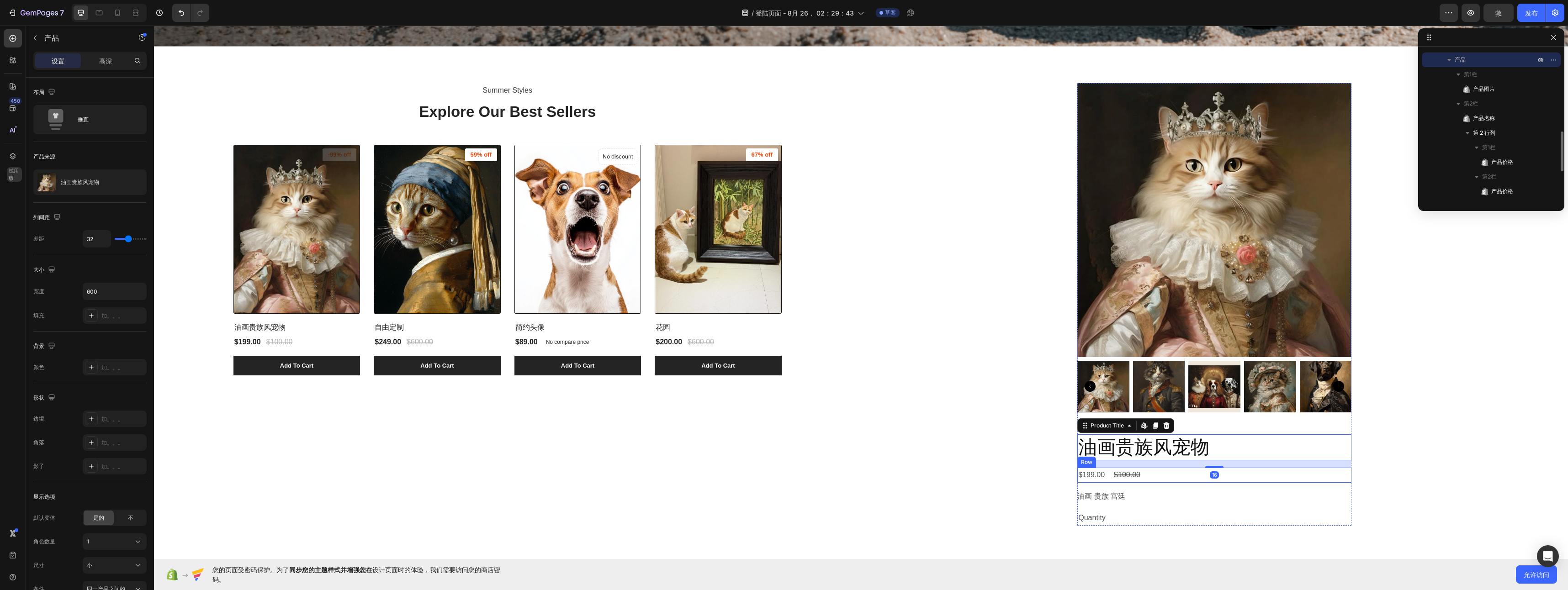
click at [1291, 483] on div "油画贵族风宠物 Product Title Edit content in Shopify 16 $199.00 Product Price Product …" at bounding box center [1214, 480] width 274 height 91
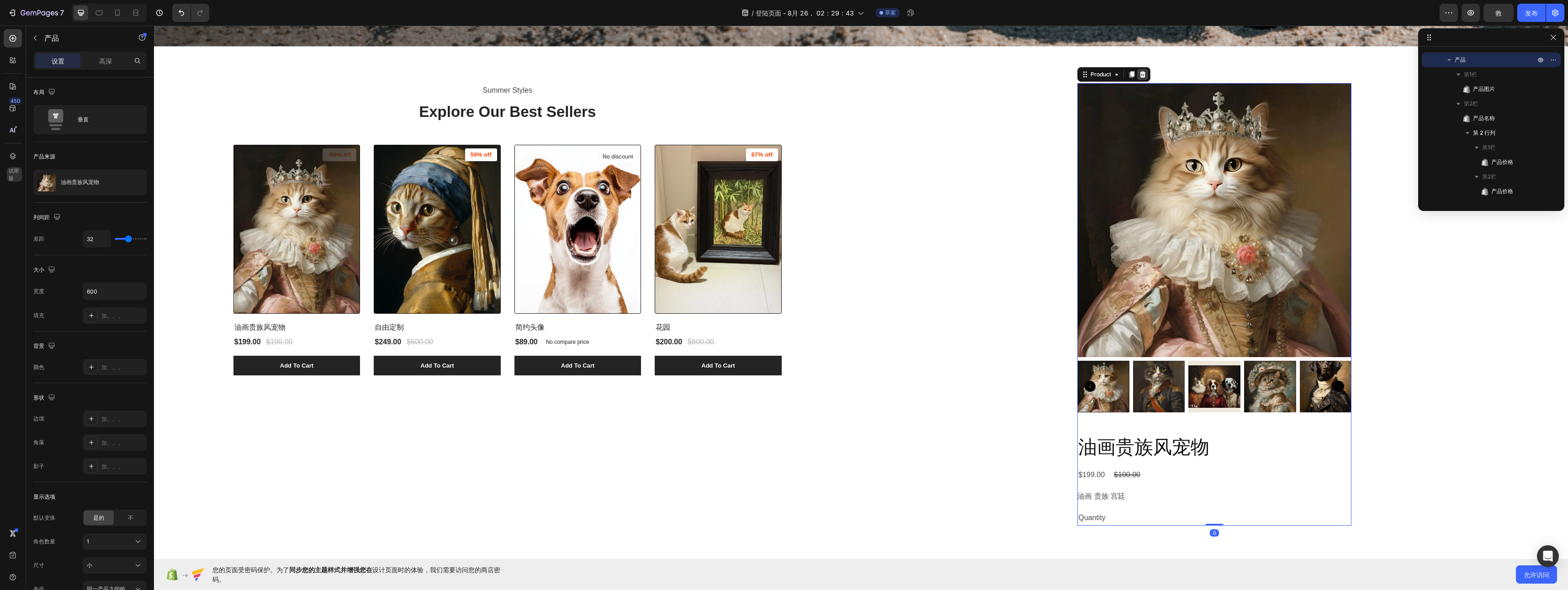
click at [1142, 72] on div at bounding box center [1142, 74] width 11 height 11
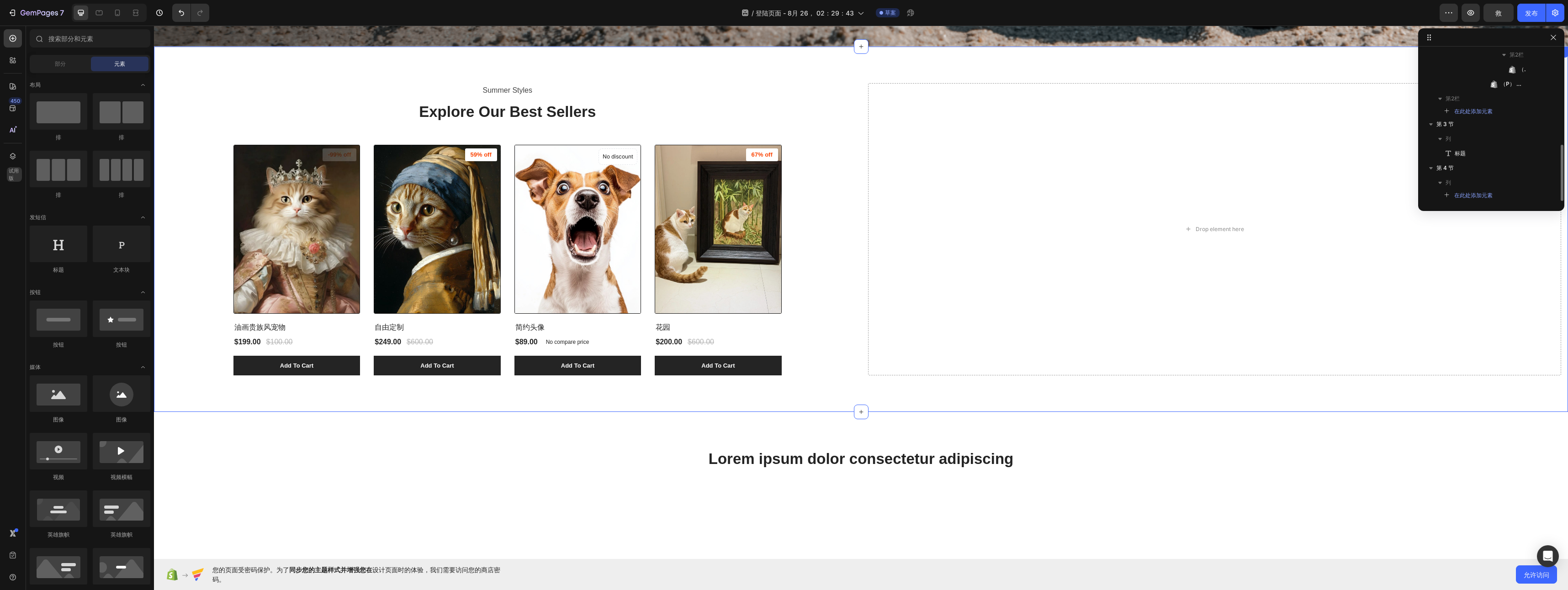
scroll to position [252, 0]
click at [1086, 174] on div "Drop element here" at bounding box center [1215, 229] width 693 height 293
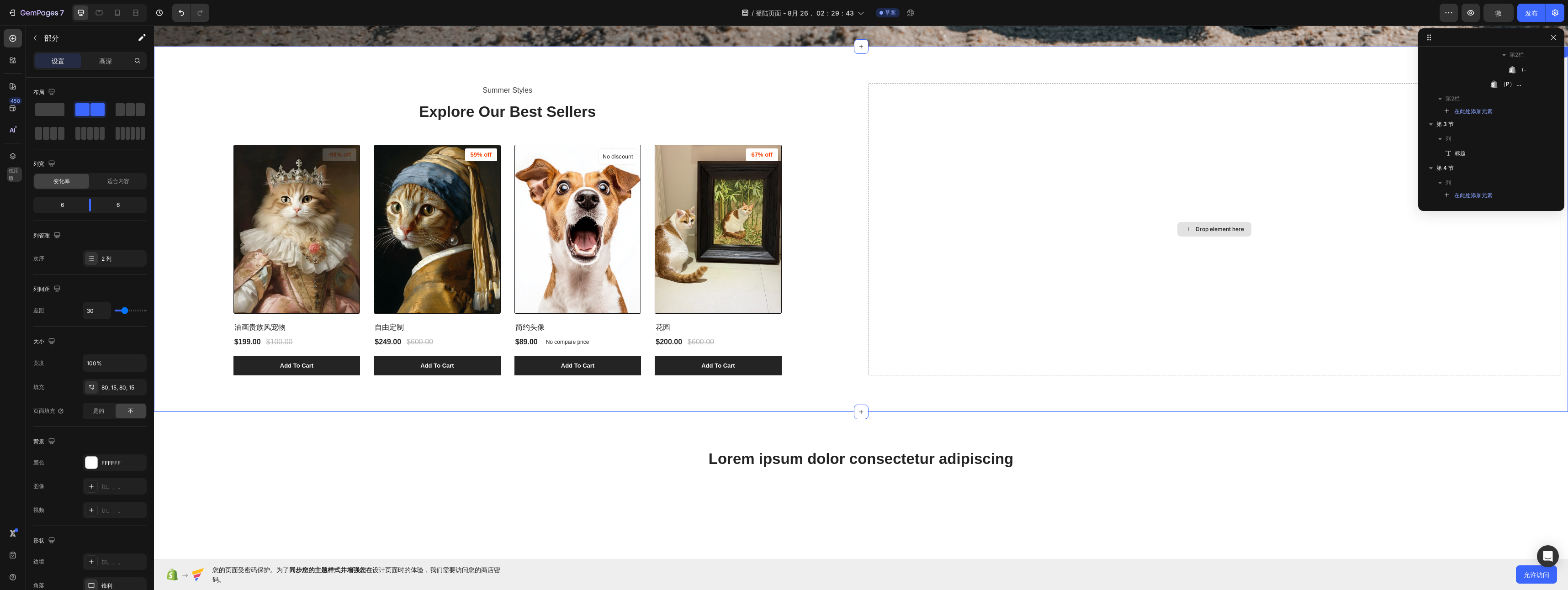
scroll to position [0, 0]
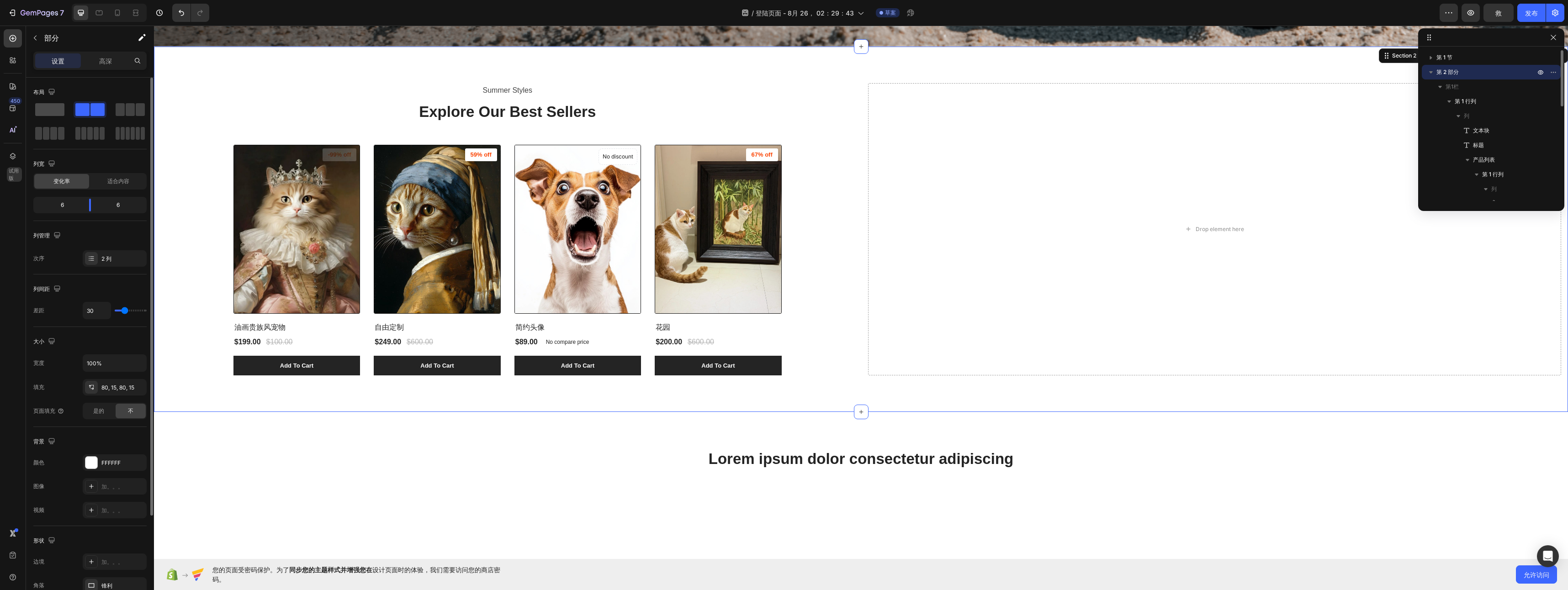
click at [38, 113] on span at bounding box center [50, 109] width 29 height 12
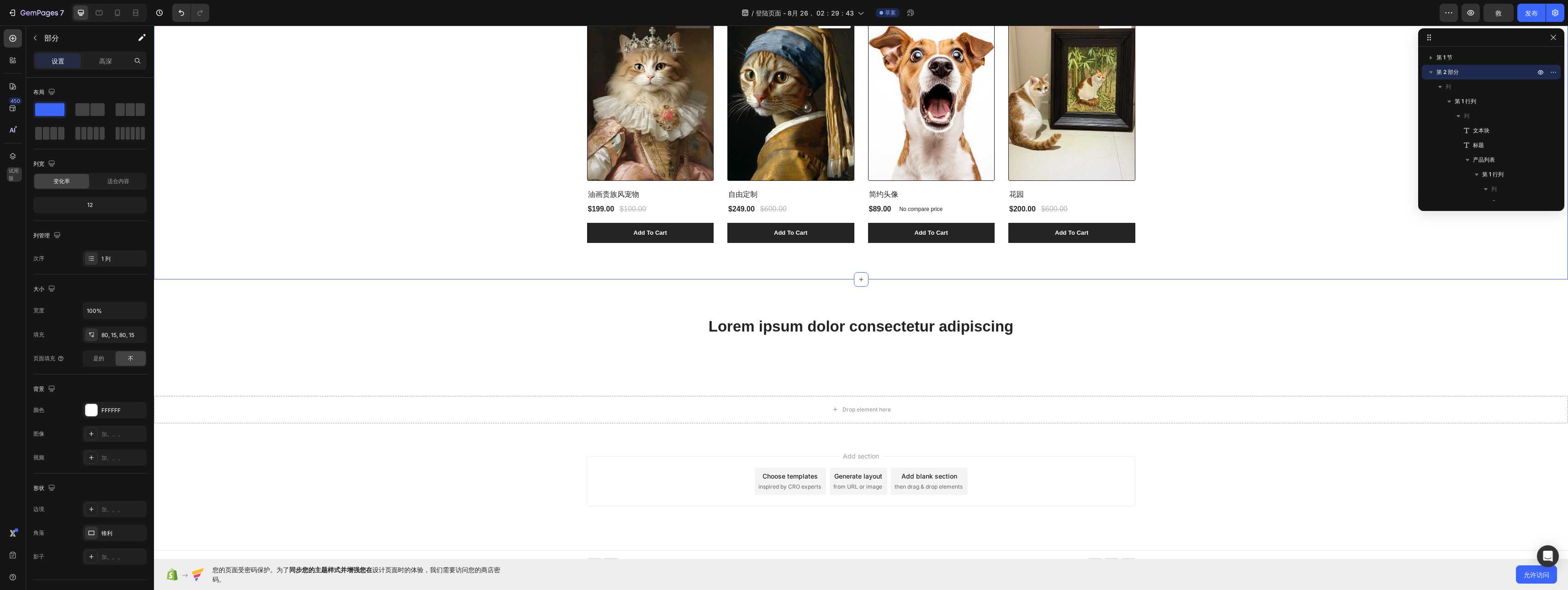
scroll to position [825, 0]
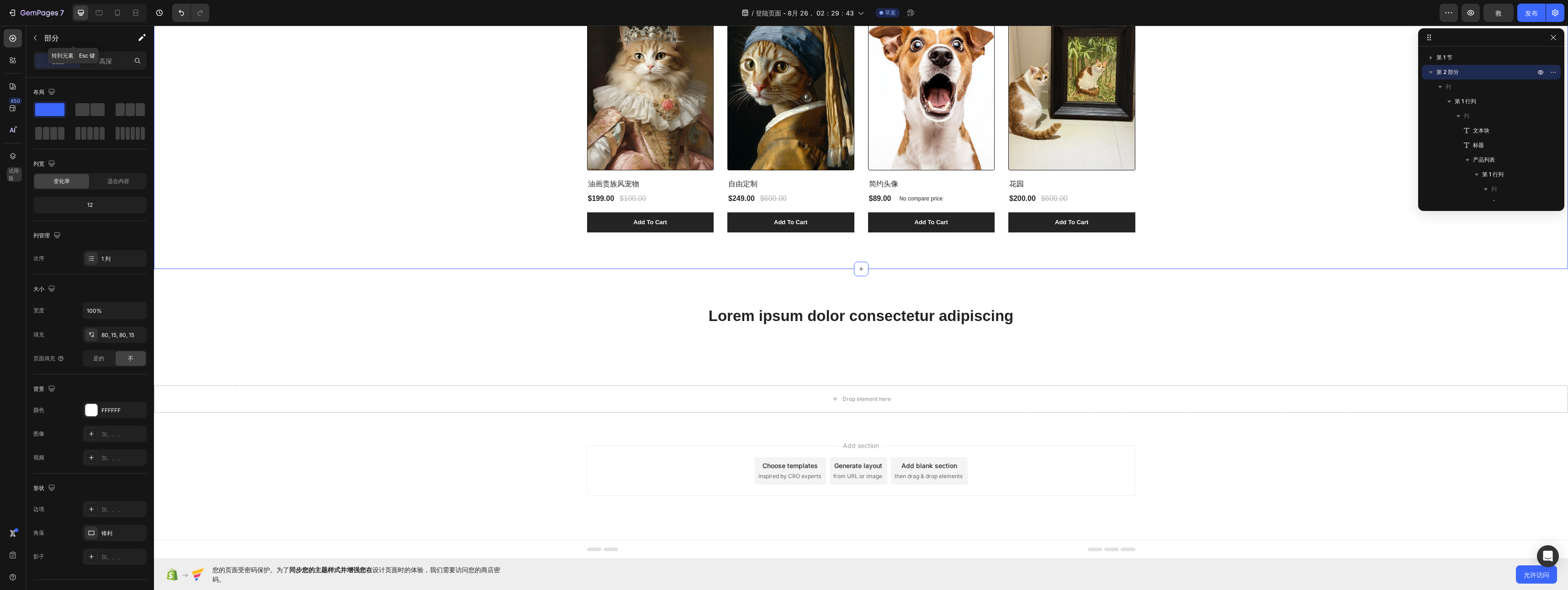
click at [34, 36] on icon "button" at bounding box center [35, 37] width 7 height 7
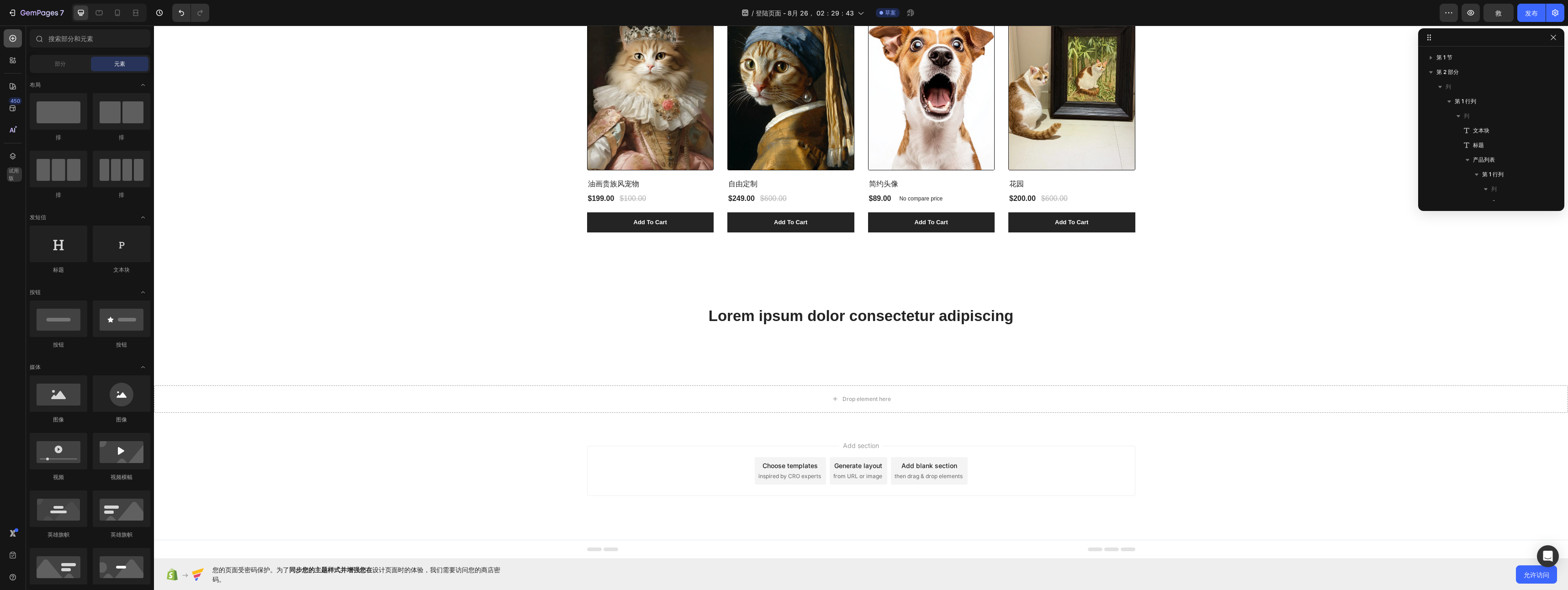
click at [12, 42] on icon at bounding box center [12, 38] width 9 height 9
click at [57, 41] on input "text" at bounding box center [90, 38] width 121 height 18
click at [55, 61] on div "部分" at bounding box center [60, 64] width 58 height 15
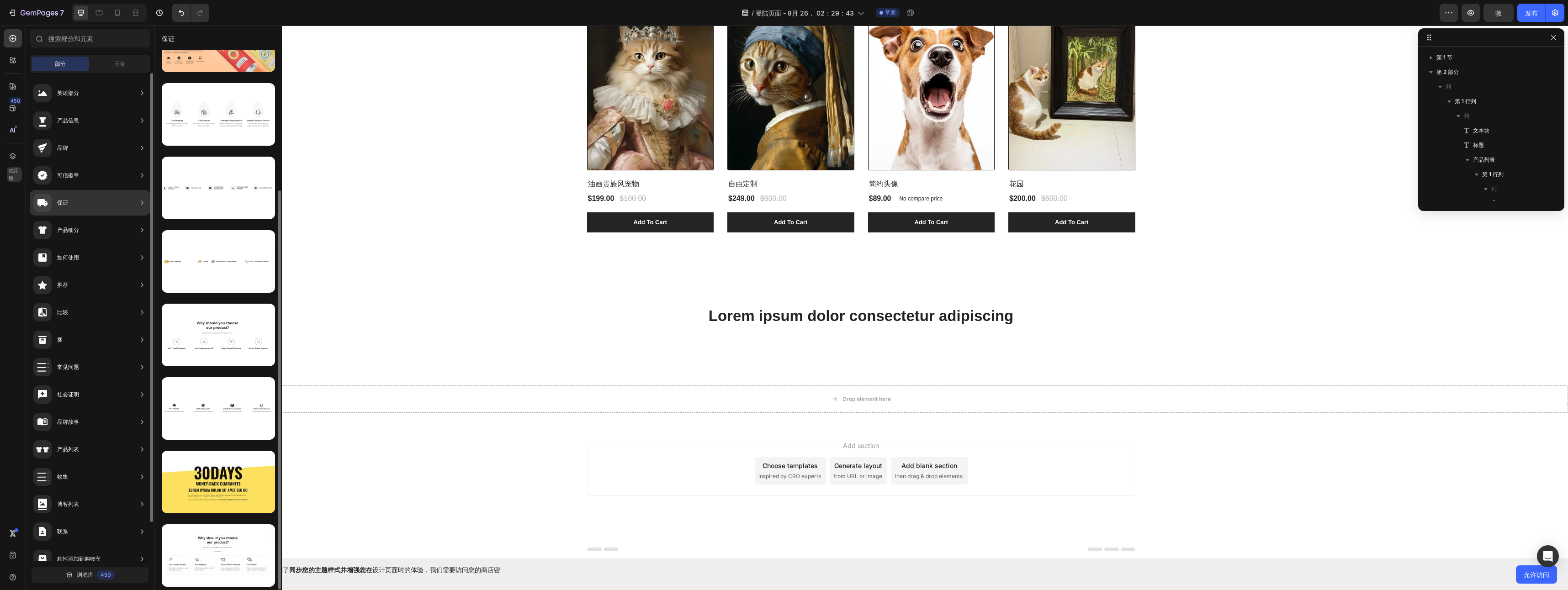
scroll to position [0, 0]
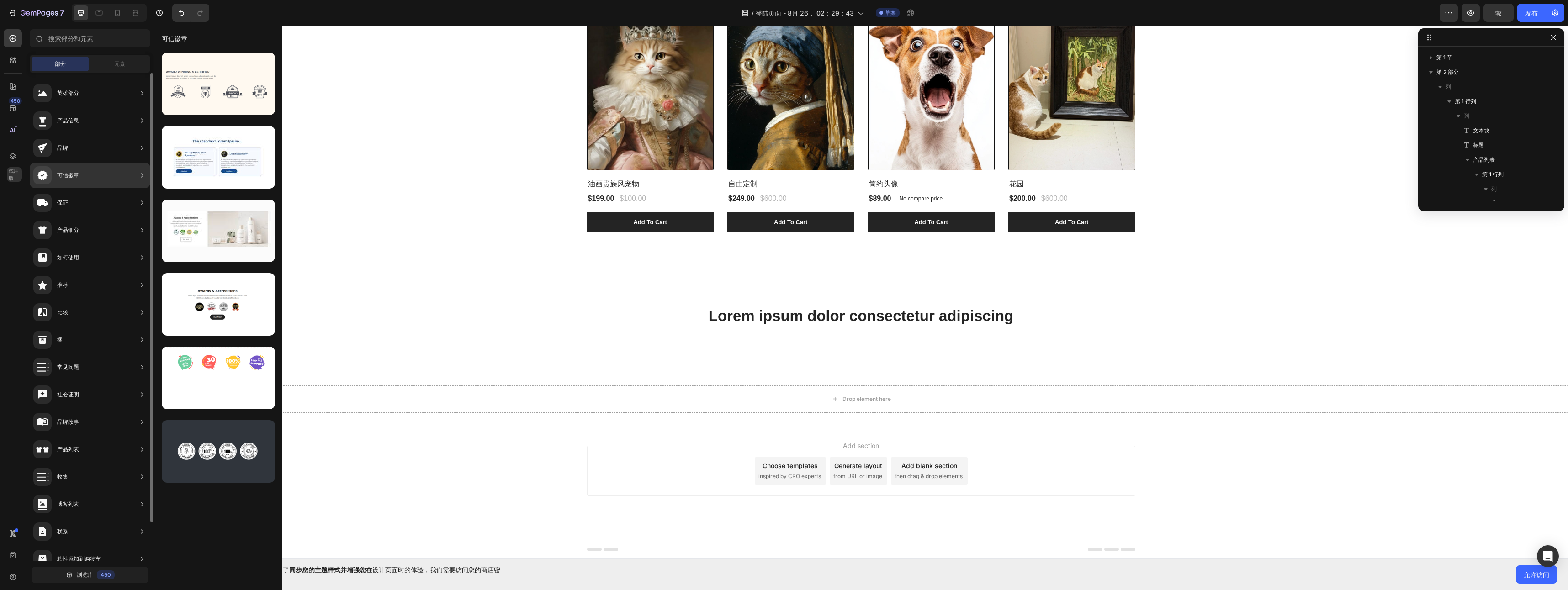
click at [118, 218] on div "保证" at bounding box center [90, 230] width 121 height 26
click at [115, 245] on div "产品细分" at bounding box center [90, 257] width 121 height 26
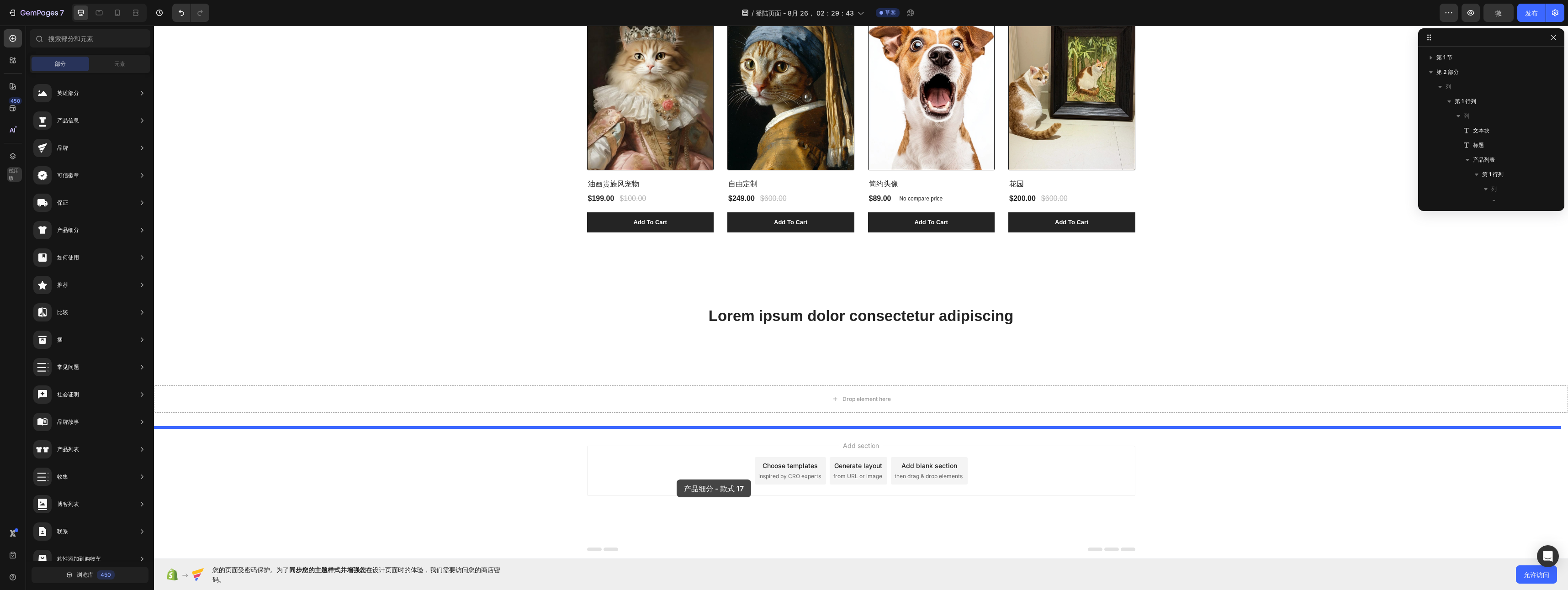
drag, startPoint x: 386, startPoint y: 466, endPoint x: 677, endPoint y: 480, distance: 291.3
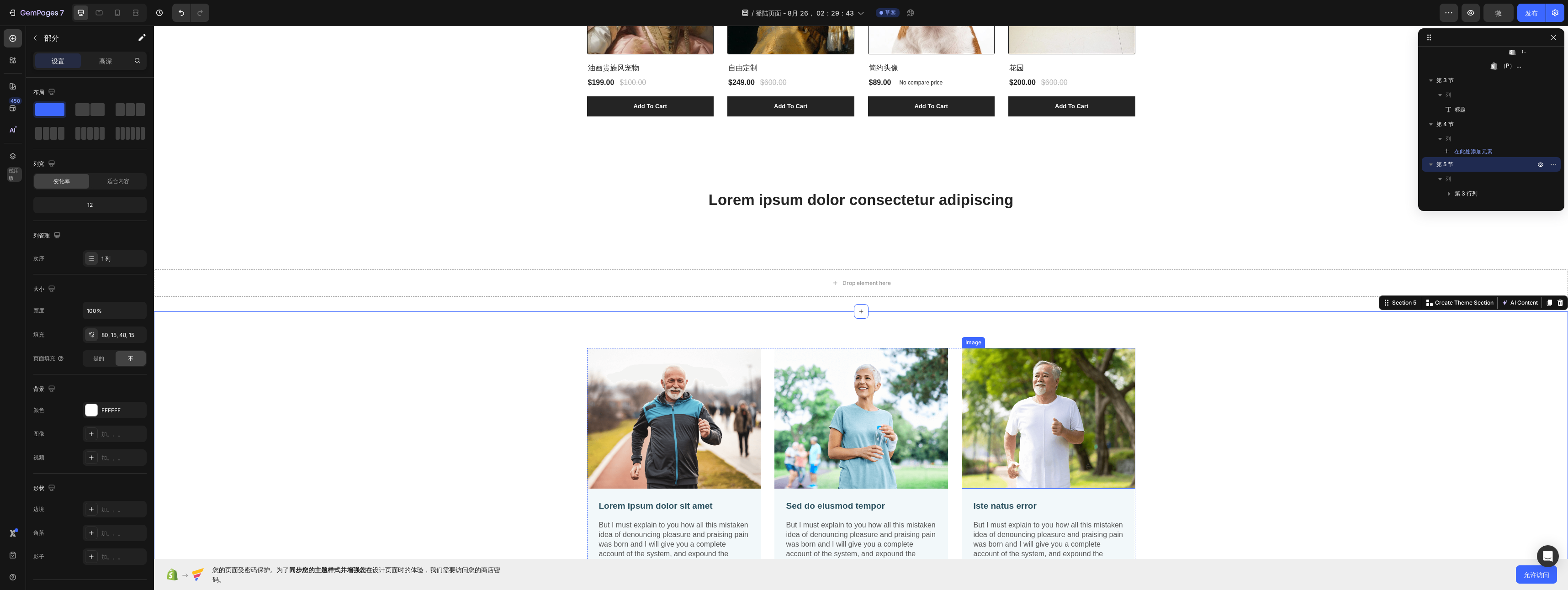
scroll to position [917, 0]
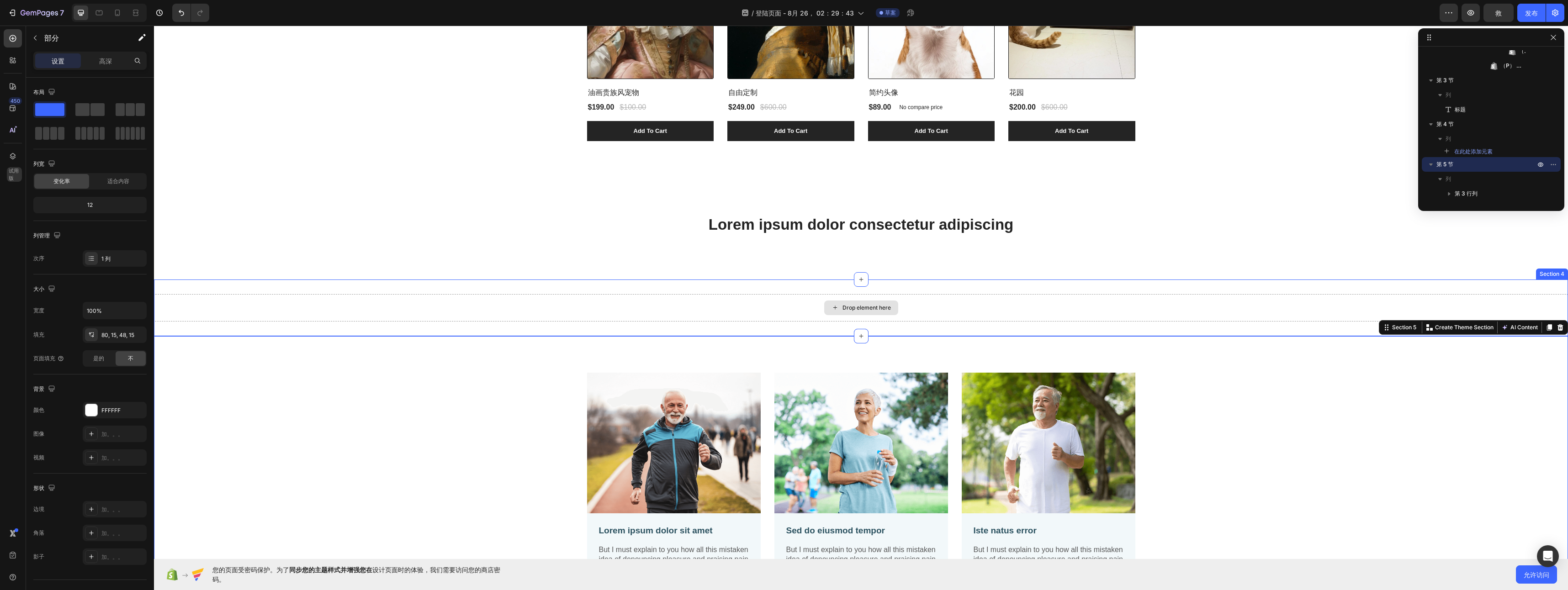
click at [966, 304] on div "Drop element here" at bounding box center [861, 308] width 1414 height 27
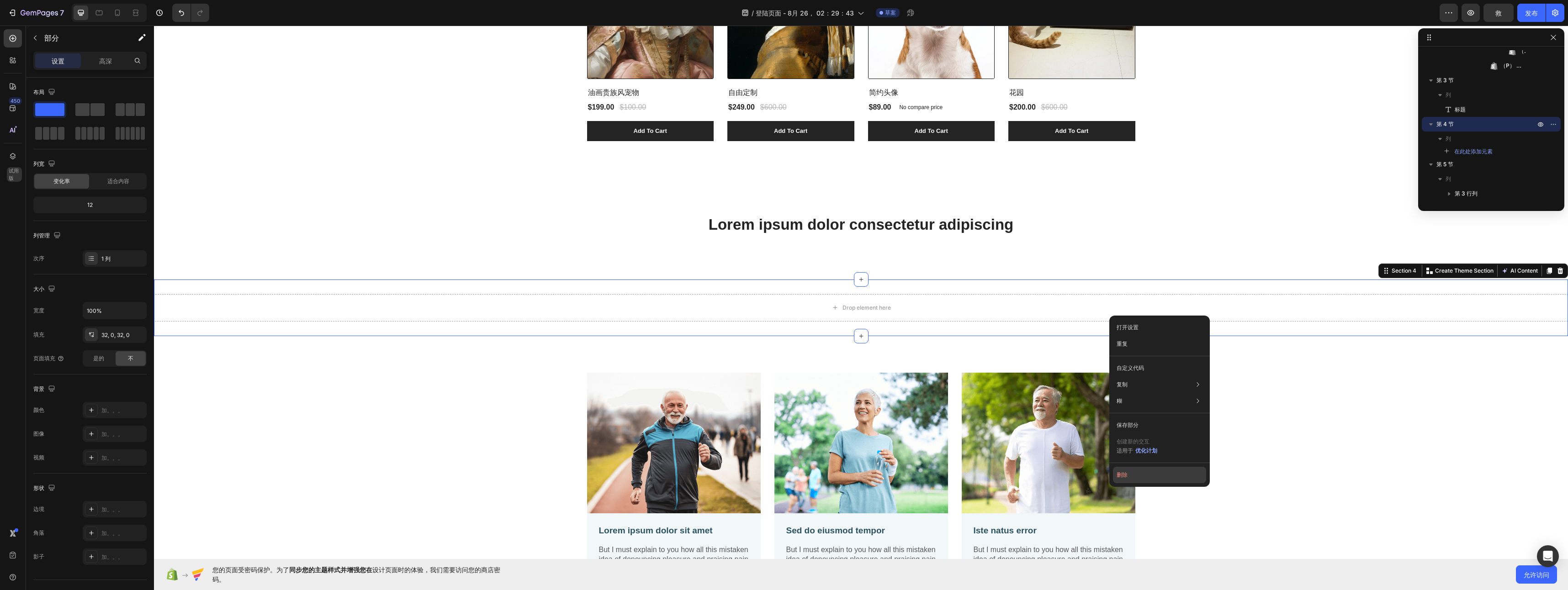
click at [1156, 477] on button "删除" at bounding box center [1159, 475] width 94 height 17
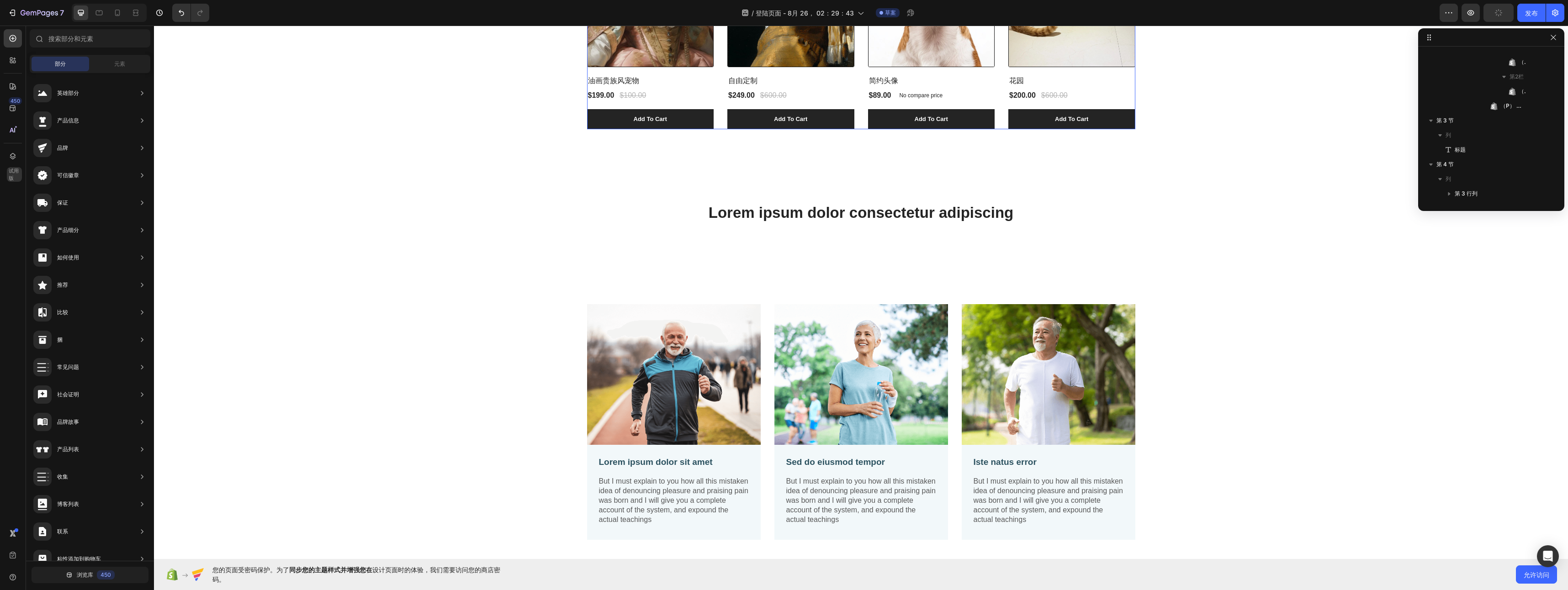
scroll to position [1077, 0]
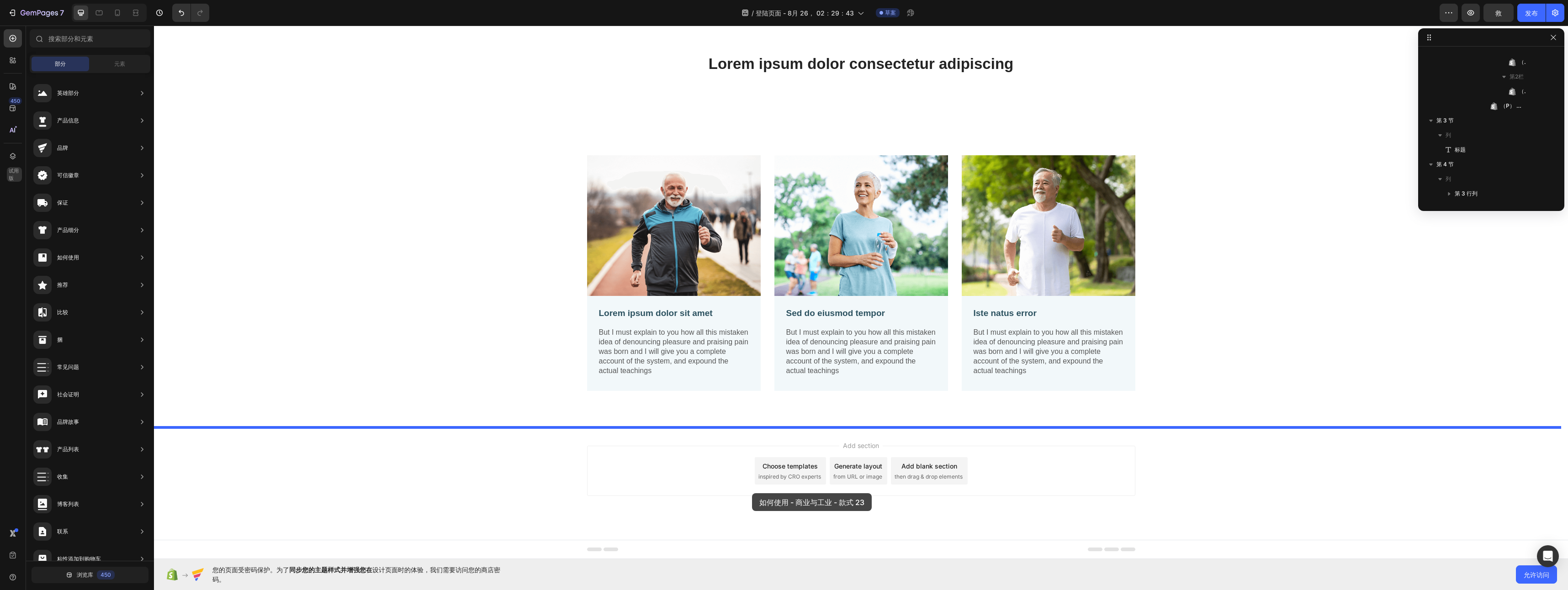
drag, startPoint x: 380, startPoint y: 185, endPoint x: 752, endPoint y: 493, distance: 483.0
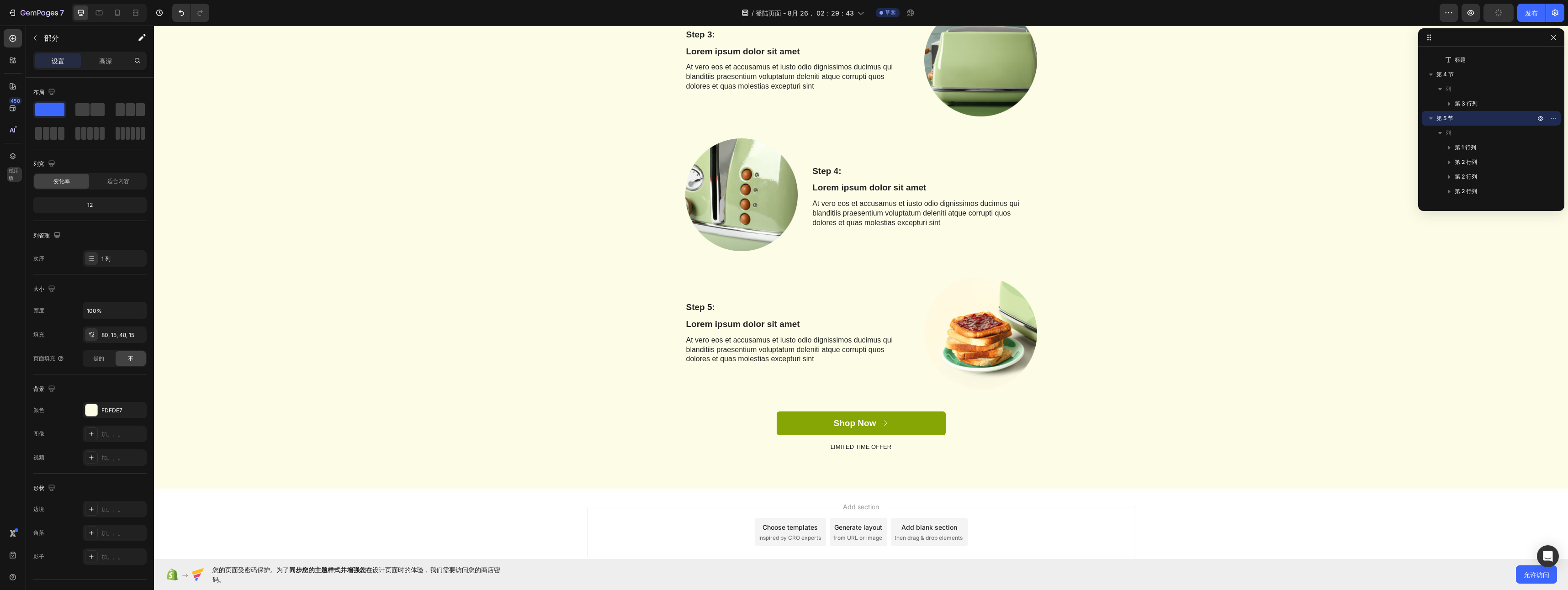
scroll to position [1916, 0]
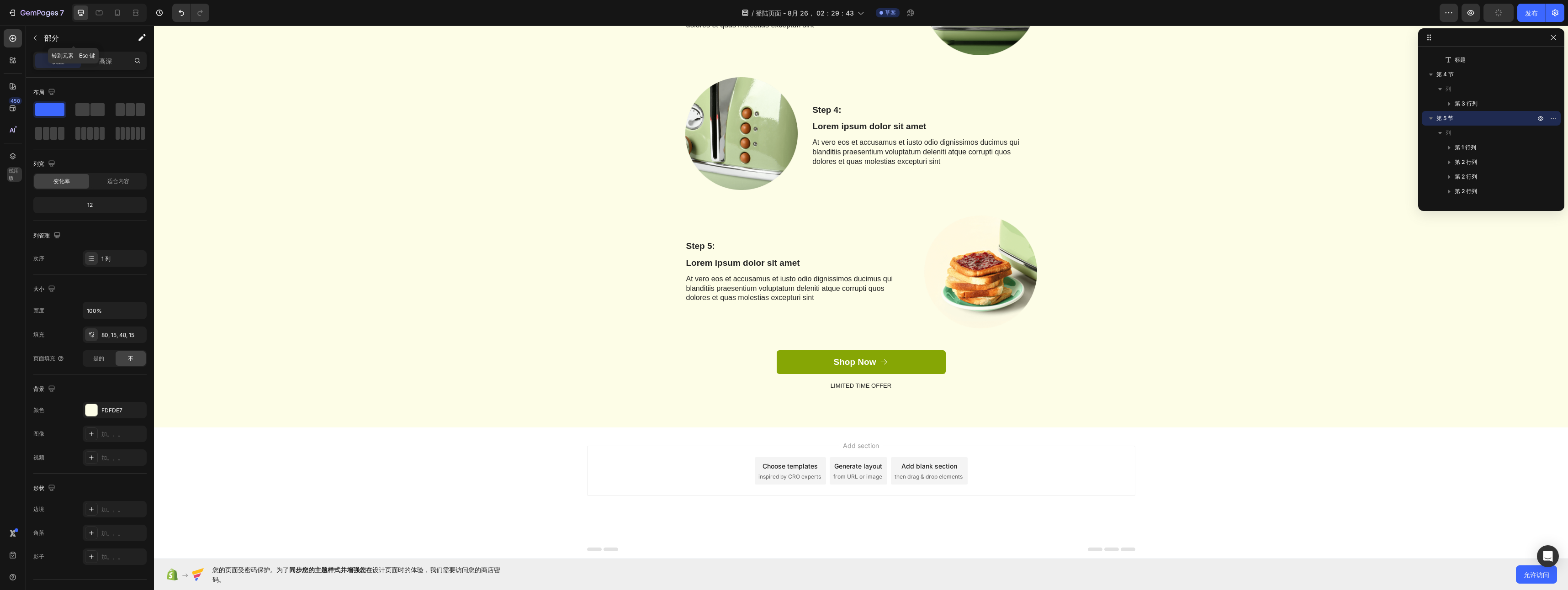
click at [38, 41] on icon "button" at bounding box center [35, 37] width 7 height 7
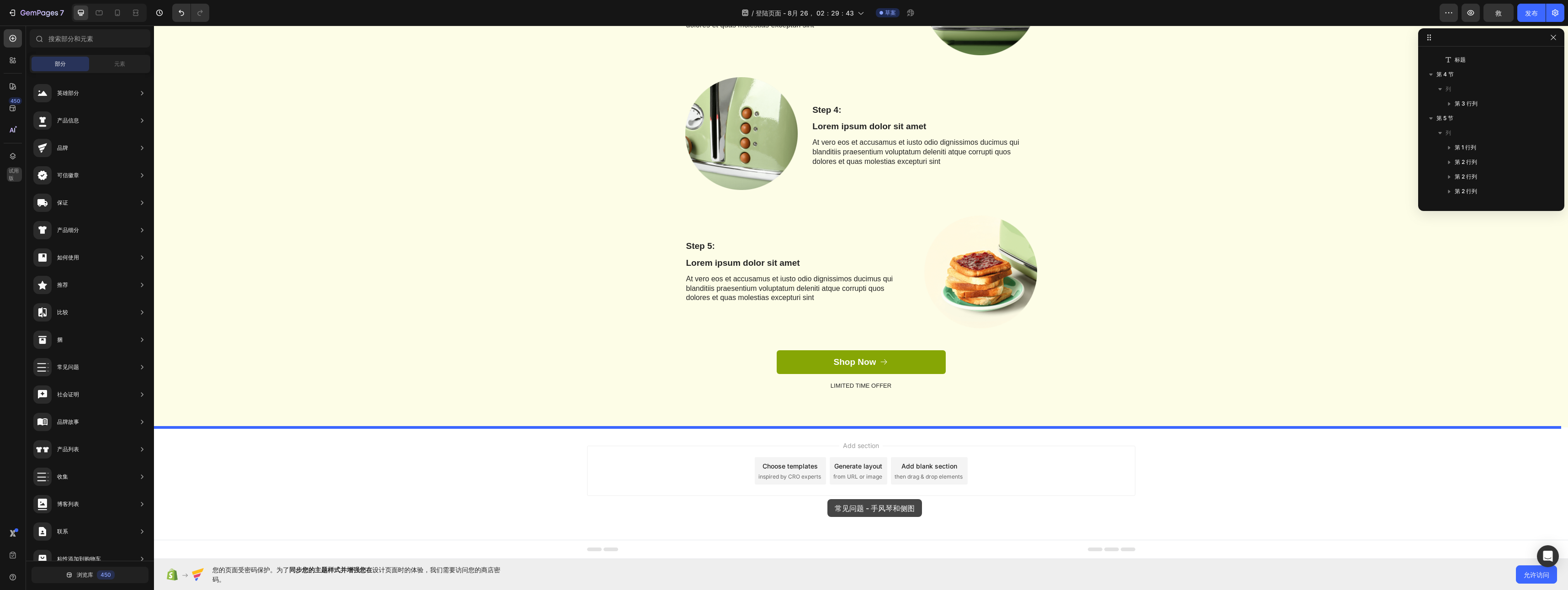
drag, startPoint x: 367, startPoint y: 475, endPoint x: 827, endPoint y: 500, distance: 460.7
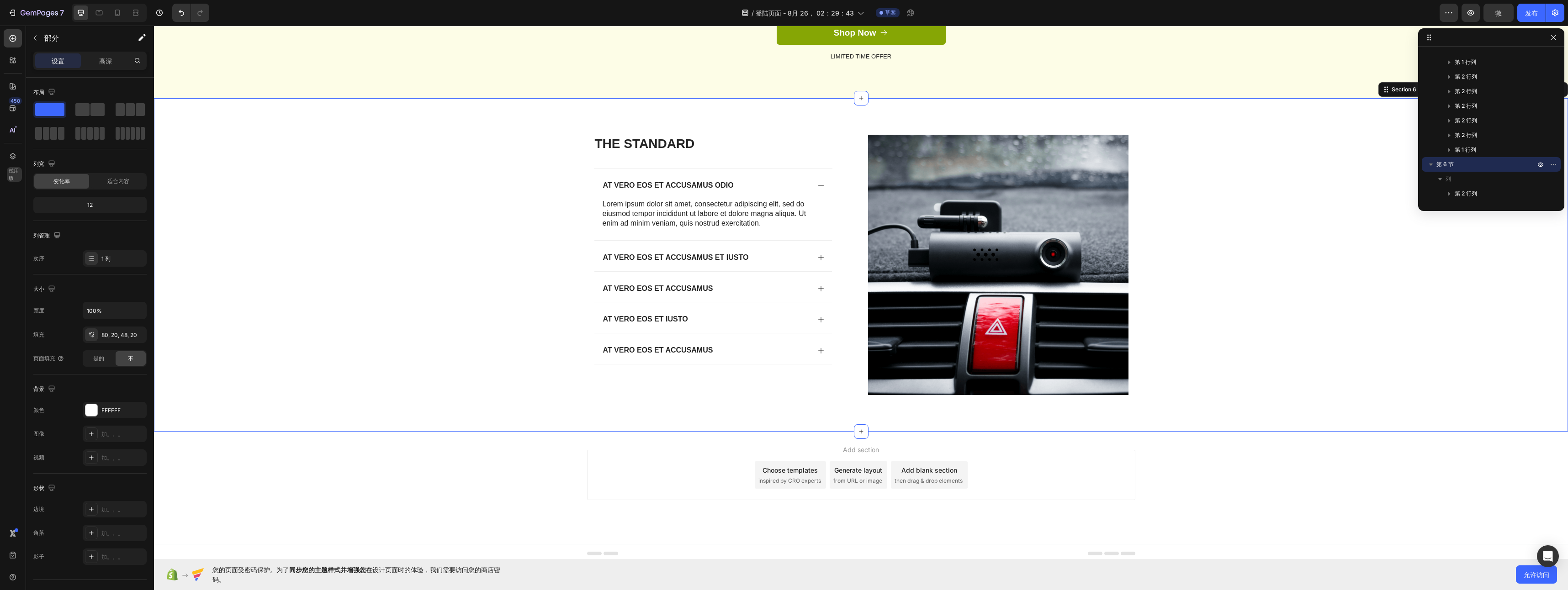
scroll to position [2249, 0]
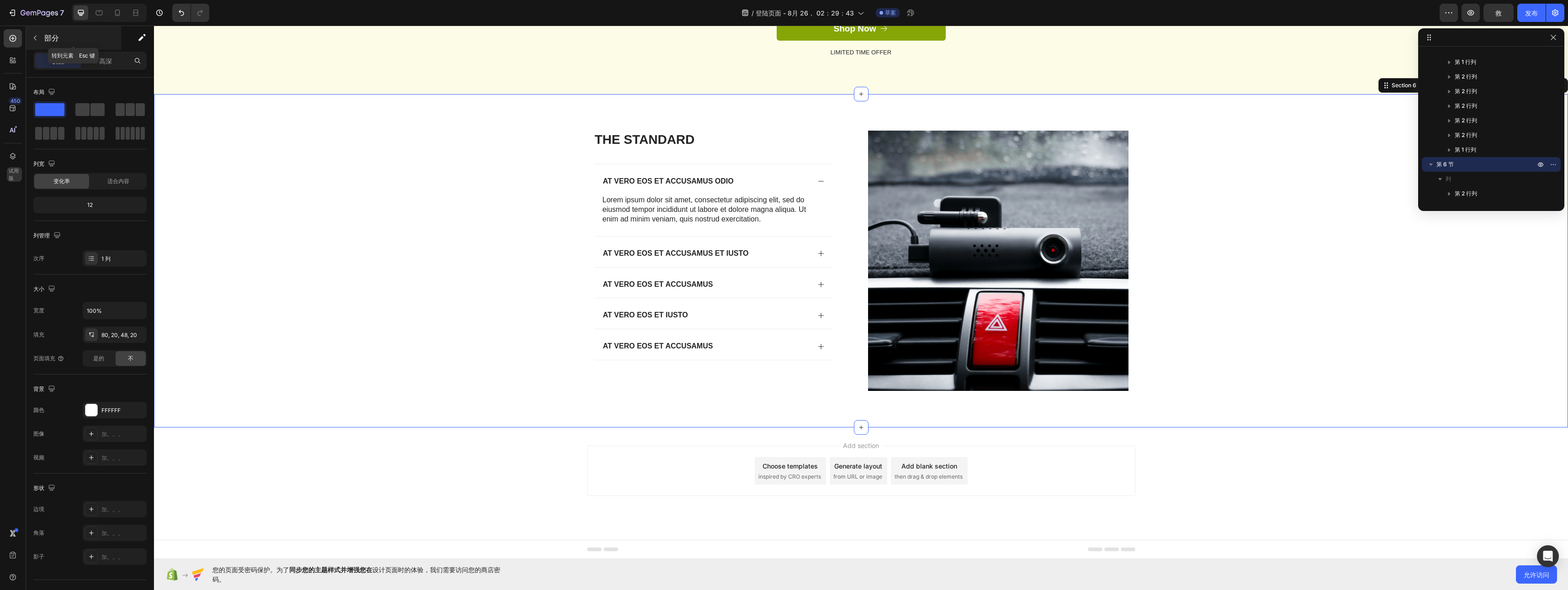
click at [36, 33] on button "button" at bounding box center [36, 38] width 15 height 15
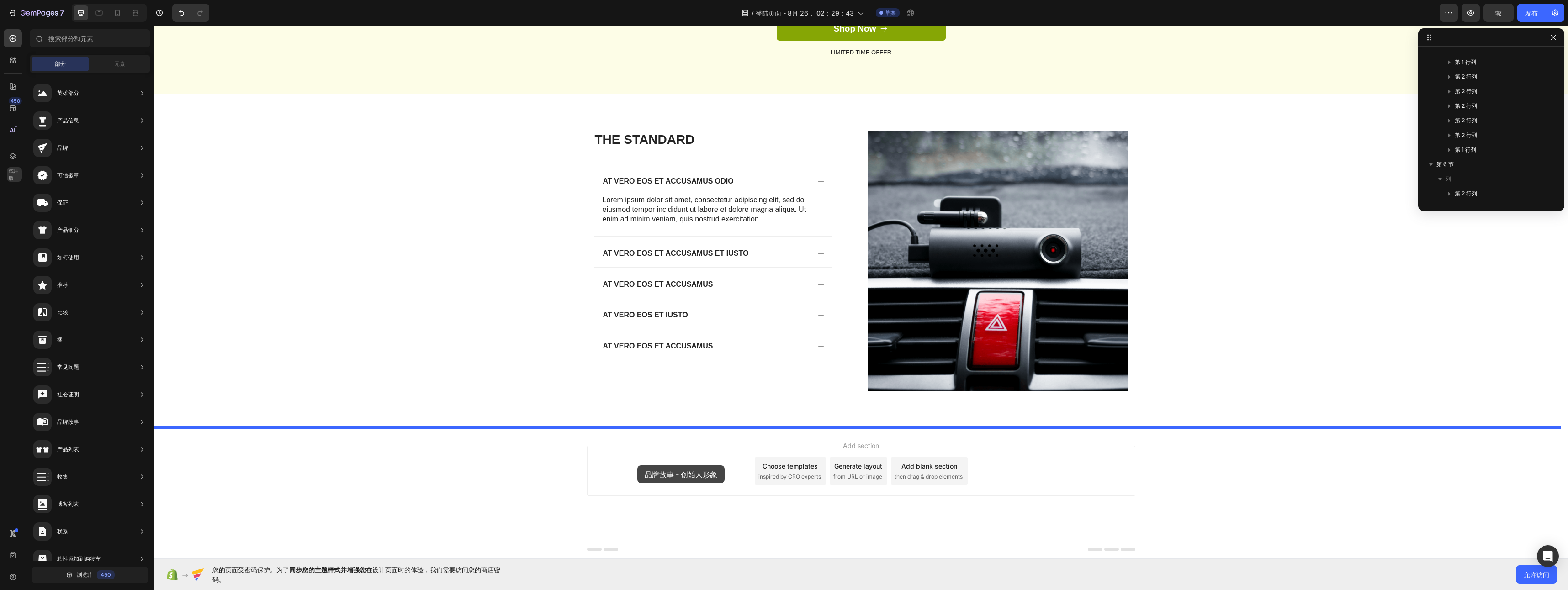
drag, startPoint x: 372, startPoint y: 257, endPoint x: 637, endPoint y: 466, distance: 337.5
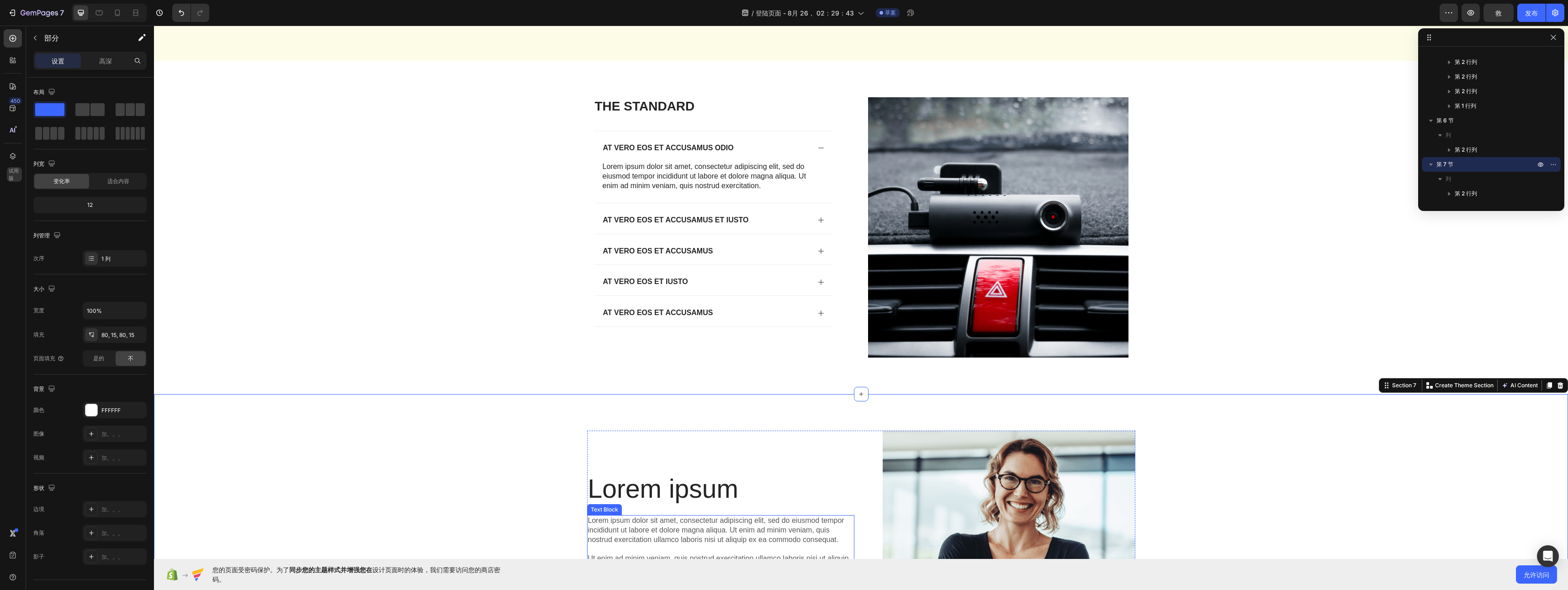
scroll to position [2165, 0]
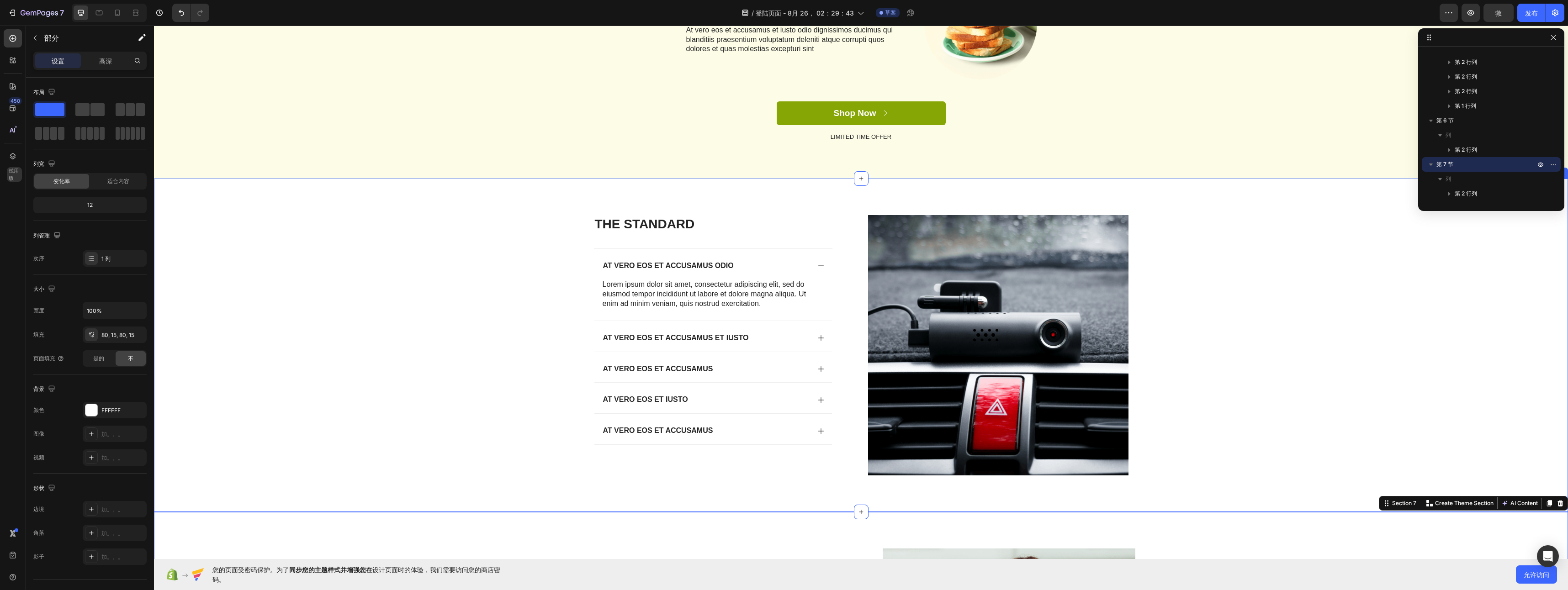
click at [379, 376] on div "The standard Heading At vero eos et accusamus odio Lorem ipsum dolor sit amet, …" at bounding box center [861, 353] width 1396 height 275
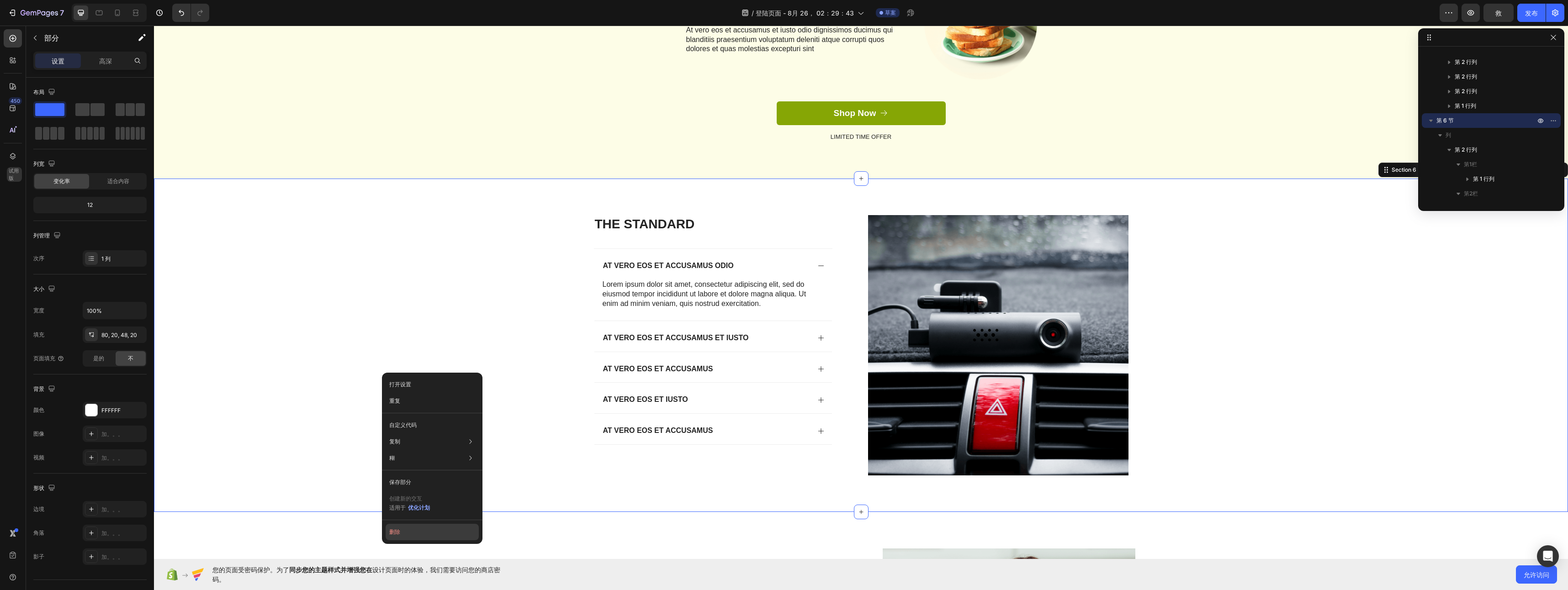
click at [420, 535] on button "删除" at bounding box center [432, 532] width 94 height 17
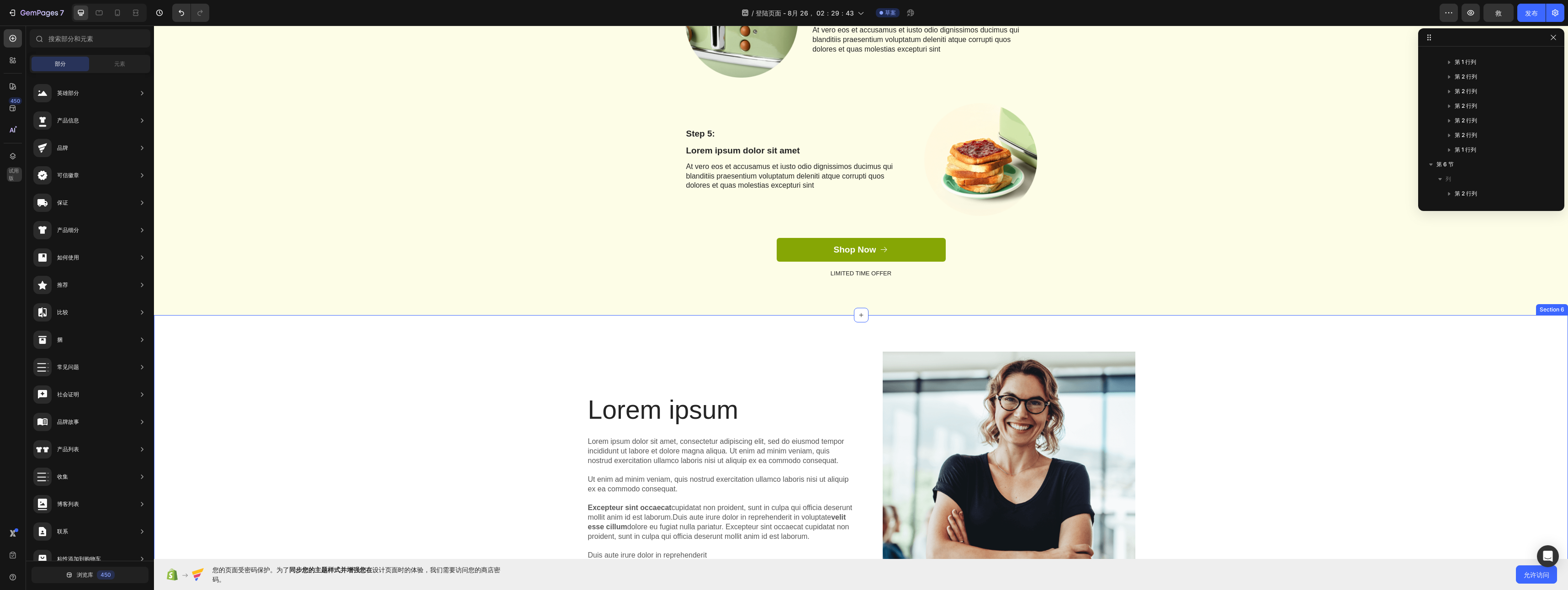
scroll to position [2027, 0]
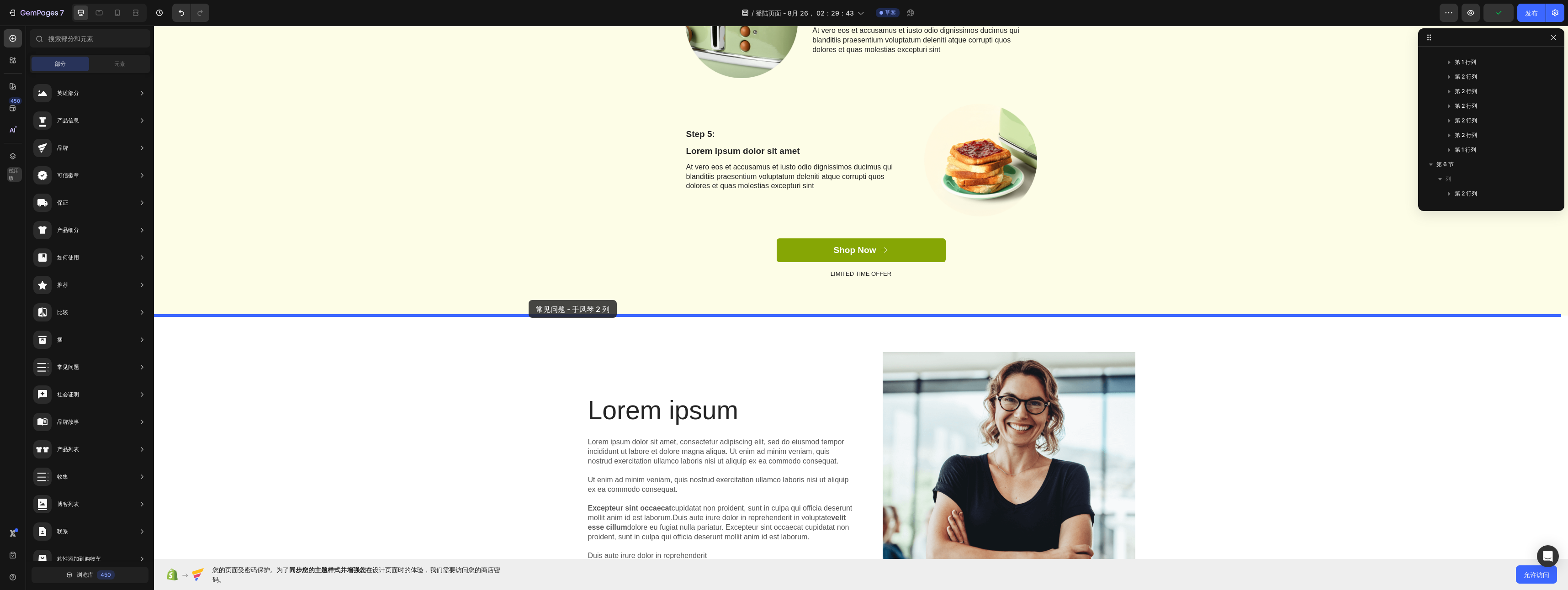
drag, startPoint x: 427, startPoint y: 339, endPoint x: 529, endPoint y: 300, distance: 109.2
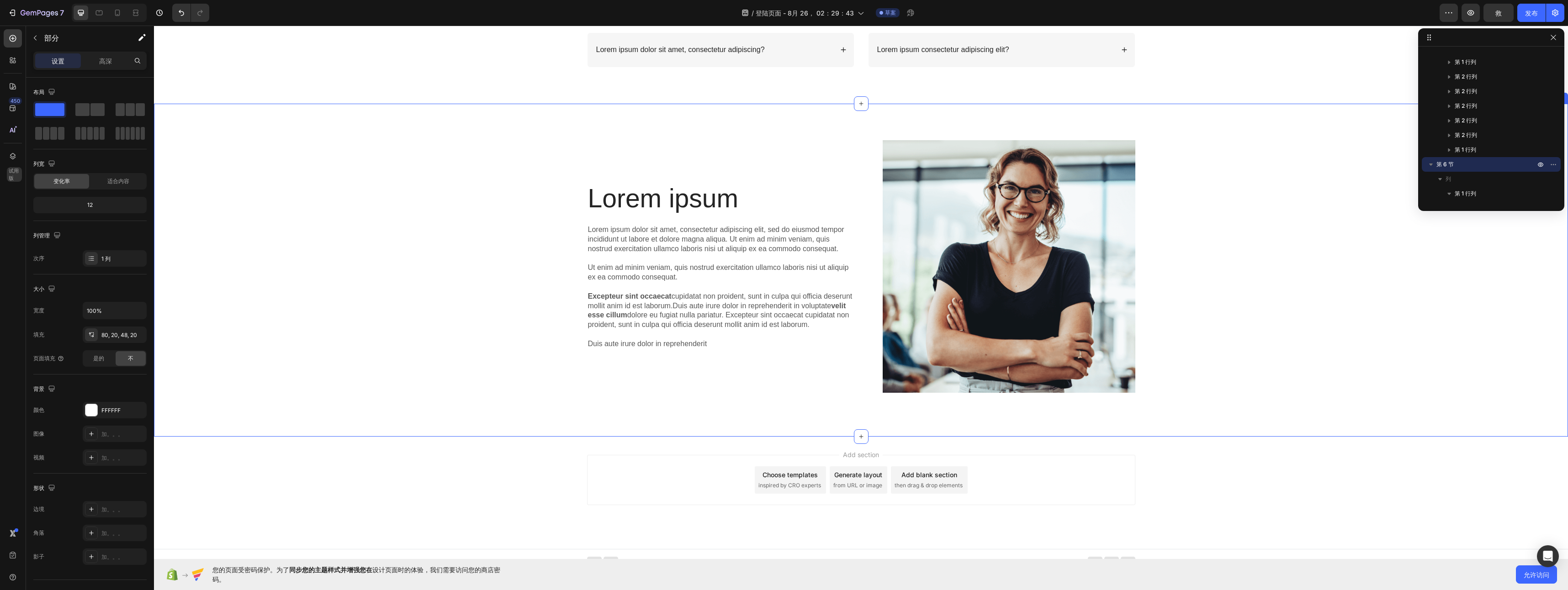
scroll to position [1572, 0]
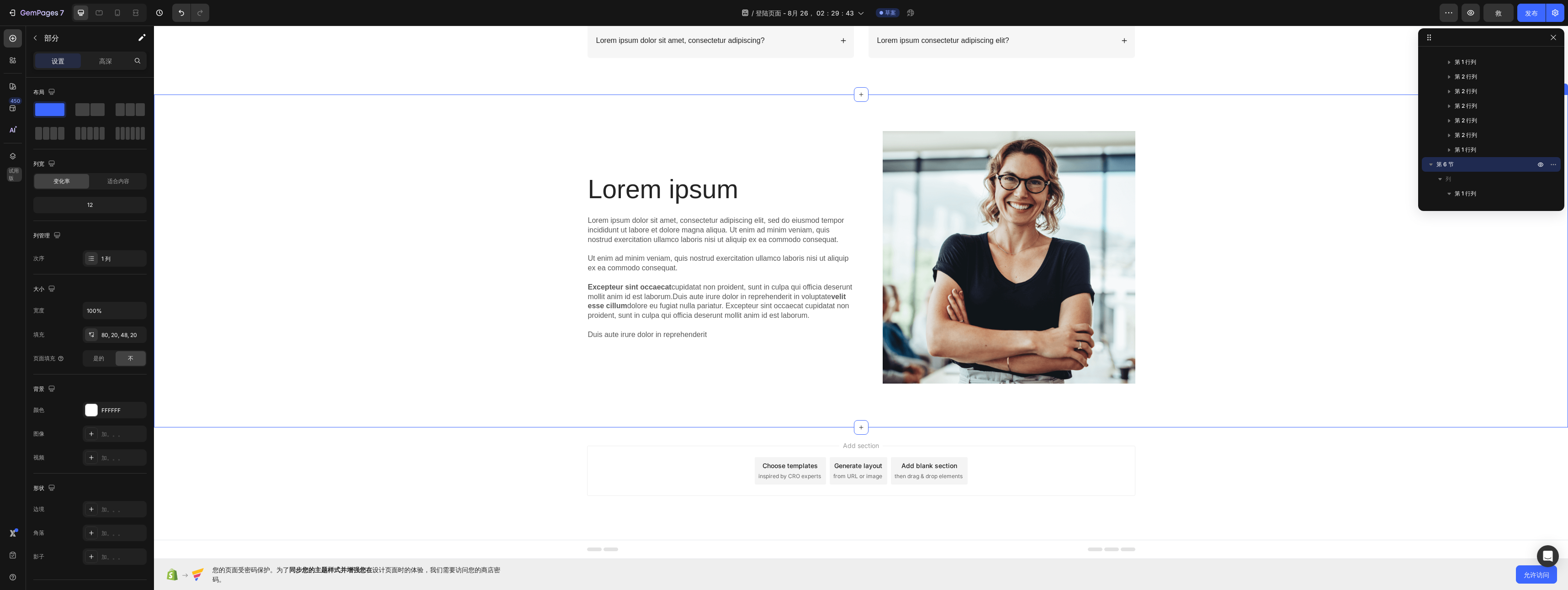
click at [353, 421] on div "Lorem ipsum Heading Lorem ipsum dolor sit amet, consectetur adipiscing elit, se…" at bounding box center [861, 261] width 1414 height 333
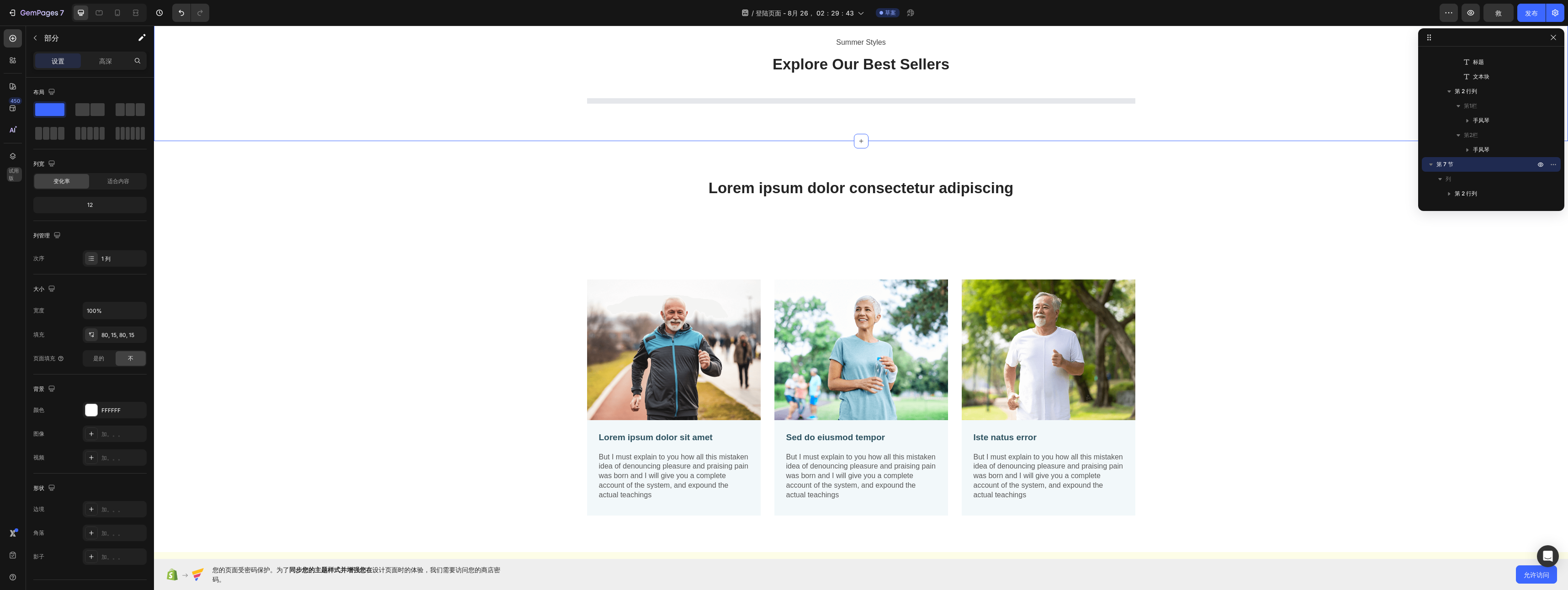
scroll to position [731, 0]
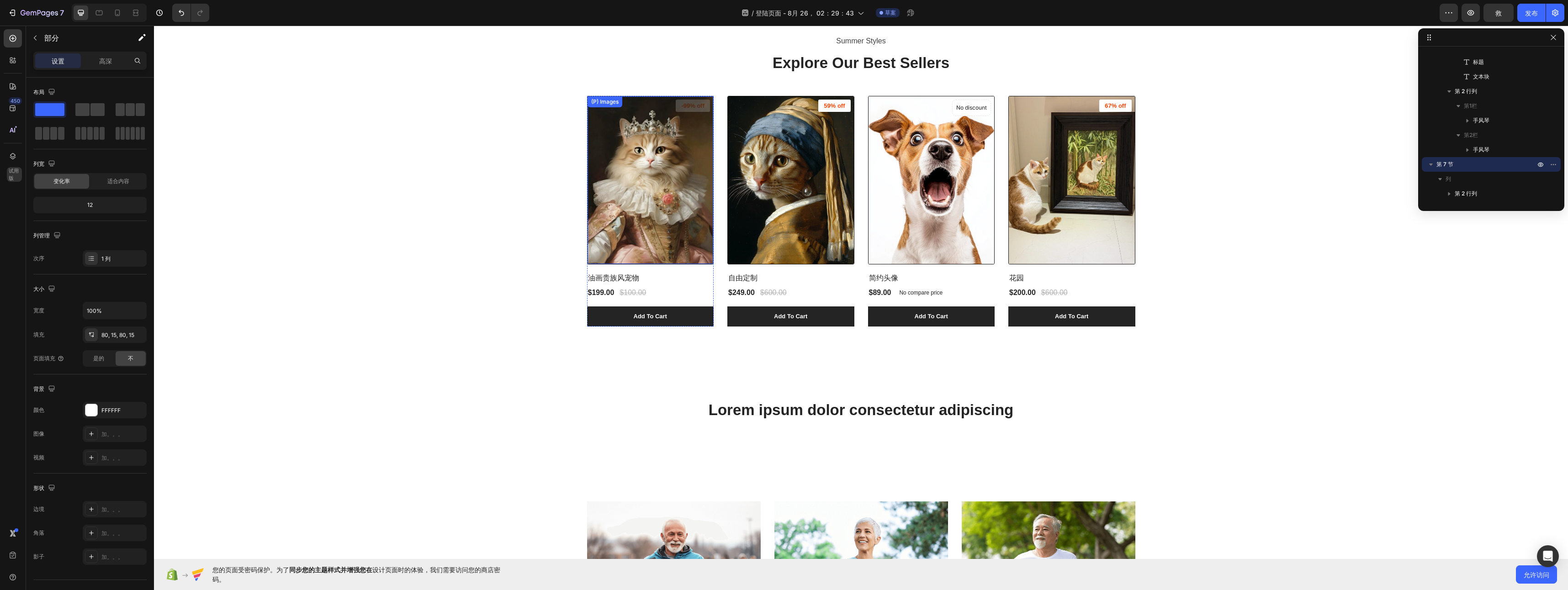
click at [646, 234] on img at bounding box center [650, 180] width 126 height 168
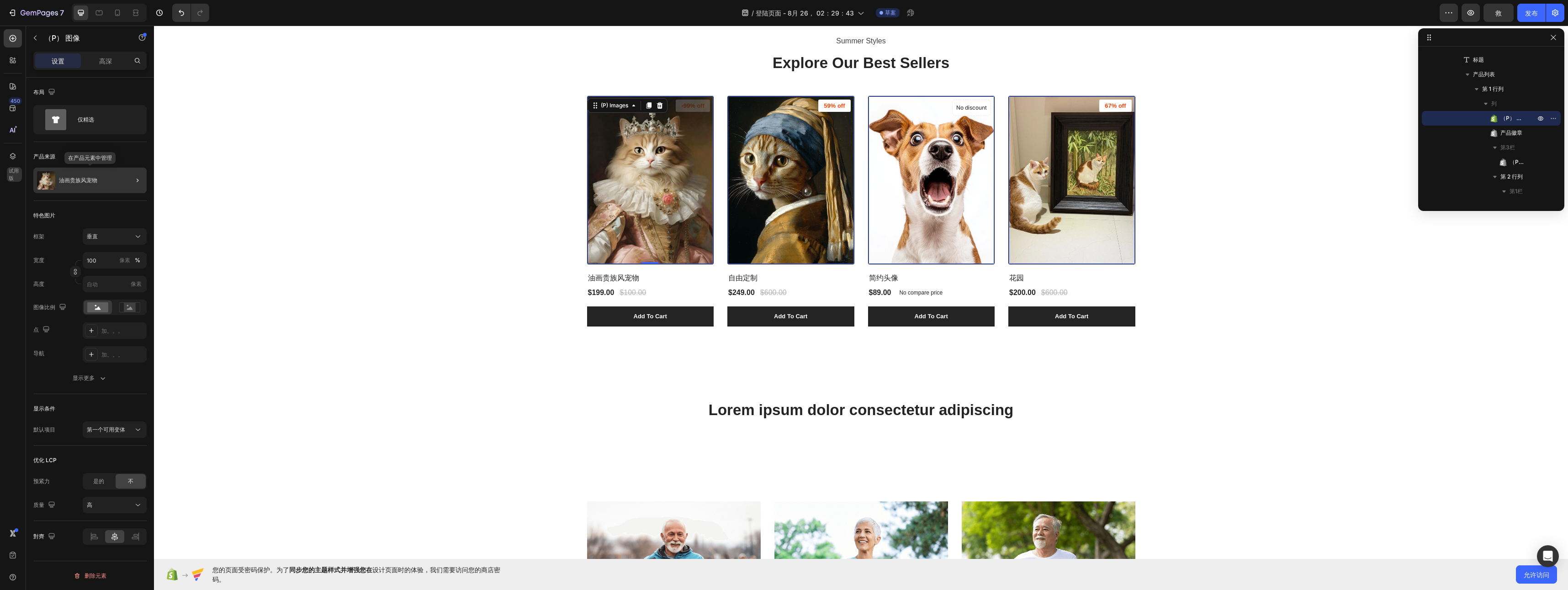
click at [58, 182] on div "油画贵族风宠物" at bounding box center [89, 180] width 113 height 26
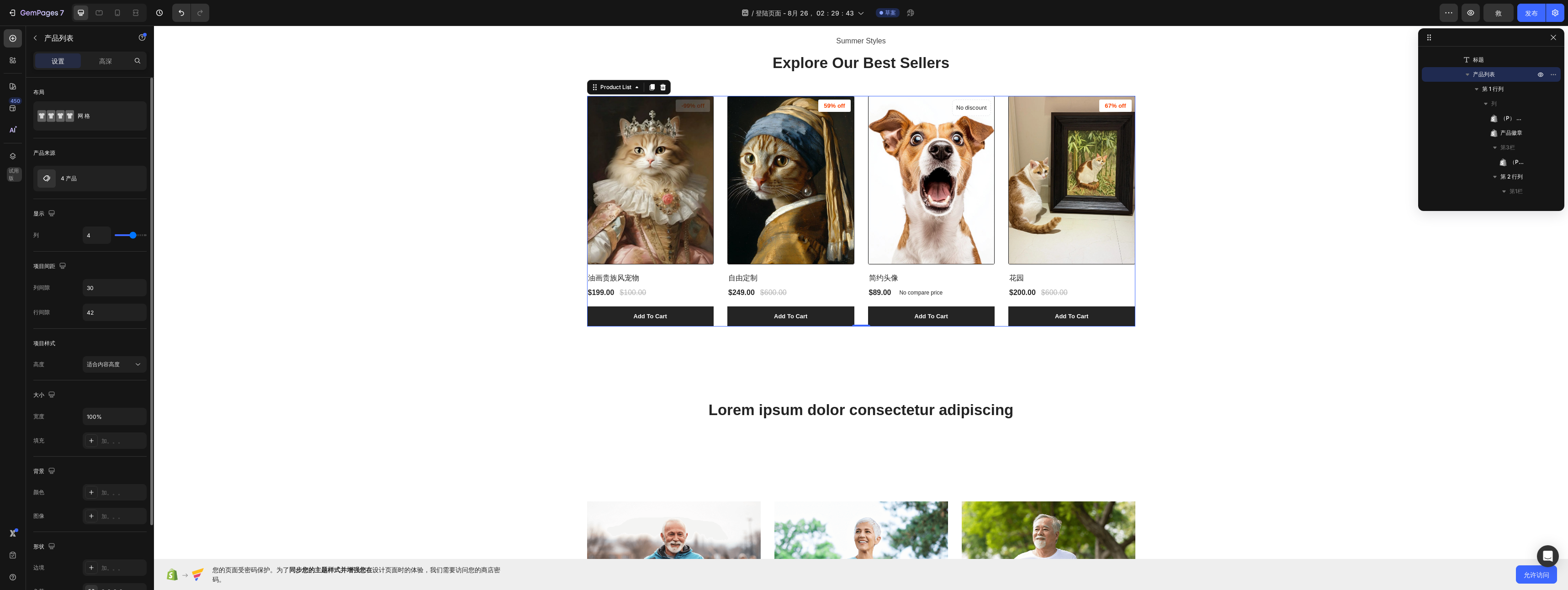
click at [58, 182] on div "4 产品" at bounding box center [89, 178] width 113 height 26
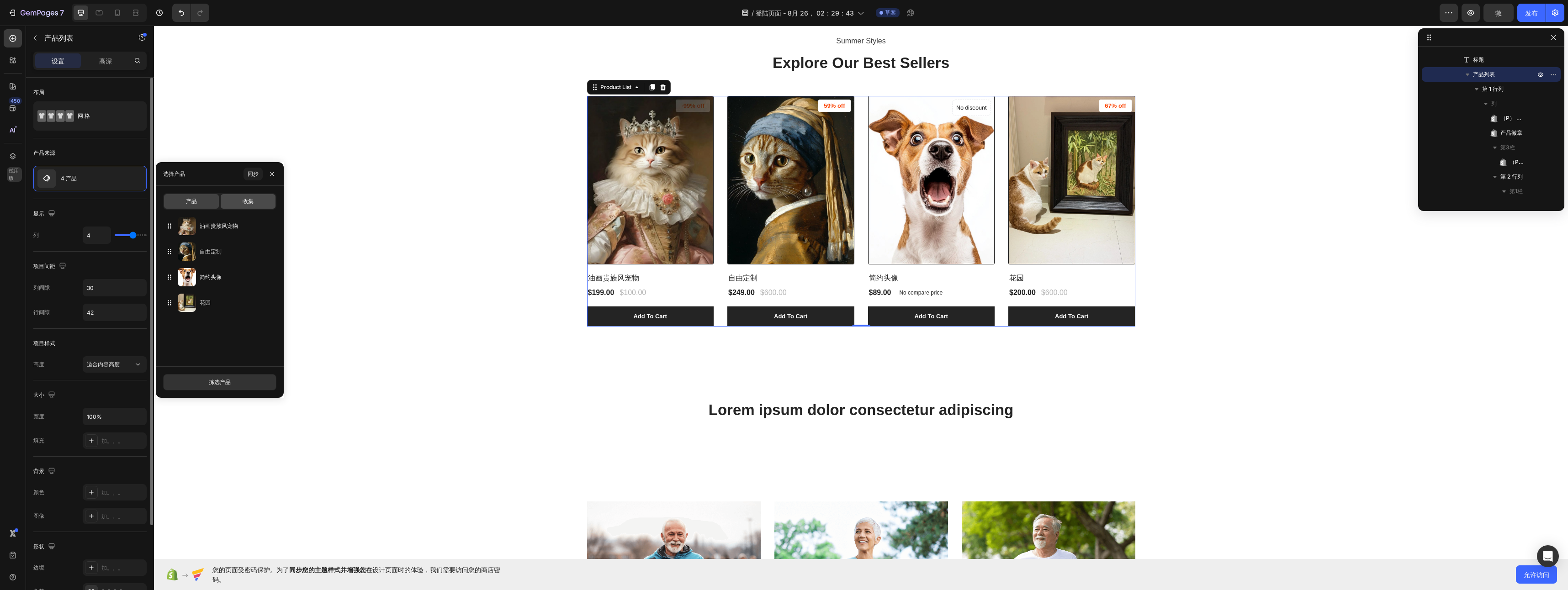
click at [255, 204] on div "收集" at bounding box center [248, 202] width 55 height 15
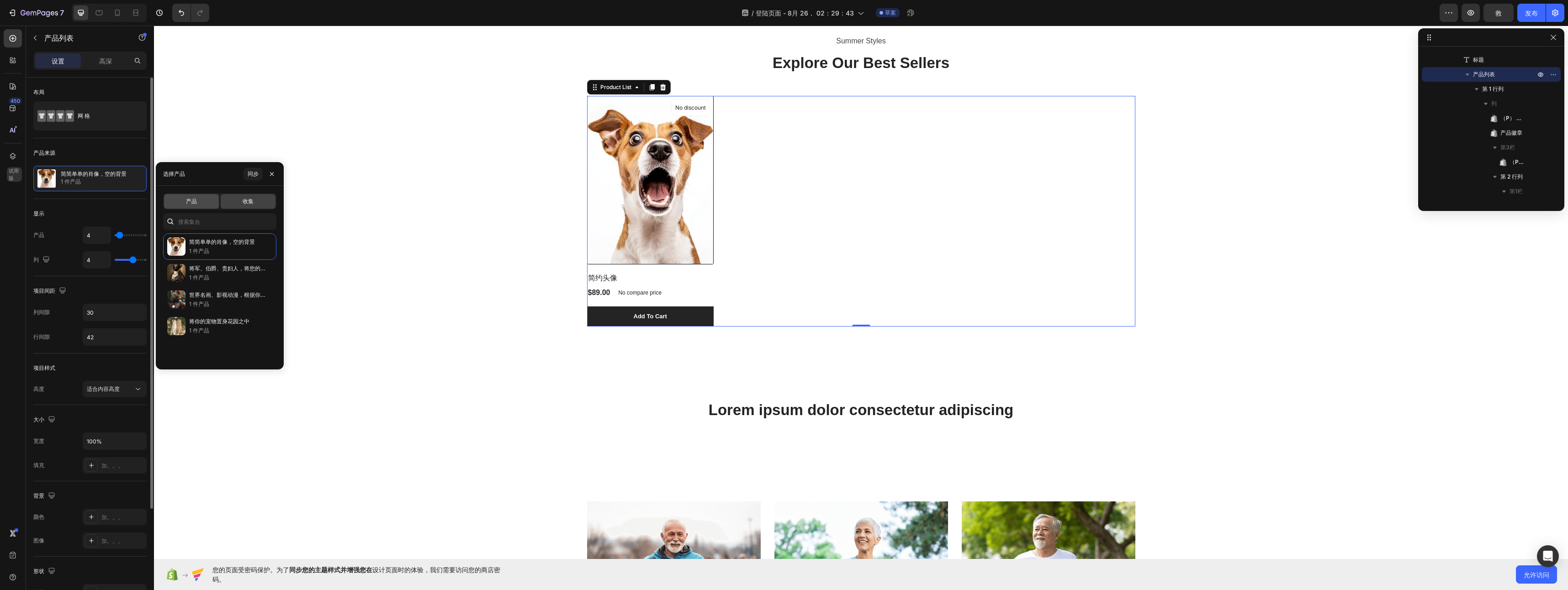
click at [192, 203] on span "产品" at bounding box center [191, 202] width 11 height 8
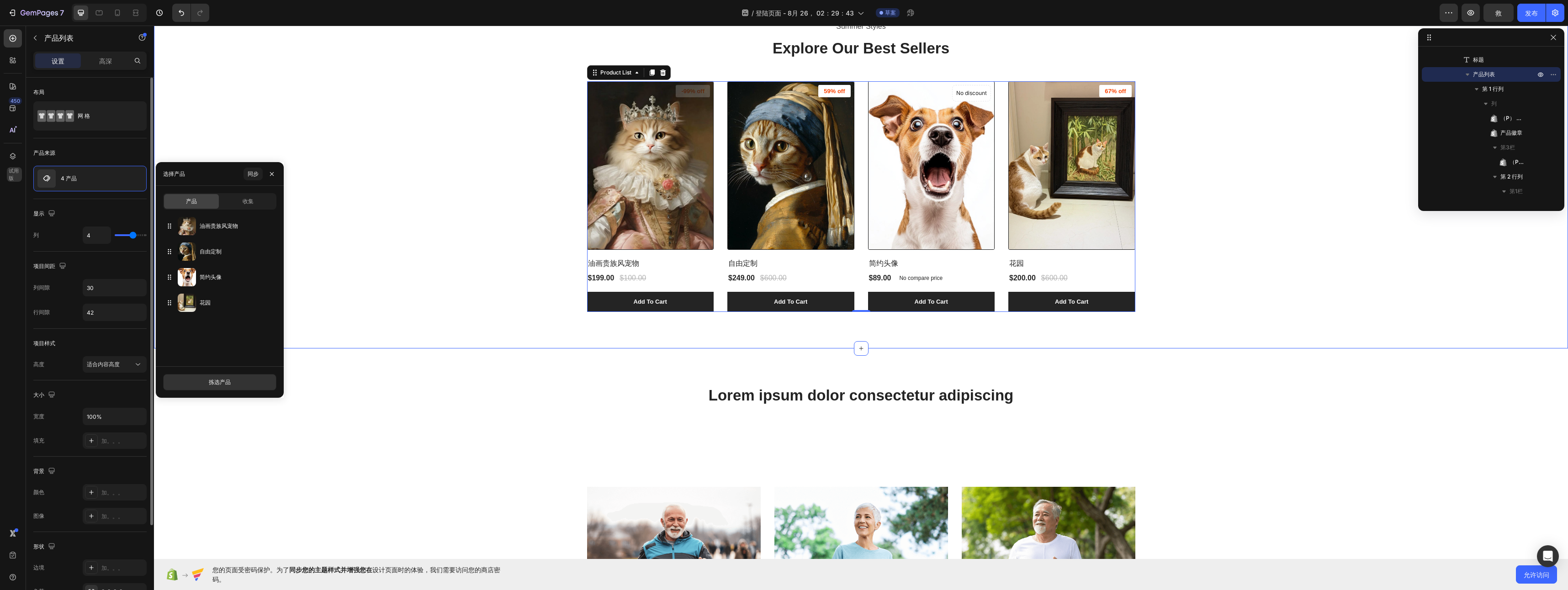
scroll to position [1051, 0]
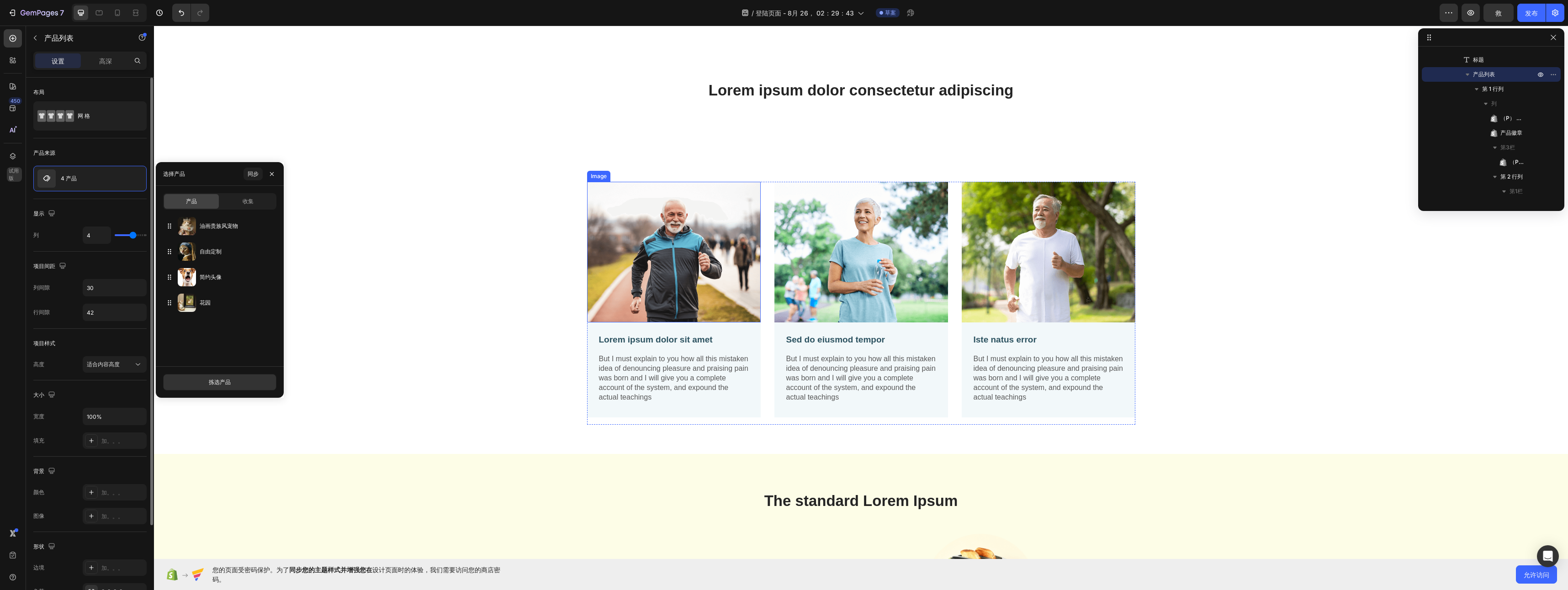
click at [674, 264] on img at bounding box center [674, 252] width 174 height 141
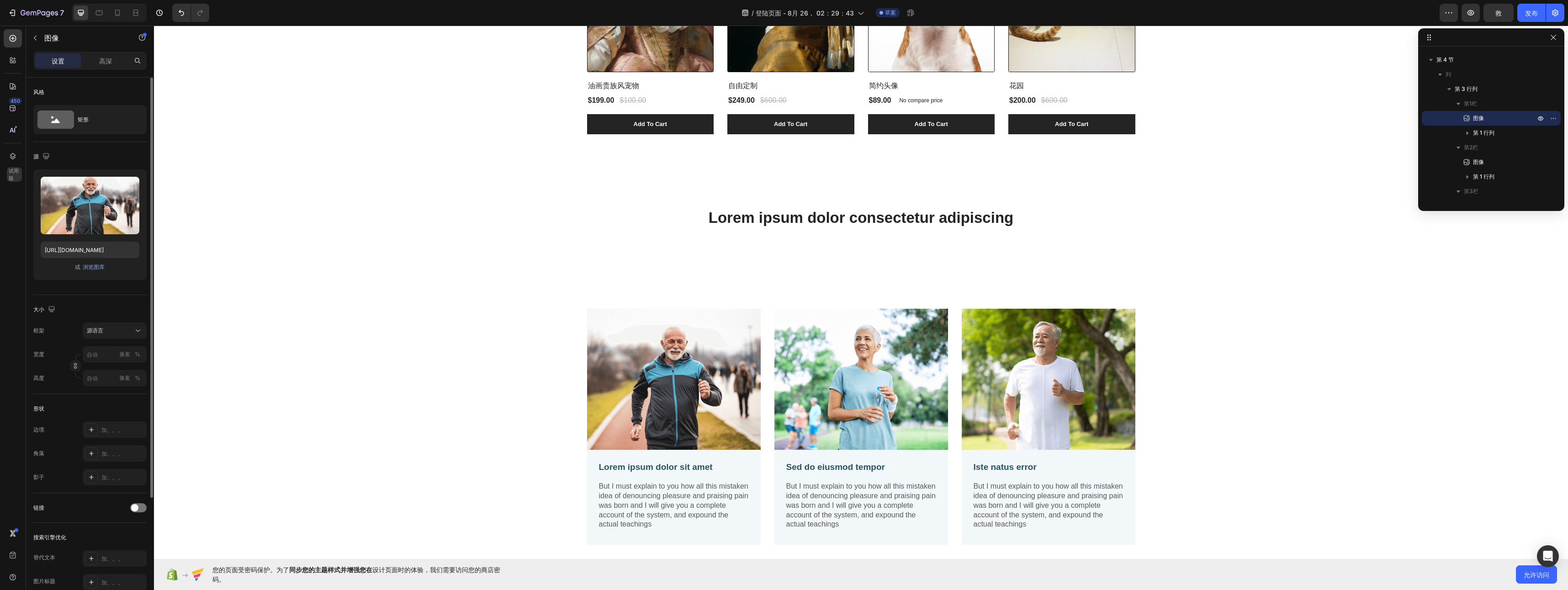
scroll to position [238, 0]
click at [686, 368] on img at bounding box center [674, 380] width 174 height 141
click at [92, 270] on font "浏览图库" at bounding box center [94, 267] width 22 height 8
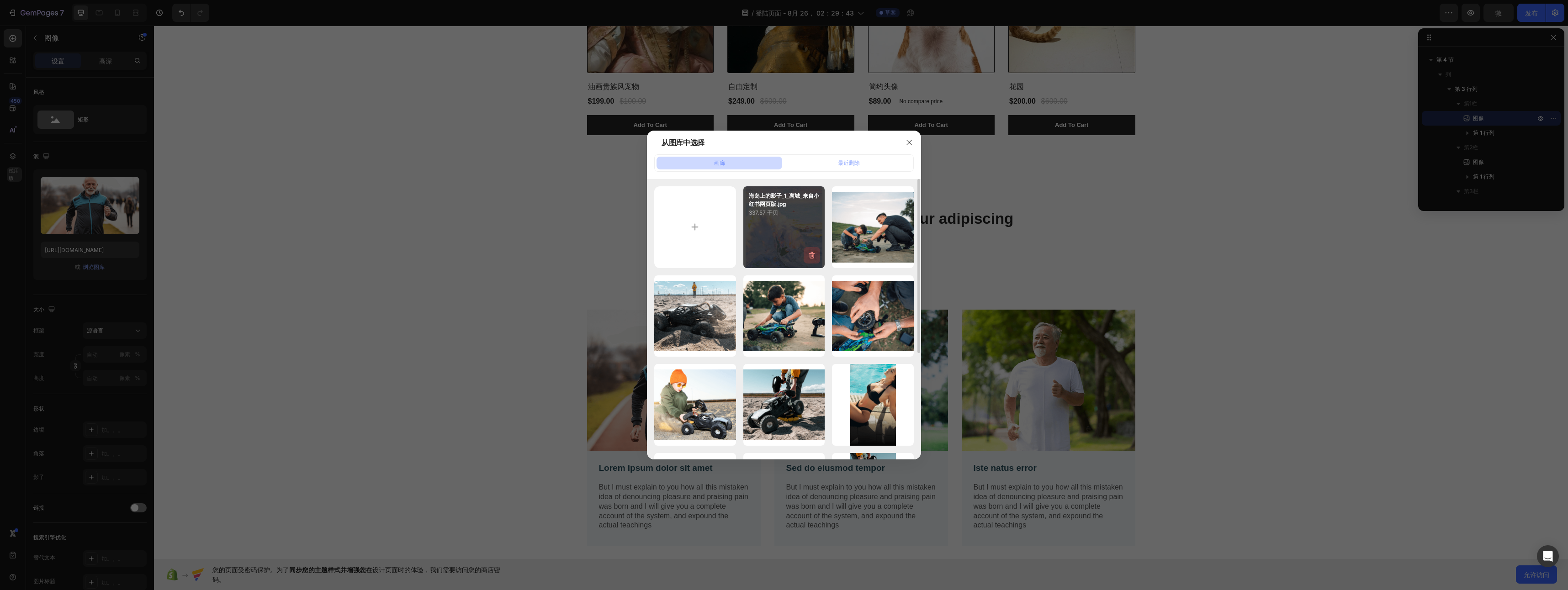
click at [808, 256] on icon "button" at bounding box center [812, 255] width 9 height 9
click at [684, 233] on input "file" at bounding box center [695, 227] width 82 height 82
type input "C:\fakepath\Discover more.jfif"
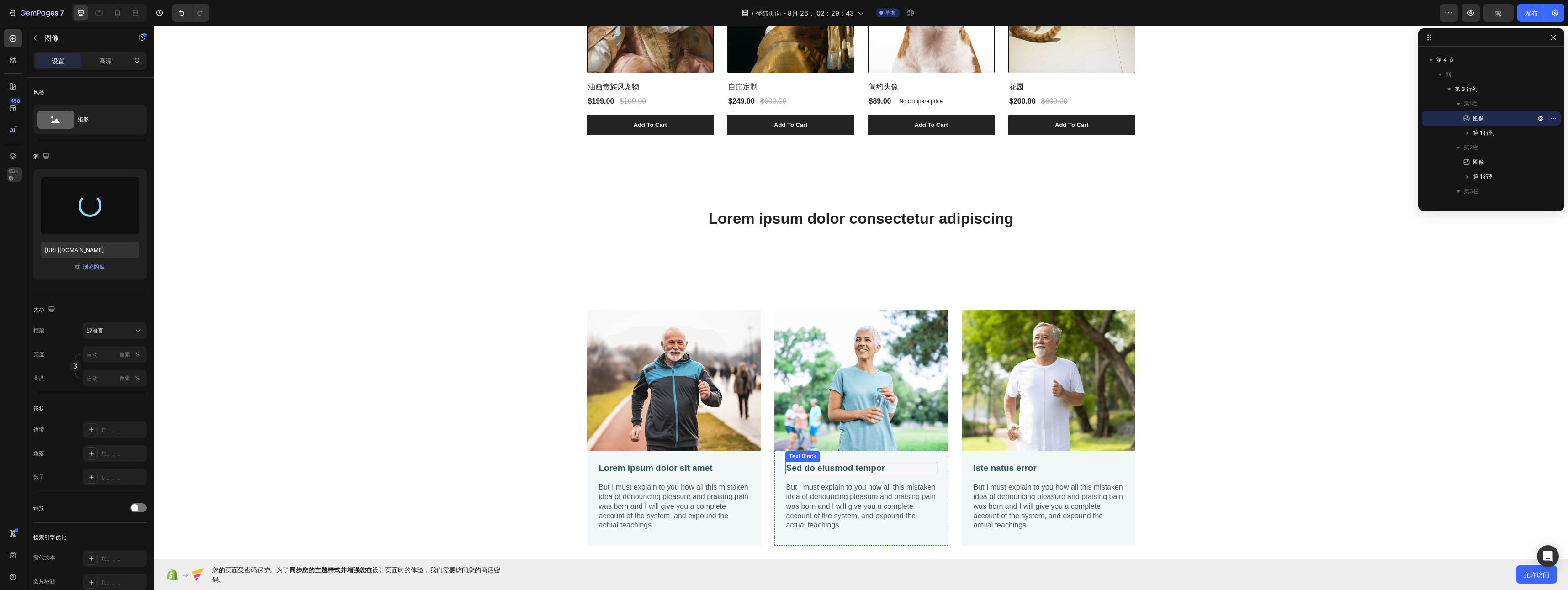
type input "https://cdn.shopify.com/s/files/1/0957/8604/1653/files/gempages_581043364548314…"
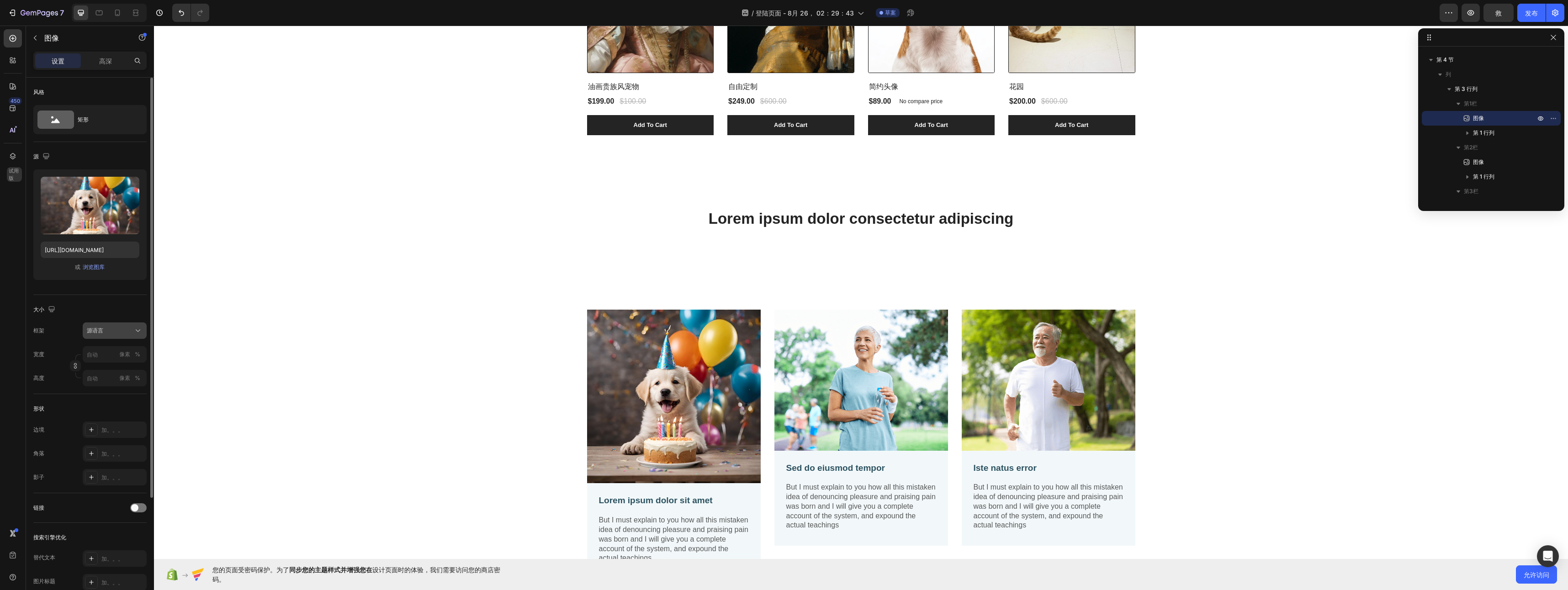
click at [134, 327] on icon at bounding box center [137, 330] width 9 height 9
click at [132, 353] on icon at bounding box center [134, 353] width 9 height 9
click at [132, 353] on div "广场" at bounding box center [114, 353] width 55 height 9
click at [127, 394] on div "垂直" at bounding box center [113, 393] width 53 height 9
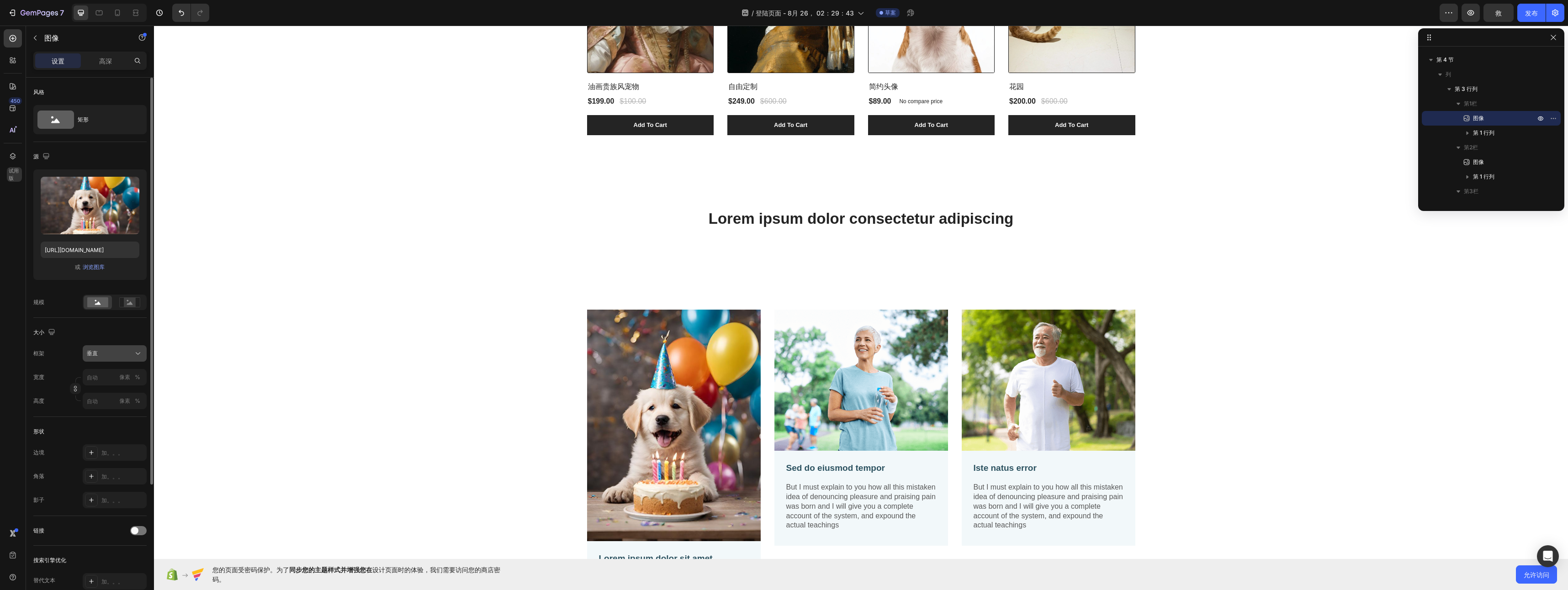
click at [119, 358] on button "垂直" at bounding box center [114, 353] width 64 height 17
click at [126, 406] on div "水平" at bounding box center [113, 410] width 53 height 9
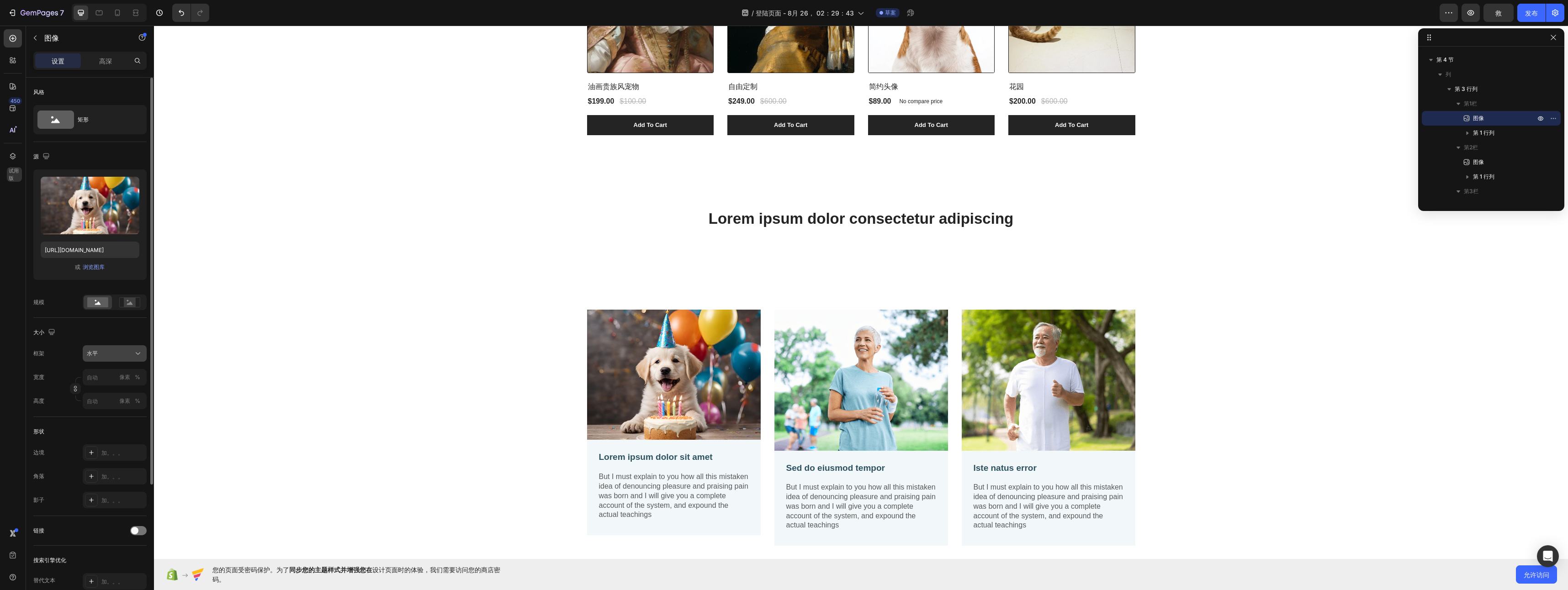
click at [123, 357] on div "水平" at bounding box center [109, 353] width 45 height 8
click at [124, 442] on div "习惯" at bounding box center [113, 444] width 53 height 8
click at [126, 354] on div "习惯" at bounding box center [109, 353] width 45 height 8
click at [117, 429] on div "源语言" at bounding box center [113, 428] width 53 height 8
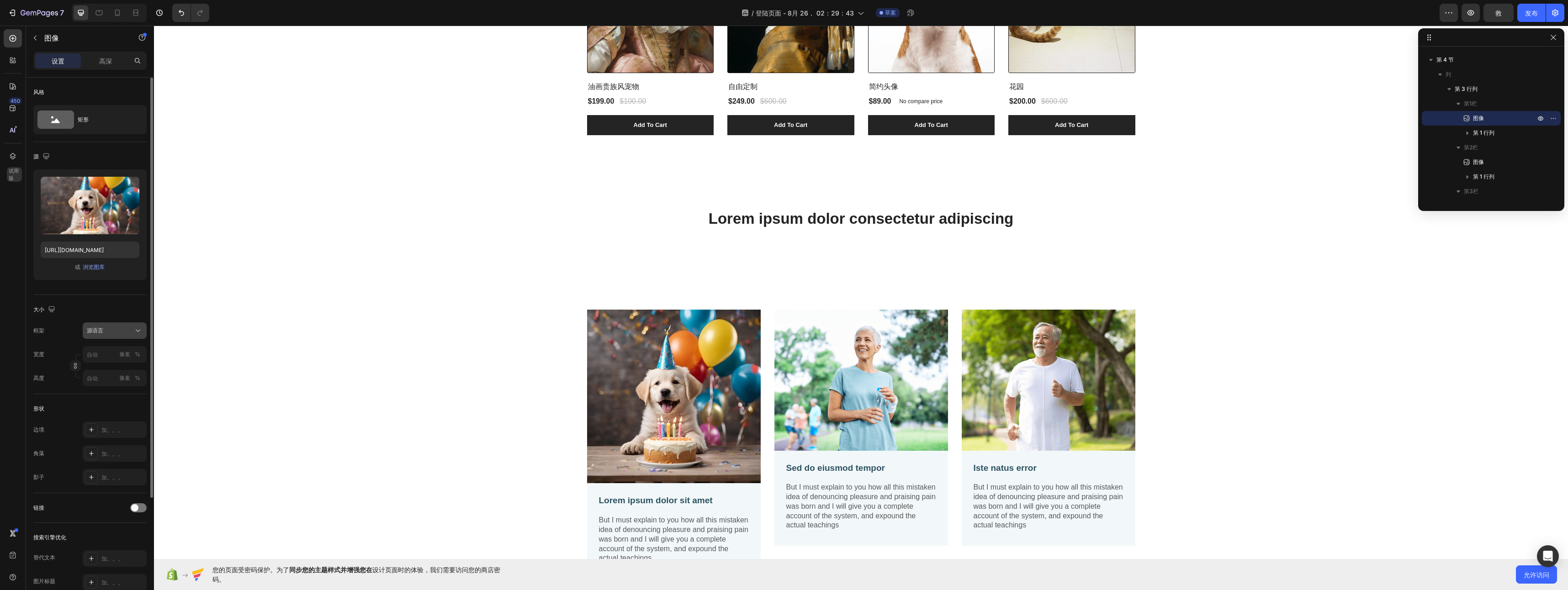
click at [132, 338] on button "源语言" at bounding box center [114, 331] width 64 height 17
click at [125, 420] on div "习惯" at bounding box center [113, 421] width 53 height 8
click at [137, 347] on button "习惯" at bounding box center [114, 353] width 64 height 17
click at [128, 421] on div "源语言" at bounding box center [106, 428] width 73 height 17
click at [137, 333] on icon at bounding box center [137, 330] width 9 height 9
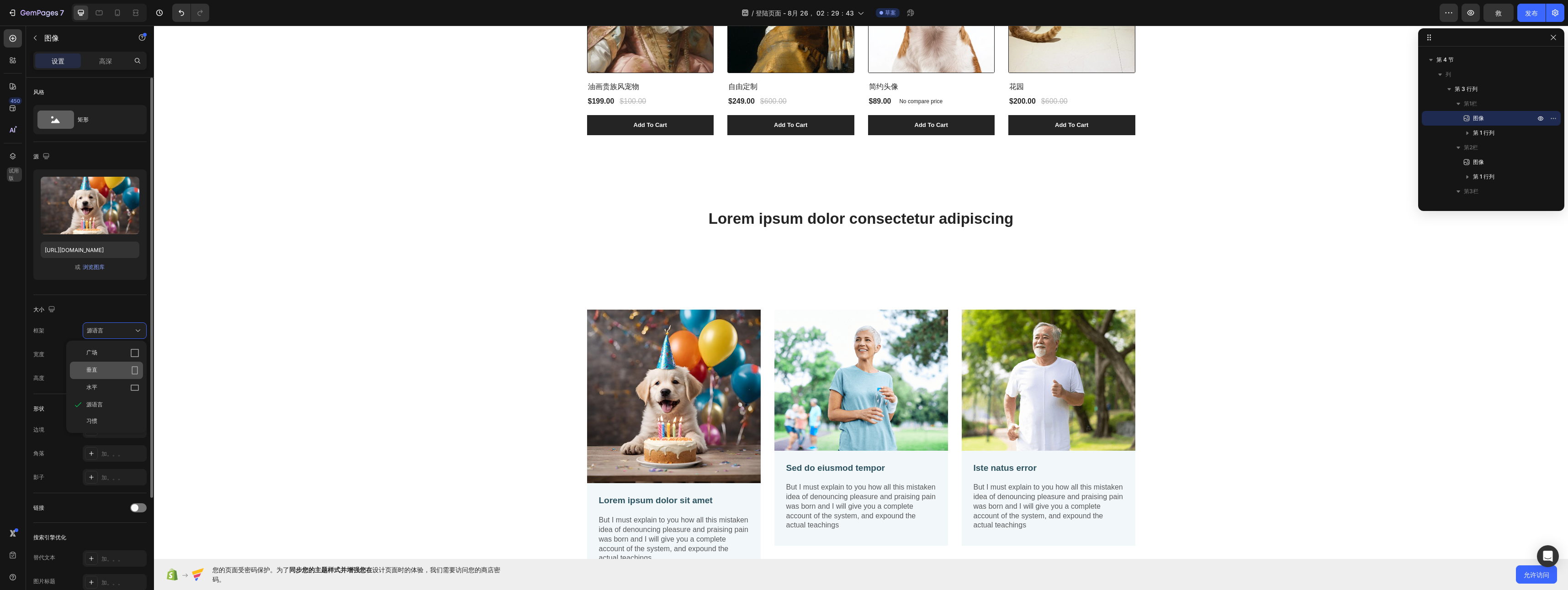
click at [127, 374] on div "垂直" at bounding box center [113, 370] width 53 height 9
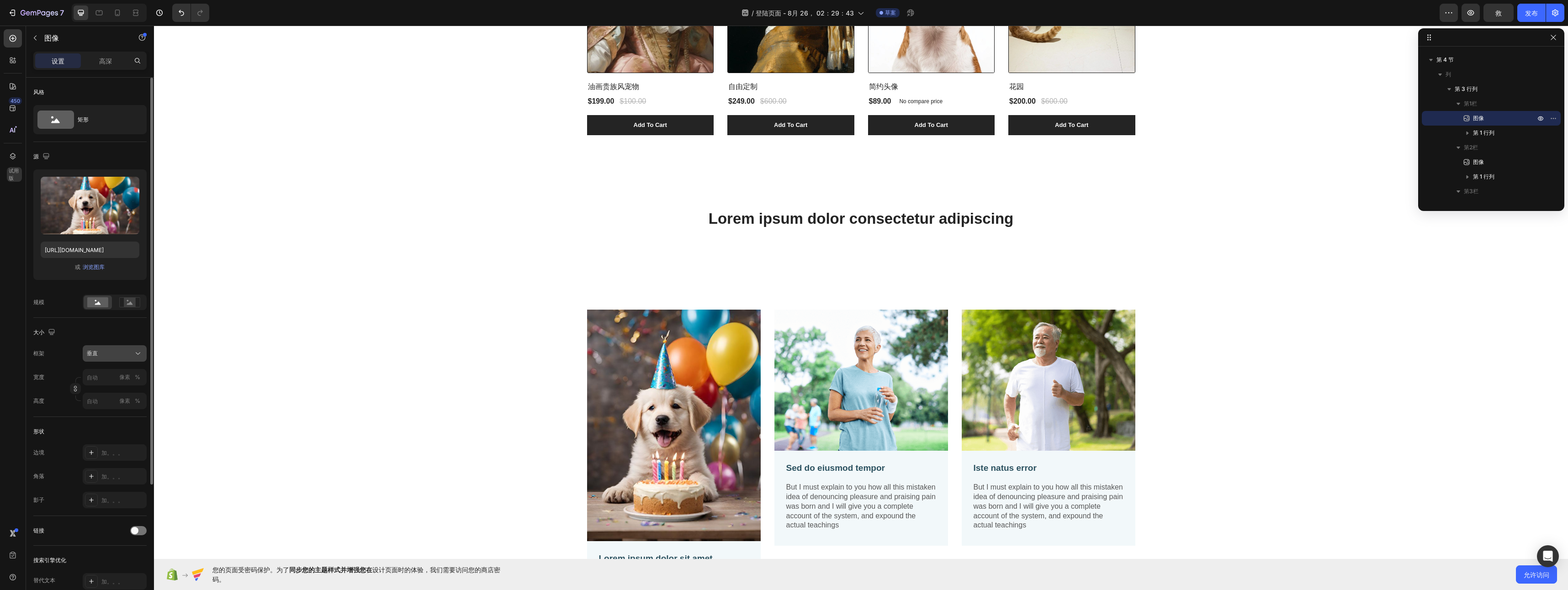
click at [135, 345] on button "垂直" at bounding box center [114, 353] width 64 height 17
click at [130, 375] on div "广场" at bounding box center [113, 376] width 53 height 9
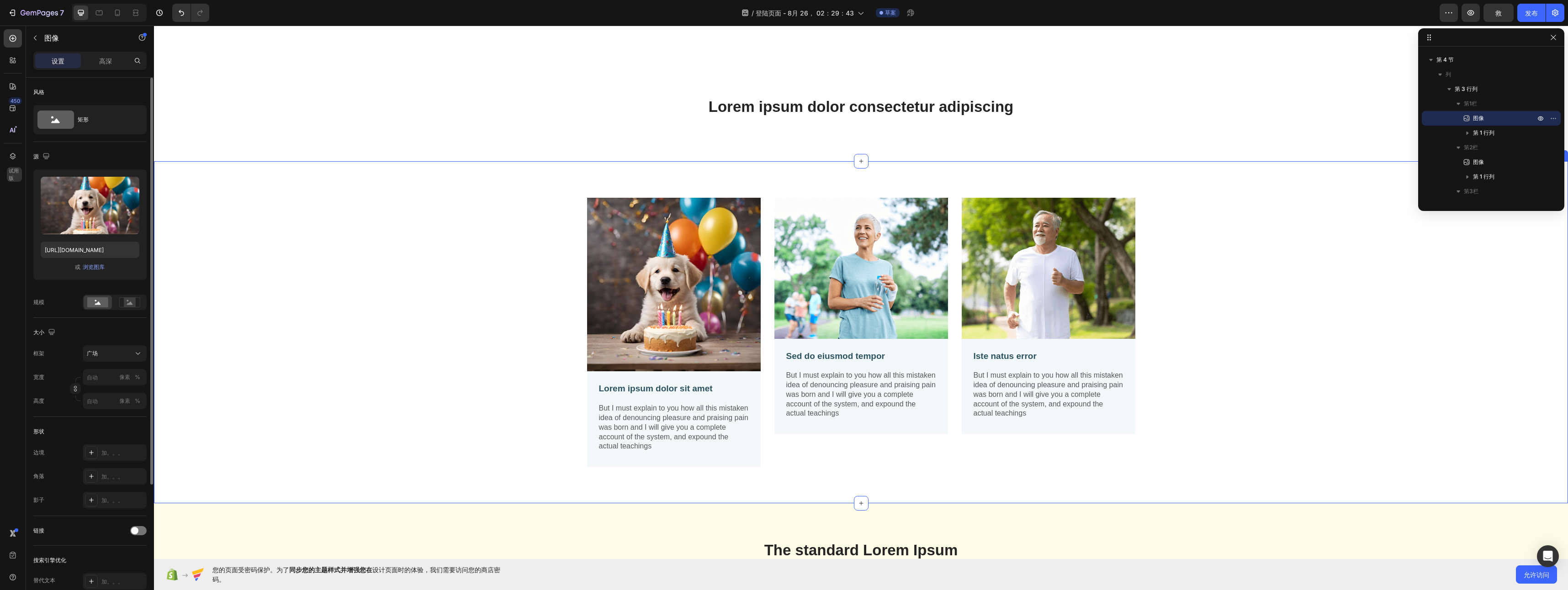
scroll to position [376, 0]
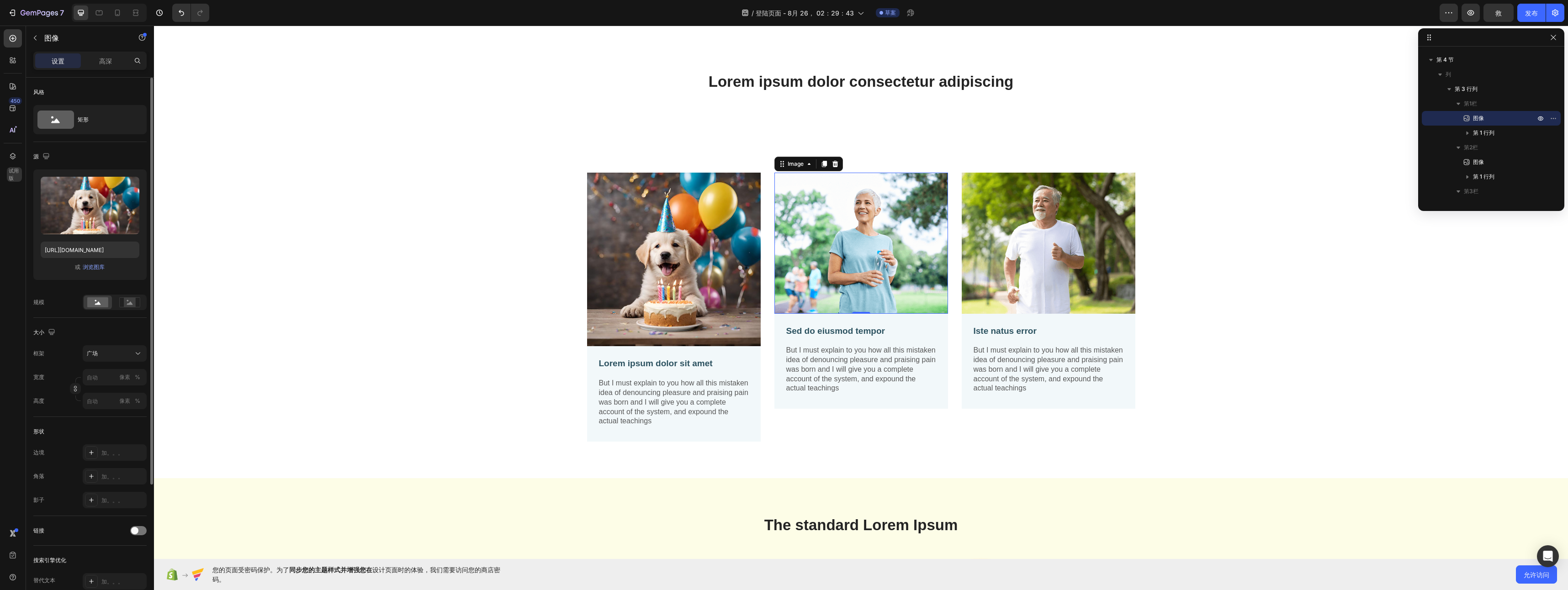
click at [837, 261] on img at bounding box center [861, 243] width 174 height 141
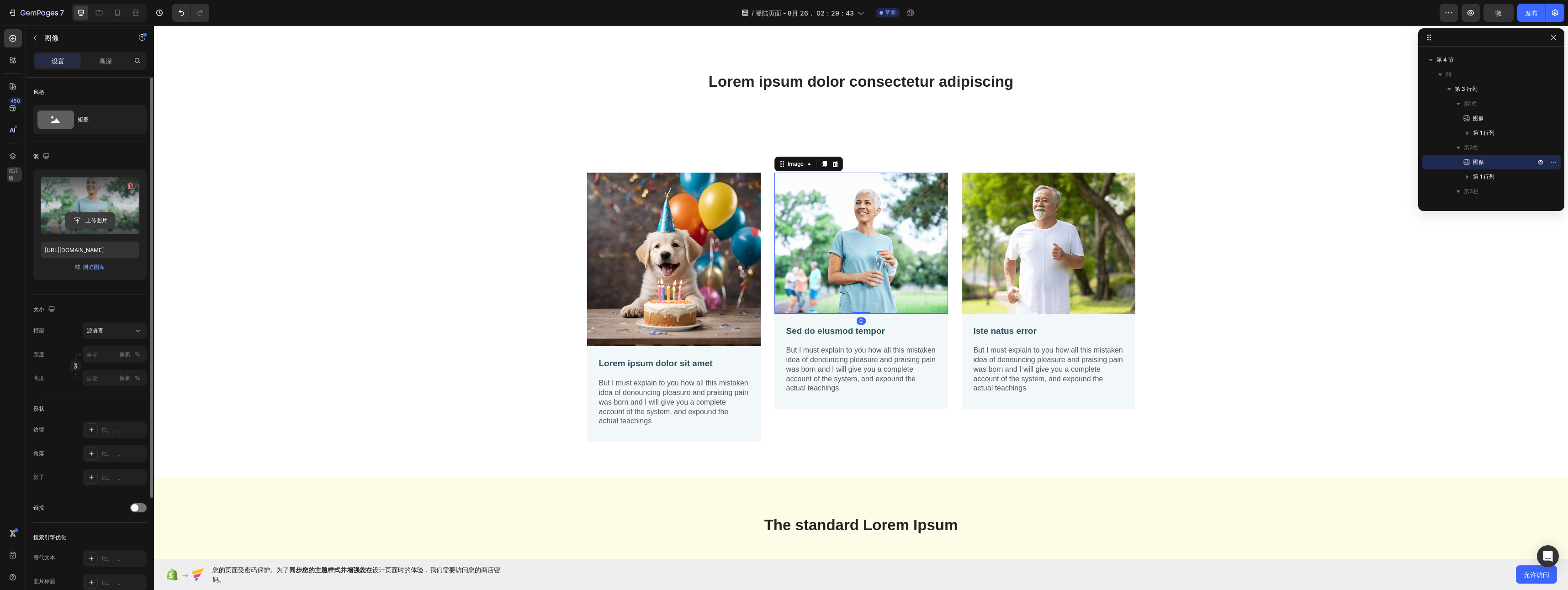
click at [80, 221] on input "file" at bounding box center [90, 220] width 50 height 16
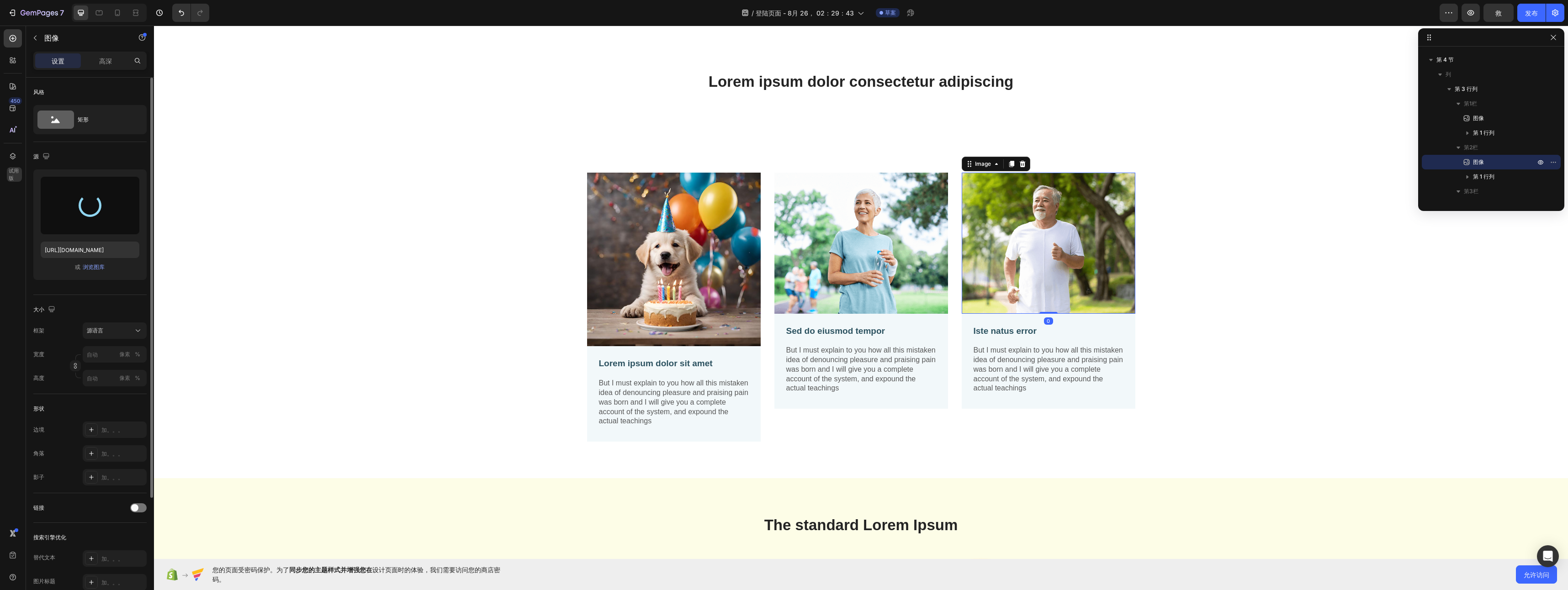
click at [1053, 290] on img at bounding box center [1048, 243] width 174 height 141
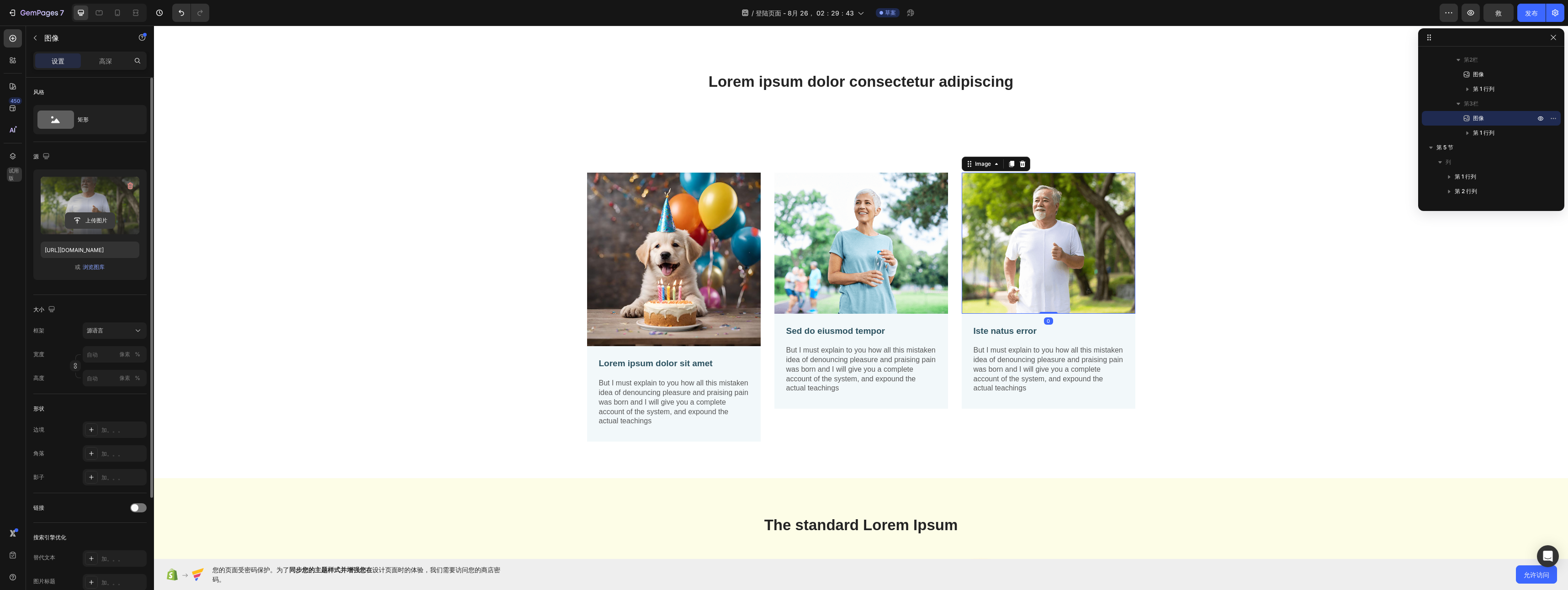
click at [92, 222] on input "file" at bounding box center [90, 220] width 50 height 16
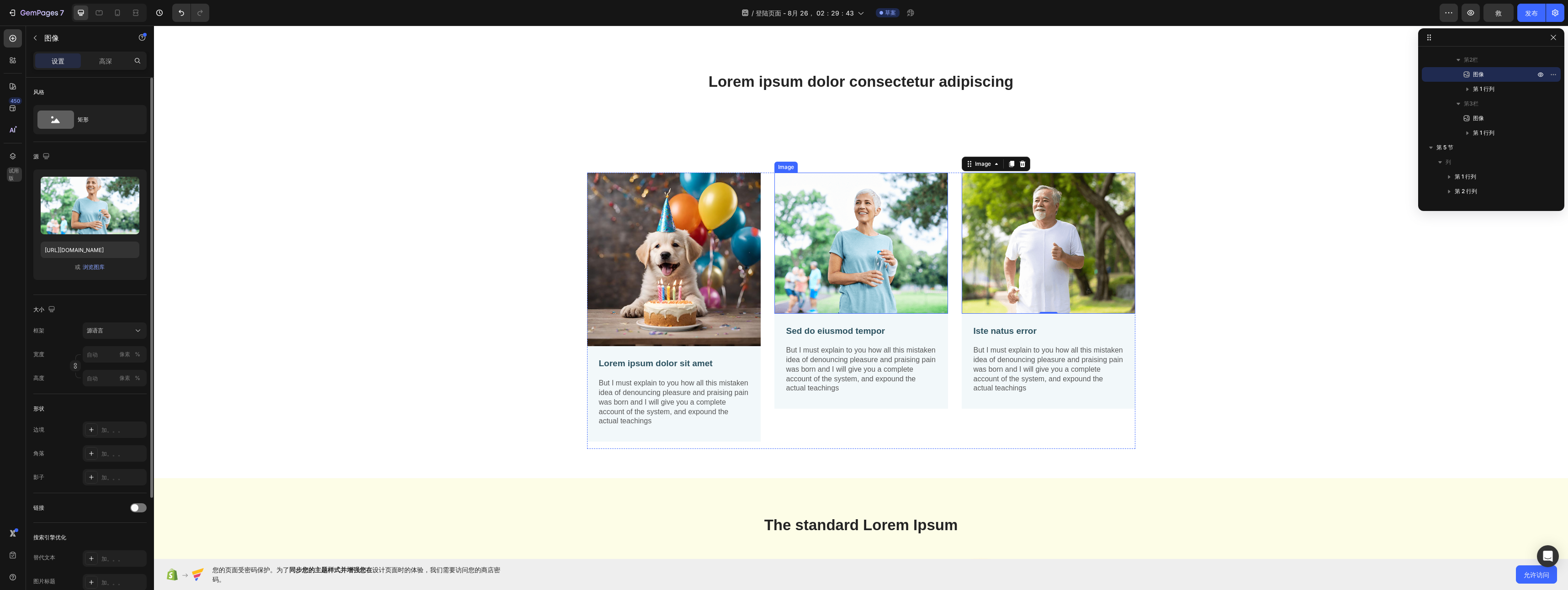
click at [861, 256] on img at bounding box center [861, 243] width 174 height 141
click at [89, 270] on font "浏览图库" at bounding box center [94, 267] width 22 height 8
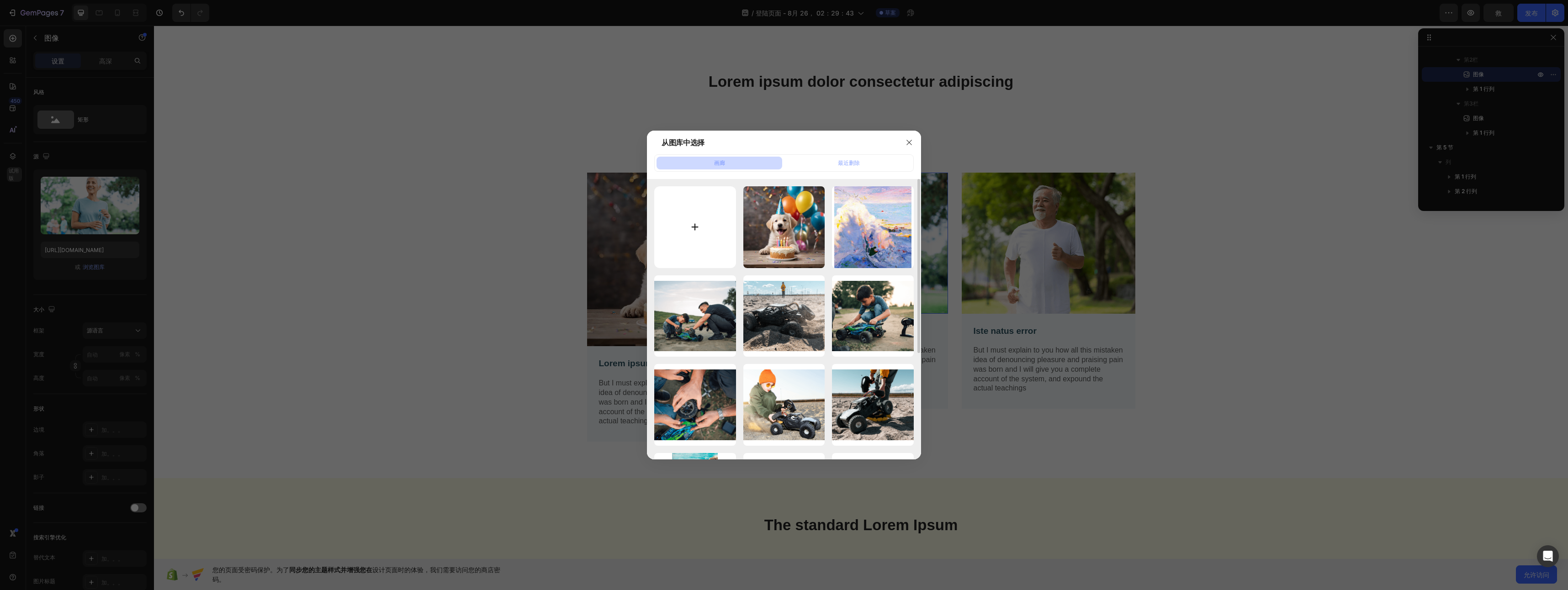
click at [683, 230] on input "file" at bounding box center [695, 227] width 82 height 82
type input "C:\fakepath\下载 (5).jfif"
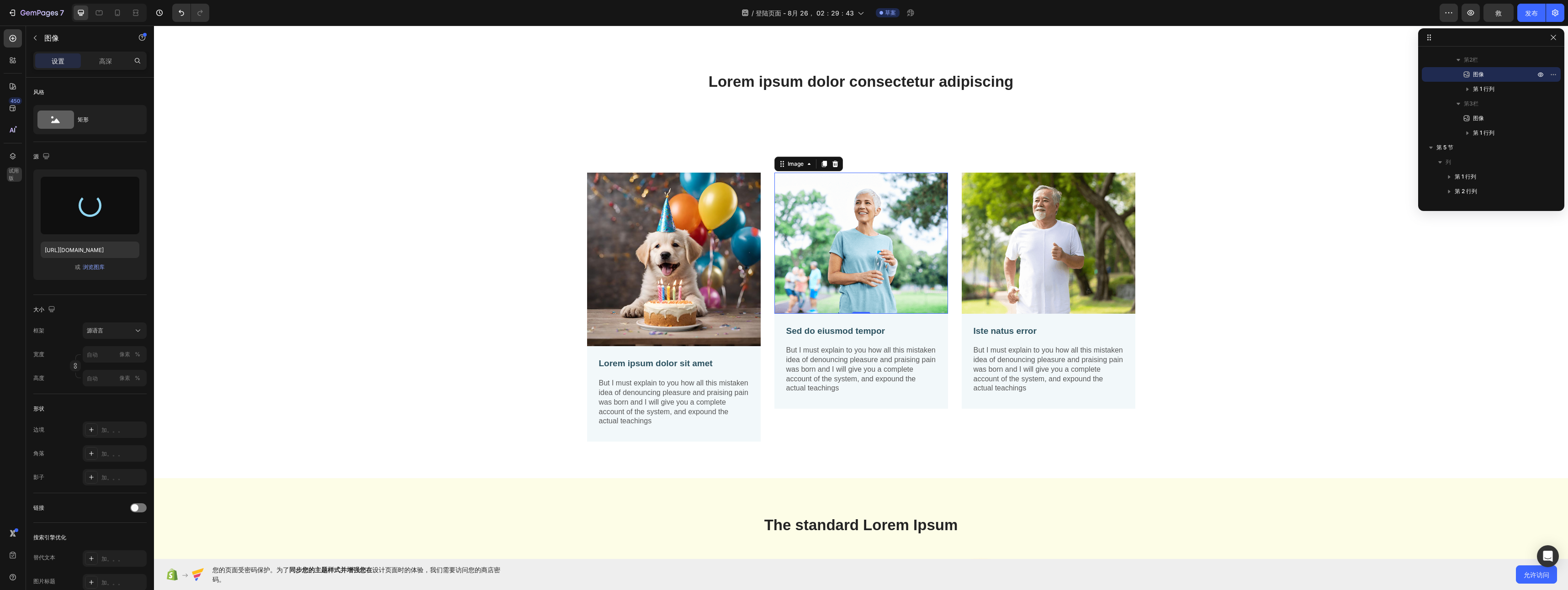
type input "https://cdn.shopify.com/s/files/1/0957/8604/1653/files/gempages_581043364548314…"
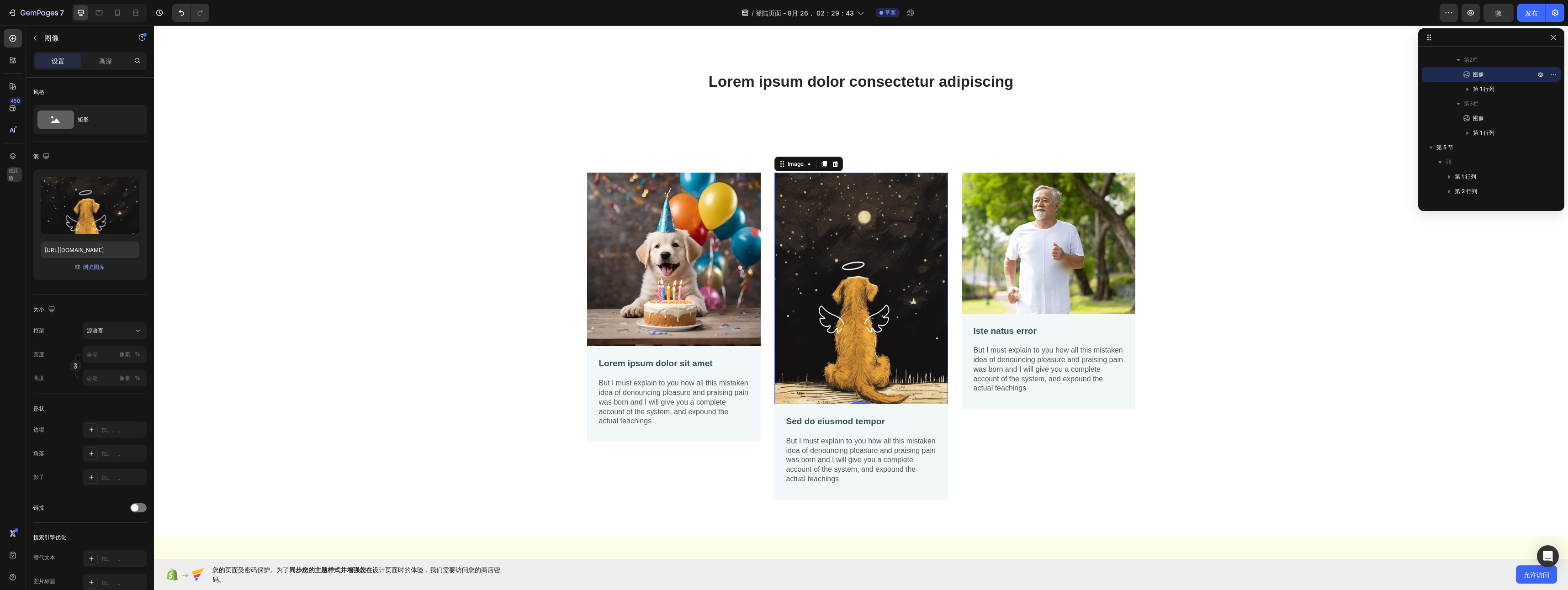
click at [886, 337] on img at bounding box center [861, 289] width 174 height 232
click at [128, 333] on div "源语言" at bounding box center [109, 331] width 45 height 8
click at [128, 354] on div "广场" at bounding box center [113, 353] width 53 height 9
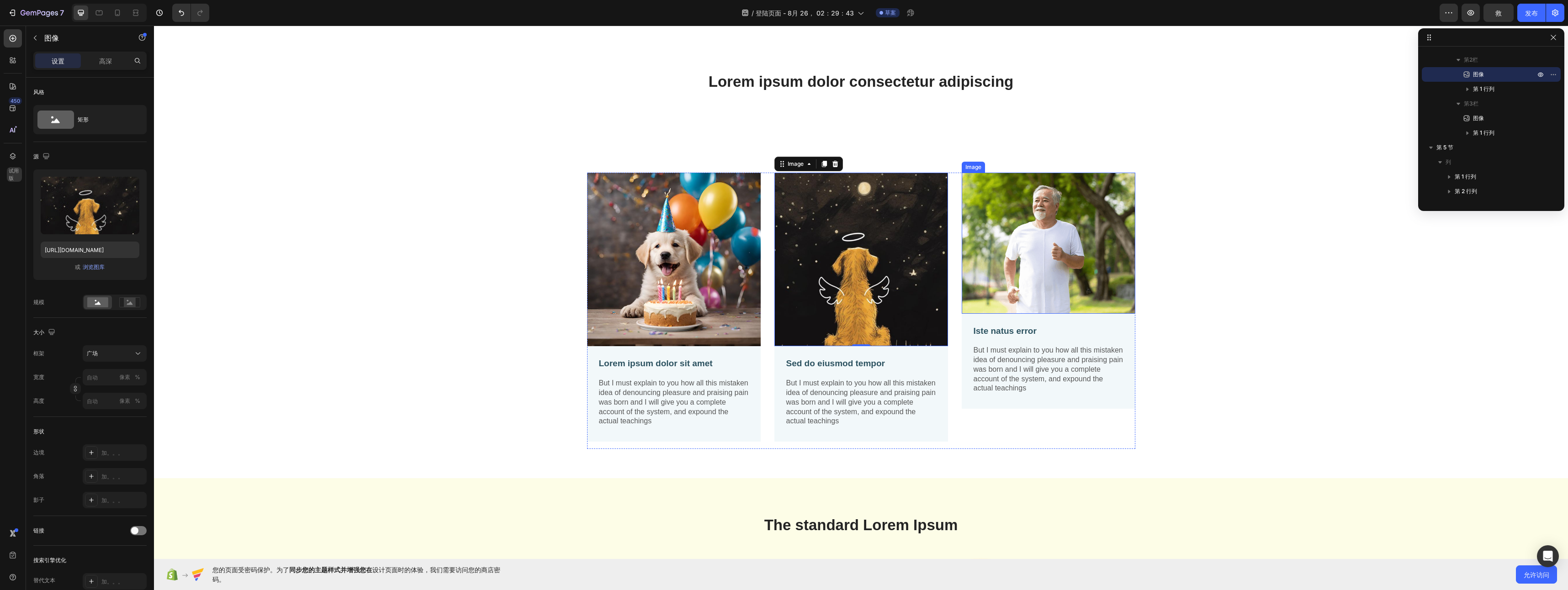
click at [1063, 275] on img at bounding box center [1048, 243] width 174 height 141
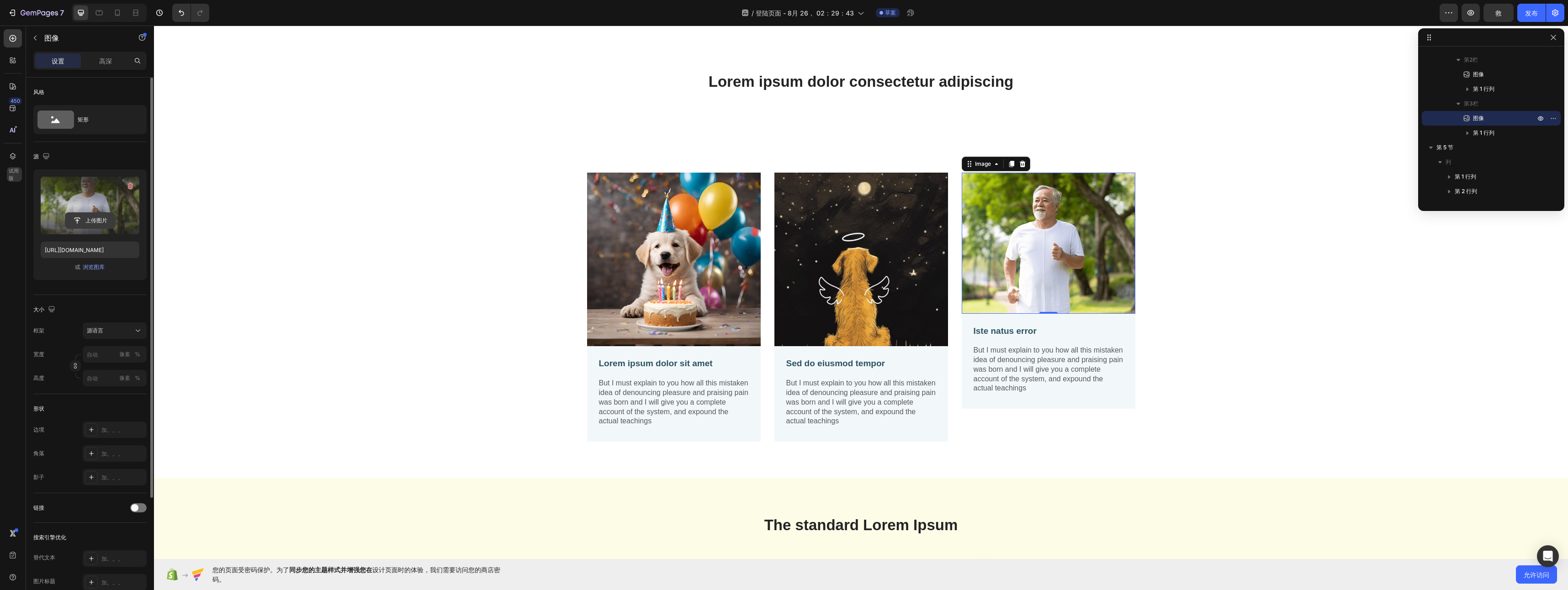
click at [81, 223] on input "file" at bounding box center [90, 220] width 50 height 16
type input "https://cdn.shopify.com/s/files/1/0957/8604/1653/files/gempages_581043364548314…"
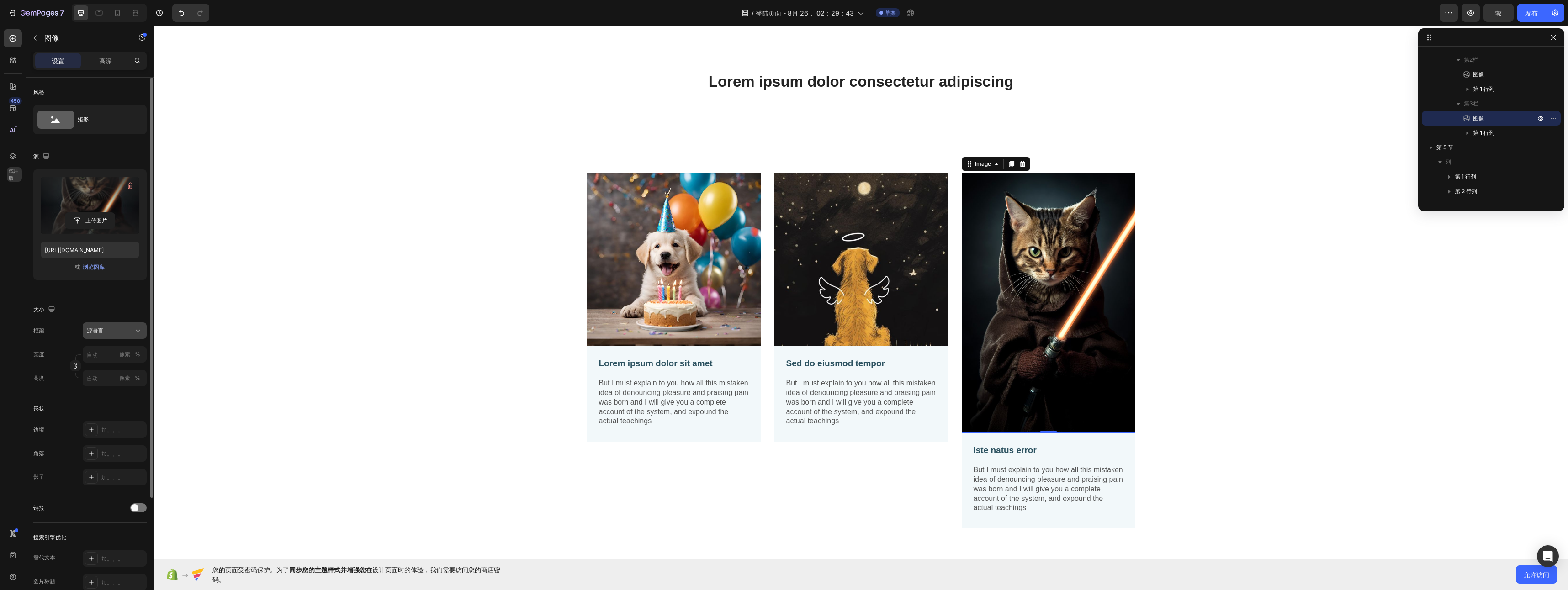
click at [127, 332] on div "源语言" at bounding box center [109, 331] width 45 height 8
click at [121, 354] on div "广场" at bounding box center [113, 353] width 53 height 9
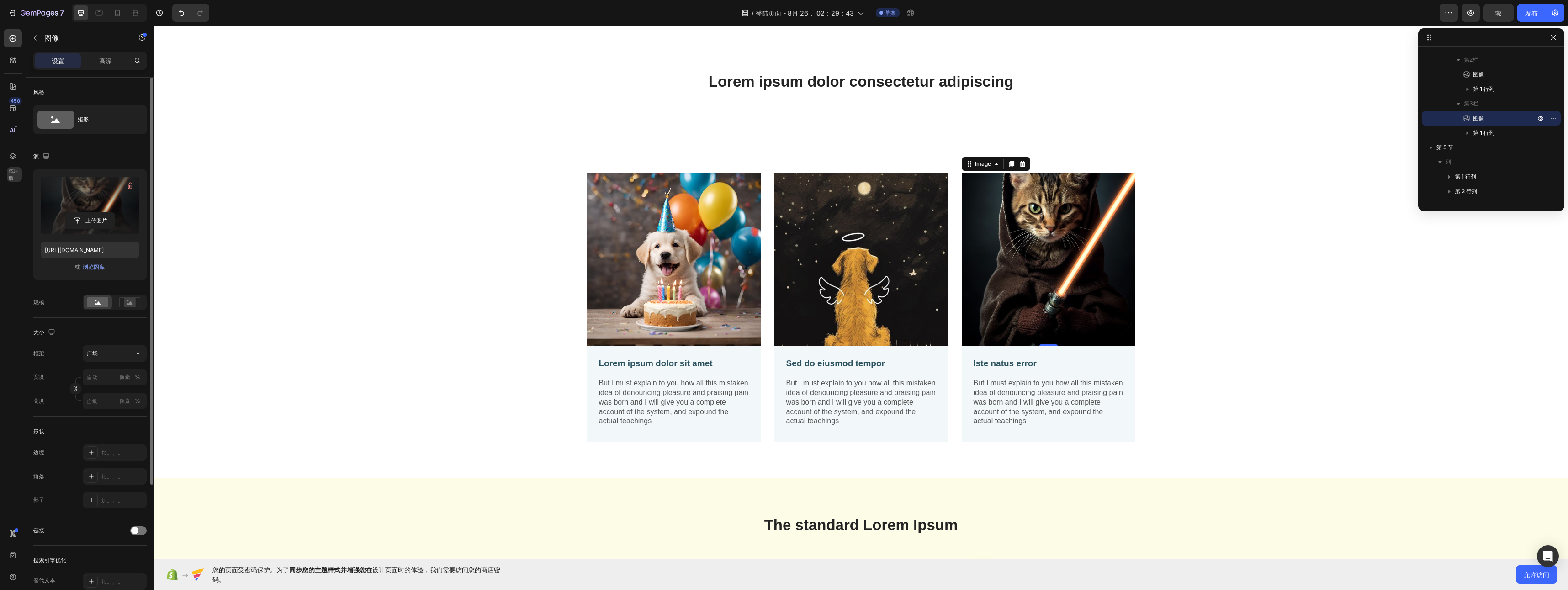
click at [1032, 260] on img at bounding box center [1048, 260] width 174 height 174
click at [87, 198] on label at bounding box center [89, 206] width 98 height 58
click at [87, 213] on input "file" at bounding box center [90, 220] width 50 height 16
click at [86, 196] on label at bounding box center [89, 206] width 98 height 58
click at [86, 213] on input "file" at bounding box center [90, 220] width 50 height 16
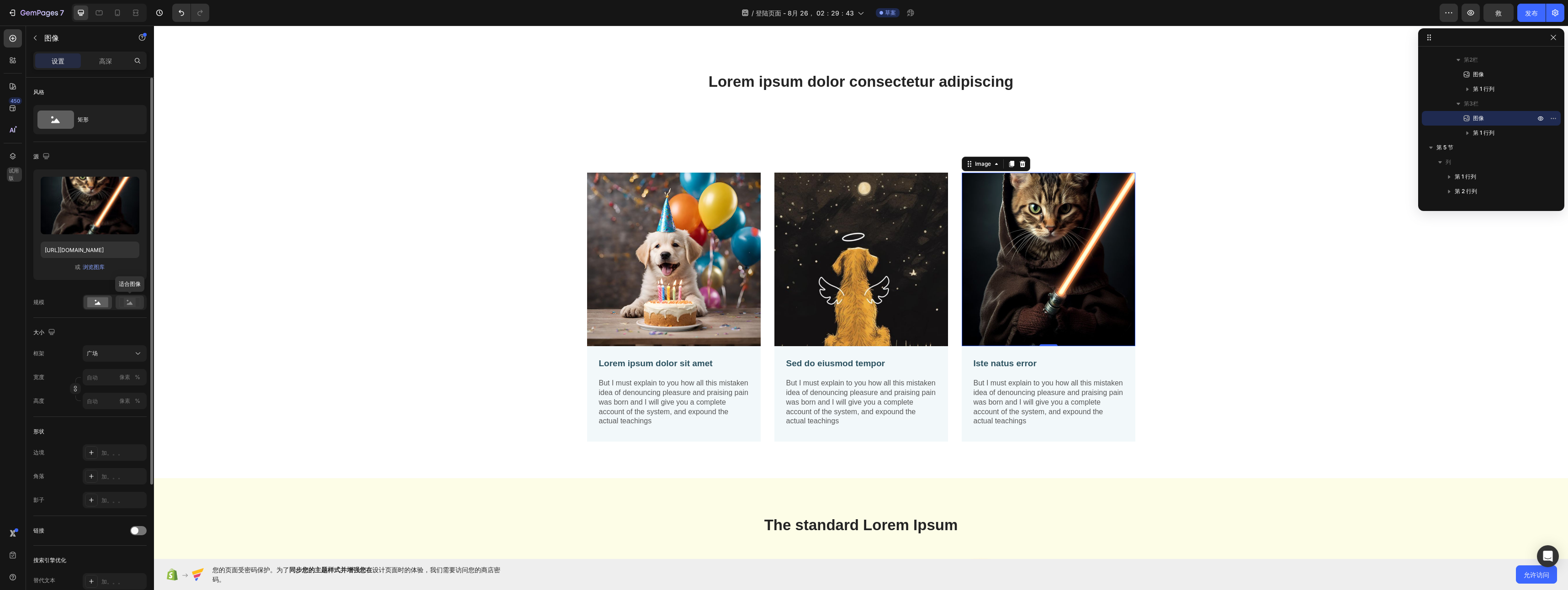
click at [131, 304] on icon at bounding box center [130, 303] width 6 height 3
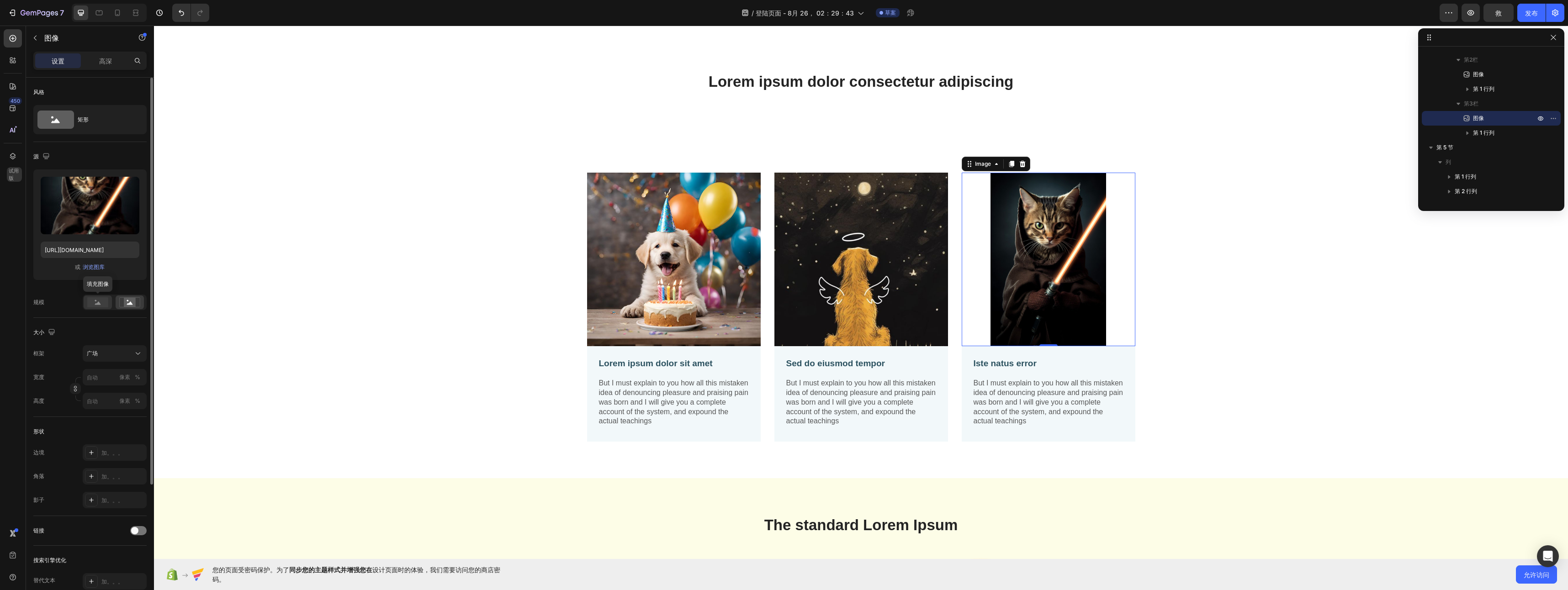
click at [102, 304] on rect at bounding box center [97, 302] width 21 height 10
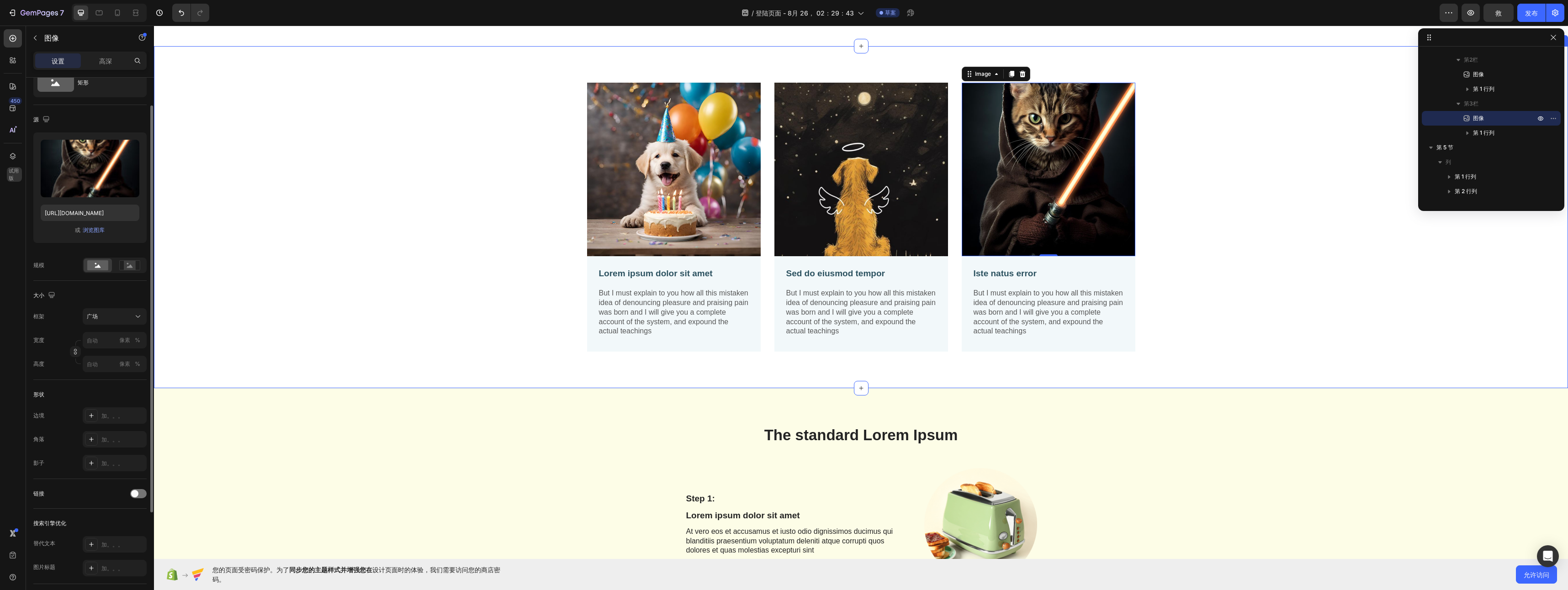
scroll to position [467, 0]
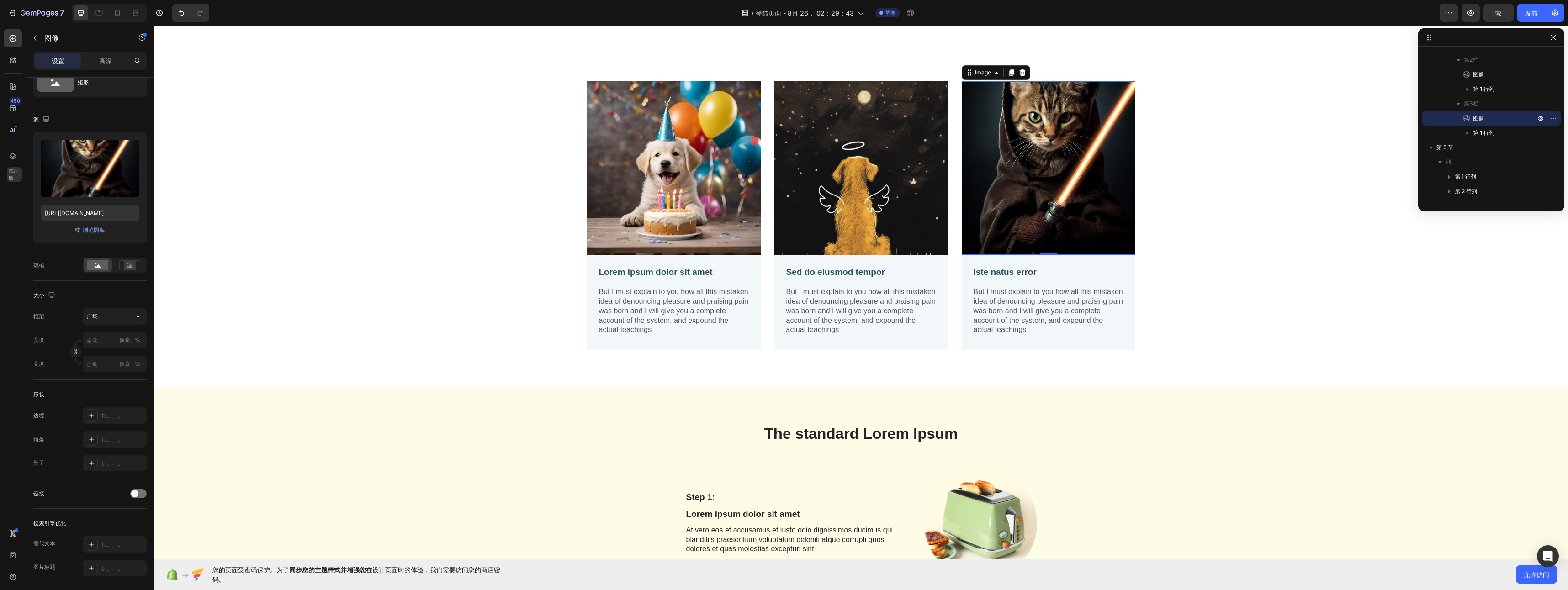
click at [1016, 157] on img at bounding box center [1048, 168] width 174 height 174
click at [993, 72] on icon at bounding box center [996, 72] width 7 height 7
click at [991, 78] on div "Image" at bounding box center [983, 72] width 38 height 11
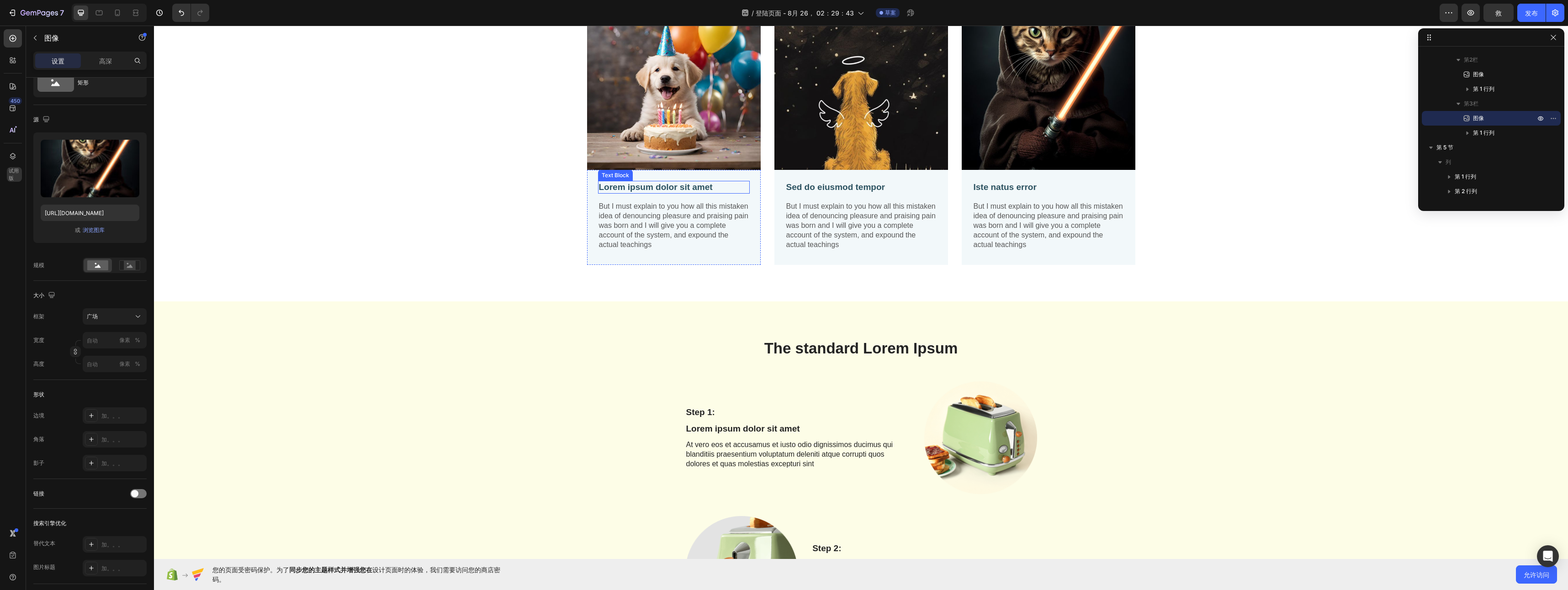
scroll to position [1244, 0]
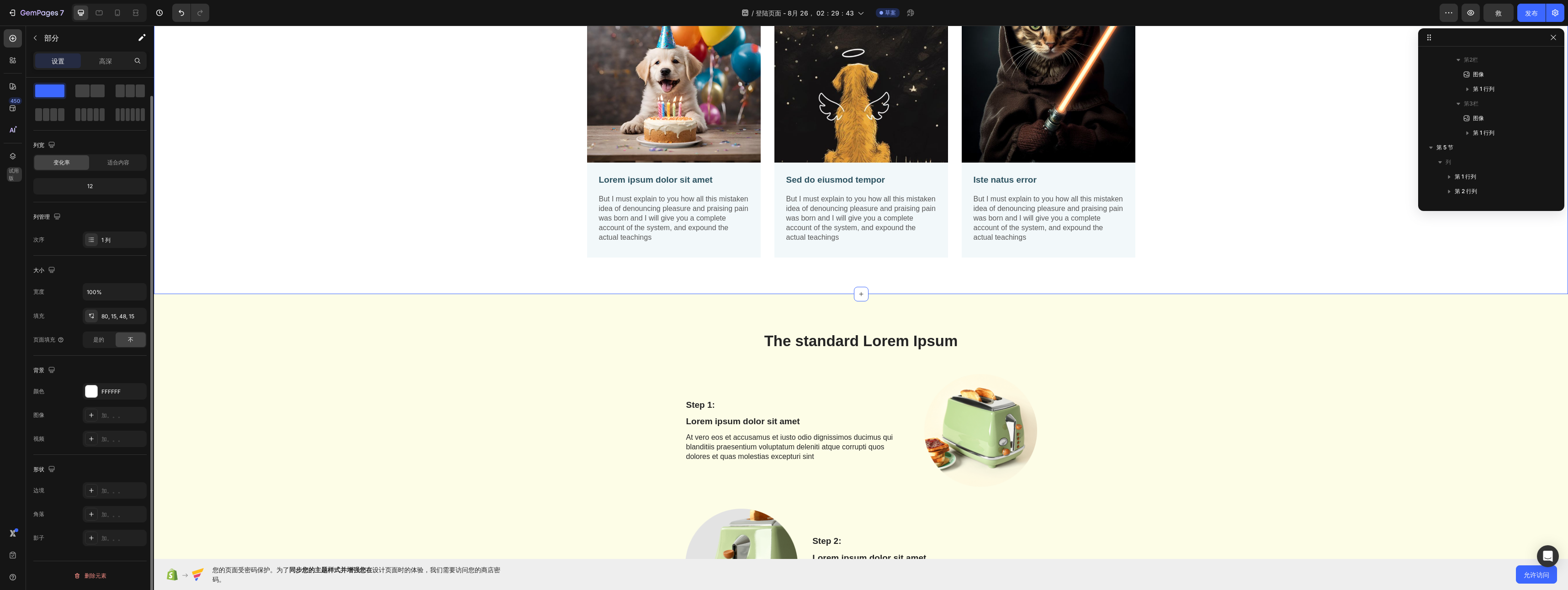
click at [513, 189] on div "Image Lorem ipsum dolor sit amet Text Block But I must explain to you how all t…" at bounding box center [861, 131] width 1400 height 284
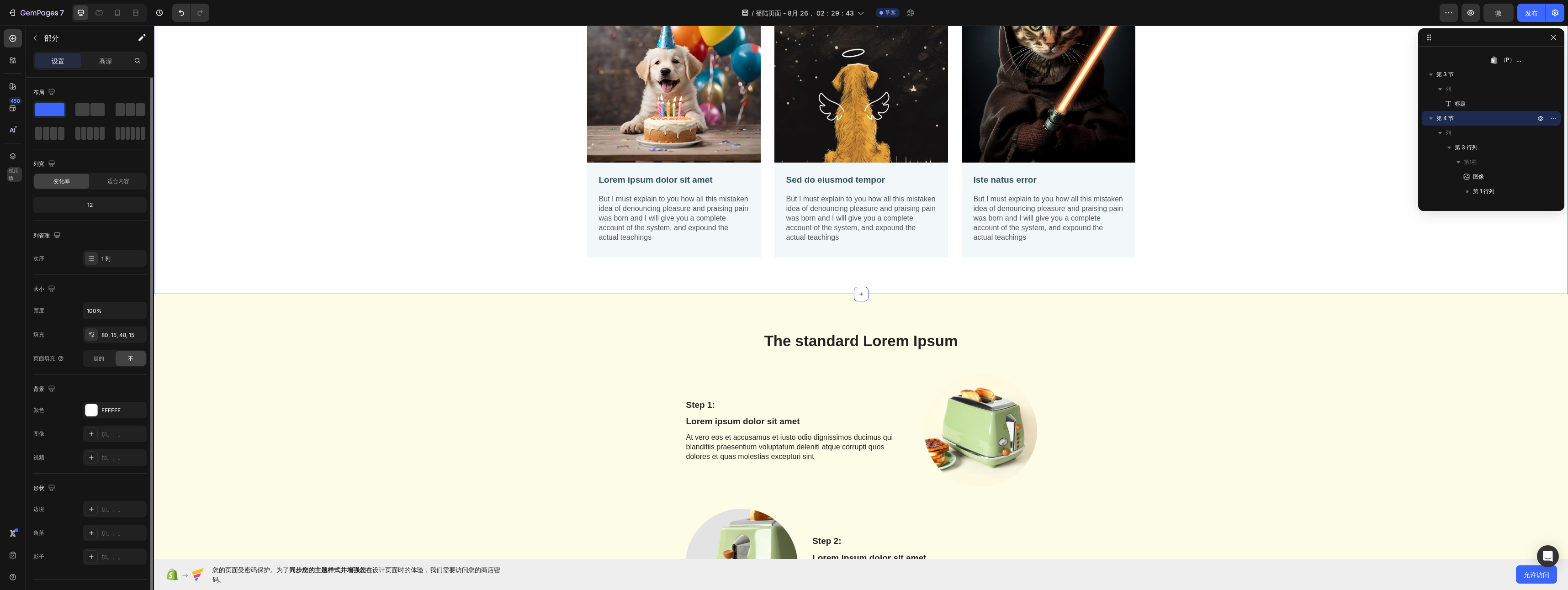
scroll to position [19, 0]
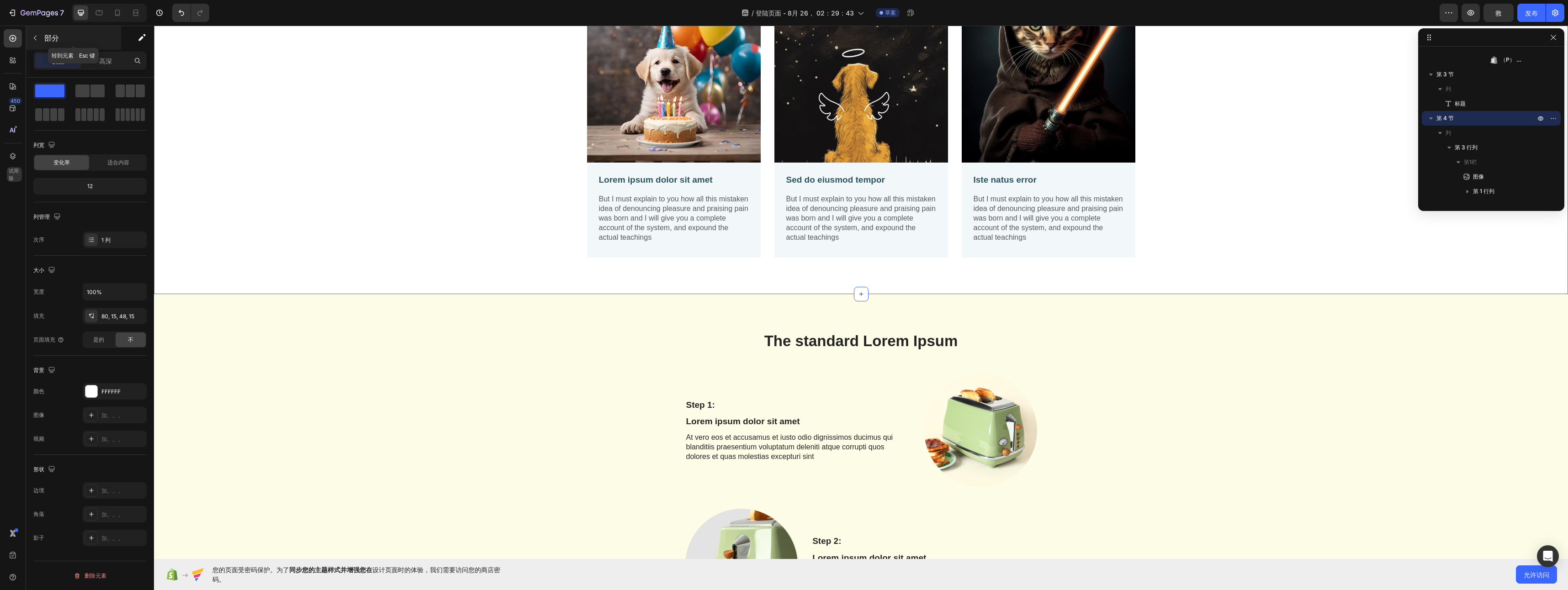
click at [51, 41] on p "部分" at bounding box center [82, 37] width 75 height 11
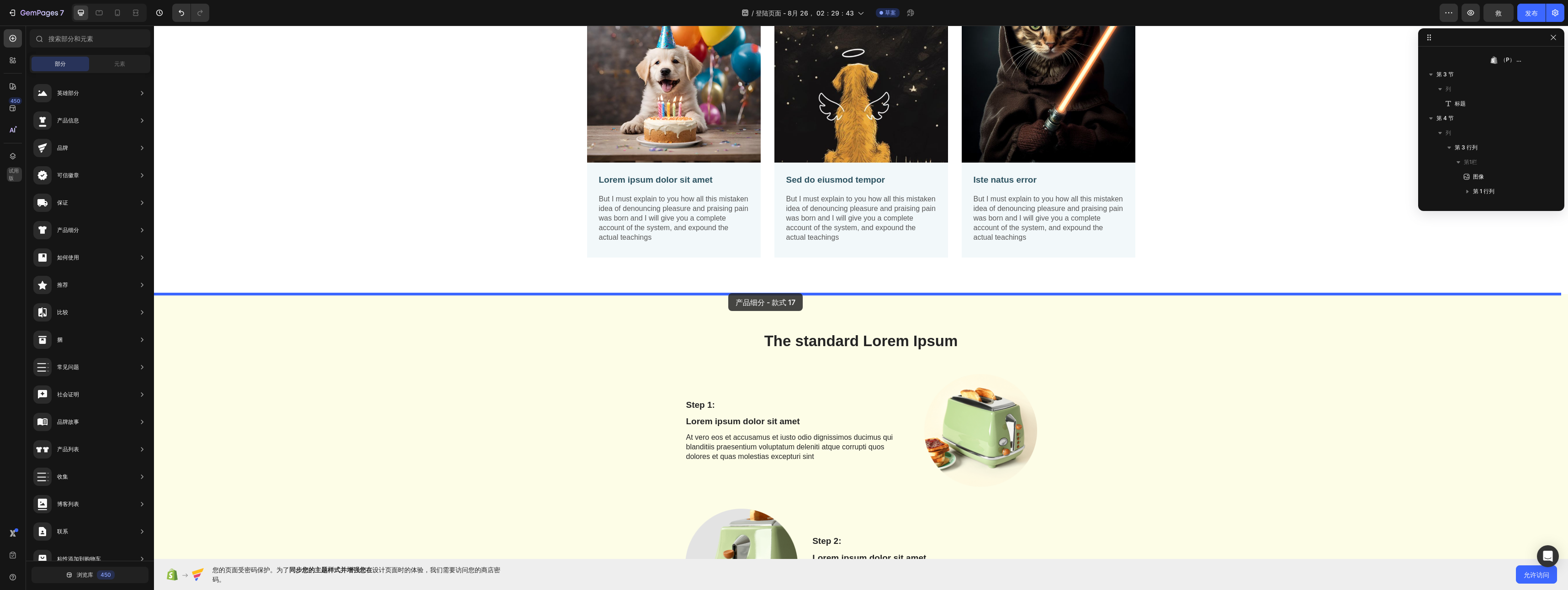
drag, startPoint x: 378, startPoint y: 465, endPoint x: 725, endPoint y: 297, distance: 385.5
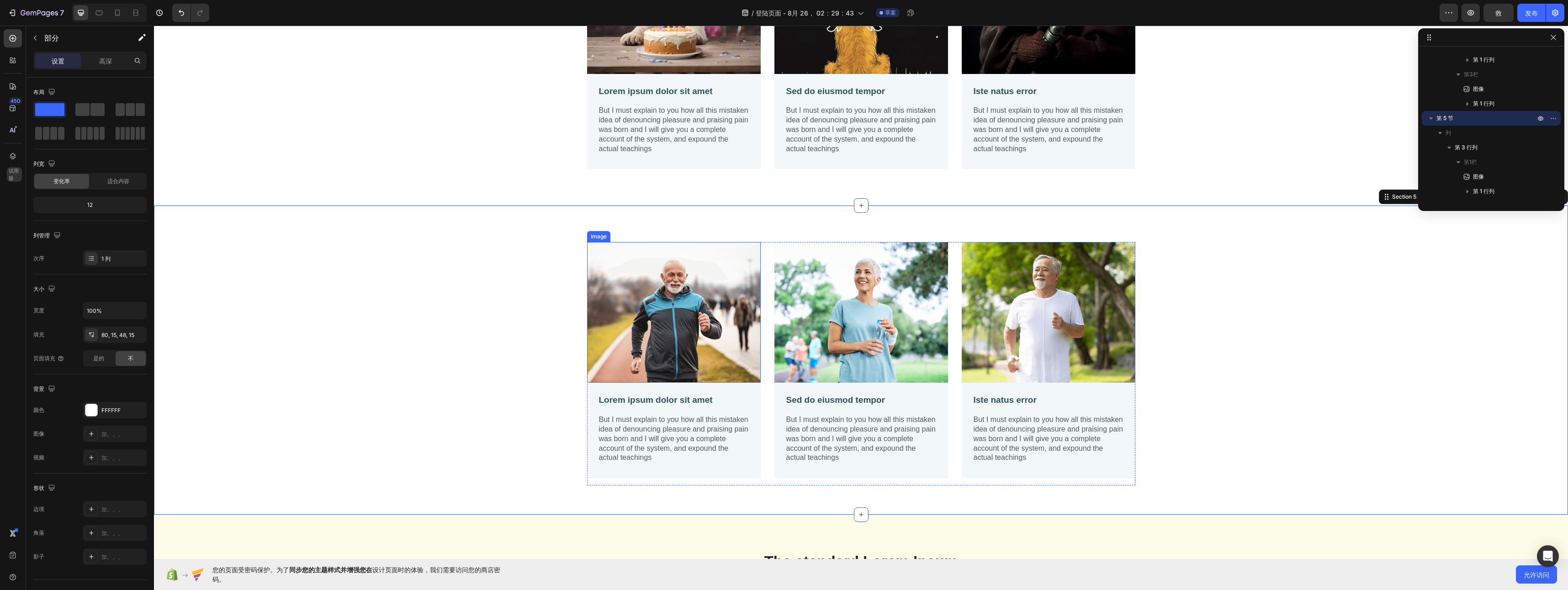
scroll to position [1335, 0]
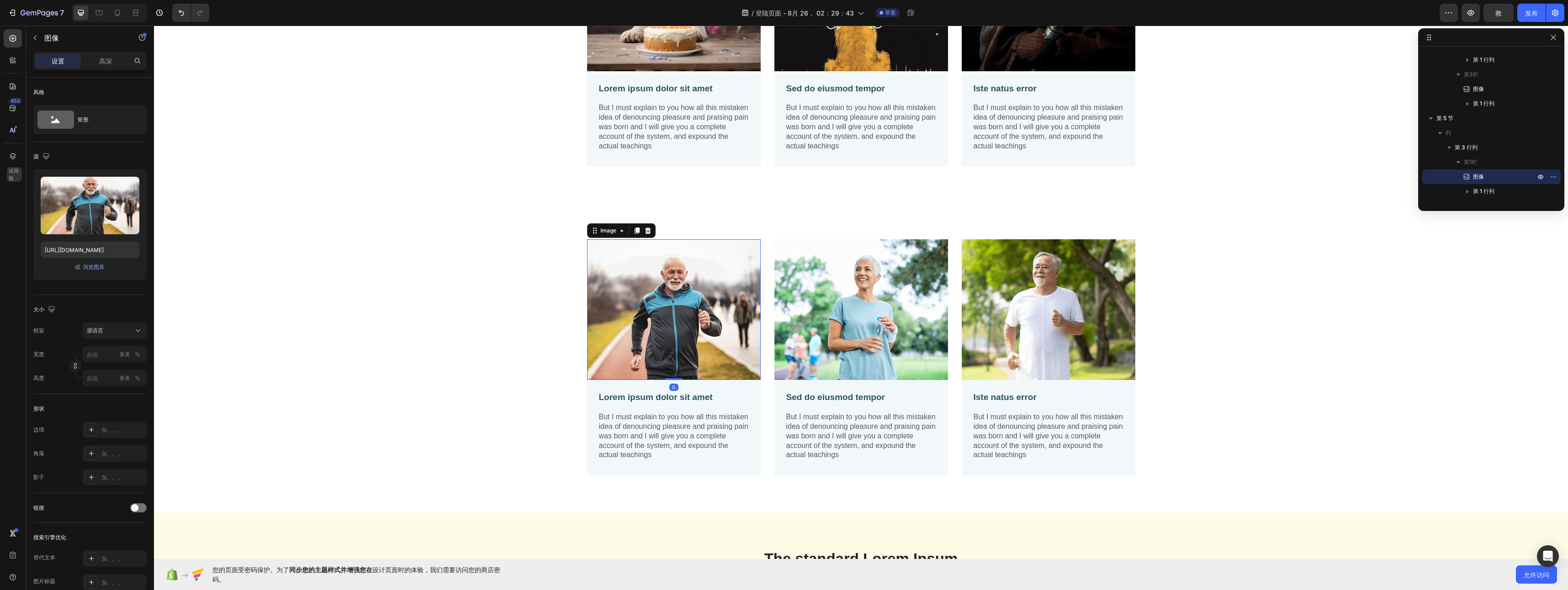
click at [684, 290] on img at bounding box center [674, 309] width 174 height 141
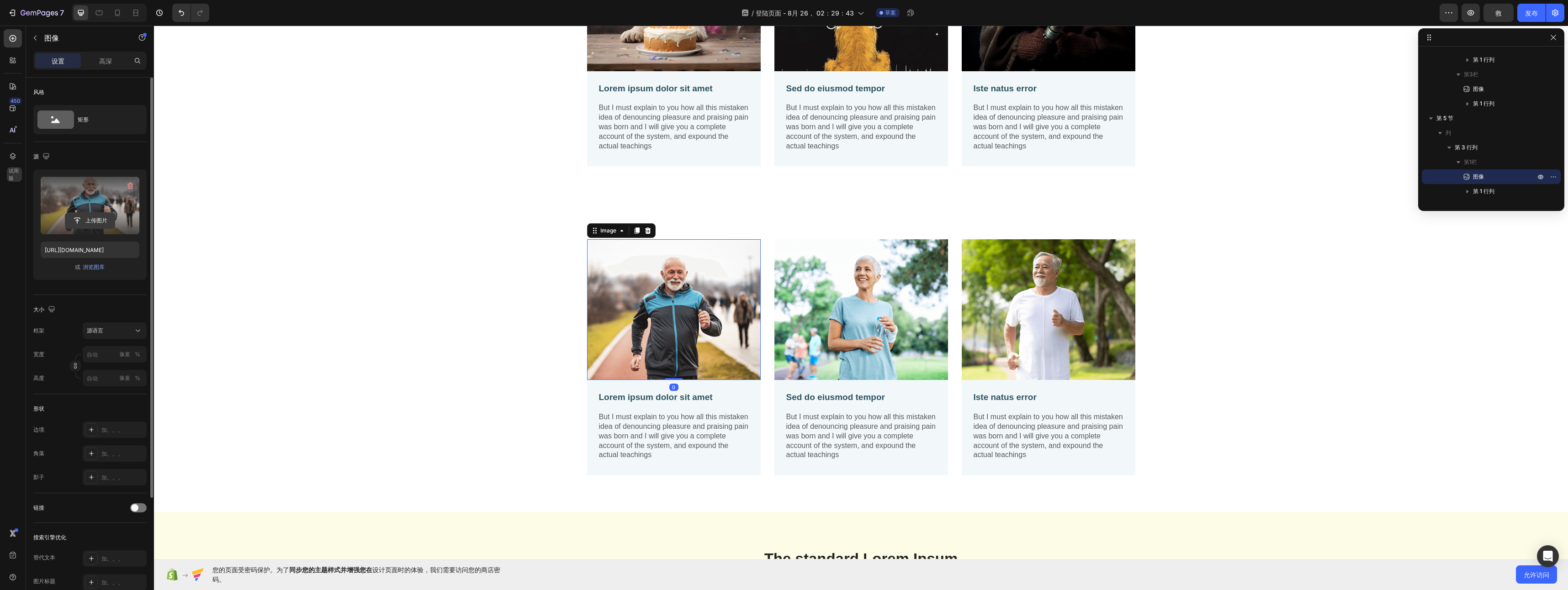
click at [103, 216] on input "file" at bounding box center [90, 220] width 50 height 16
type input "https://cdn.shopify.com/s/files/1/0957/8604/1653/files/gempages_581043364548314…"
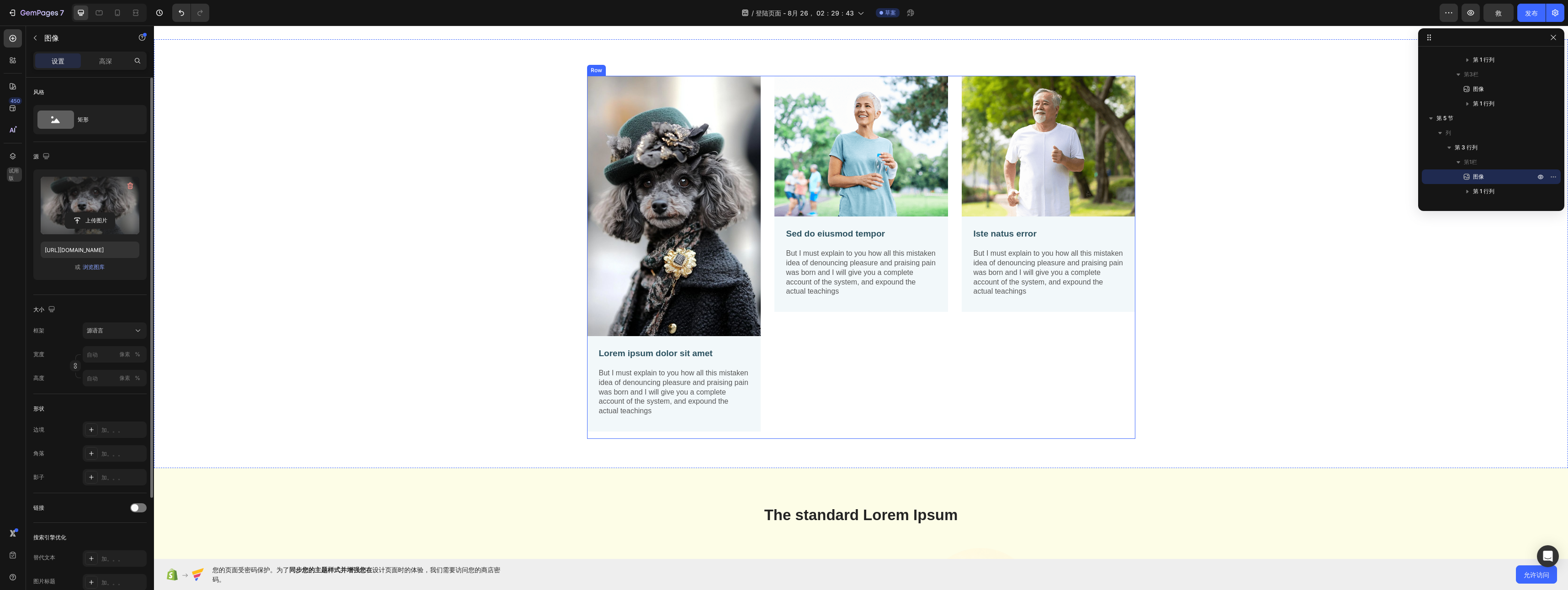
scroll to position [1517, 0]
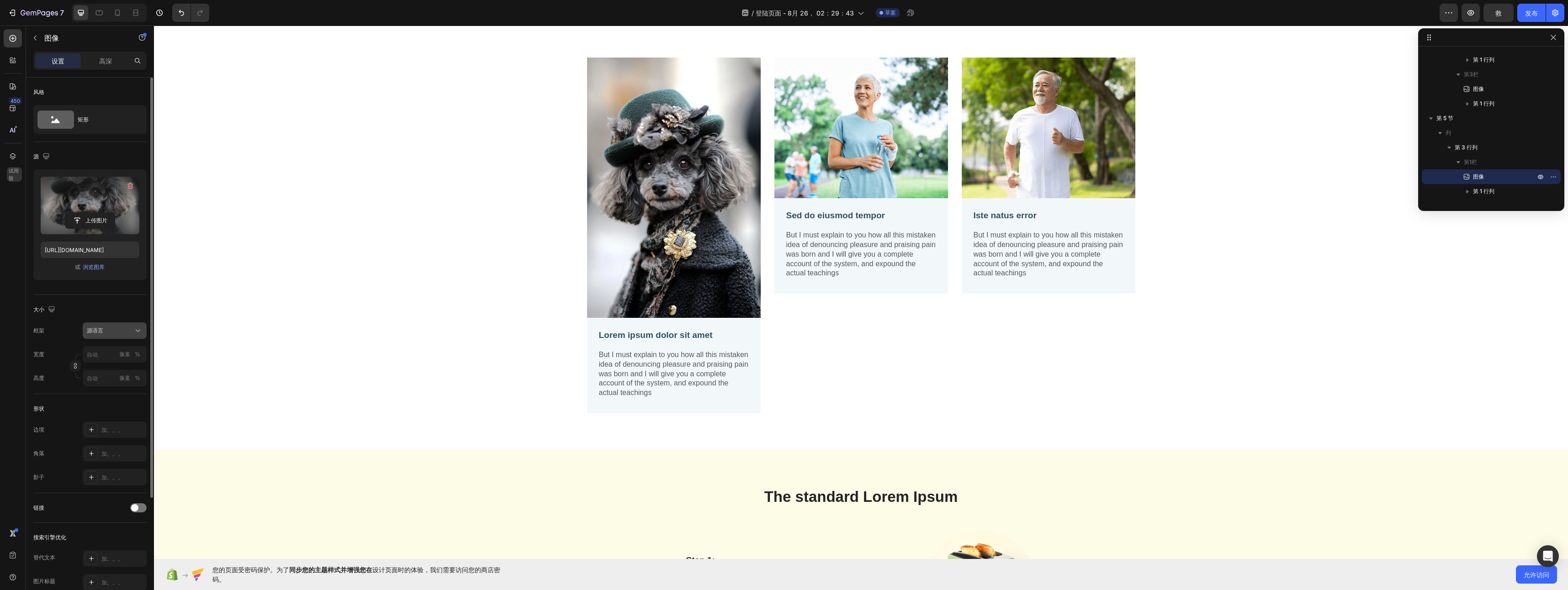
click at [121, 329] on div "源语言" at bounding box center [109, 331] width 45 height 8
click at [113, 350] on div "广场" at bounding box center [113, 353] width 53 height 9
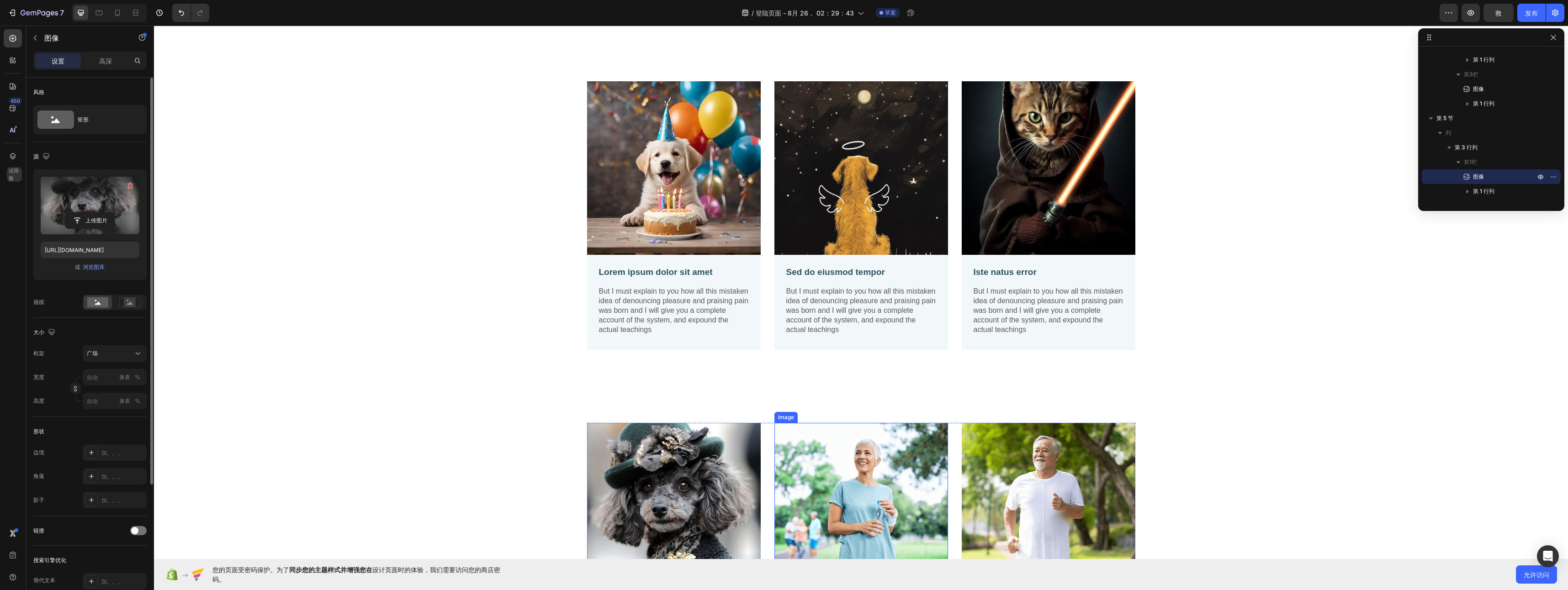
scroll to position [554, 0]
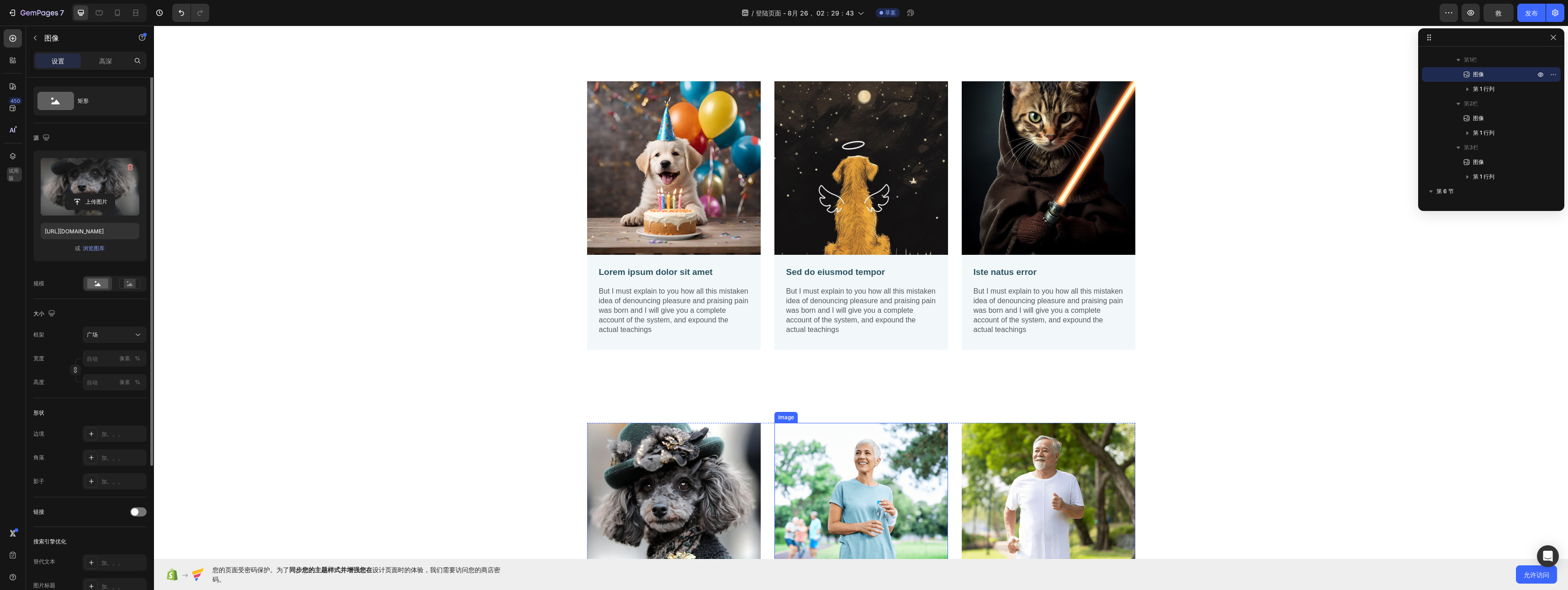
click at [859, 470] on img at bounding box center [861, 493] width 174 height 141
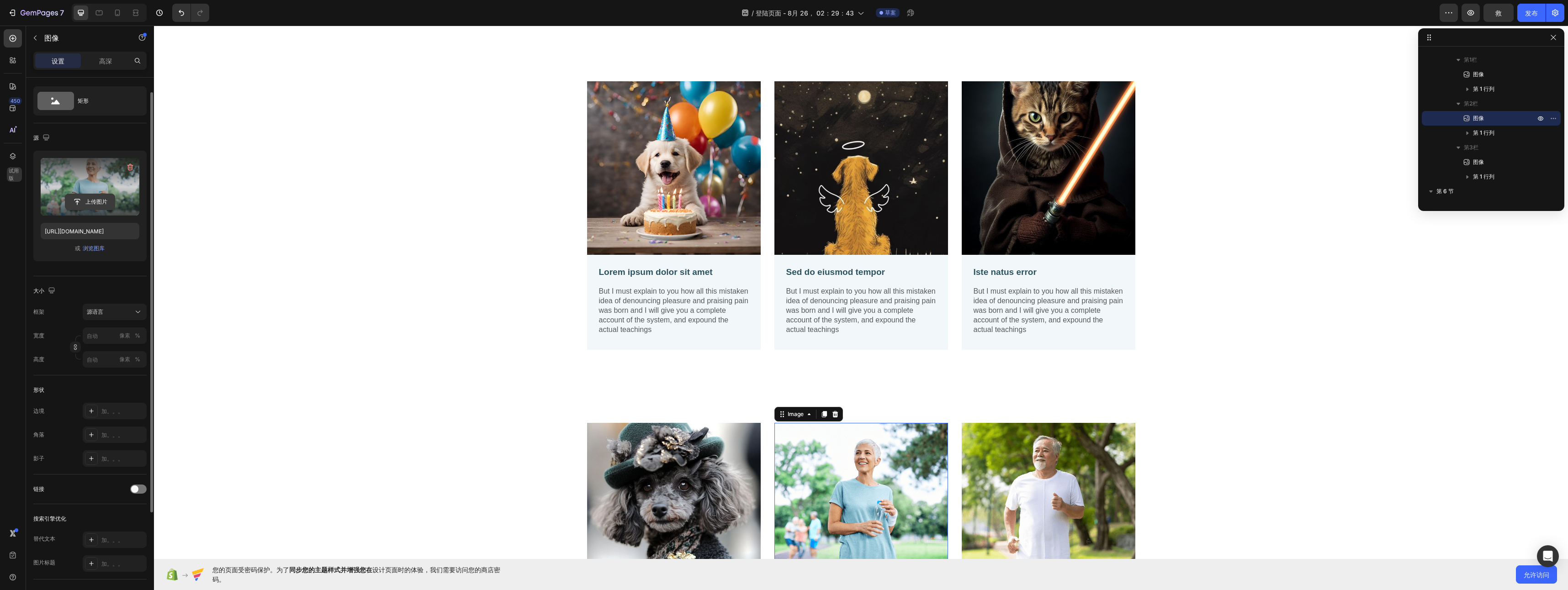
click at [107, 199] on input "file" at bounding box center [90, 202] width 50 height 16
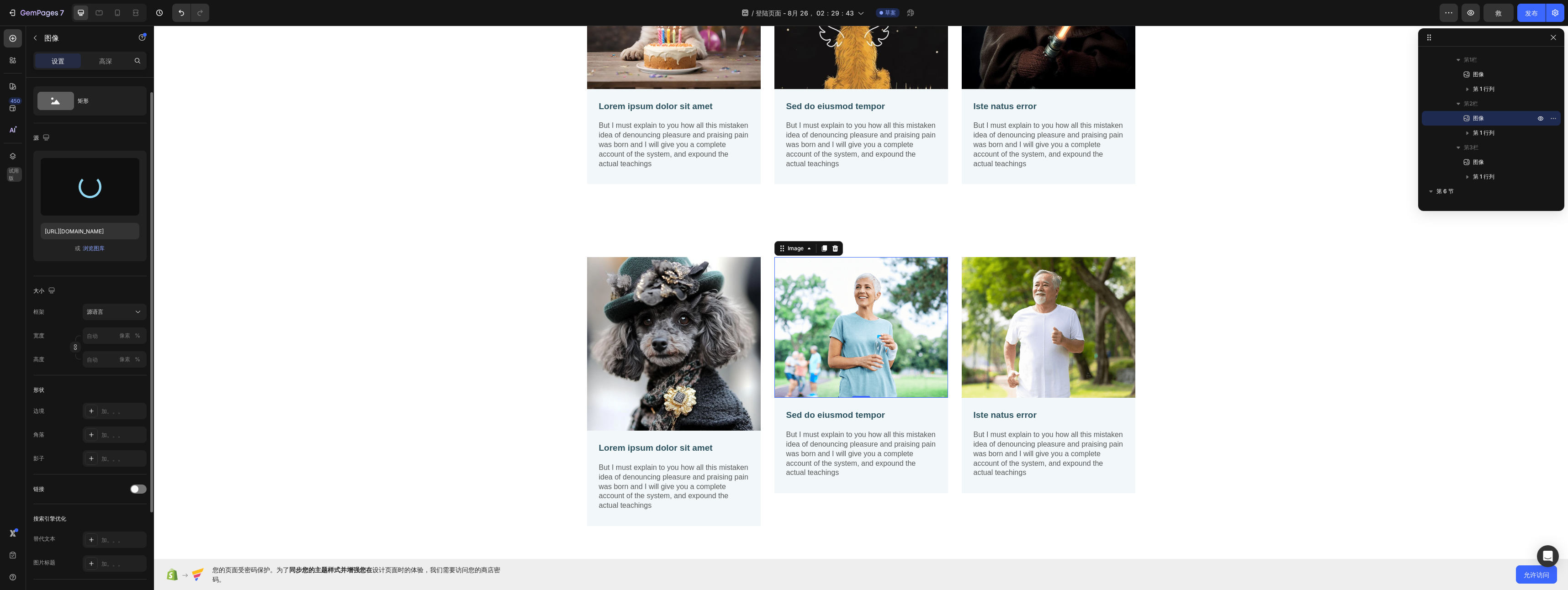
scroll to position [1334, 0]
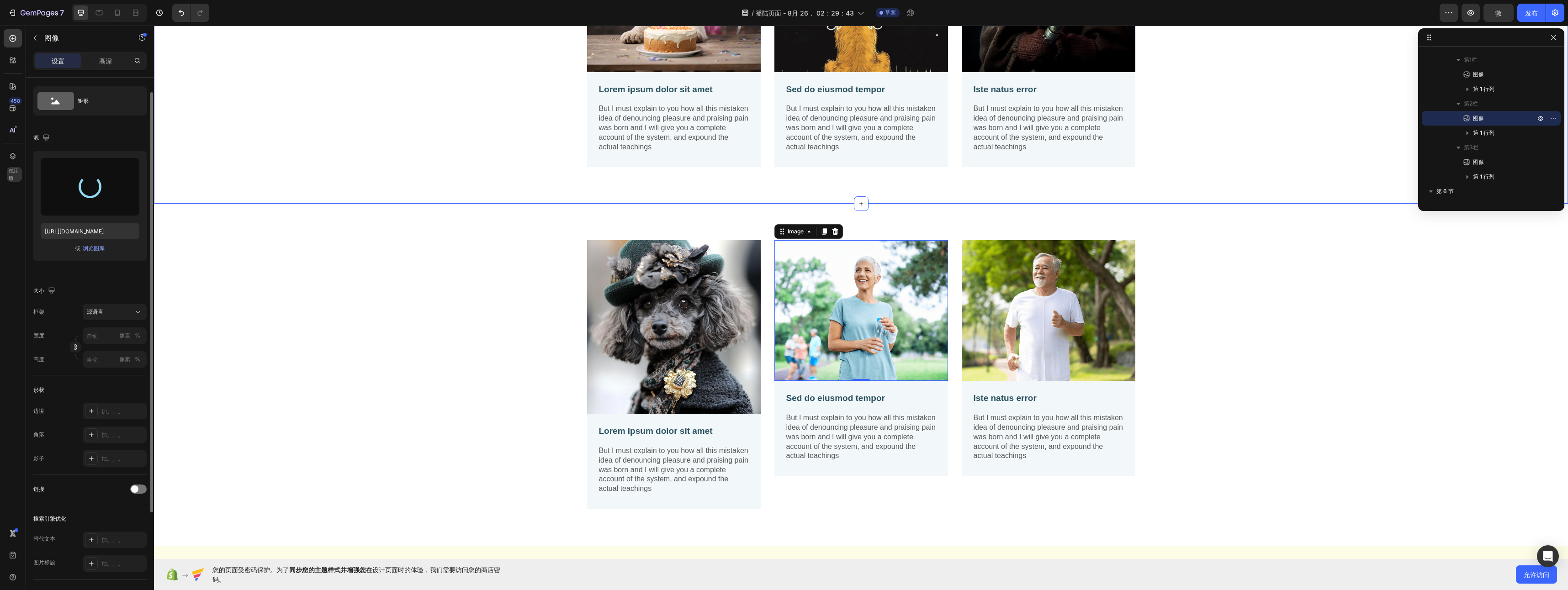
type input "https://cdn.shopify.com/s/files/1/0957/8604/1653/files/gempages_581043364548314…"
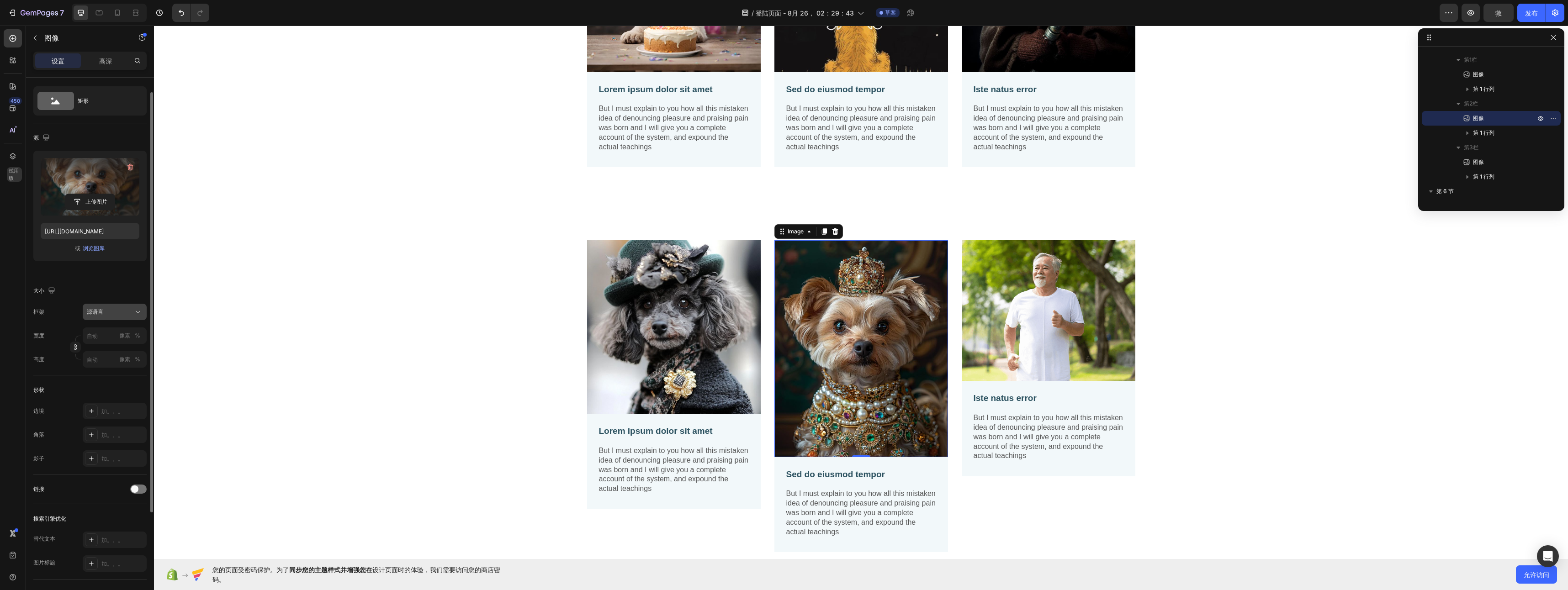
click at [115, 319] on button "源语言" at bounding box center [114, 312] width 64 height 17
click at [122, 328] on div "广场" at bounding box center [106, 334] width 73 height 17
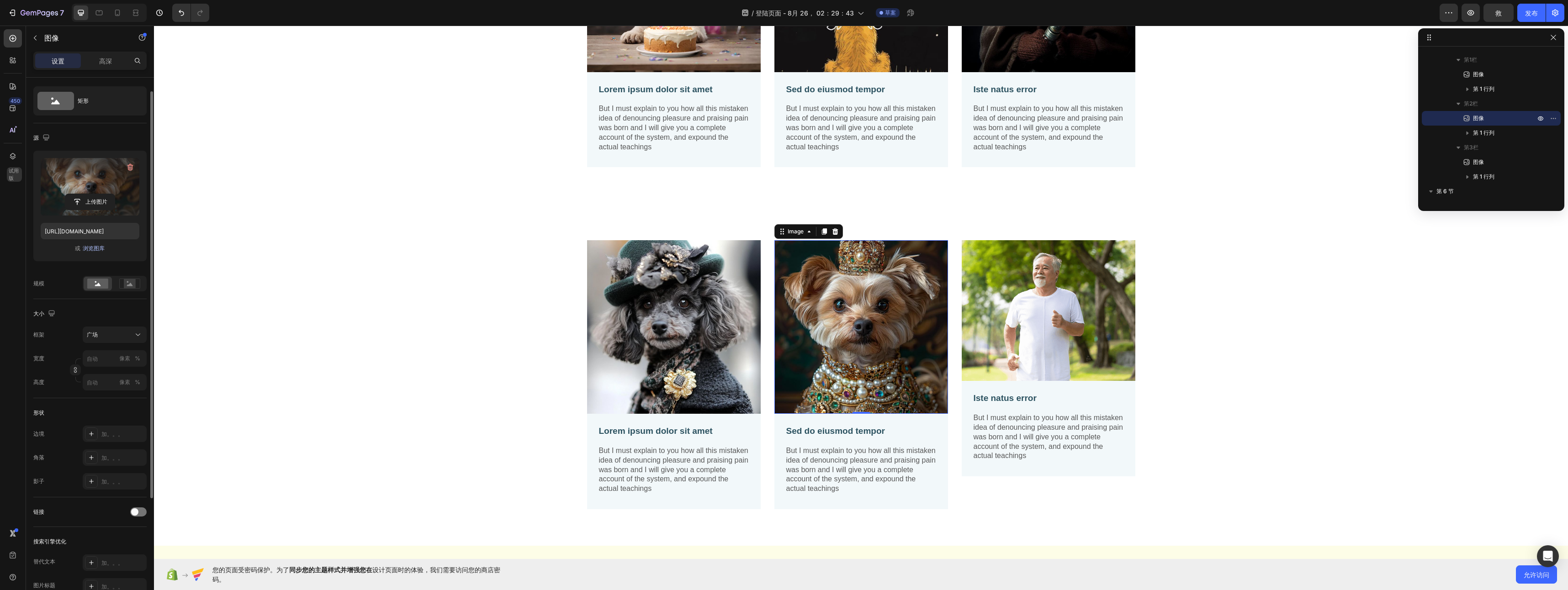
click at [95, 248] on font "浏览图库" at bounding box center [94, 248] width 22 height 8
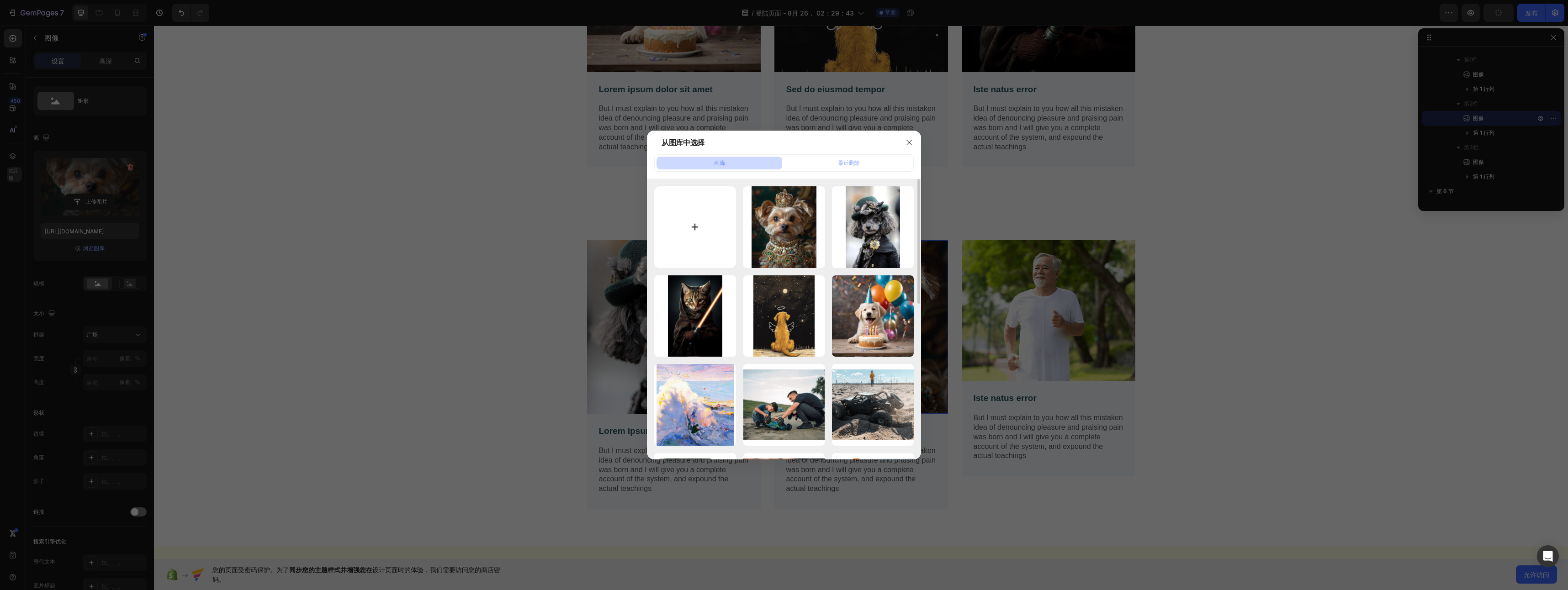
click at [702, 227] on input "file" at bounding box center [695, 227] width 82 height 82
type input "C:\fakepath\7ede4888-d056-4d8f-b090-97ab26a7da8e.jfif"
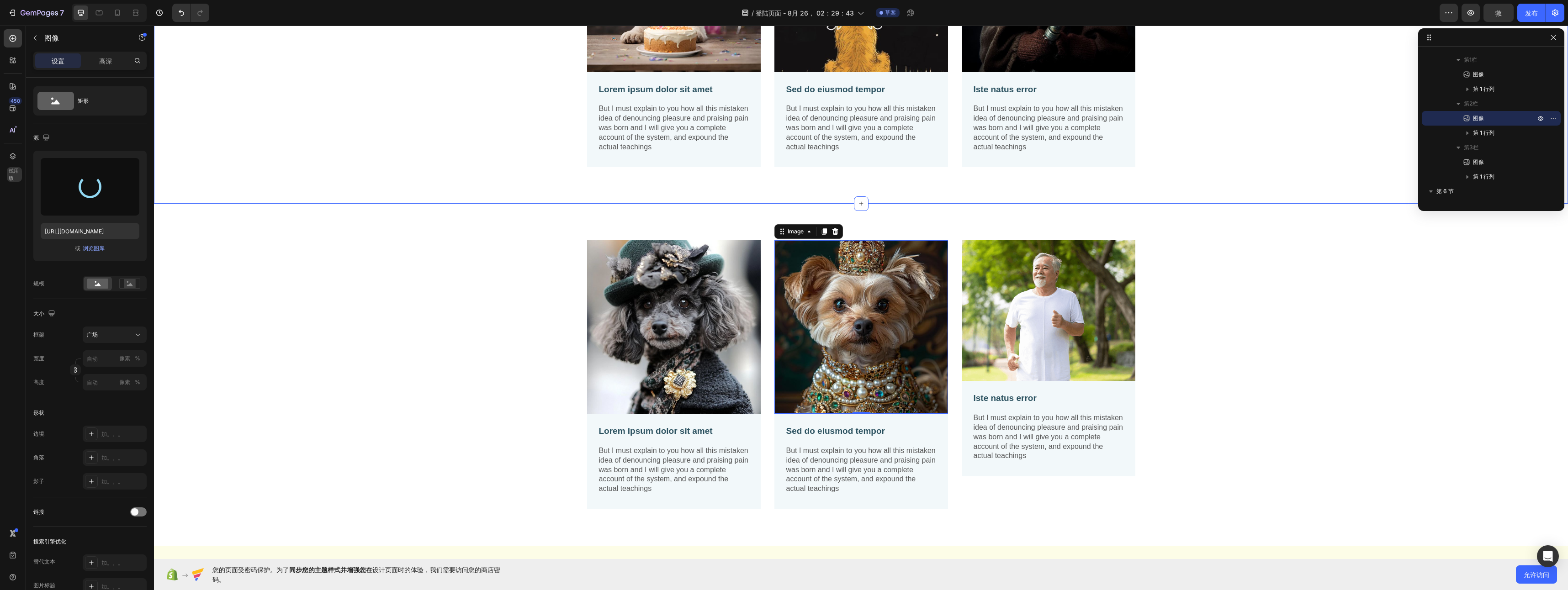
type input "https://cdn.shopify.com/s/files/1/0957/8604/1653/files/gempages_581043364548314…"
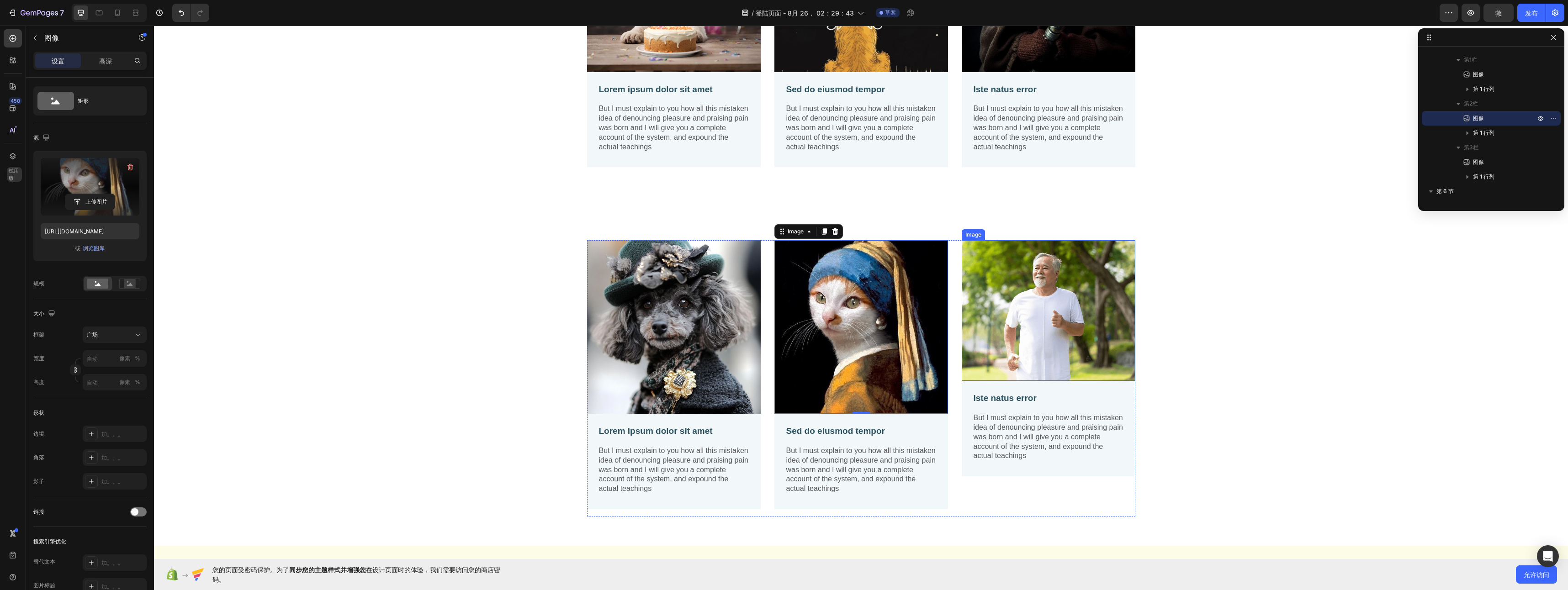
click at [1113, 334] on img at bounding box center [1048, 310] width 174 height 141
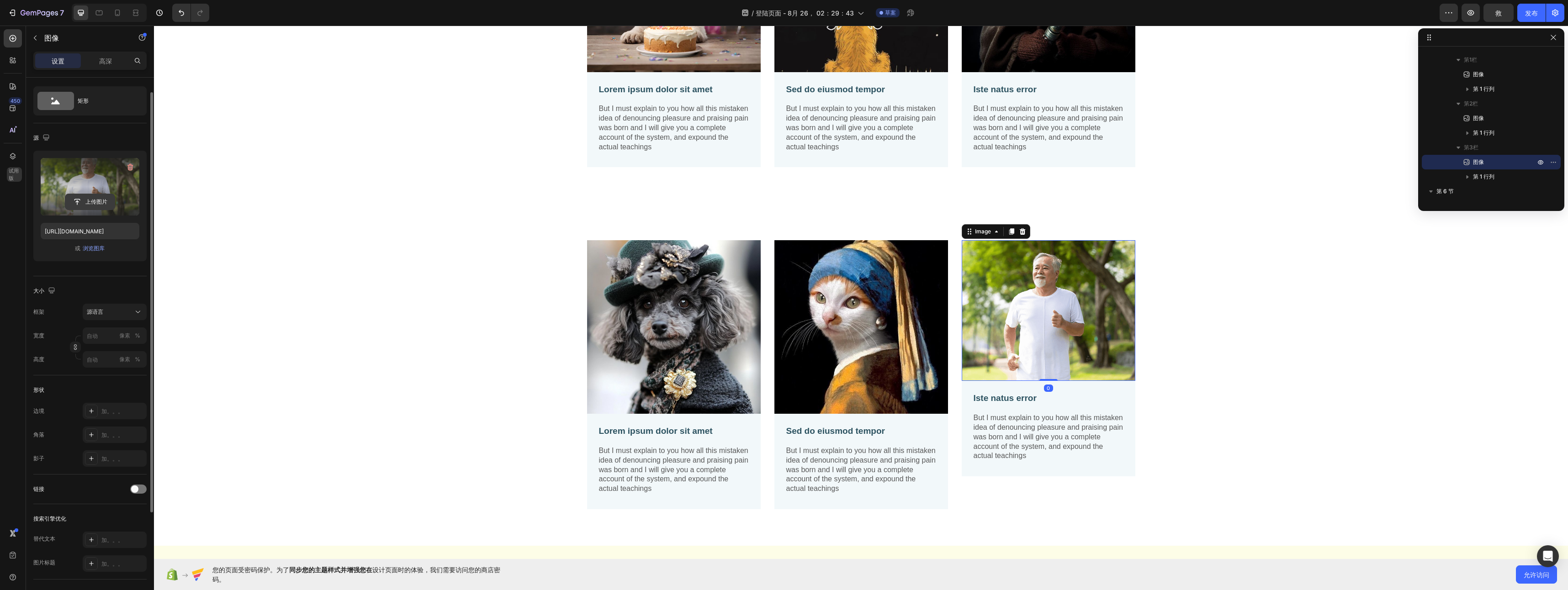
click at [100, 199] on input "file" at bounding box center [90, 202] width 50 height 16
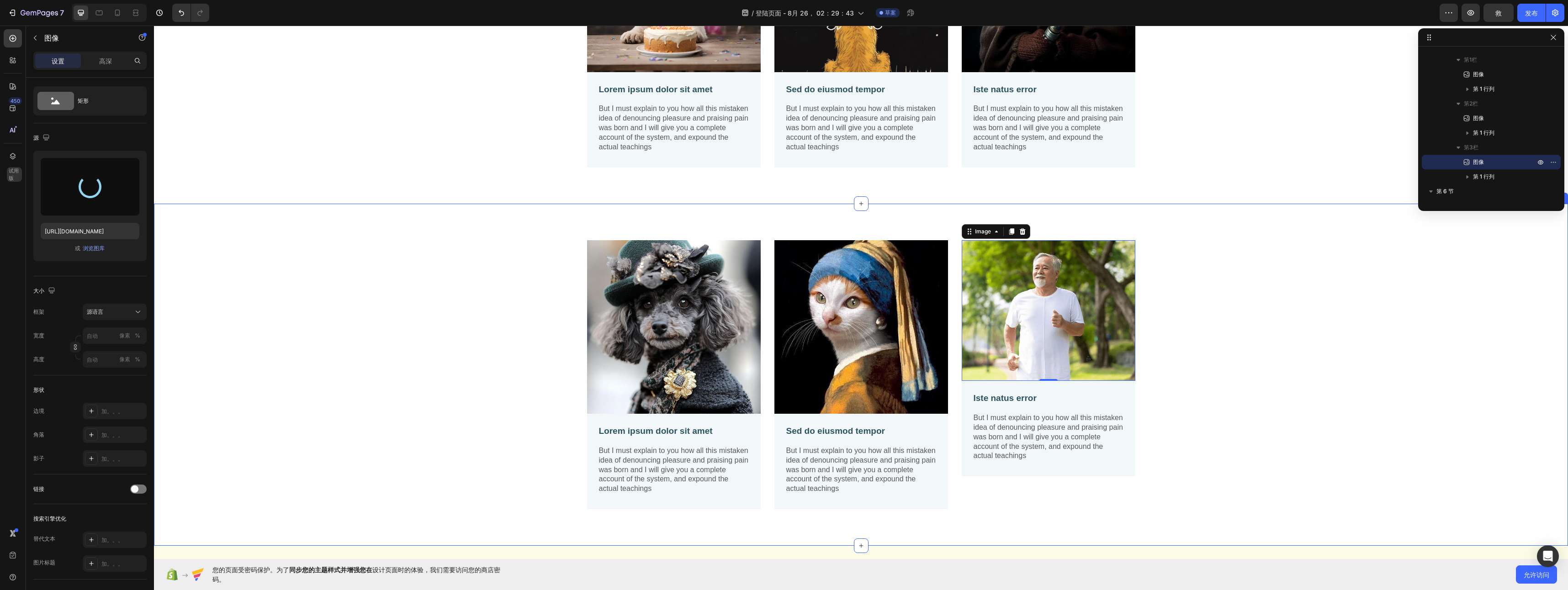
type input "https://cdn.shopify.com/s/files/1/0957/8604/1653/files/gempages_581043364548314…"
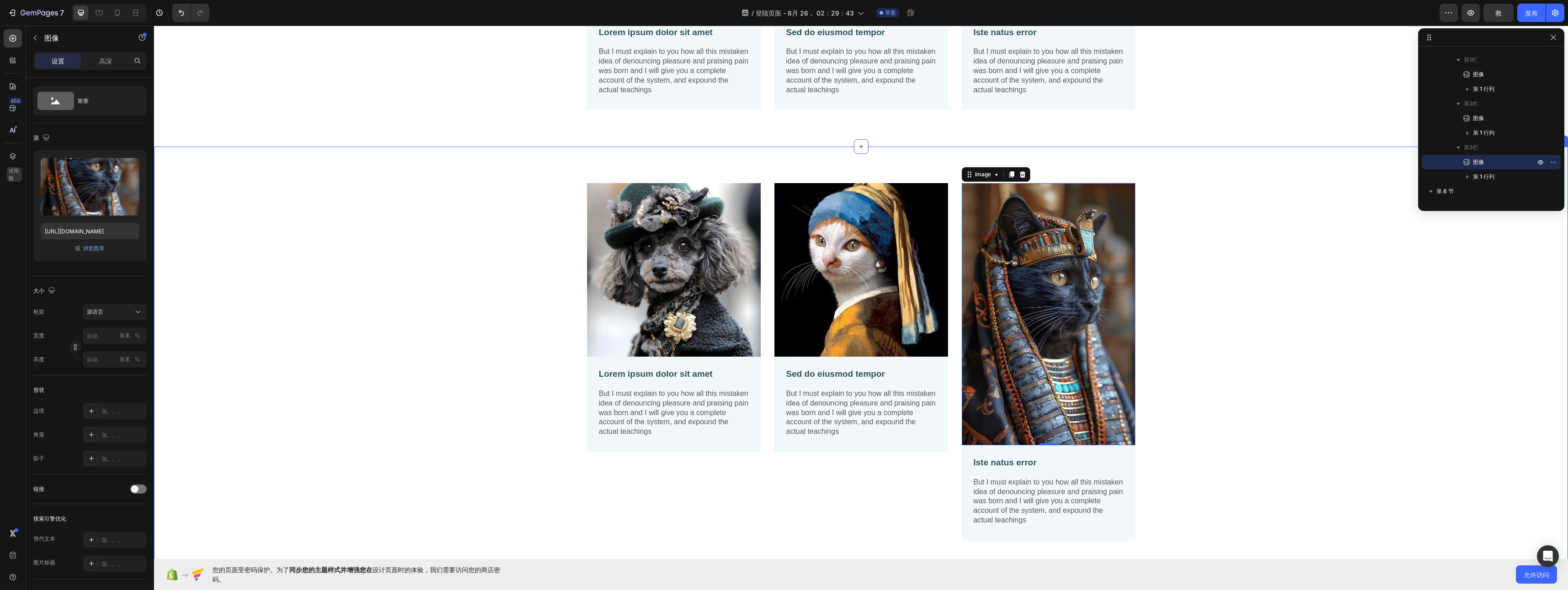
scroll to position [1426, 0]
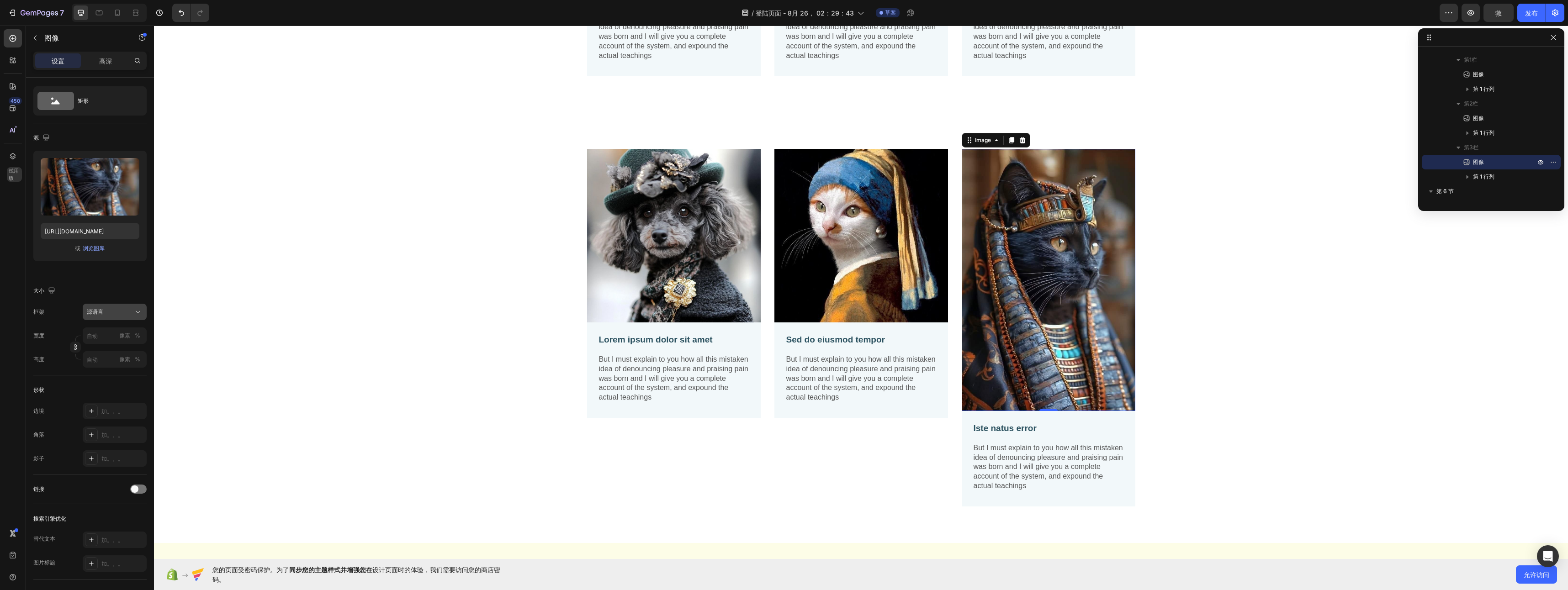
click at [106, 317] on button "源语言" at bounding box center [114, 312] width 64 height 17
click at [112, 334] on div "广场" at bounding box center [113, 334] width 53 height 9
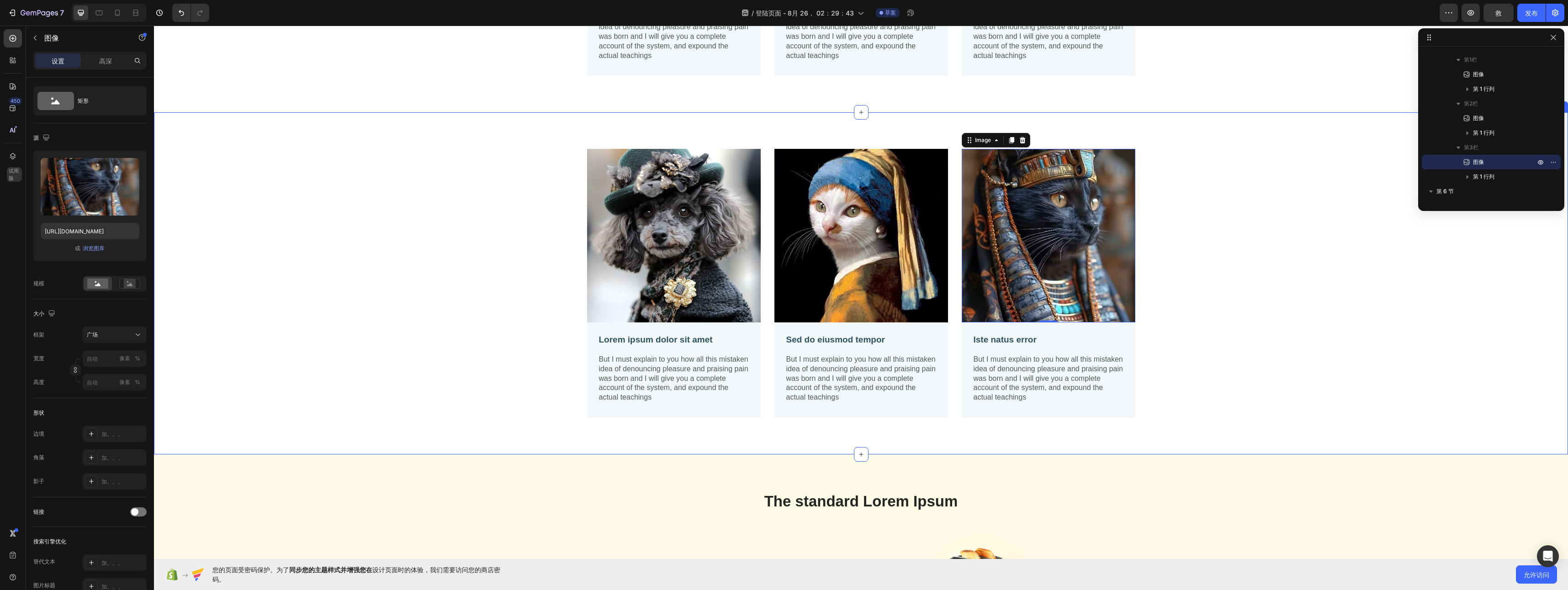
click at [1222, 389] on div "Image Lorem ipsum dolor sit amet Text Block But I must explain to you how all t…" at bounding box center [861, 290] width 1400 height 284
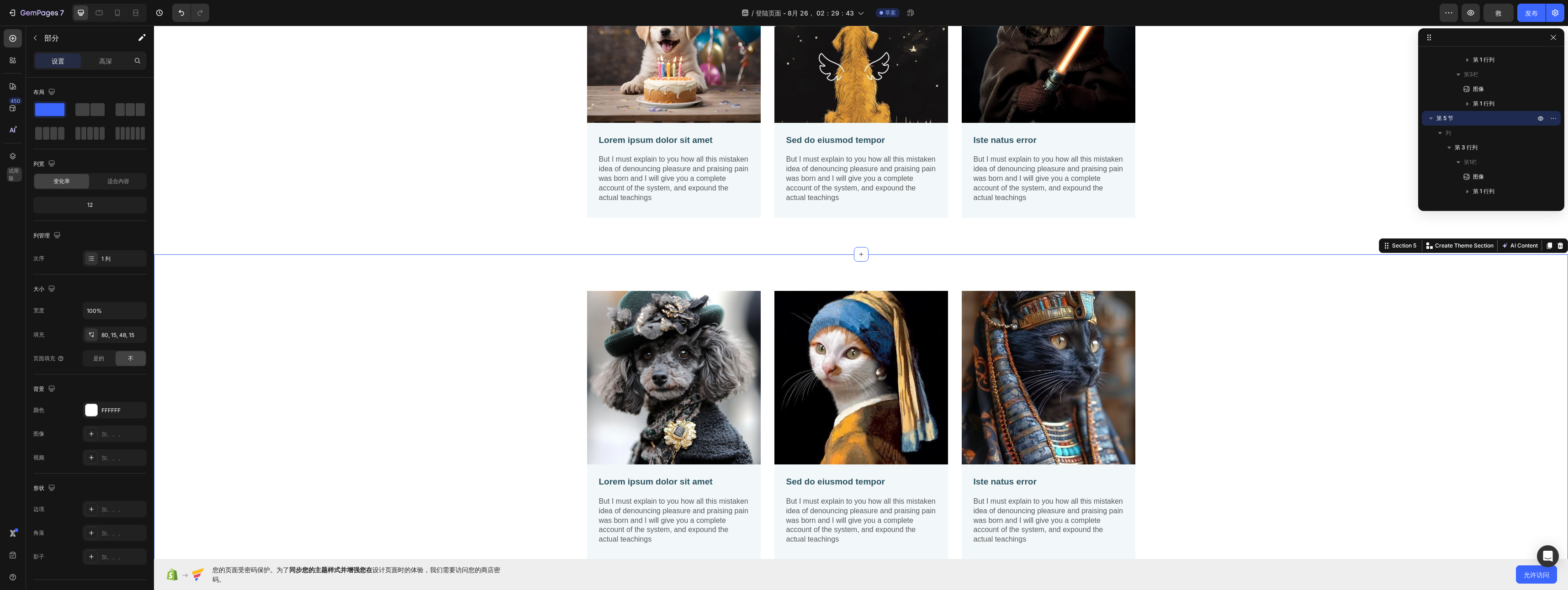
scroll to position [1288, 0]
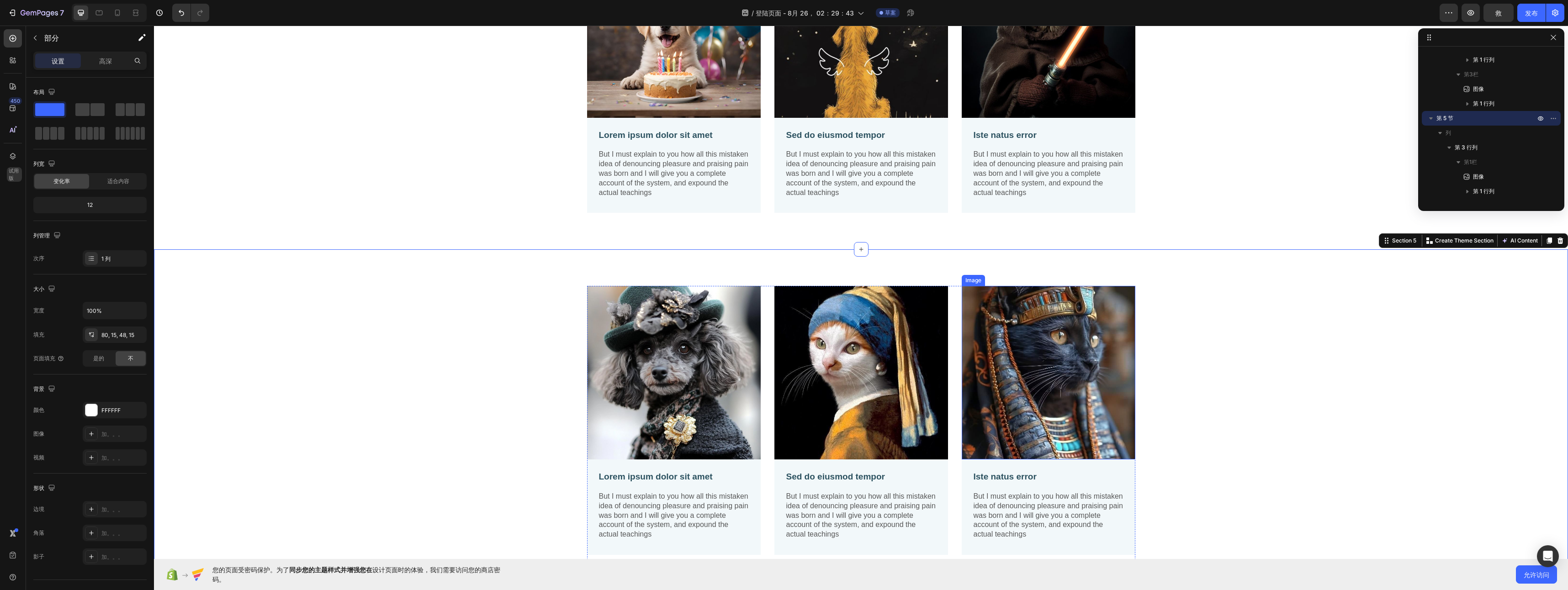
click at [1102, 362] on img at bounding box center [1048, 373] width 174 height 174
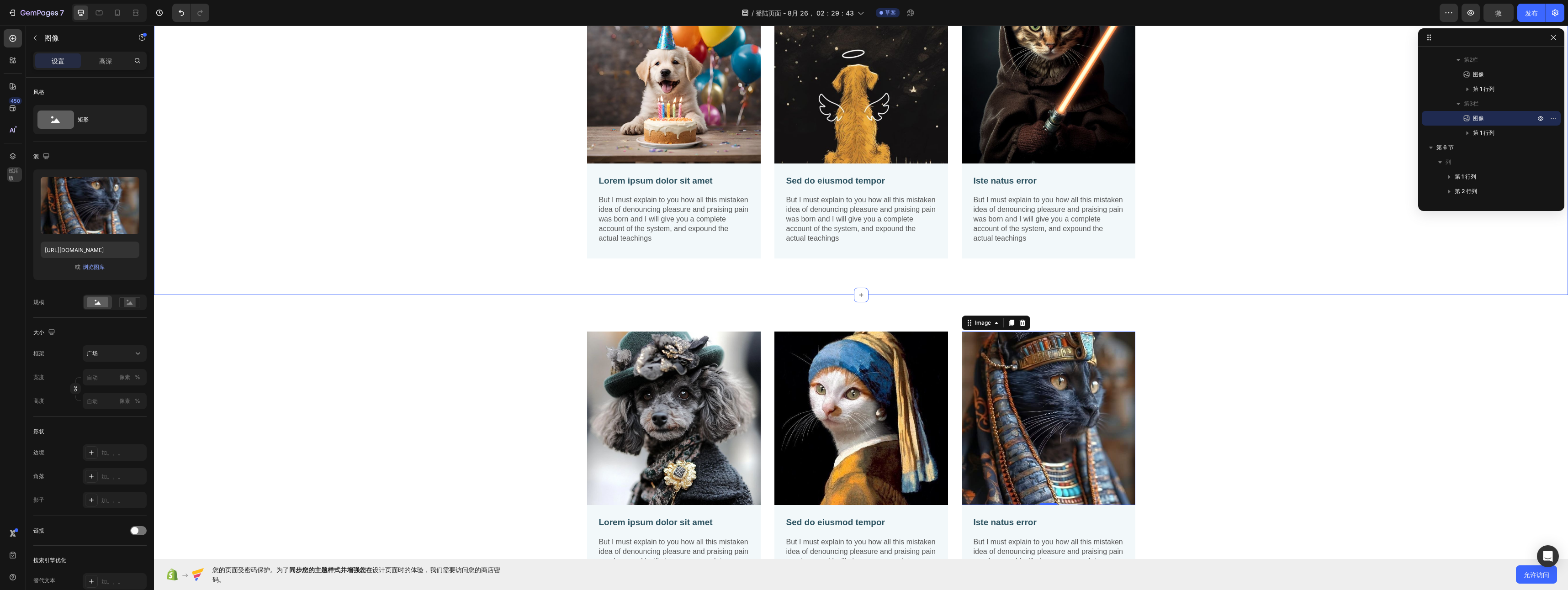
scroll to position [276, 0]
